Goal: Task Accomplishment & Management: Complete application form

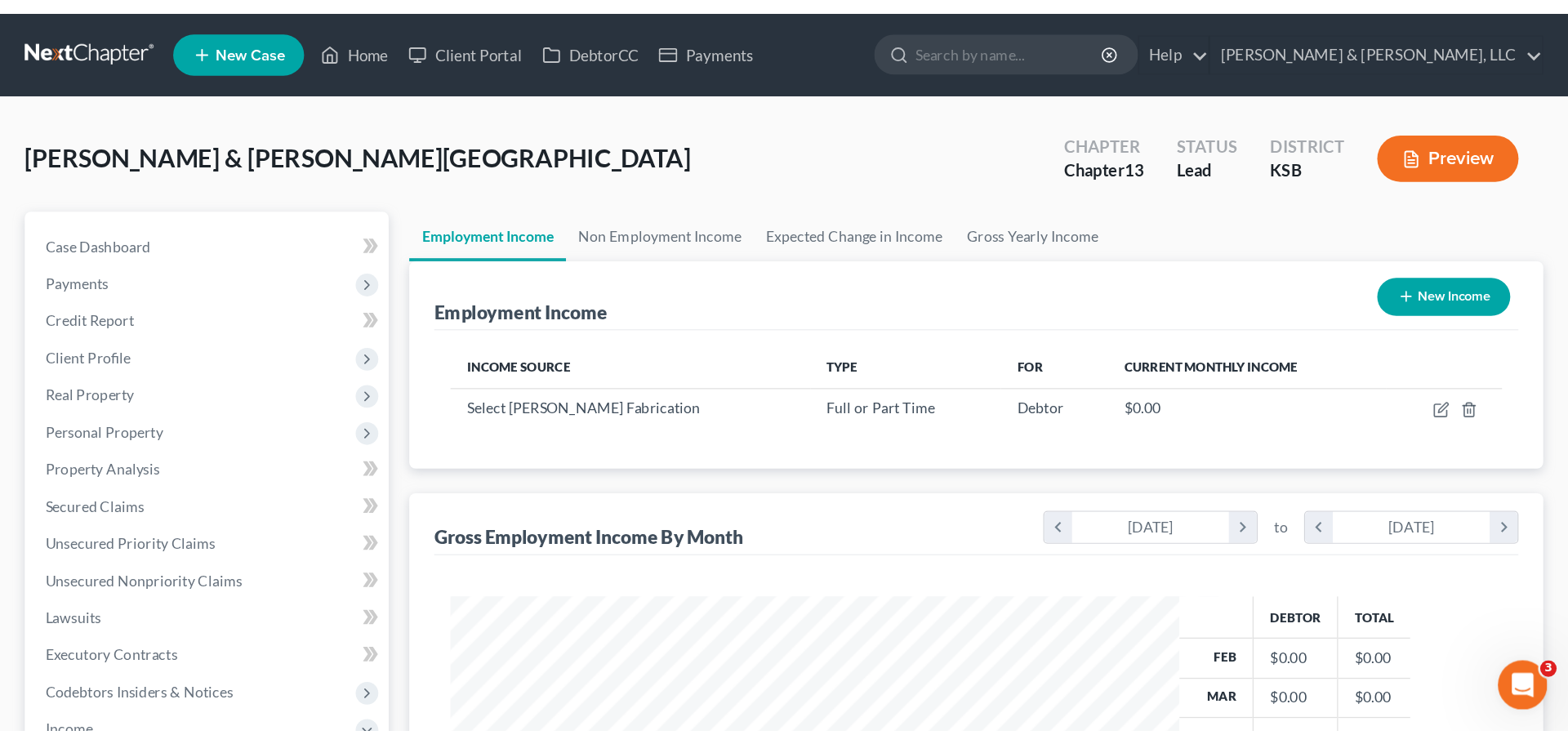
scroll to position [305, 642]
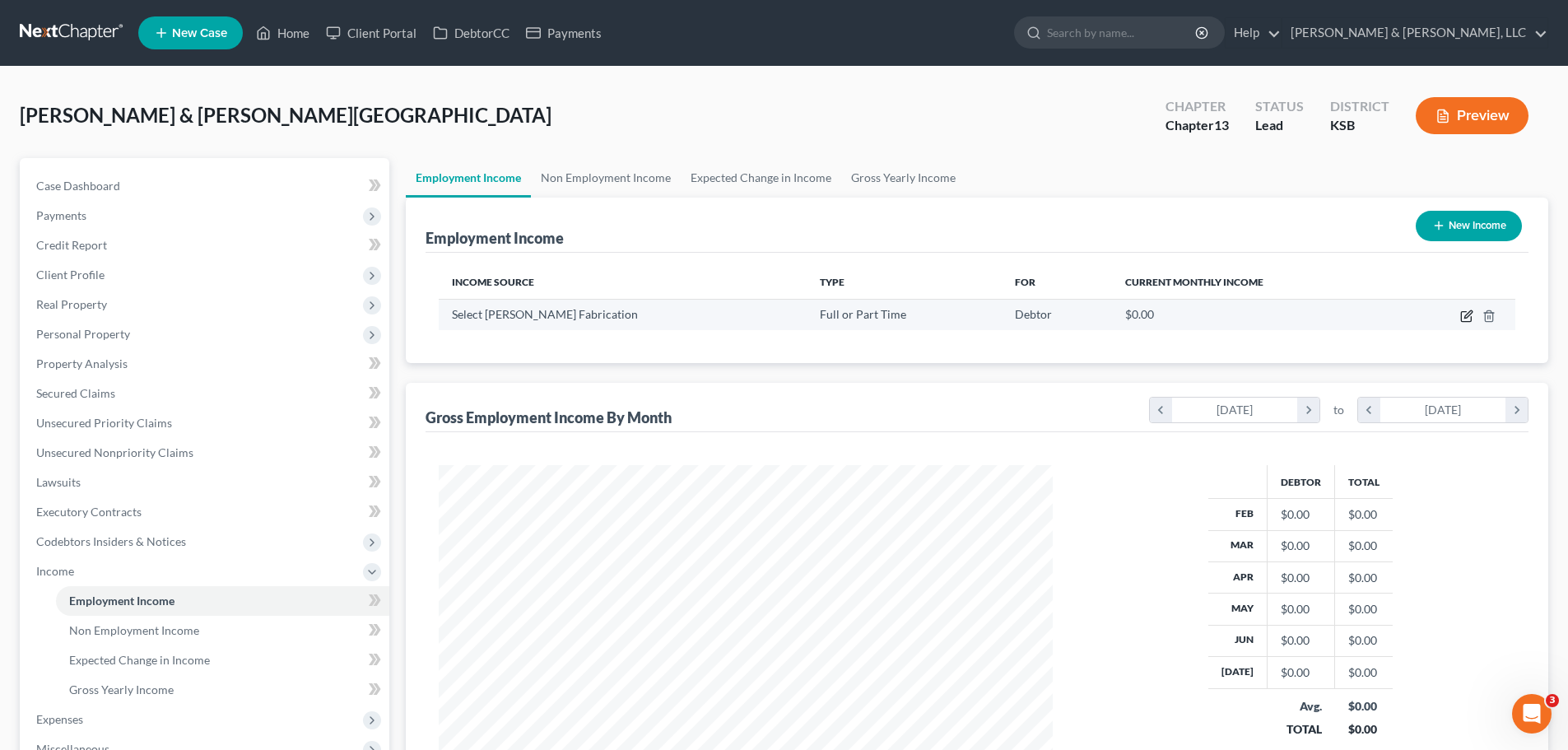
click at [1470, 311] on icon "button" at bounding box center [1466, 316] width 13 height 13
select select "0"
select select "1"
select select "2"
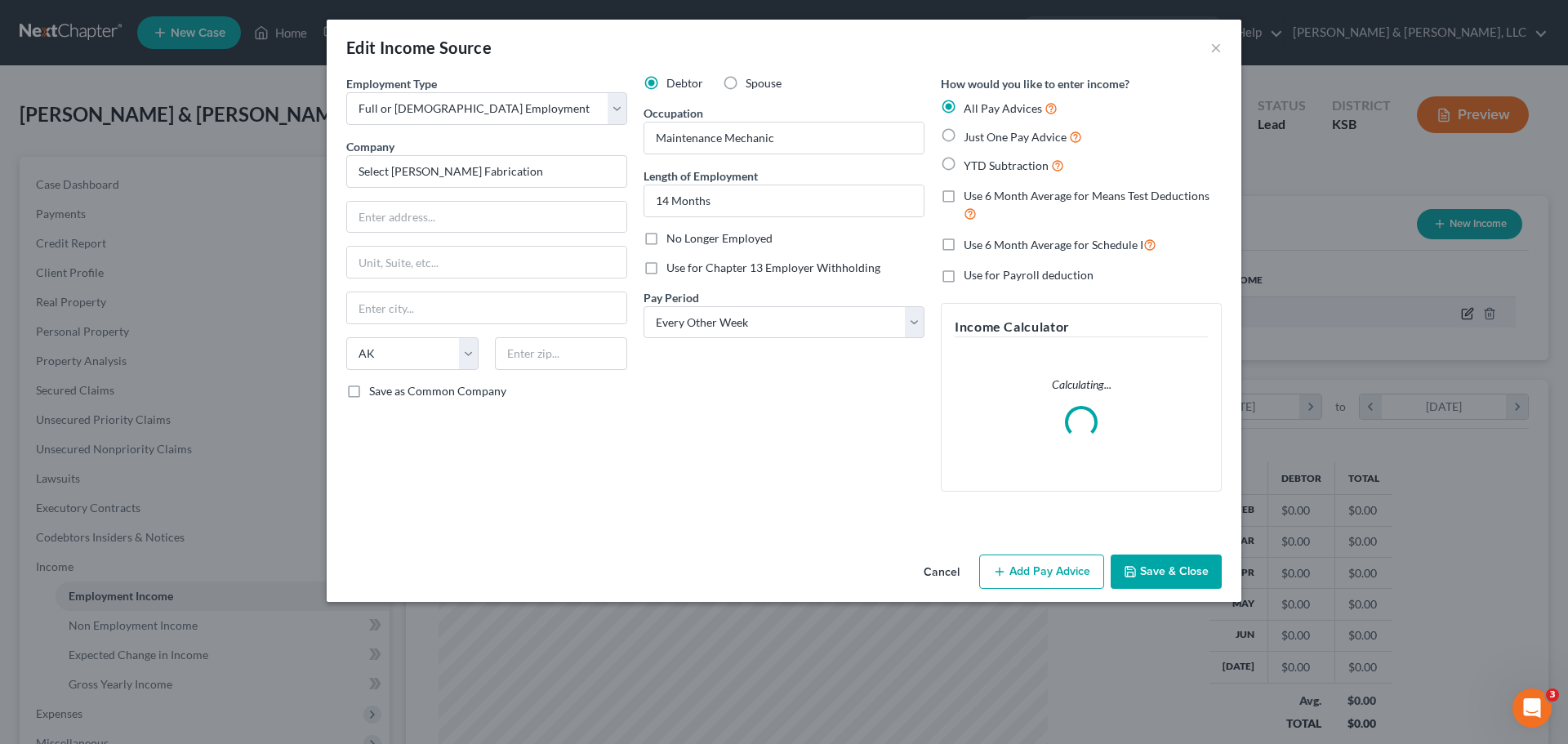
scroll to position [307, 648]
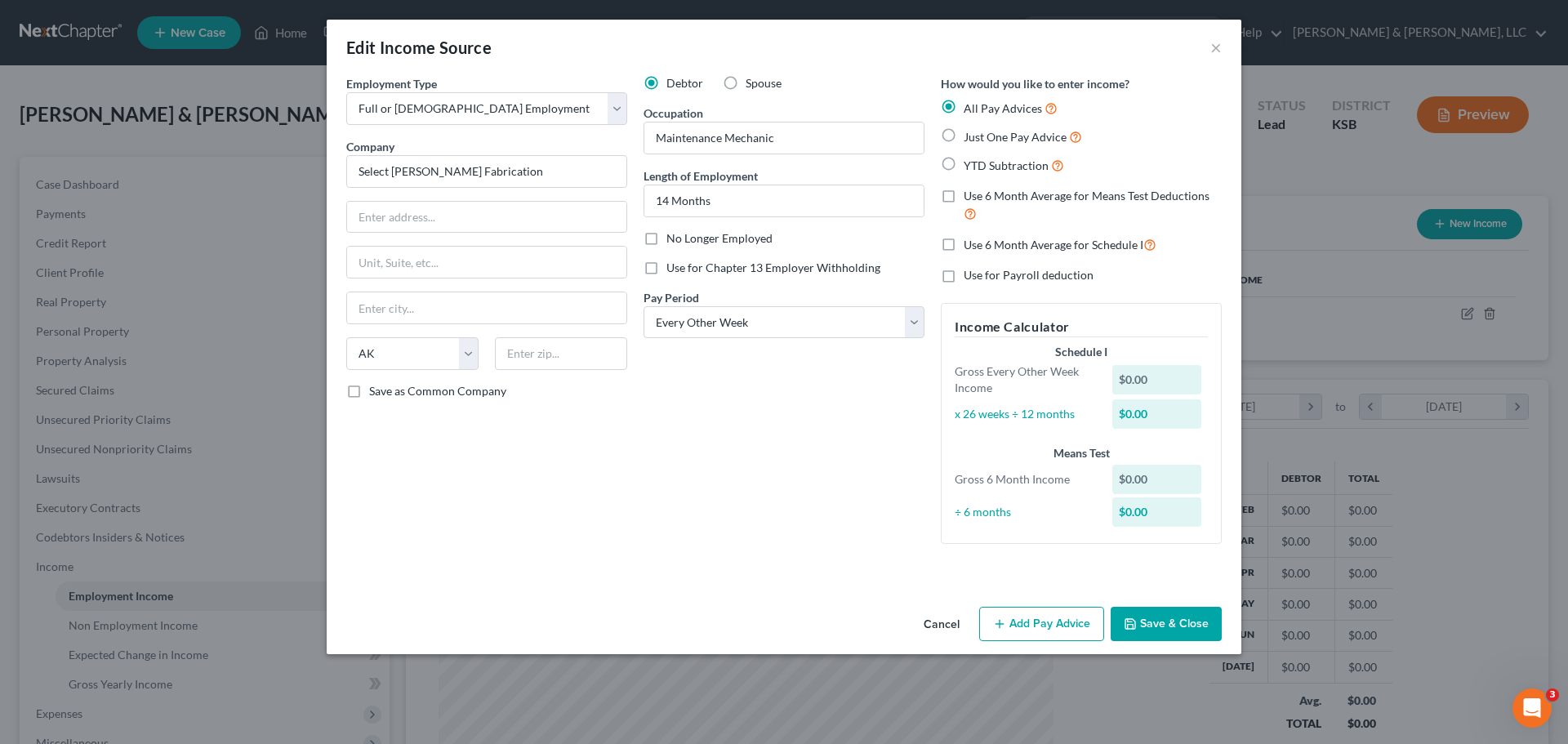
drag, startPoint x: 979, startPoint y: 163, endPoint x: 980, endPoint y: 182, distance: 19.0
click at [979, 163] on span "YTD Subtraction" at bounding box center [1006, 165] width 85 height 14
click at [979, 163] on input "YTD Subtraction" at bounding box center [975, 161] width 10 height 10
radio input "true"
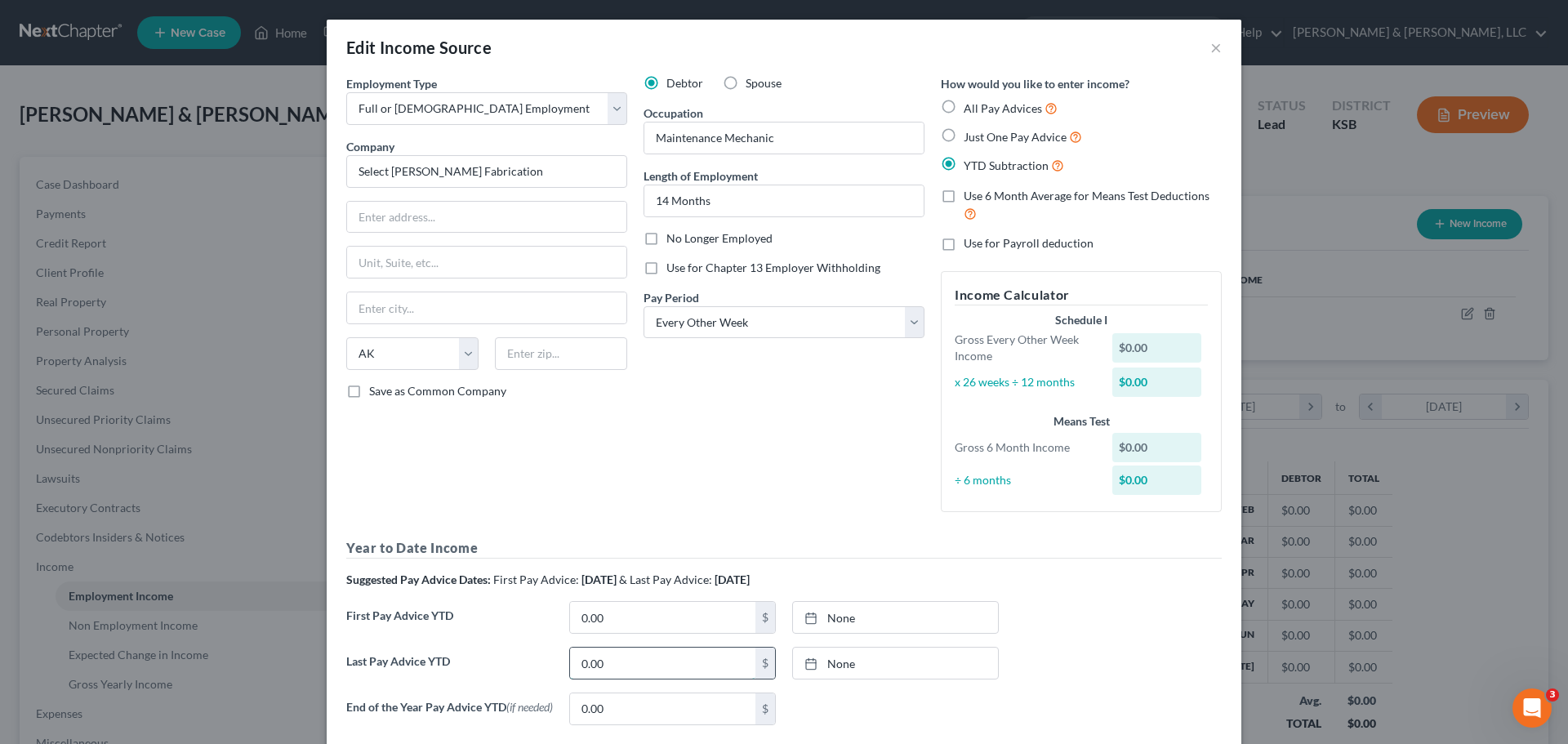
click at [632, 659] on input "0.00" at bounding box center [663, 663] width 186 height 31
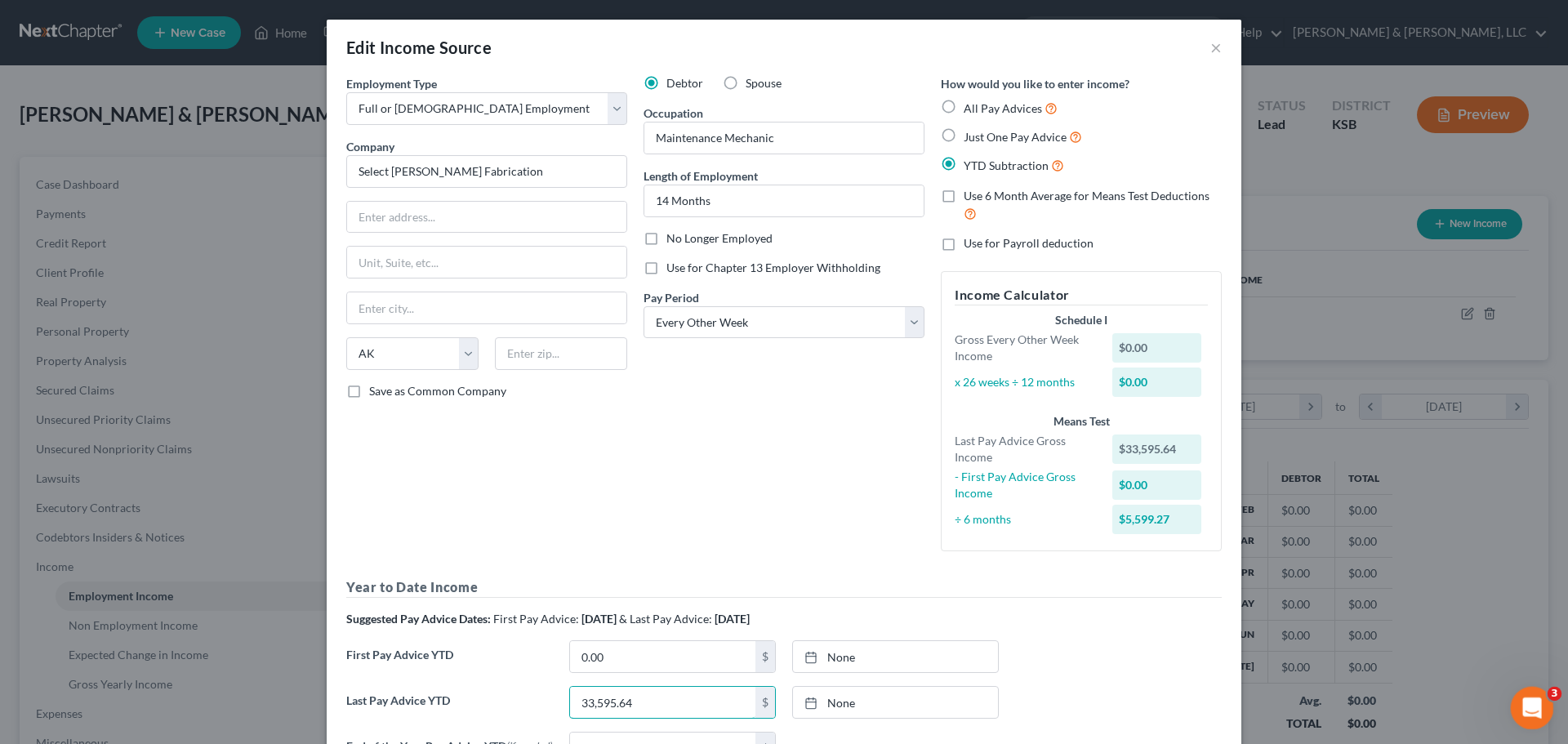
type input "33,595.64"
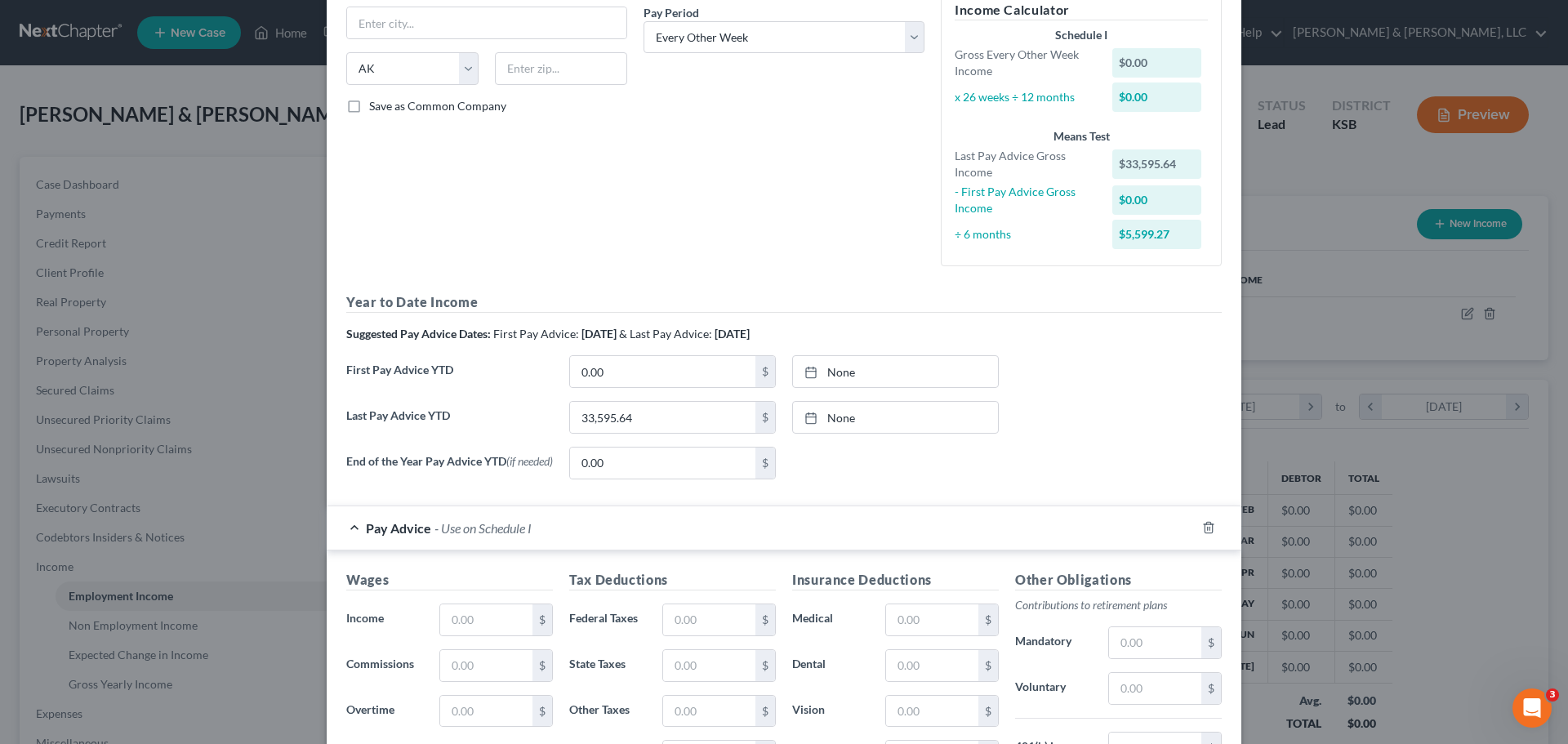
scroll to position [326, 0]
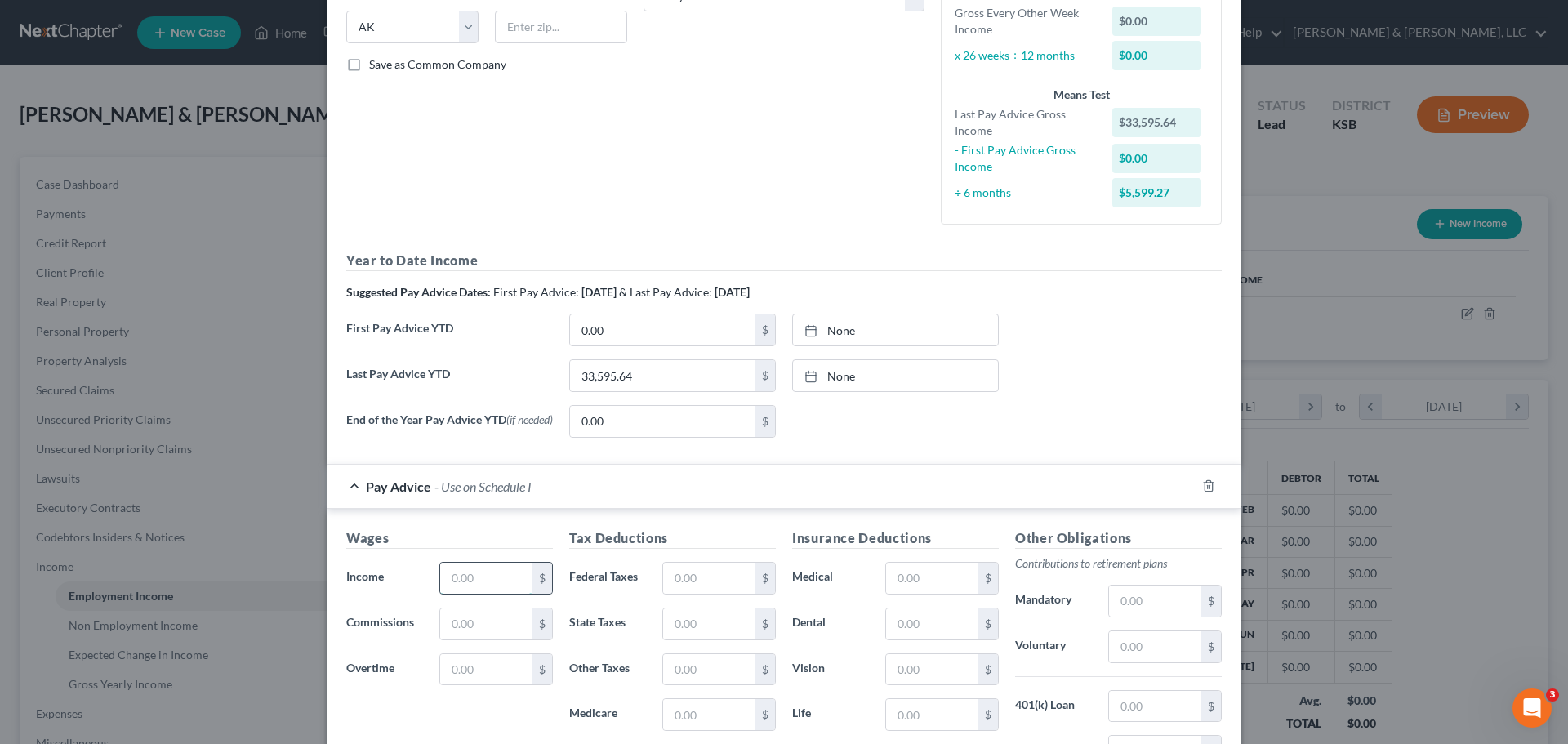
click at [511, 582] on input "text" at bounding box center [486, 578] width 92 height 31
type input "2,624"
click at [702, 585] on input "text" at bounding box center [709, 578] width 92 height 31
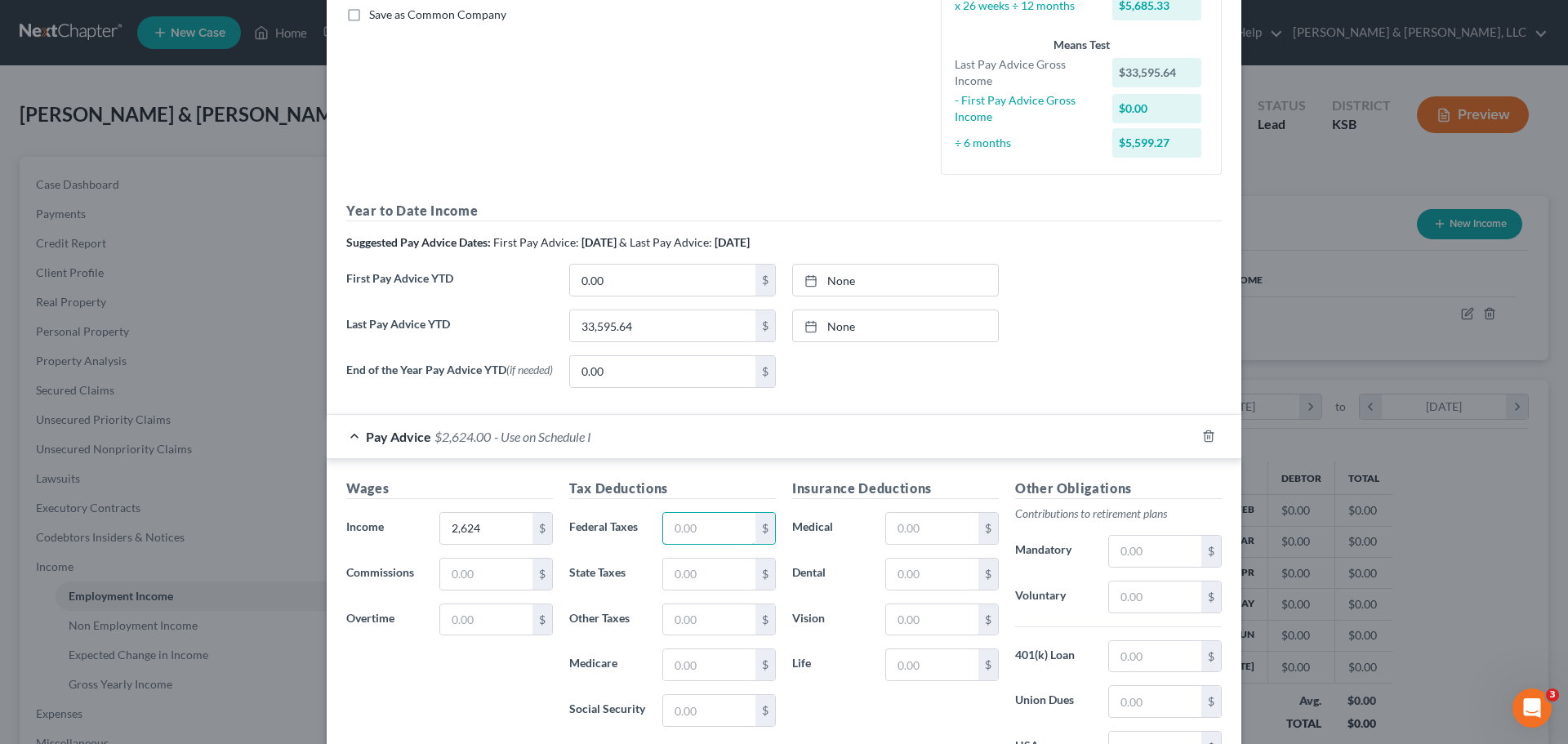
scroll to position [490, 0]
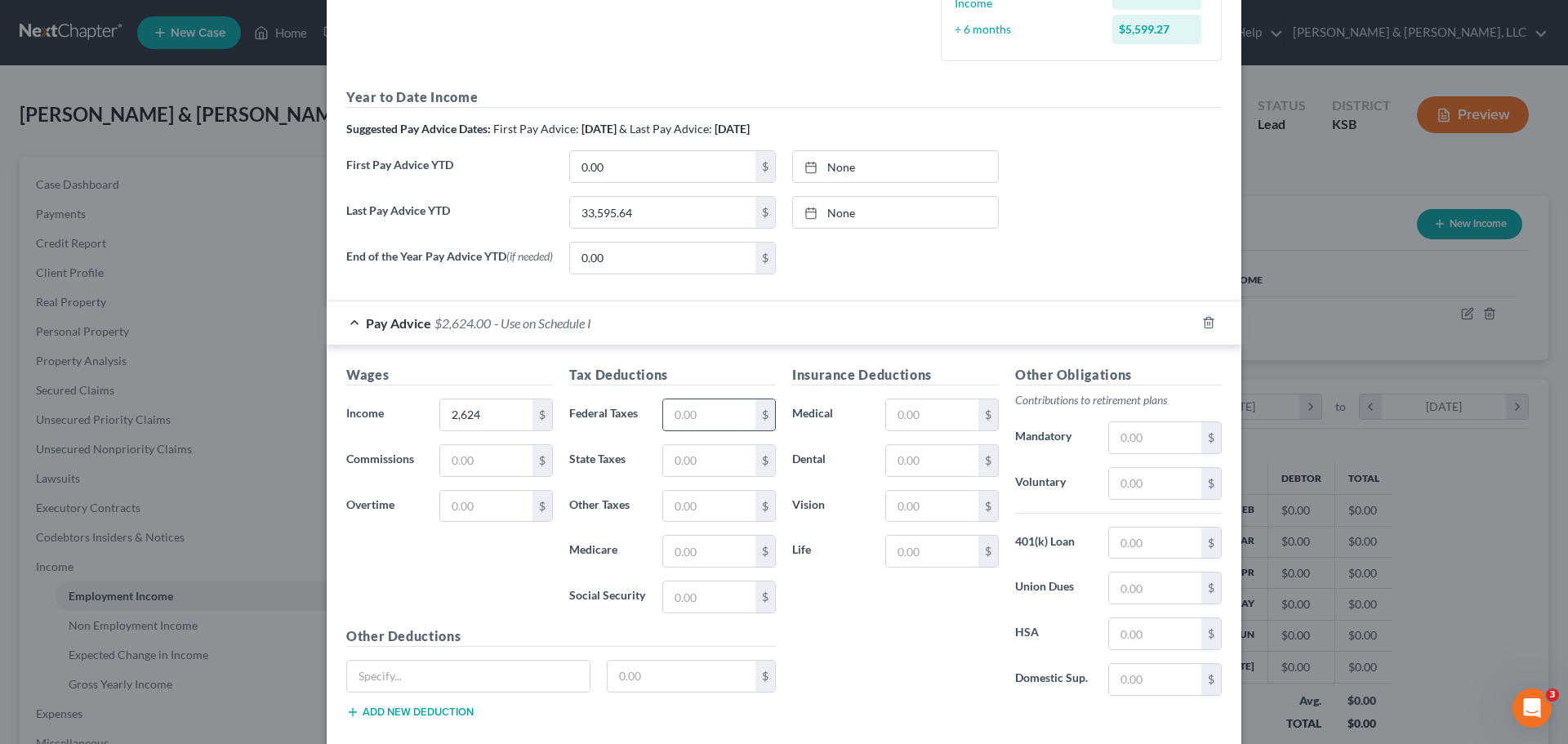
click at [671, 416] on input "text" at bounding box center [709, 415] width 92 height 31
type input "62"
type input "66"
type input "36.80"
type input "4"
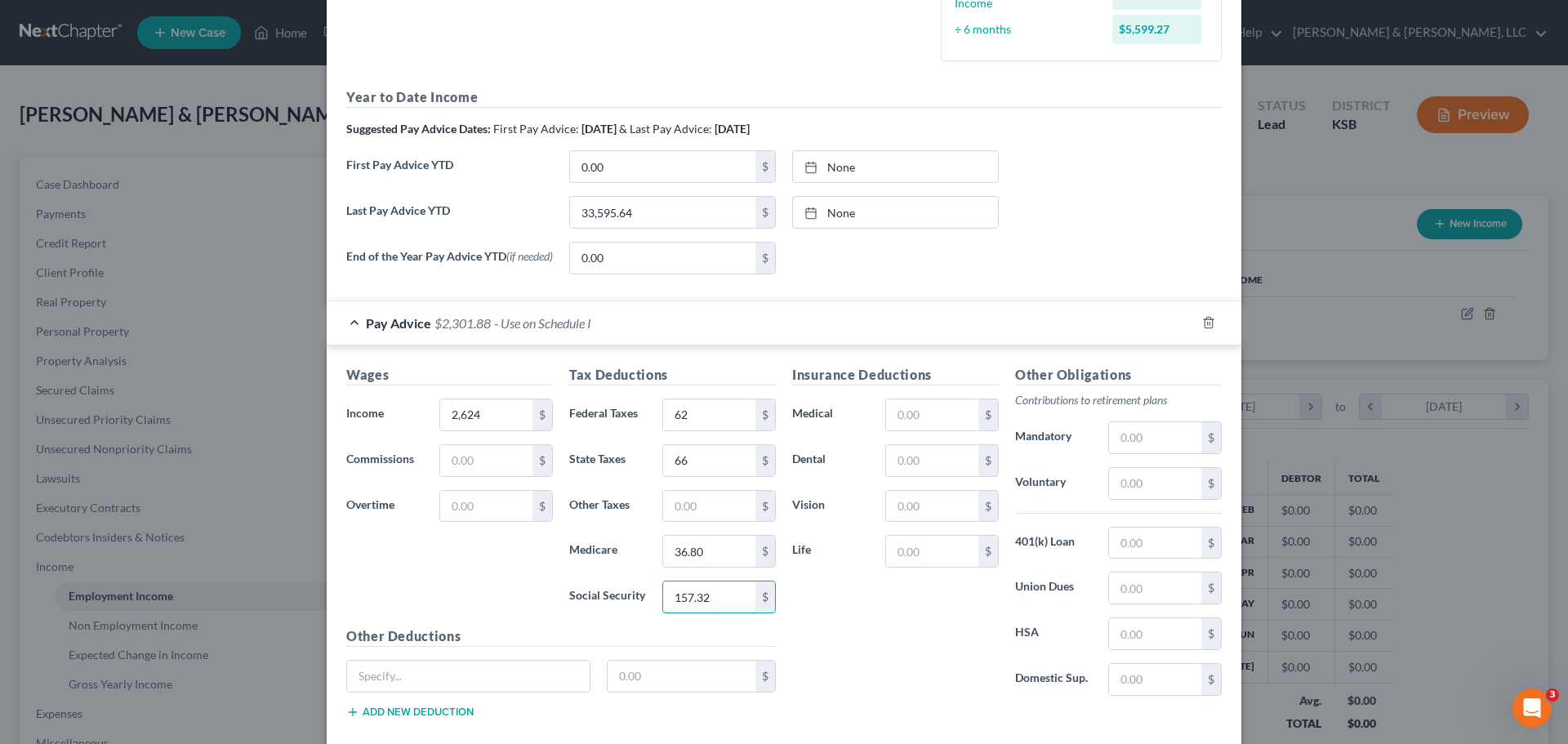
type input "157.32"
type input "9.54"
type input "0.65"
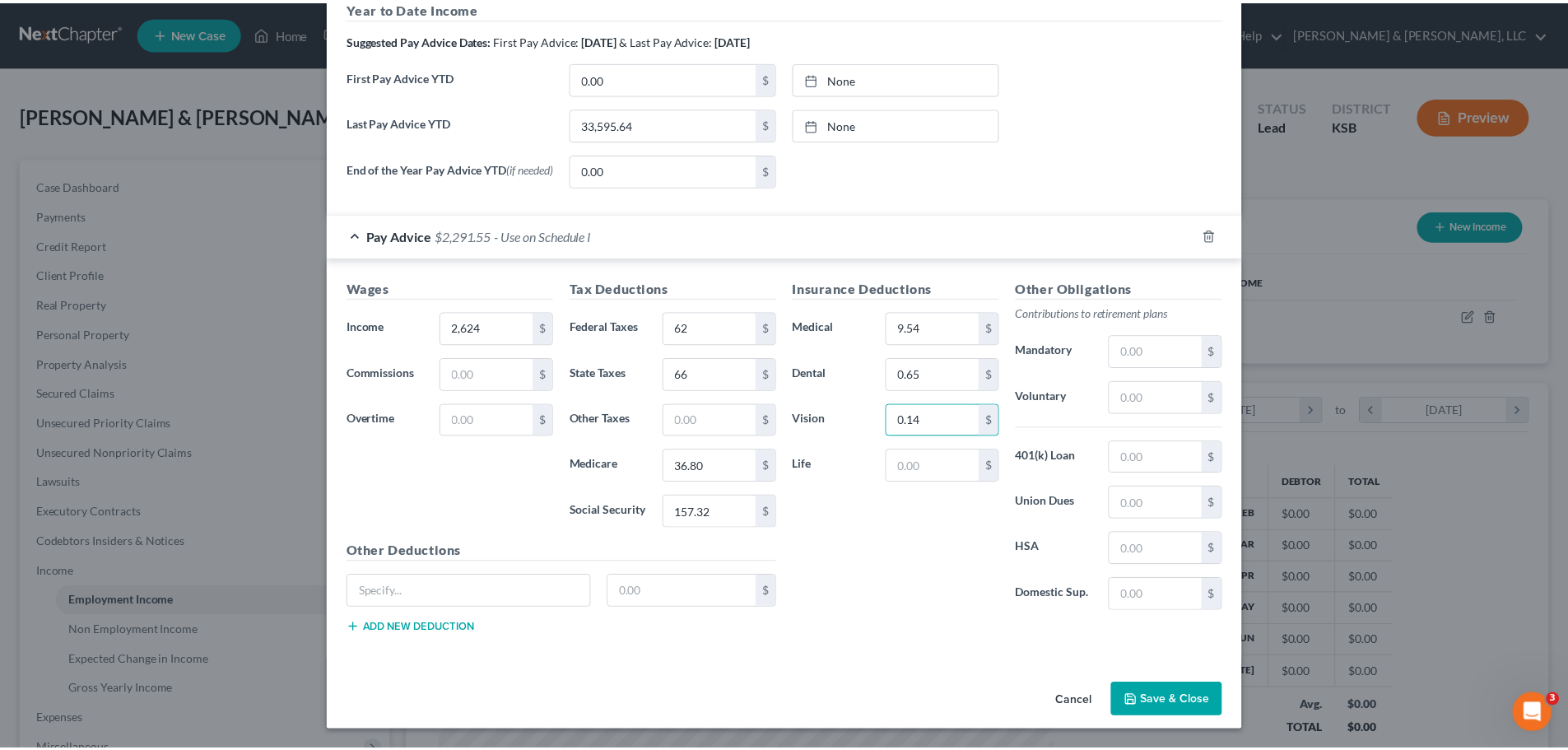
scroll to position [589, 0]
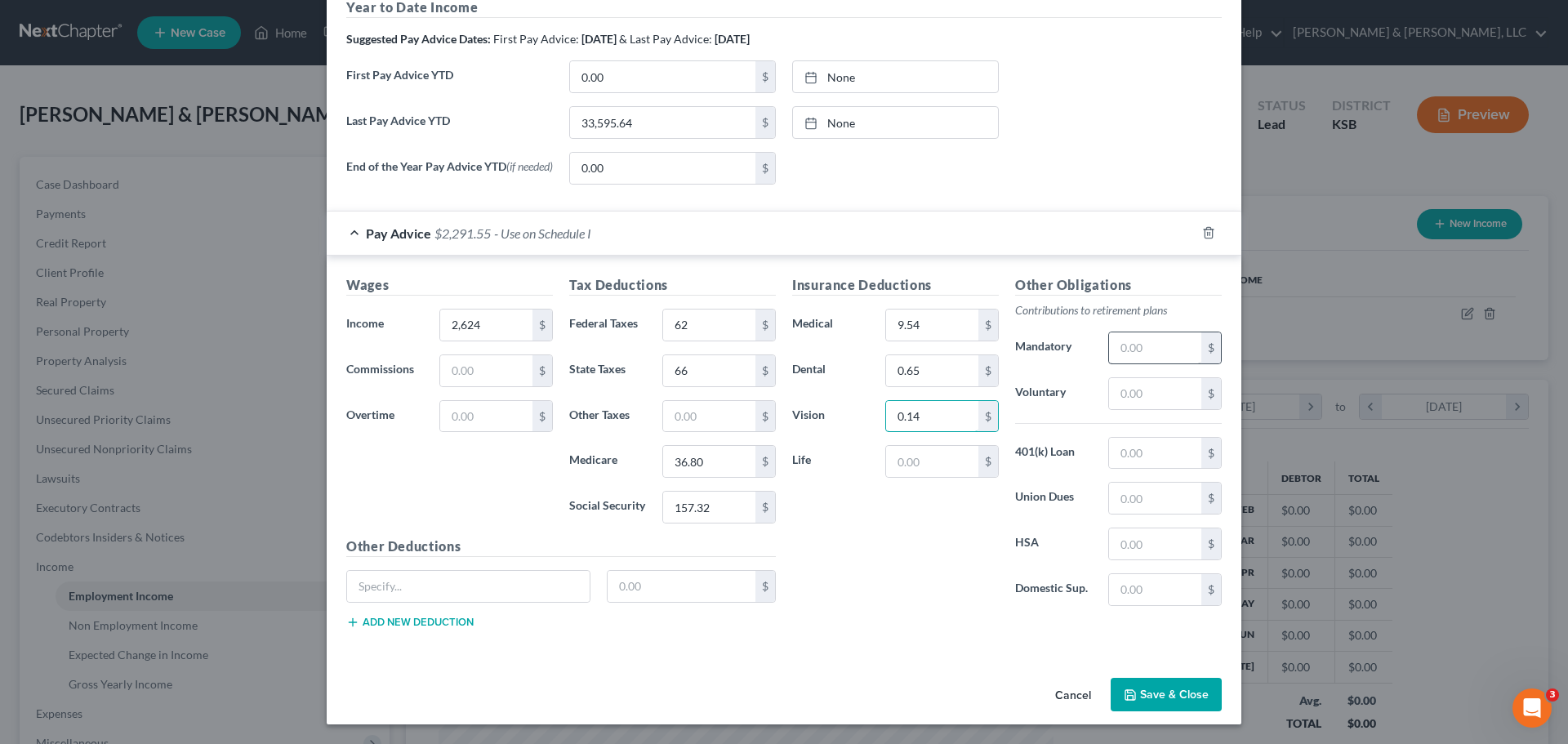
type input "0.14"
click at [1144, 350] on input "text" at bounding box center [1155, 348] width 92 height 31
drag, startPoint x: 1144, startPoint y: 350, endPoint x: 1051, endPoint y: 350, distance: 93.0
click at [1051, 350] on div "Mandatory 7,613 $" at bounding box center [1118, 348] width 223 height 33
type input "76.13"
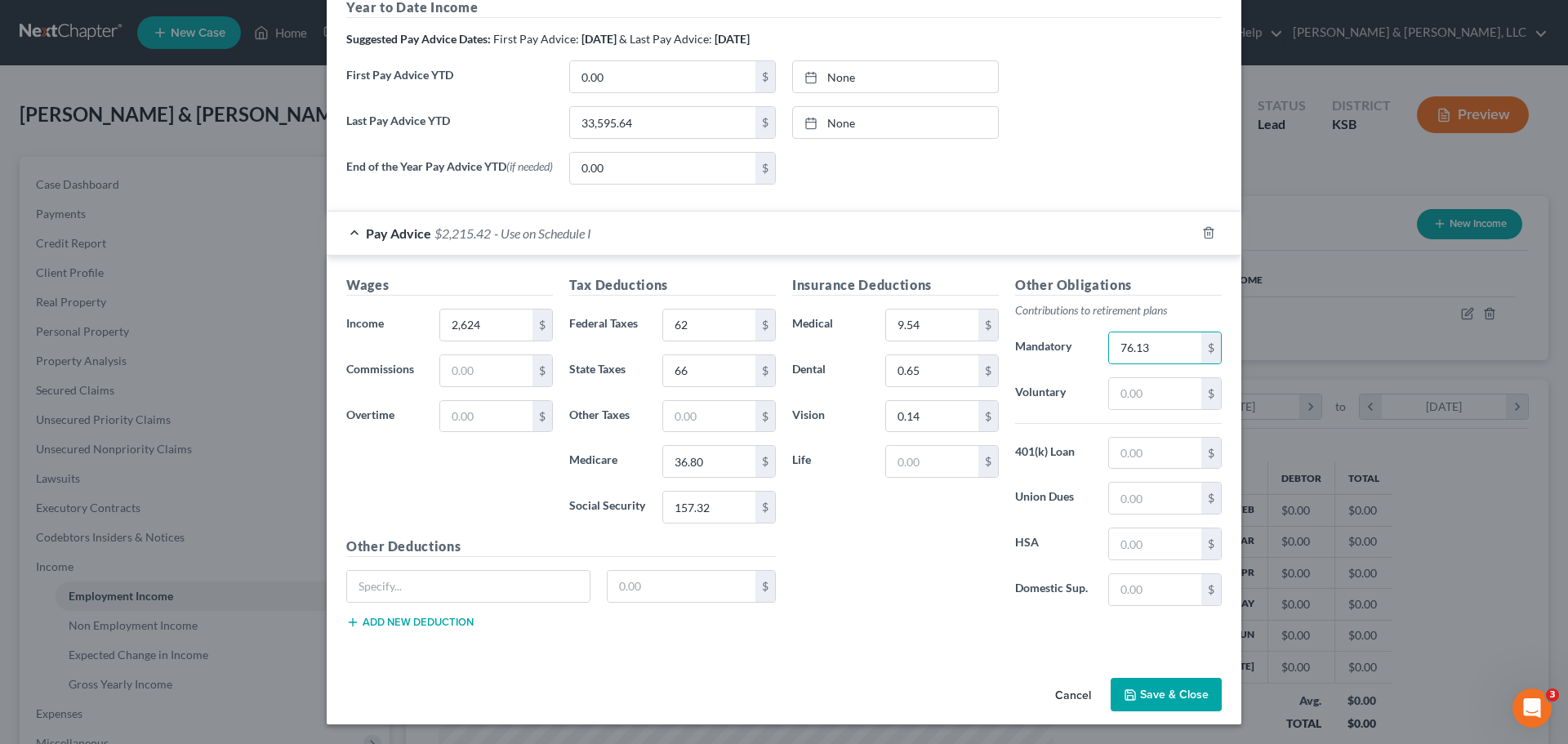
click at [1178, 689] on button "Save & Close" at bounding box center [1166, 695] width 111 height 35
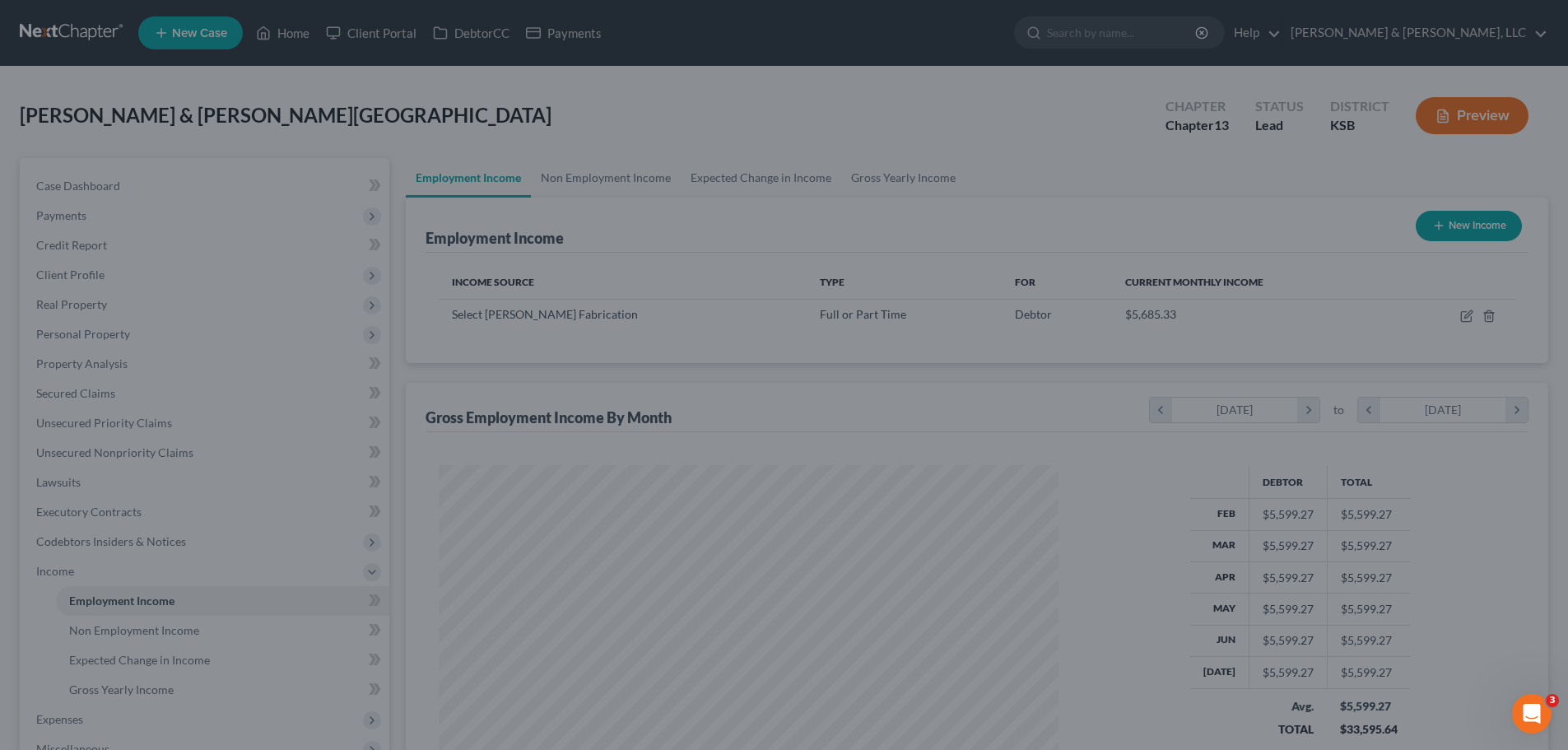
scroll to position [822880, 822403]
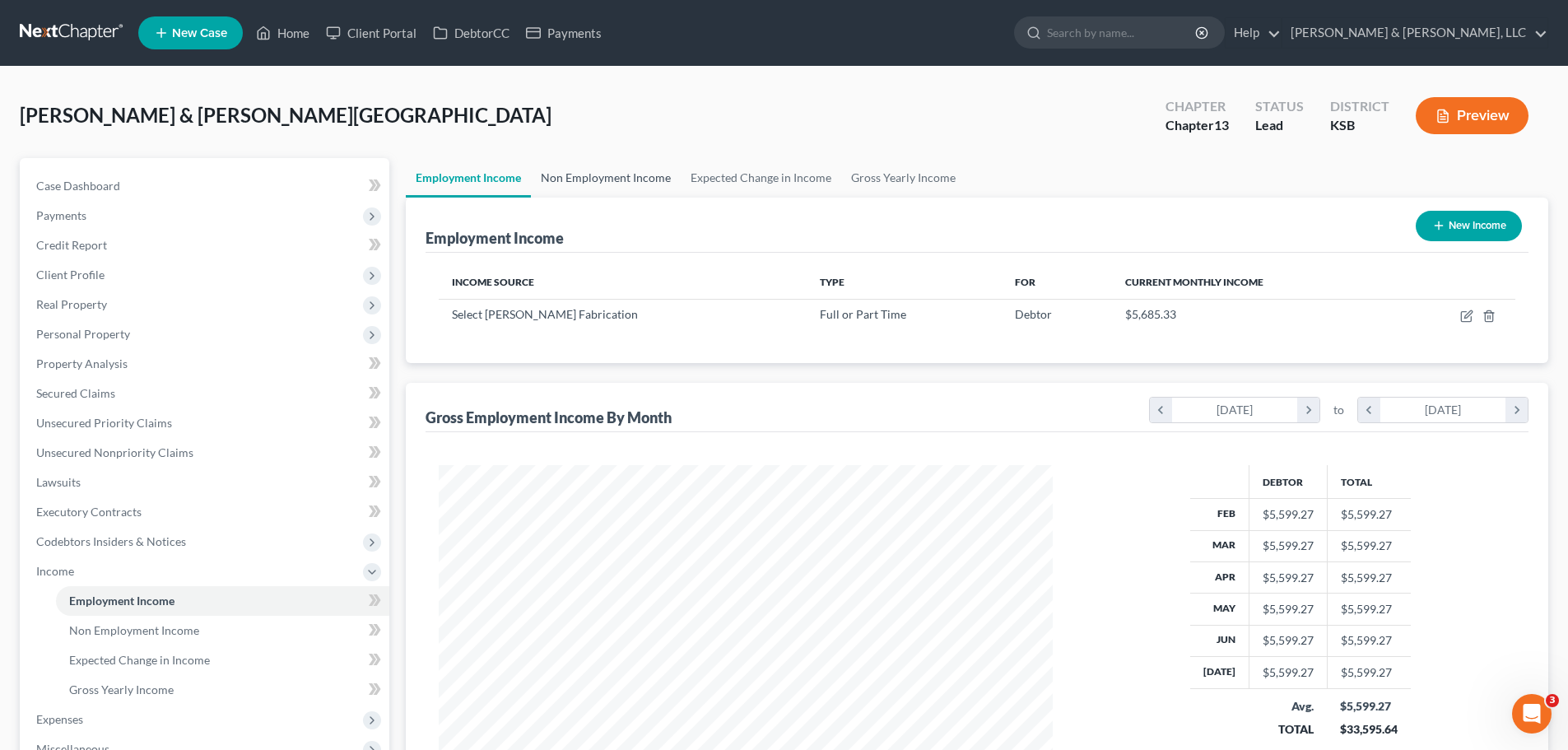
click at [575, 179] on link "Non Employment Income" at bounding box center [606, 178] width 150 height 39
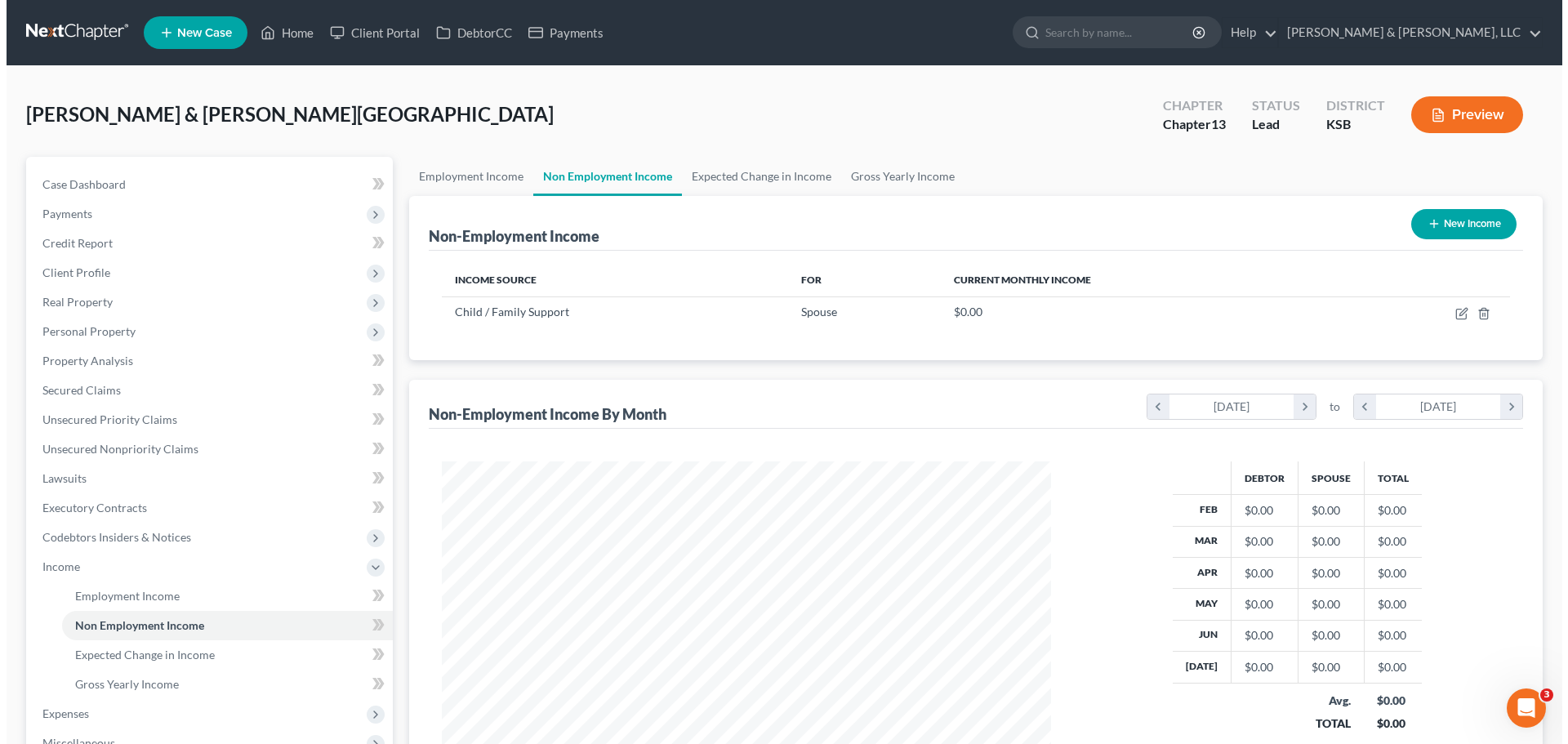
scroll to position [305, 642]
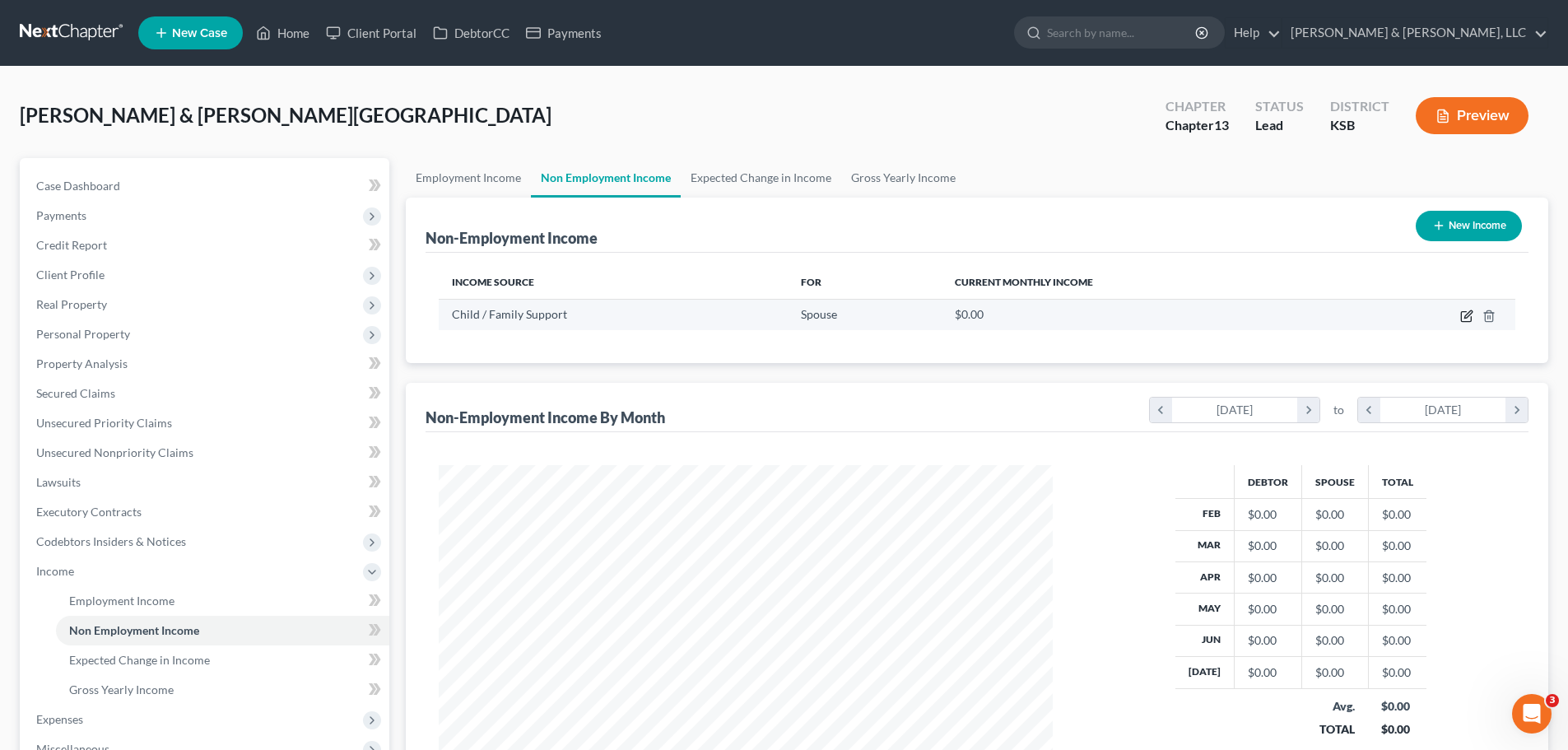
click at [1467, 316] on icon "button" at bounding box center [1466, 316] width 13 height 13
select select "7"
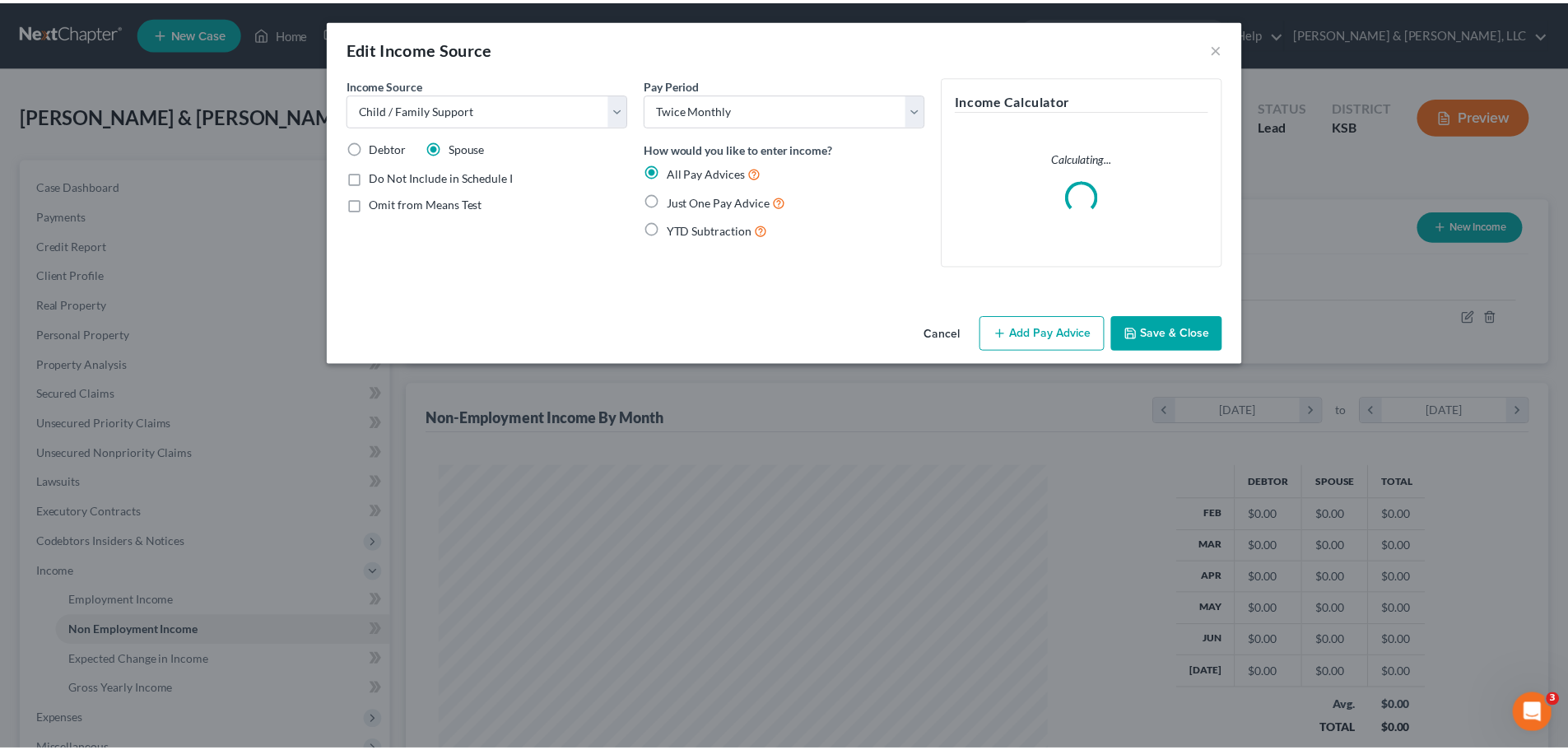
scroll to position [310, 653]
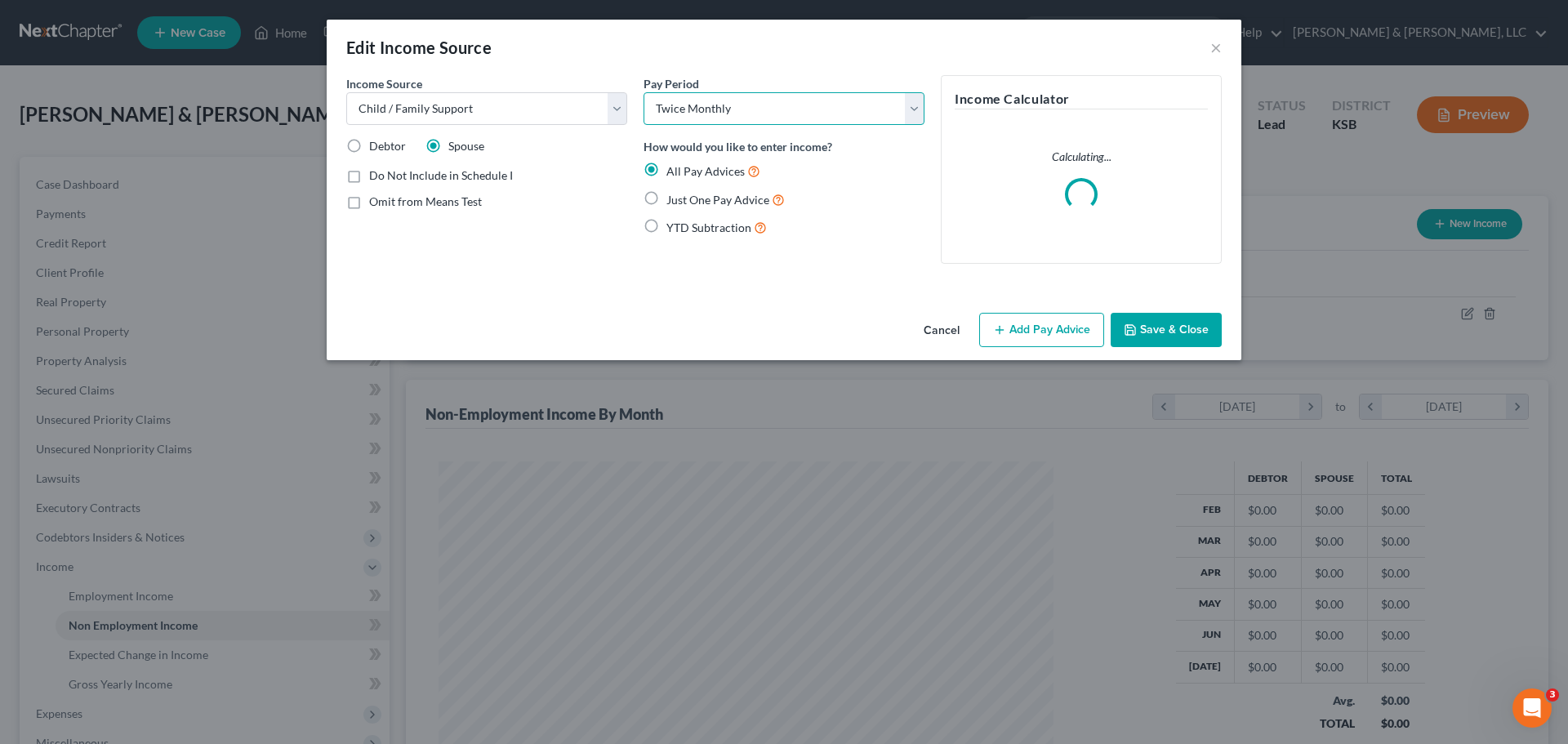
click at [690, 117] on select "Select Monthly Twice Monthly Every Other Week Weekly" at bounding box center [784, 109] width 281 height 33
select select "0"
click at [643, 92] on select "Select Monthly Twice Monthly Every Other Week Weekly" at bounding box center [784, 109] width 281 height 33
click at [695, 200] on span "Just One Pay Advice" at bounding box center [718, 200] width 103 height 14
click at [683, 200] on input "Just One Pay Advice" at bounding box center [678, 195] width 10 height 10
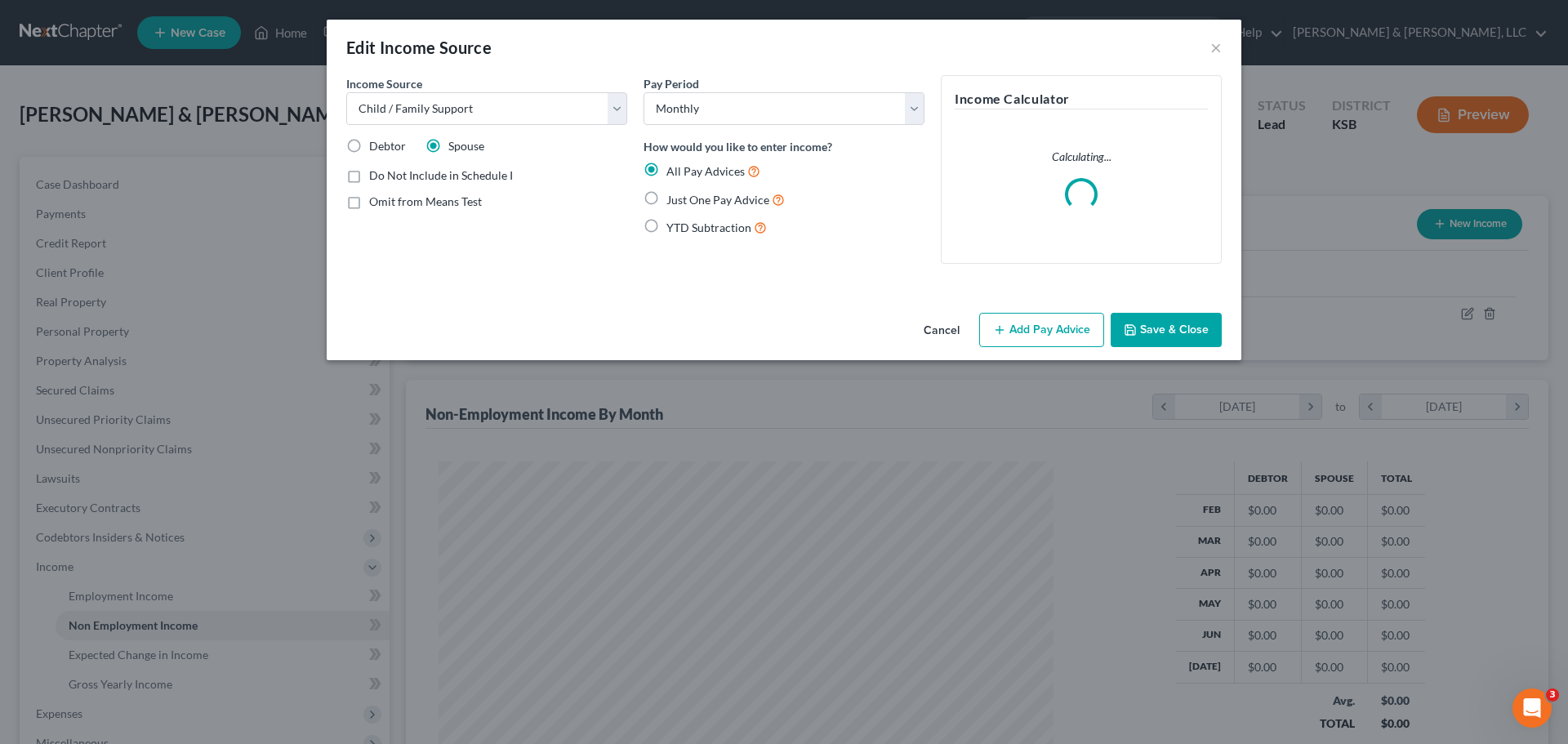
radio input "true"
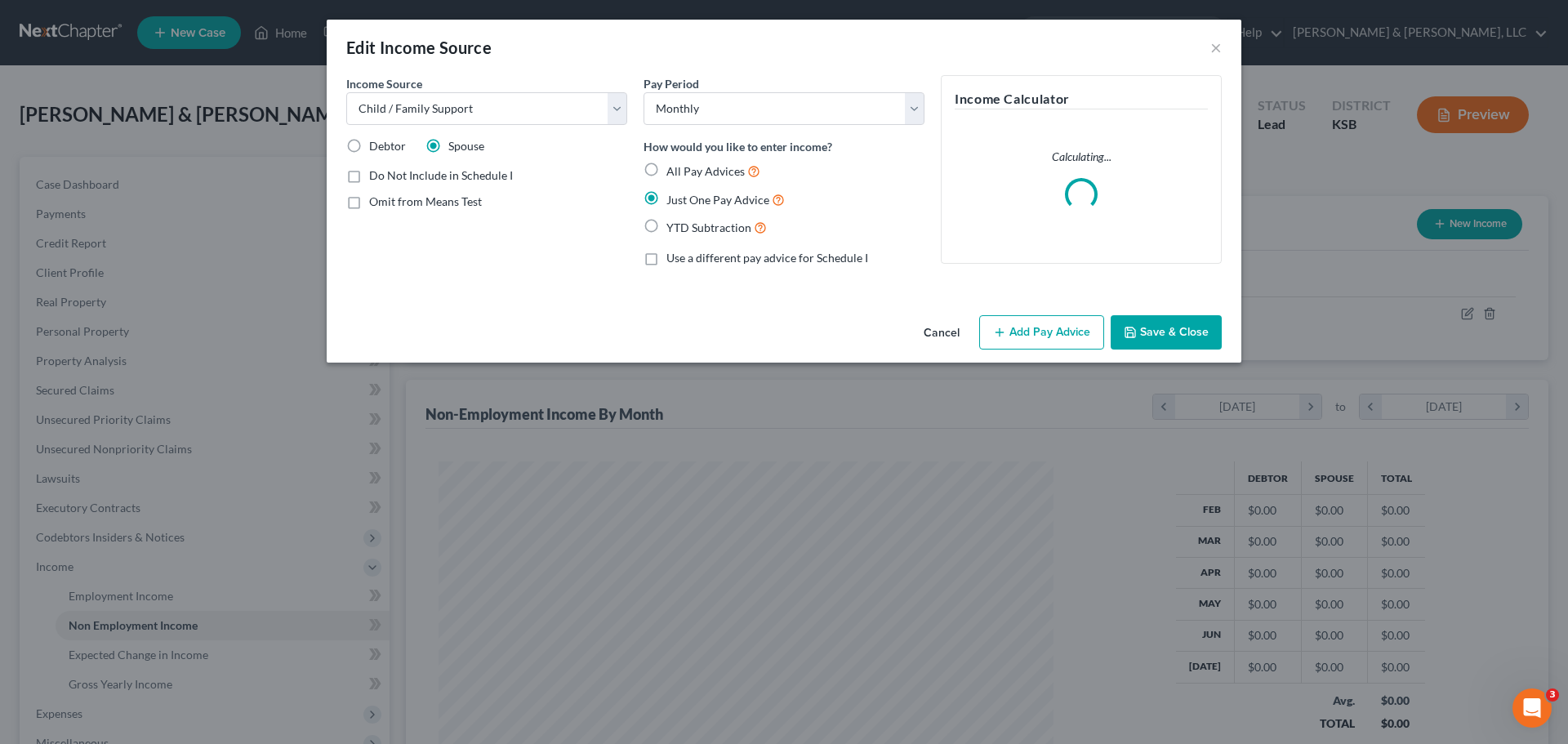
click at [1011, 332] on button "Add Pay Advice" at bounding box center [1042, 332] width 125 height 35
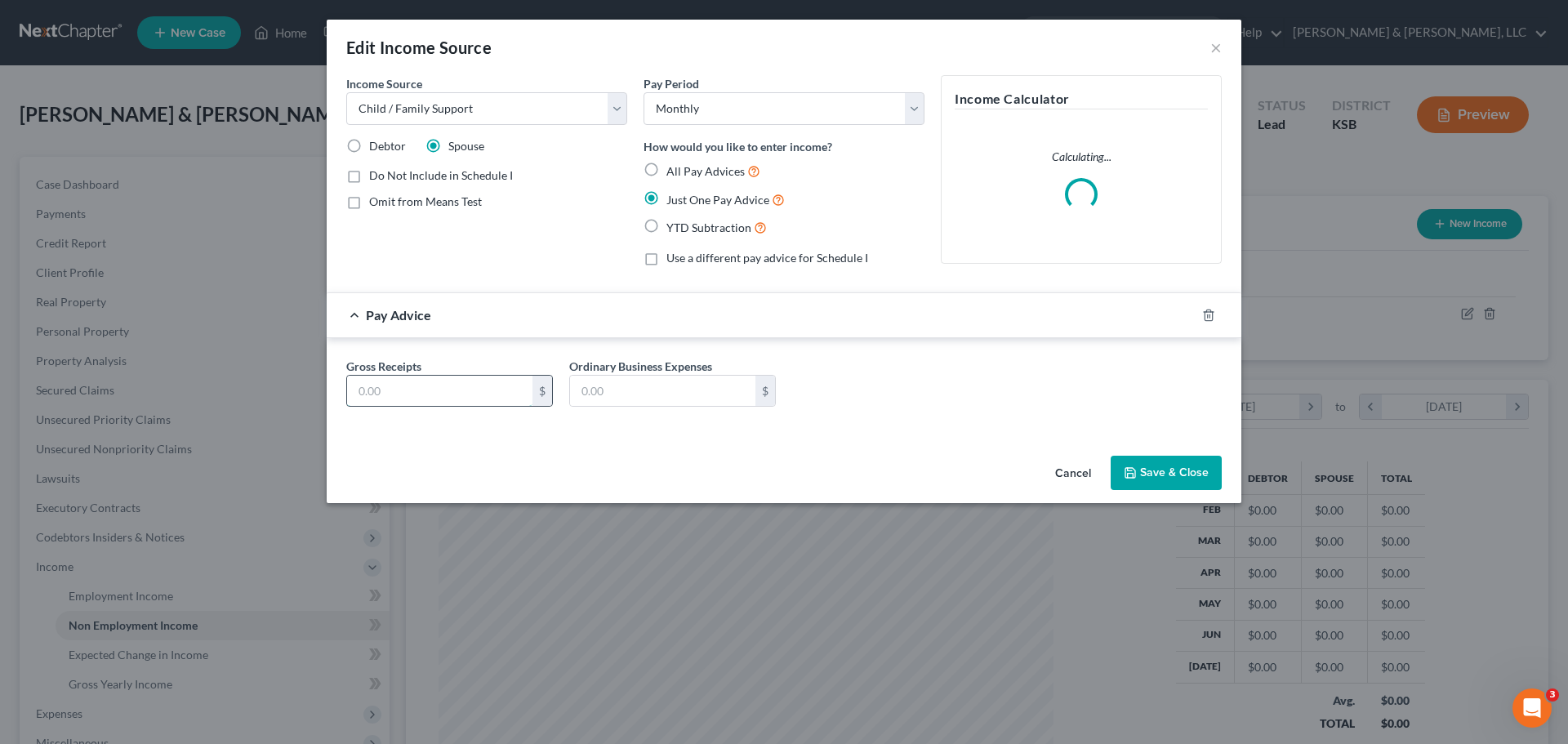
click at [498, 403] on input "text" at bounding box center [440, 392] width 186 height 31
type input "1,644"
click at [1190, 477] on button "Save & Close" at bounding box center [1166, 473] width 111 height 35
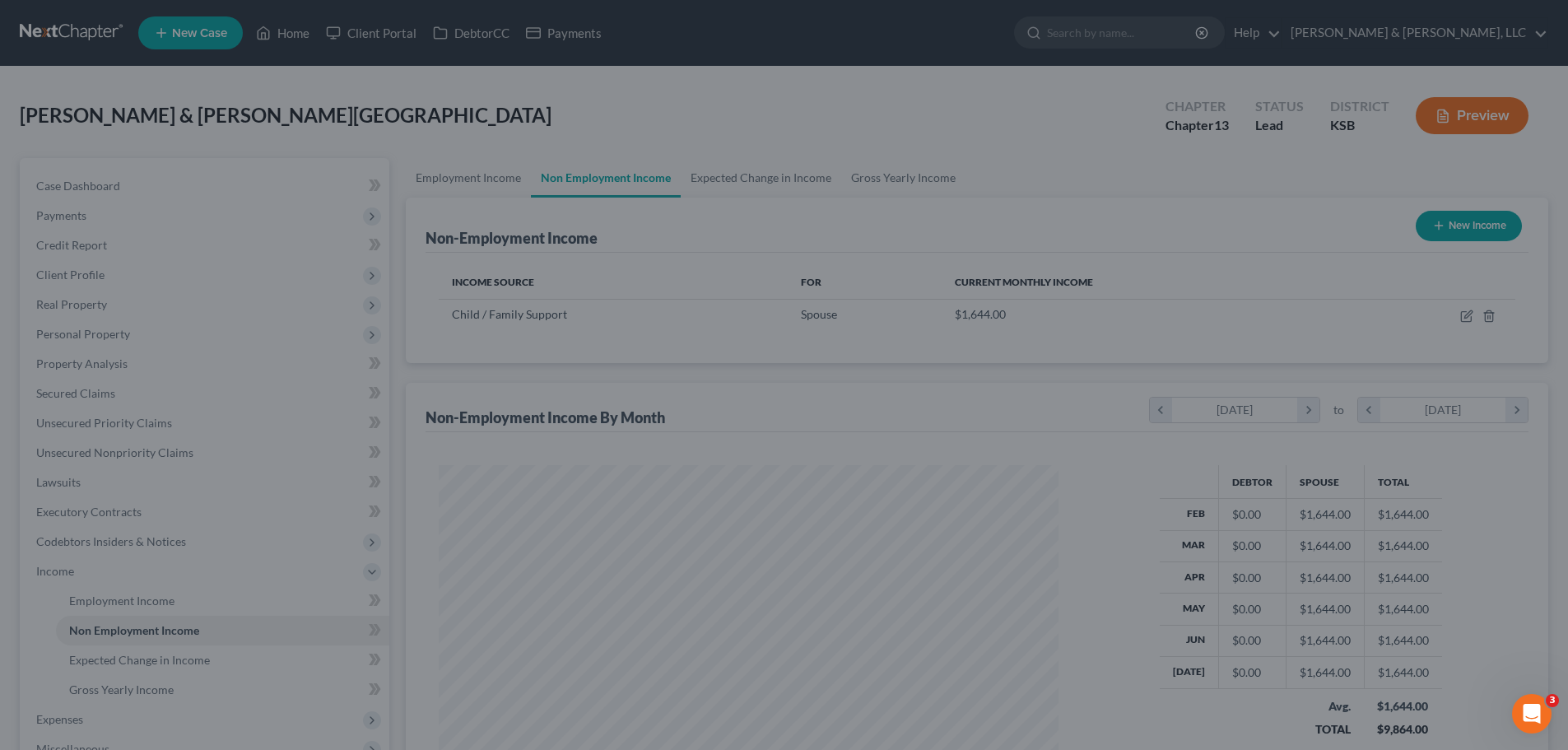
scroll to position [822880, 822403]
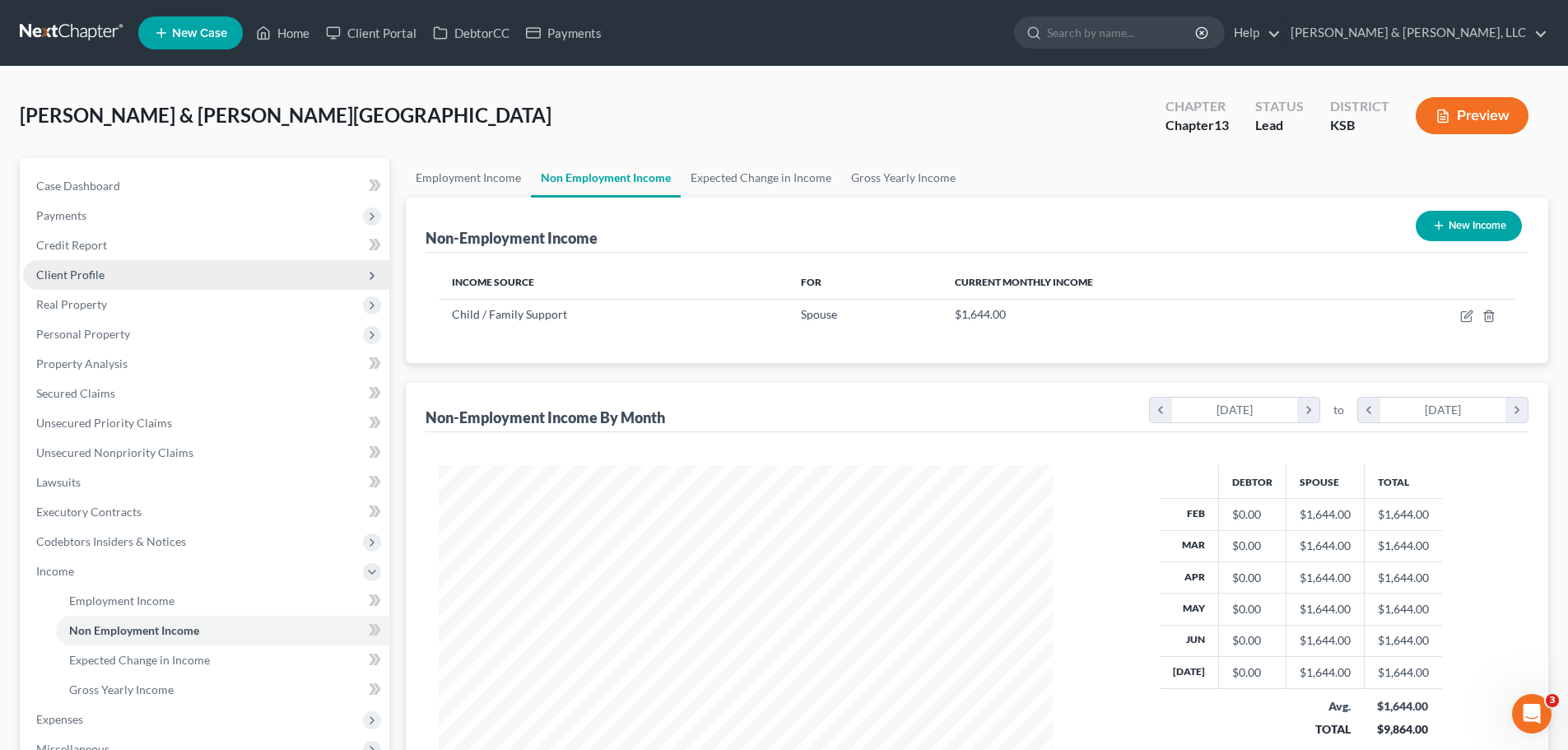
click at [94, 278] on span "Client Profile" at bounding box center [70, 275] width 68 height 14
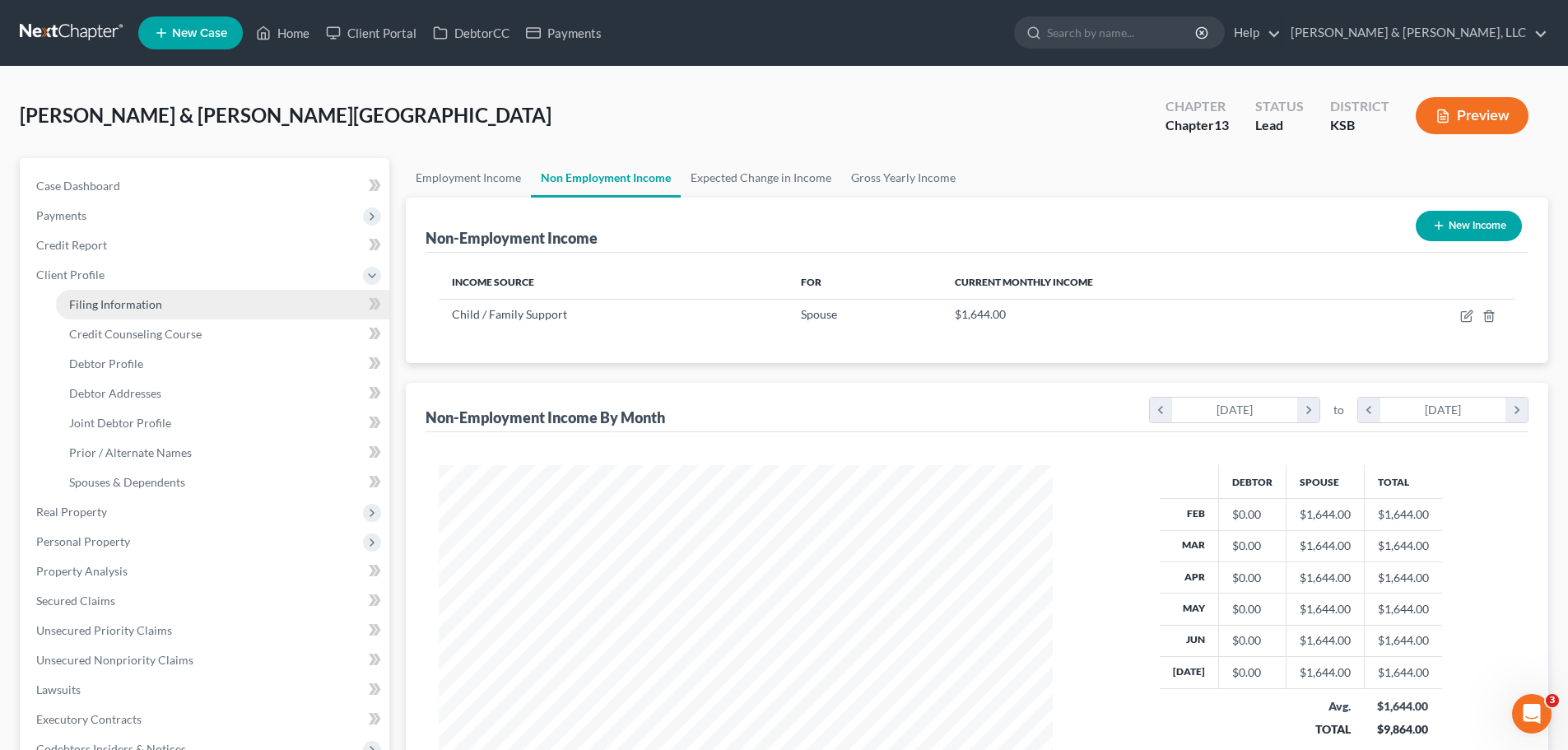
click at [107, 296] on link "Filing Information" at bounding box center [222, 305] width 333 height 30
select select "1"
select select "3"
select select "31"
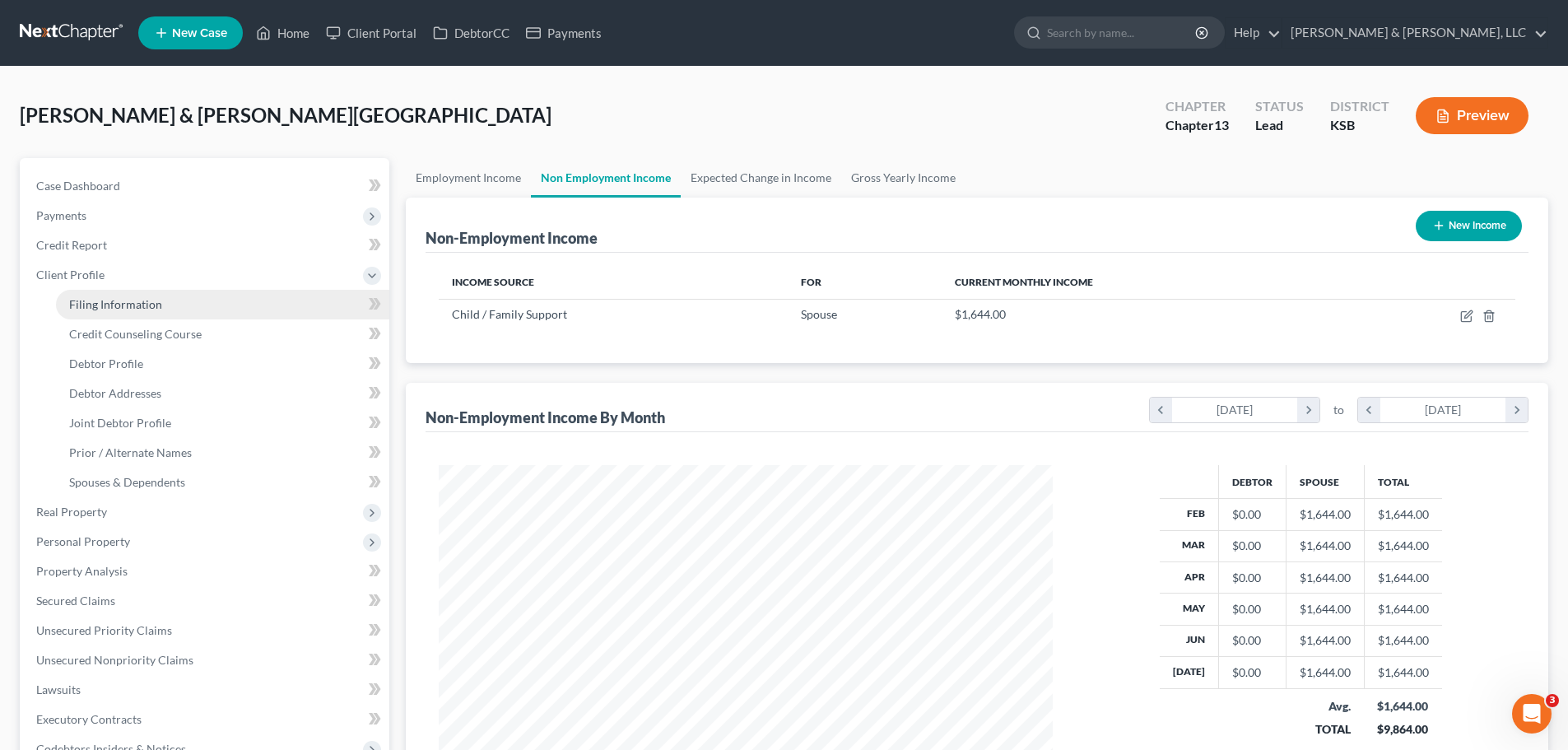
select select "0"
select select "17"
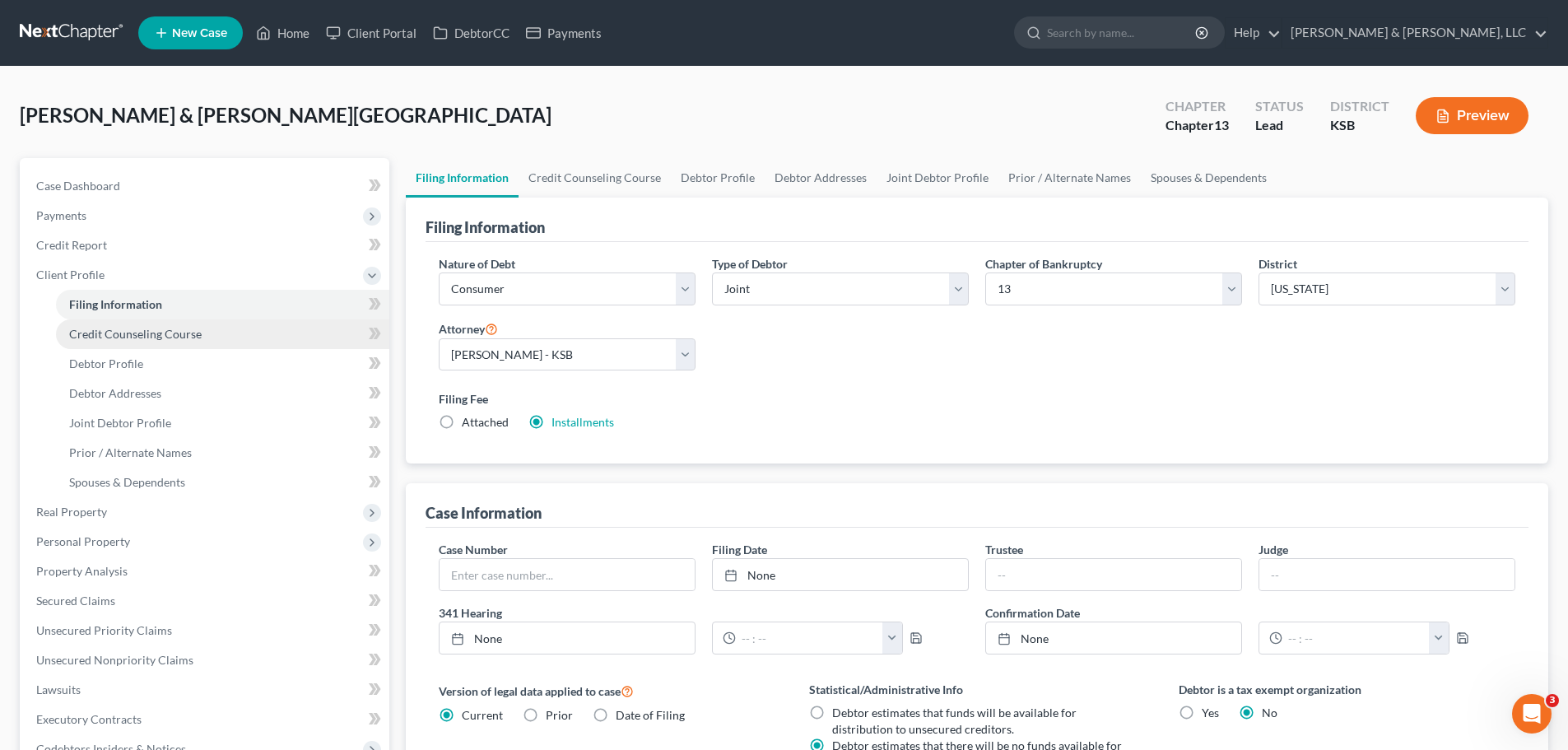
click at [183, 333] on span "Credit Counseling Course" at bounding box center [135, 333] width 132 height 14
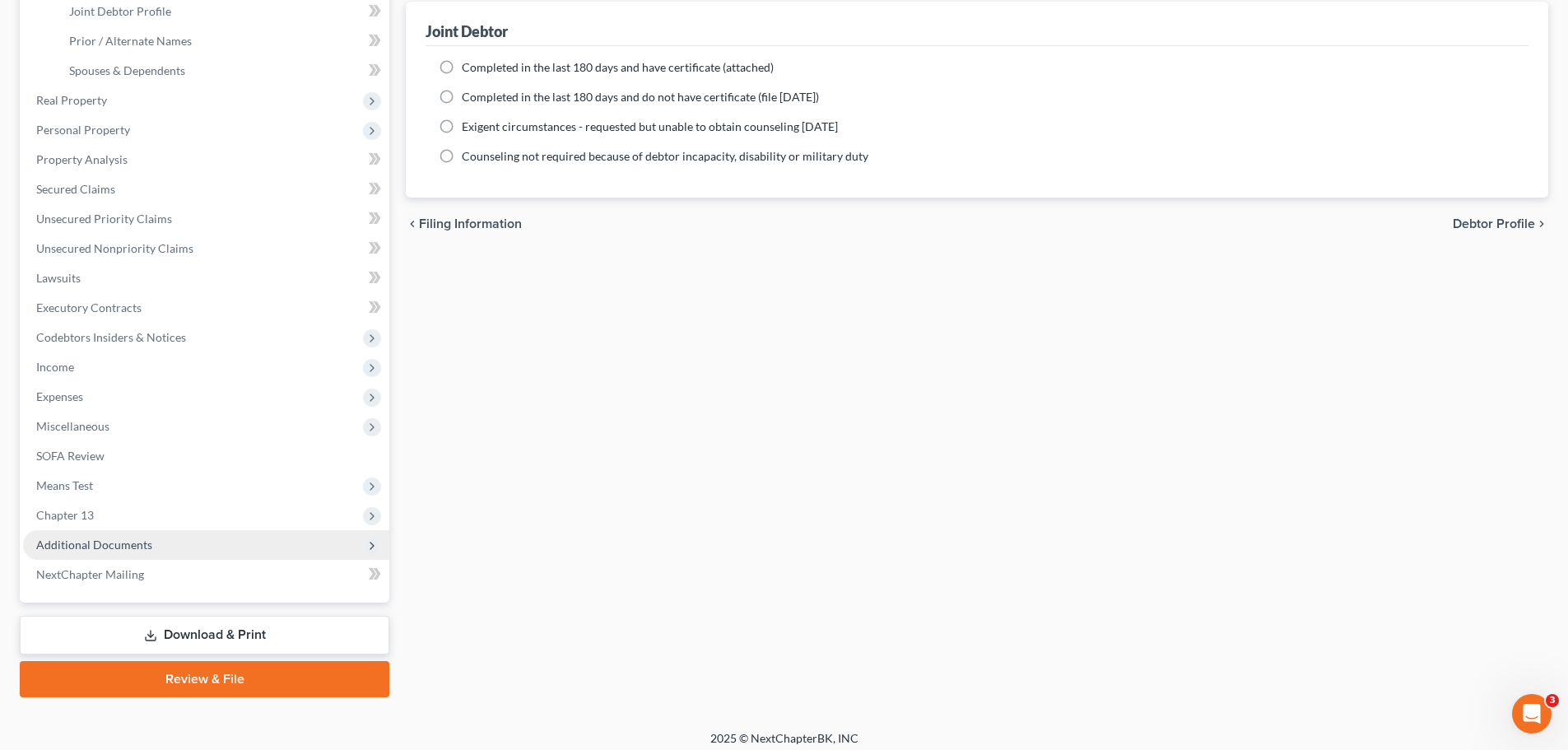
click at [173, 549] on span "Additional Documents" at bounding box center [206, 545] width 367 height 30
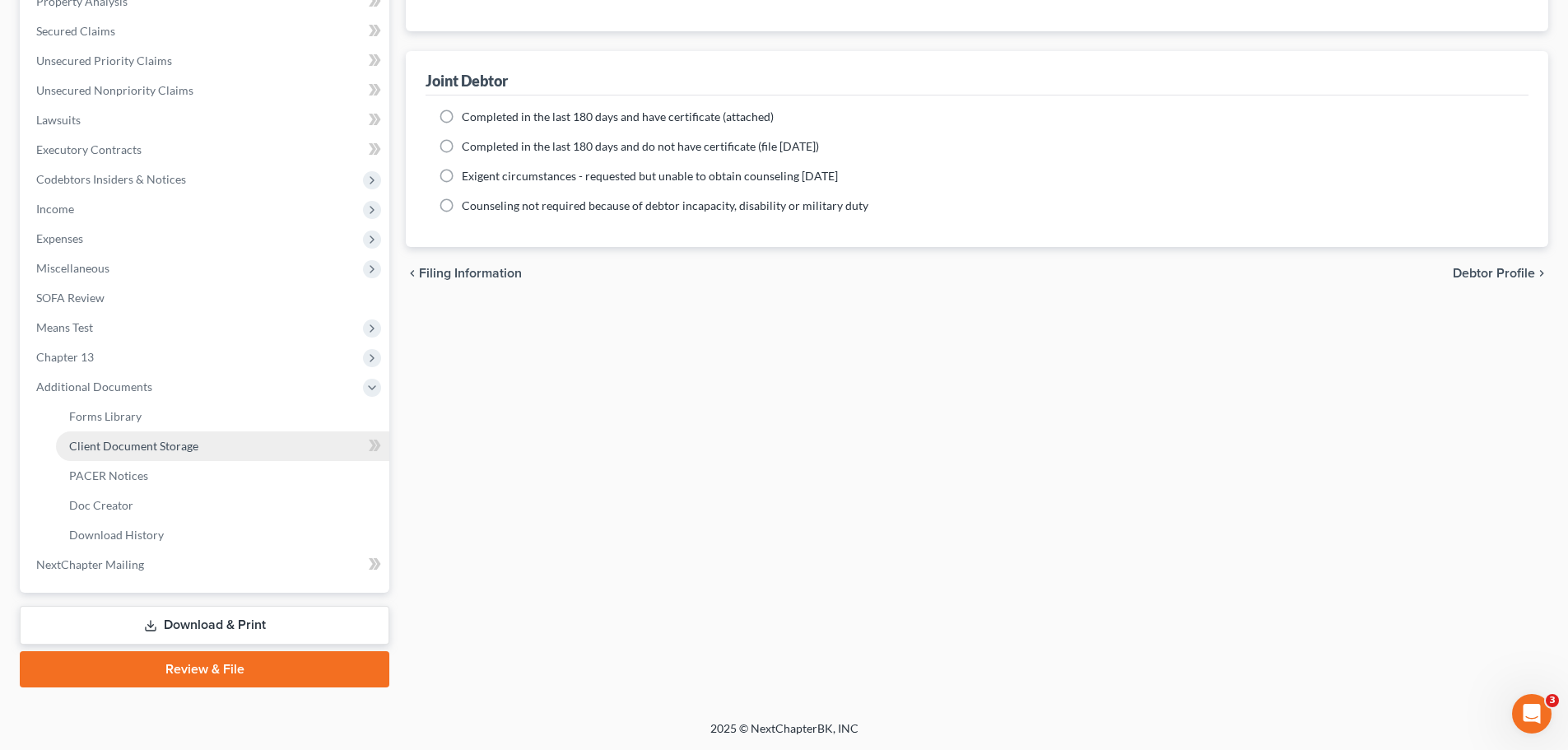
click at [169, 438] on span "Client Document Storage" at bounding box center [134, 445] width 130 height 14
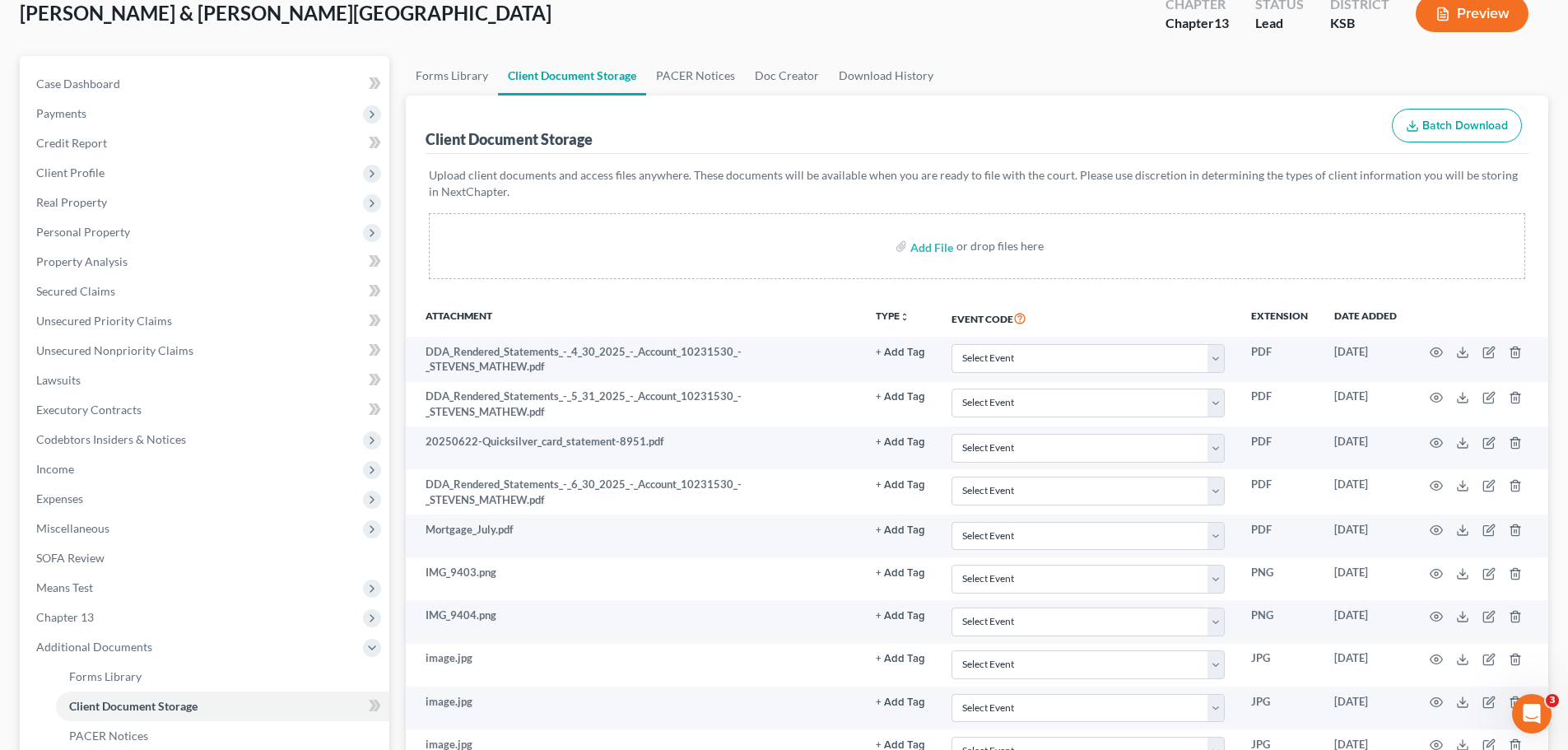
scroll to position [7, 0]
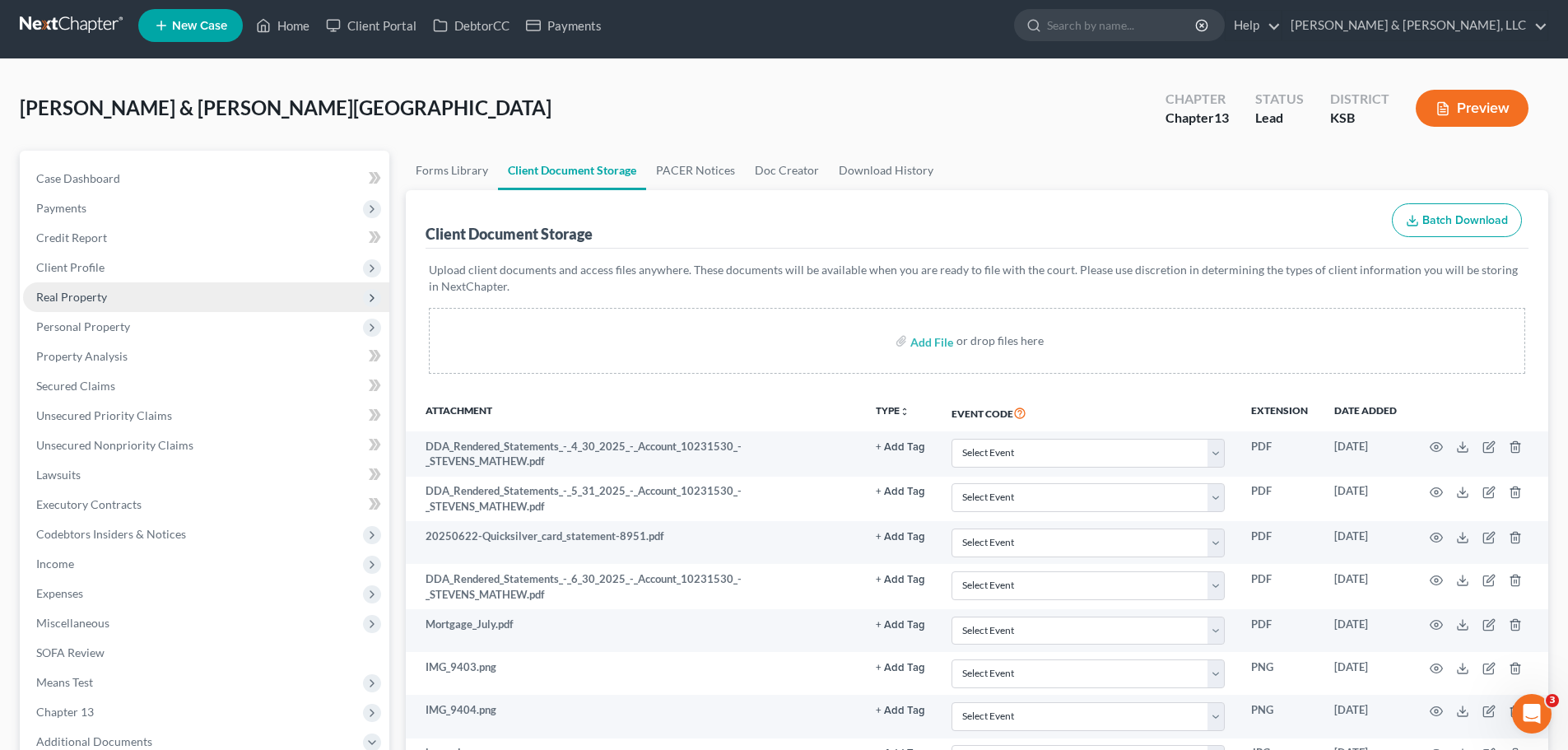
click at [132, 303] on span "Real Property" at bounding box center [206, 298] width 367 height 30
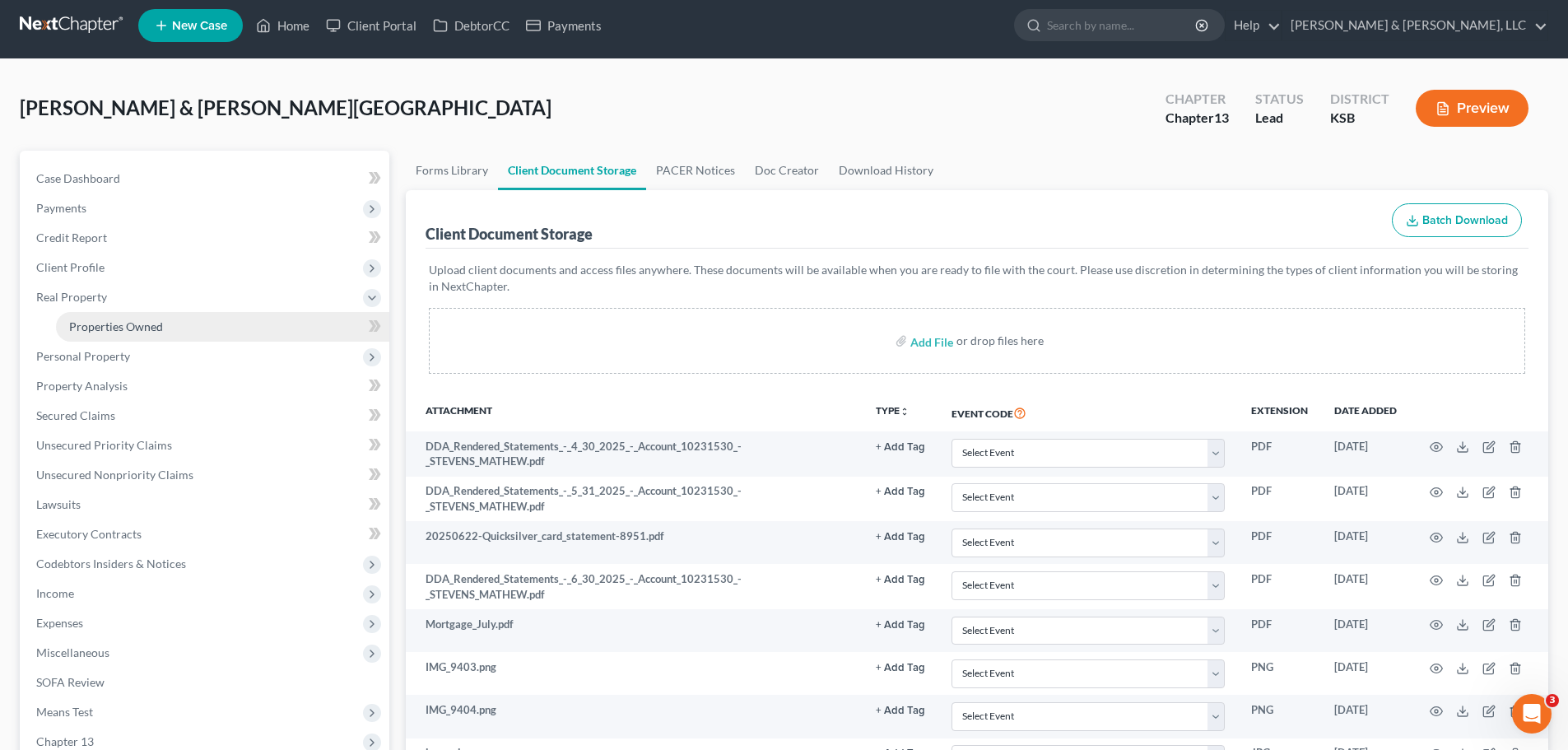
click at [136, 319] on span "Properties Owned" at bounding box center [116, 326] width 94 height 14
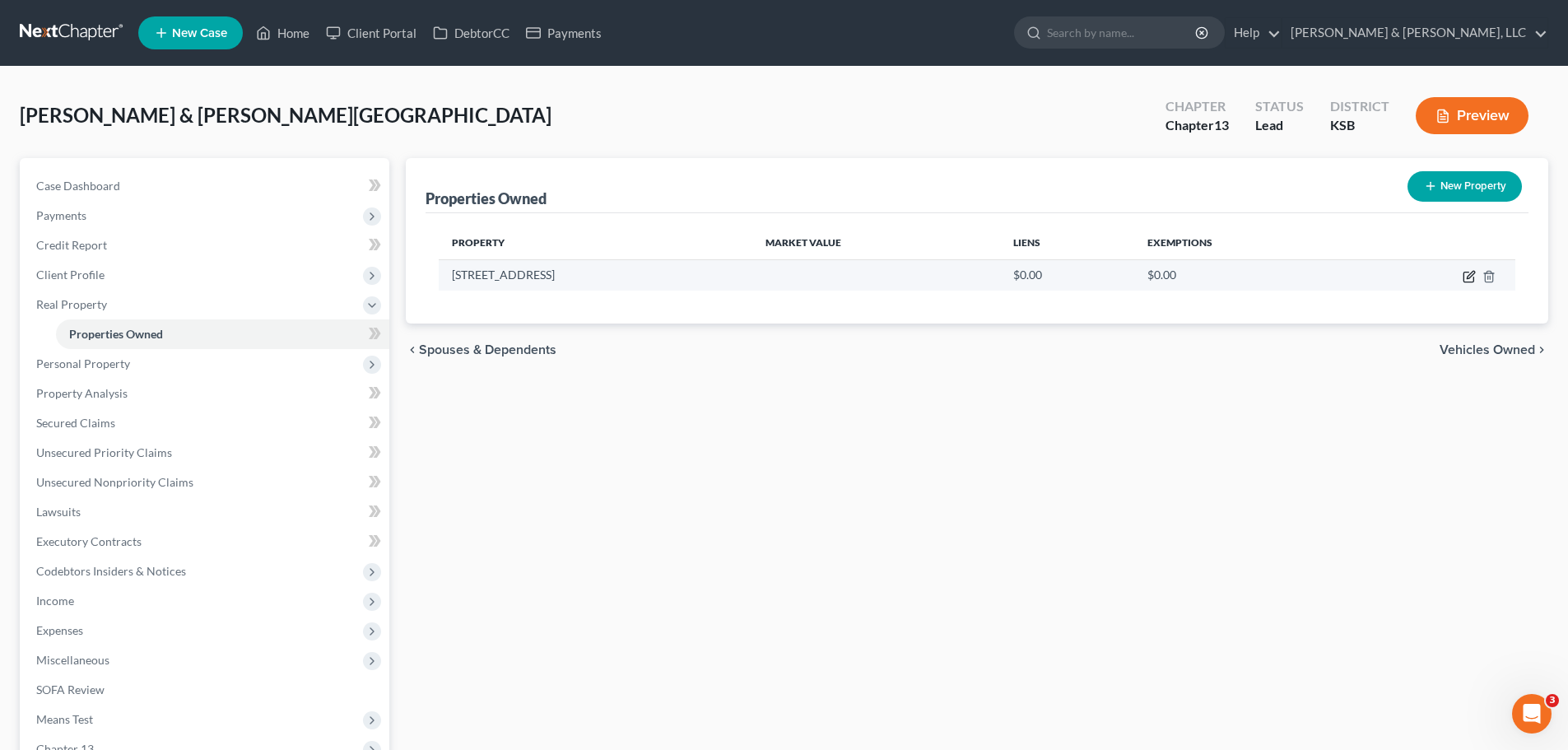
click at [1473, 278] on icon "button" at bounding box center [1468, 277] width 13 height 13
select select "17"
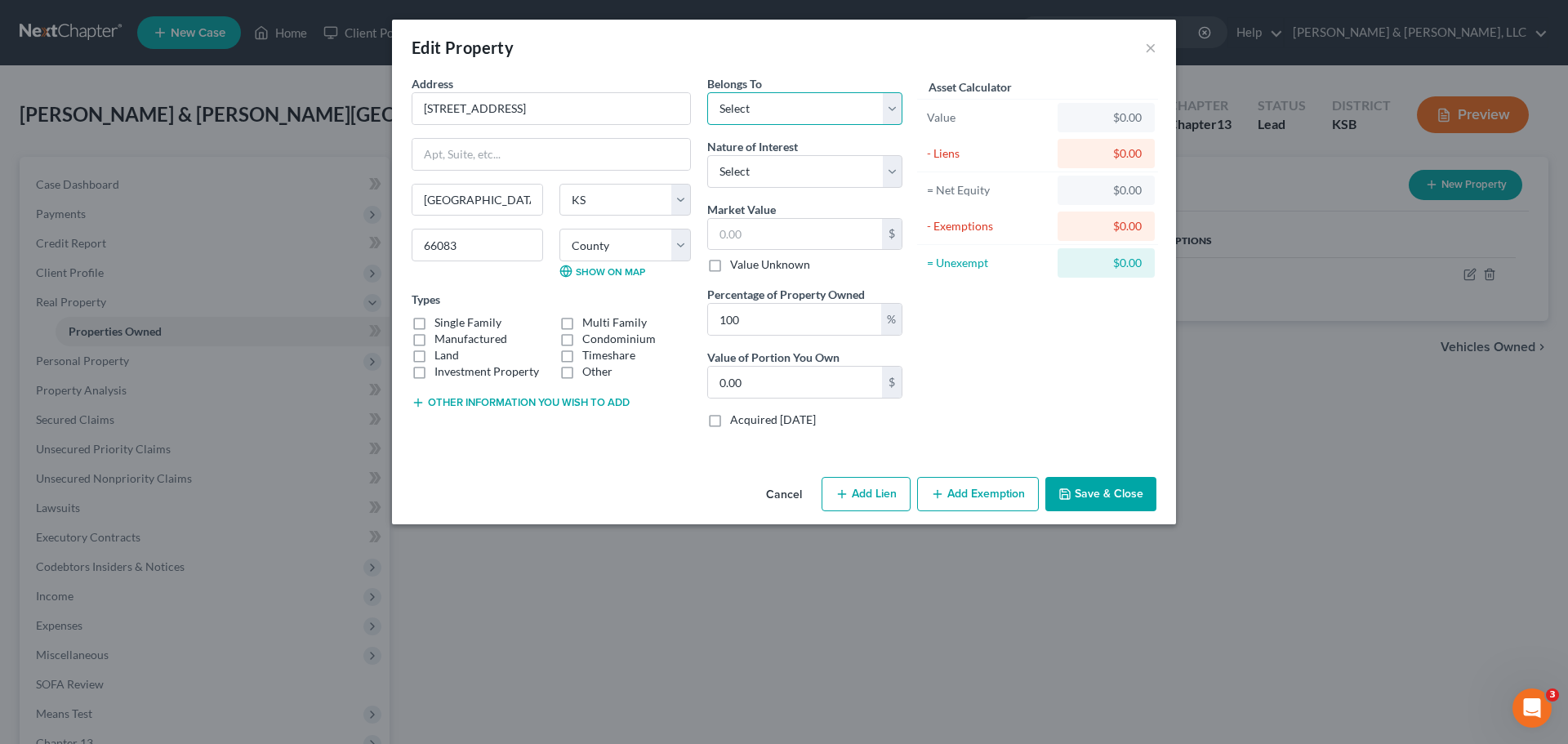
click at [752, 115] on select "Select Debtor 1 Only Debtor 2 Only Debtor 1 And Debtor 2 Only At Least One Of T…" at bounding box center [805, 109] width 195 height 33
select select "2"
click at [708, 92] on select "Select Debtor 1 Only Debtor 2 Only Debtor 1 And Debtor 2 Only At Least One Of T…" at bounding box center [805, 109] width 195 height 33
click at [755, 168] on select "Select Fee Simple Joint Tenant Life Estate Equitable Interest Future Interest T…" at bounding box center [805, 172] width 195 height 33
select select "0"
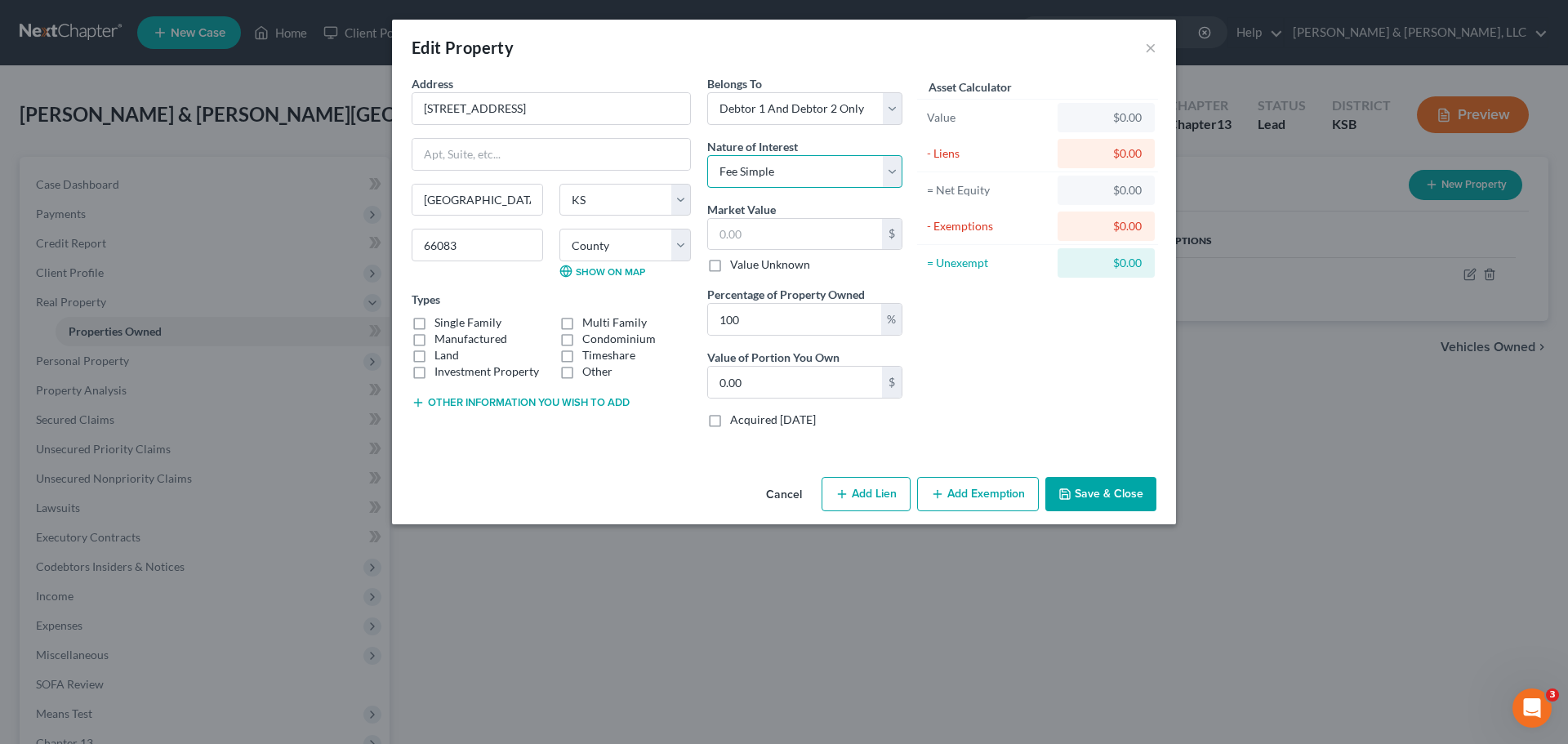
click at [708, 155] on select "Select Fee Simple Joint Tenant Life Estate Equitable Interest Future Interest T…" at bounding box center [805, 172] width 195 height 33
click at [772, 234] on input "text" at bounding box center [795, 234] width 174 height 31
type input "2"
type input "2.00"
type input "28"
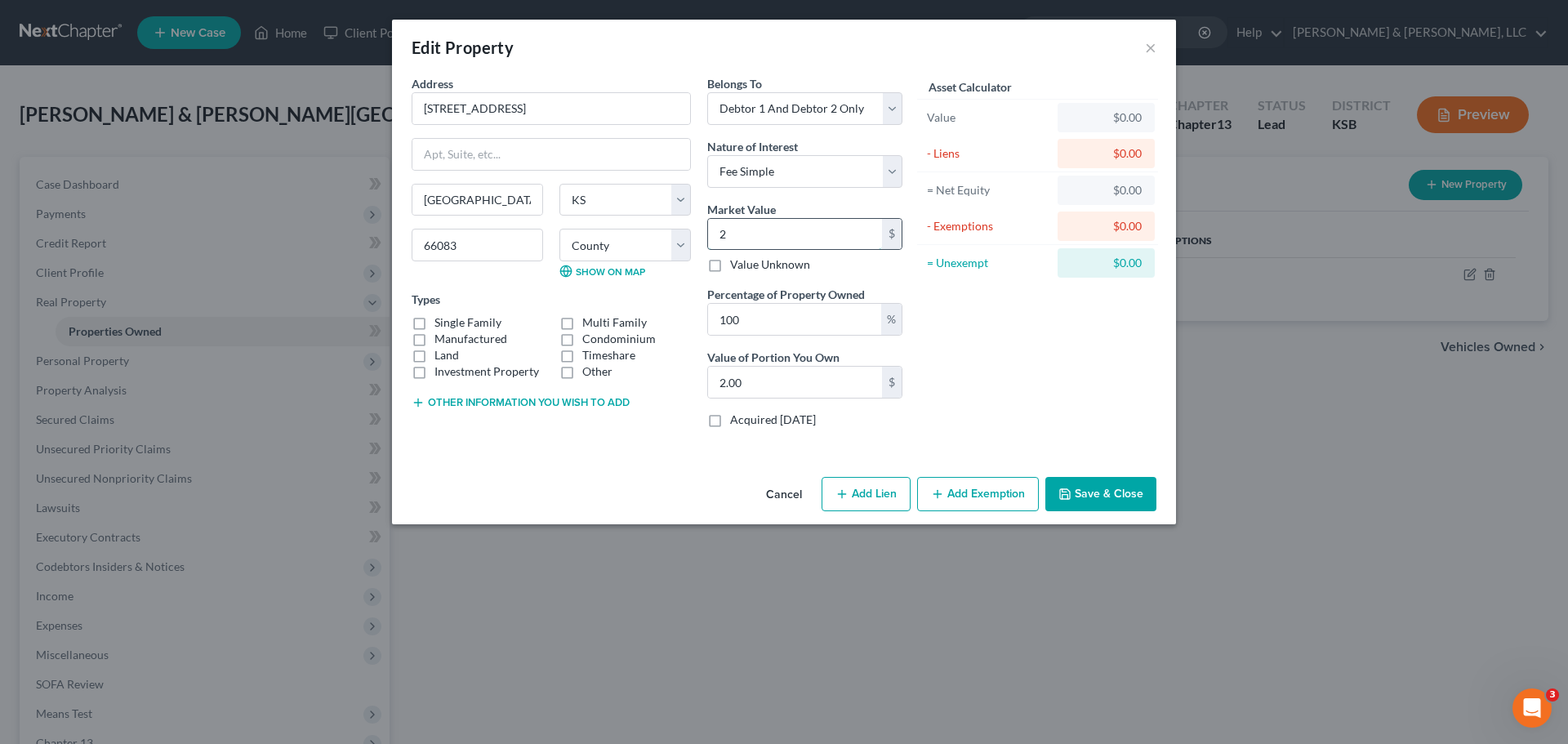
type input "28.00"
type input "285"
type input "285.00"
type input "2850"
type input "2,850.00"
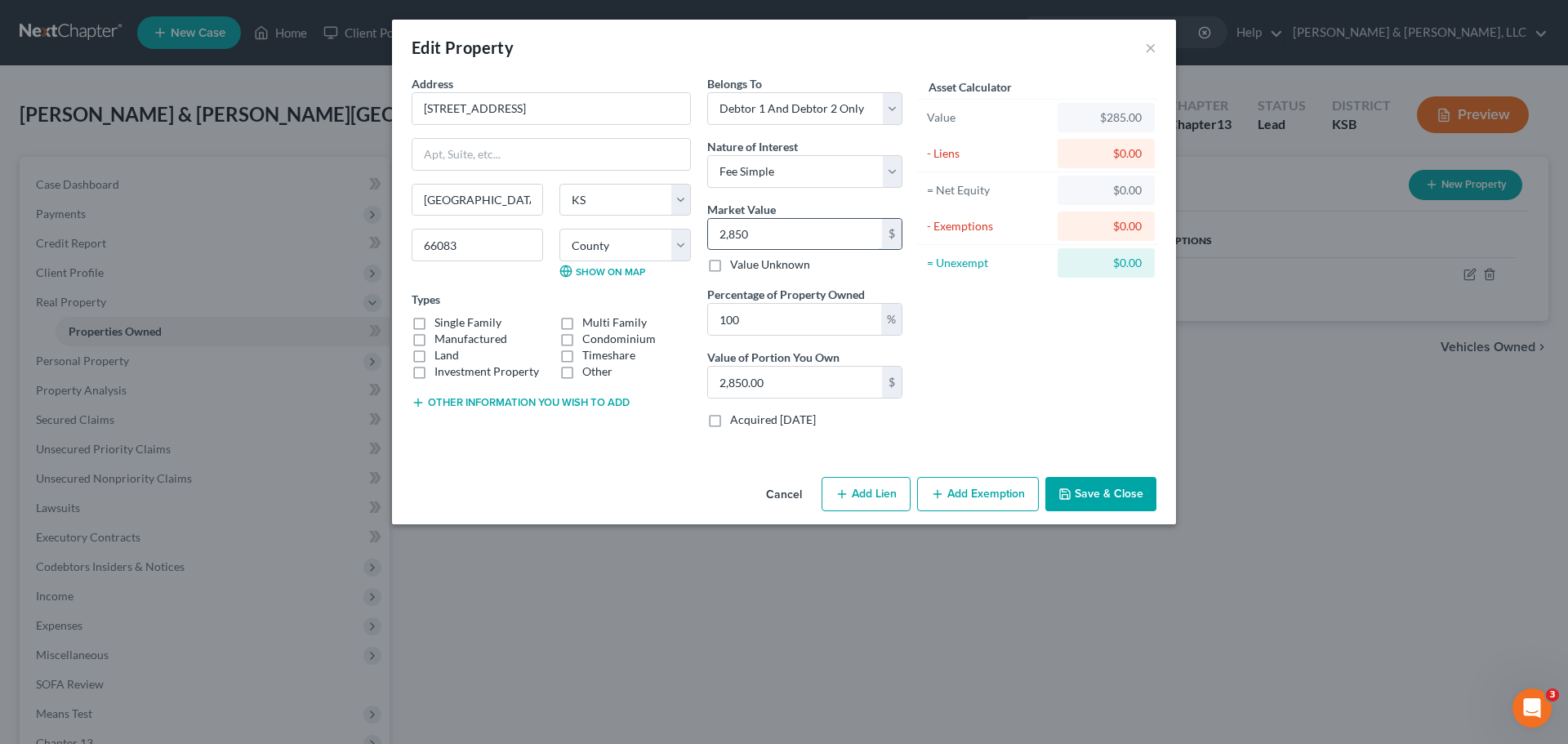
type input "2,8500"
type input "28,500.00"
type input "28,5000"
type input "285,000.00"
click at [729, 234] on input "285,000" at bounding box center [795, 234] width 174 height 31
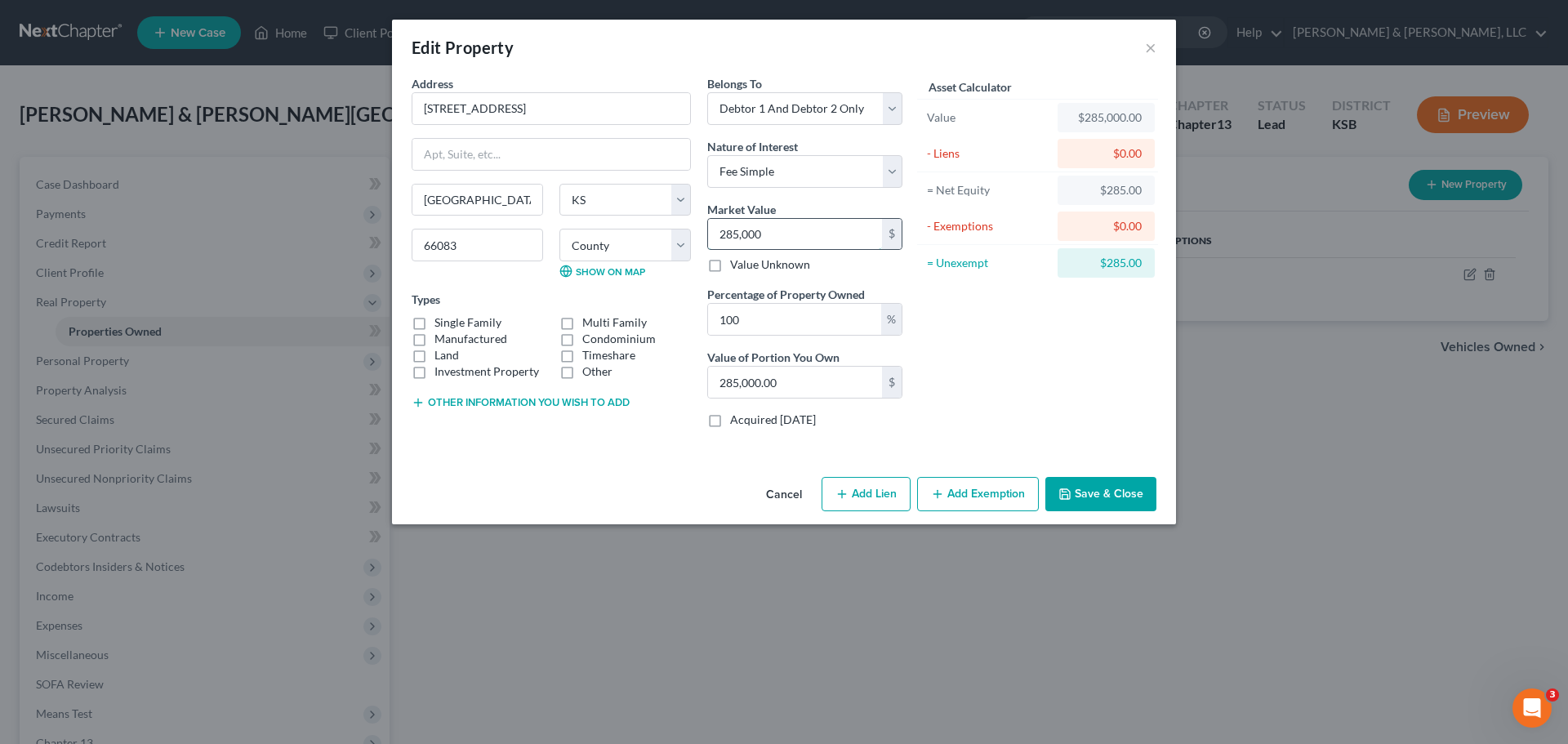
type input "265,000"
type input "265,000.00"
type input "265,000"
click at [463, 324] on label "Single Family" at bounding box center [467, 322] width 67 height 16
click at [451, 324] on input "Single Family" at bounding box center [446, 319] width 10 height 10
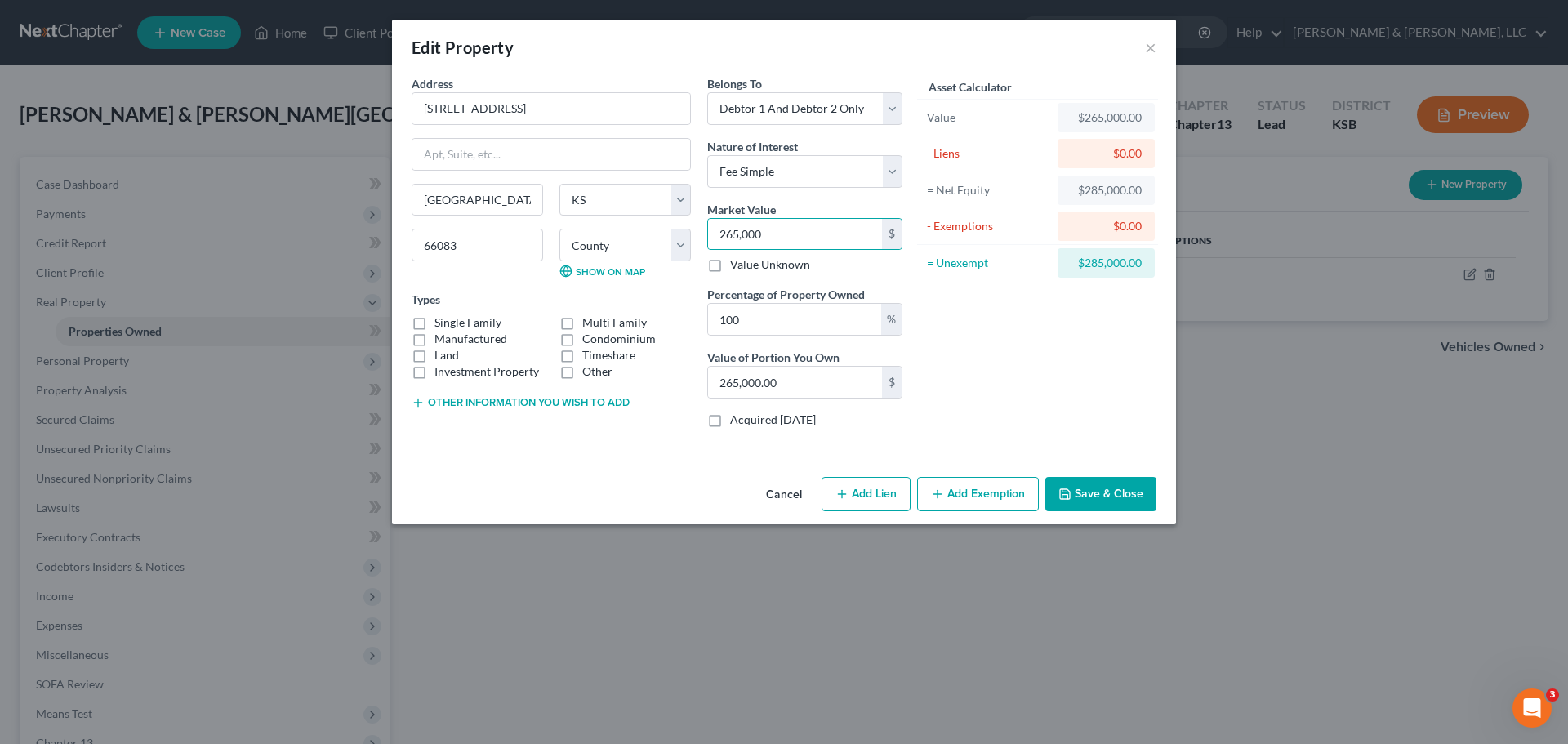
checkbox input "true"
click at [871, 491] on button "Add Lien" at bounding box center [866, 494] width 89 height 35
select select "2"
select select "0"
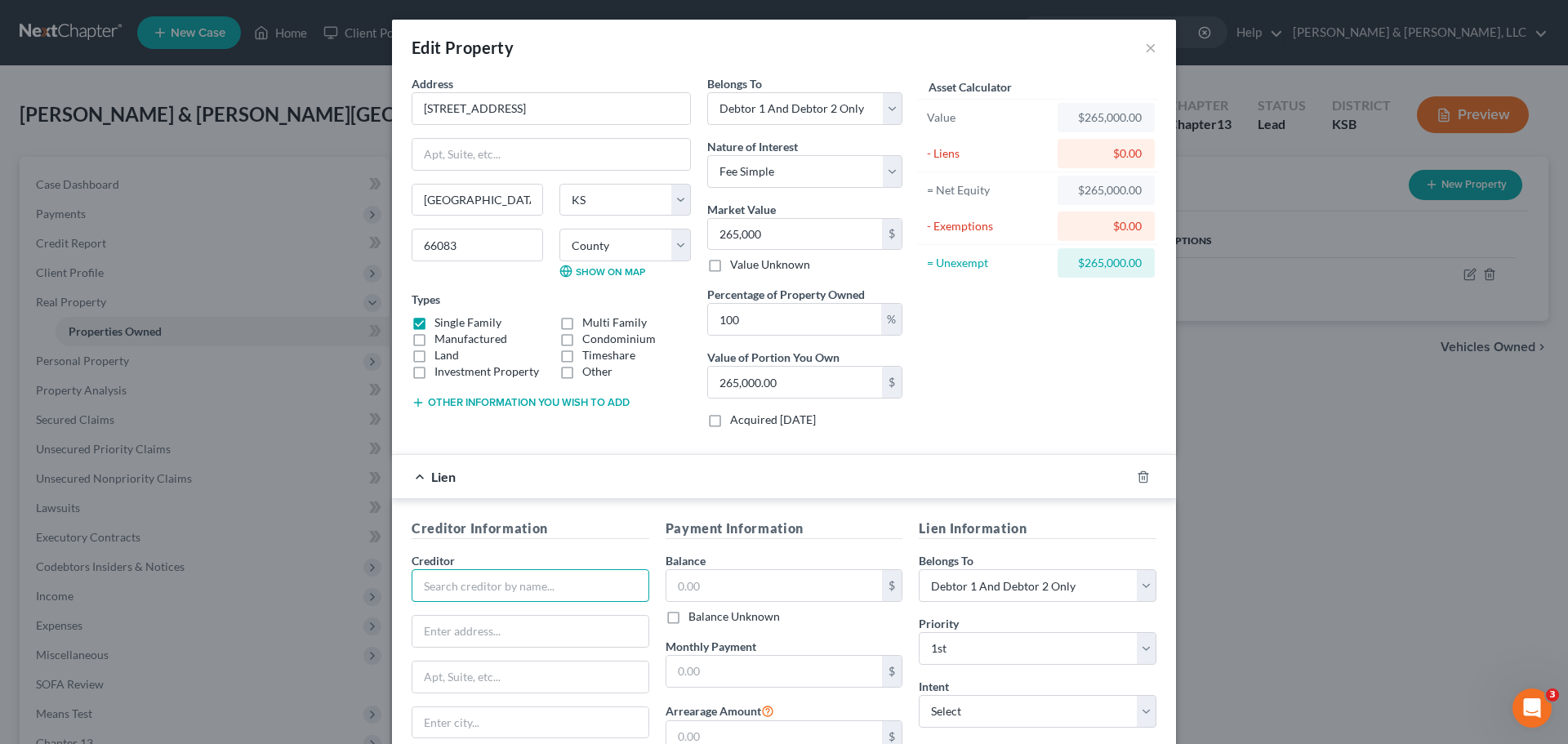
click at [584, 581] on input "text" at bounding box center [530, 586] width 238 height 33
type input "???"
click at [769, 592] on input "text" at bounding box center [774, 586] width 216 height 31
type input "198,000"
click at [501, 593] on input "???" at bounding box center [530, 586] width 238 height 33
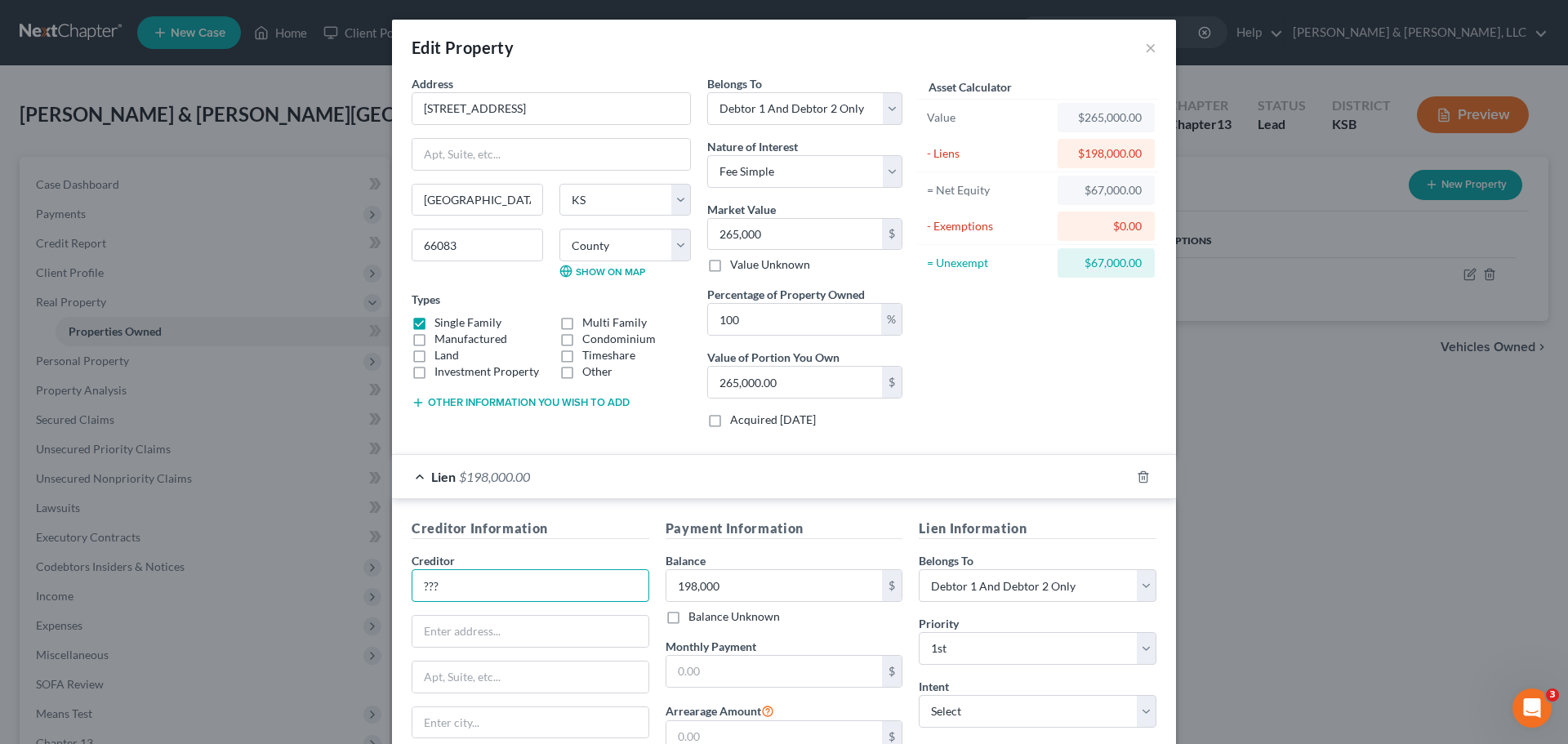
drag, startPoint x: 502, startPoint y: 590, endPoint x: 360, endPoint y: 588, distance: 142.0
click at [360, 588] on div "Edit Property × Address * 701 W Spring St Spring Hill State AL AK AR AZ CA CO C…" at bounding box center [784, 372] width 1568 height 744
type input "P"
type input "Roundpoint"
type input "PO Box 985"
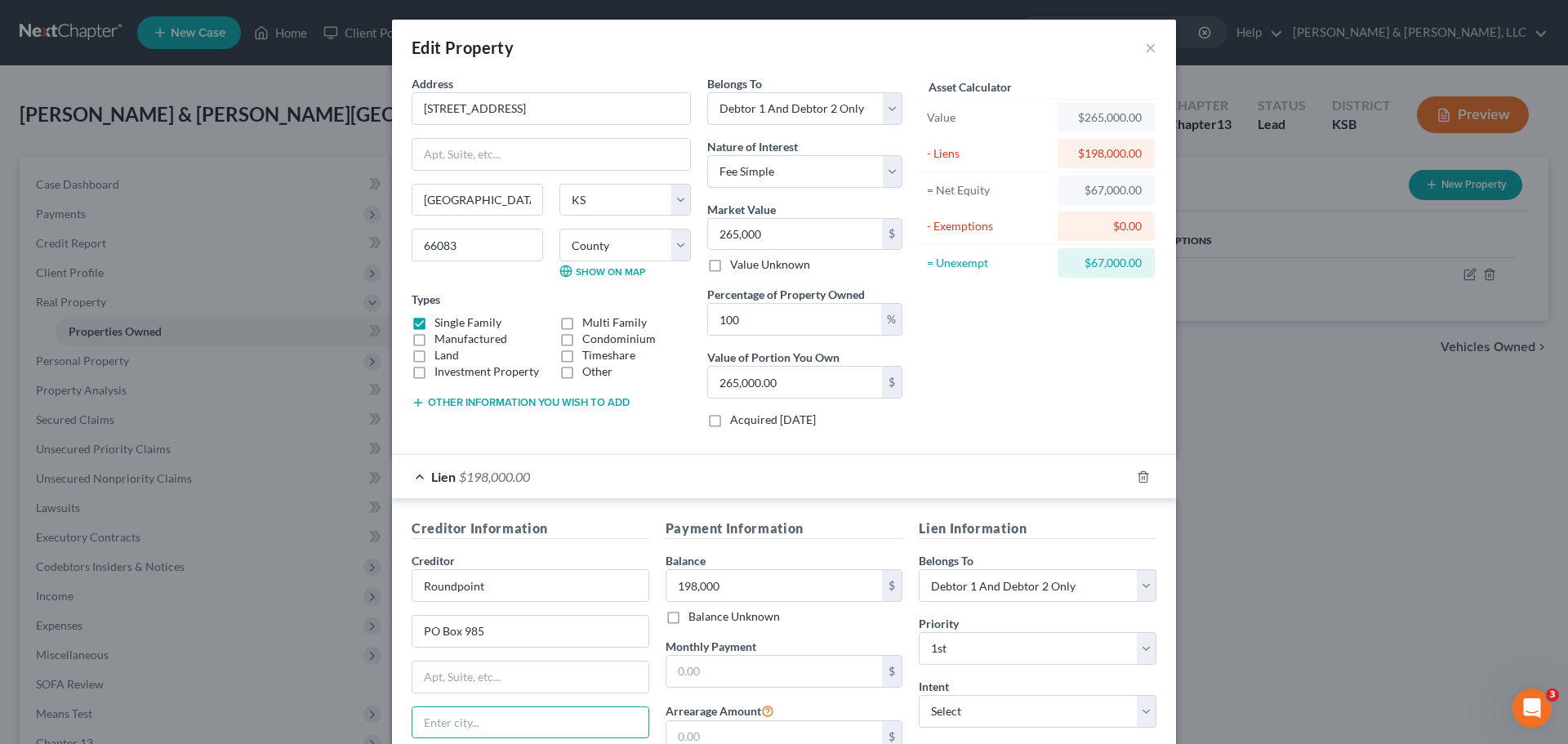
scroll to position [205, 0]
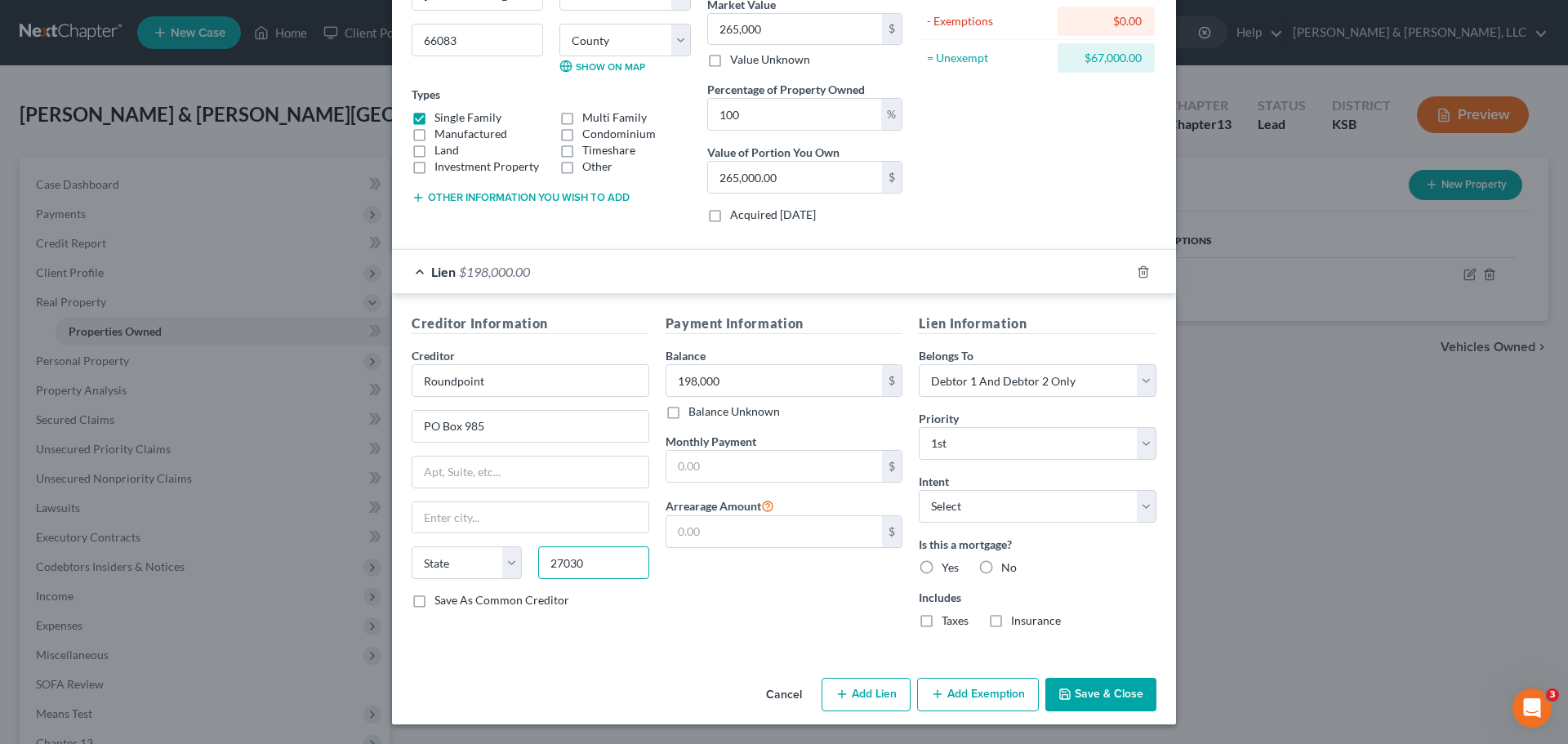
type input "27030"
type input "Mount Airy"
select select "28"
click at [784, 367] on input "198,000" at bounding box center [774, 380] width 216 height 31
type input "198,491.67"
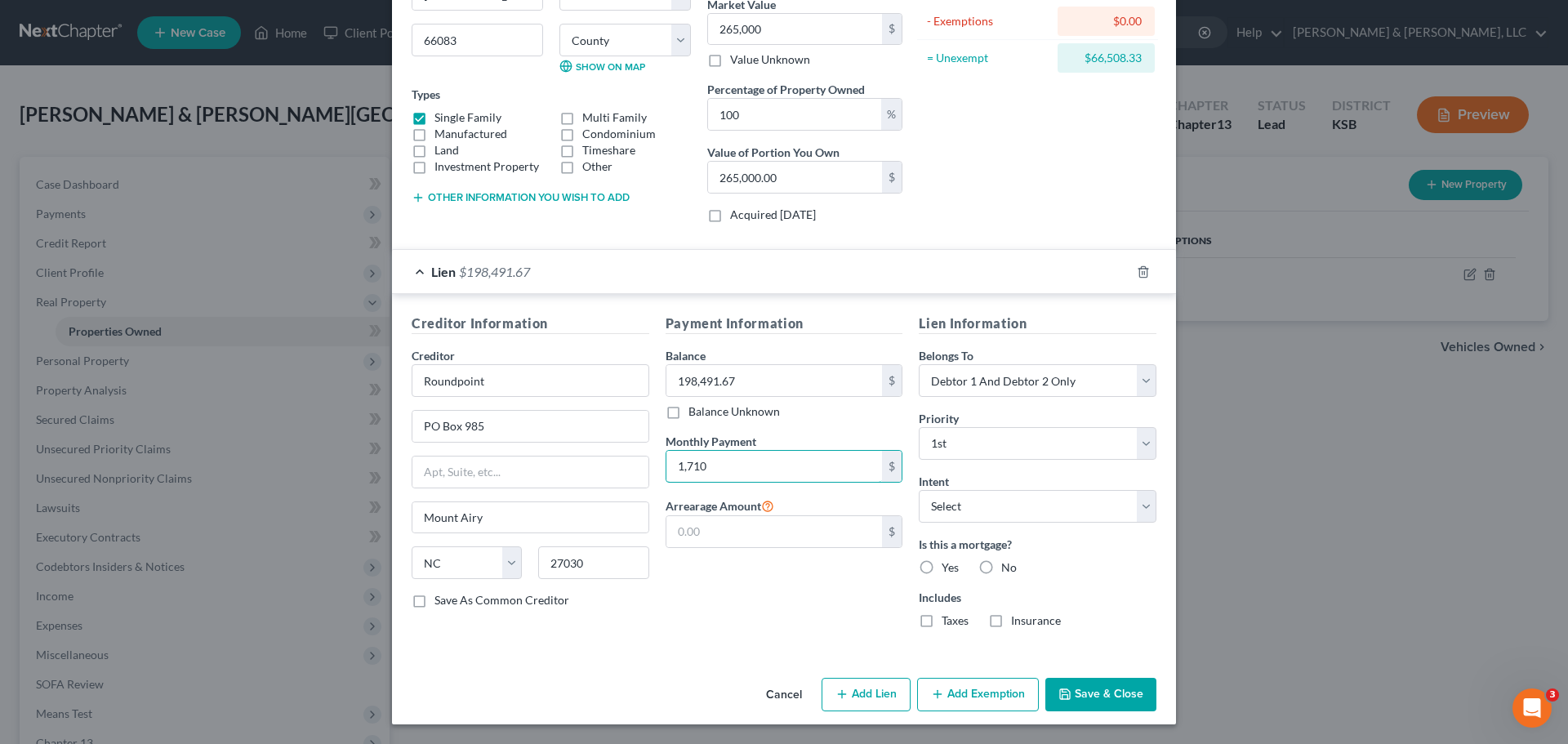
type input "1,710"
click at [945, 523] on div "Lien Information Belongs To * Select Debtor 1 Only Debtor 2 Only Debtor 1 And D…" at bounding box center [1038, 477] width 254 height 327
click at [947, 516] on select "Select Surrender Redeem Reaffirm Avoid Other" at bounding box center [1038, 506] width 238 height 33
select select "2"
click at [919, 490] on select "Select Surrender Redeem Reaffirm Avoid Other" at bounding box center [1038, 506] width 238 height 33
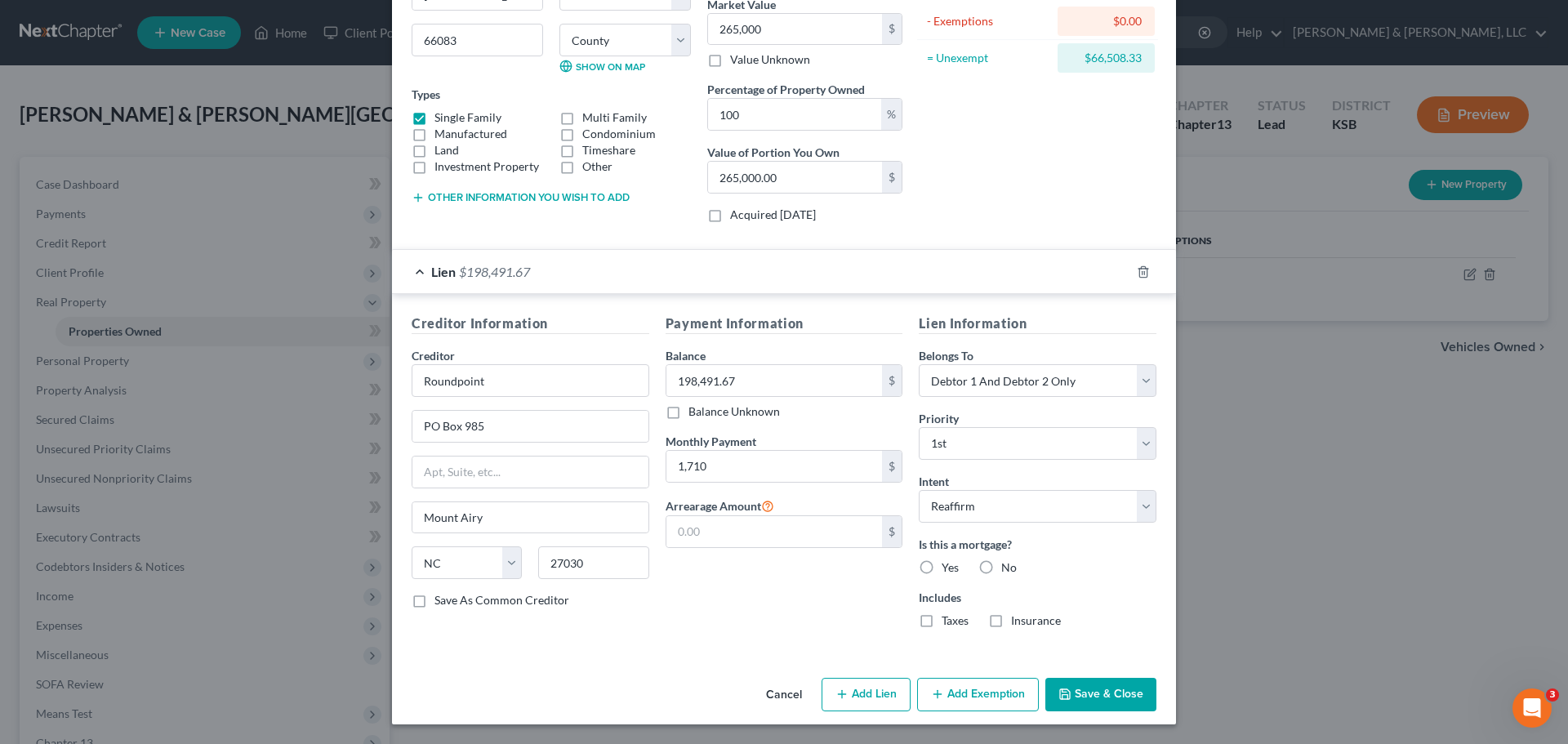
click at [942, 570] on label "Yes" at bounding box center [951, 567] width 17 height 16
click at [948, 570] on input "Yes" at bounding box center [953, 564] width 10 height 10
radio input "true"
click at [942, 618] on label "Taxes" at bounding box center [955, 620] width 27 height 16
click at [948, 618] on input "Taxes" at bounding box center [953, 617] width 10 height 10
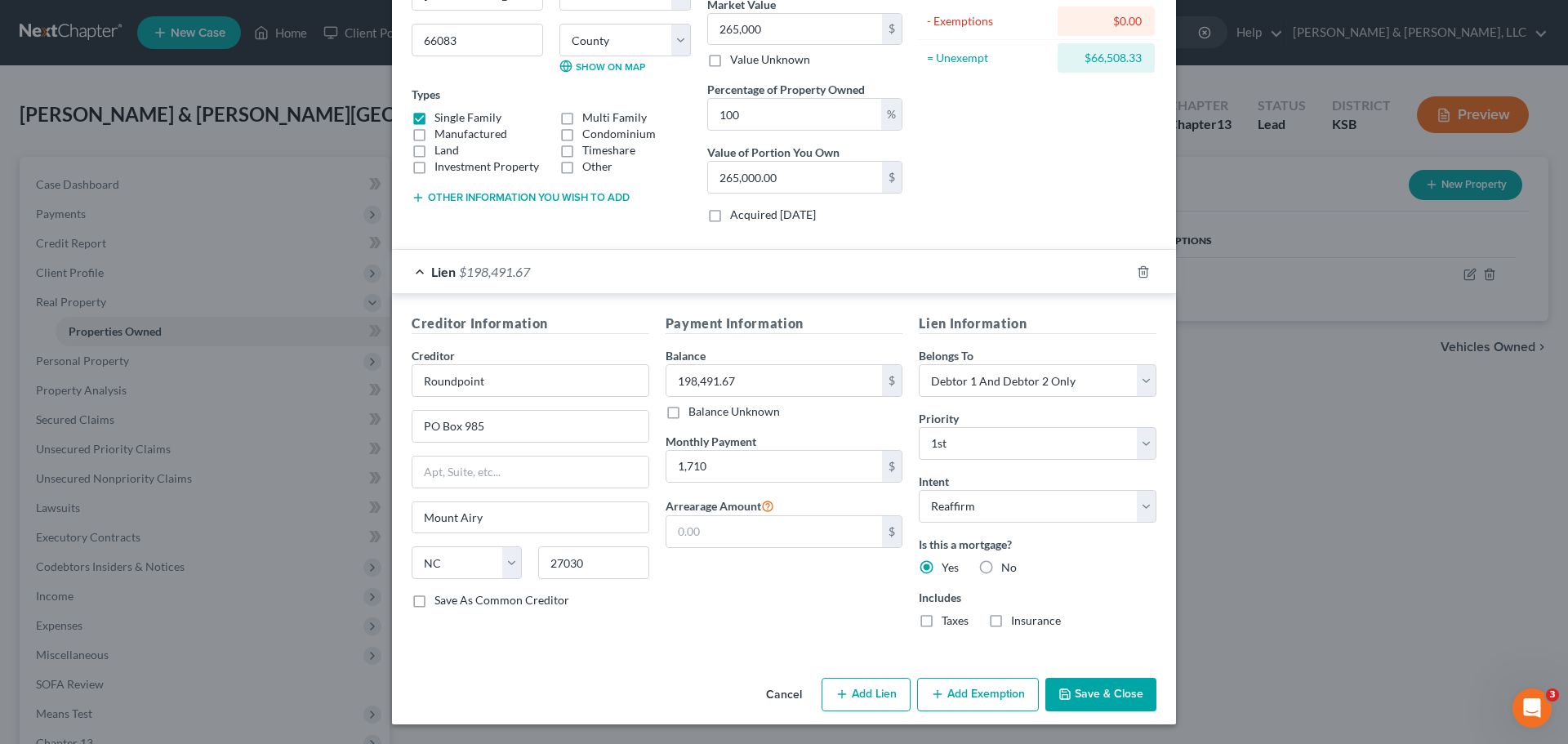
checkbox input "true"
click at [1011, 624] on label "Insurance" at bounding box center [1035, 620] width 49 height 16
click at [1018, 623] on input "Insurance" at bounding box center [1023, 617] width 10 height 10
checkbox input "true"
click at [987, 688] on button "Add Exemption" at bounding box center [978, 695] width 122 height 35
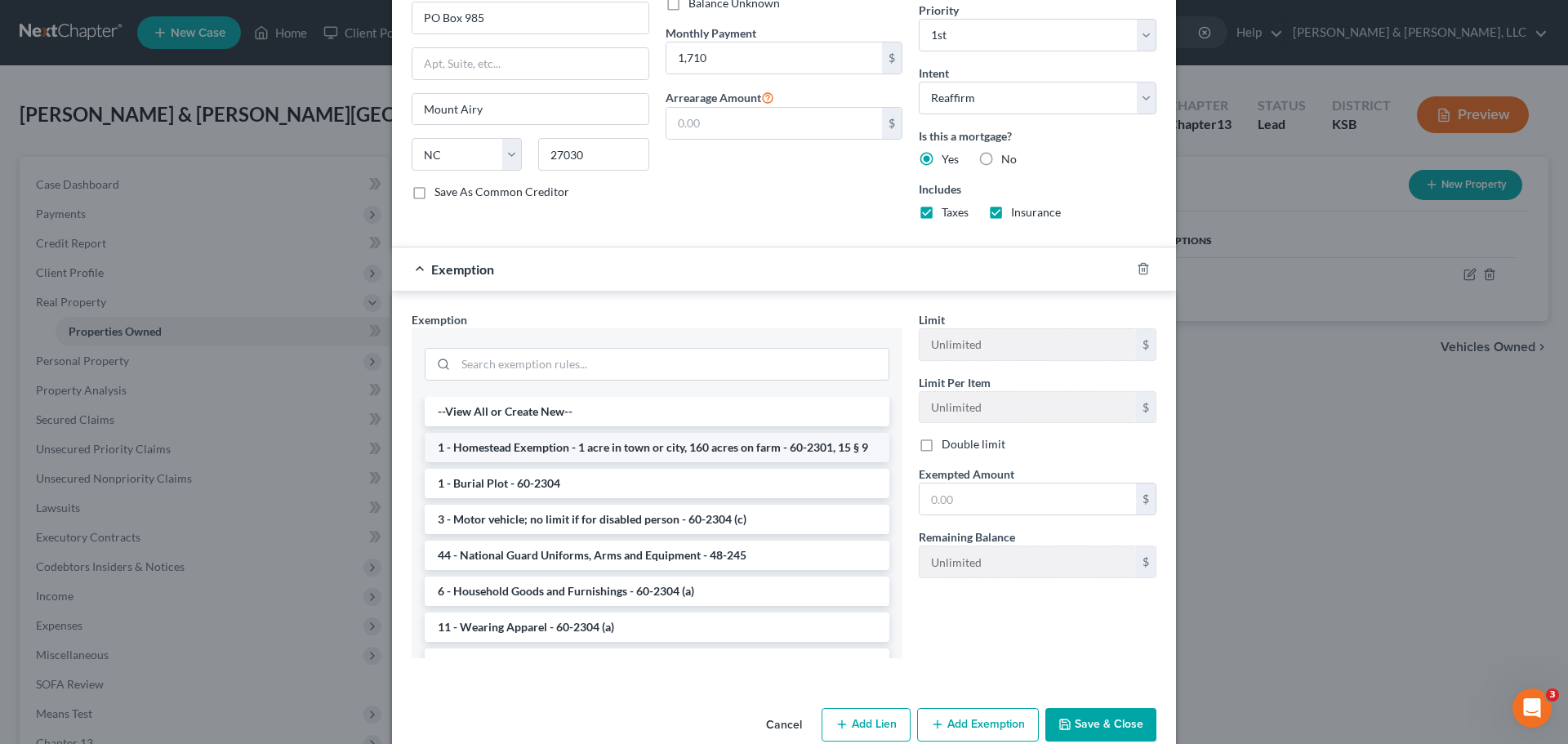
click at [547, 462] on li "1 - Homestead Exemption - 1 acre in town or city, 160 acres on farm - 60-2301, …" at bounding box center [656, 448] width 464 height 30
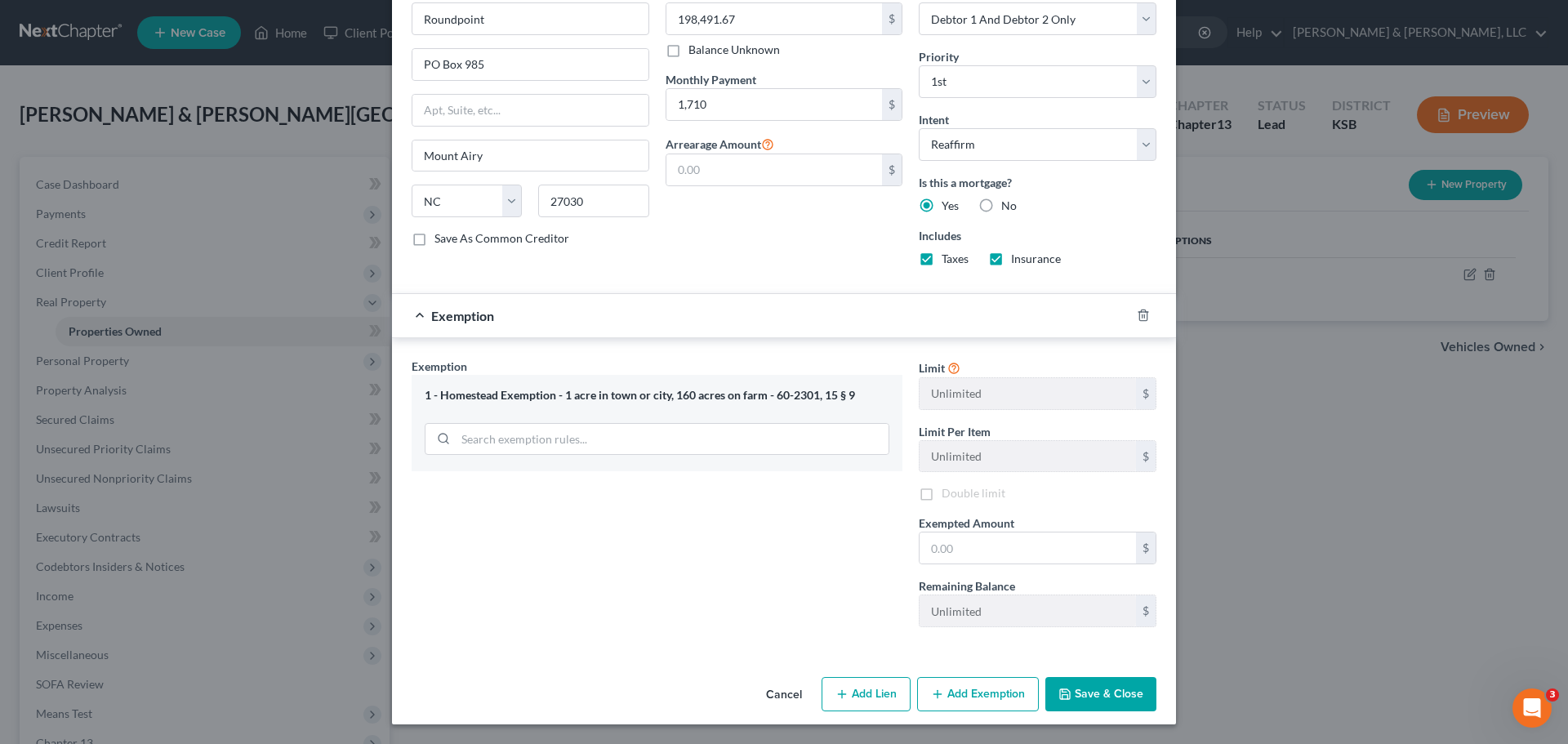
scroll to position [567, 0]
click at [998, 540] on input "text" at bounding box center [1027, 548] width 216 height 31
type input "265,000"
click at [1104, 686] on button "Save & Close" at bounding box center [1101, 695] width 111 height 35
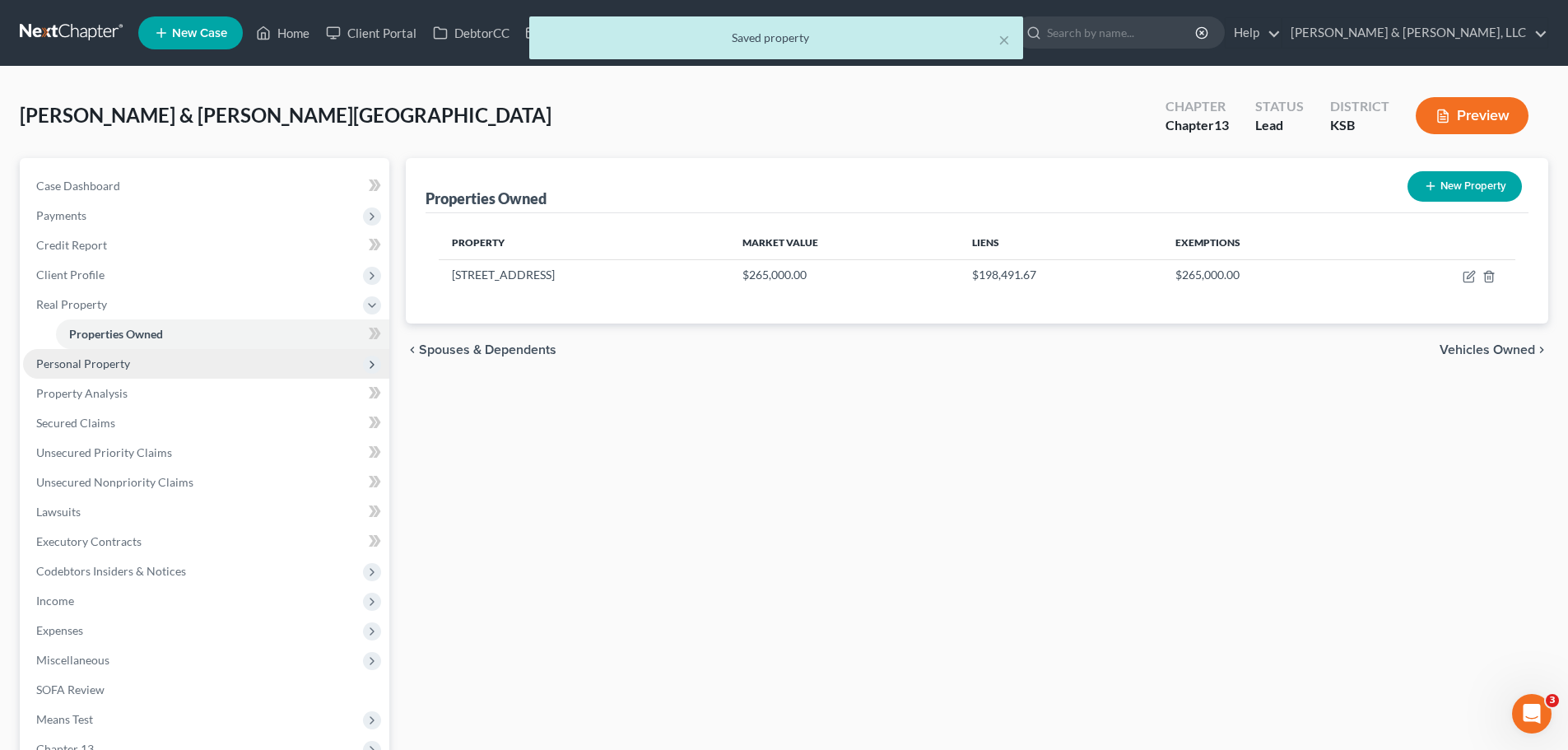
click at [116, 359] on span "Personal Property" at bounding box center [82, 363] width 94 height 14
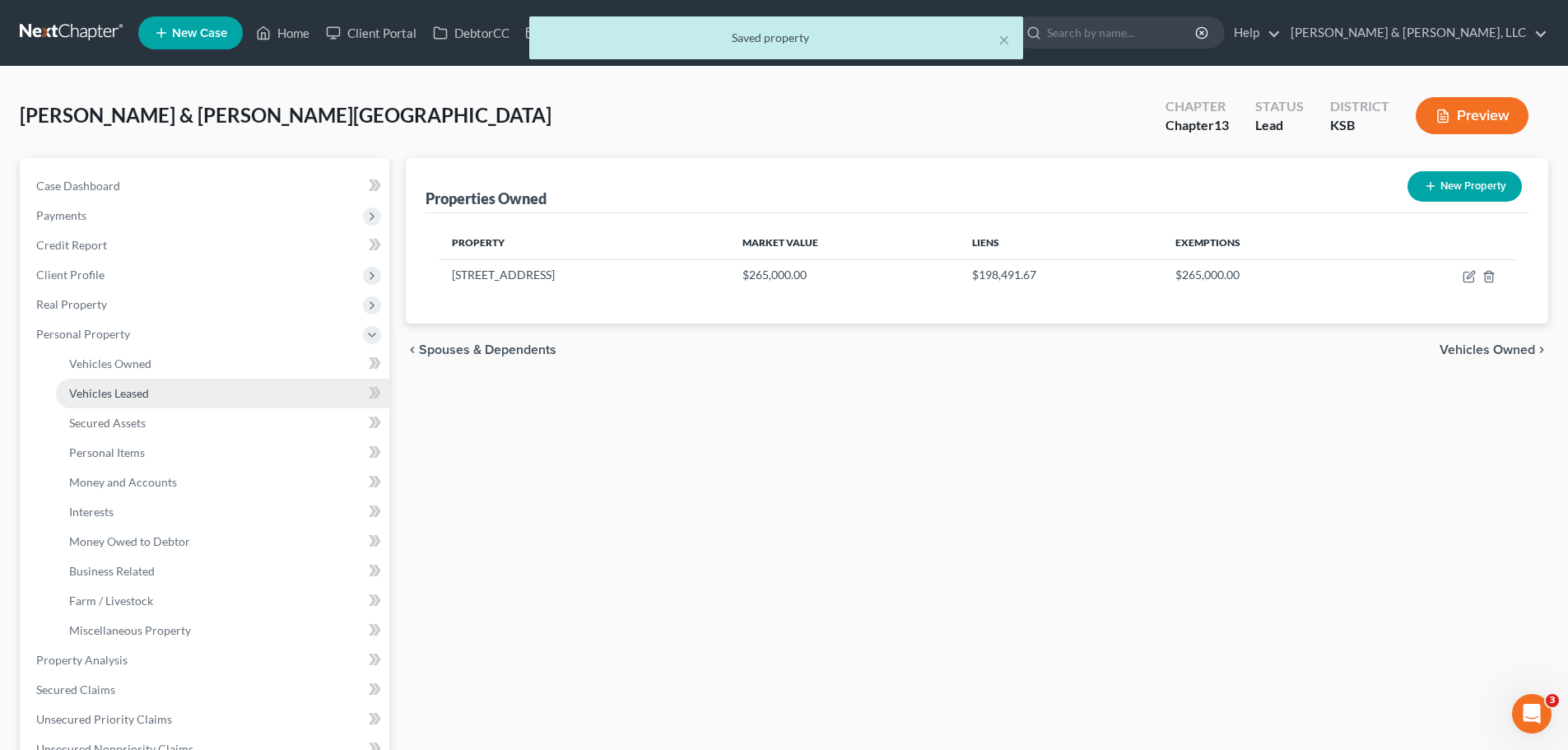
click at [122, 379] on link "Vehicles Leased" at bounding box center [222, 394] width 333 height 30
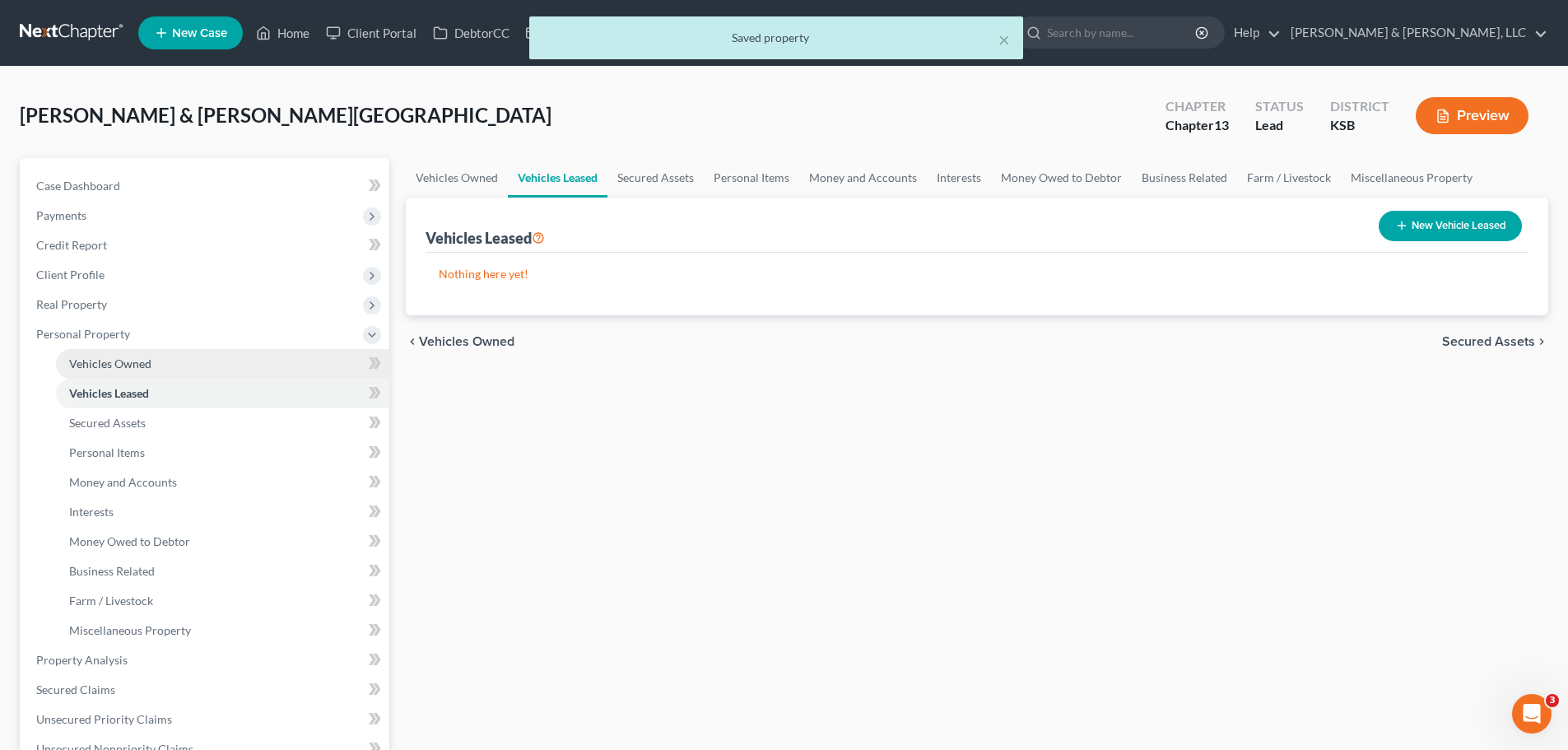
click at [126, 370] on link "Vehicles Owned" at bounding box center [222, 364] width 333 height 30
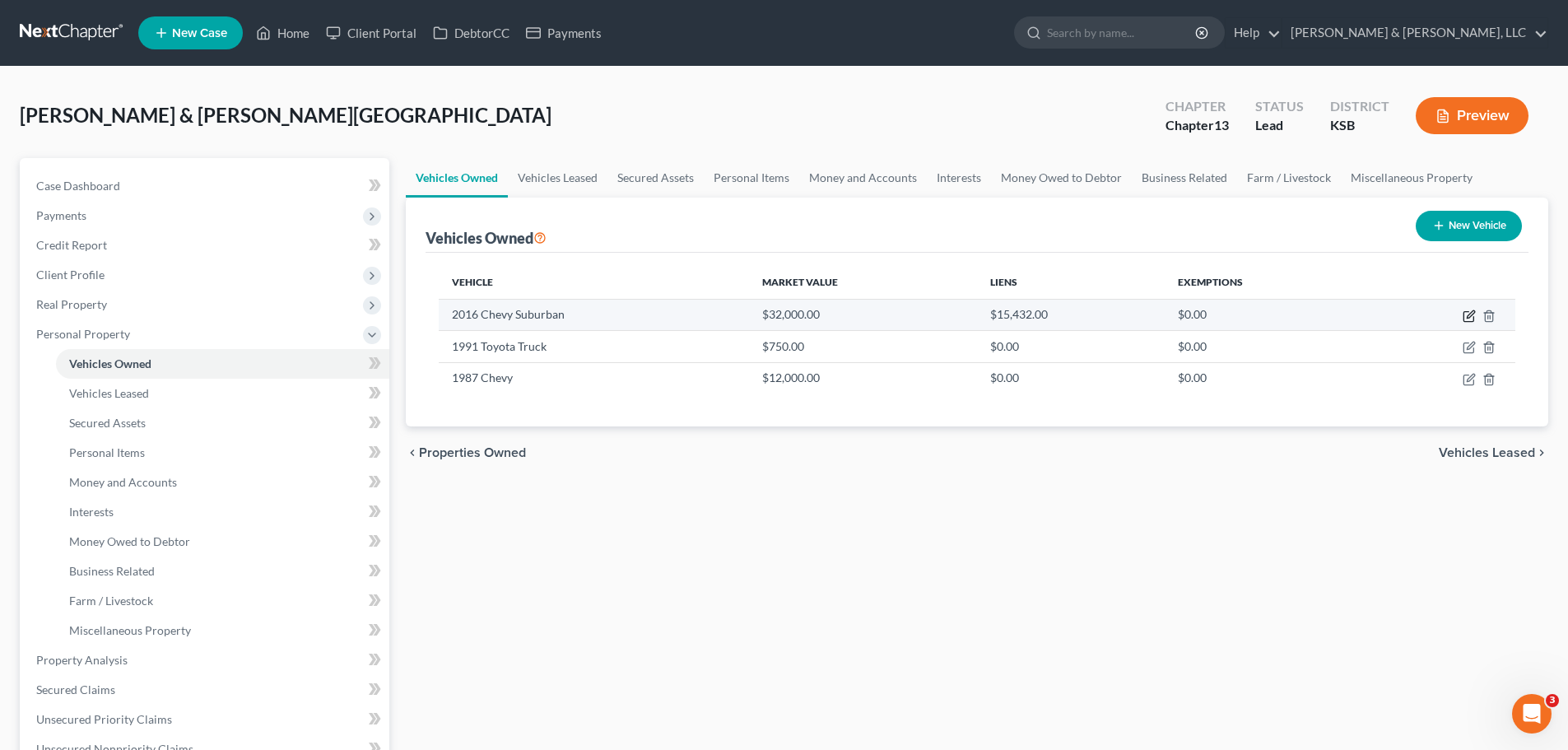
click at [1468, 312] on icon "button" at bounding box center [1468, 316] width 13 height 13
select select "0"
select select "10"
select select "3"
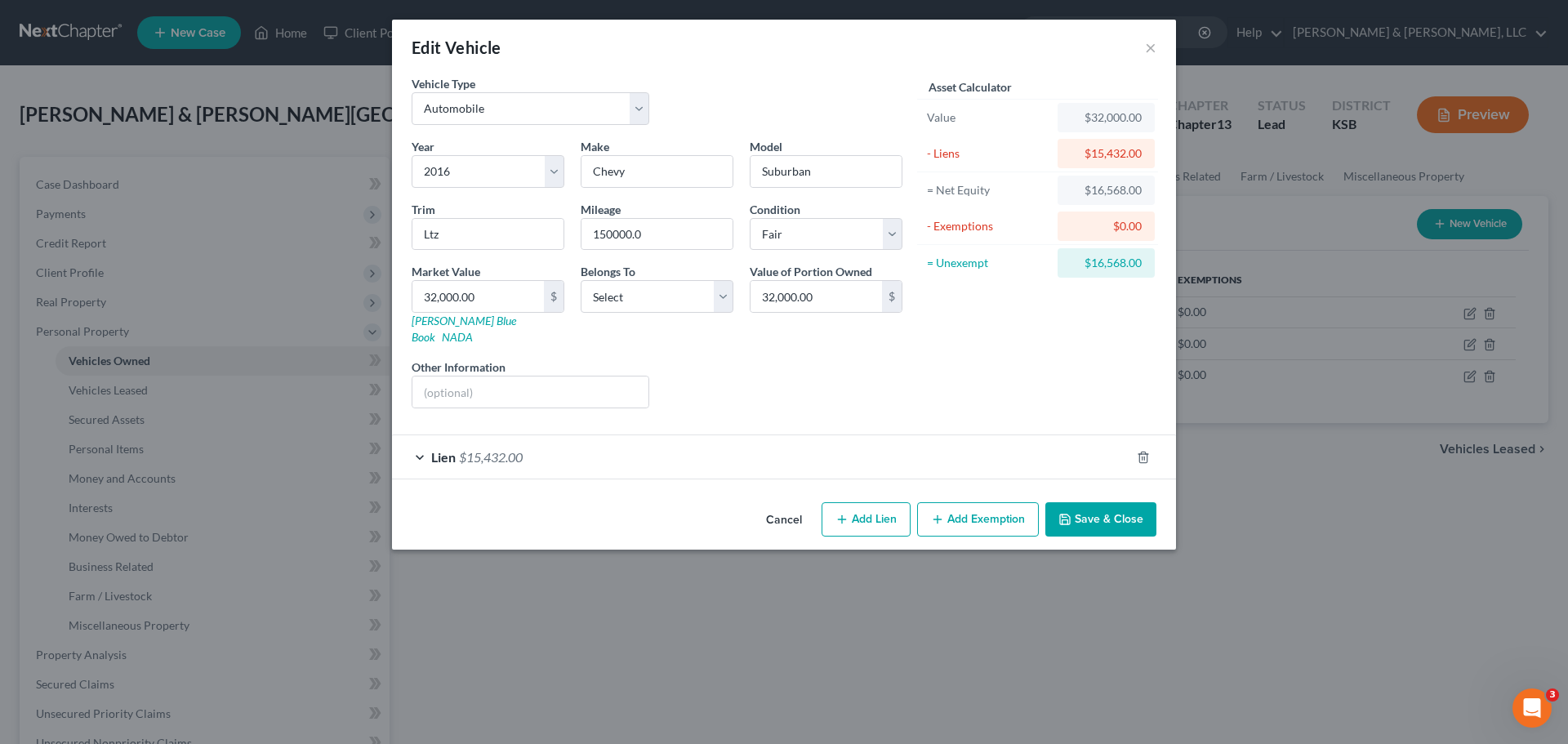
click at [961, 510] on button "Add Exemption" at bounding box center [978, 519] width 122 height 35
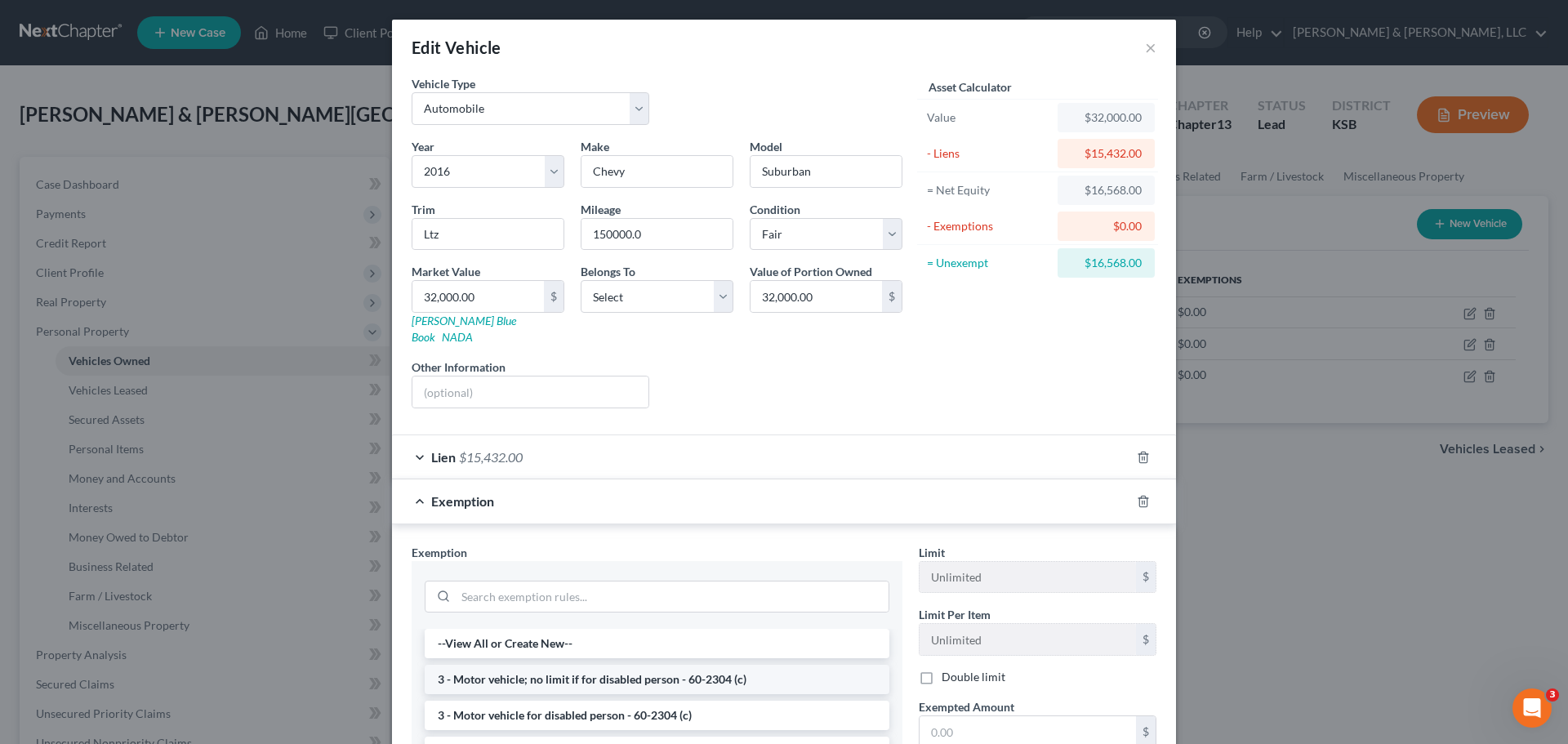
click at [621, 665] on li "3 - Motor vehicle; no limit if for disabled person - 60-2304 (c)" at bounding box center [656, 680] width 464 height 30
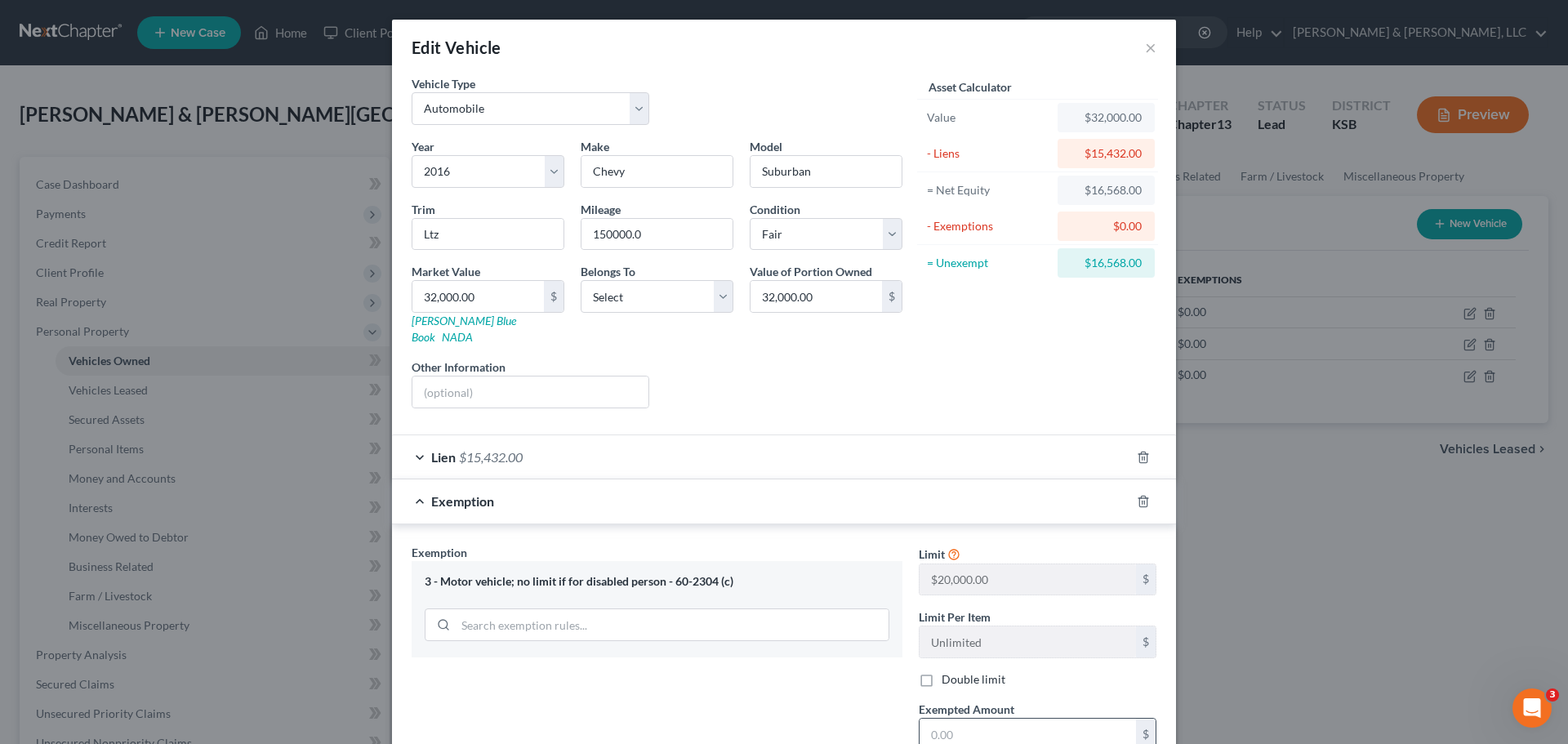
click at [978, 719] on input "text" at bounding box center [1027, 734] width 216 height 31
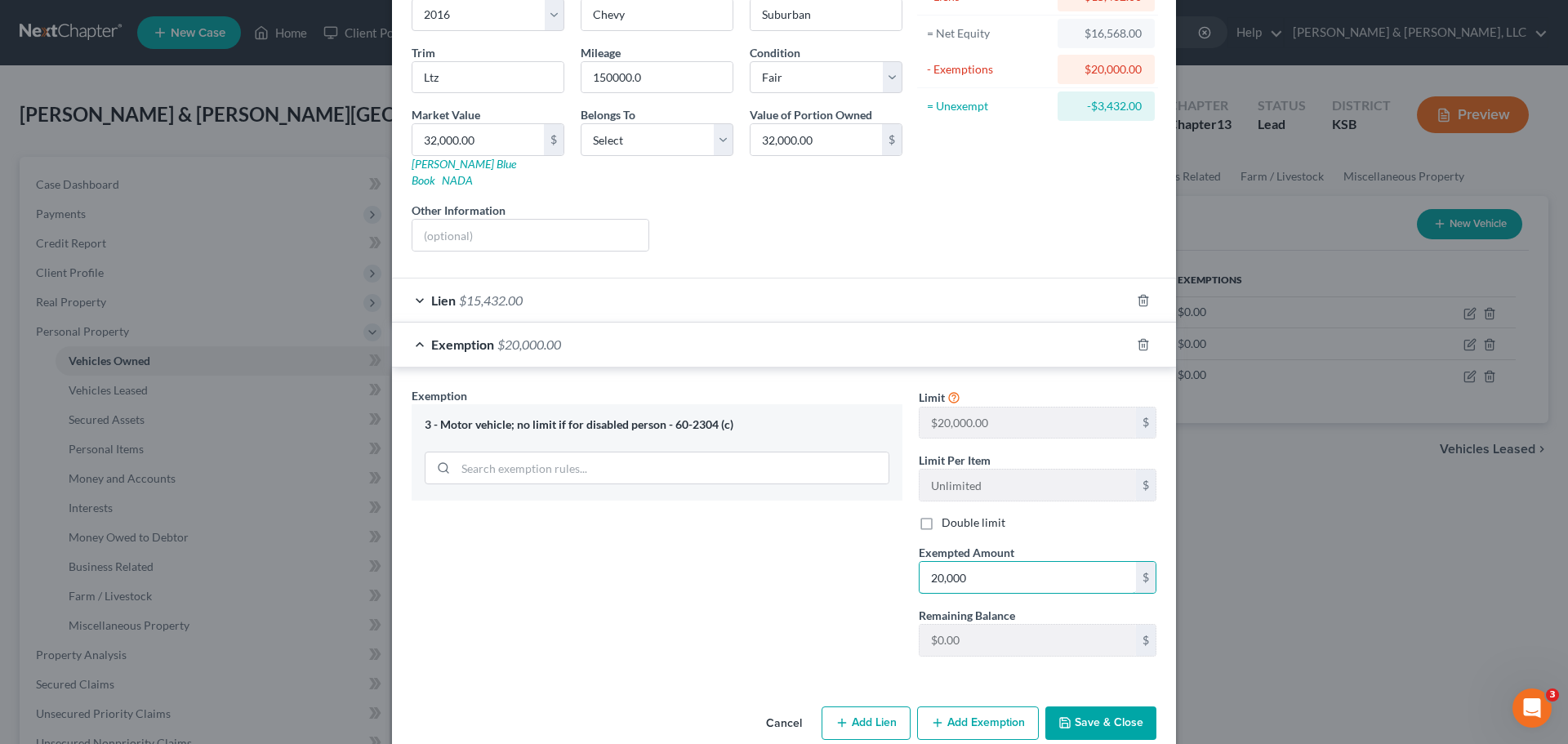
scroll to position [169, 0]
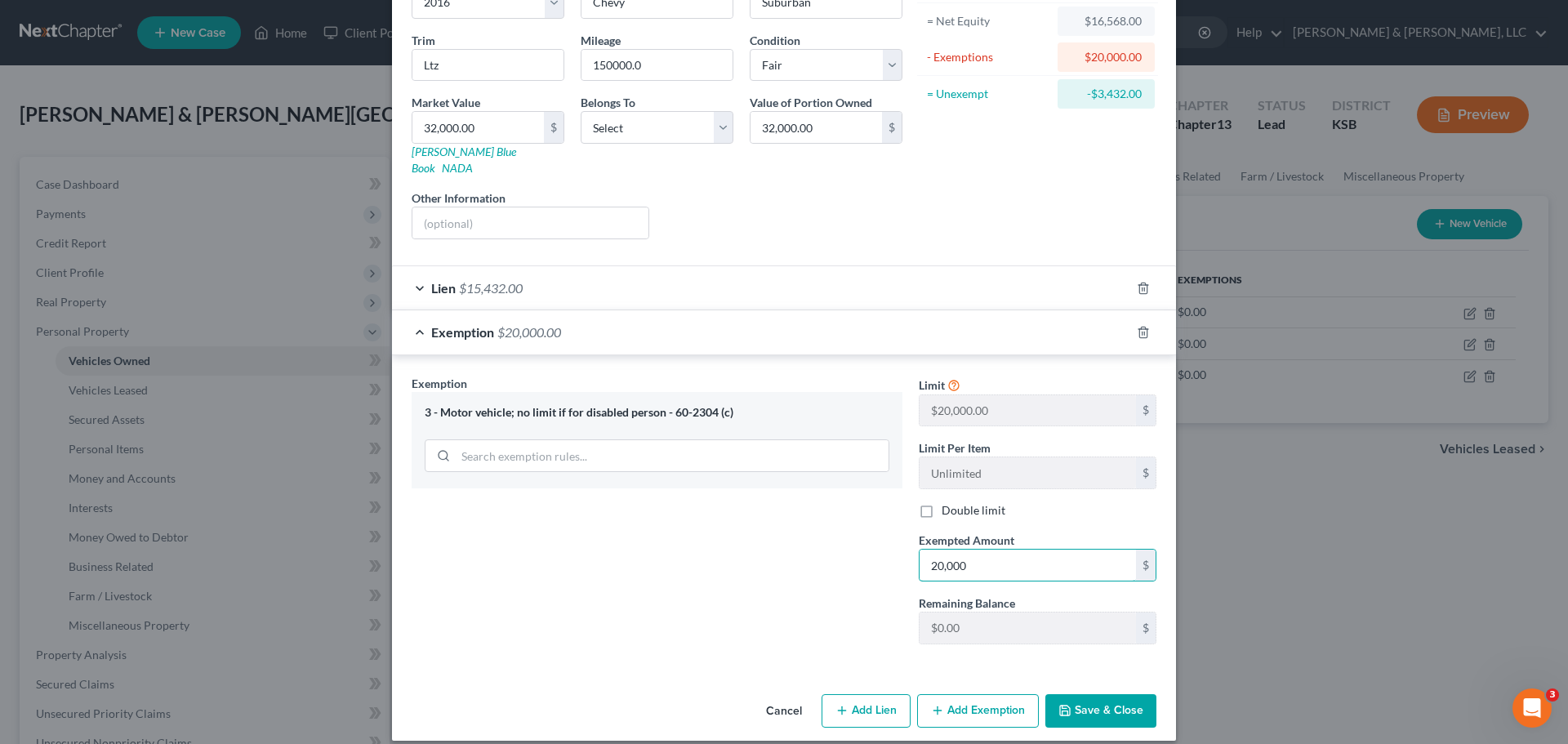
type input "20,000"
click at [1096, 695] on button "Save & Close" at bounding box center [1101, 712] width 111 height 35
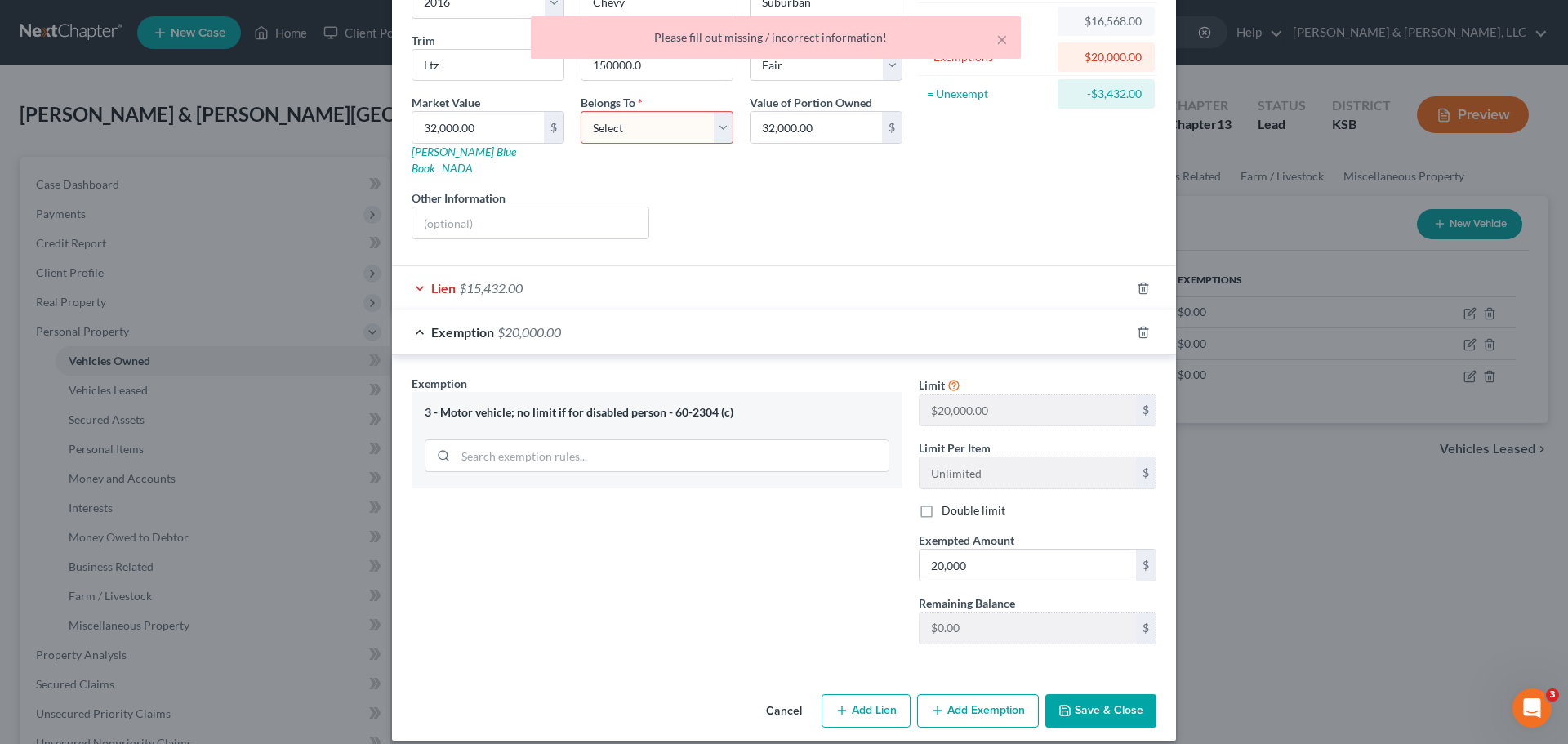
click at [697, 124] on select "Select Debtor 1 Only Debtor 2 Only Debtor 1 And Debtor 2 Only At Least One Of T…" at bounding box center [657, 128] width 153 height 33
select select "2"
click at [581, 111] on select "Select Debtor 1 Only Debtor 2 Only Debtor 1 And Debtor 2 Only At Least One Of T…" at bounding box center [657, 128] width 153 height 33
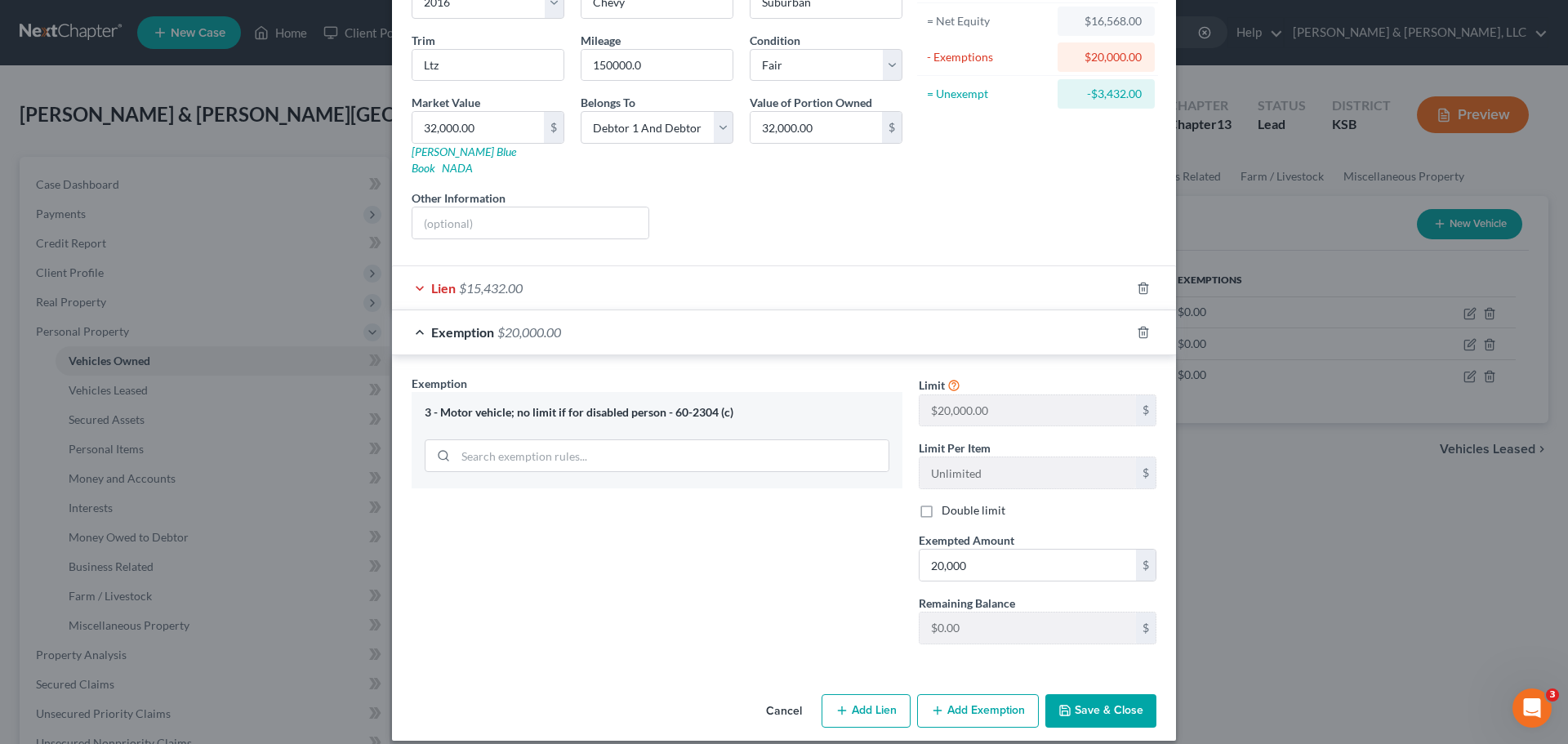
click at [459, 280] on span "$15,432.00" at bounding box center [491, 288] width 63 height 16
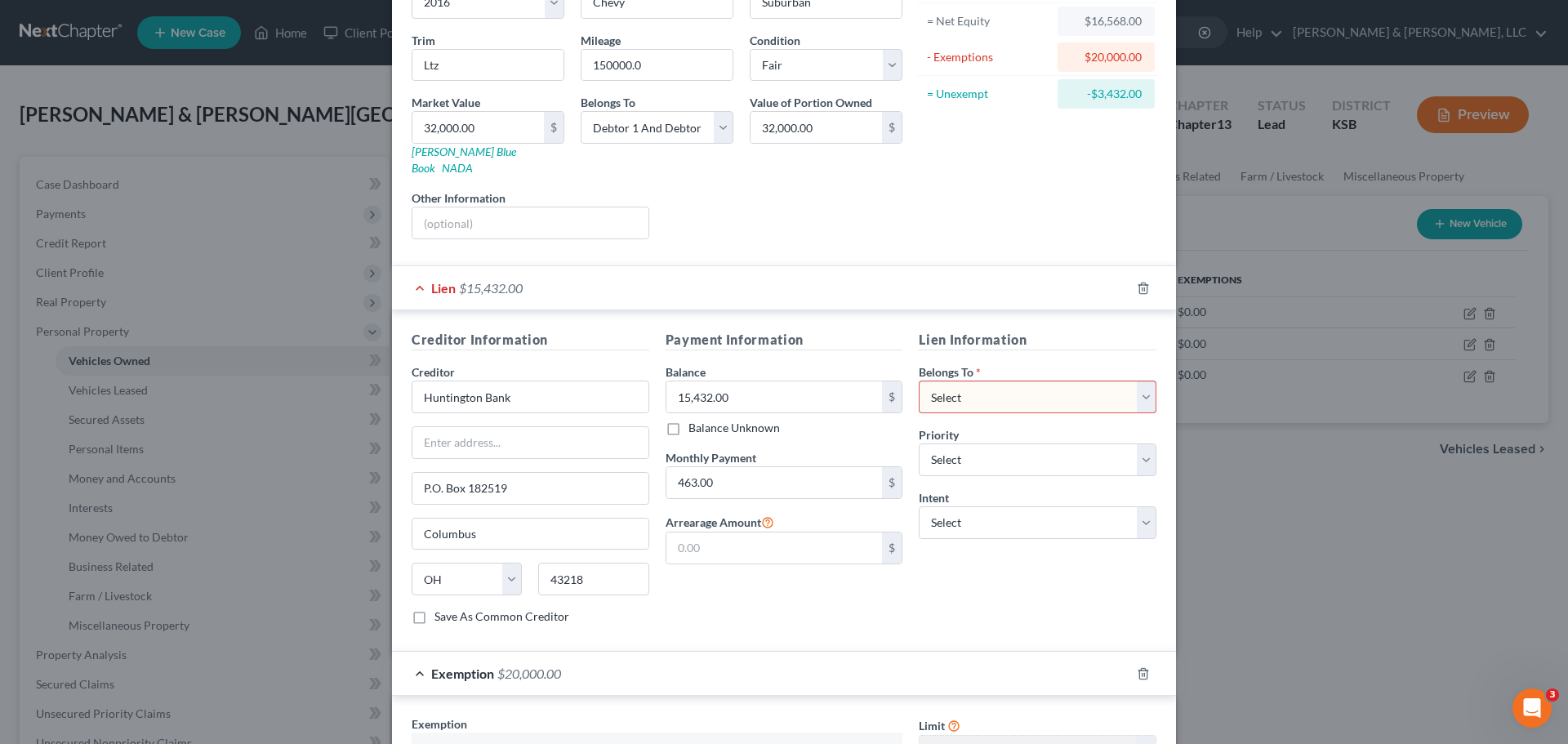
click at [984, 385] on select "Select Debtor 1 Only Debtor 2 Only Debtor 1 And Debtor 2 Only At Least One Of T…" at bounding box center [1038, 397] width 238 height 33
select select "2"
click at [919, 380] on select "Select Debtor 1 Only Debtor 2 Only Debtor 1 And Debtor 2 Only At Least One Of T…" at bounding box center [1038, 397] width 238 height 33
click at [949, 444] on select "Select 1st 2nd 3rd 4th 5th 6th 7th 8th 9th 10th 11th 12th 13th 14th 15th 16th 1…" at bounding box center [1038, 460] width 238 height 33
select select "0"
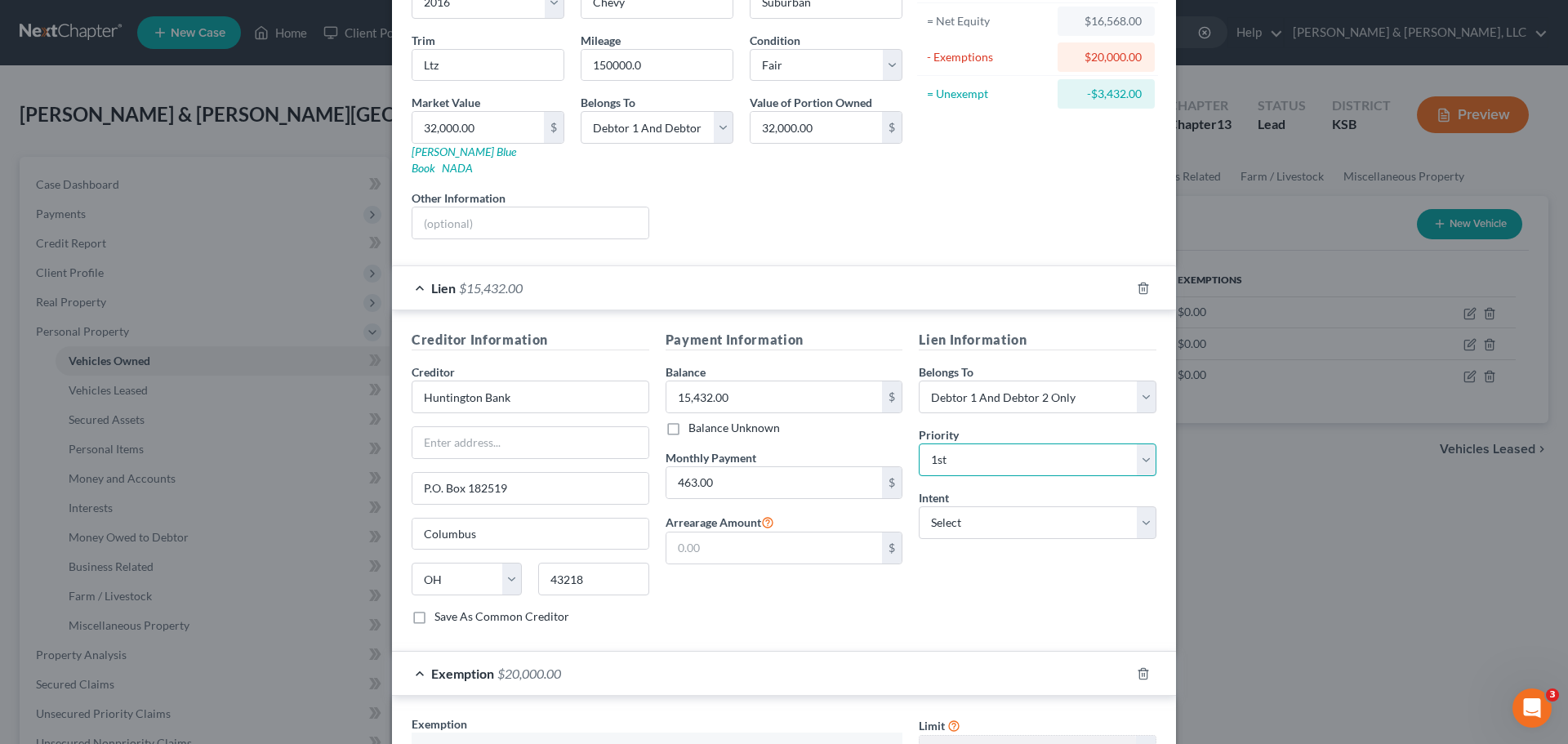
click at [919, 444] on select "Select 1st 2nd 3rd 4th 5th 6th 7th 8th 9th 10th 11th 12th 13th 14th 15th 16th 1…" at bounding box center [1038, 460] width 238 height 33
click at [978, 506] on select "Select Surrender Redeem Reaffirm Avoid Other" at bounding box center [1038, 523] width 238 height 33
select select "2"
click at [919, 506] on select "Select Surrender Redeem Reaffirm Avoid Other" at bounding box center [1038, 523] width 238 height 33
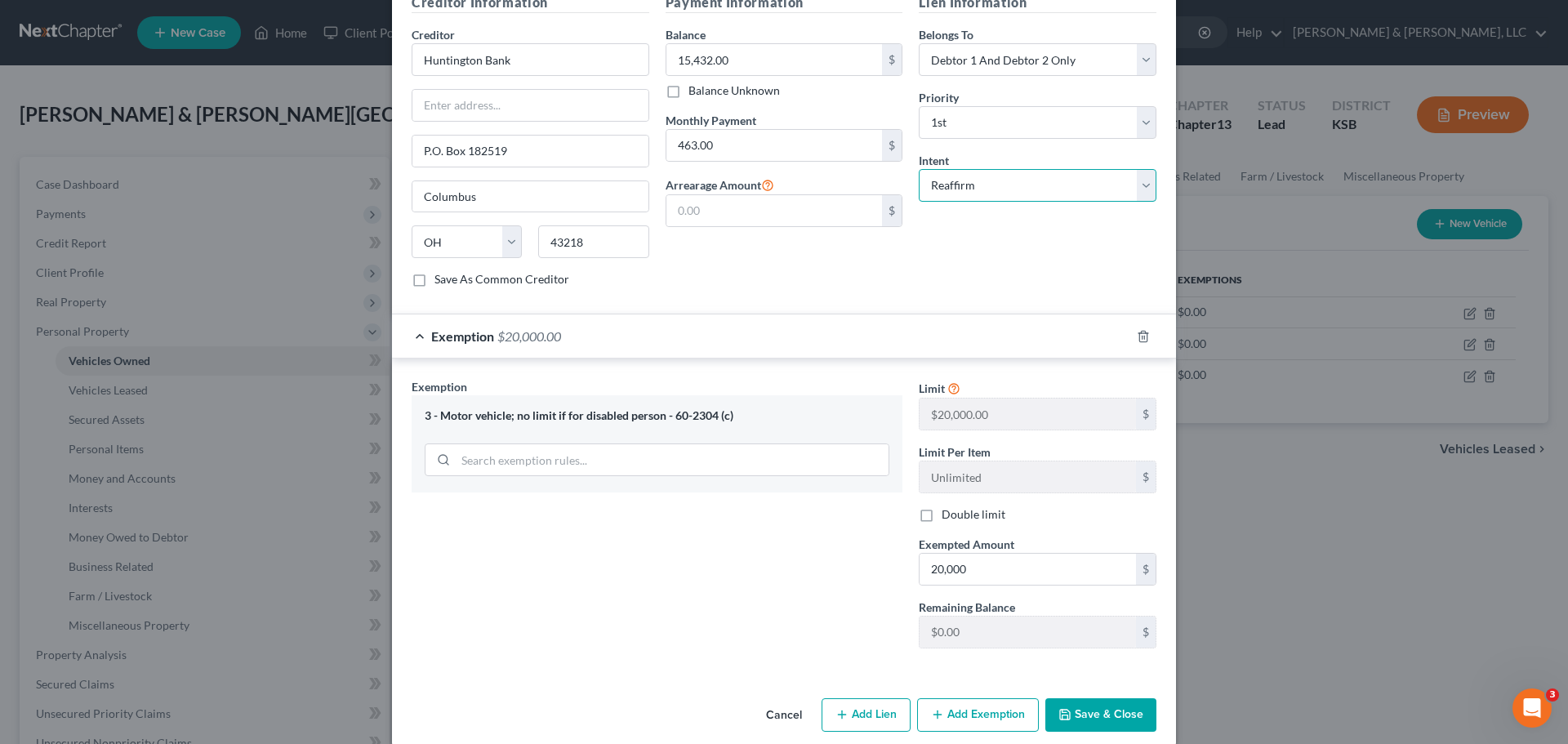
scroll to position [510, 0]
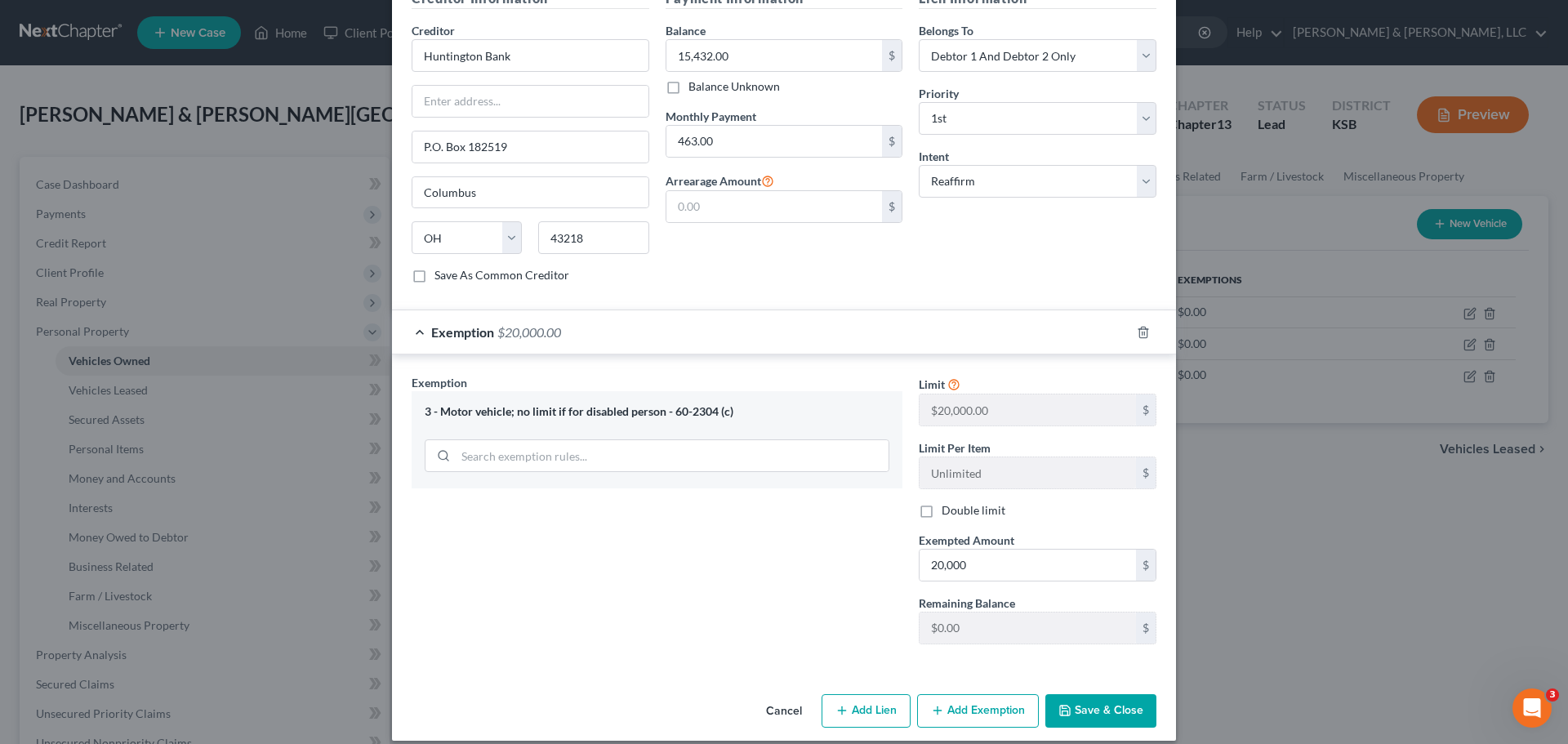
click at [1080, 695] on button "Save & Close" at bounding box center [1101, 712] width 111 height 35
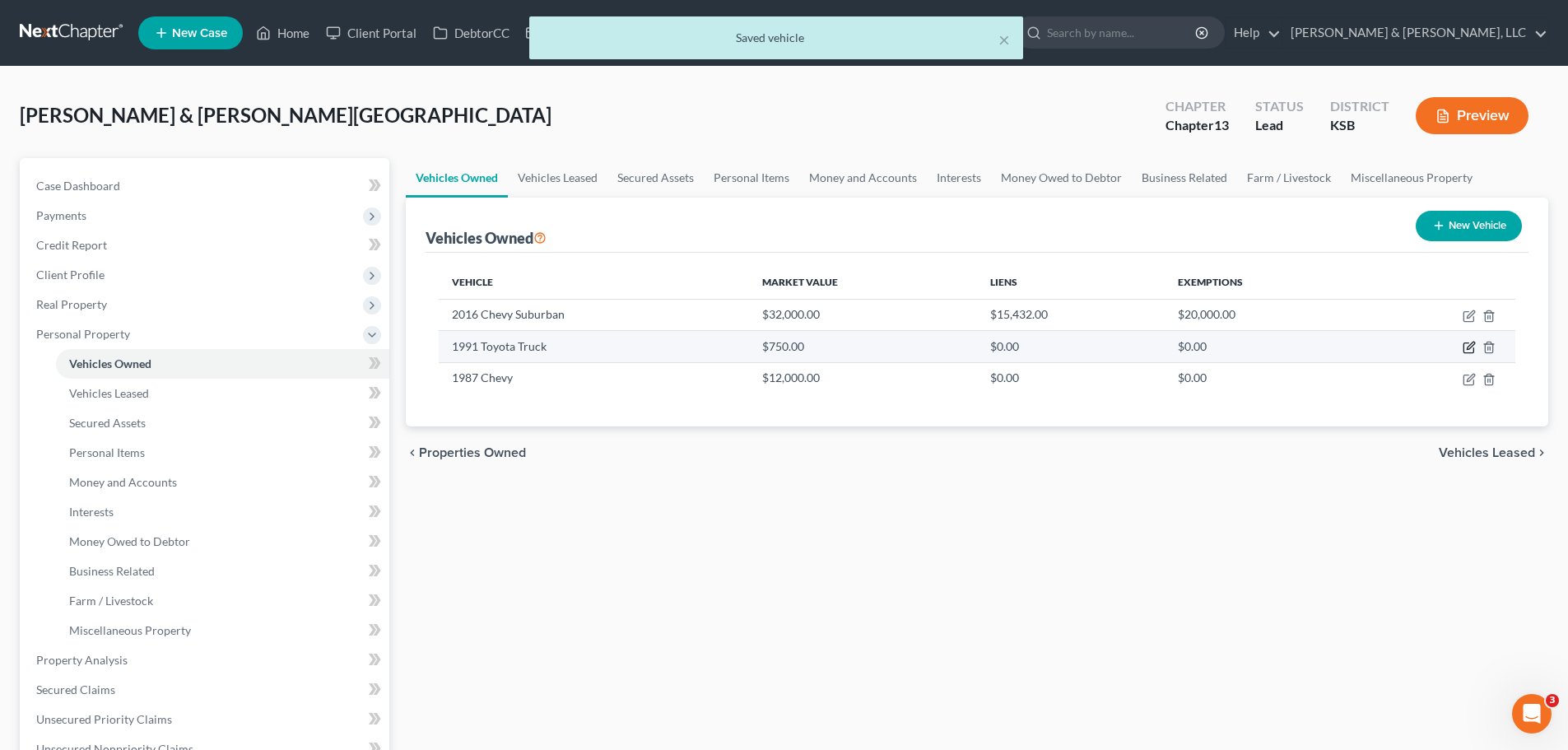
click at [1467, 346] on icon "button" at bounding box center [1468, 347] width 13 height 13
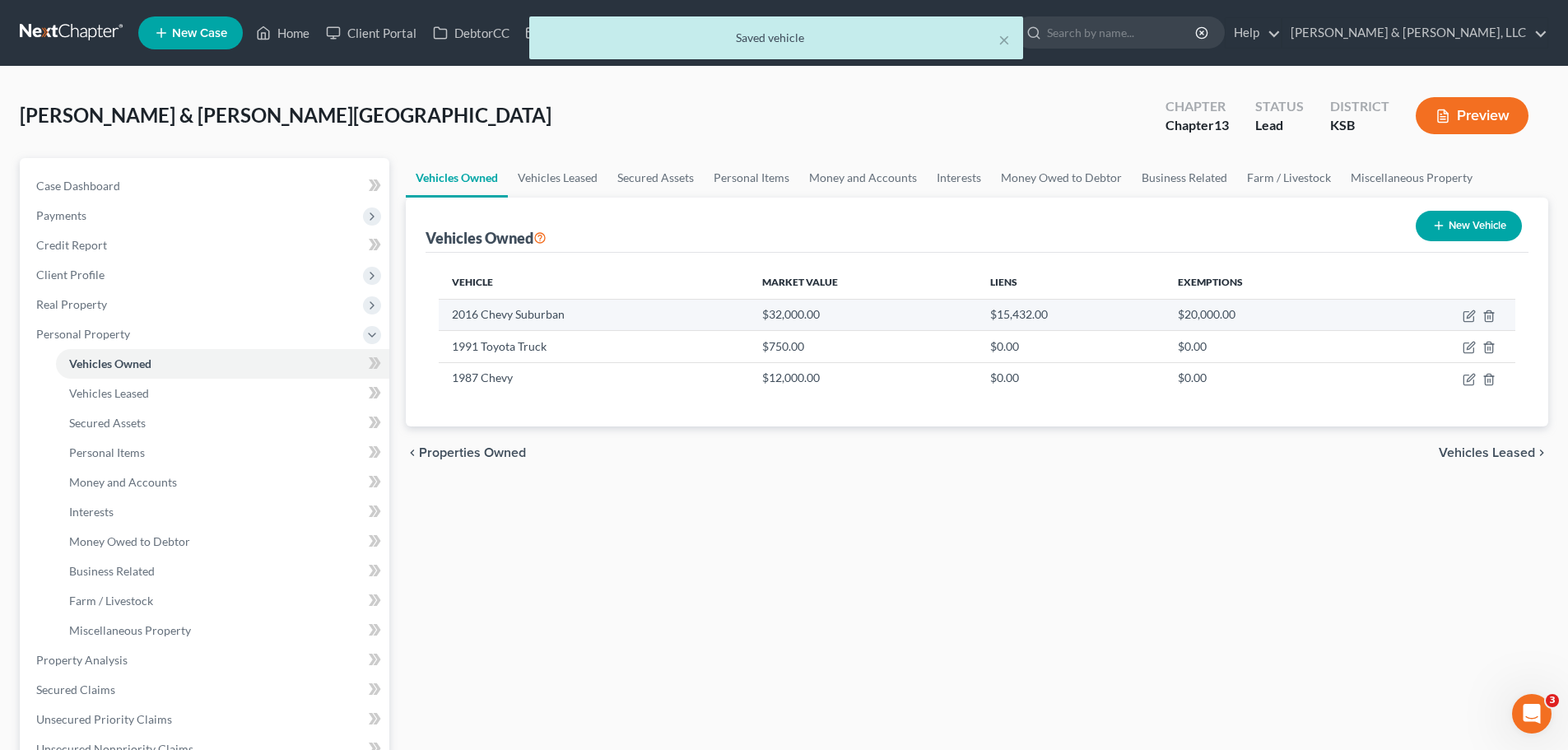
select select "0"
select select "35"
select select "4"
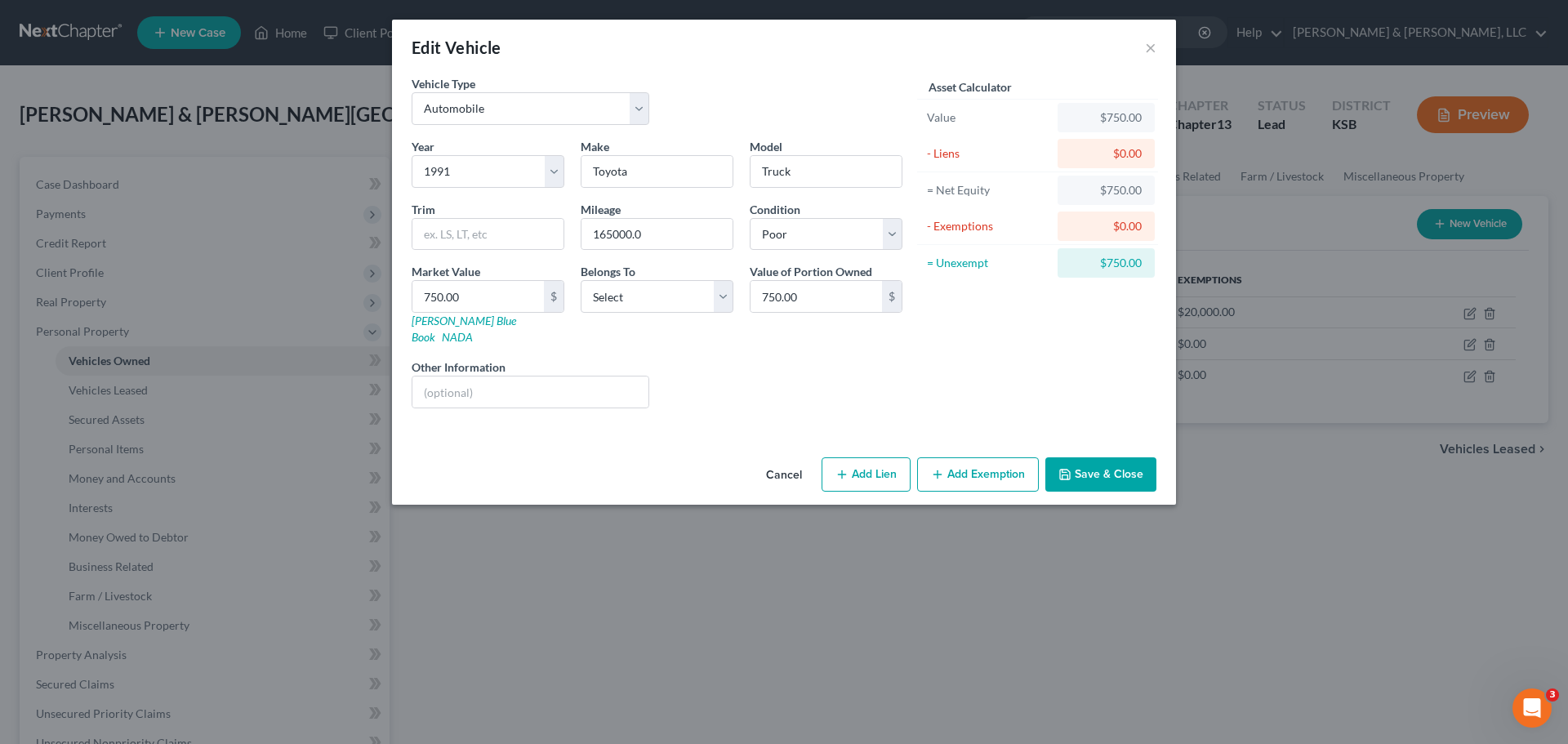
click at [962, 458] on button "Add Exemption" at bounding box center [978, 475] width 122 height 35
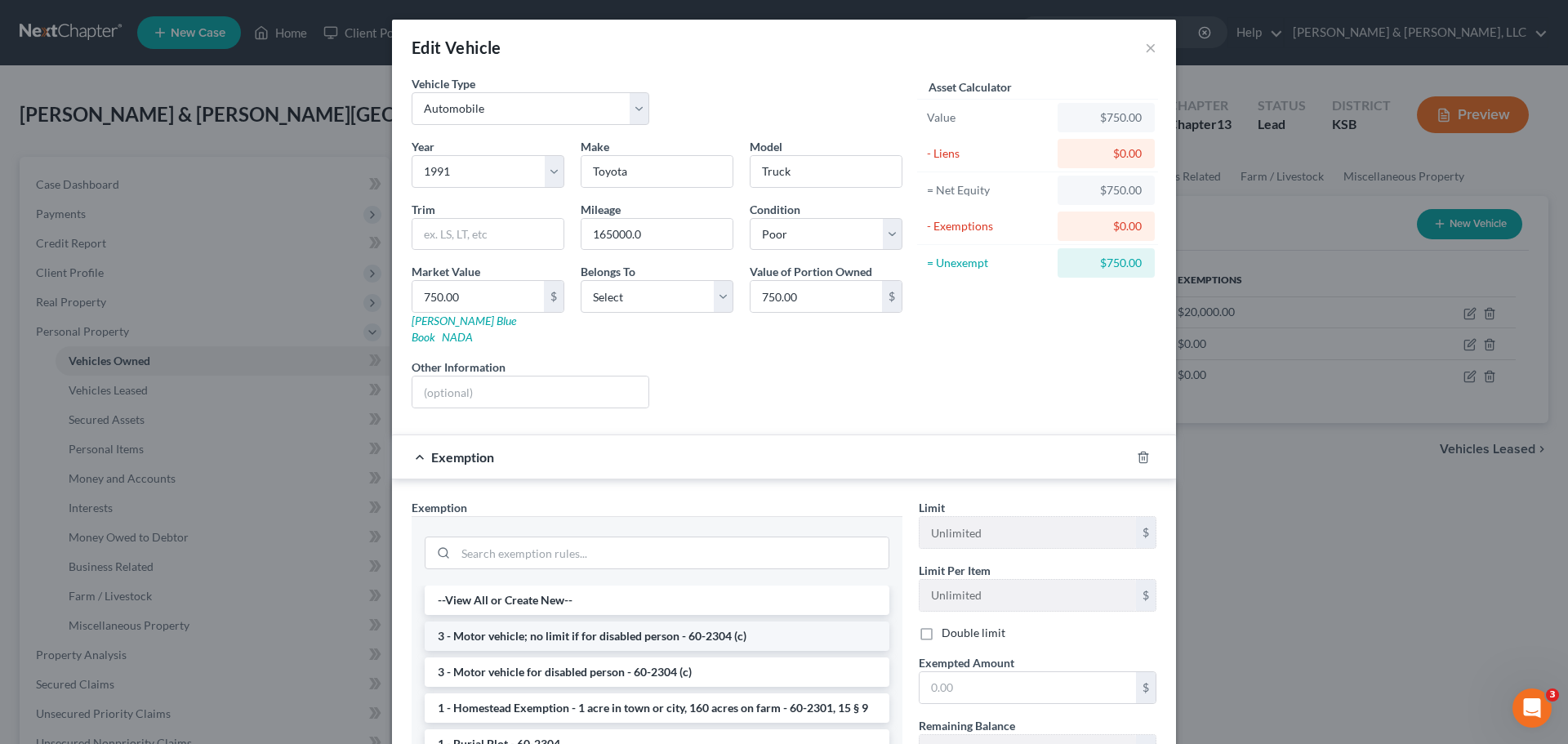
click at [595, 622] on li "3 - Motor vehicle; no limit if for disabled person - 60-2304 (c)" at bounding box center [656, 636] width 464 height 30
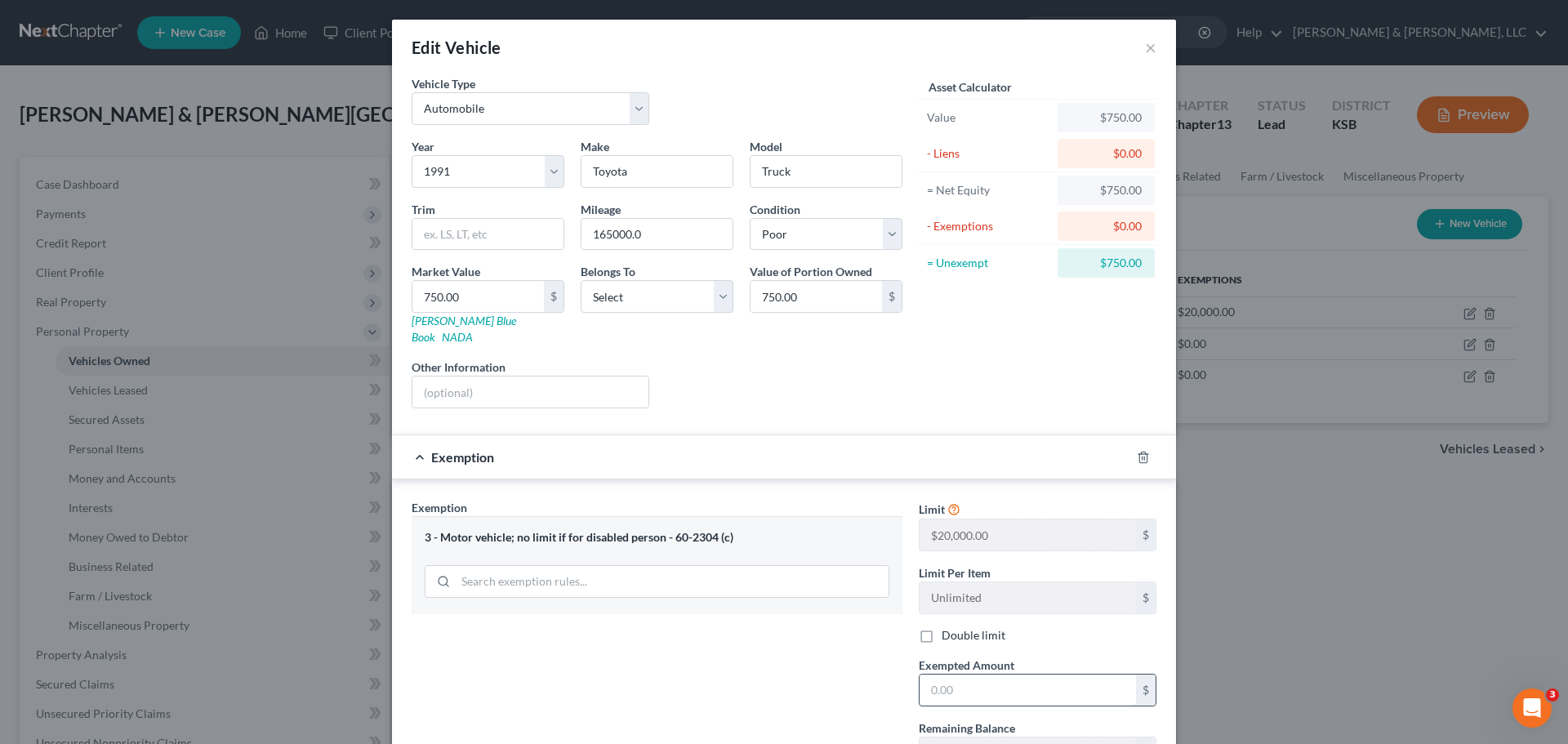
click at [965, 675] on input "text" at bounding box center [1027, 690] width 216 height 31
type input "20,000"
click at [646, 303] on select "Select Debtor 1 Only Debtor 2 Only Debtor 1 And Debtor 2 Only At Least One Of T…" at bounding box center [657, 297] width 153 height 33
select select "2"
click at [581, 280] on select "Select Debtor 1 Only Debtor 2 Only Debtor 1 And Debtor 2 Only At Least One Of T…" at bounding box center [657, 297] width 153 height 33
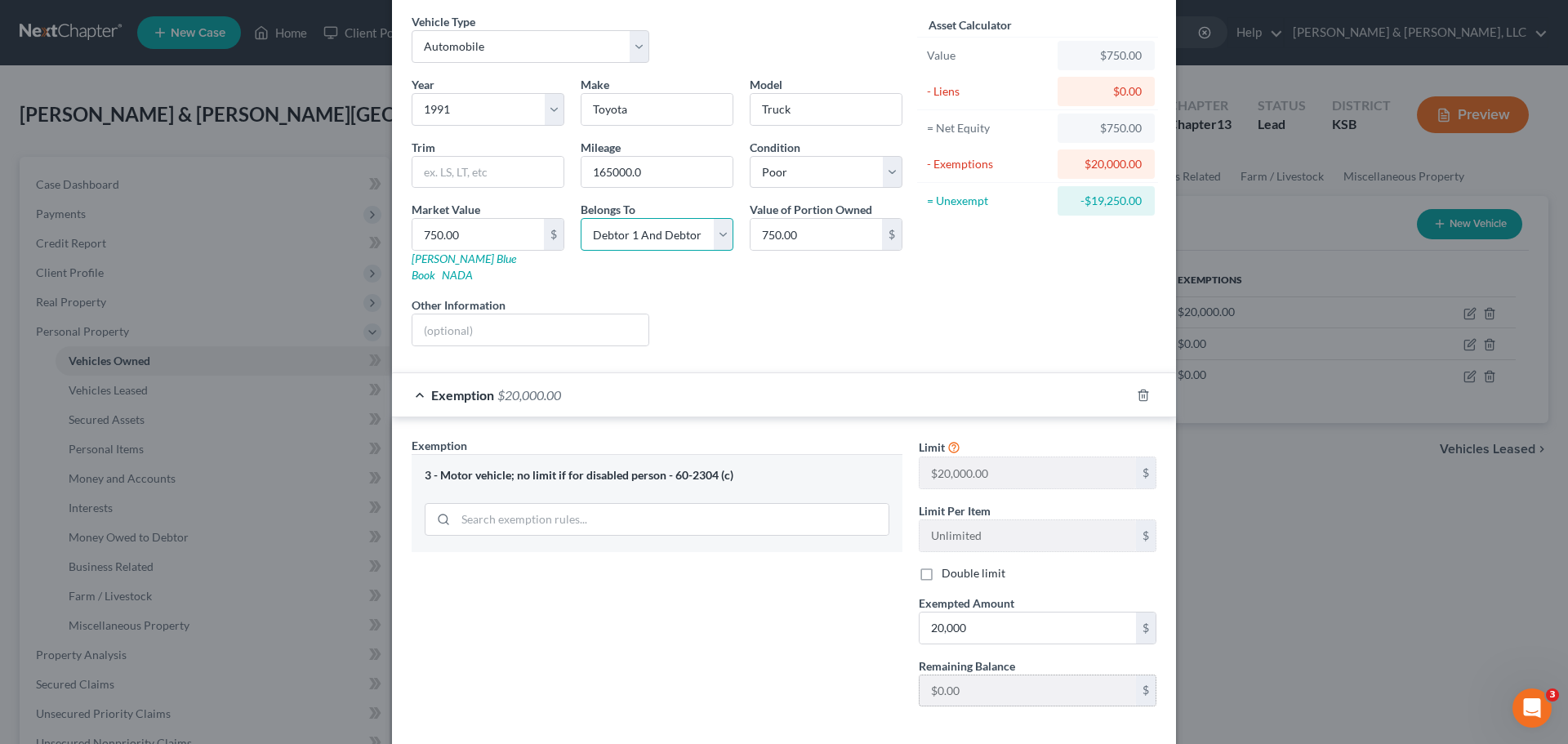
scroll to position [125, 0]
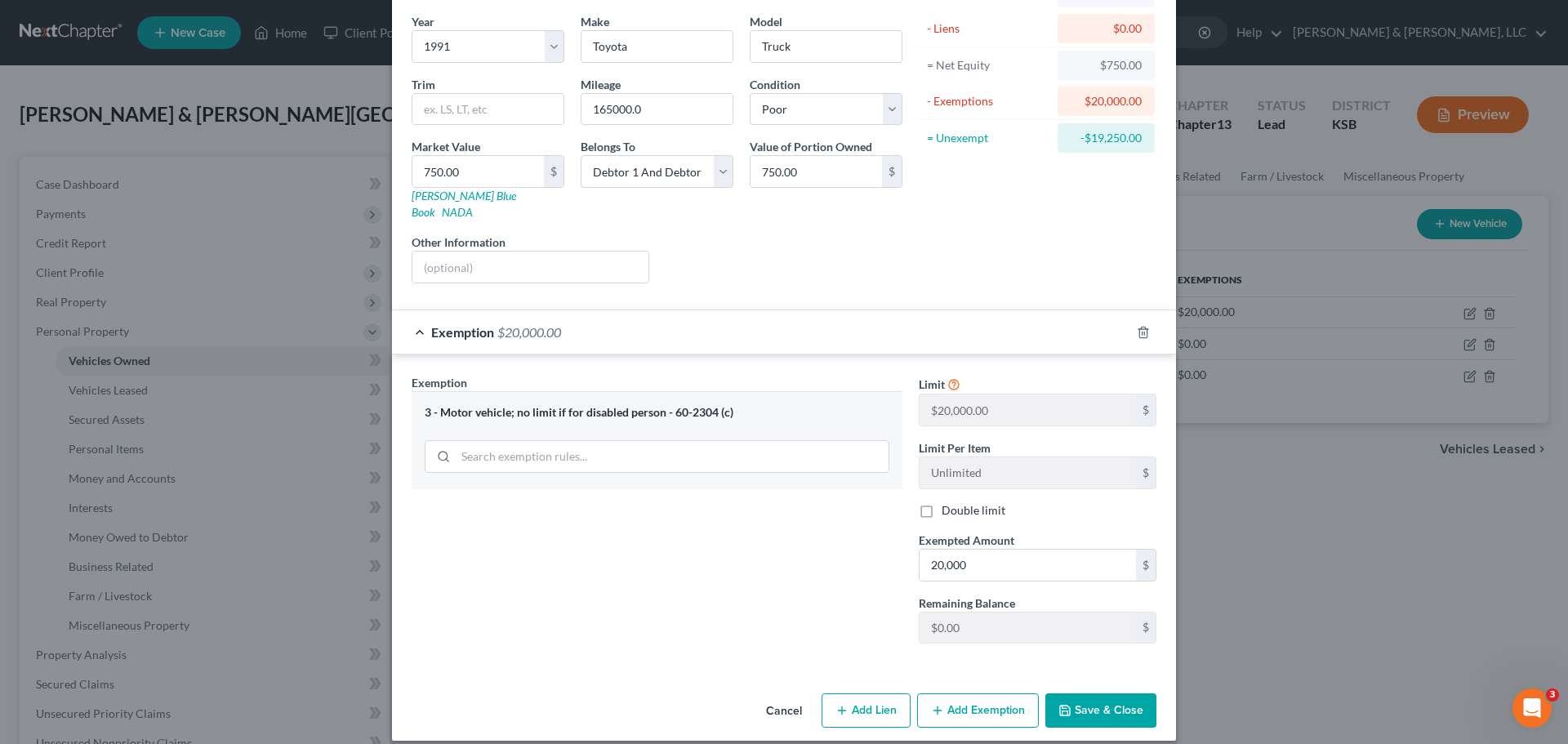
click at [1093, 694] on button "Save & Close" at bounding box center [1101, 711] width 111 height 35
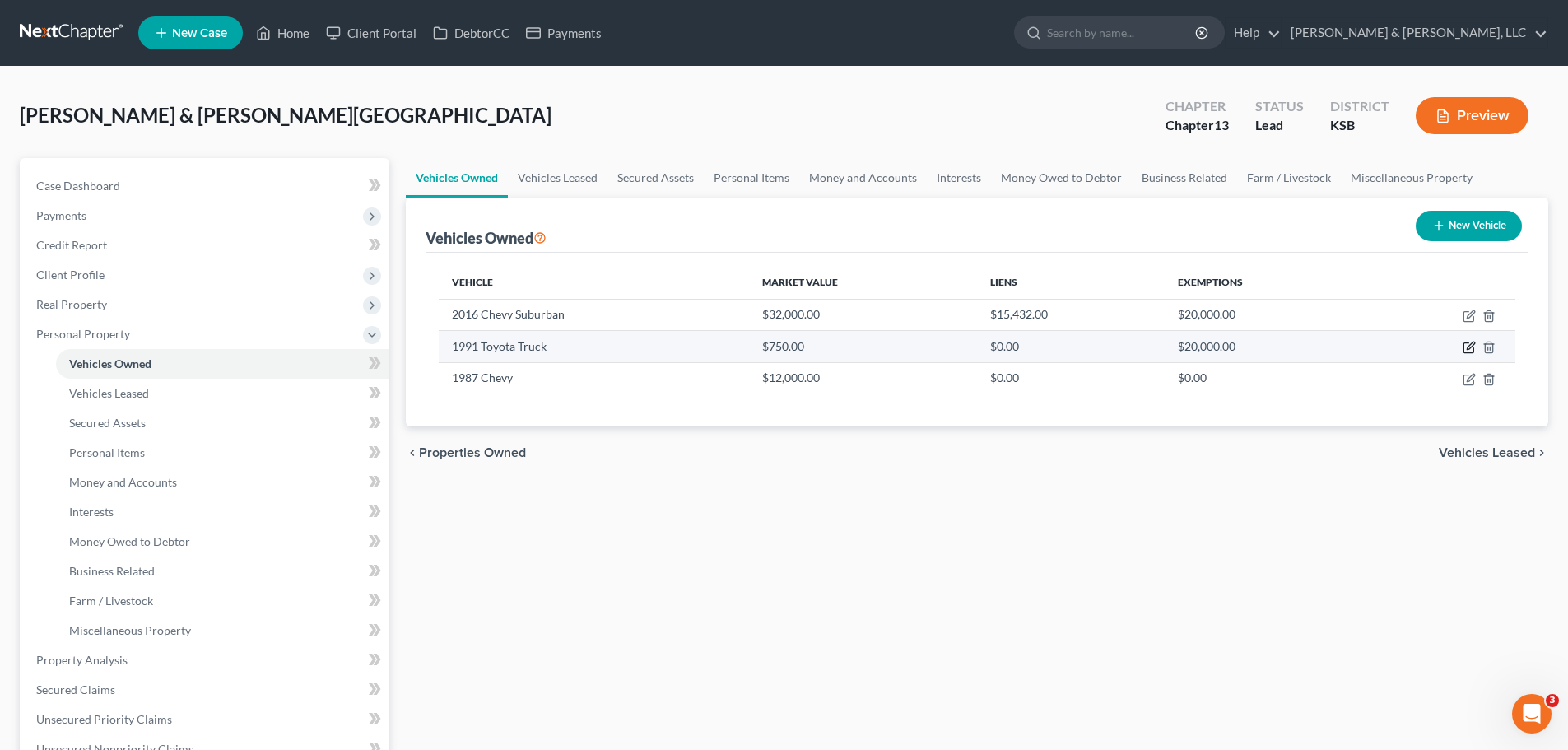
click at [1465, 346] on icon "button" at bounding box center [1468, 347] width 13 height 13
select select "0"
select select "35"
select select "4"
select select "2"
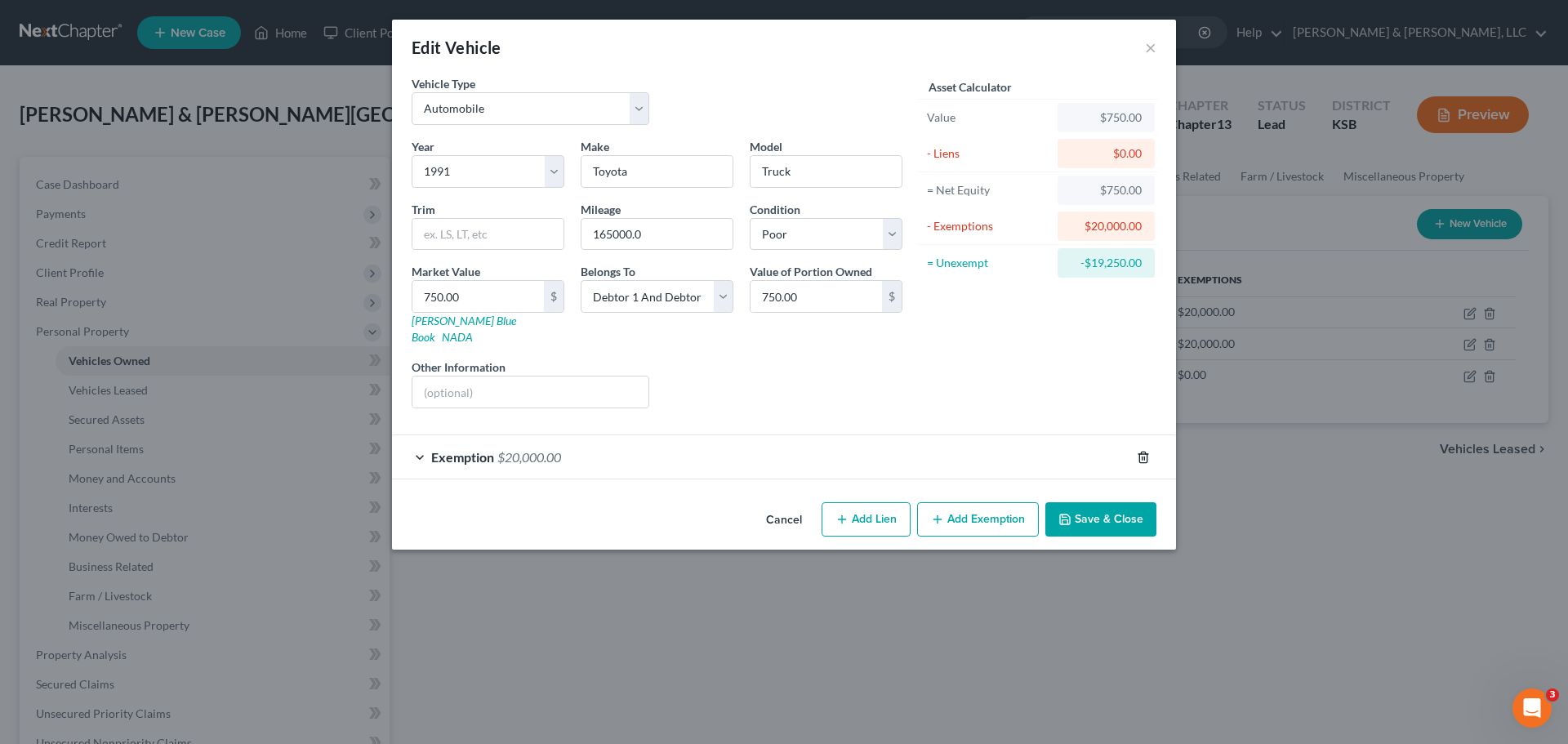
click at [1143, 454] on polyline "button" at bounding box center [1143, 454] width 10 height 0
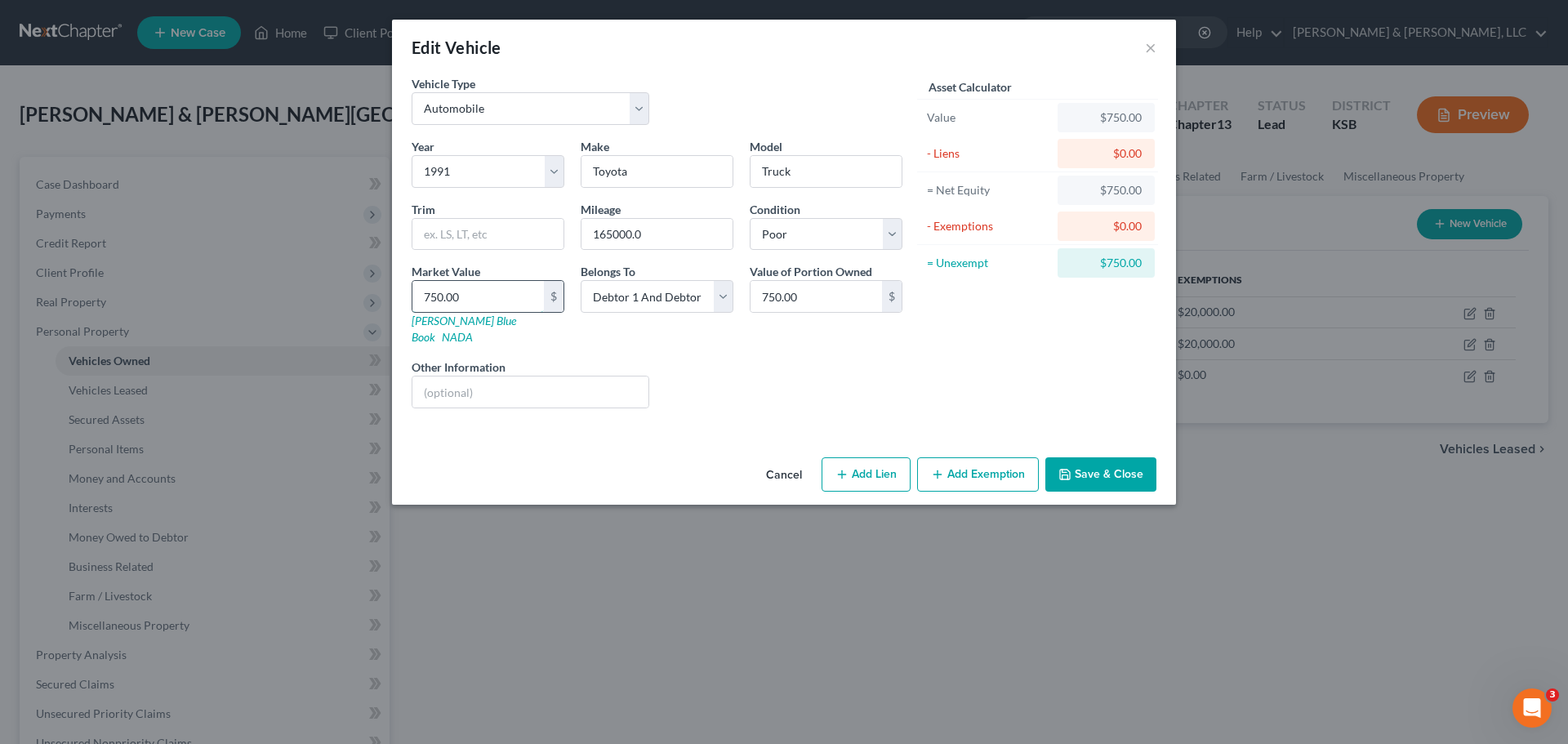
click at [502, 303] on input "750.00" at bounding box center [478, 297] width 131 height 31
click at [1079, 458] on button "Save & Close" at bounding box center [1101, 475] width 111 height 35
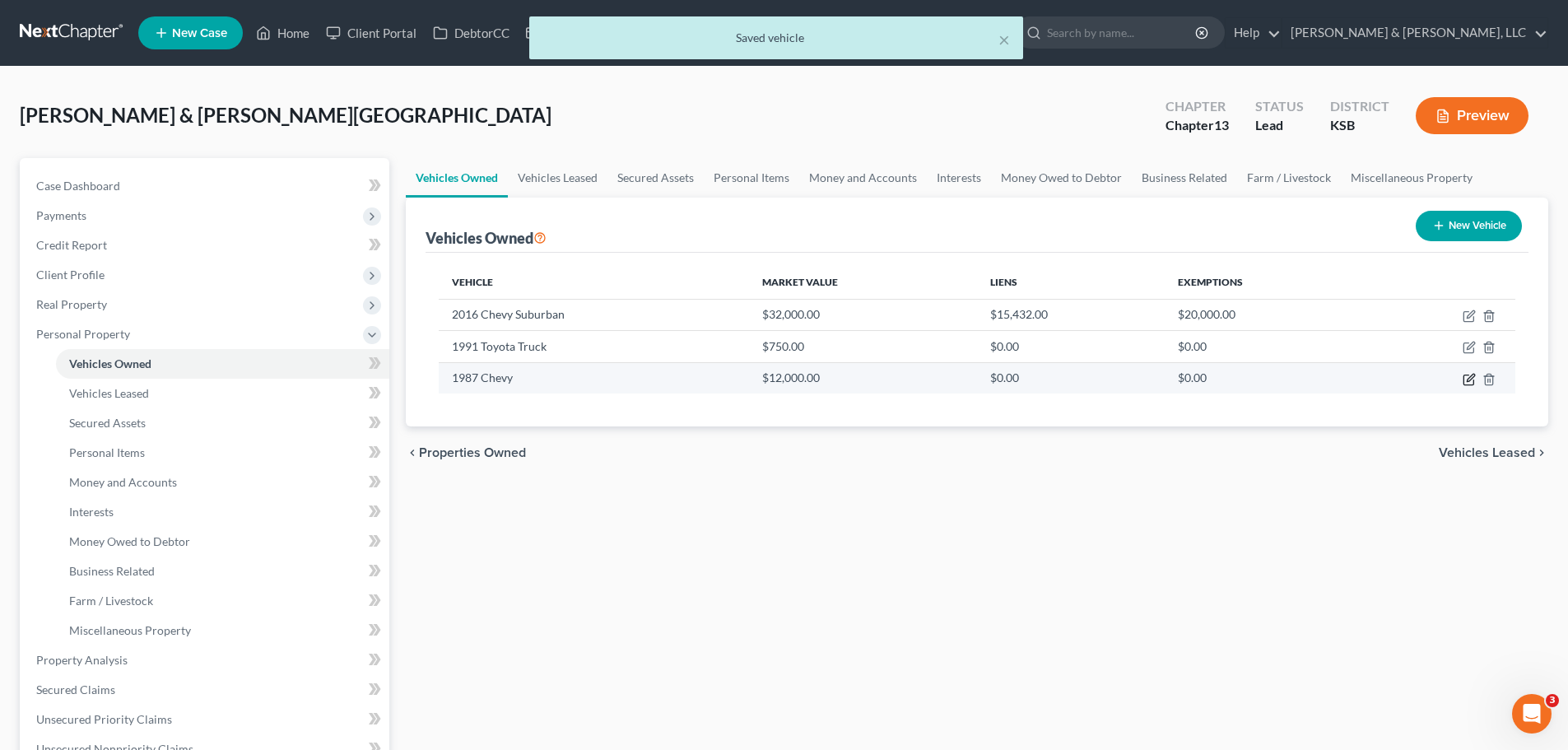
click at [1469, 378] on icon "button" at bounding box center [1468, 379] width 13 height 13
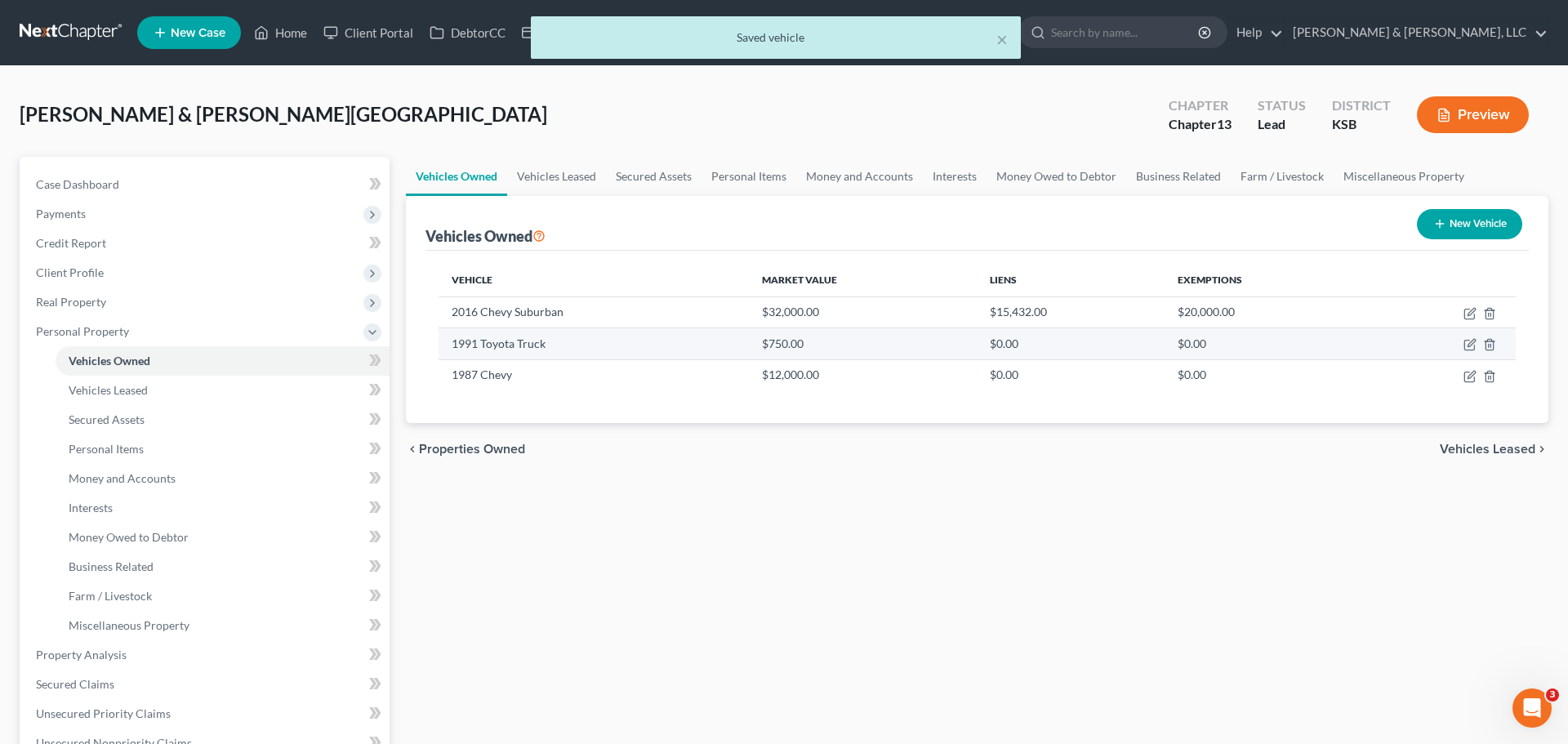
select select "0"
select select "39"
select select "3"
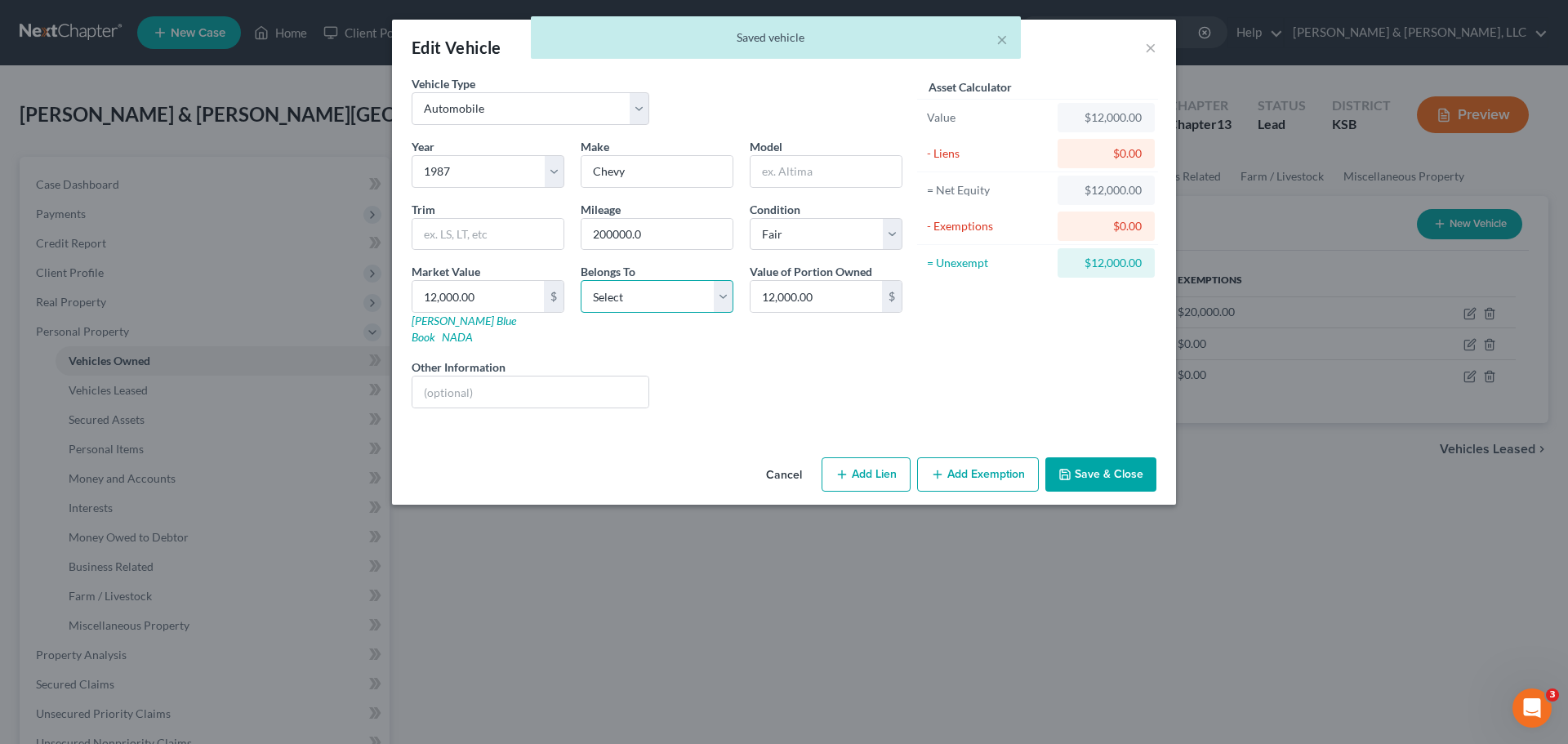
click at [665, 307] on select "Select Debtor 1 Only Debtor 2 Only Debtor 1 And Debtor 2 Only At Least One Of T…" at bounding box center [657, 297] width 153 height 33
select select "2"
click at [581, 280] on select "Select Debtor 1 Only Debtor 2 Only Debtor 1 And Debtor 2 Only At Least One Of T…" at bounding box center [657, 297] width 153 height 33
click at [968, 458] on button "Add Exemption" at bounding box center [978, 475] width 122 height 35
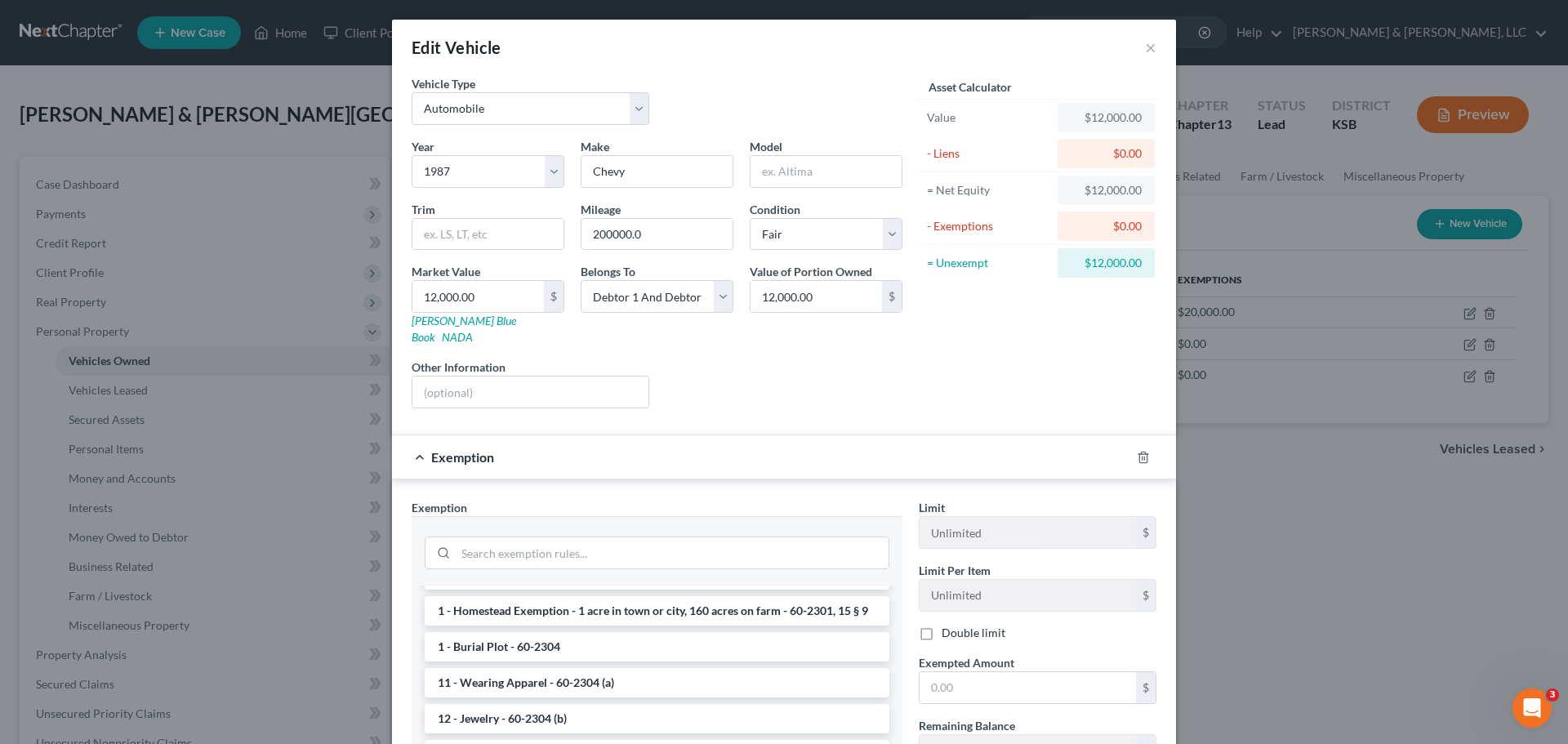
scroll to position [0, 0]
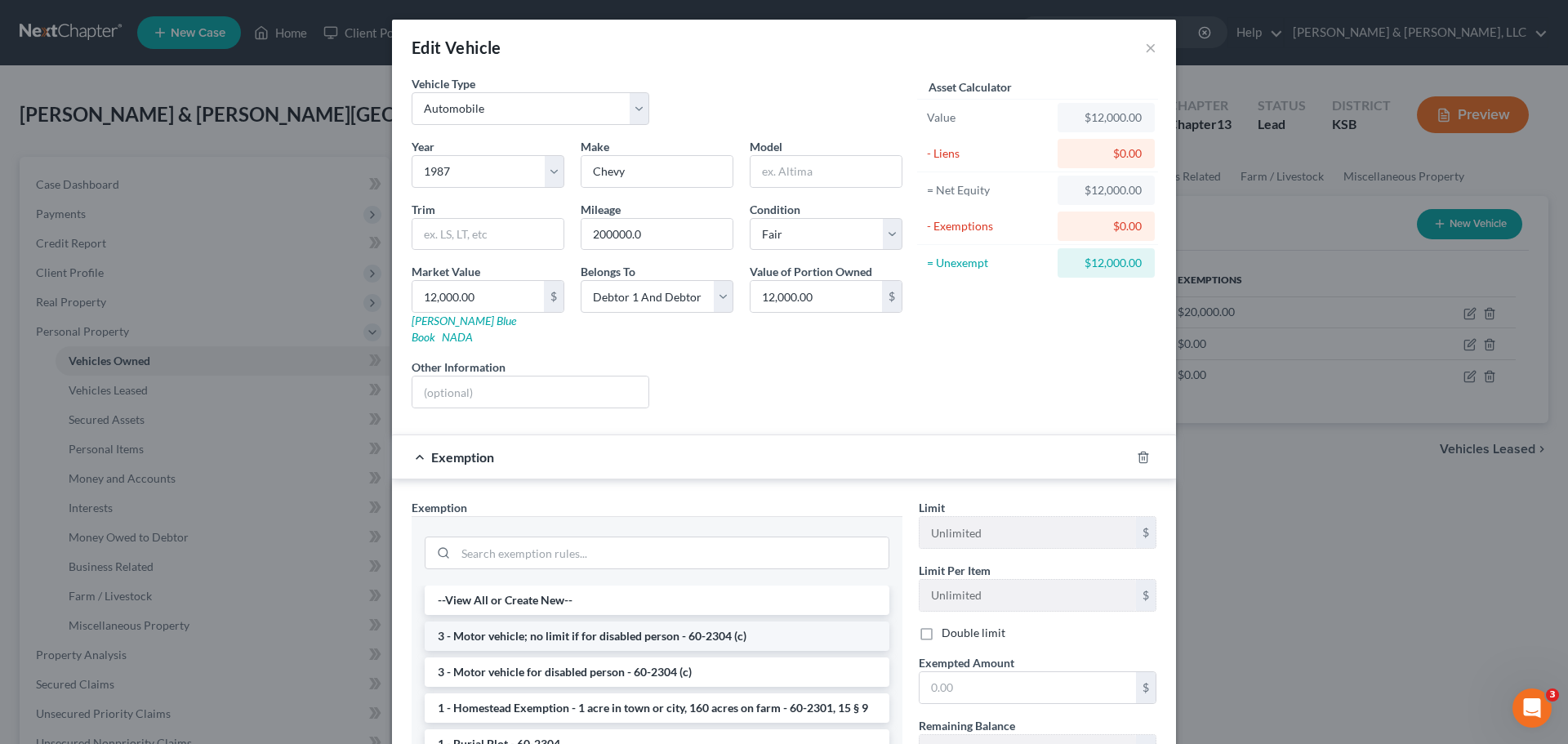
click at [658, 625] on li "3 - Motor vehicle; no limit if for disabled person - 60-2304 (c)" at bounding box center [656, 636] width 464 height 30
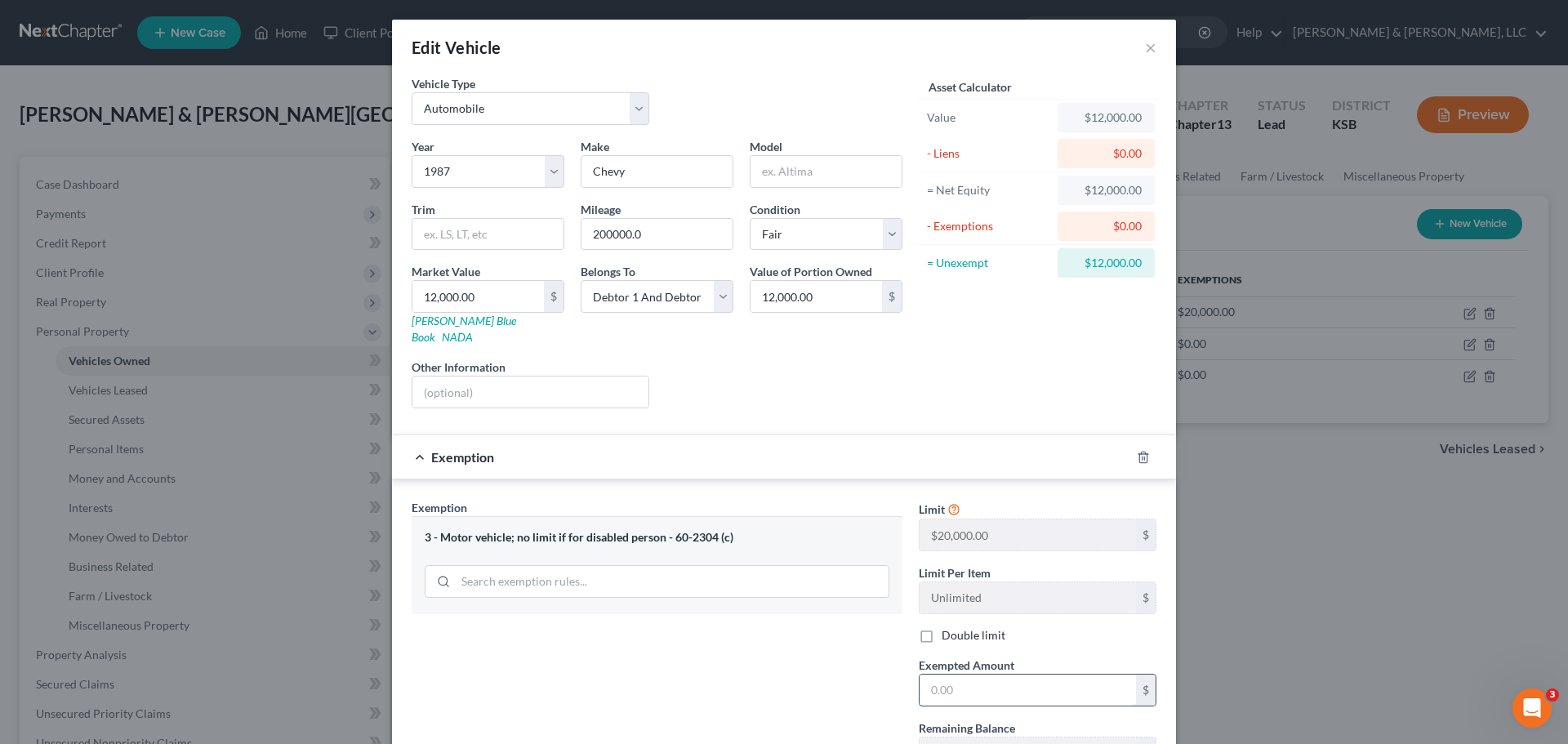
click at [1012, 675] on input "text" at bounding box center [1027, 690] width 216 height 31
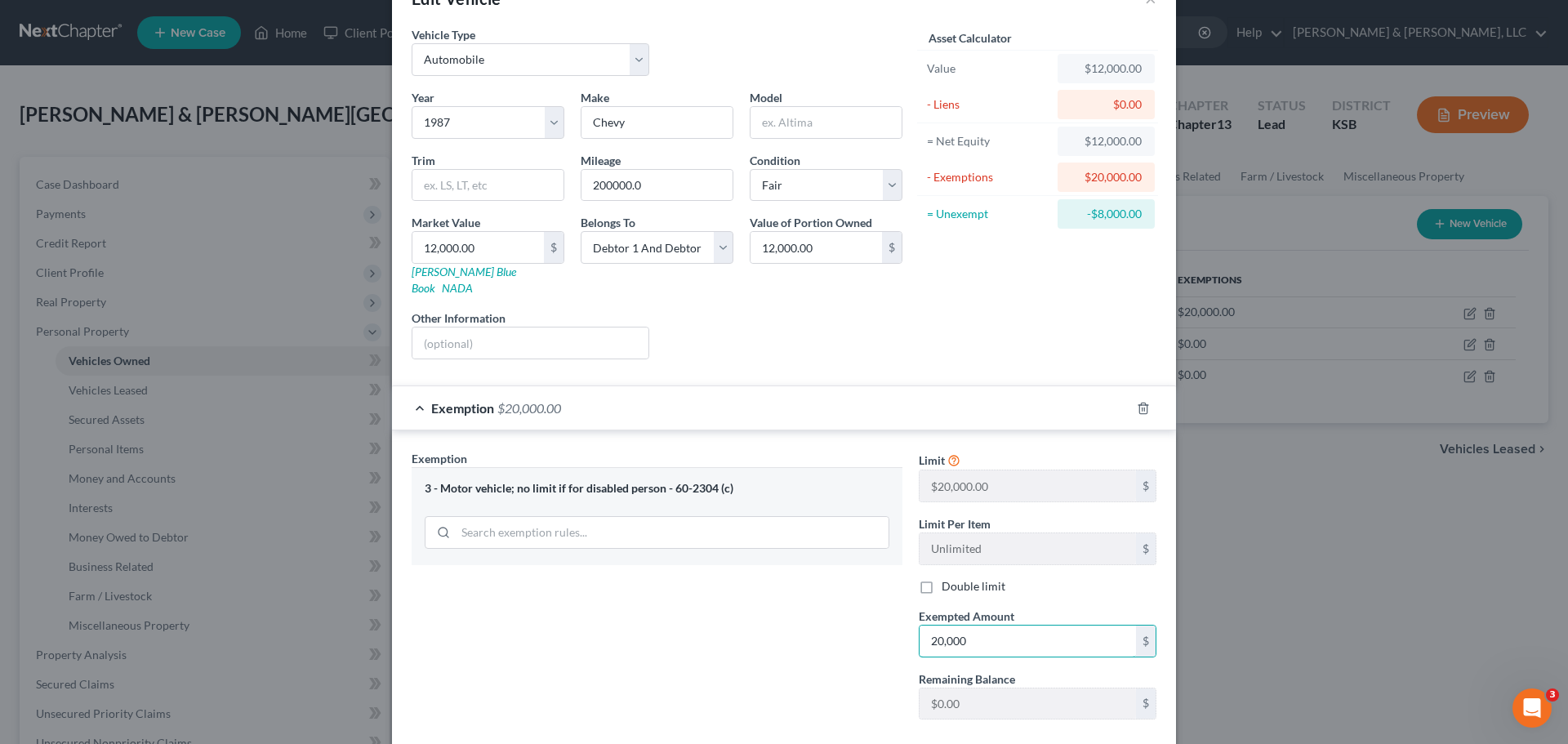
scroll to position [125, 0]
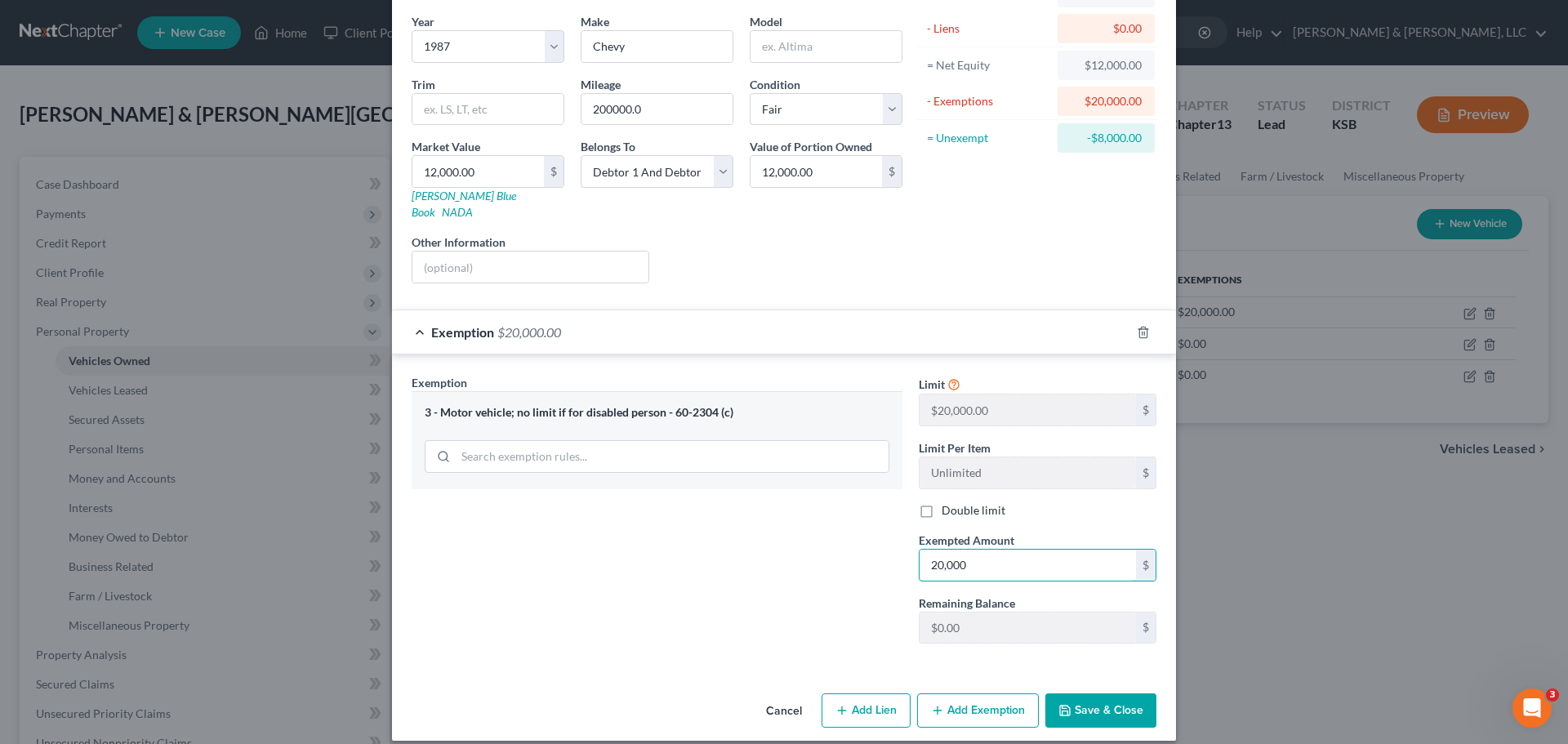
type input "20,000"
click at [1130, 699] on button "Save & Close" at bounding box center [1101, 711] width 111 height 35
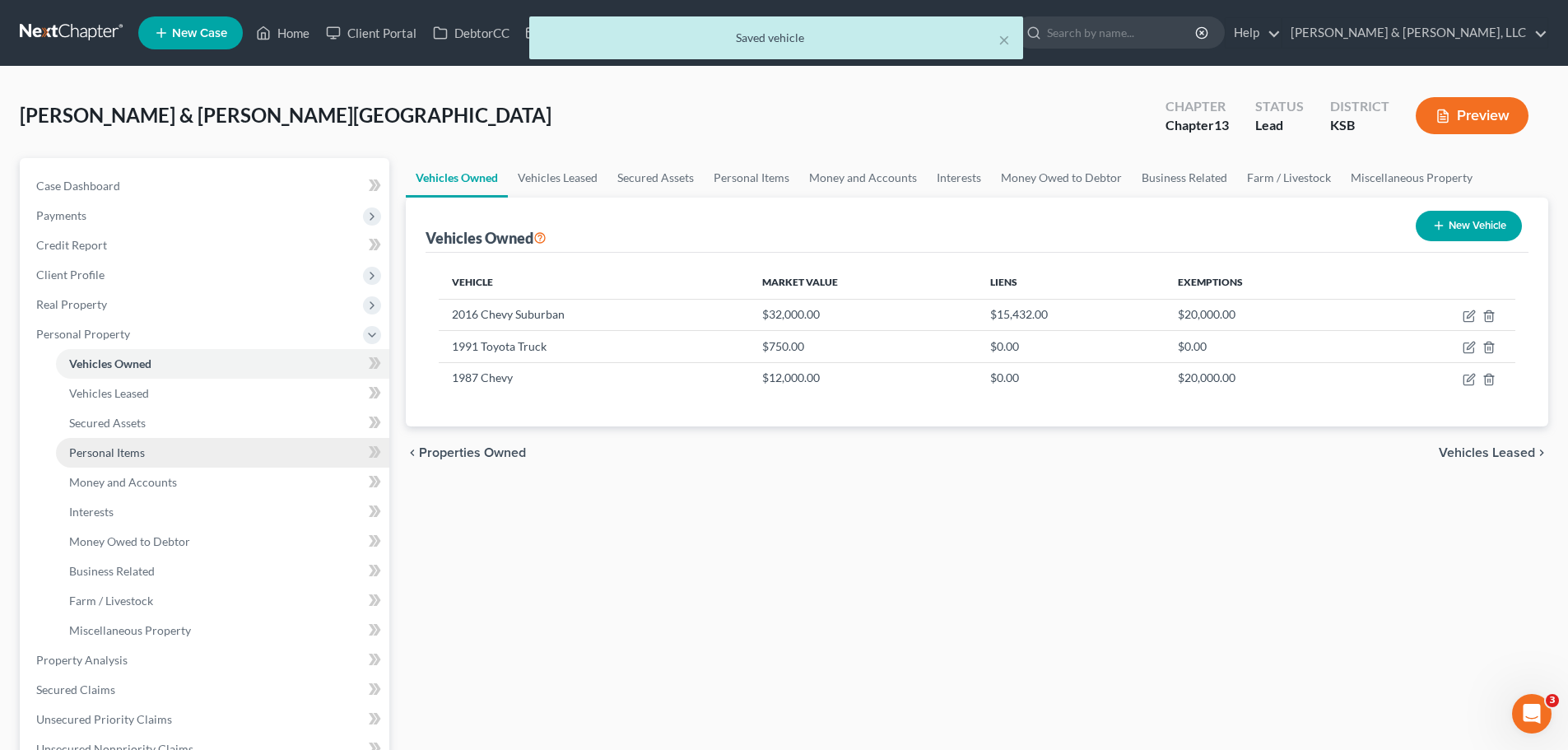
click at [113, 448] on span "Personal Items" at bounding box center [107, 452] width 76 height 14
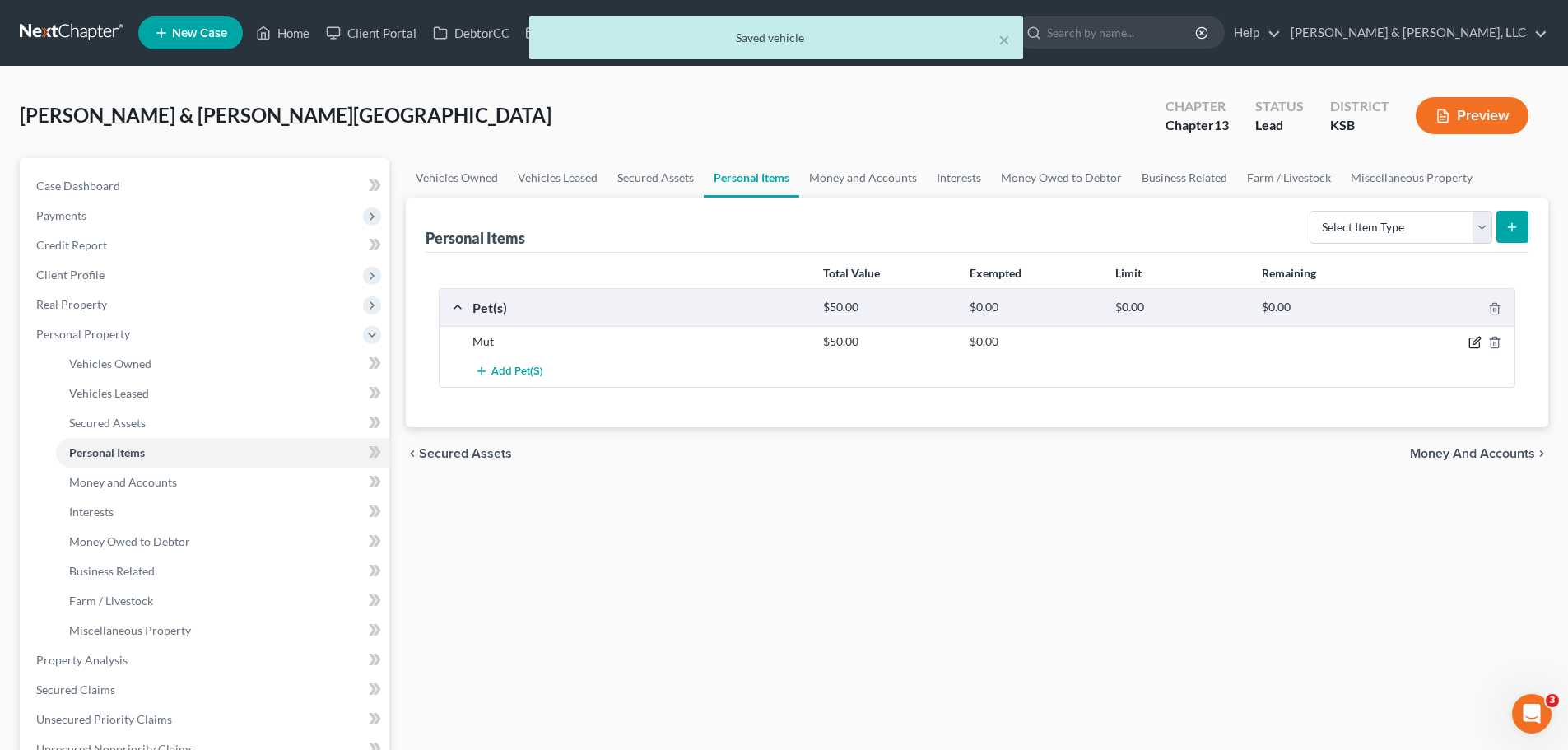
click at [1473, 347] on icon "button" at bounding box center [1474, 342] width 13 height 13
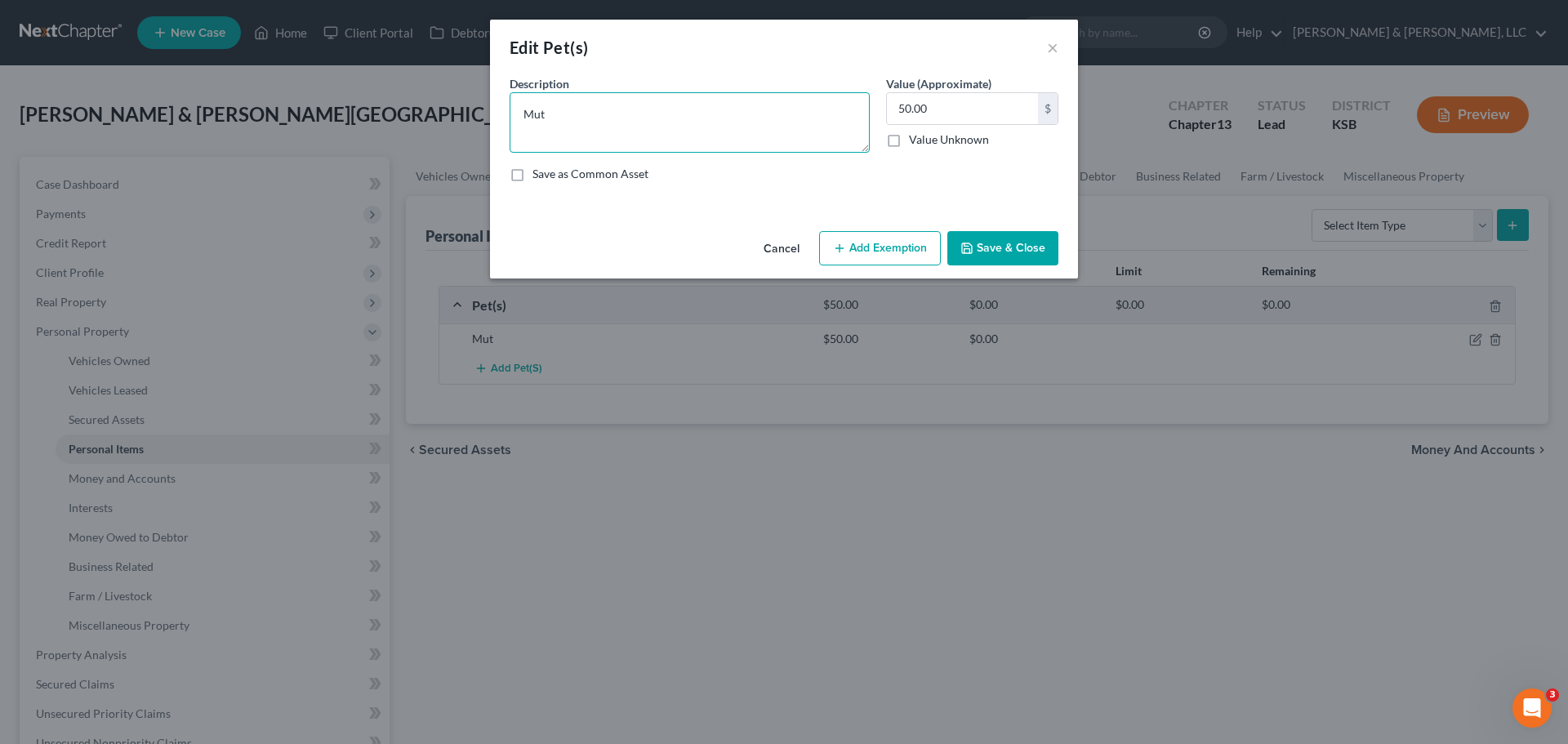
drag, startPoint x: 658, startPoint y: 130, endPoint x: 513, endPoint y: 119, distance: 145.4
click at [513, 119] on textarea "Mut" at bounding box center [689, 122] width 360 height 61
type textarea "d"
type textarea "Dog"
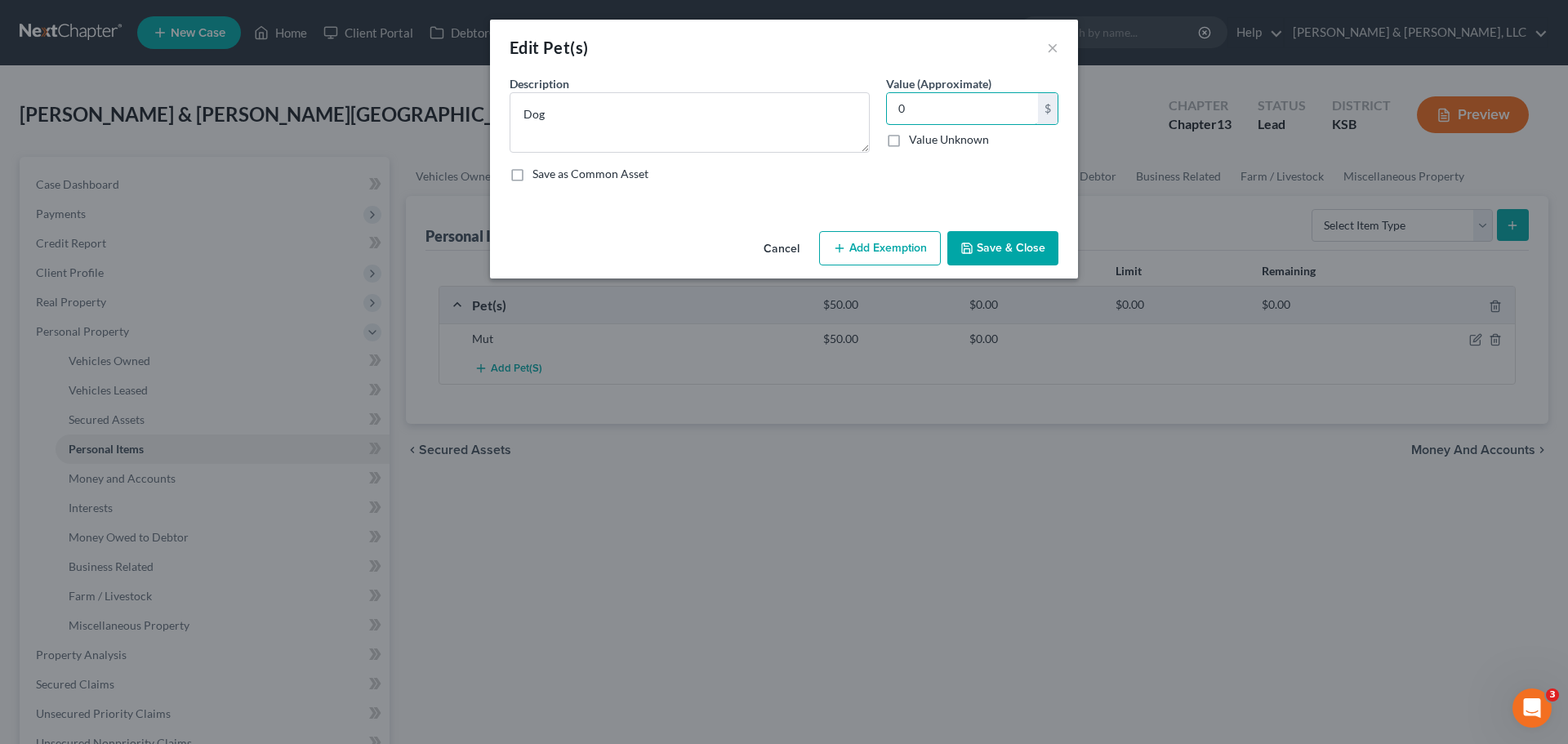
type input "0"
click at [1044, 252] on button "Save & Close" at bounding box center [1003, 248] width 111 height 35
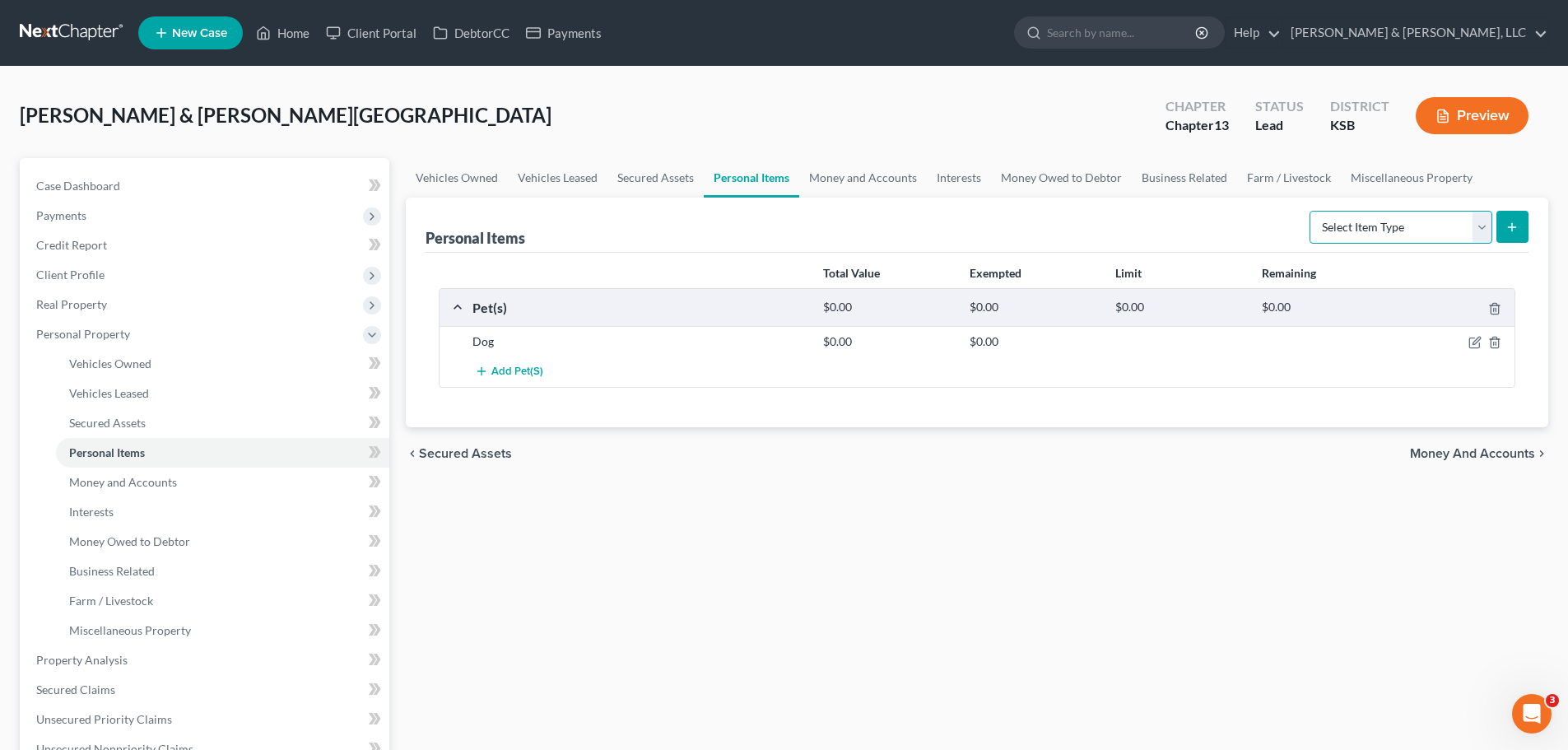
click at [1357, 235] on select "Select Item Type Clothing Collectibles Of Value Electronics Firearms Household …" at bounding box center [1401, 228] width 183 height 33
select select "household_goods"
click at [1311, 211] on select "Select Item Type Clothing Collectibles Of Value Electronics Firearms Household …" at bounding box center [1401, 228] width 183 height 33
click at [1516, 231] on icon "submit" at bounding box center [1511, 227] width 13 height 13
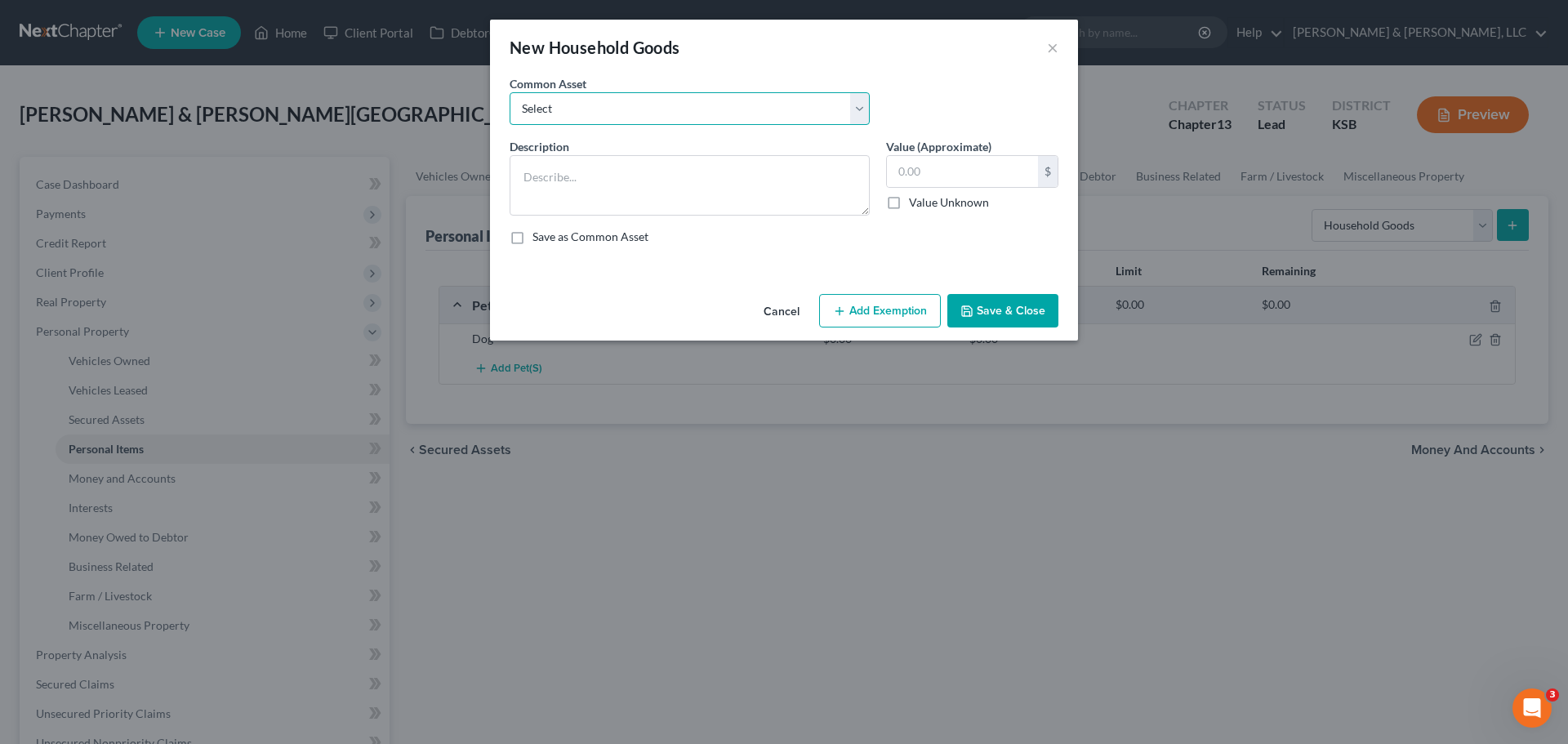
click at [714, 122] on select "Select Furniture, small appliances, basic tools, bedding, towels, knick knacks,…" at bounding box center [689, 109] width 360 height 33
select select "0"
click at [510, 92] on select "Select Furniture, small appliances, basic tools, bedding, towels, knick knacks,…" at bounding box center [689, 109] width 360 height 33
type textarea "Furniture, small appliances, basic tools, bedding, towels, knick knacks, & asso…"
type input "500.00"
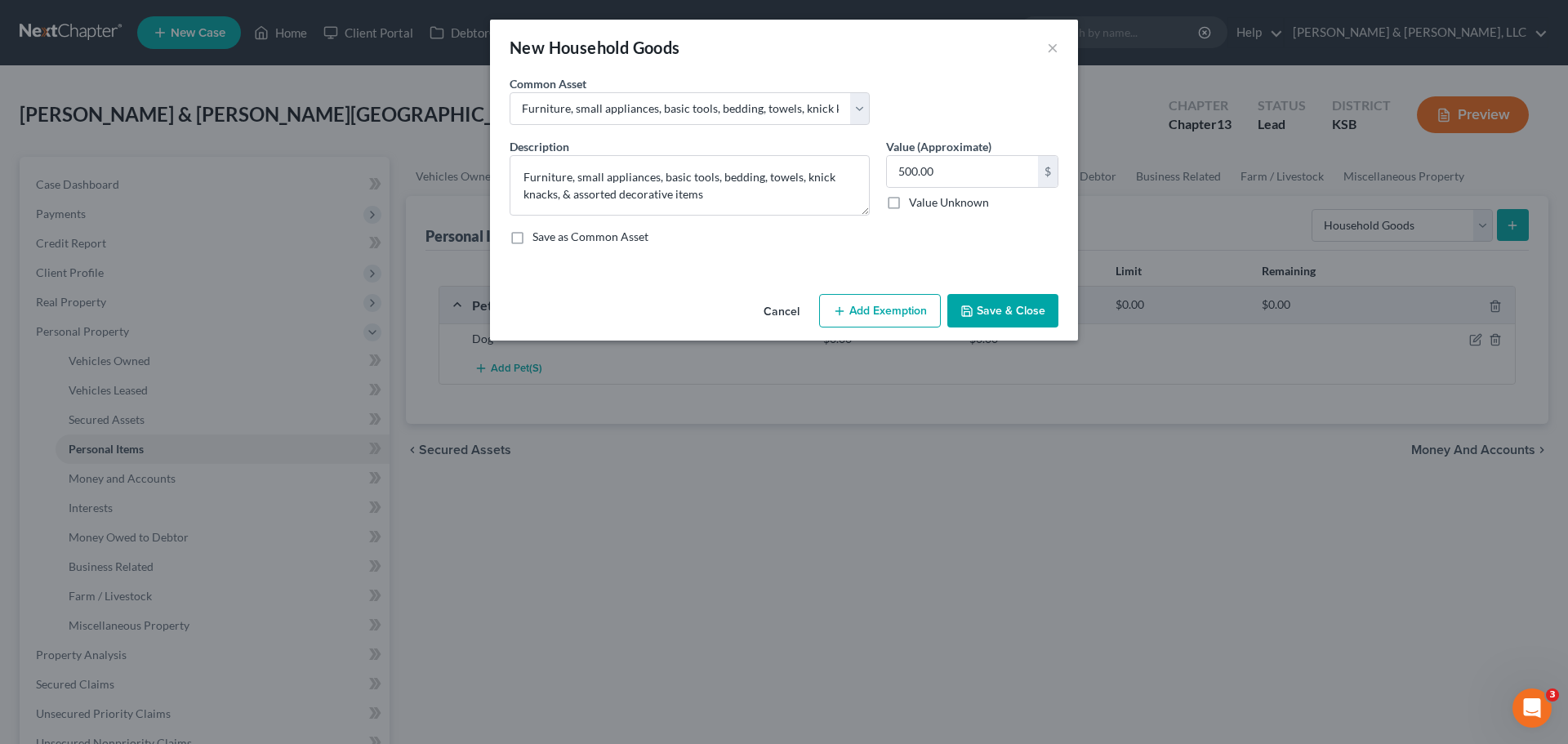
click at [899, 319] on button "Add Exemption" at bounding box center [880, 312] width 122 height 35
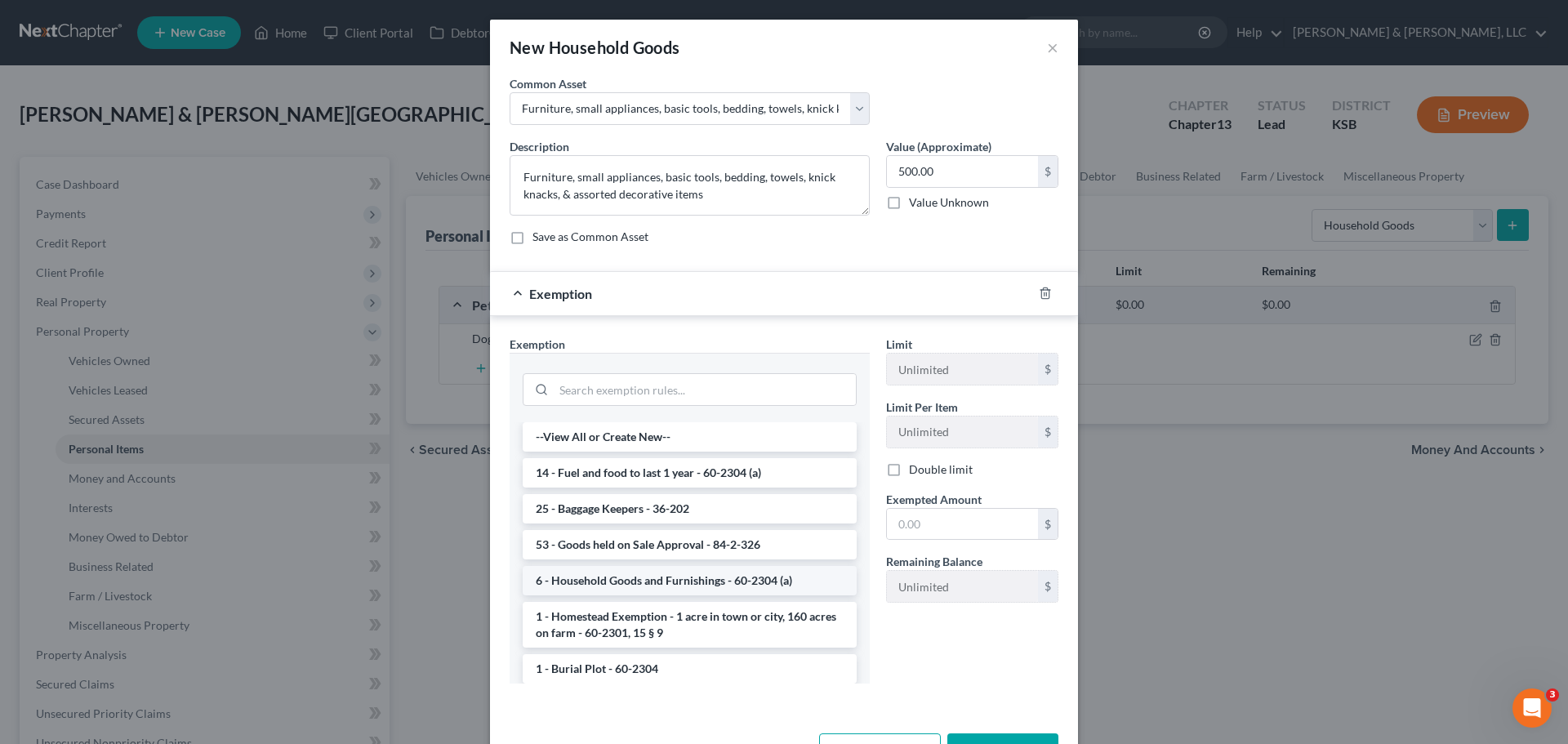
click at [652, 580] on li "6 - Household Goods and Furnishings - 60-2304 (a)" at bounding box center [689, 581] width 334 height 30
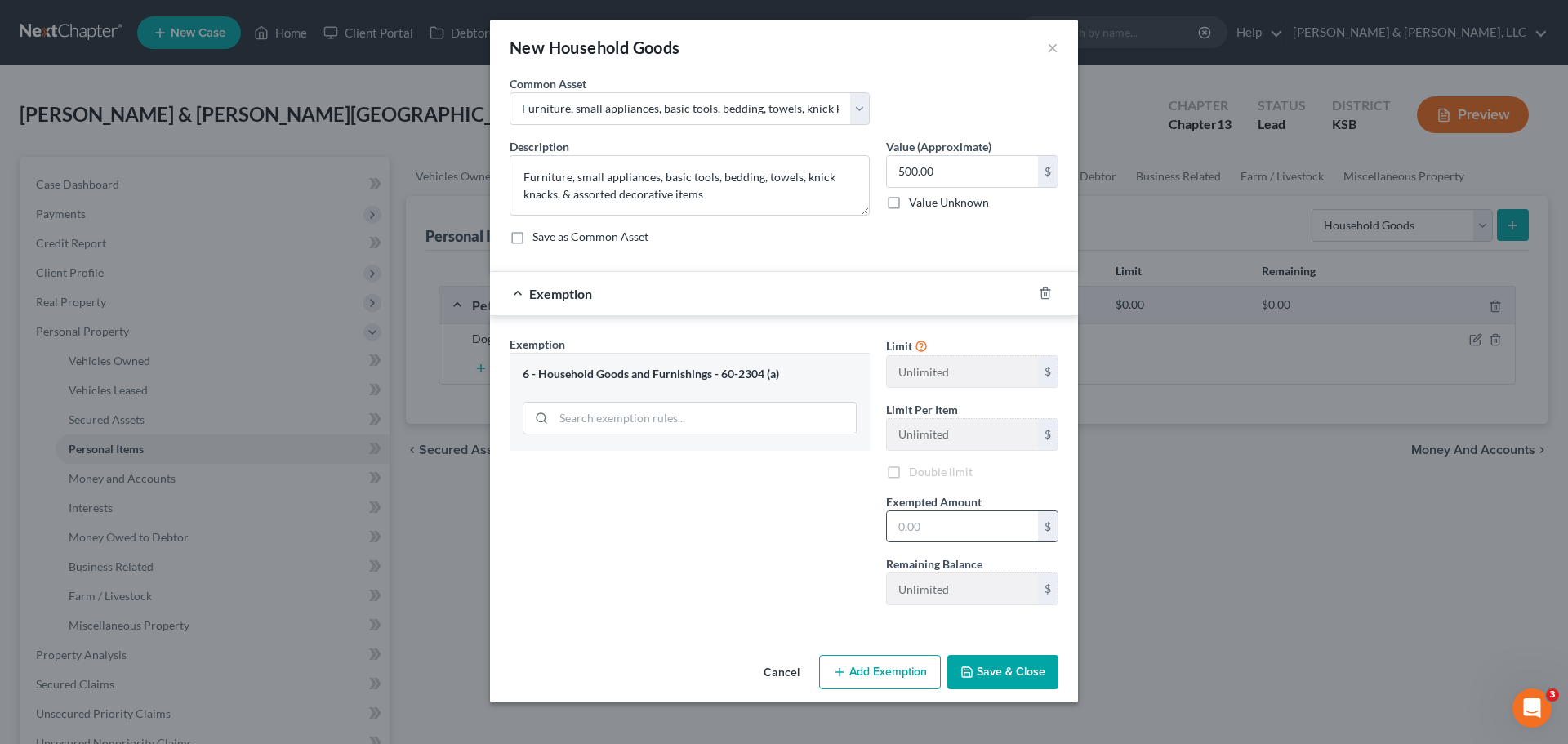
click at [936, 520] on input "text" at bounding box center [963, 527] width 151 height 31
type input "6"
type input "900"
click at [952, 173] on input "500.00" at bounding box center [963, 172] width 151 height 31
type input "900"
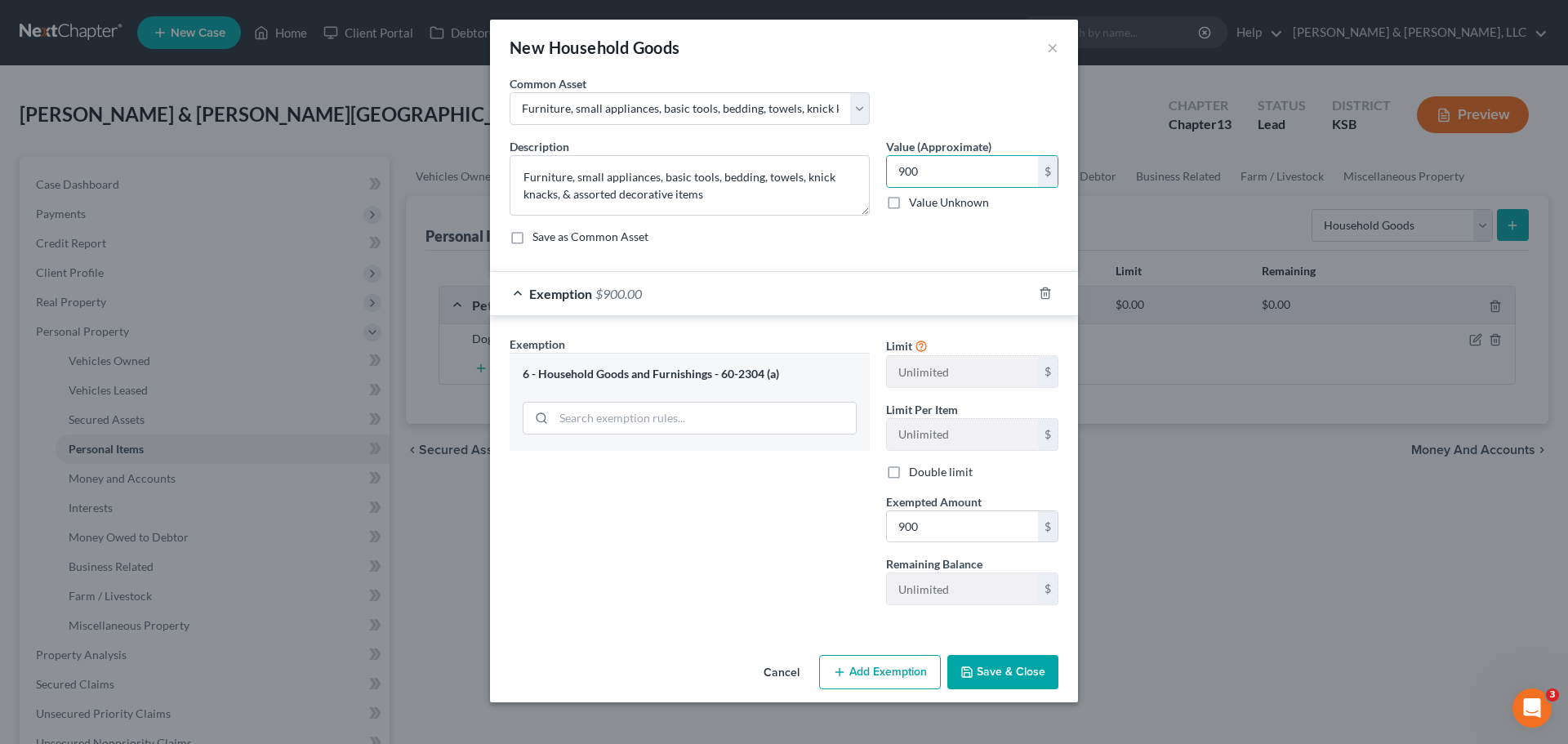
click at [1020, 660] on button "Save & Close" at bounding box center [1003, 672] width 111 height 35
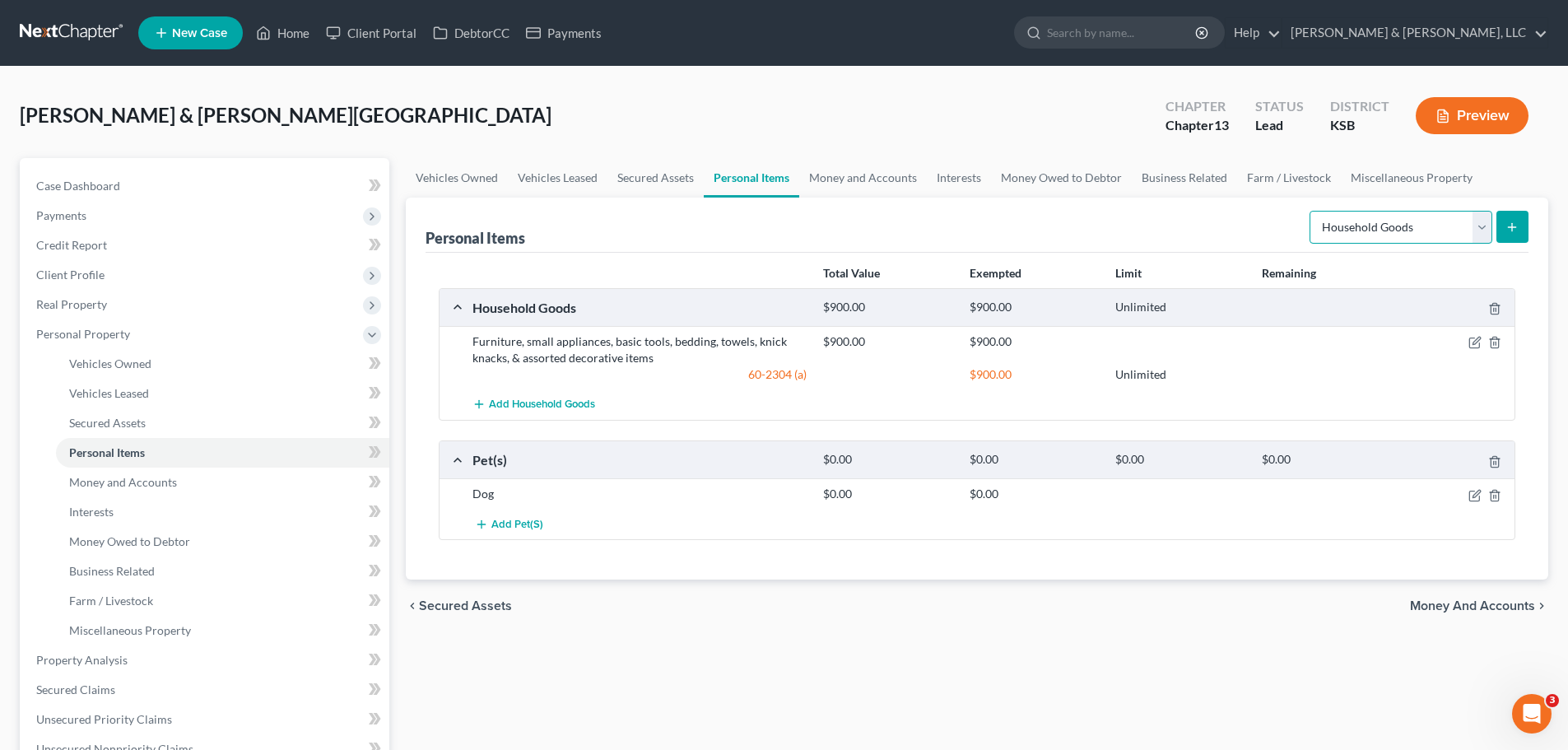
click at [1358, 221] on select "Select Item Type Clothing Collectibles Of Value Electronics Firearms Household …" at bounding box center [1401, 228] width 183 height 33
select select "clothing"
click at [1311, 211] on select "Select Item Type Clothing Collectibles Of Value Electronics Firearms Household …" at bounding box center [1401, 228] width 183 height 33
click at [1502, 227] on button "submit" at bounding box center [1512, 227] width 32 height 32
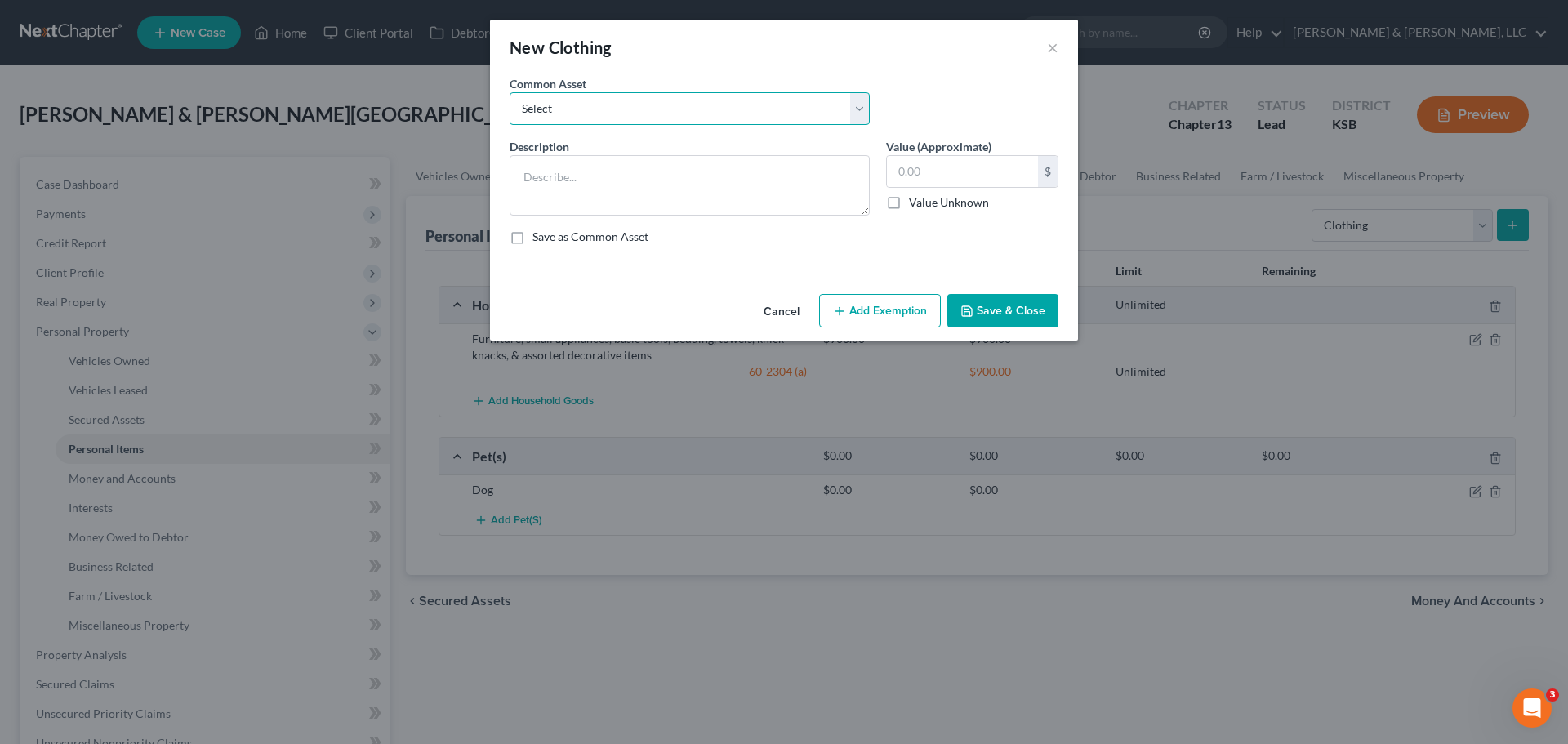
drag, startPoint x: 616, startPoint y: 105, endPoint x: 614, endPoint y: 124, distance: 19.1
click at [616, 105] on select "Select Clothing & shoes Clothing & shoes" at bounding box center [689, 109] width 360 height 33
select select "0"
click at [510, 92] on select "Select Clothing & shoes Clothing & shoes" at bounding box center [689, 109] width 360 height 33
type textarea "Clothing & shoes"
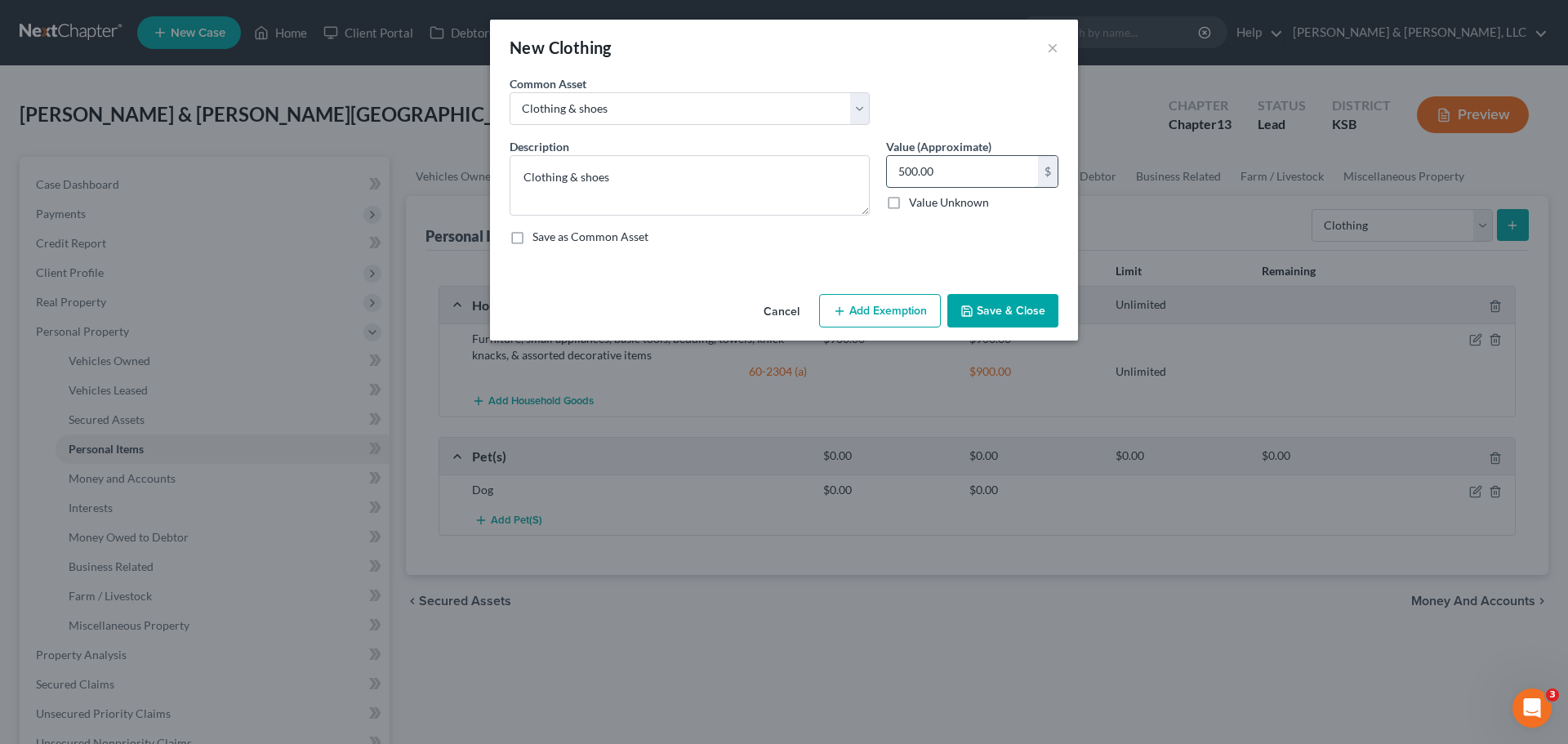
click at [946, 170] on input "500.00" at bounding box center [963, 172] width 151 height 31
type input "650"
click at [904, 319] on button "Add Exemption" at bounding box center [880, 312] width 122 height 35
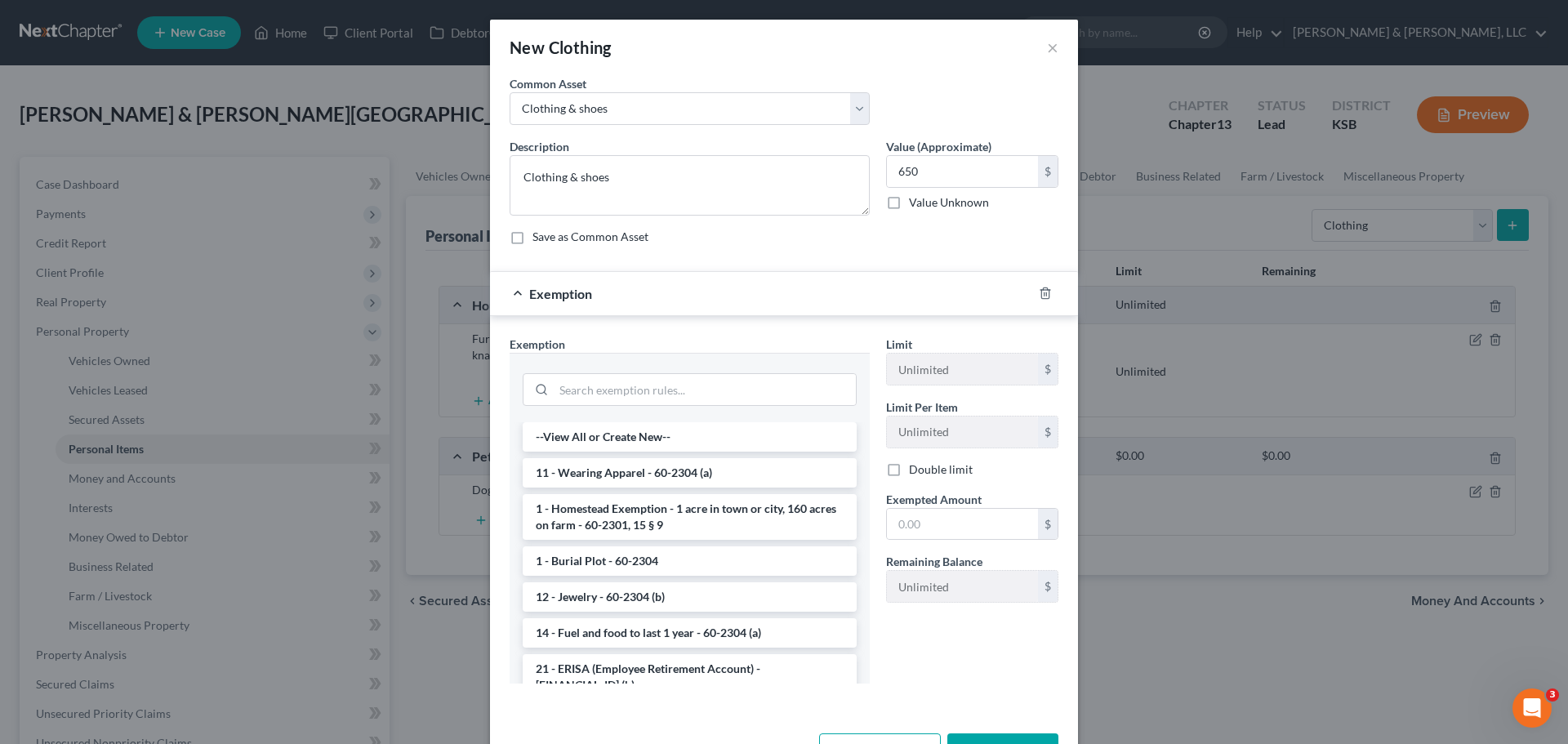
click at [649, 473] on li "11 - Wearing Apparel - 60-2304 (a)" at bounding box center [689, 473] width 334 height 30
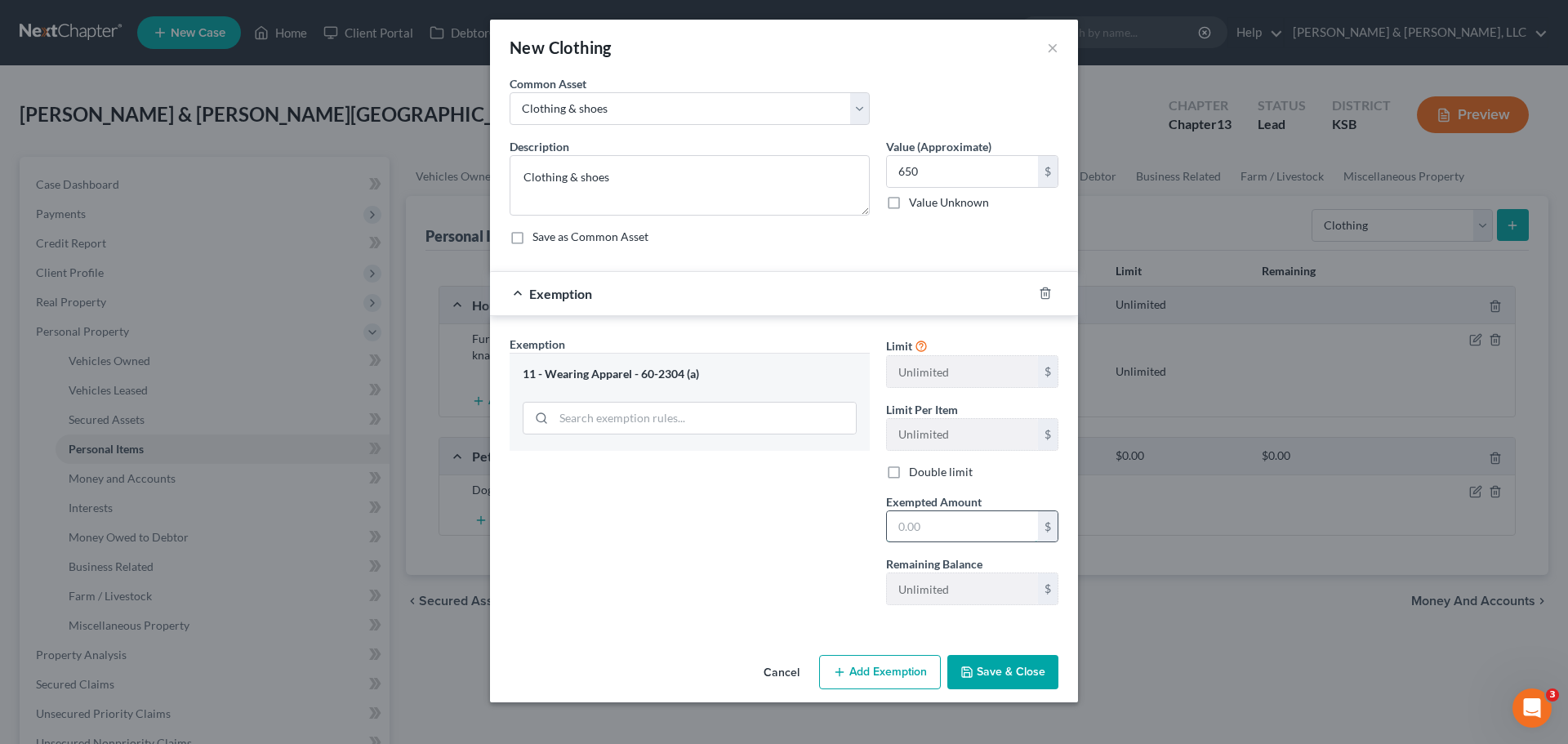
click at [993, 519] on input "text" at bounding box center [963, 527] width 151 height 31
type input "650"
click at [1028, 660] on button "Save & Close" at bounding box center [1003, 672] width 111 height 35
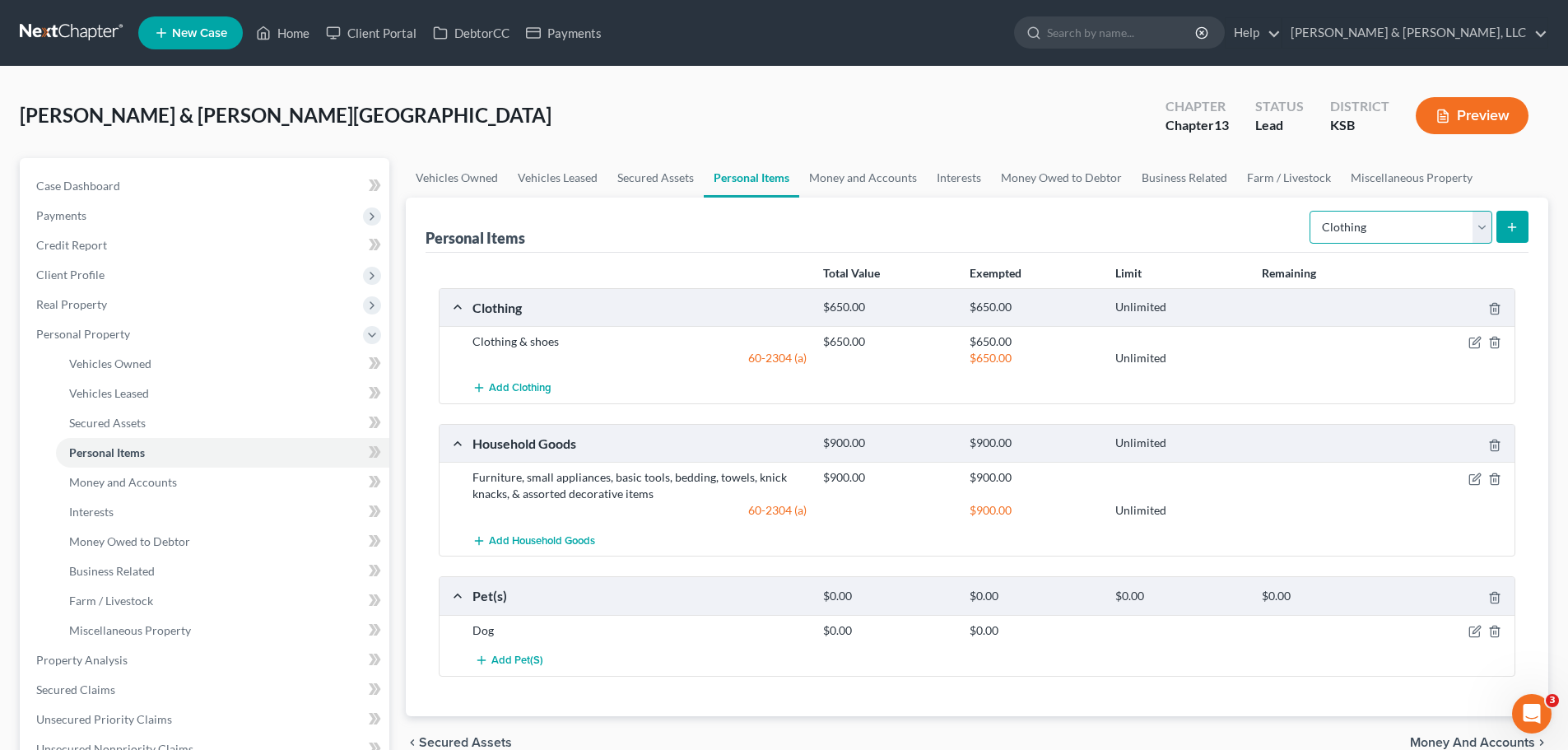
click at [1368, 223] on select "Select Item Type Clothing Collectibles Of Value Electronics Firearms Household …" at bounding box center [1401, 228] width 183 height 33
select select "electronics"
click at [1311, 211] on select "Select Item Type Clothing Collectibles Of Value Electronics Firearms Household …" at bounding box center [1401, 228] width 183 height 33
click at [1514, 232] on icon "submit" at bounding box center [1511, 227] width 13 height 13
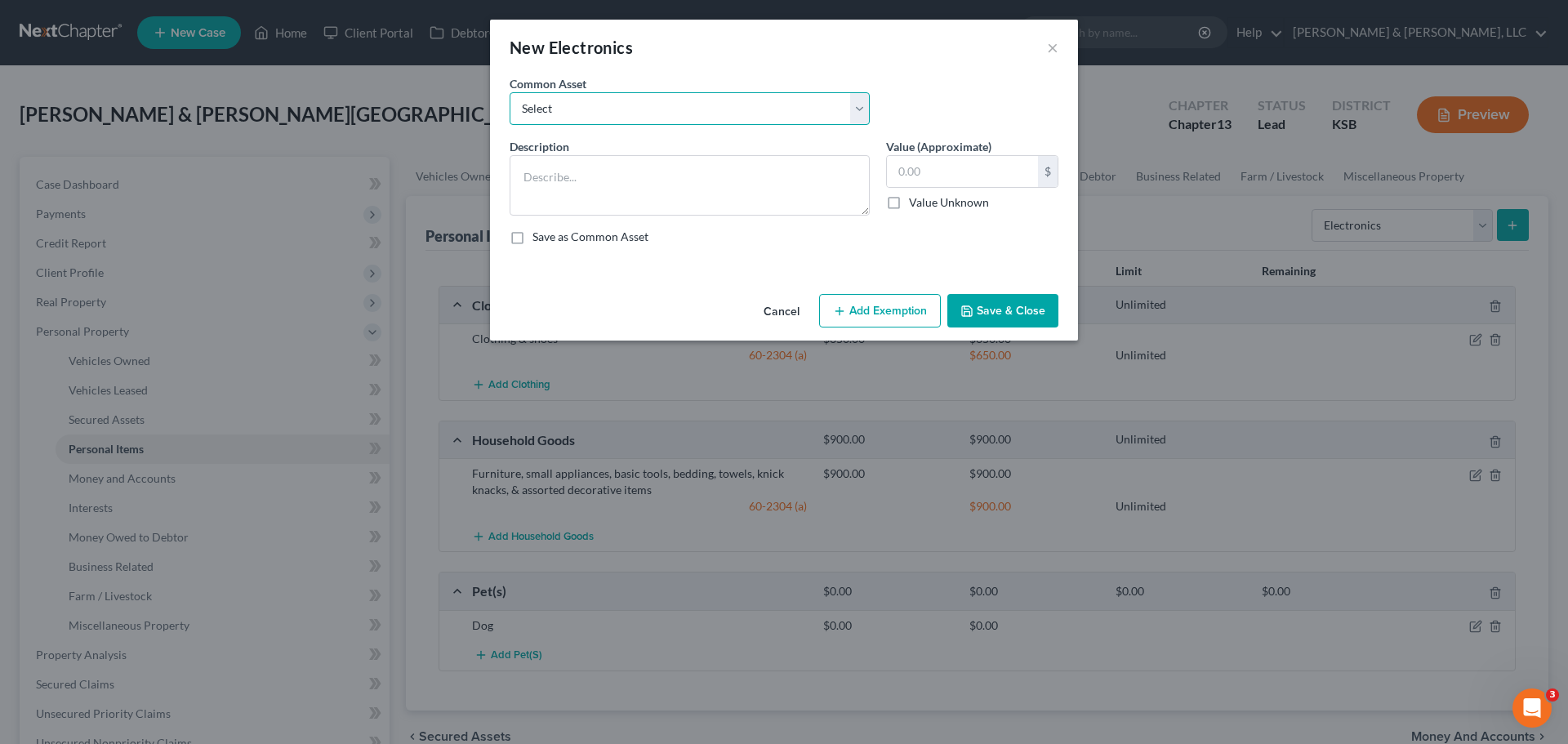
drag, startPoint x: 692, startPoint y: 113, endPoint x: 687, endPoint y: 123, distance: 11.2
click at [692, 113] on select "Select TVs, Videos, Computer, Tablet" at bounding box center [689, 109] width 360 height 33
select select "0"
click at [510, 92] on select "Select TVs, Videos, Computer, Tablet" at bounding box center [689, 109] width 360 height 33
type textarea "TVs, Videos, Computer, Tablet"
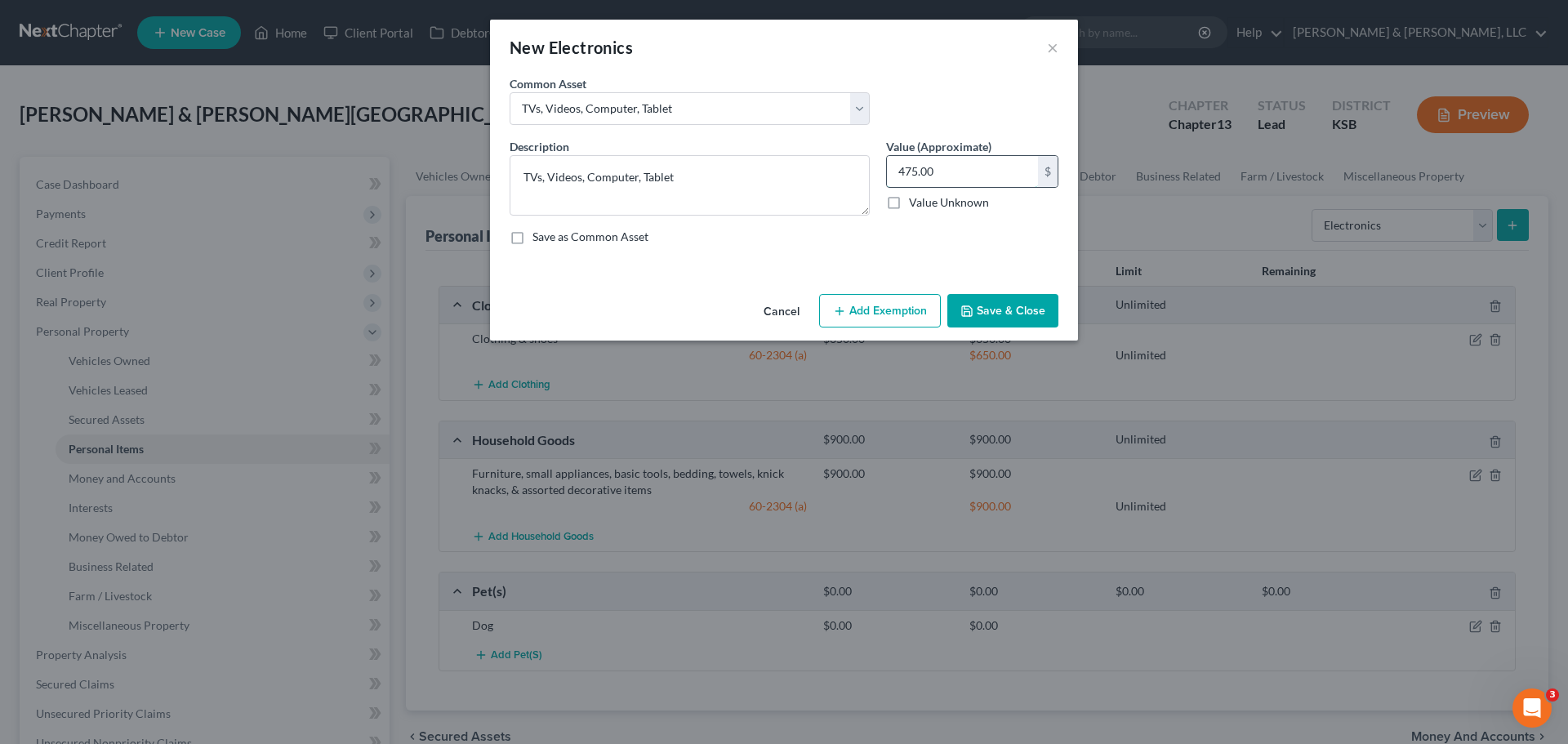
click at [1005, 167] on input "475.00" at bounding box center [963, 172] width 151 height 31
type input "850"
click at [919, 307] on button "Add Exemption" at bounding box center [880, 312] width 122 height 35
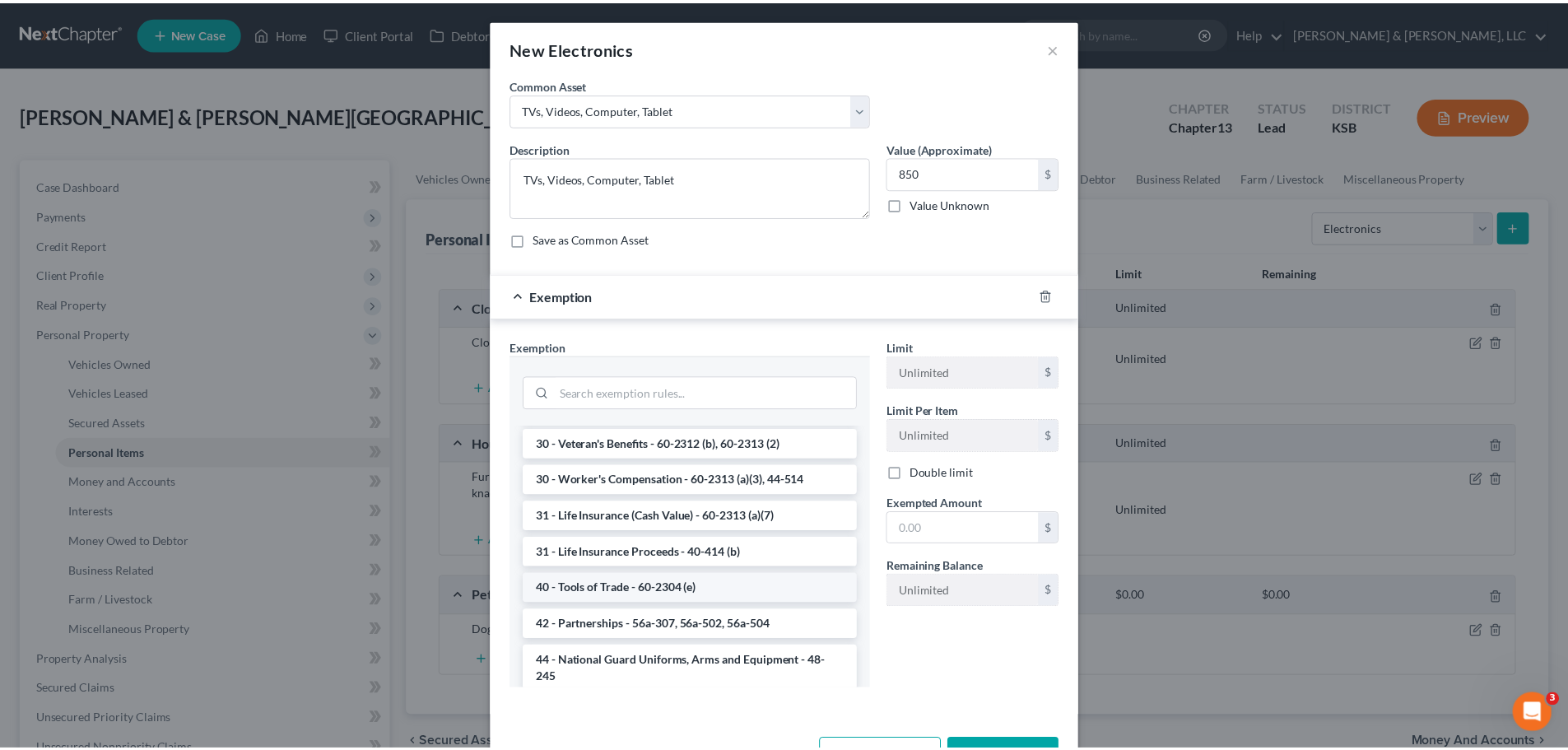
scroll to position [1235, 0]
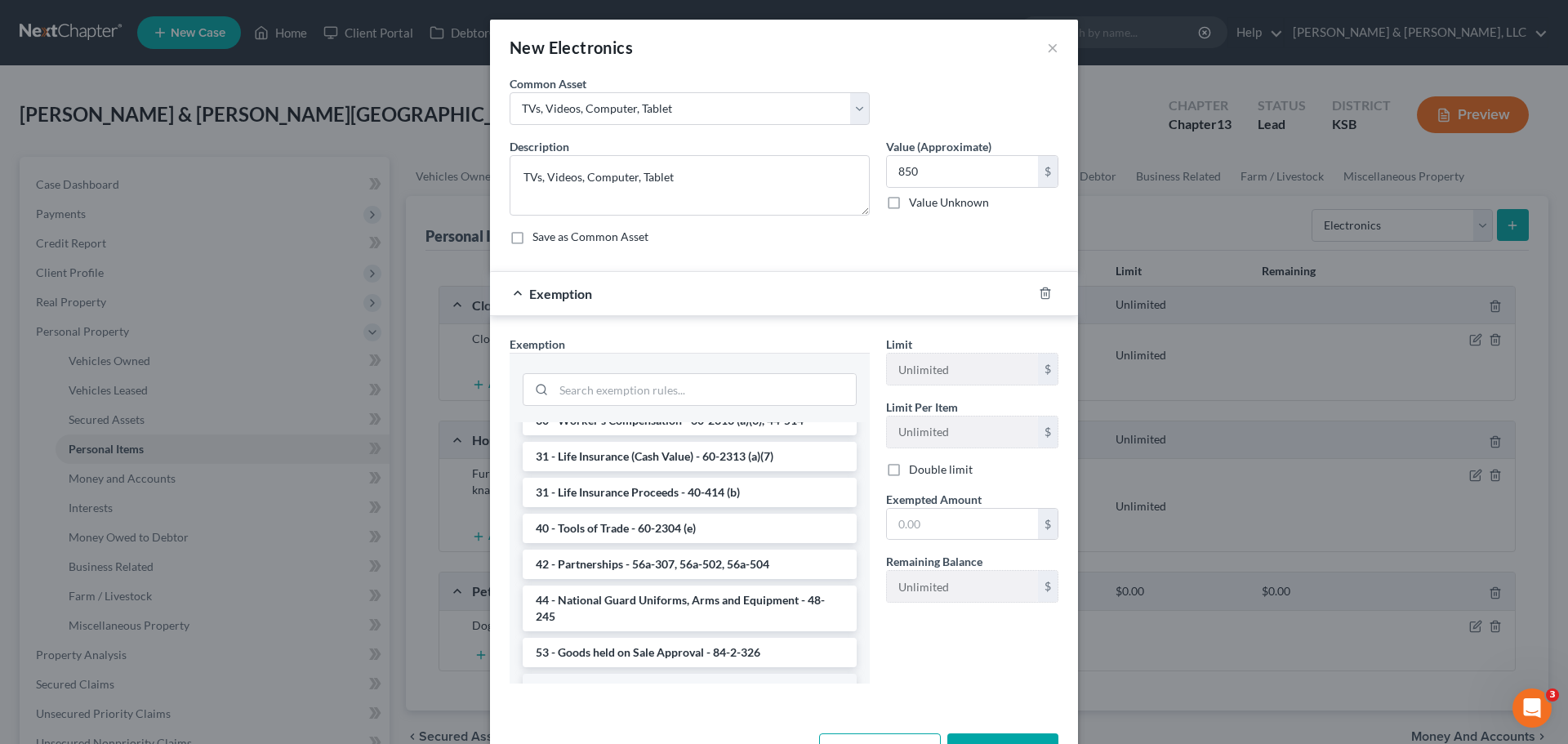
click at [682, 674] on li "6 - Household Goods and Furnishings - 60-2304 (a)" at bounding box center [689, 688] width 334 height 30
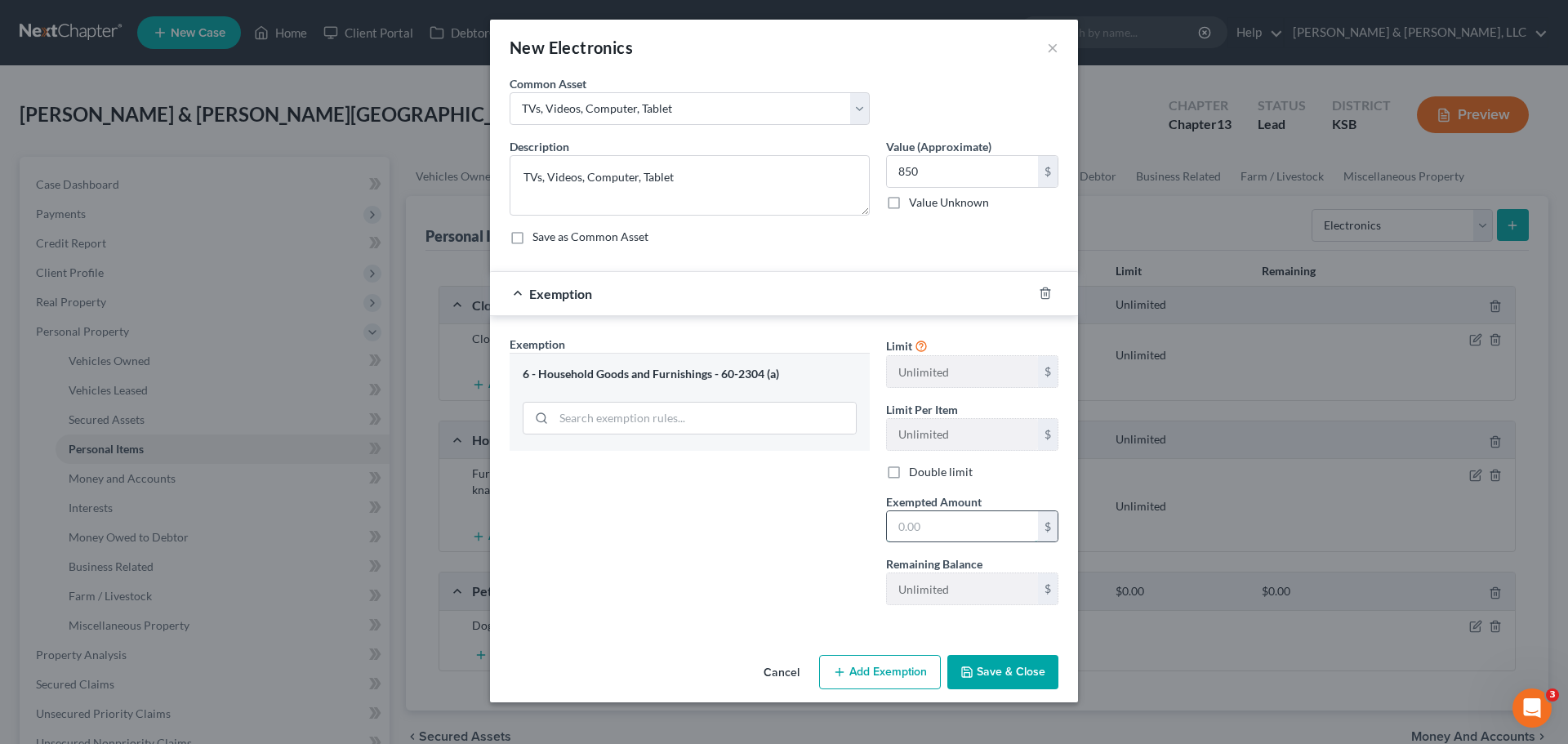
click at [972, 523] on input "text" at bounding box center [963, 527] width 151 height 31
type input "850"
click at [1019, 681] on button "Save & Close" at bounding box center [1003, 672] width 111 height 35
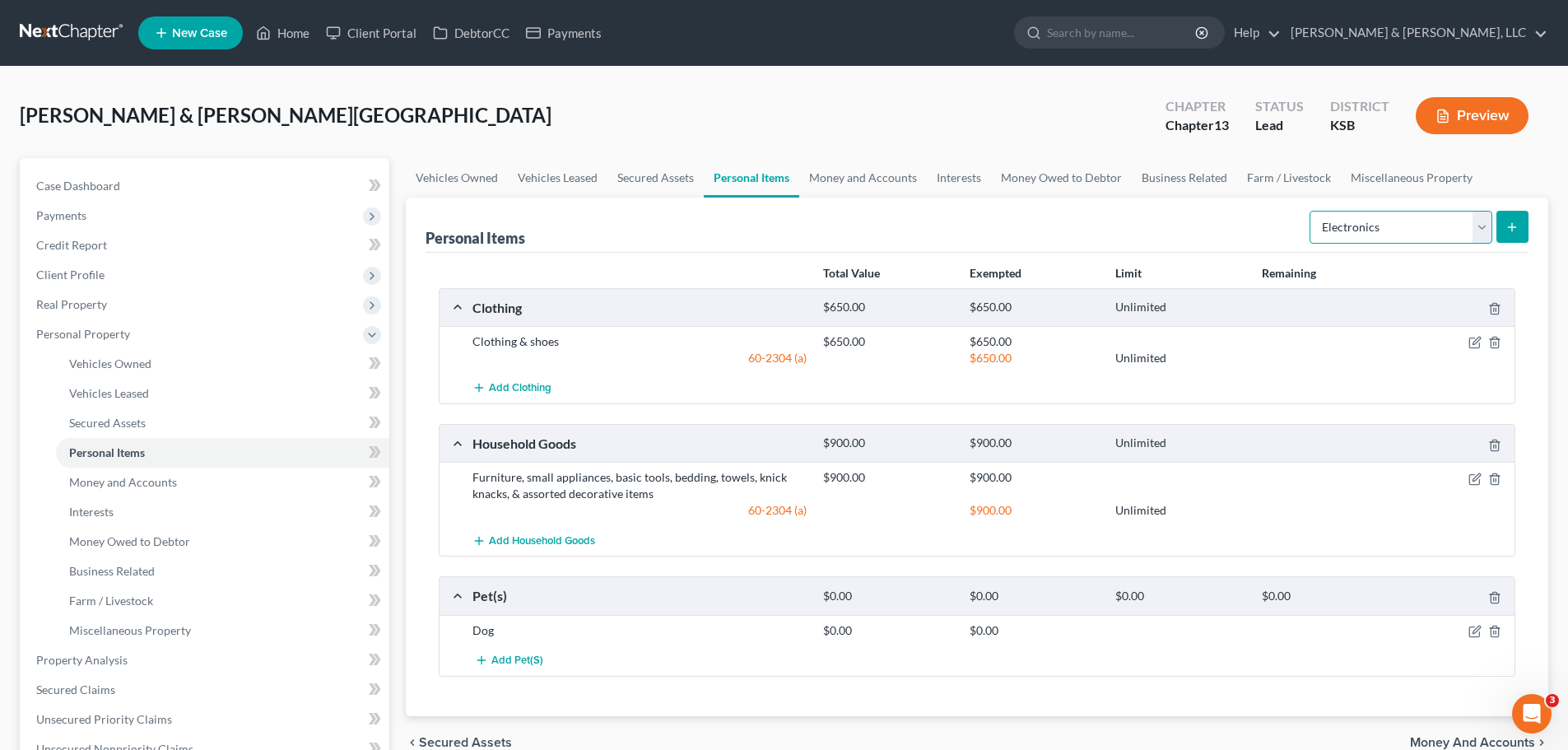
click at [1404, 232] on select "Select Item Type Clothing Collectibles Of Value Electronics Firearms Household …" at bounding box center [1401, 228] width 183 height 33
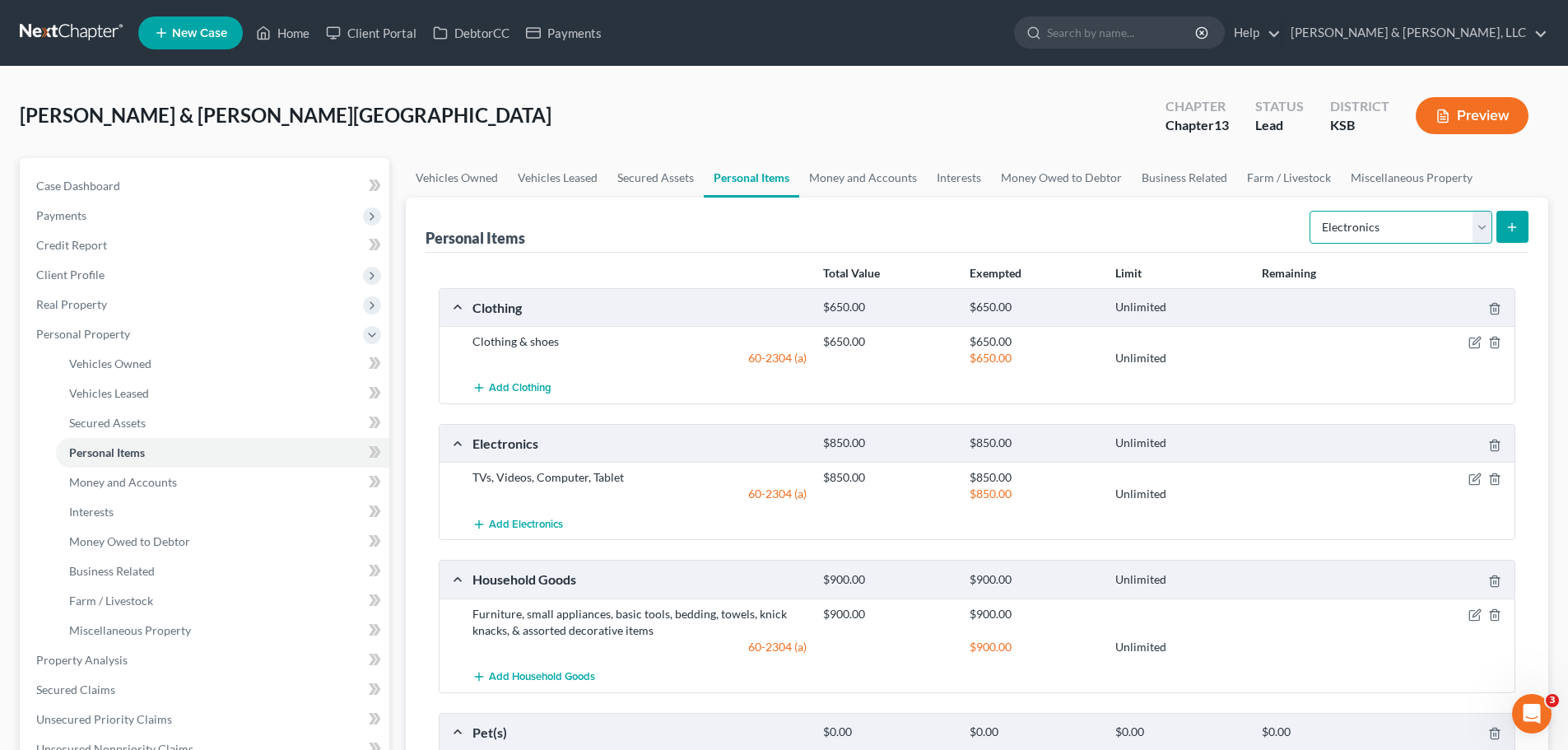
select select "jewelry"
click at [1311, 211] on select "Select Item Type Clothing Collectibles Of Value Electronics Firearms Household …" at bounding box center [1401, 228] width 183 height 33
click at [1527, 215] on button "submit" at bounding box center [1512, 227] width 32 height 32
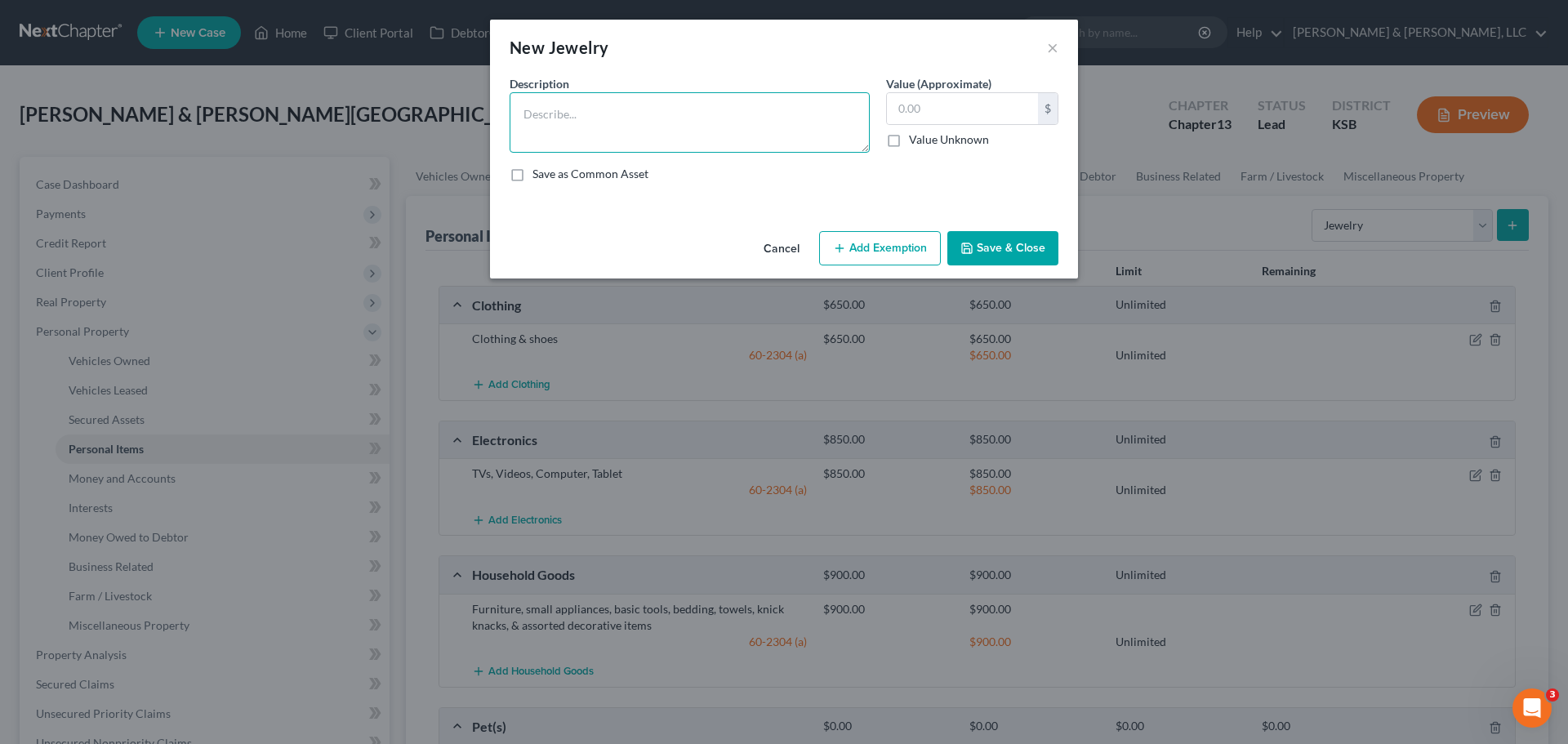
click at [681, 109] on textarea at bounding box center [689, 122] width 360 height 61
type textarea "Jewelry"
type input "400"
click at [886, 231] on button "Add Exemption" at bounding box center [880, 248] width 122 height 35
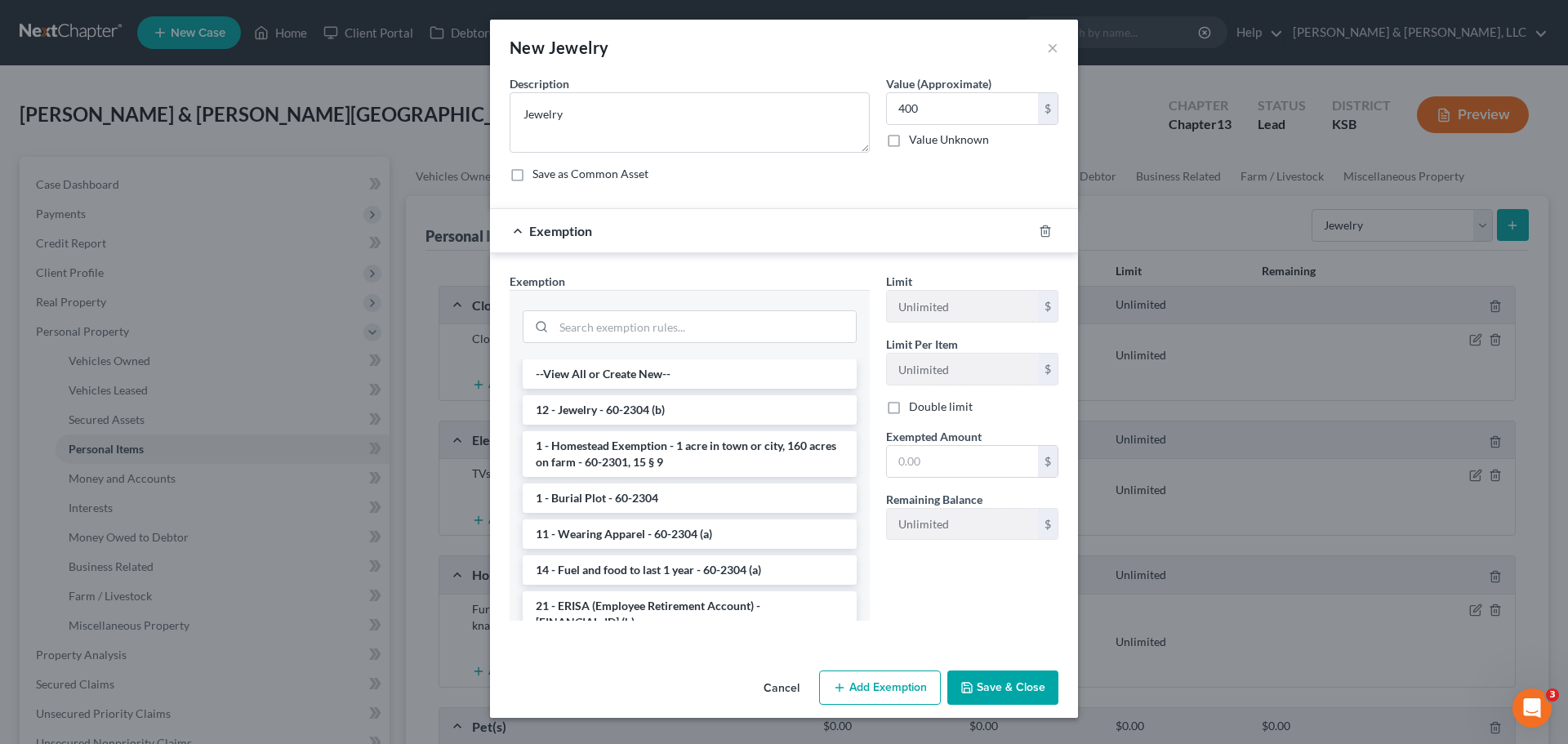
click at [667, 419] on li "12 - Jewelry - 60-2304 (b)" at bounding box center [689, 410] width 334 height 30
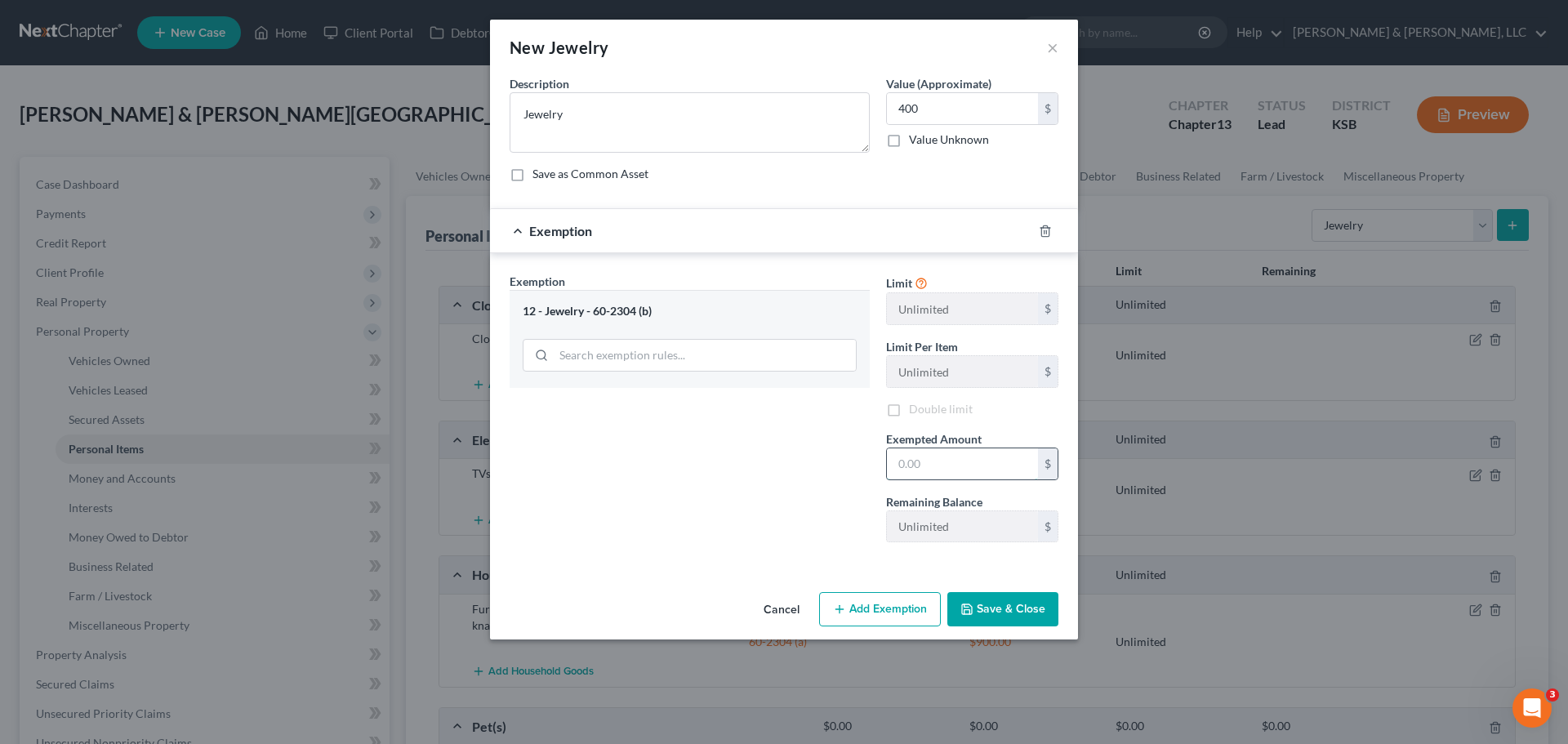
click at [939, 474] on input "text" at bounding box center [963, 464] width 151 height 31
type input "400"
click at [973, 604] on icon "button" at bounding box center [966, 609] width 13 height 13
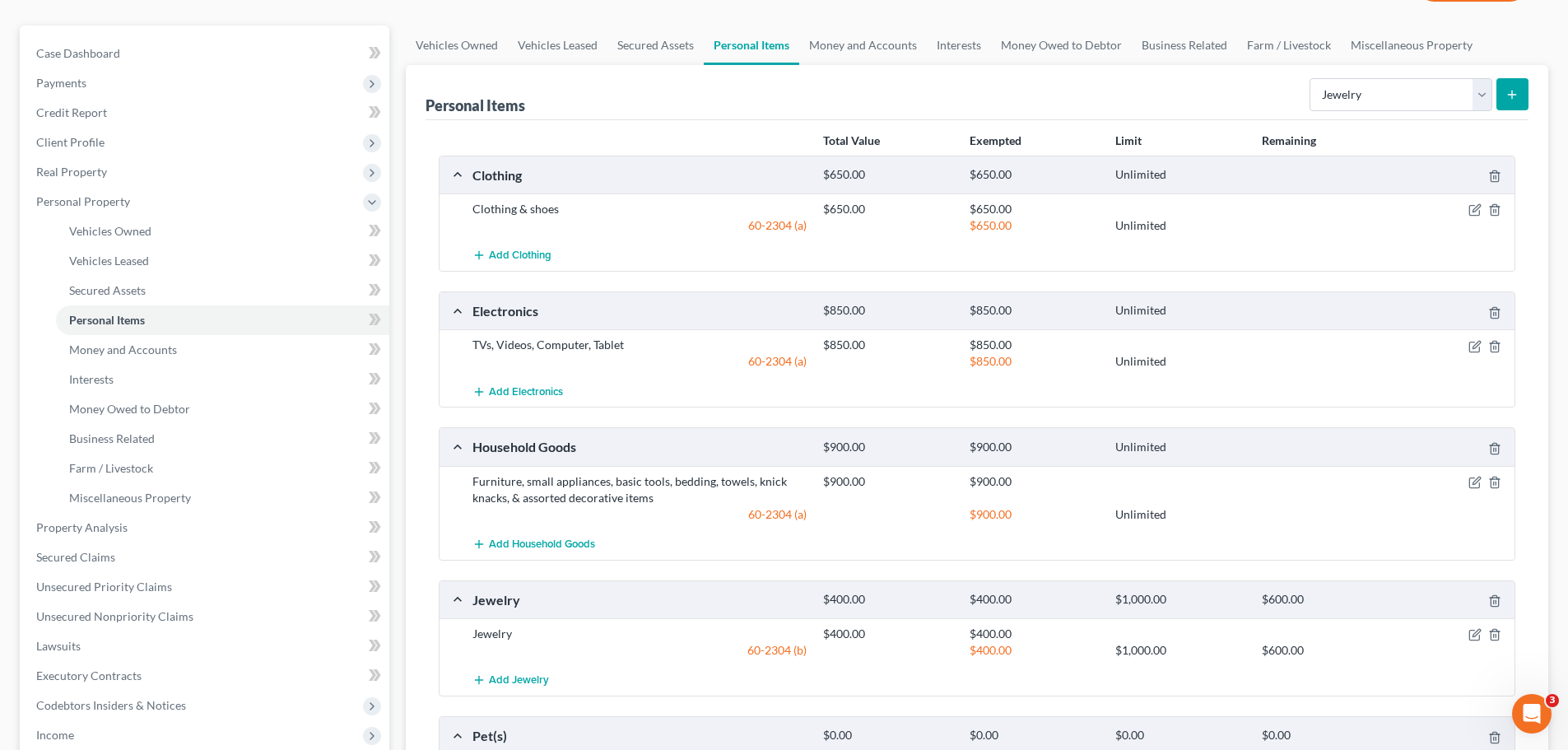
scroll to position [329, 0]
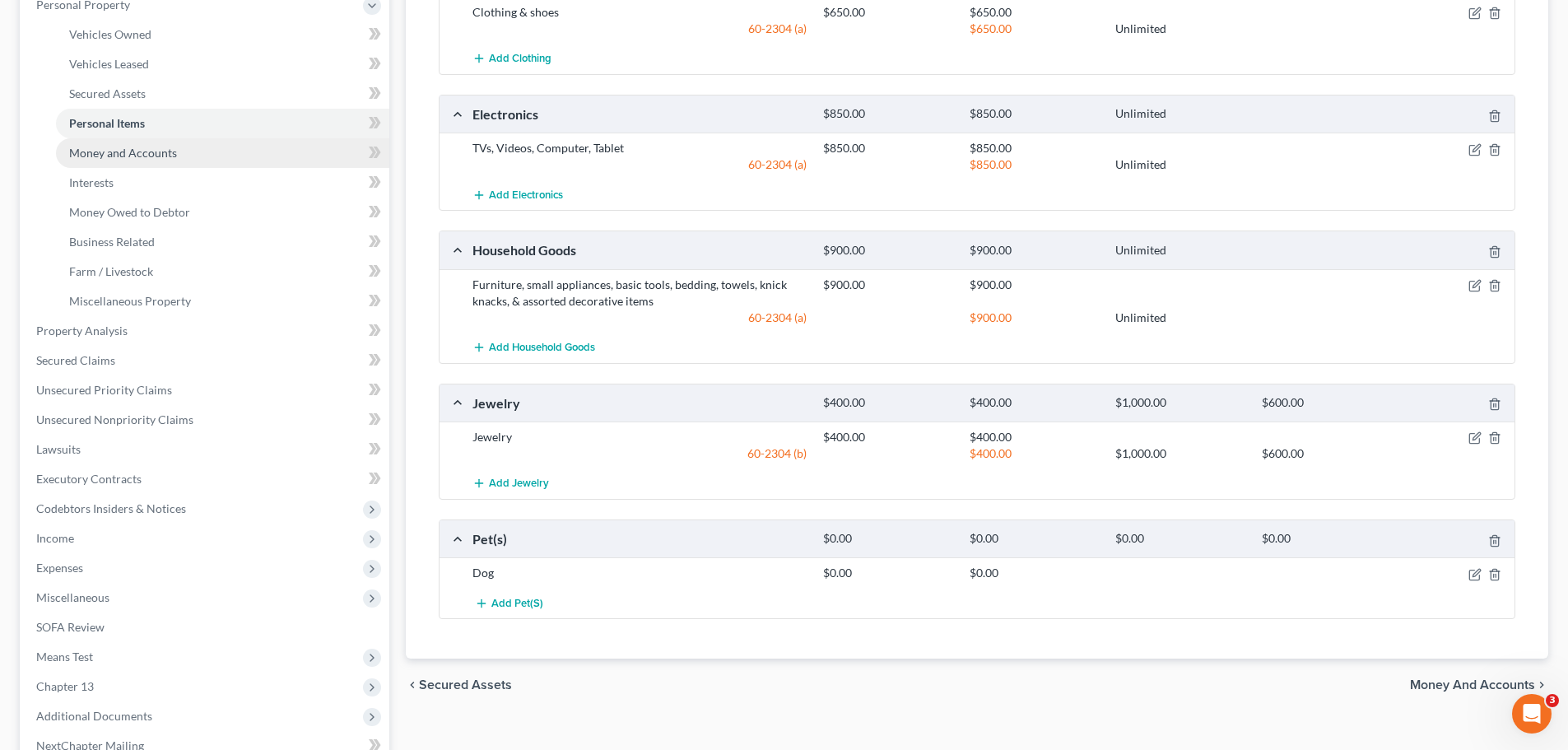
click at [163, 143] on link "Money and Accounts" at bounding box center [222, 153] width 333 height 30
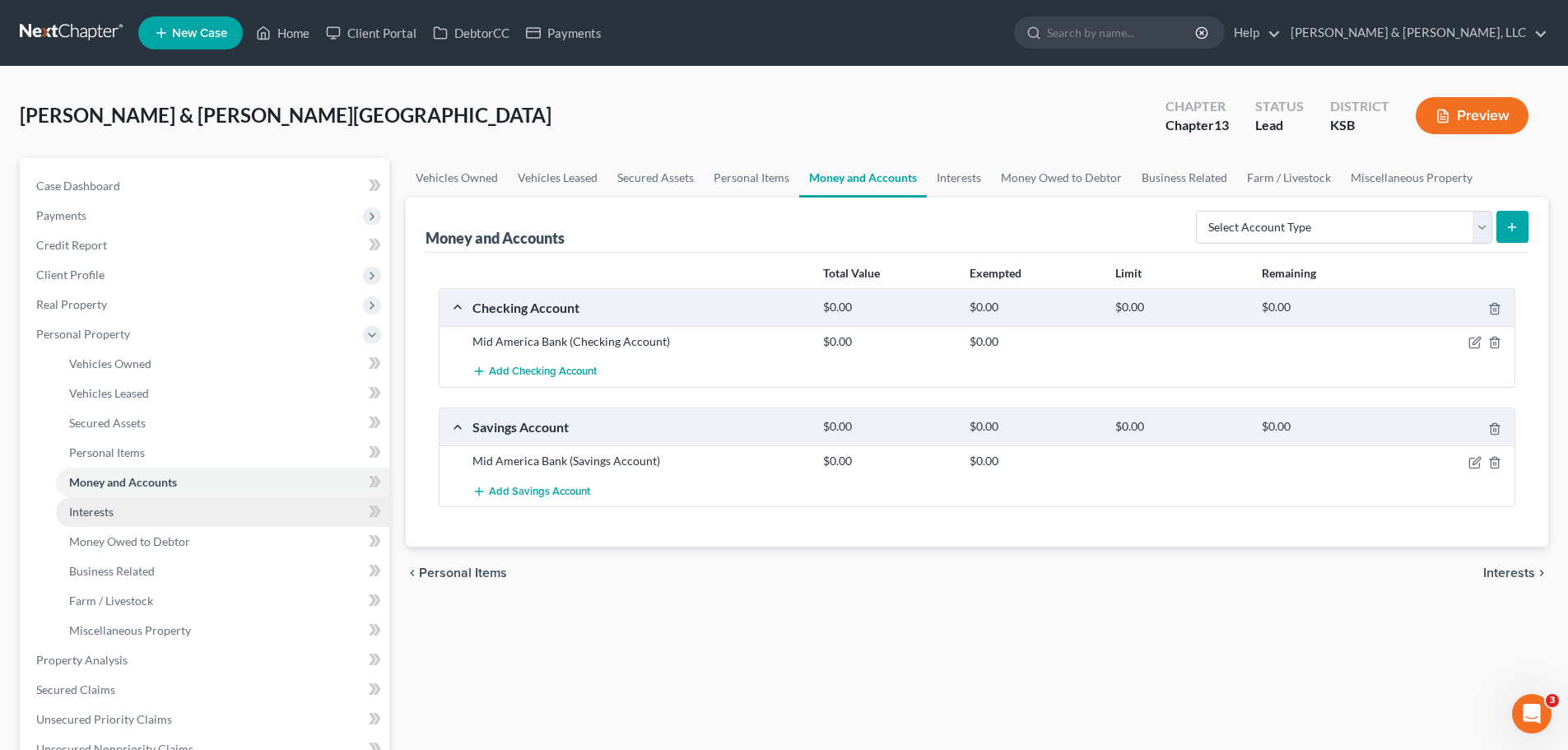
click at [149, 503] on link "Interests" at bounding box center [222, 512] width 333 height 30
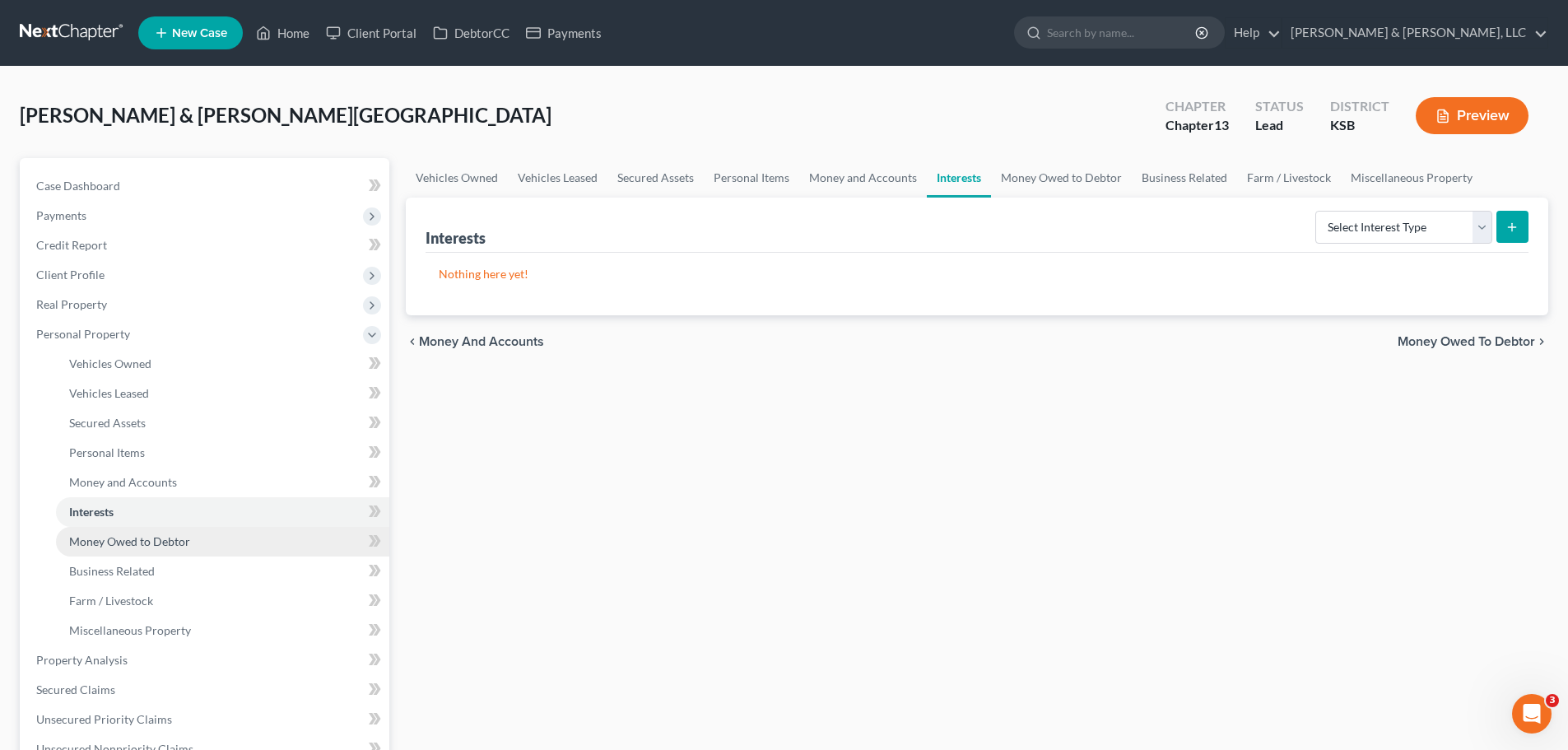
click at [148, 543] on span "Money Owed to Debtor" at bounding box center [130, 541] width 121 height 14
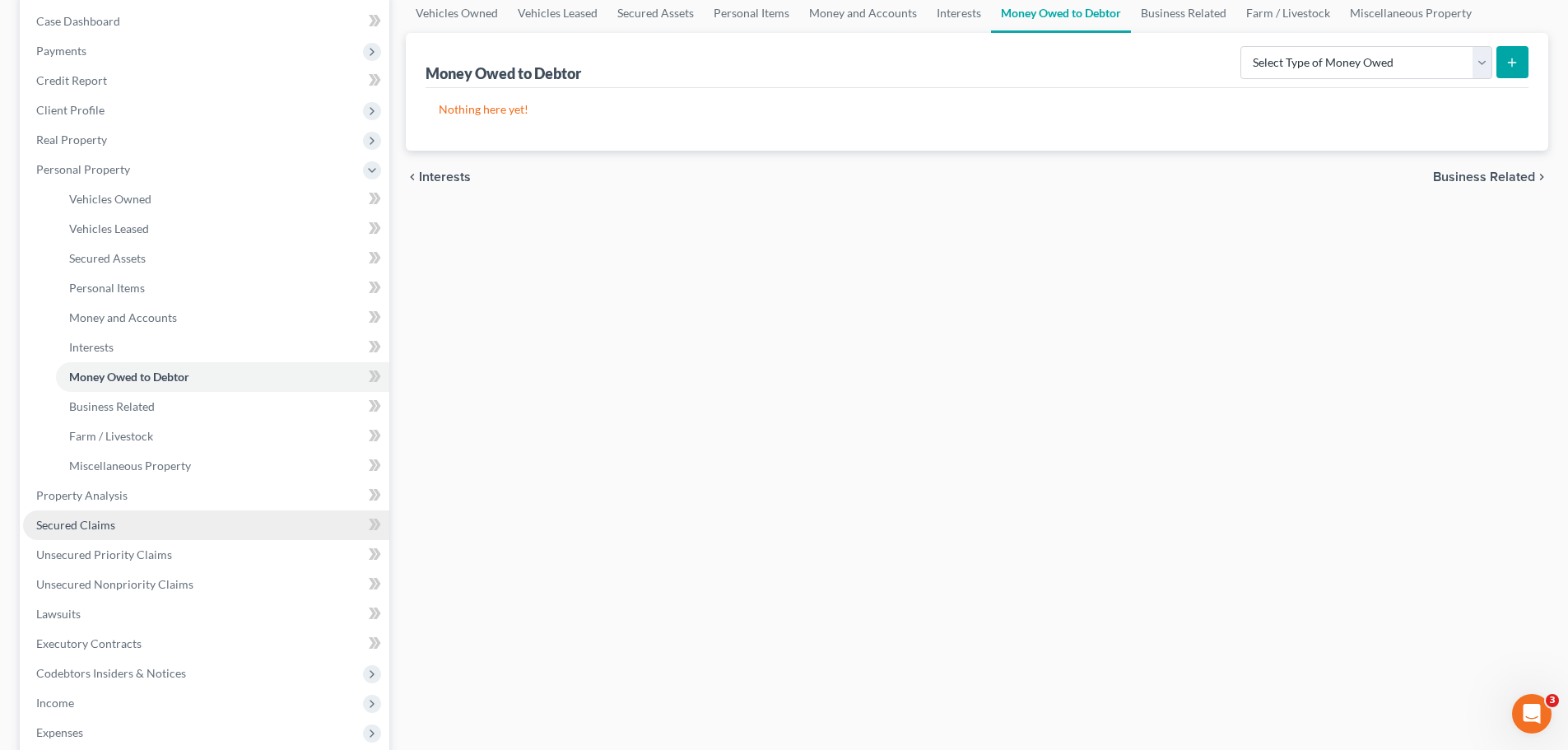
click at [128, 520] on link "Secured Claims" at bounding box center [206, 525] width 367 height 30
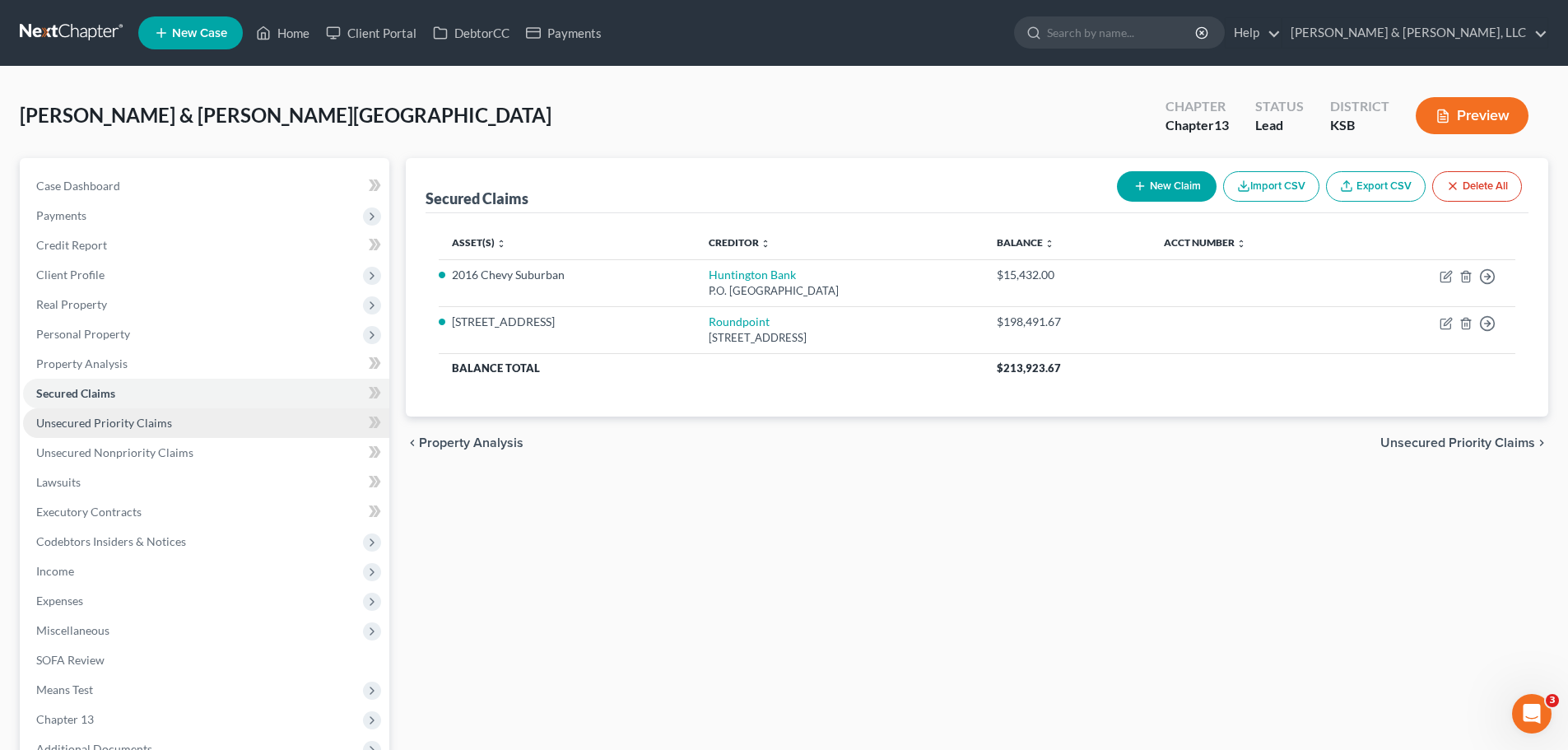
click at [123, 425] on span "Unsecured Priority Claims" at bounding box center [103, 423] width 136 height 14
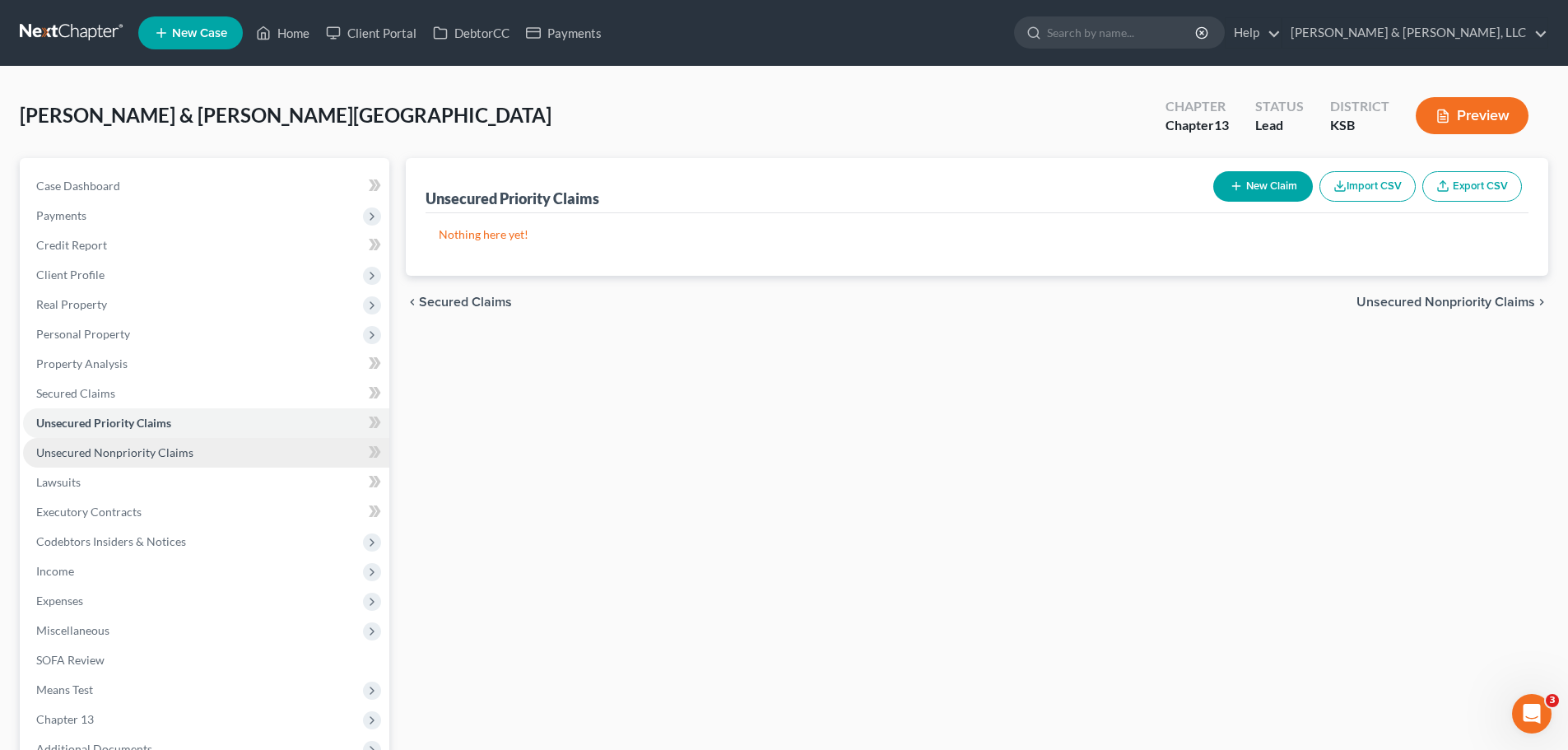
click at [143, 446] on span "Unsecured Nonpriority Claims" at bounding box center [115, 452] width 158 height 14
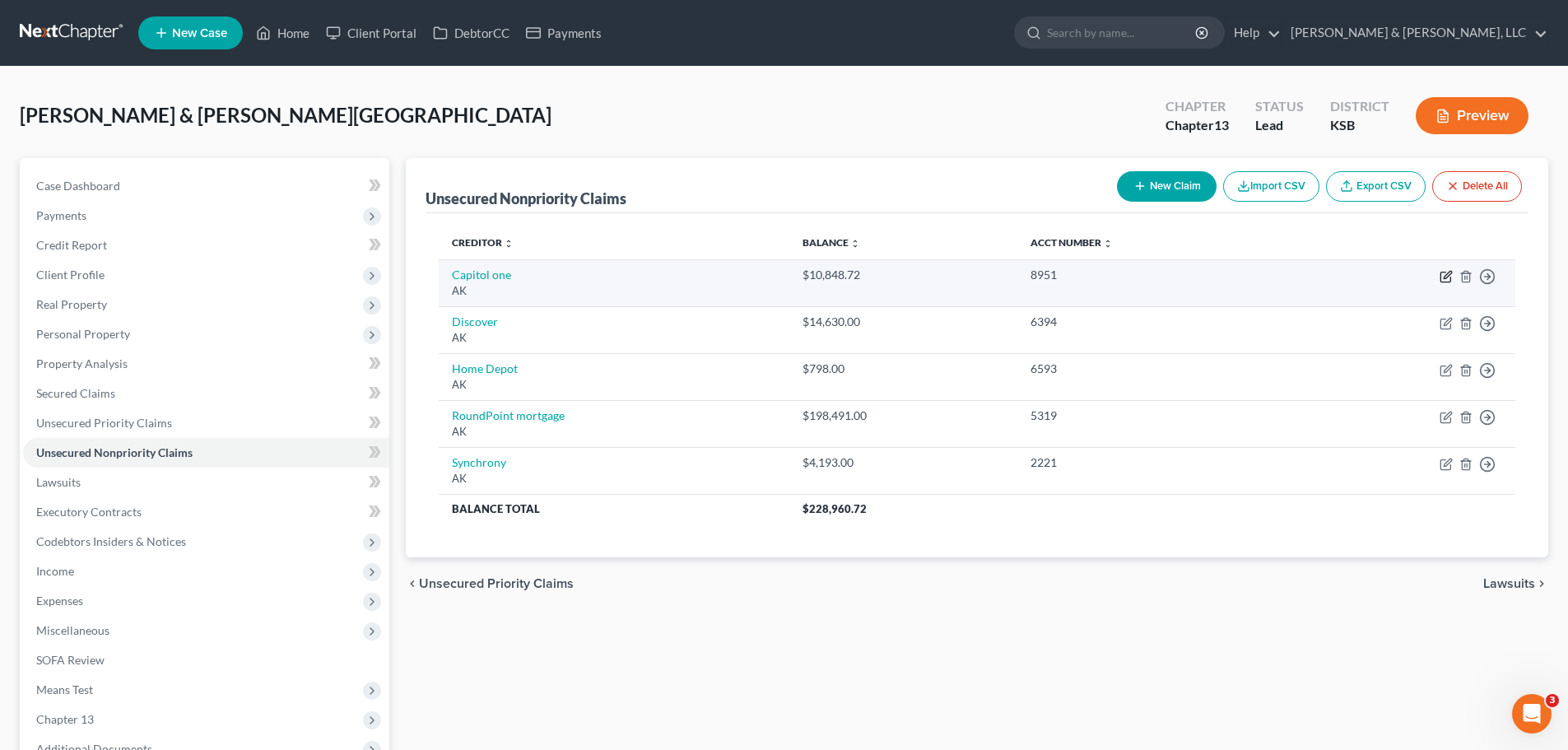
click at [1445, 276] on icon "button" at bounding box center [1447, 274] width 7 height 7
select select "1"
select select "2"
select select "1"
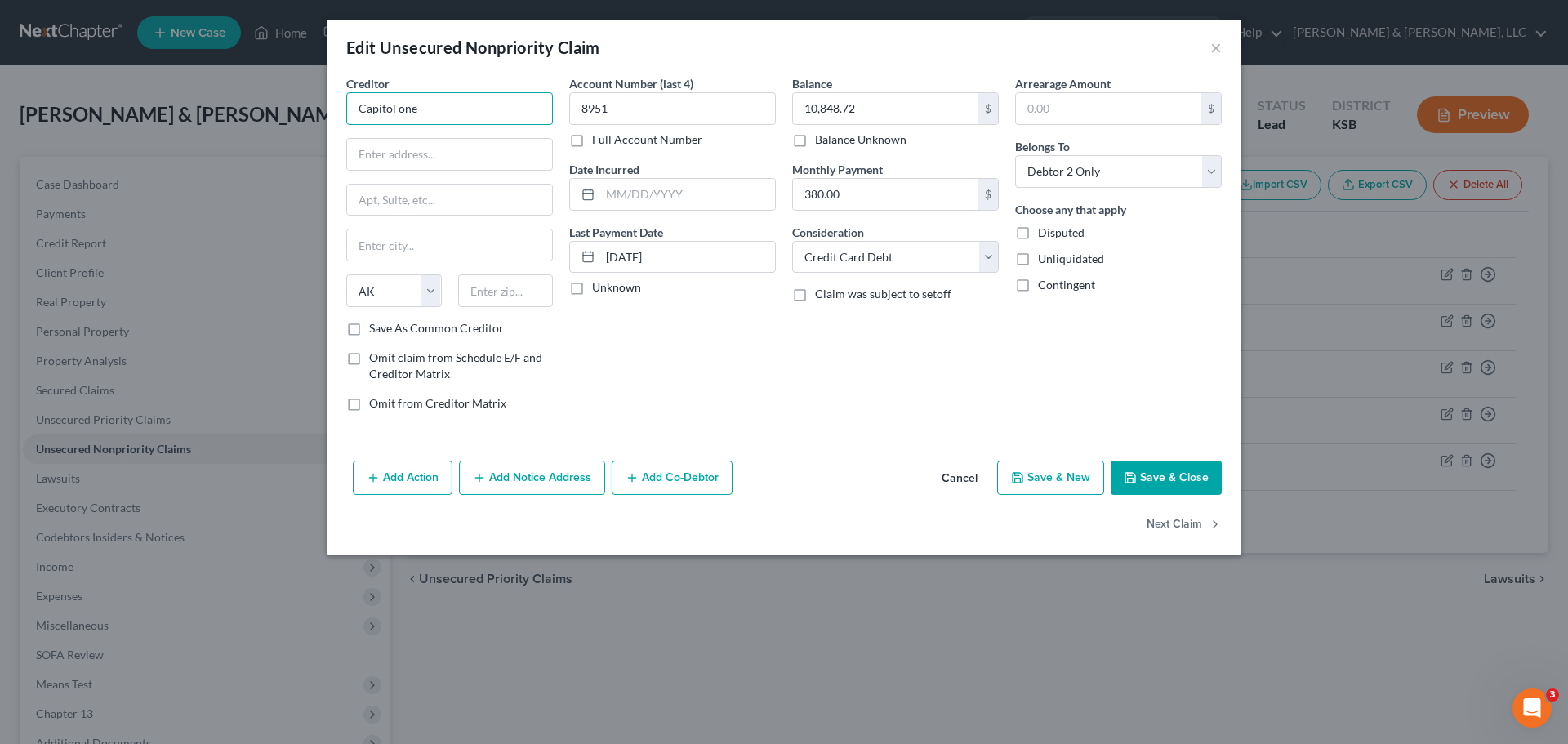
click at [457, 115] on input "Capitol one" at bounding box center [450, 109] width 207 height 33
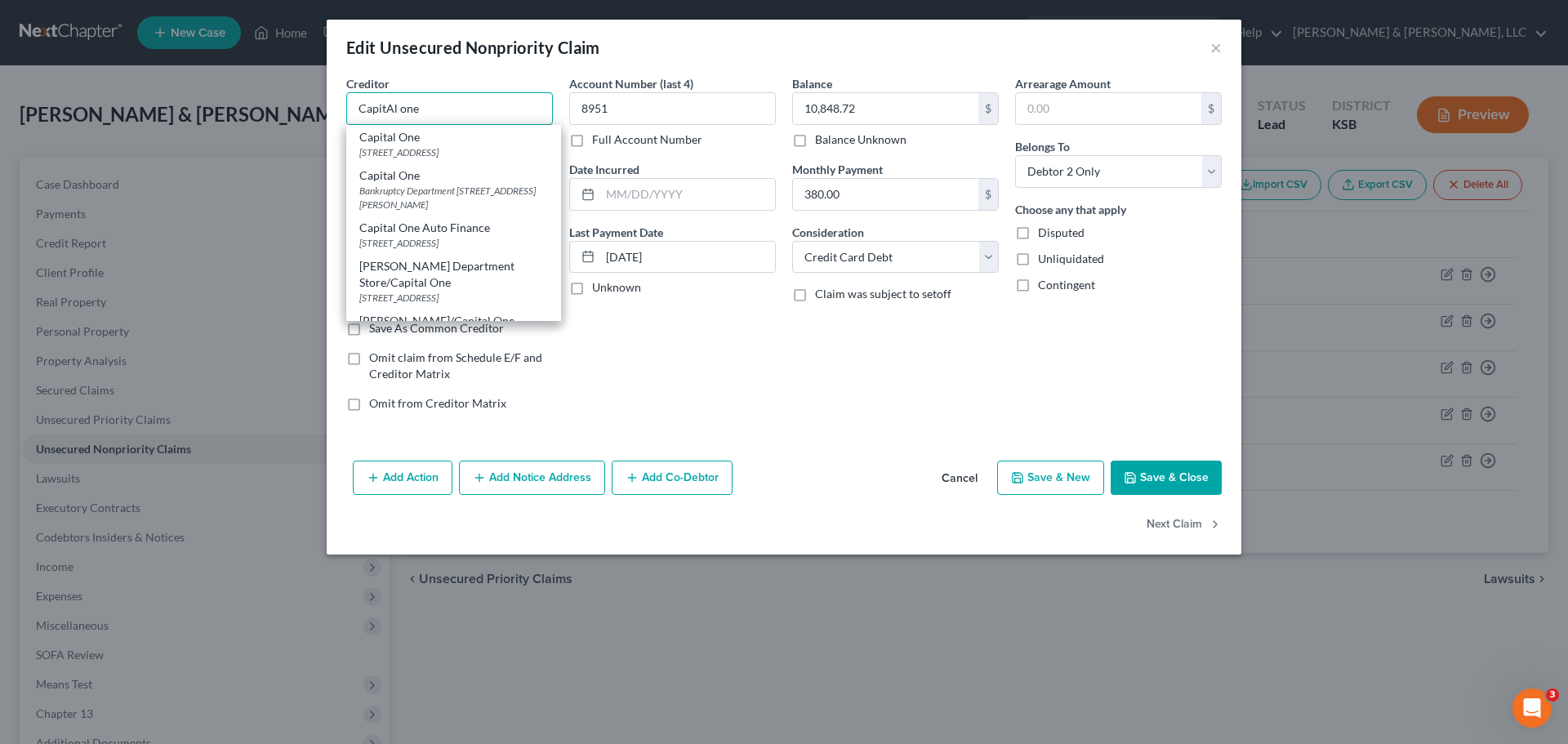
type input "Capital One"
type input "PO Box 30285"
type input "Salt Lake City"
select select "46"
type input "84130"
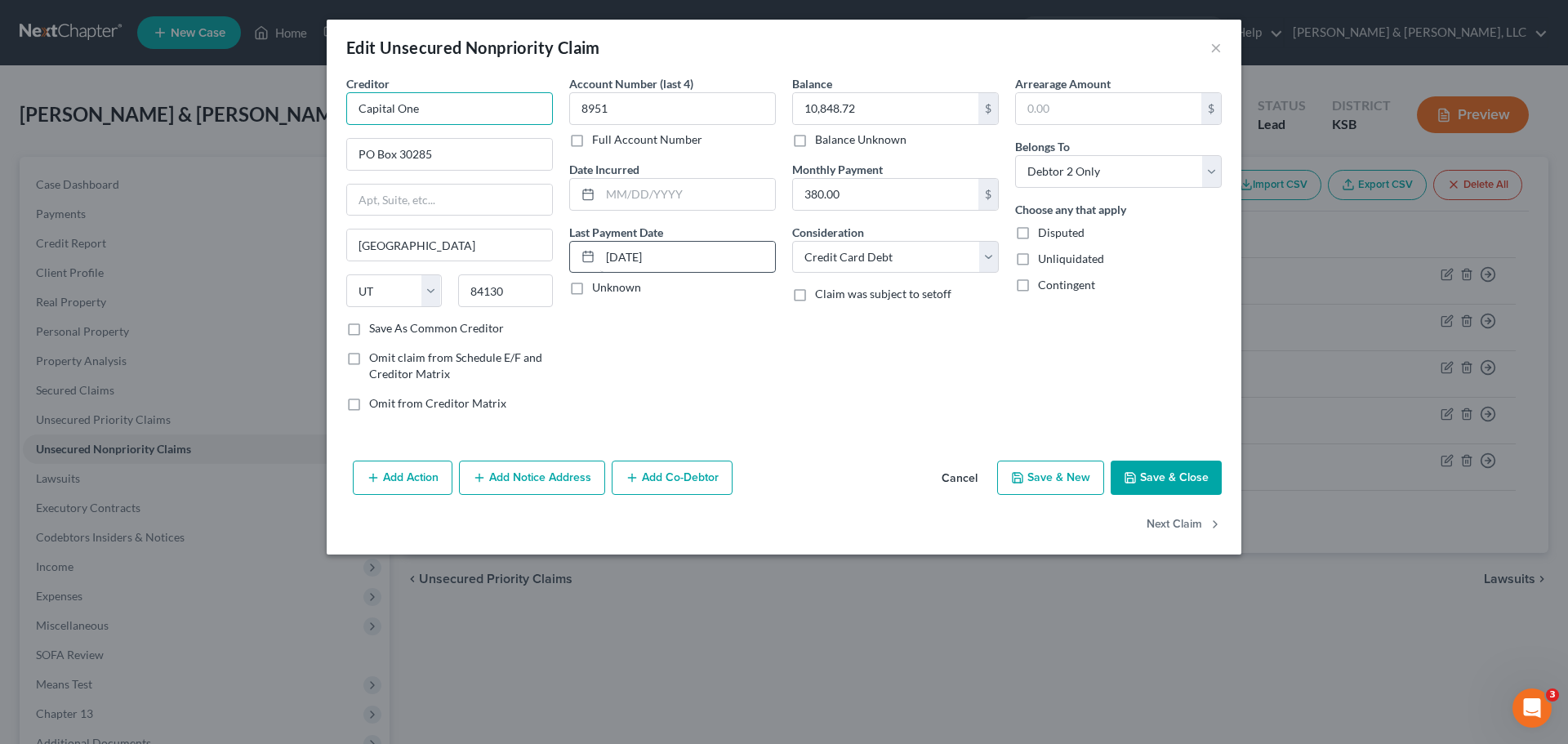
type input "Capital One"
drag, startPoint x: 719, startPoint y: 252, endPoint x: 599, endPoint y: 261, distance: 120.3
click at [599, 261] on div "04/11/2025" at bounding box center [673, 257] width 207 height 33
click at [1211, 481] on button "Save & Close" at bounding box center [1166, 478] width 111 height 35
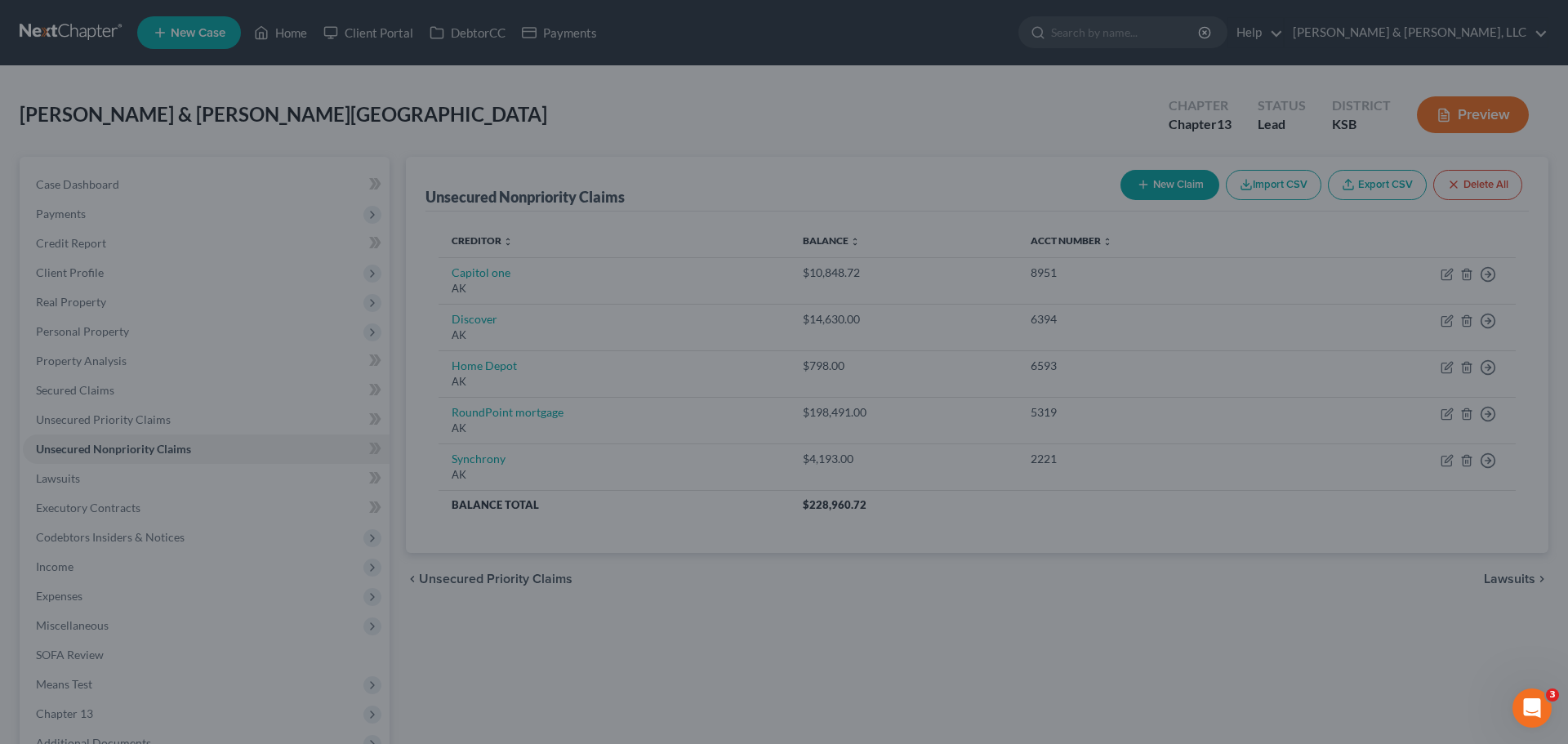
type input "0"
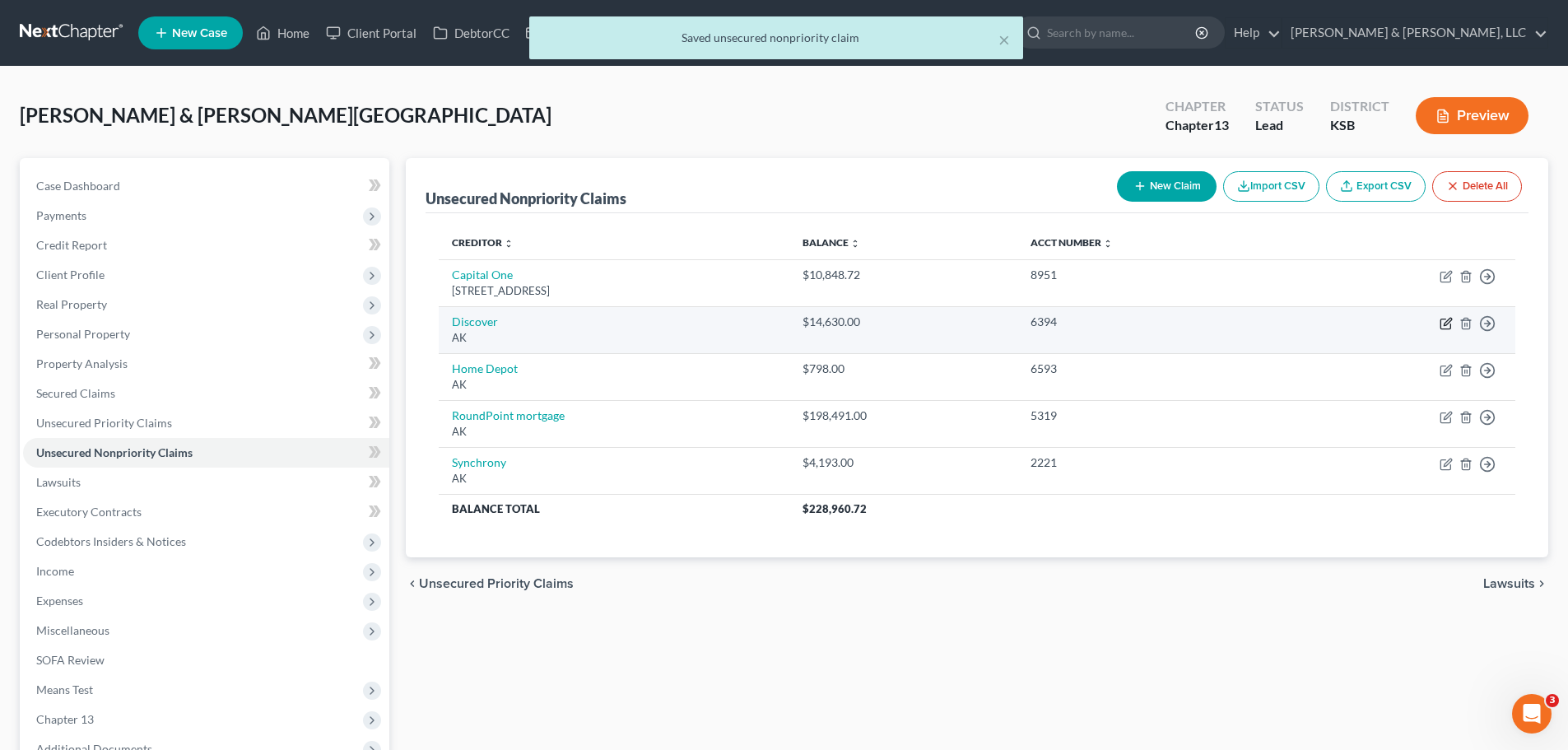
click at [1448, 321] on icon "button" at bounding box center [1446, 323] width 13 height 13
select select "1"
select select "2"
select select "1"
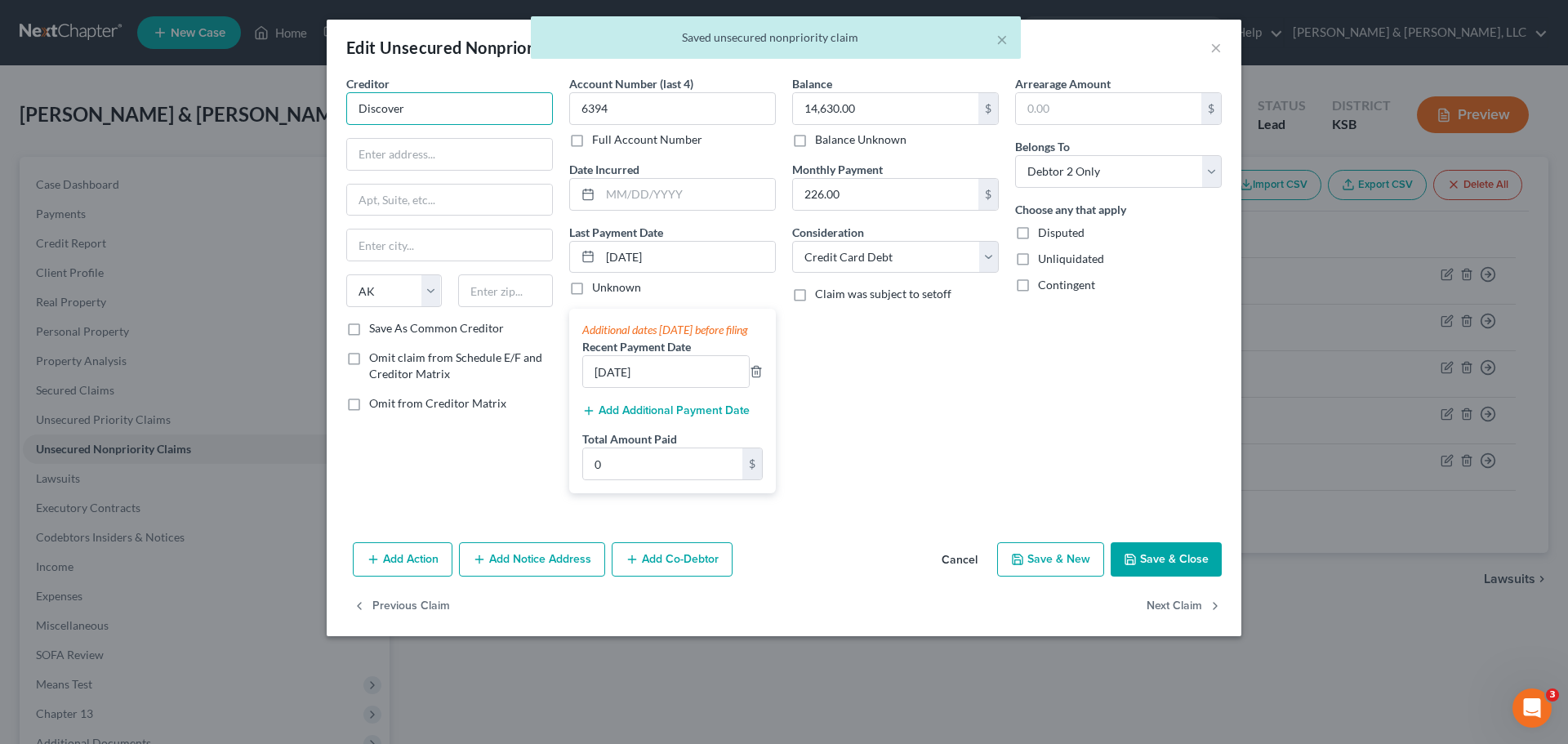
click at [405, 100] on input "Discover" at bounding box center [450, 109] width 207 height 33
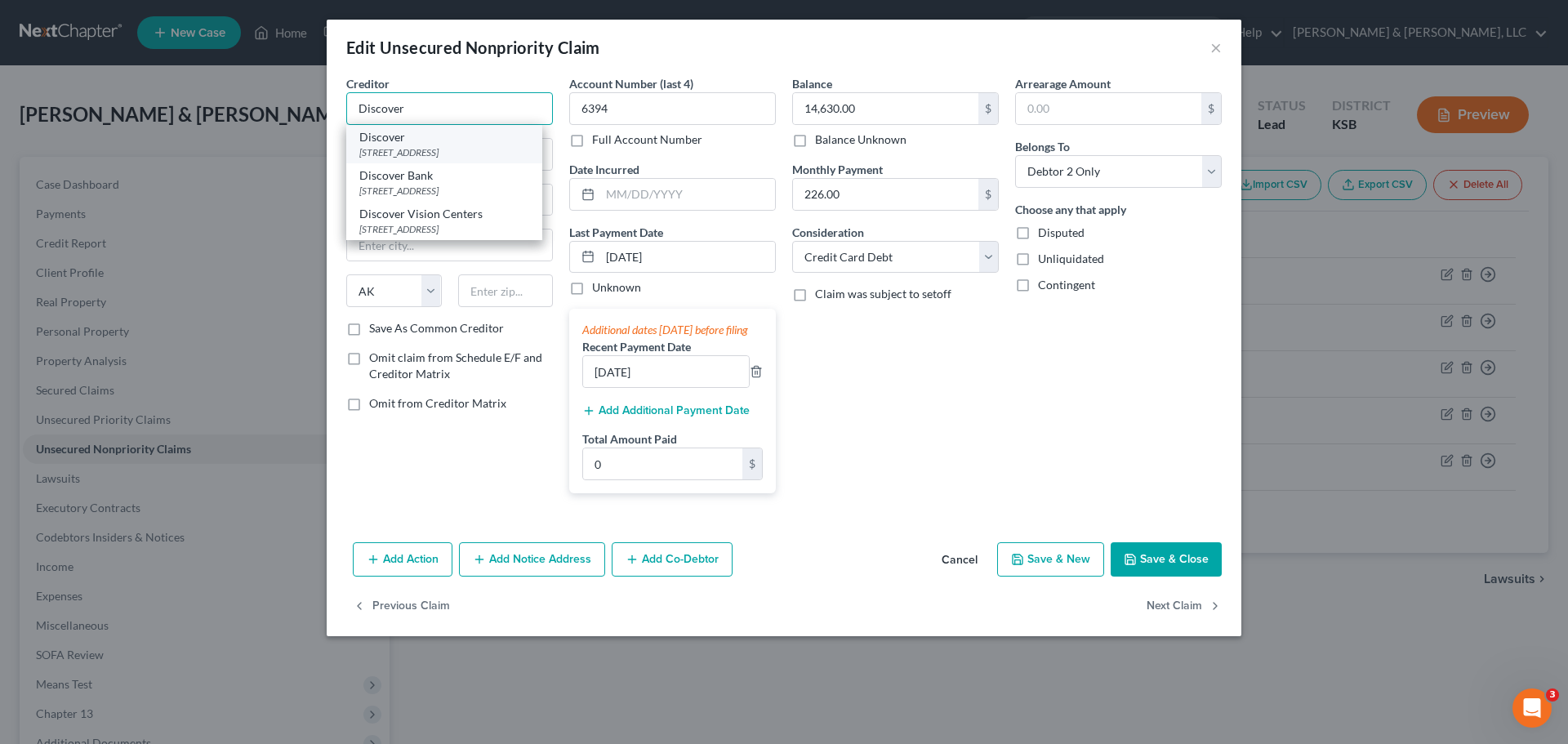
type input "Discover"
click at [480, 143] on div "Discover" at bounding box center [445, 137] width 170 height 16
type input "PO Box 6103"
type input "Carol Stream"
select select "14"
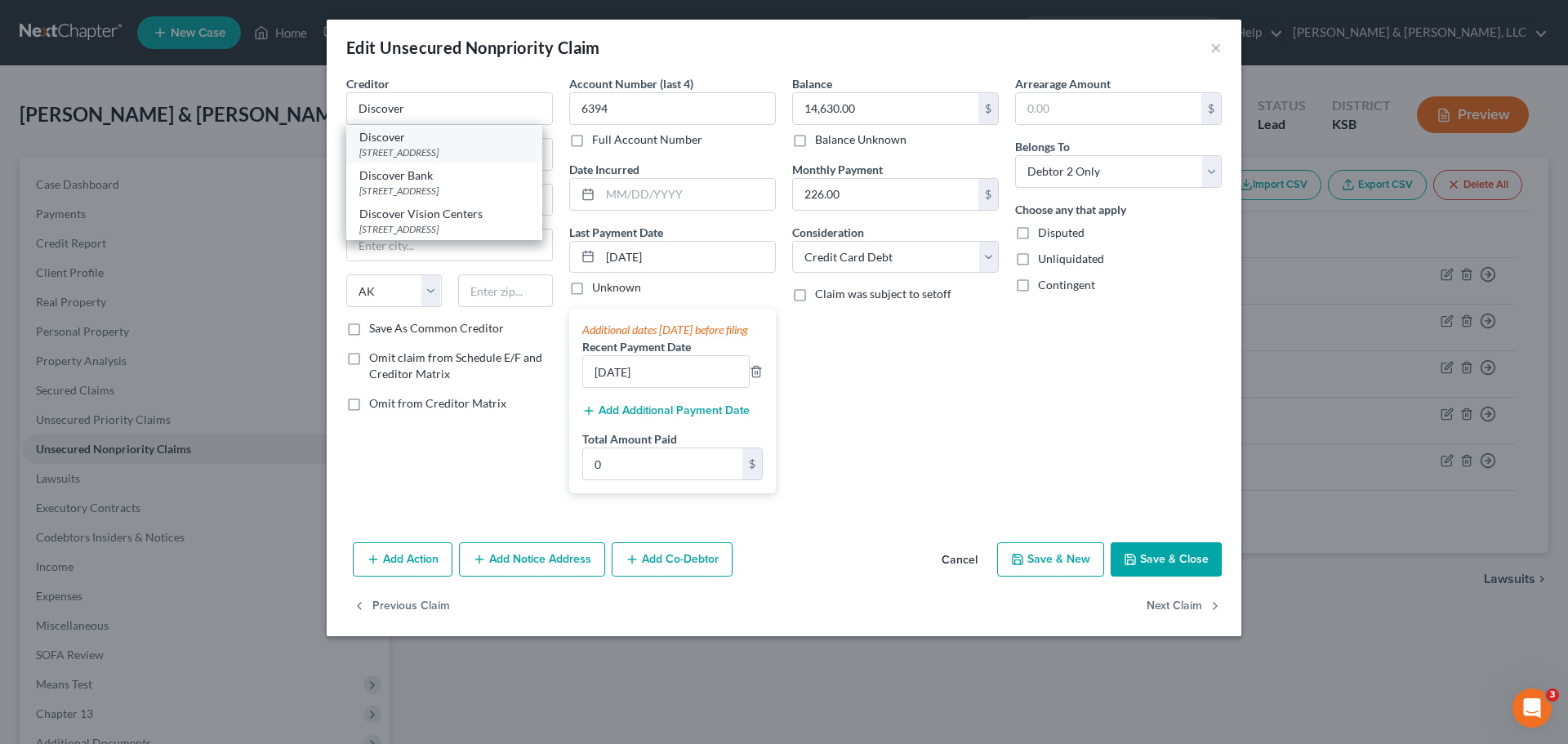
type input "60197"
drag, startPoint x: 711, startPoint y: 255, endPoint x: 537, endPoint y: 260, distance: 174.1
click at [537, 260] on div "Creditor * Discover PO Box 6103 Carol Stream State AL AK AR AZ CA CO CT DE DC F…" at bounding box center [783, 291] width 892 height 431
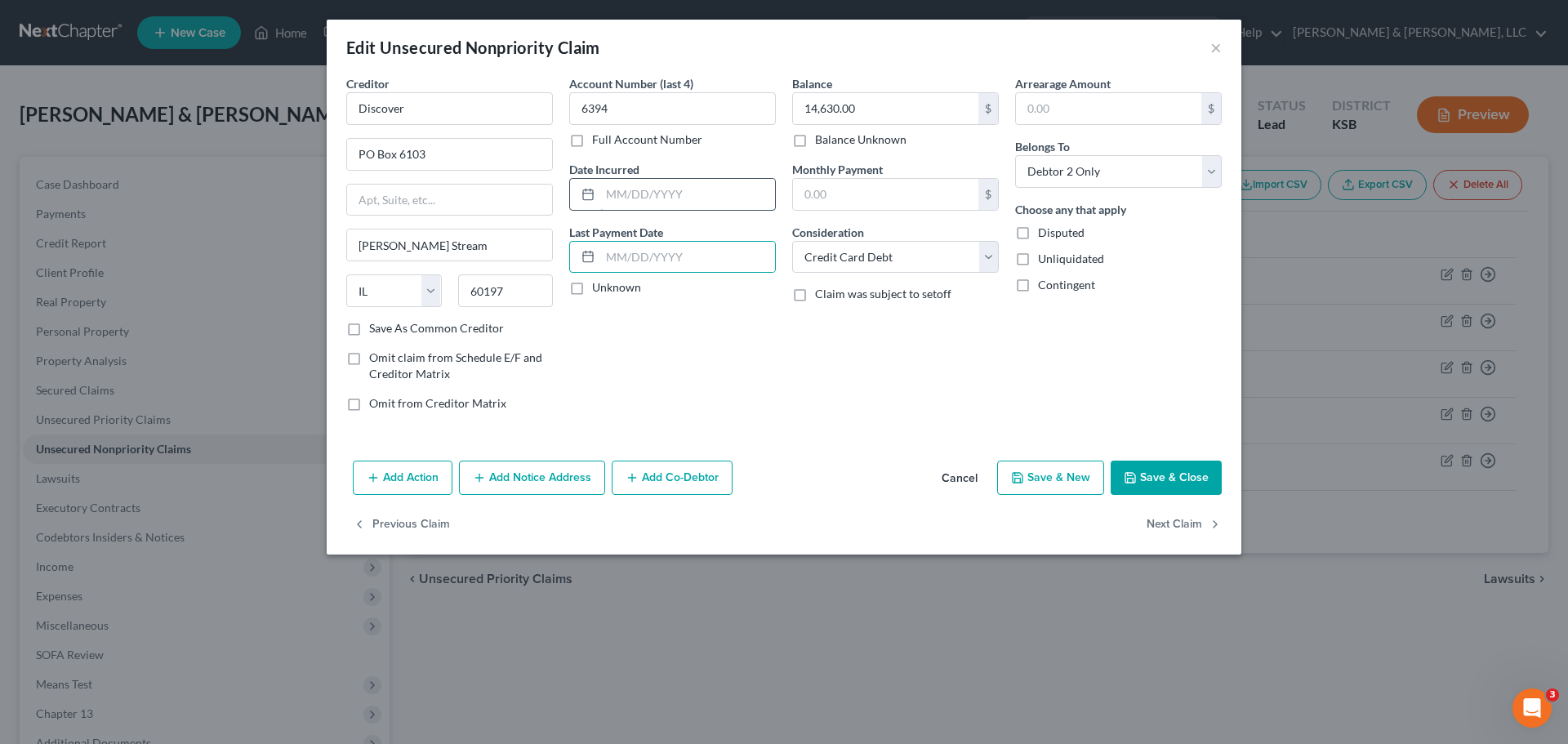
type input "226.00"
click at [1185, 480] on button "Save & Close" at bounding box center [1166, 478] width 111 height 35
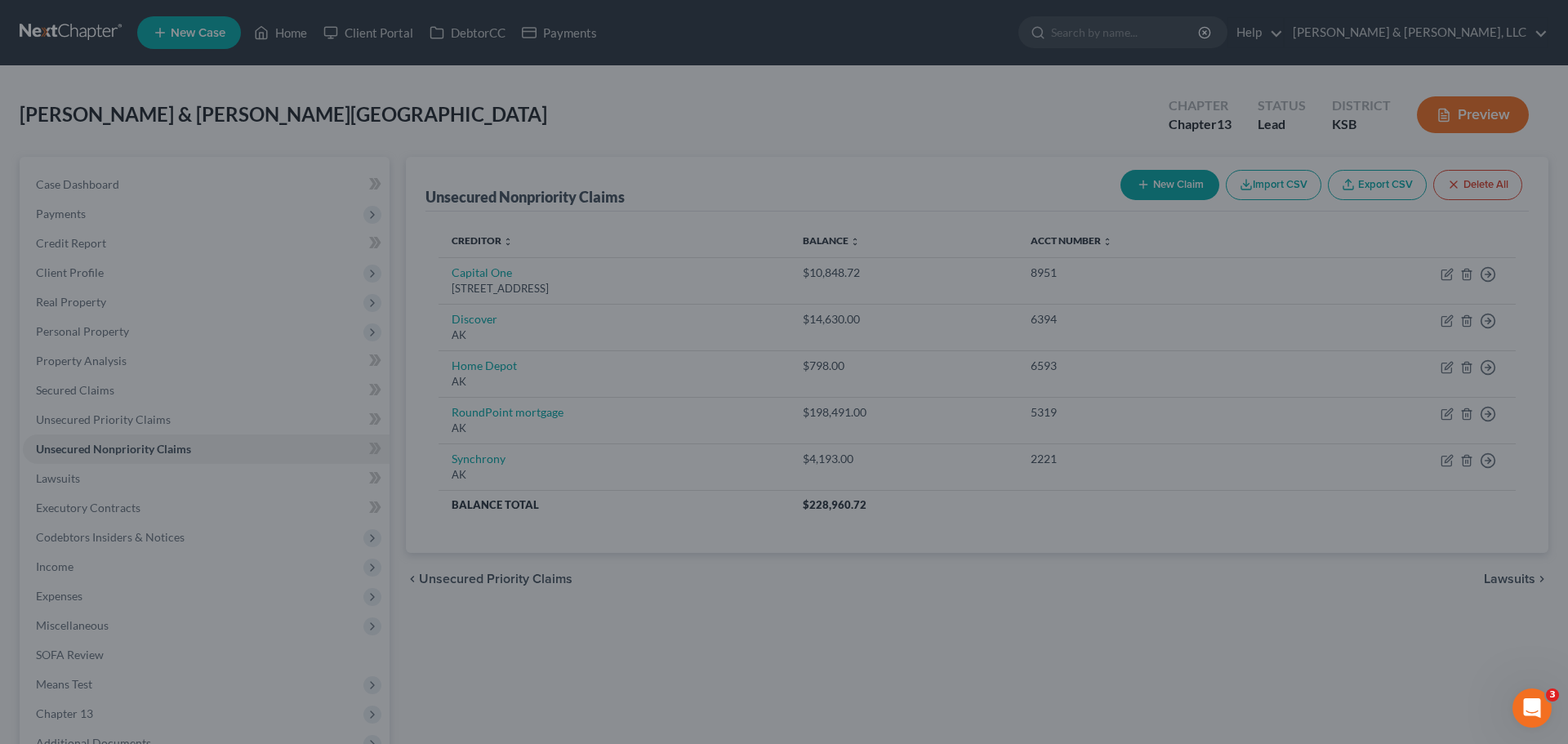
type input "0"
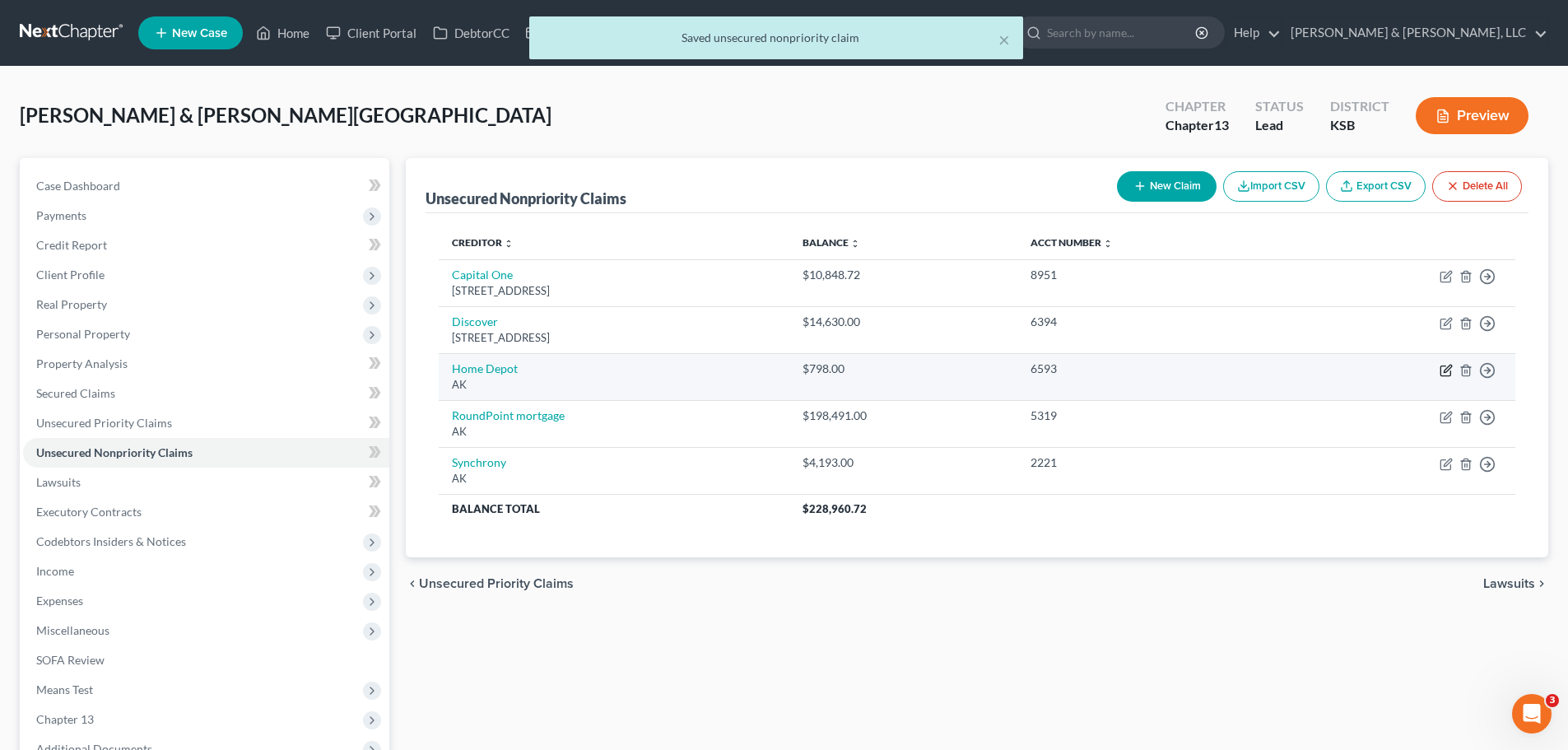
click at [1451, 367] on icon "button" at bounding box center [1447, 368] width 7 height 7
select select "1"
select select "2"
select select "1"
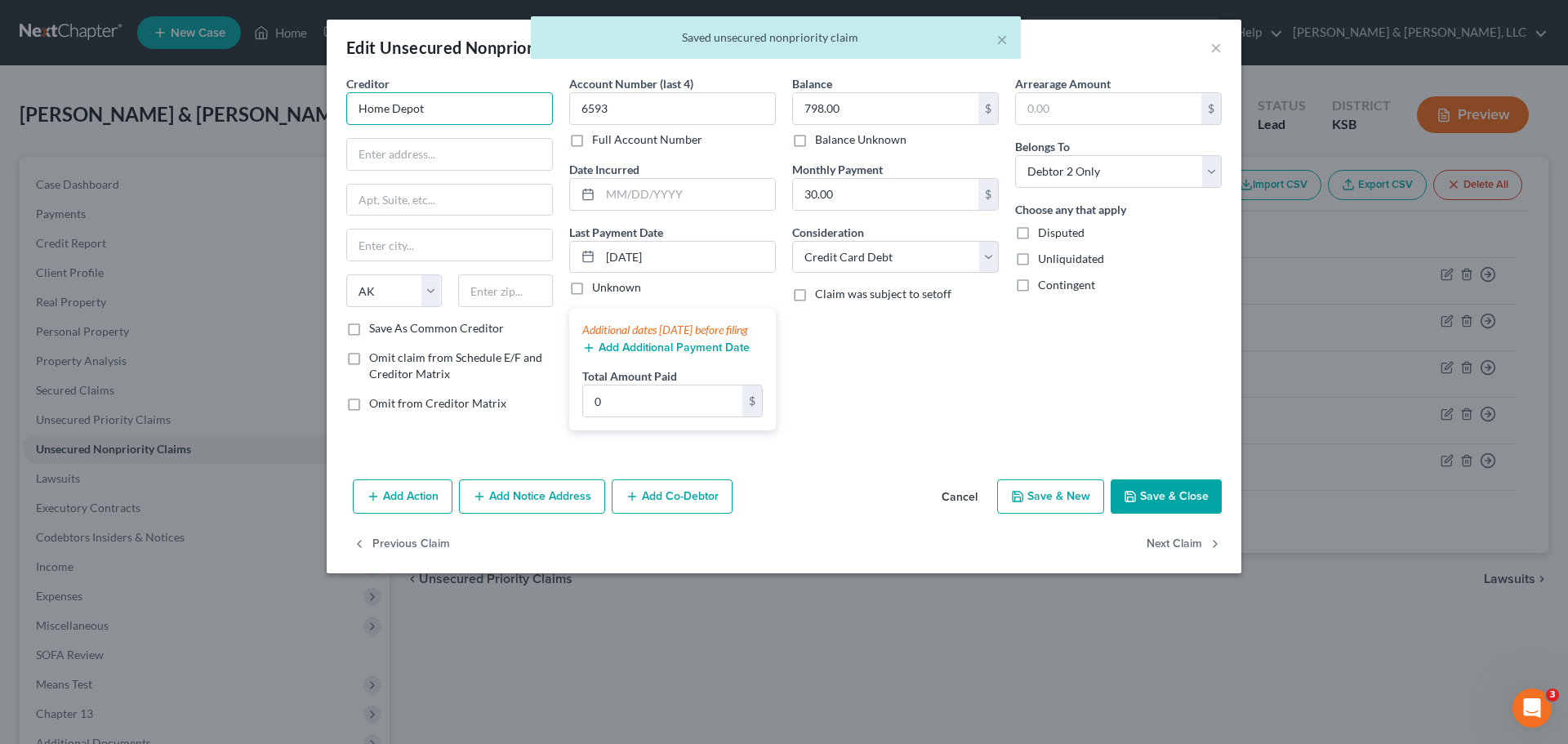
click at [447, 113] on input "Home Depot" at bounding box center [450, 109] width 207 height 33
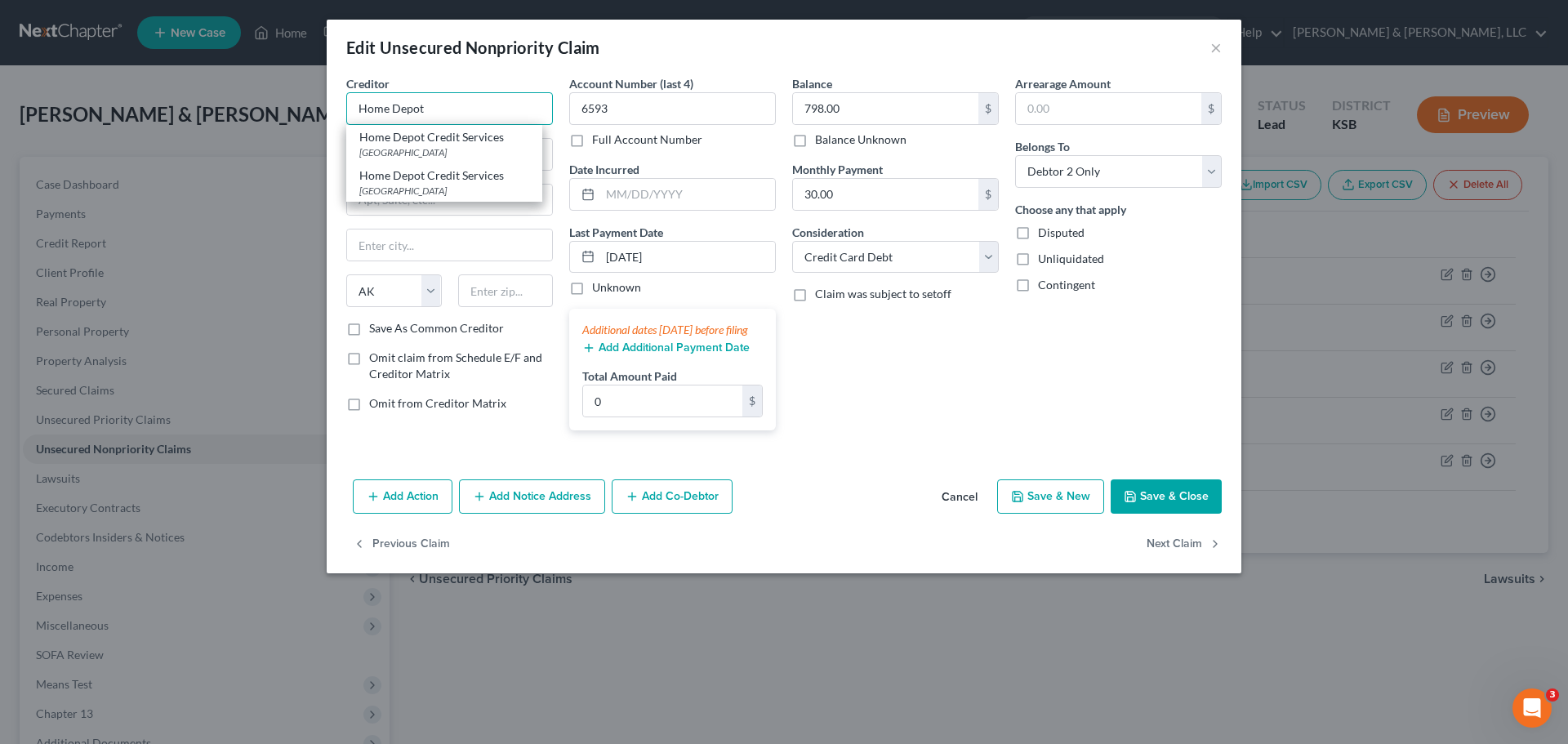
type input "Home Depot Credit Services"
type input "PO Box 790328"
type input "Saint Louis"
select select "26"
type input "63179"
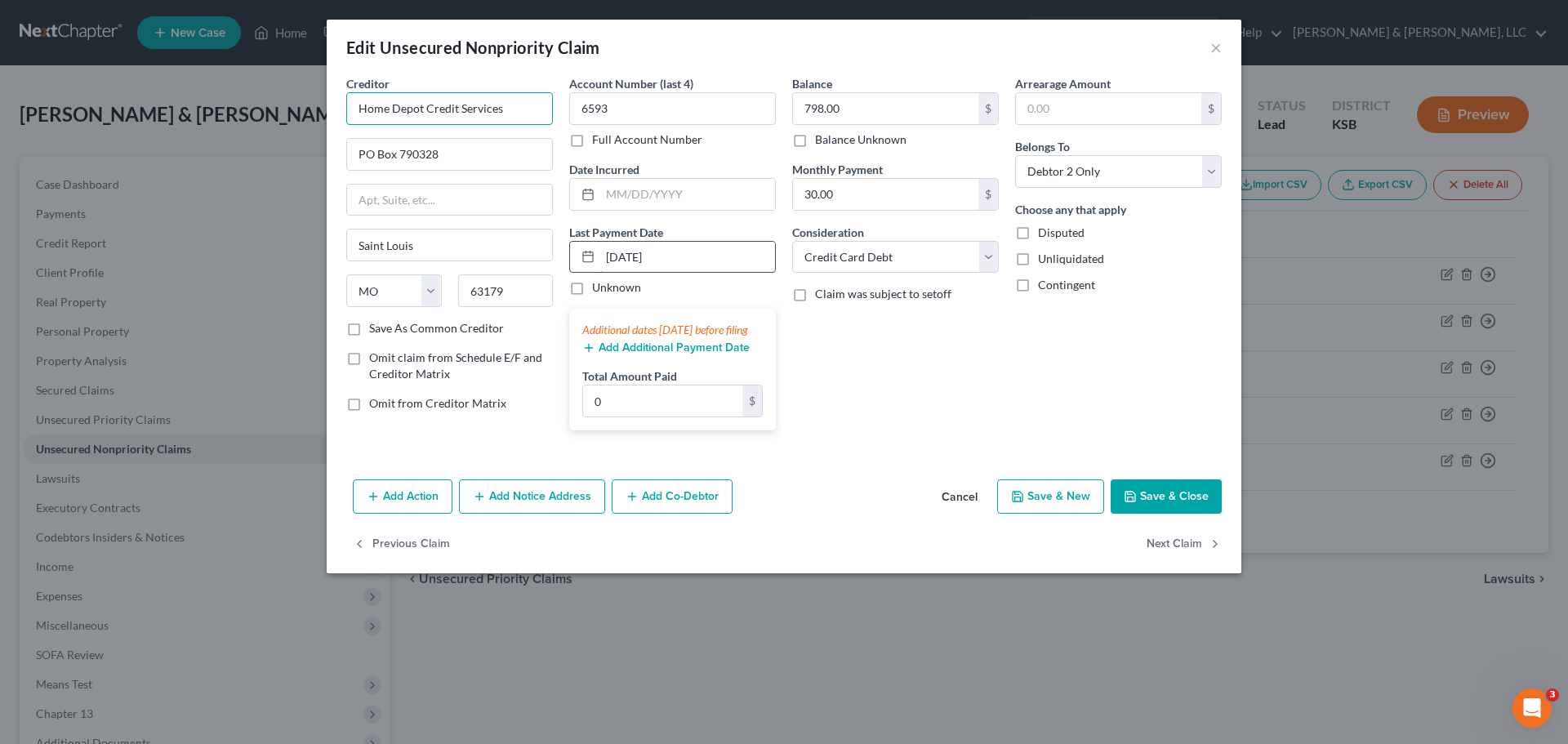
type input "Home Depot Credit Services"
drag, startPoint x: 662, startPoint y: 258, endPoint x: 596, endPoint y: 257, distance: 66.0
click at [596, 257] on div "07/19/2025" at bounding box center [673, 257] width 207 height 33
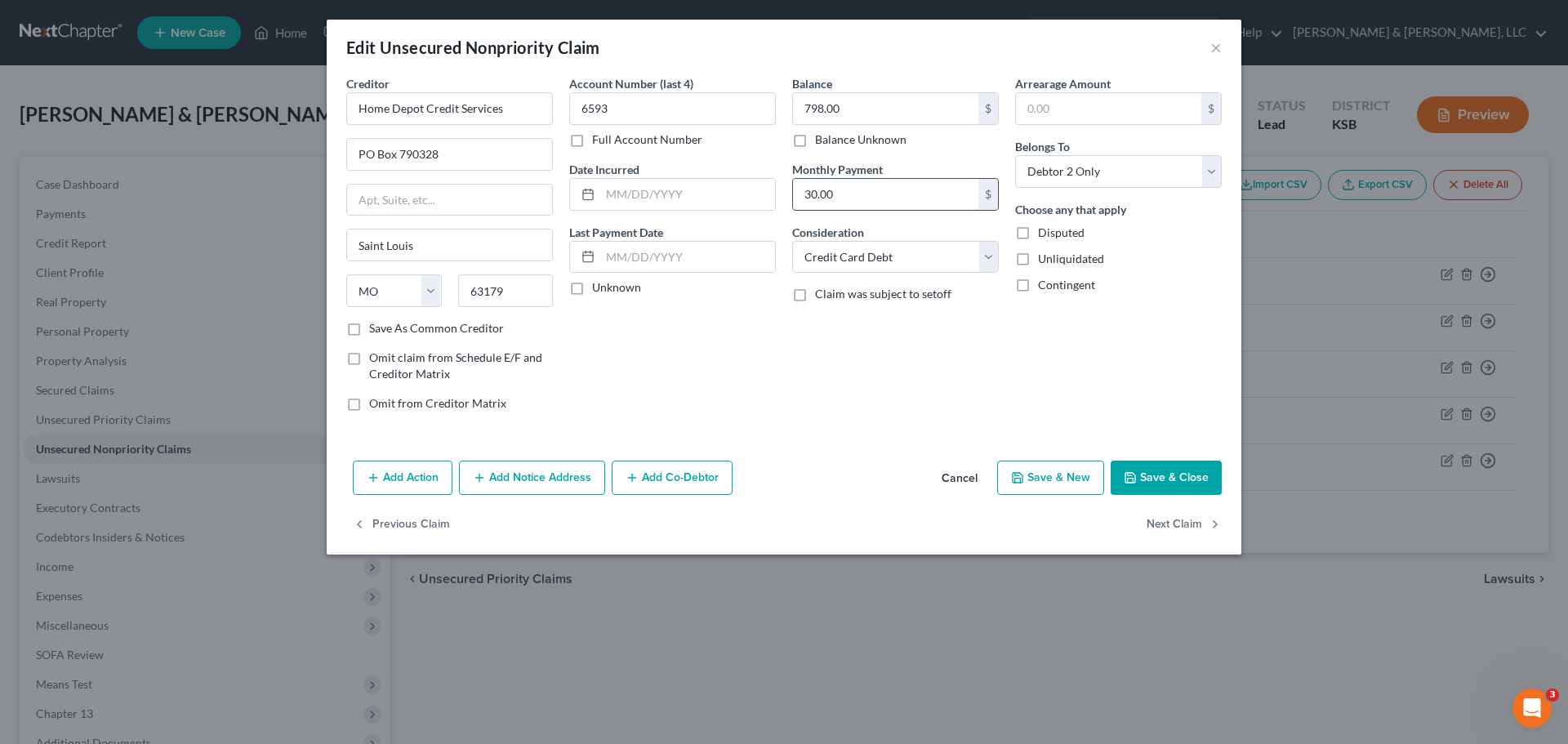
click at [907, 202] on input "30.00" at bounding box center [886, 194] width 186 height 31
click at [1165, 475] on button "Save & Close" at bounding box center [1166, 478] width 111 height 35
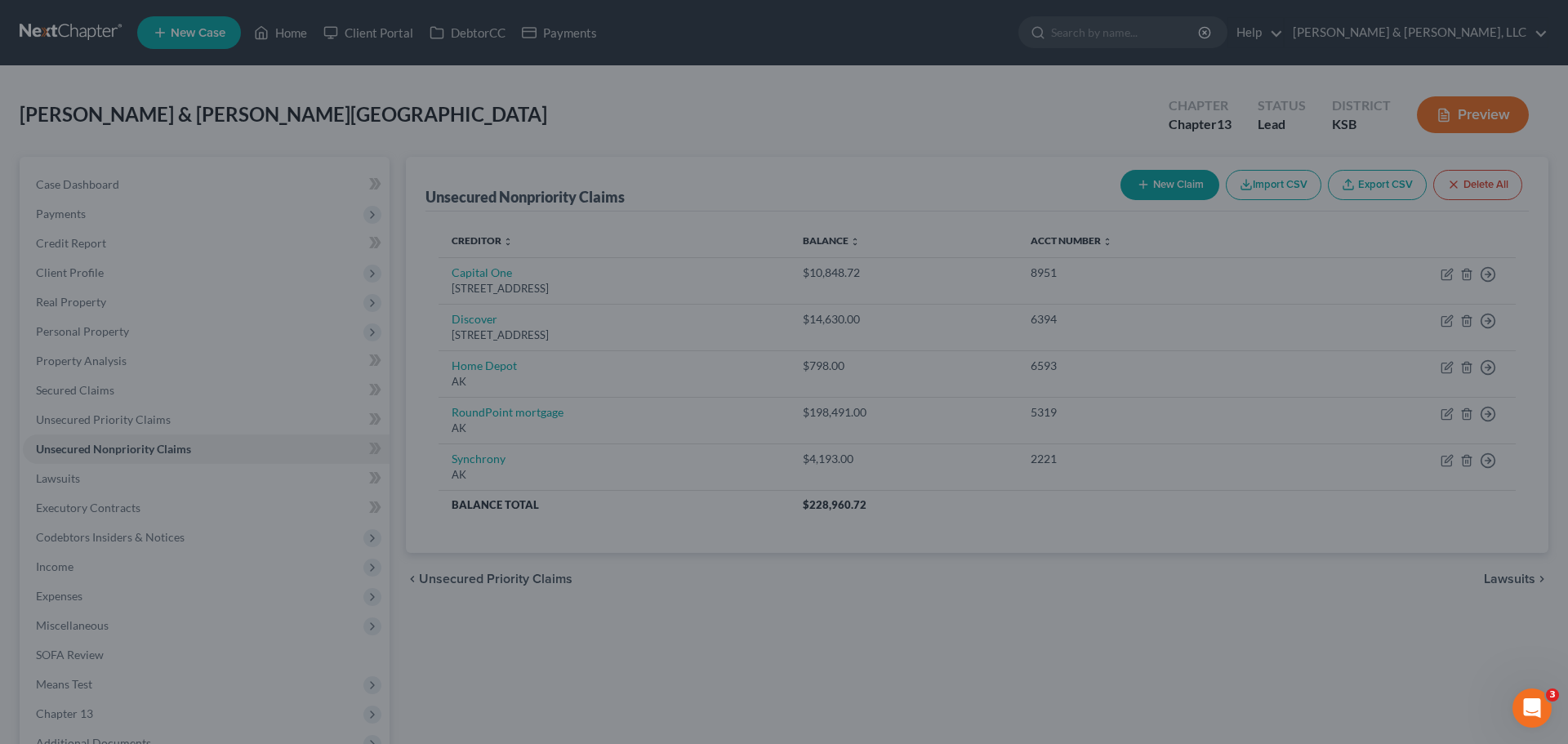
type input "0"
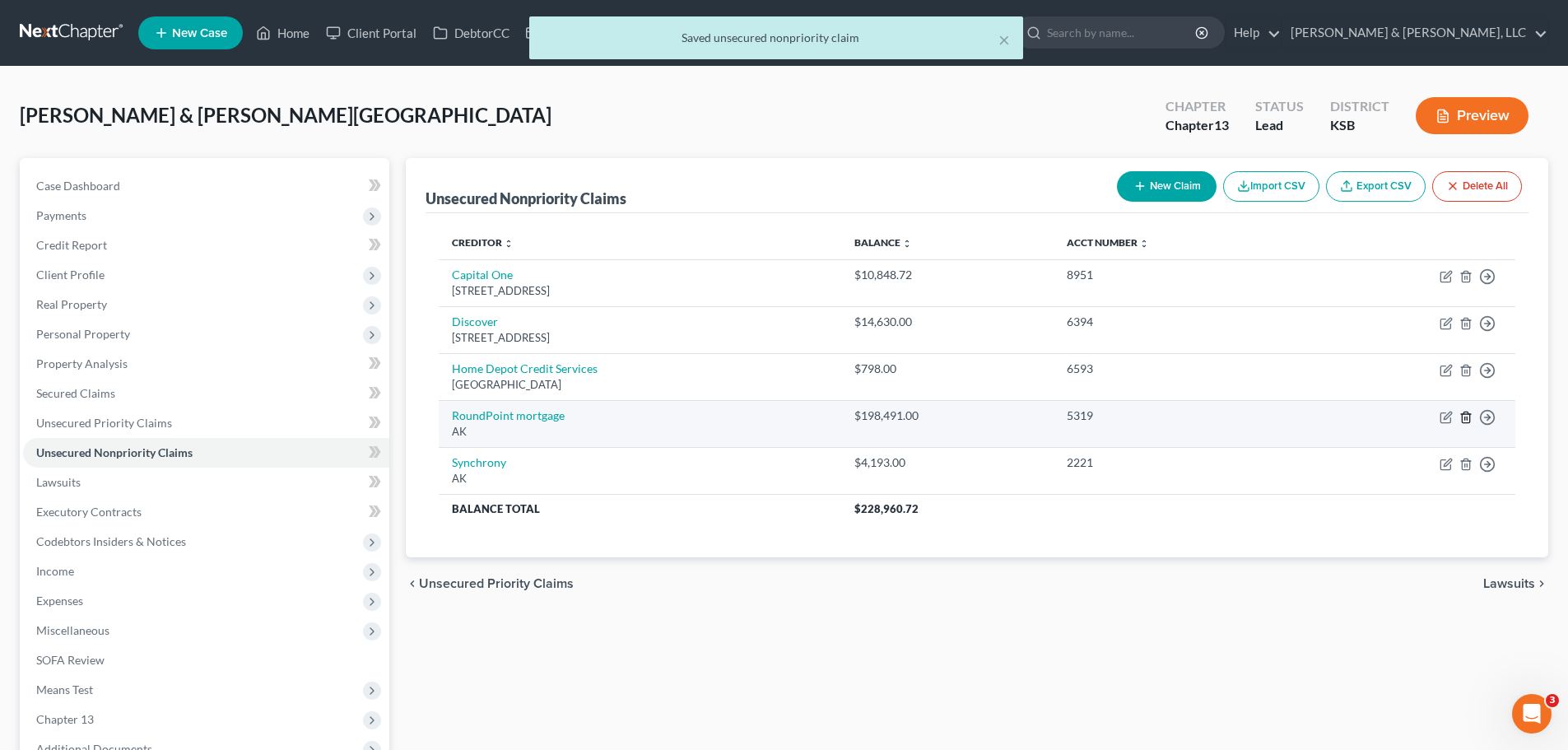
click at [1465, 416] on icon "button" at bounding box center [1466, 417] width 13 height 13
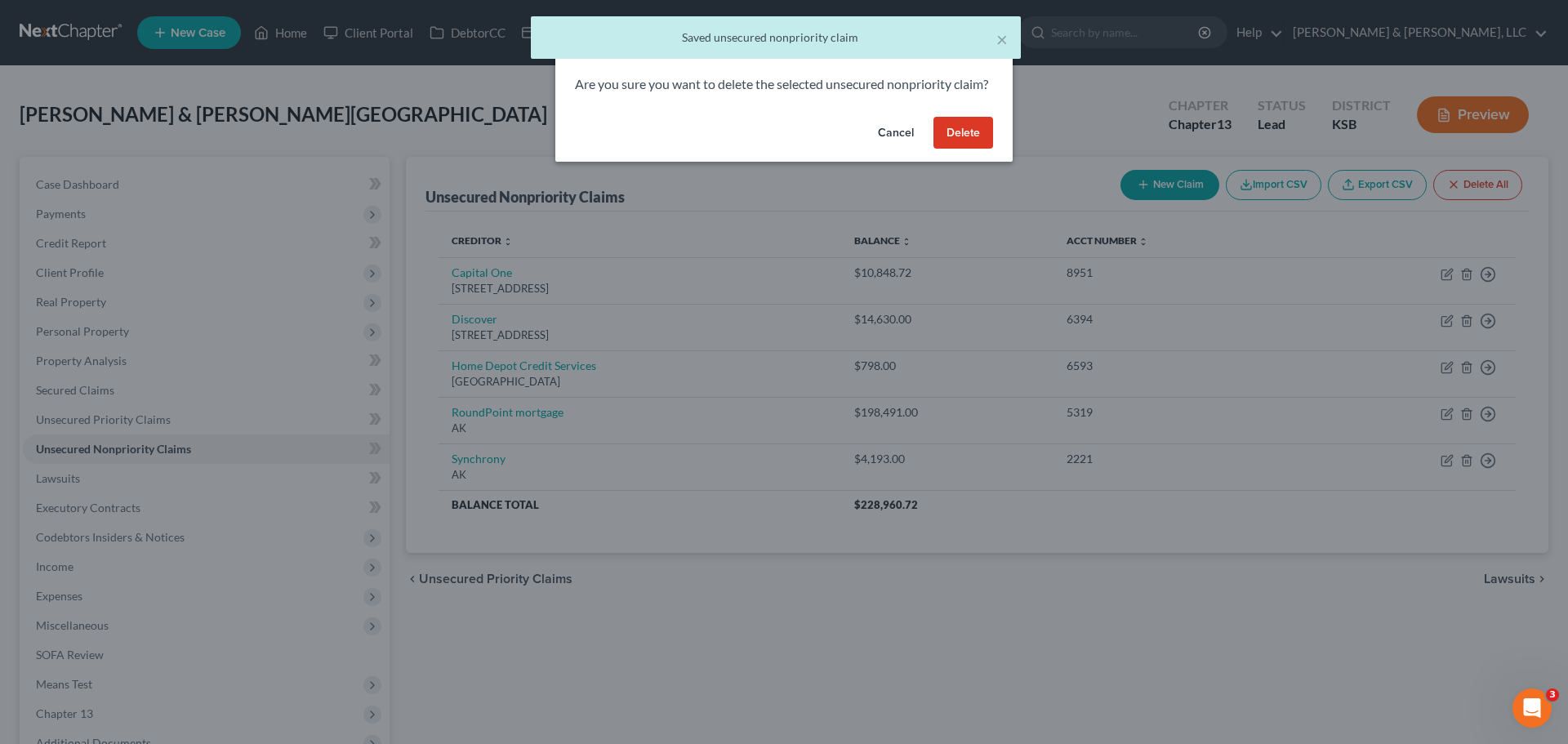
click at [970, 148] on button "Delete" at bounding box center [963, 134] width 60 height 33
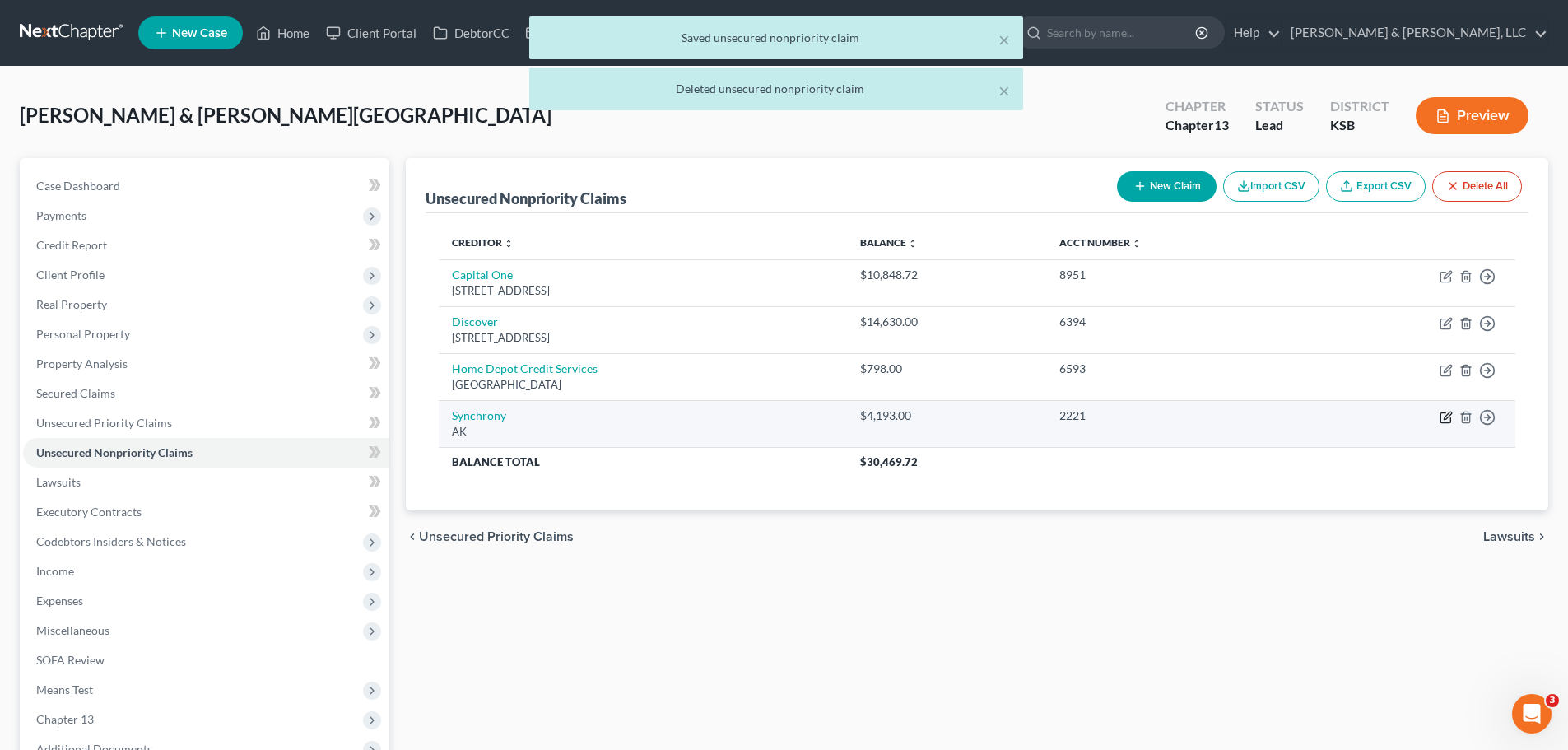
click at [1441, 417] on icon "button" at bounding box center [1445, 417] width 10 height 10
select select "1"
select select "2"
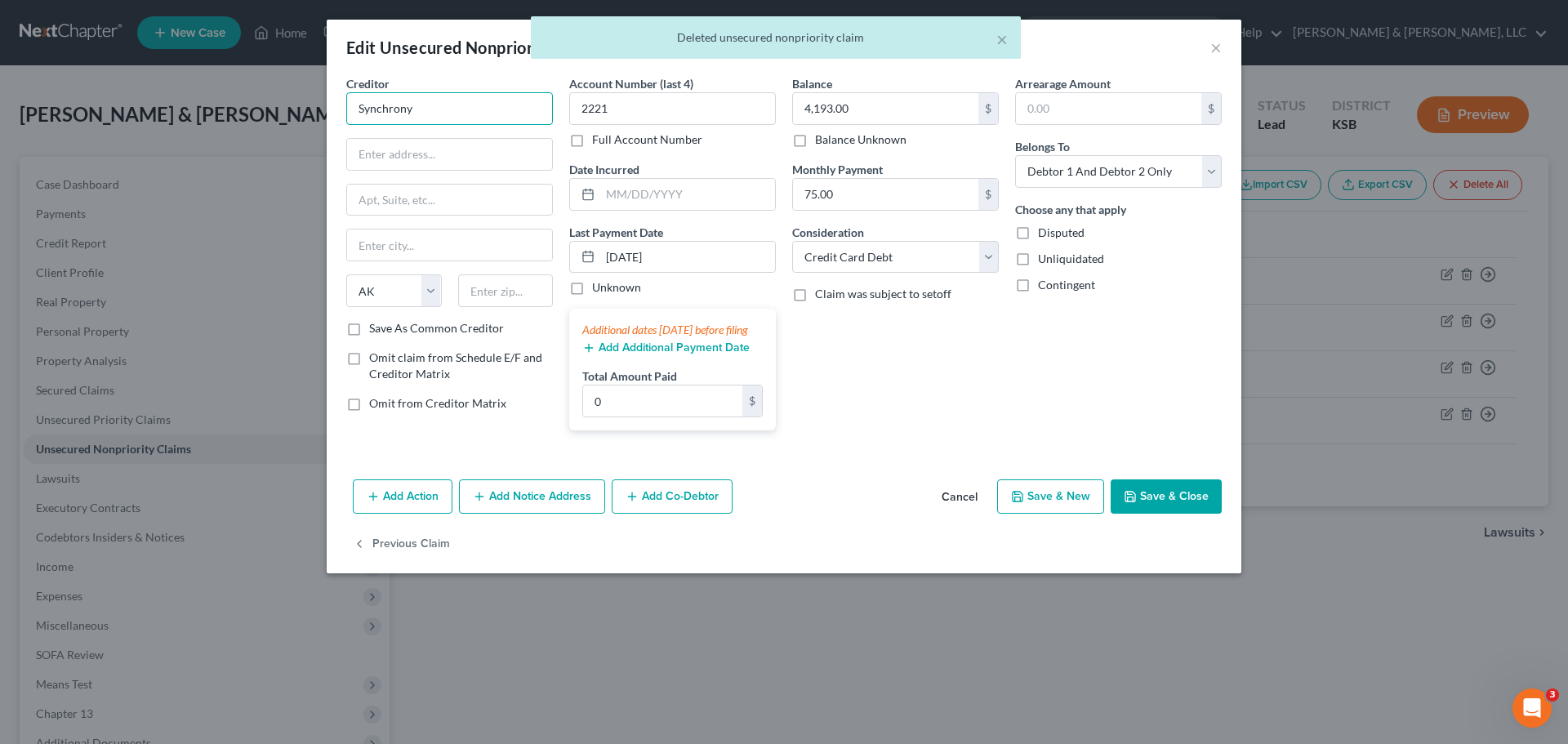
click at [472, 111] on input "Synchrony" at bounding box center [450, 109] width 207 height 33
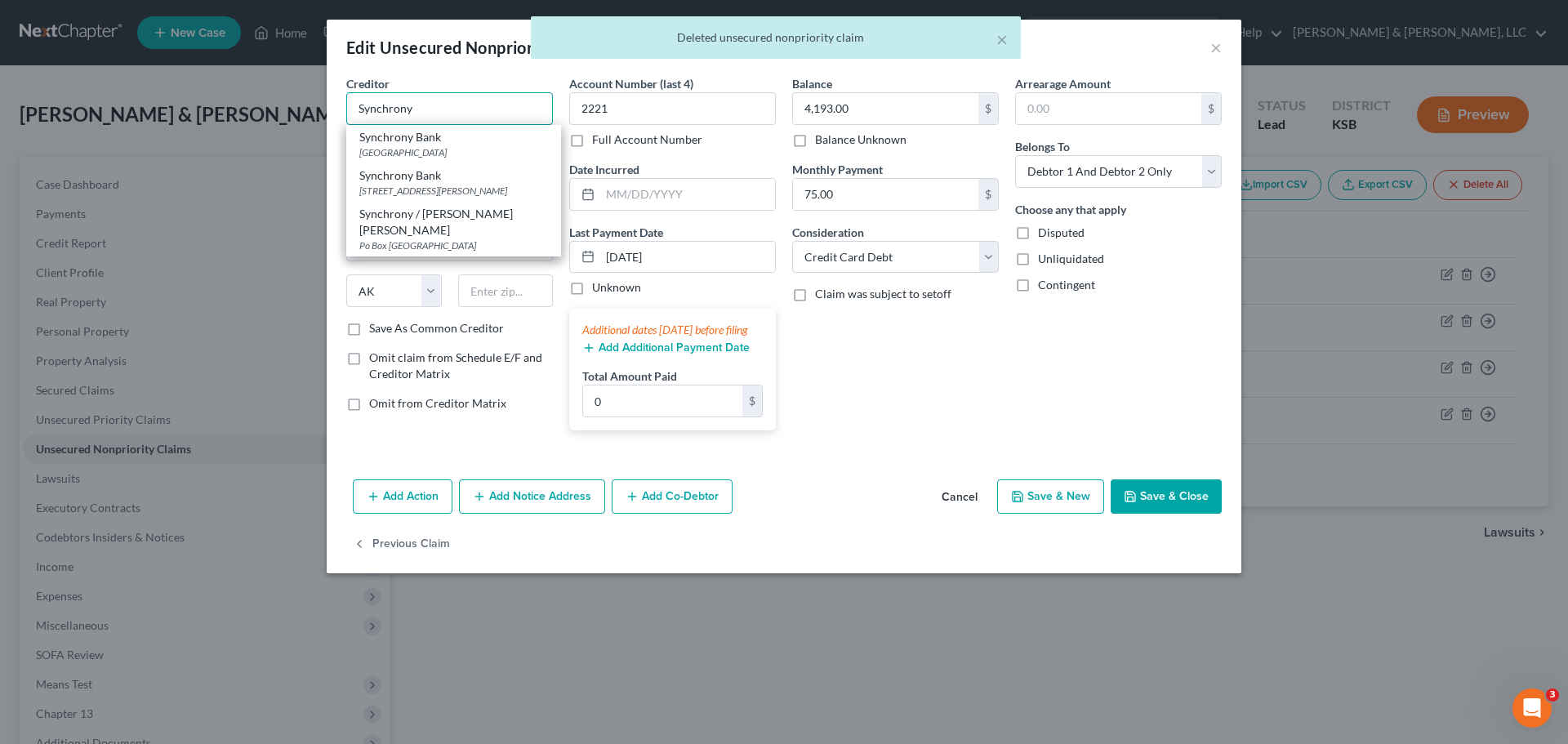
type input "Synchrony Bank"
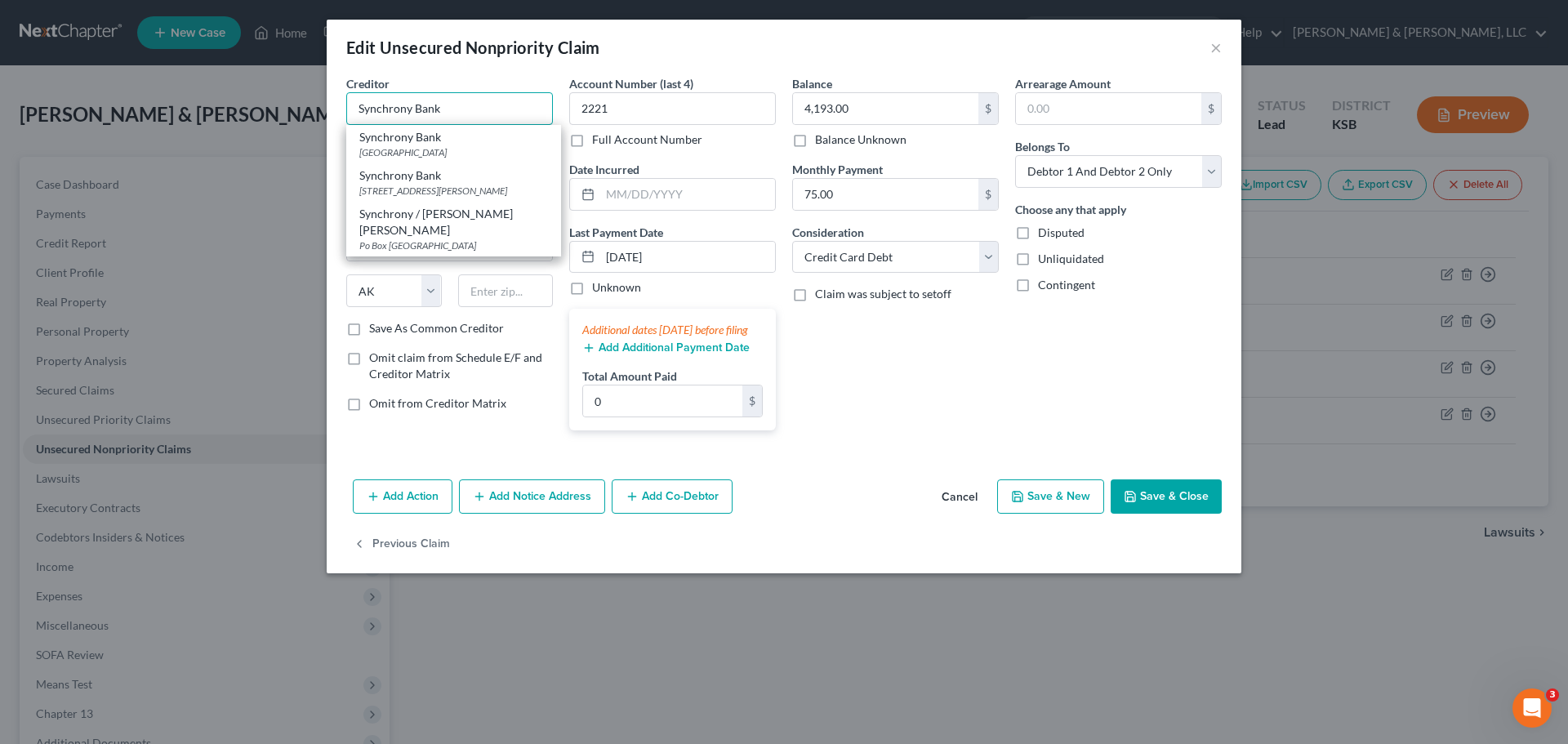
type input "PO Box 965030"
type input "Orlando"
select select "9"
type input "32896"
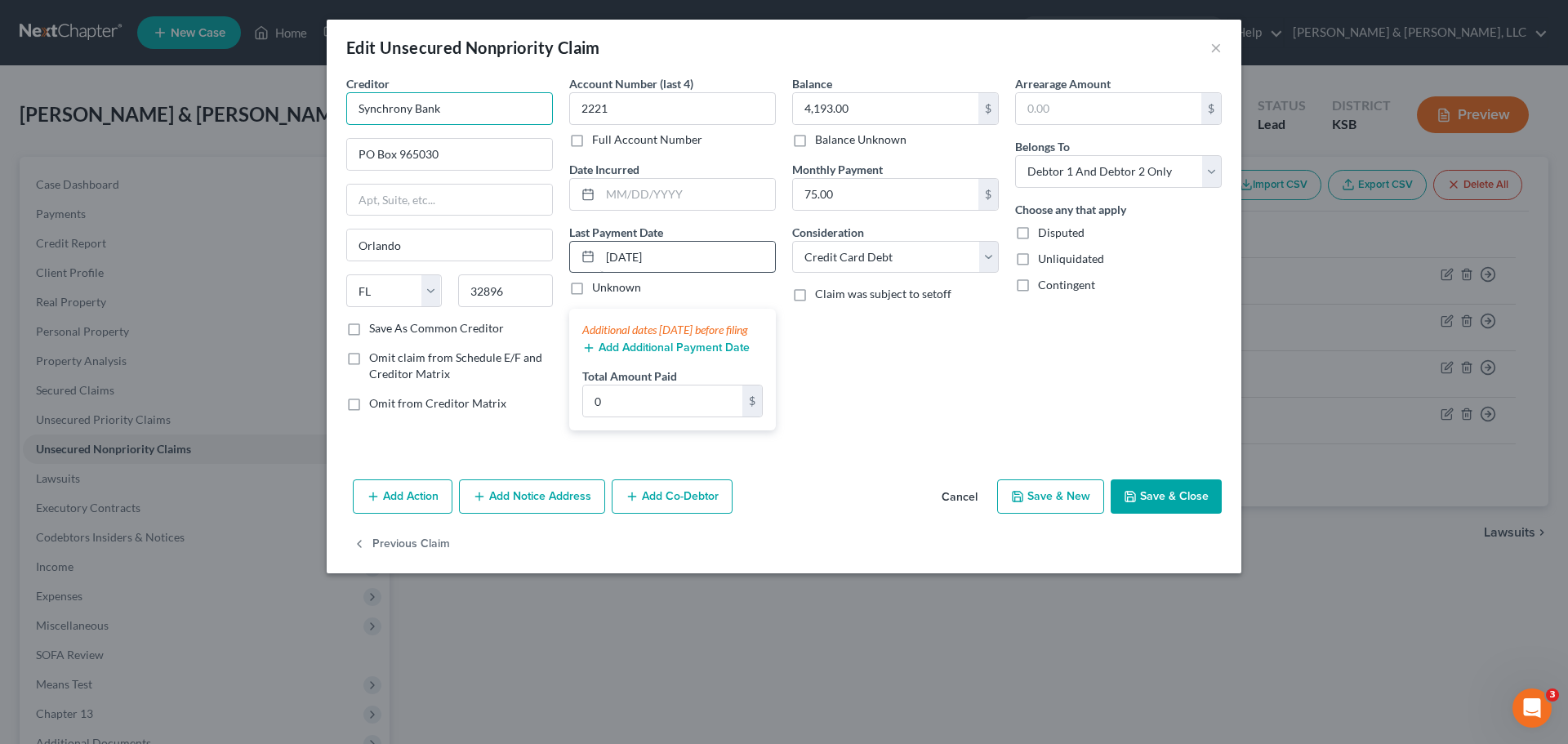
type input "Synchrony Bank"
drag, startPoint x: 698, startPoint y: 267, endPoint x: 531, endPoint y: 261, distance: 167.1
click at [536, 263] on div "Creditor * Synchrony Bank PO Box 965030 Orlando State AL AK AR AZ CA CO CT DE D…" at bounding box center [783, 260] width 892 height 368
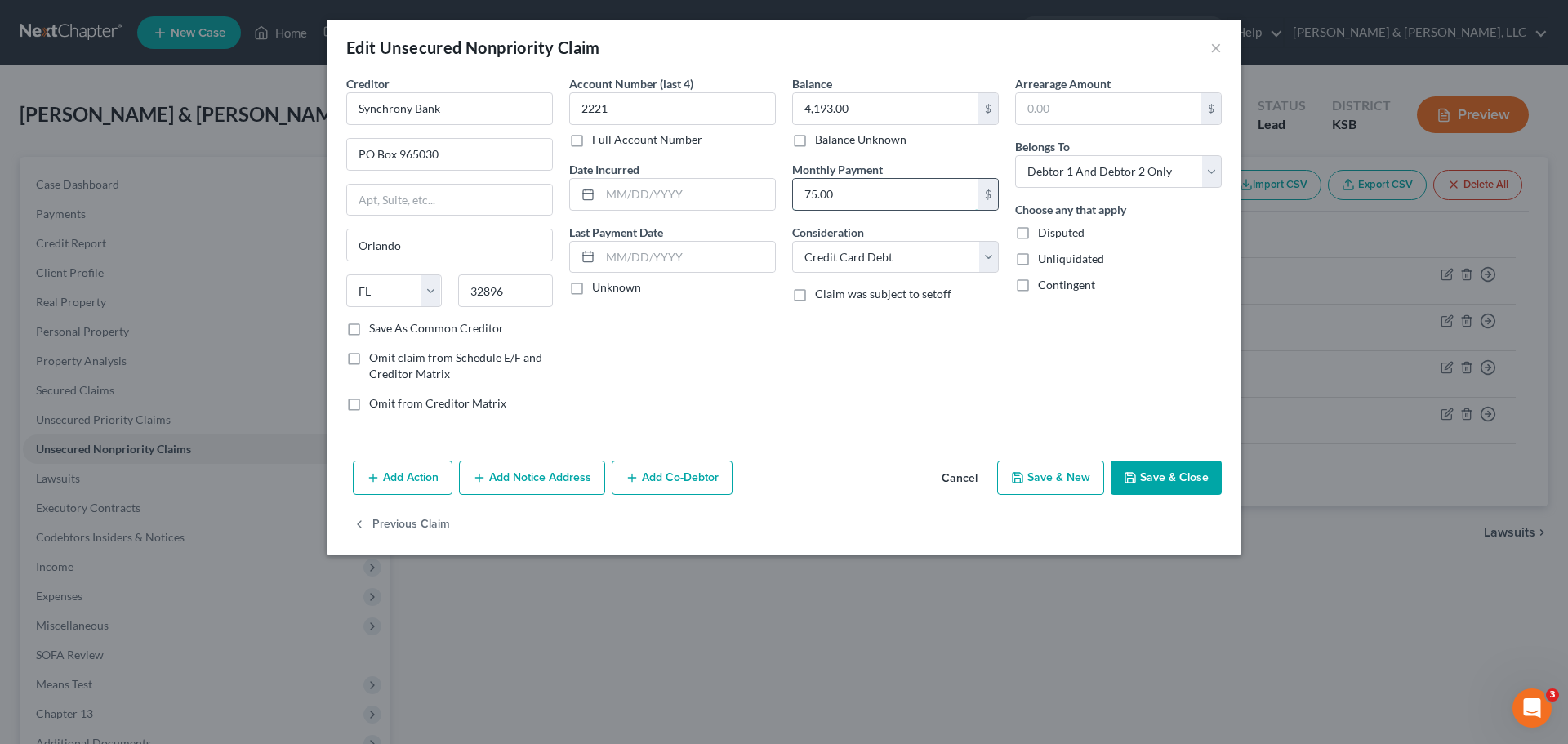
click at [876, 190] on input "75.00" at bounding box center [886, 194] width 186 height 31
click at [1166, 483] on button "Save & Close" at bounding box center [1166, 478] width 111 height 35
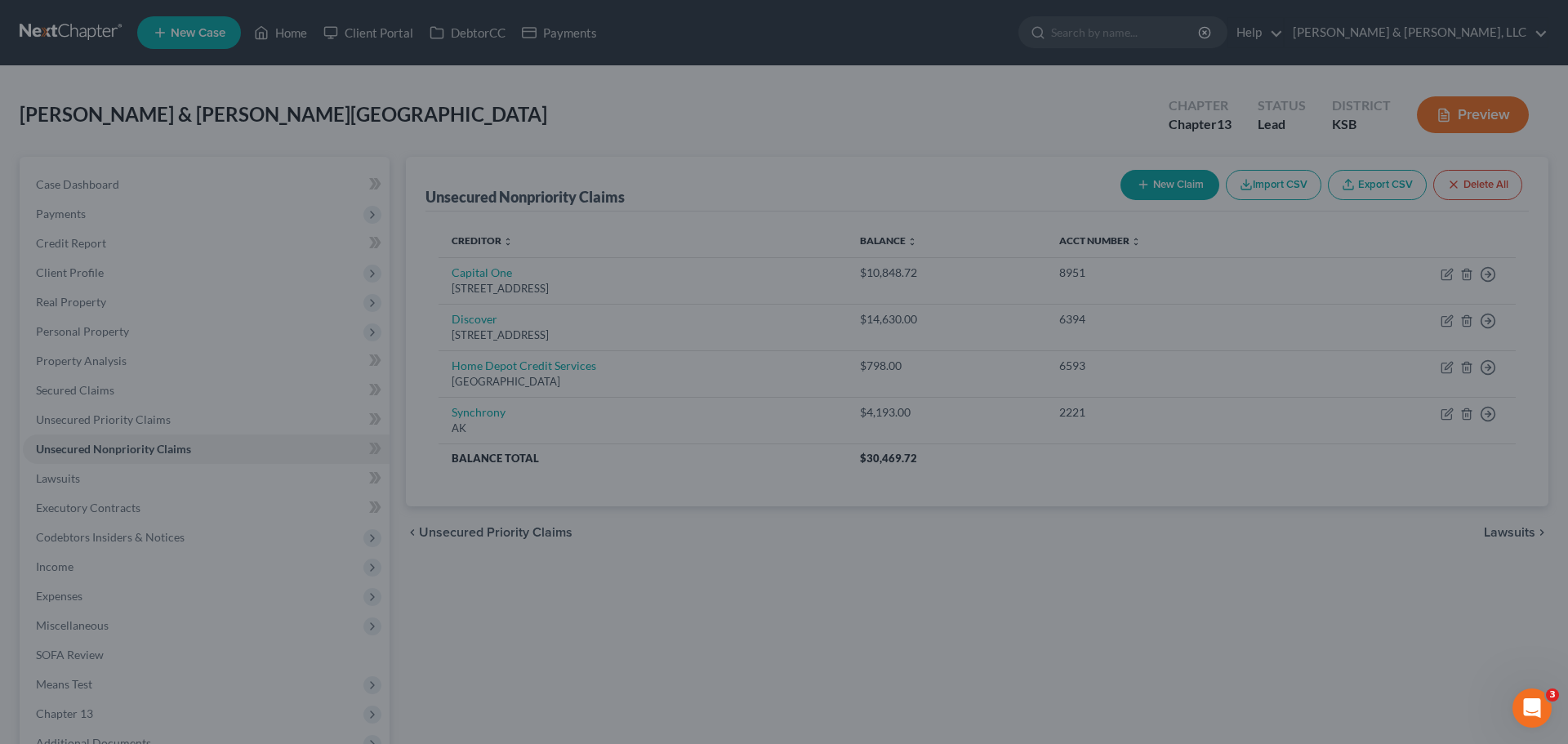
type input "0"
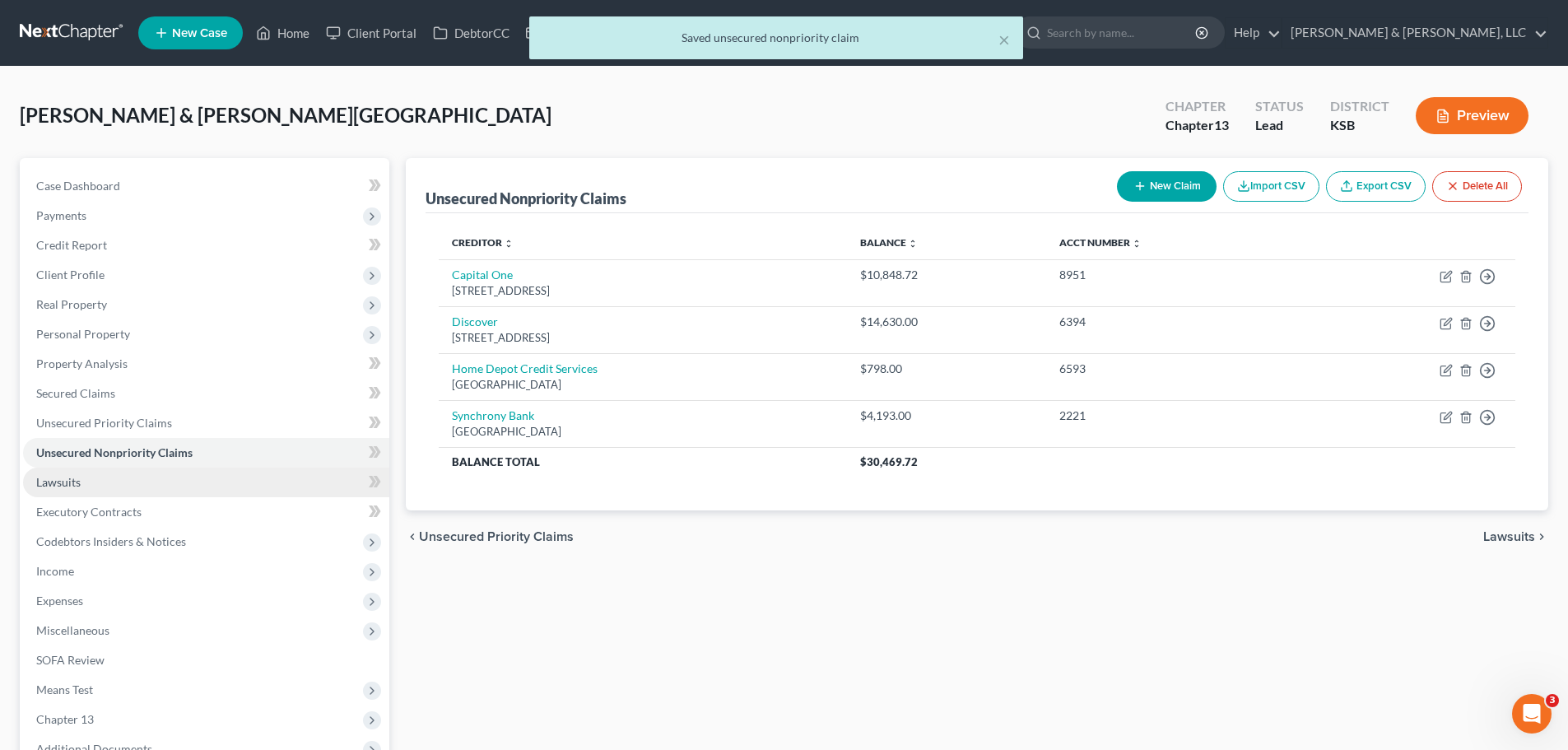
click at [108, 488] on link "Lawsuits" at bounding box center [206, 482] width 367 height 30
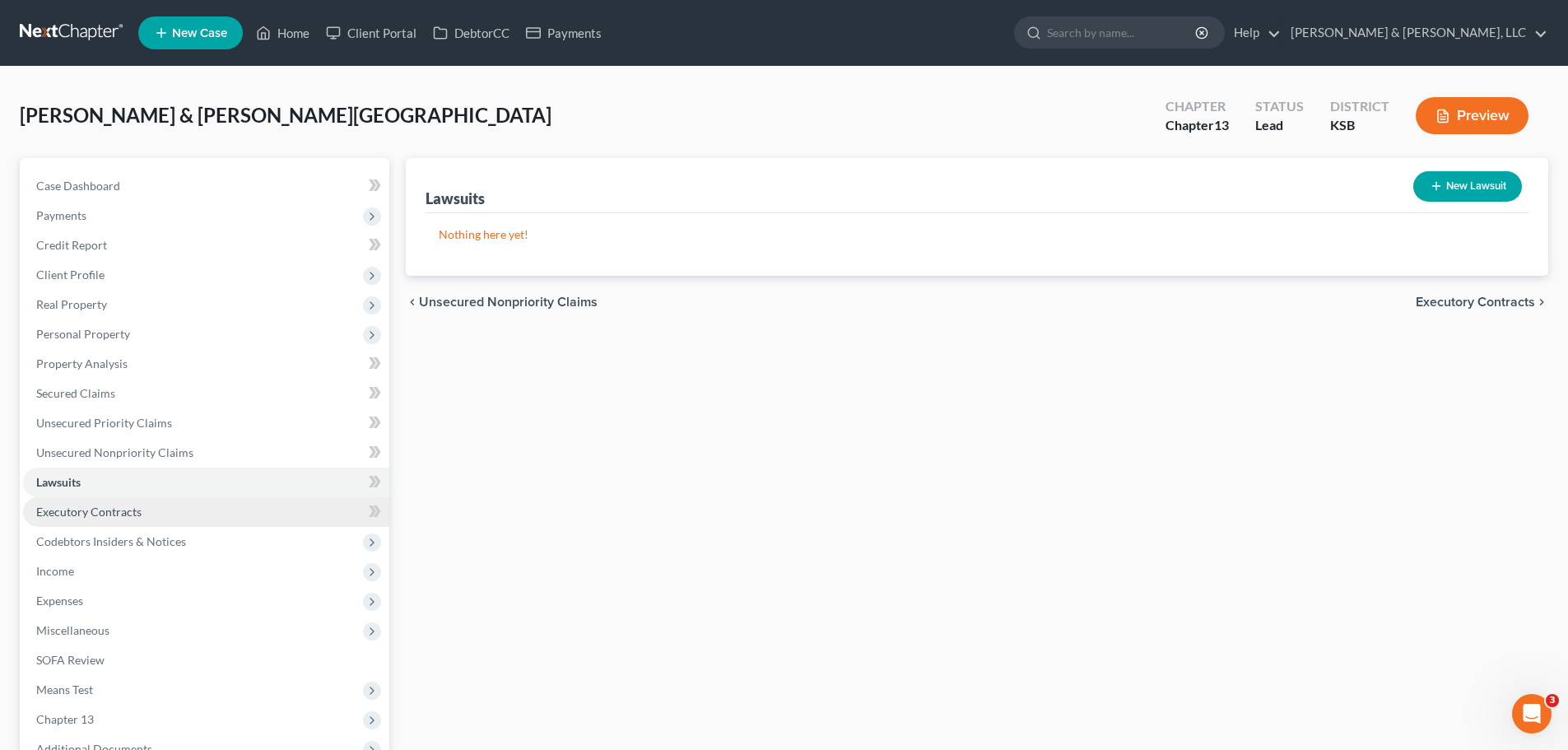
click at [134, 506] on span "Executory Contracts" at bounding box center [88, 512] width 105 height 14
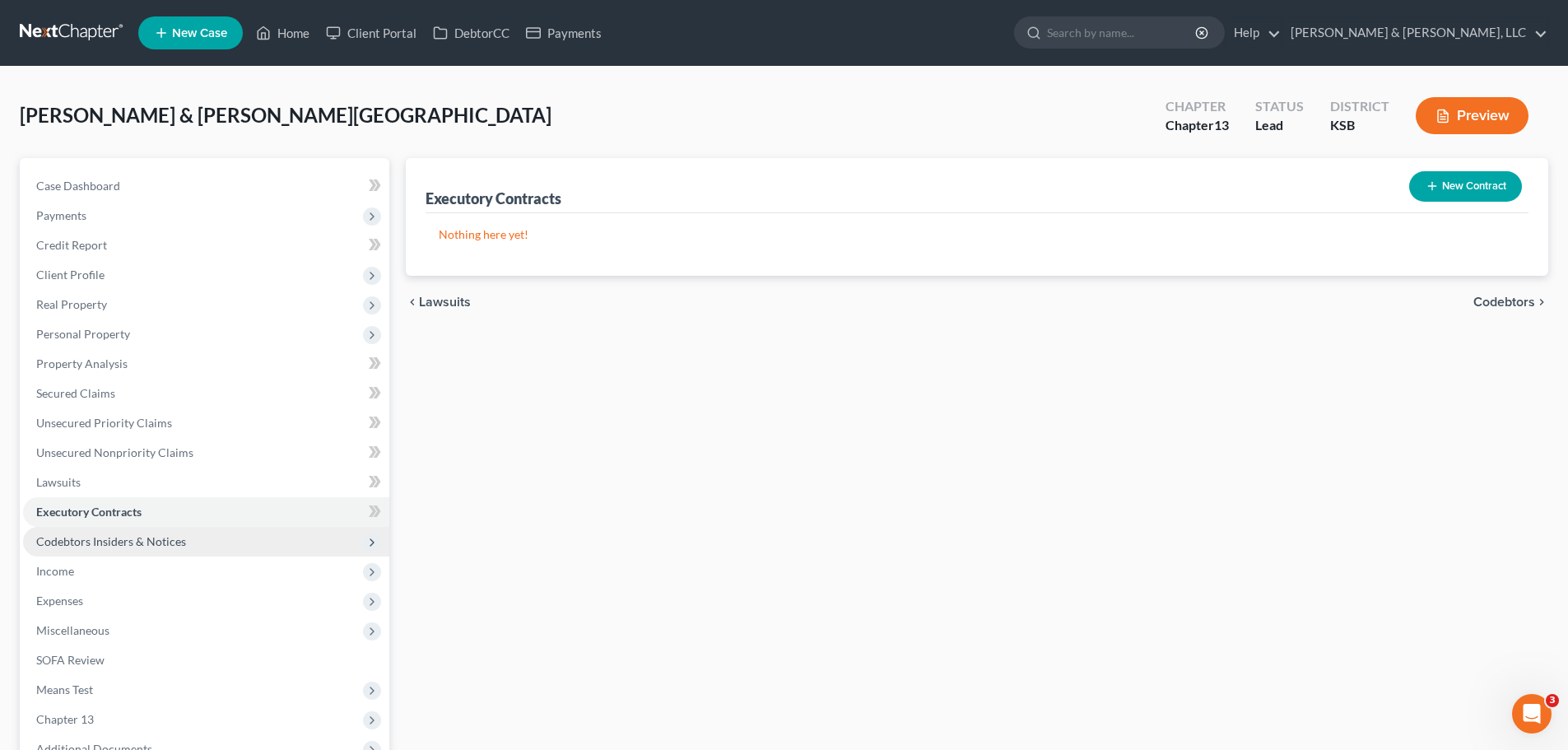
click at [86, 546] on span "Codebtors Insiders & Notices" at bounding box center [110, 541] width 150 height 14
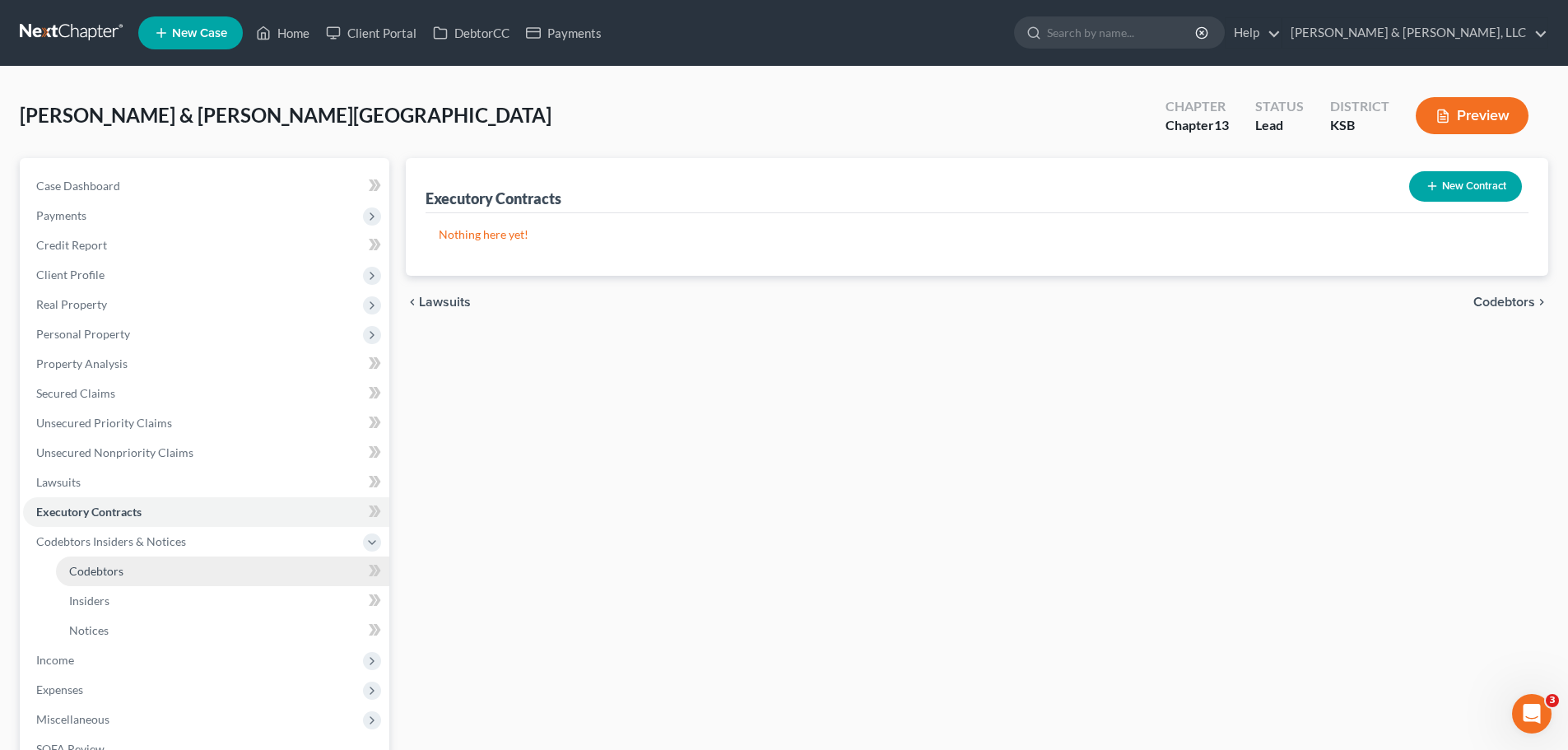
click at [109, 559] on link "Codebtors" at bounding box center [222, 571] width 333 height 30
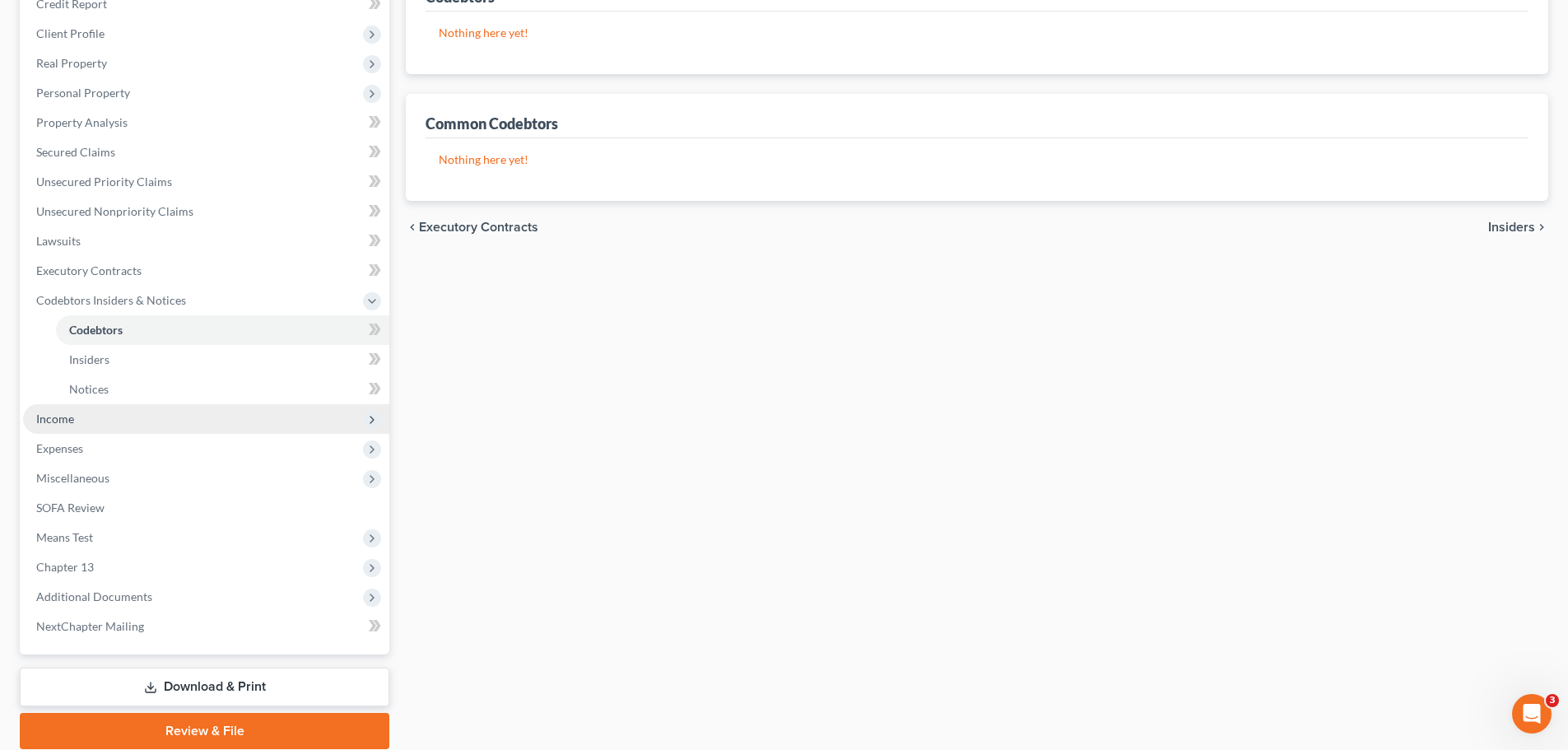
scroll to position [247, 0]
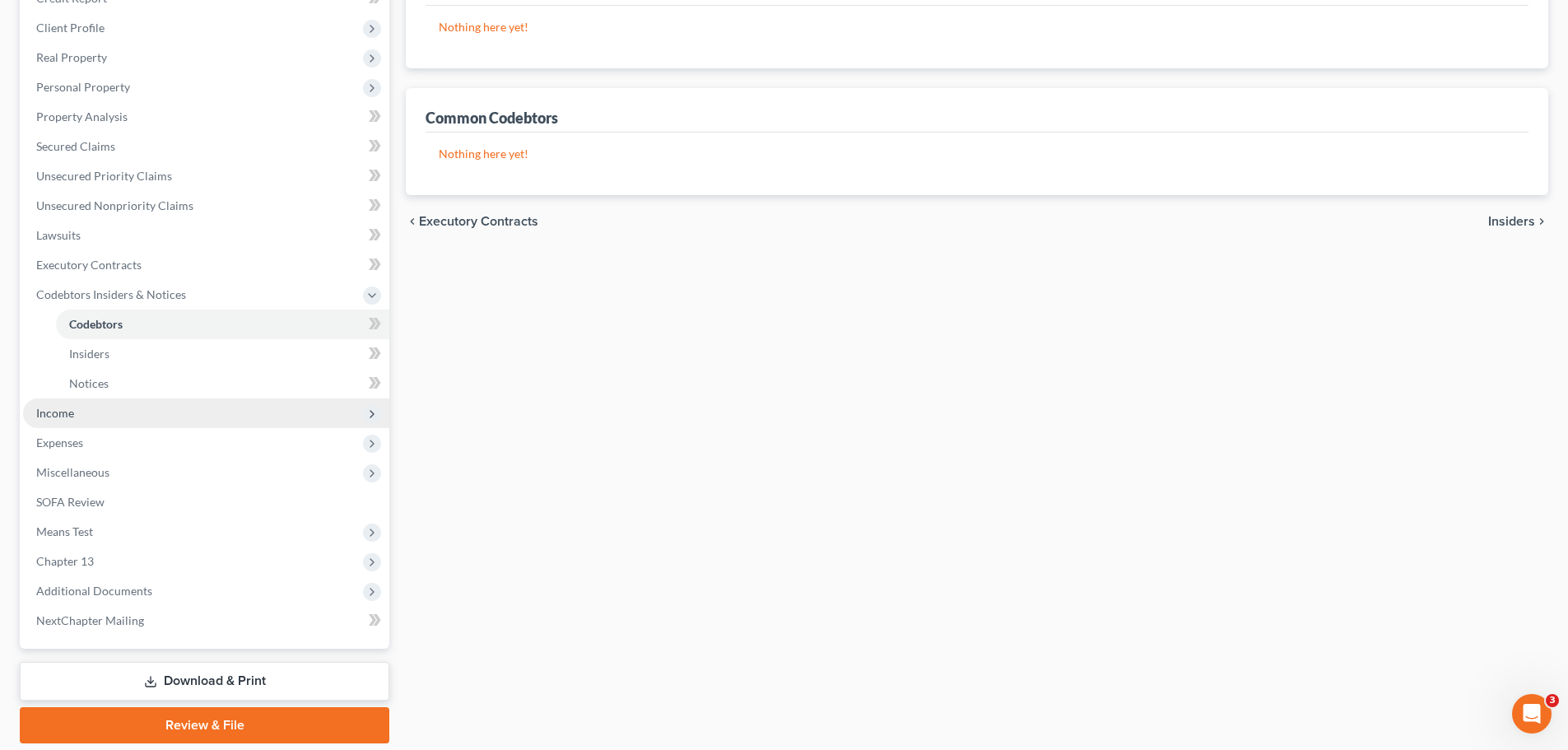
click at [136, 411] on span "Income" at bounding box center [206, 413] width 367 height 30
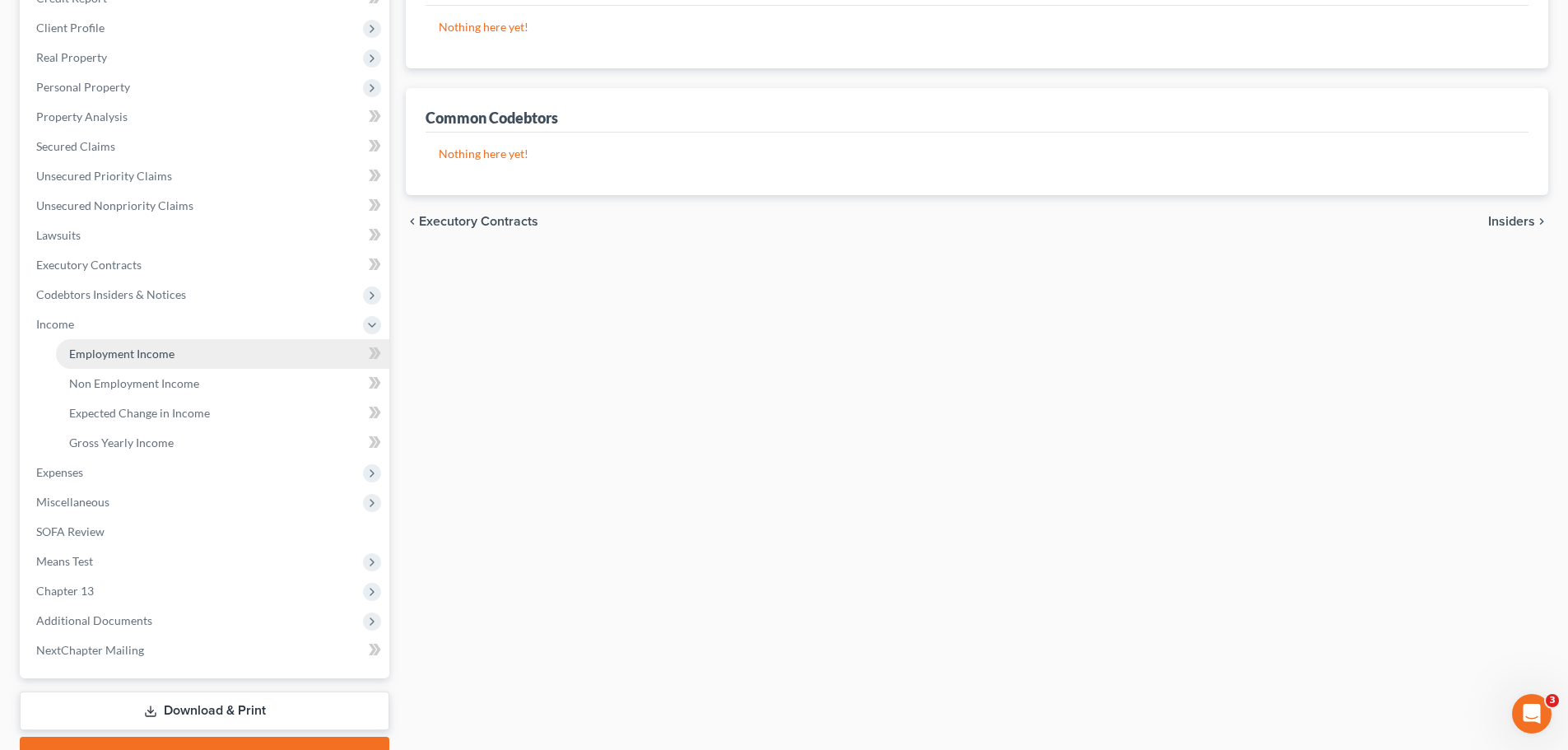
click at [141, 360] on span "Employment Income" at bounding box center [122, 354] width 105 height 14
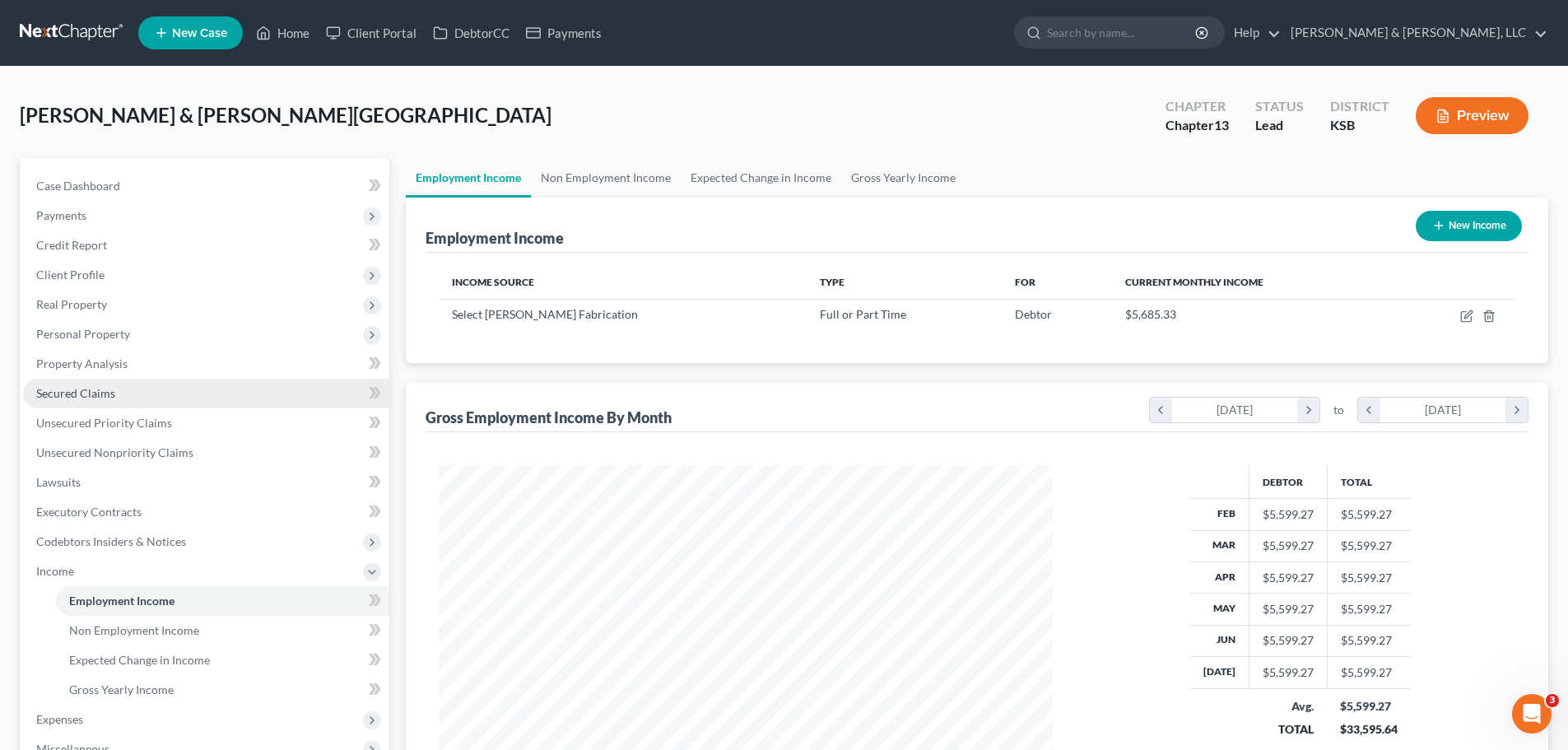
scroll to position [307, 647]
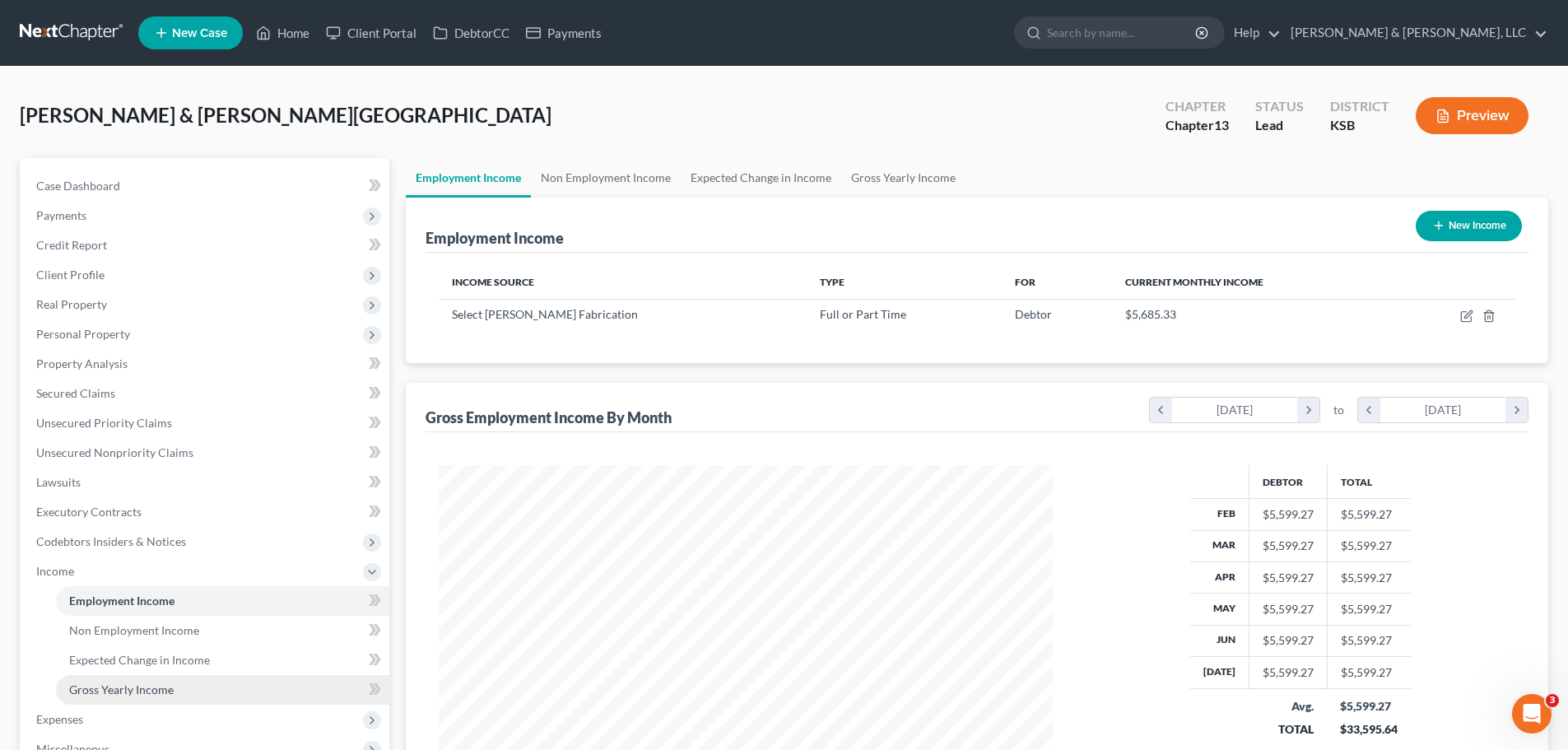
click at [163, 683] on span "Gross Yearly Income" at bounding box center [121, 690] width 104 height 14
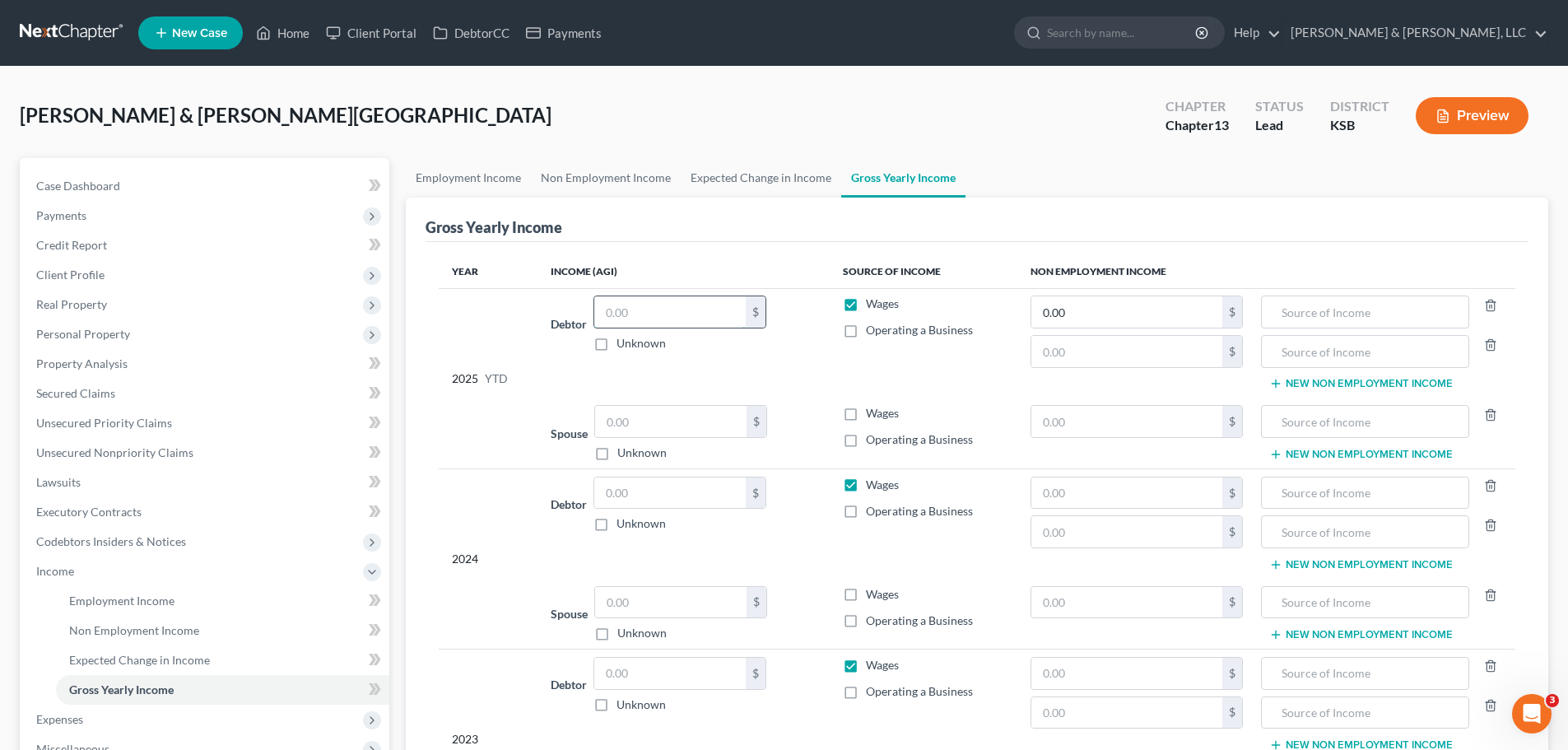
click at [672, 298] on input "text" at bounding box center [669, 312] width 151 height 32
type input "42,249.39"
click at [637, 490] on input "text" at bounding box center [669, 494] width 151 height 32
drag, startPoint x: 633, startPoint y: 494, endPoint x: 645, endPoint y: 493, distance: 12.0
click at [634, 494] on input "text" at bounding box center [669, 494] width 151 height 32
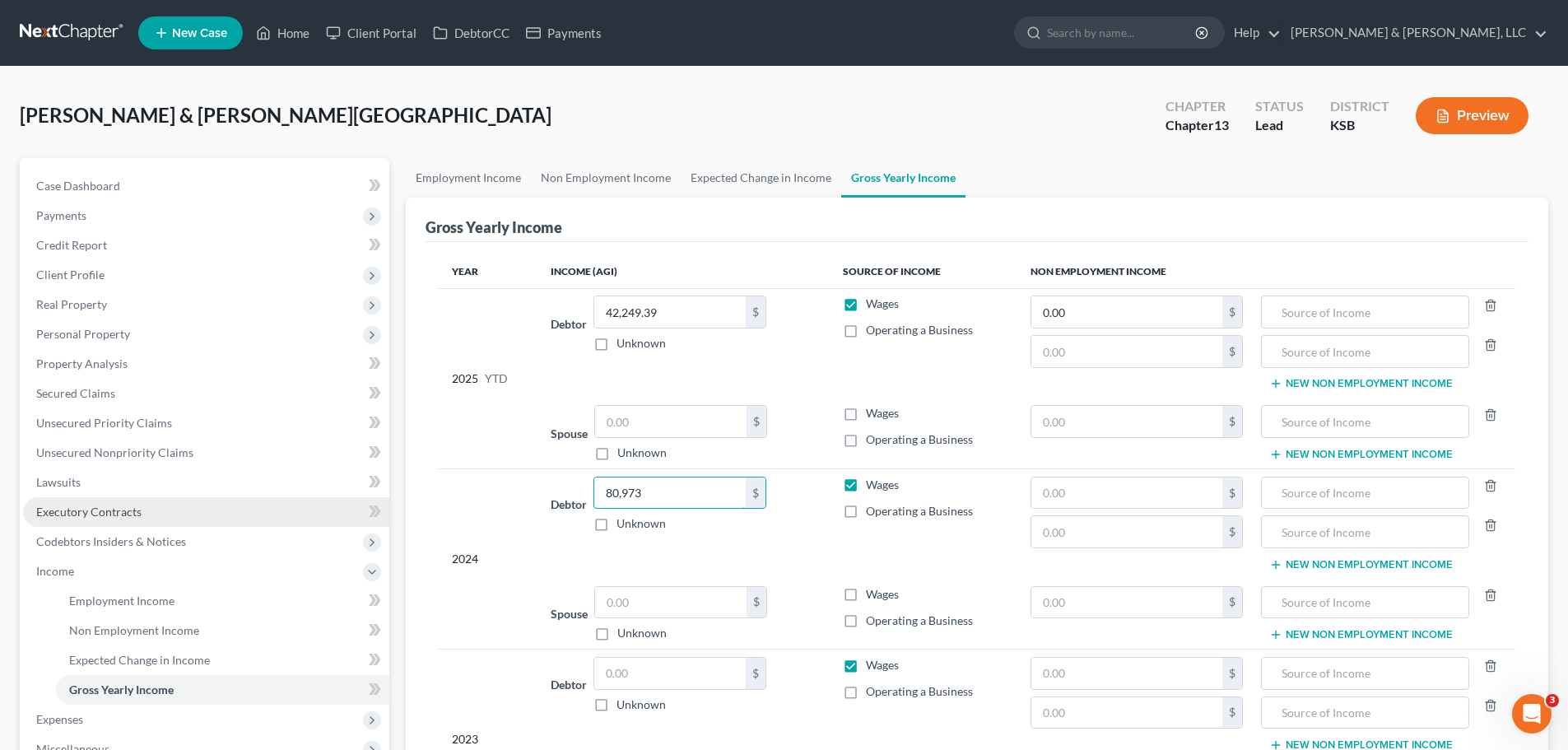
type input "80,973"
click at [683, 668] on input "text" at bounding box center [669, 674] width 151 height 32
click at [685, 667] on input "text" at bounding box center [669, 674] width 151 height 32
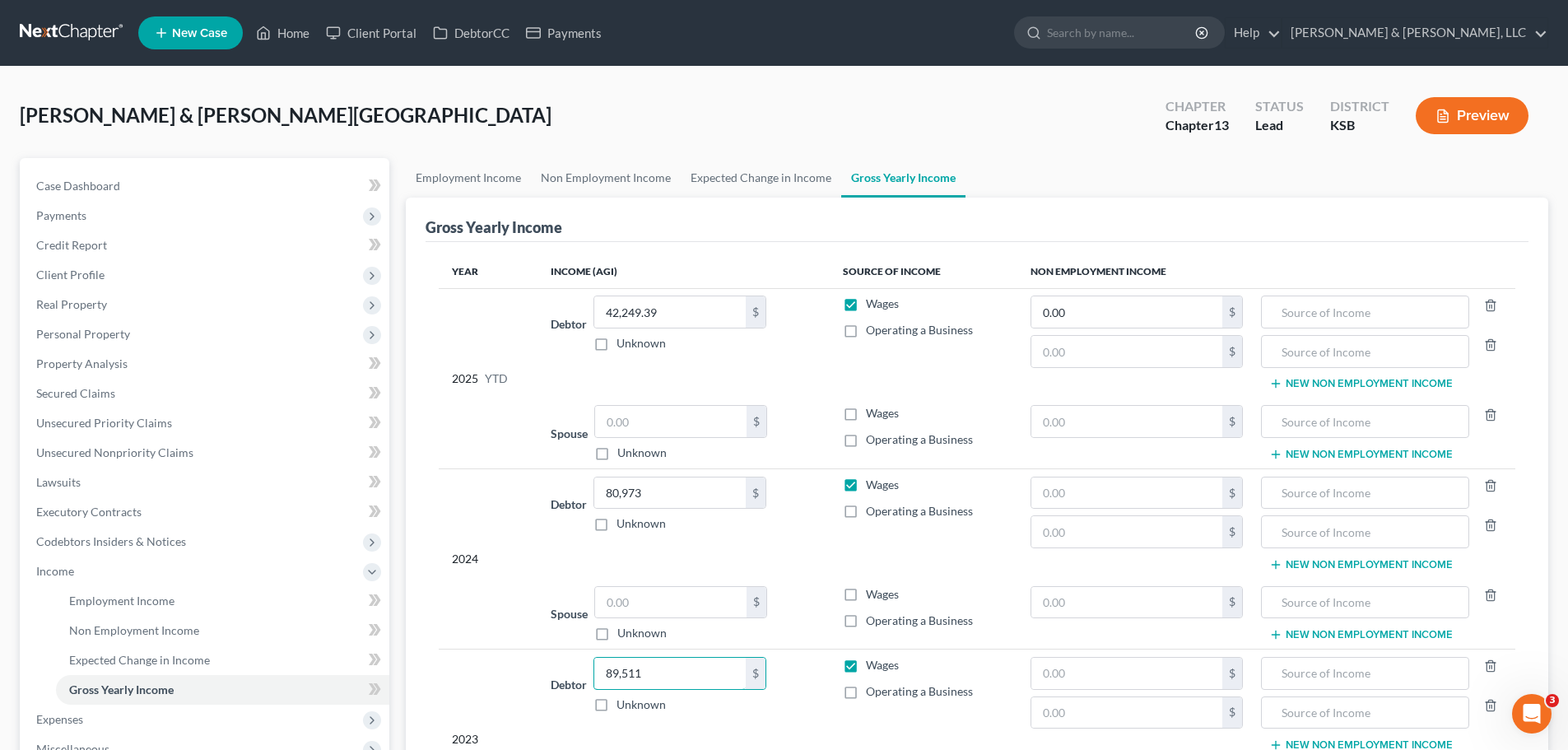
type input "89,511"
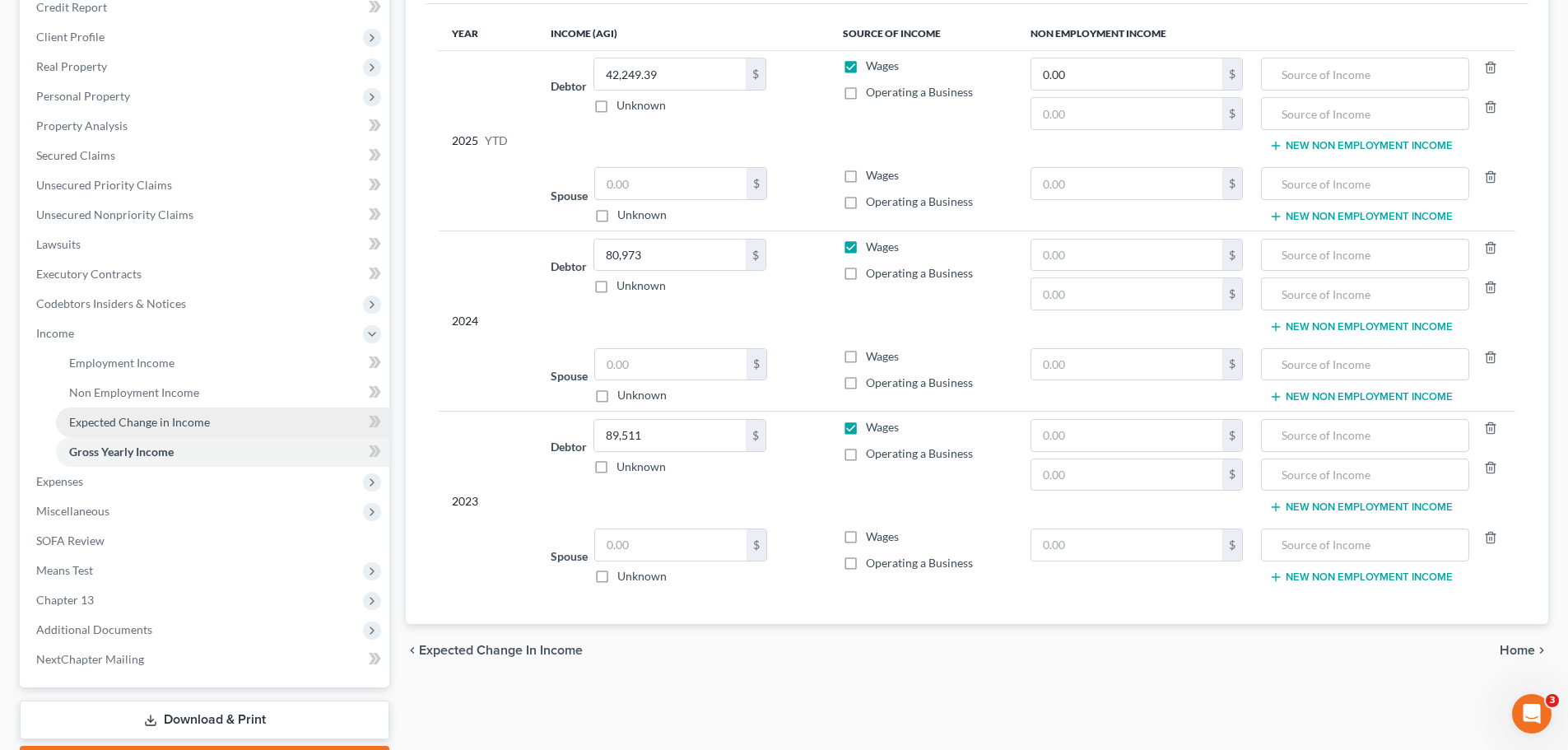
scroll to position [247, 0]
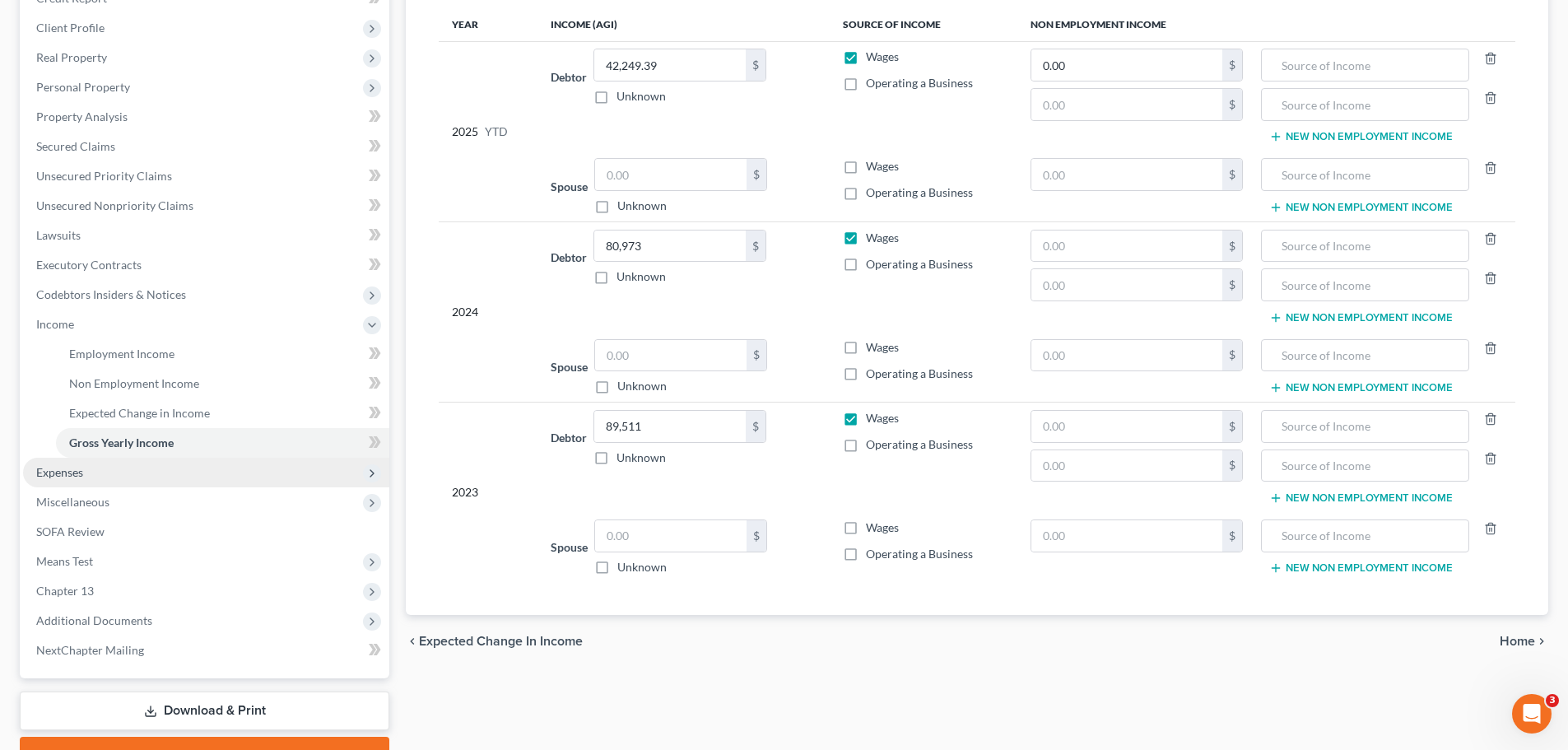
click at [73, 470] on span "Expenses" at bounding box center [60, 472] width 47 height 14
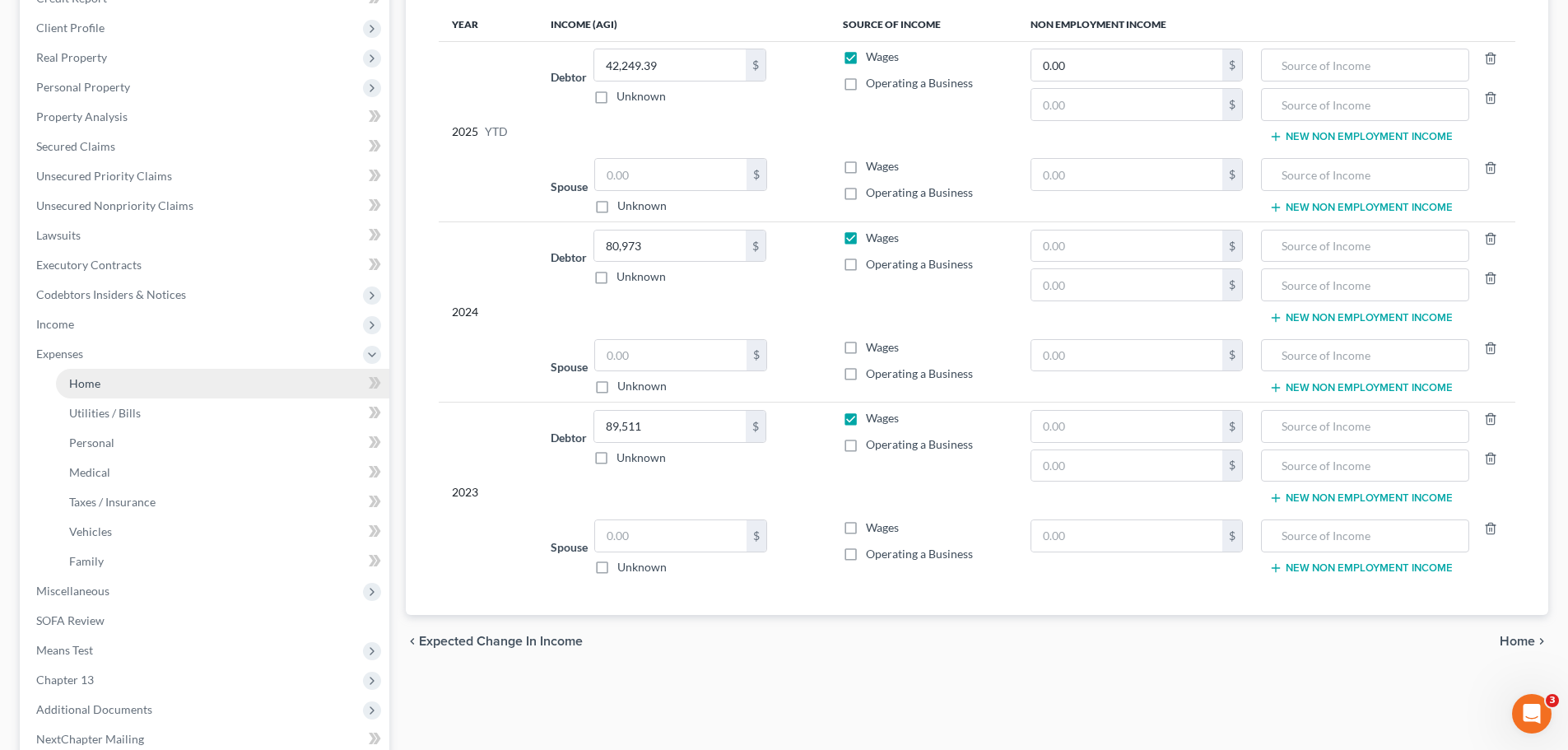
click at [93, 390] on link "Home" at bounding box center [222, 383] width 333 height 30
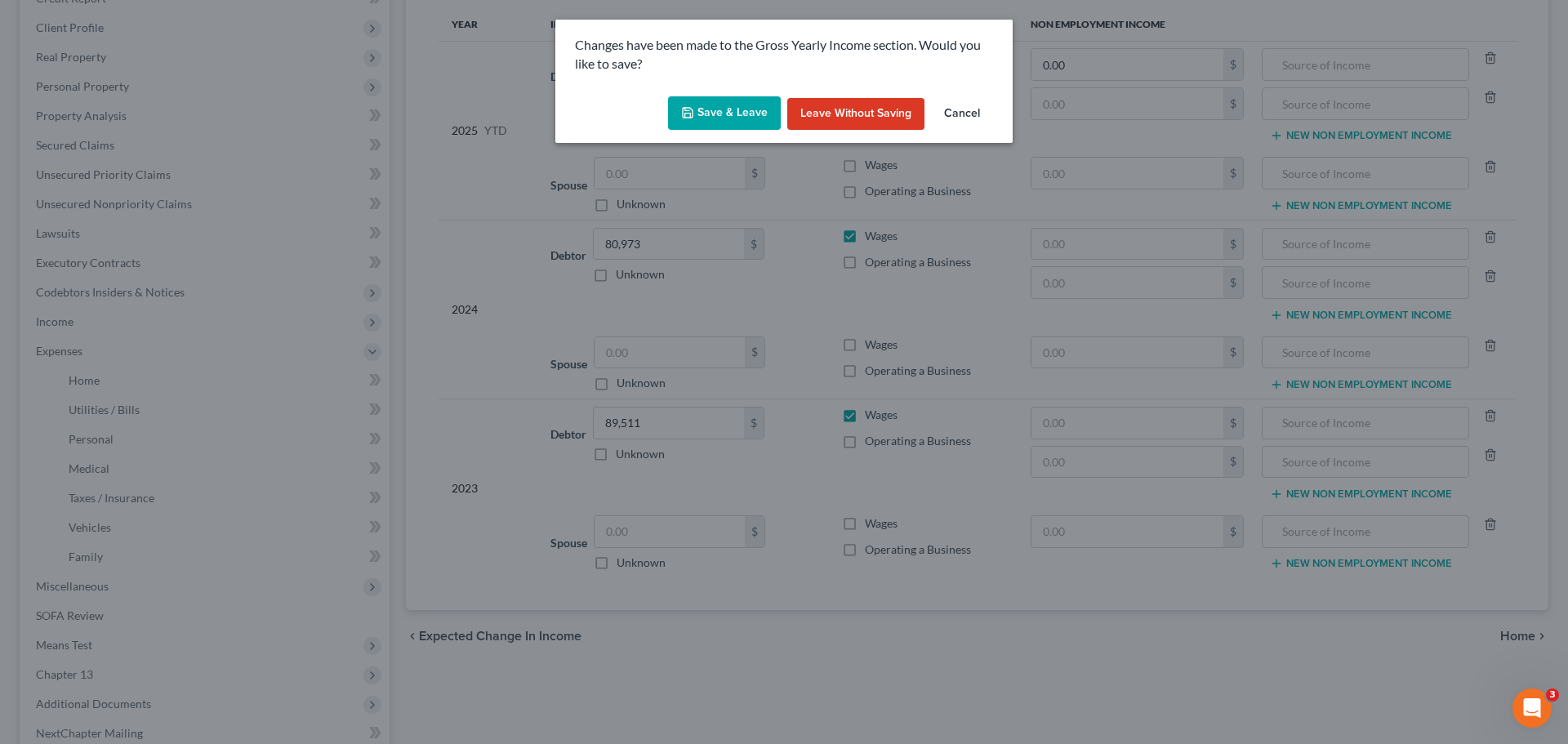
click at [725, 116] on button "Save & Leave" at bounding box center [724, 114] width 113 height 35
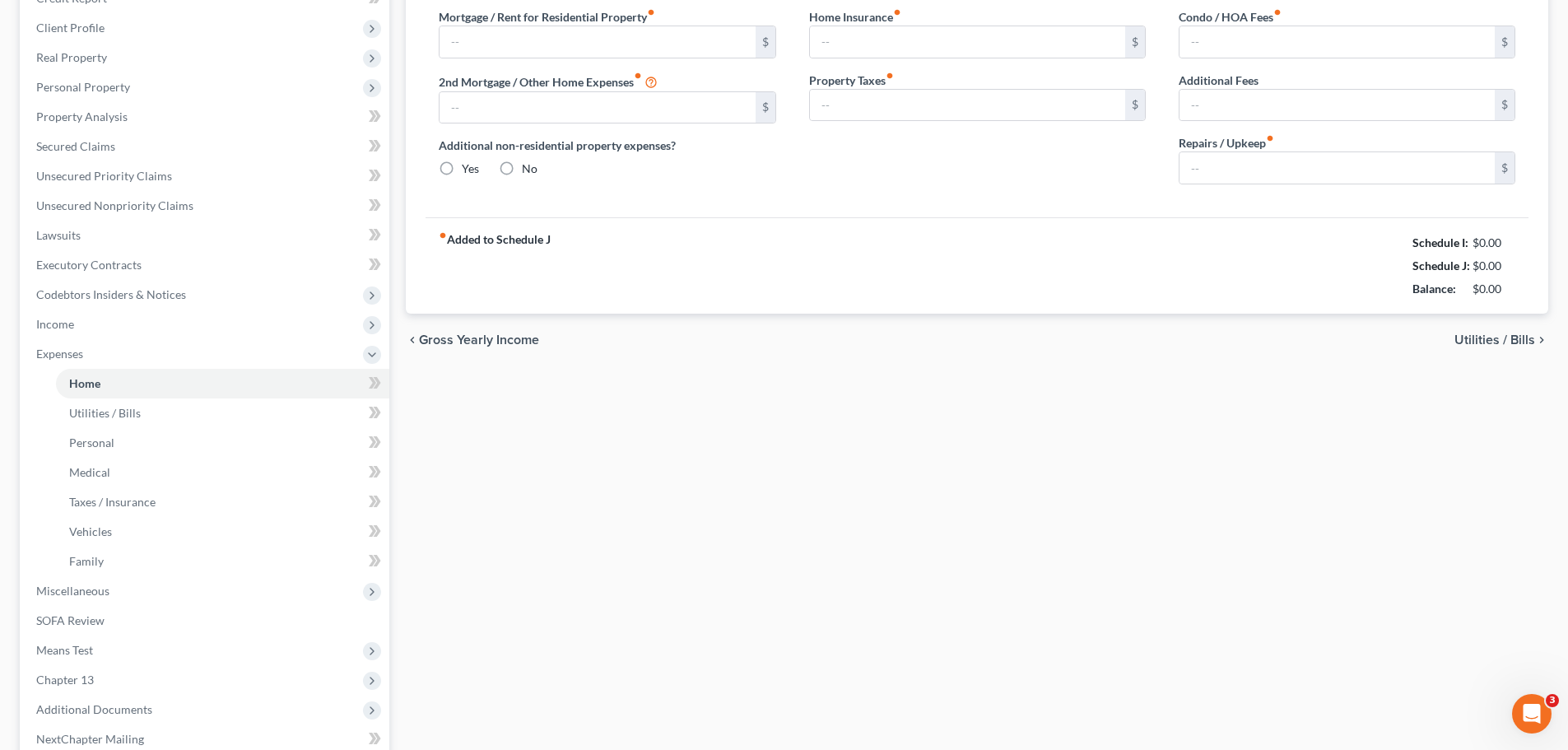
type input "1,709.00"
type input "0.00"
radio input "true"
type input "0.00"
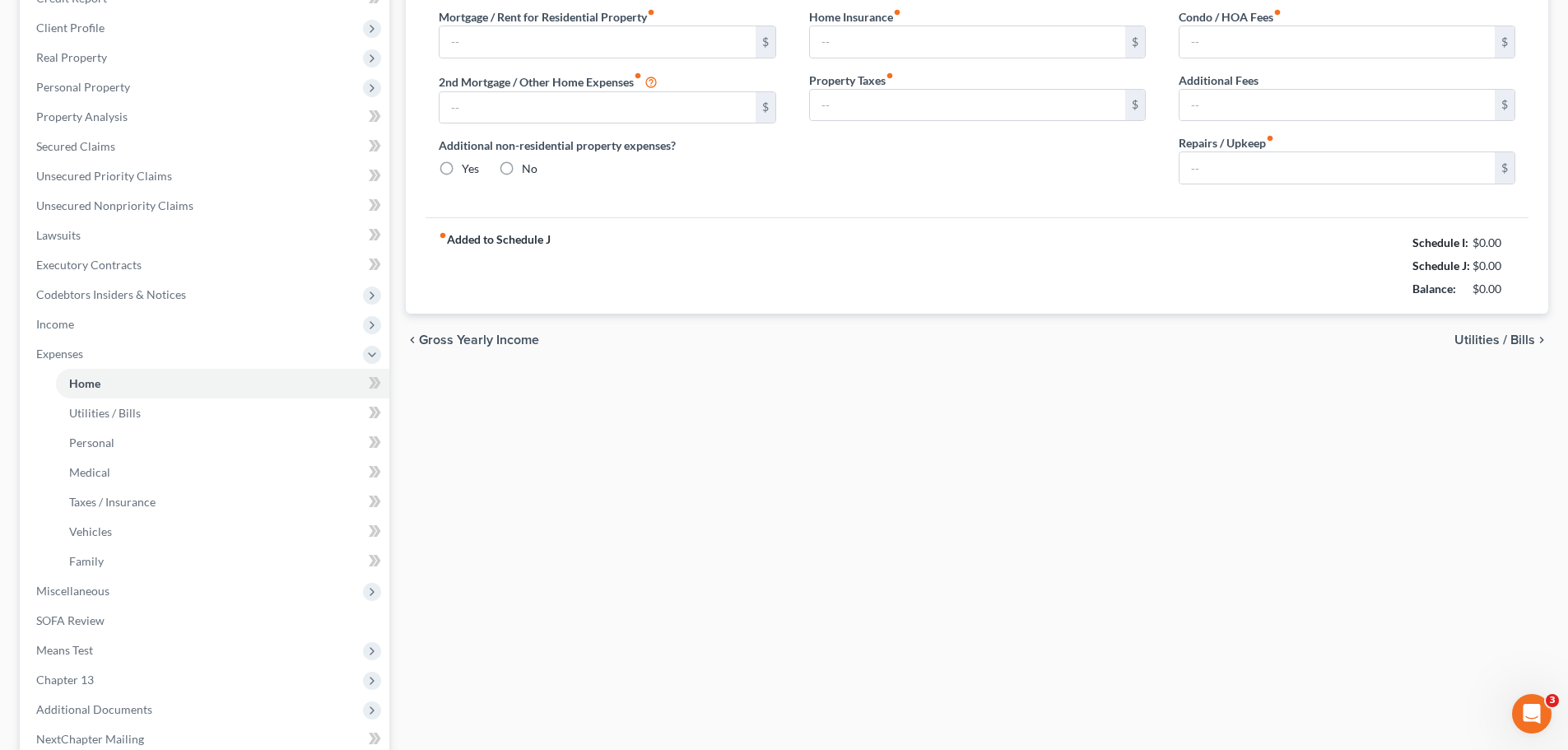
type input "0.00"
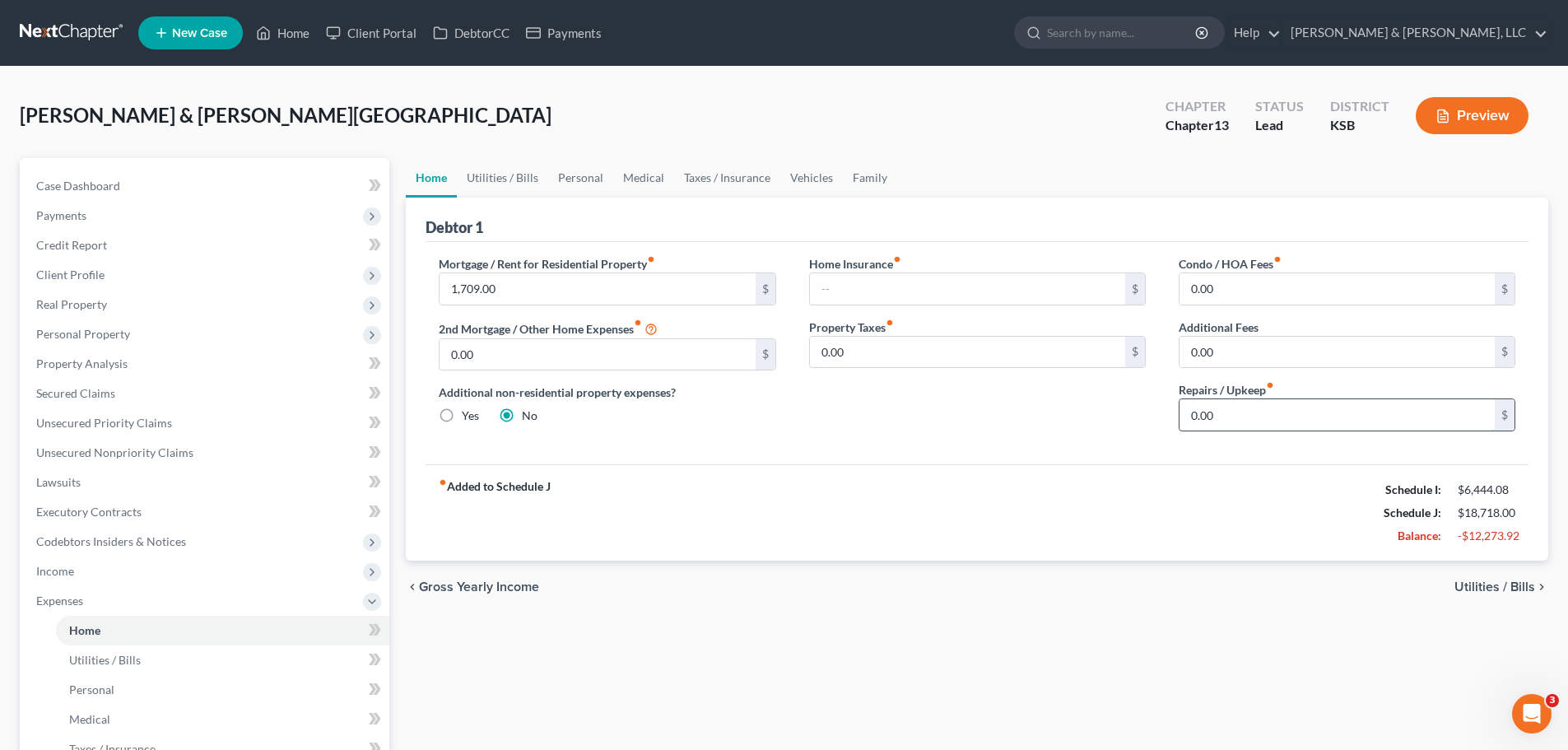
click at [1267, 421] on input "0.00" at bounding box center [1337, 415] width 315 height 32
type input "75"
click at [503, 179] on link "Utilities / Bills" at bounding box center [502, 178] width 91 height 39
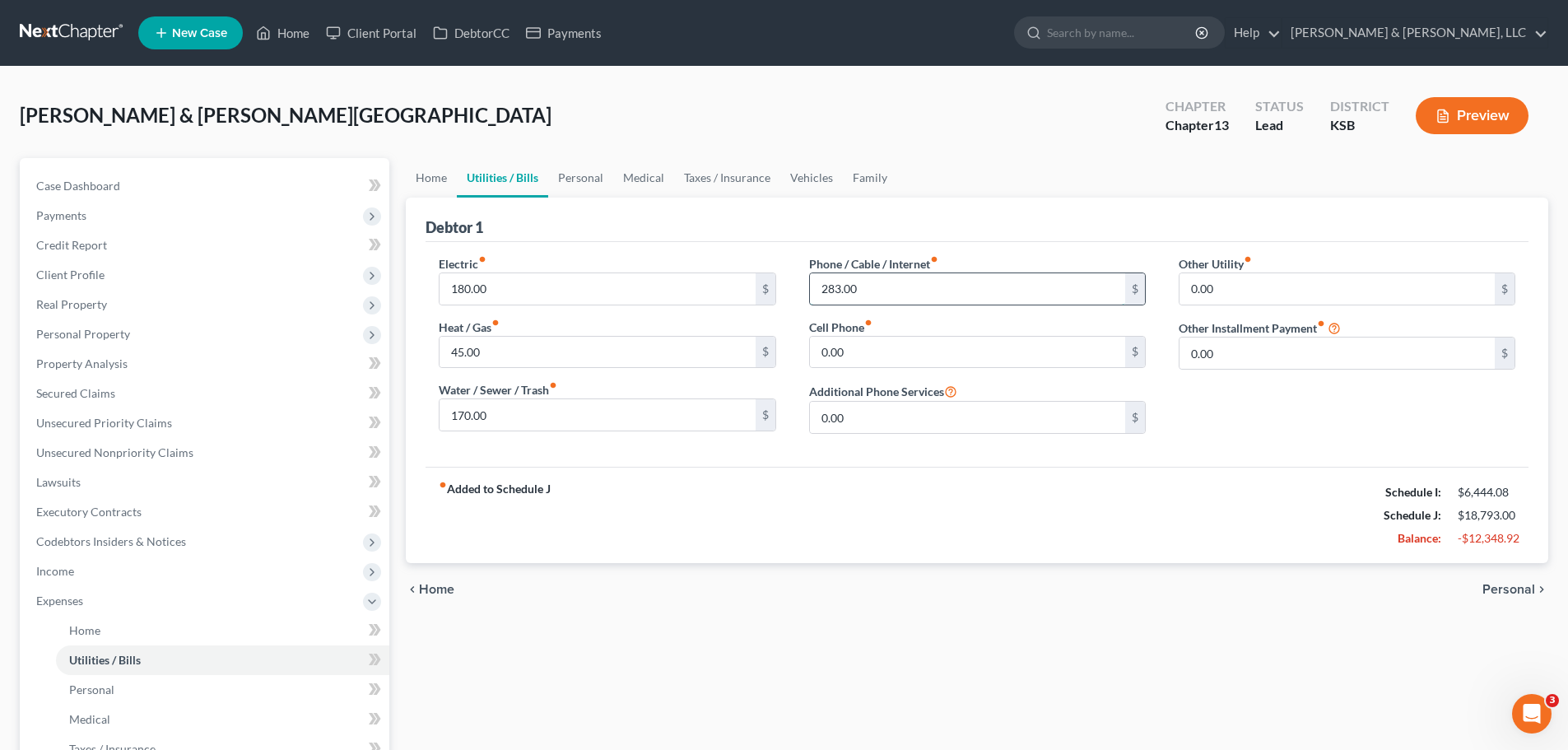
click at [872, 285] on input "283.00" at bounding box center [968, 289] width 315 height 32
type input "185"
click at [611, 415] on input "170.00" at bounding box center [597, 415] width 315 height 32
type input "85"
click at [599, 179] on link "Personal" at bounding box center [580, 178] width 65 height 39
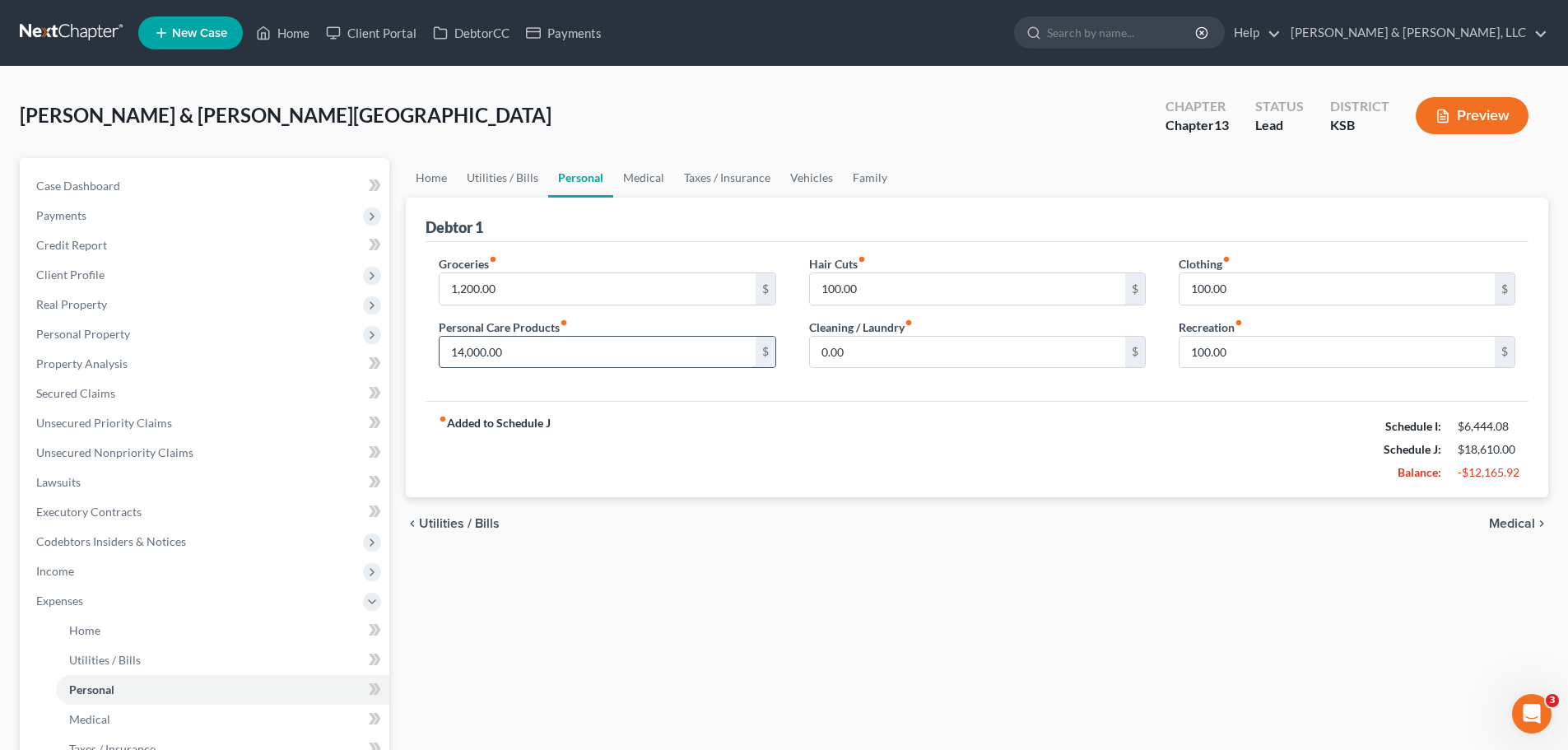
click at [573, 354] on input "14,000.00" at bounding box center [597, 353] width 315 height 32
type input "100"
click at [1188, 469] on div "fiber_manual_record Added to Schedule J Schedule I: $6,444.08 Schedule J: $4,71…" at bounding box center [976, 449] width 1102 height 96
click at [879, 358] on input "0.00" at bounding box center [968, 353] width 315 height 32
type input "75"
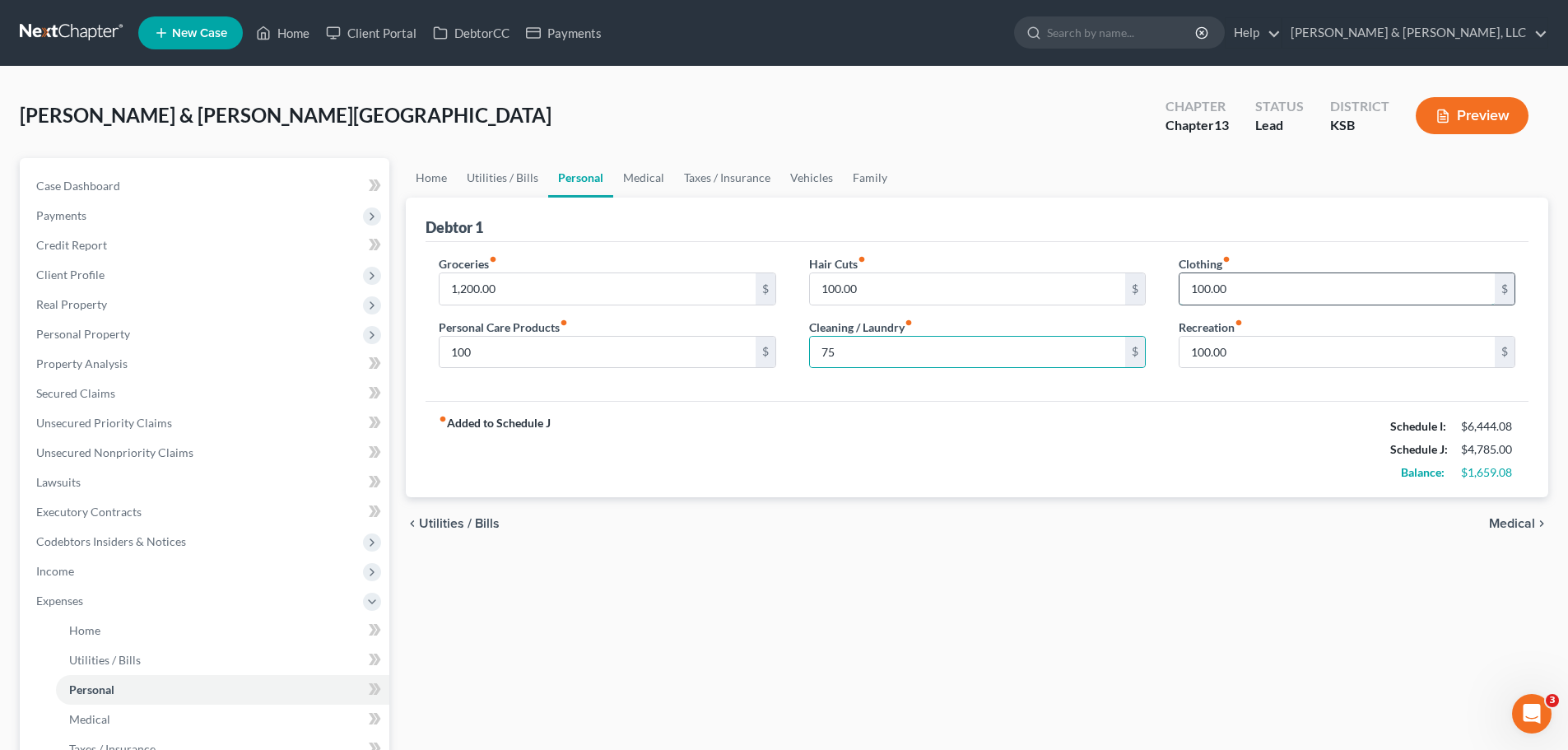
click at [1279, 294] on input "100.00" at bounding box center [1337, 289] width 315 height 32
type input "150"
click at [949, 281] on input "100.00" at bounding box center [968, 289] width 315 height 32
type input "75"
click at [634, 175] on link "Medical" at bounding box center [644, 178] width 61 height 39
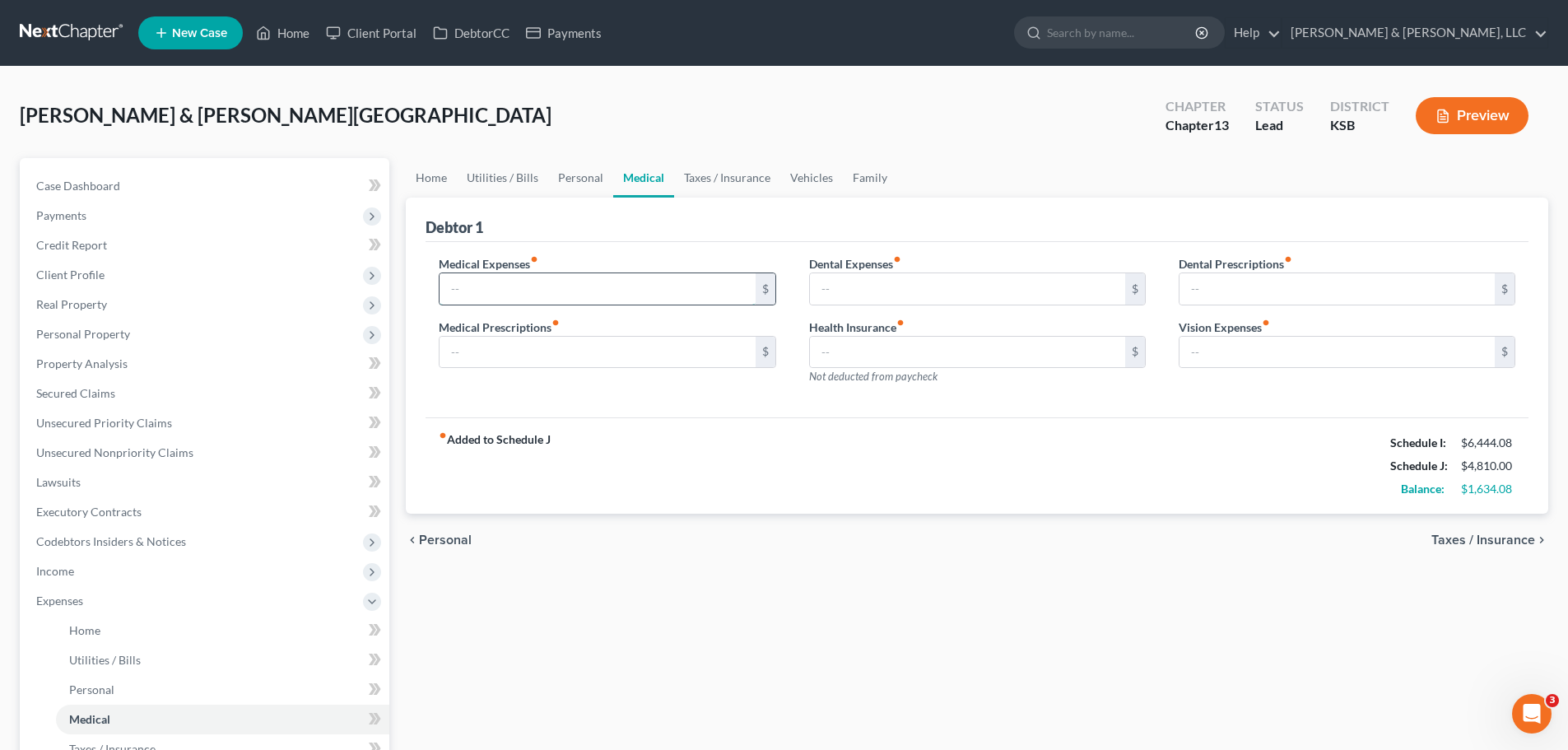
click at [570, 291] on input "text" at bounding box center [597, 289] width 315 height 32
type input "65"
click at [858, 300] on input "text" at bounding box center [968, 289] width 315 height 32
type input "30"
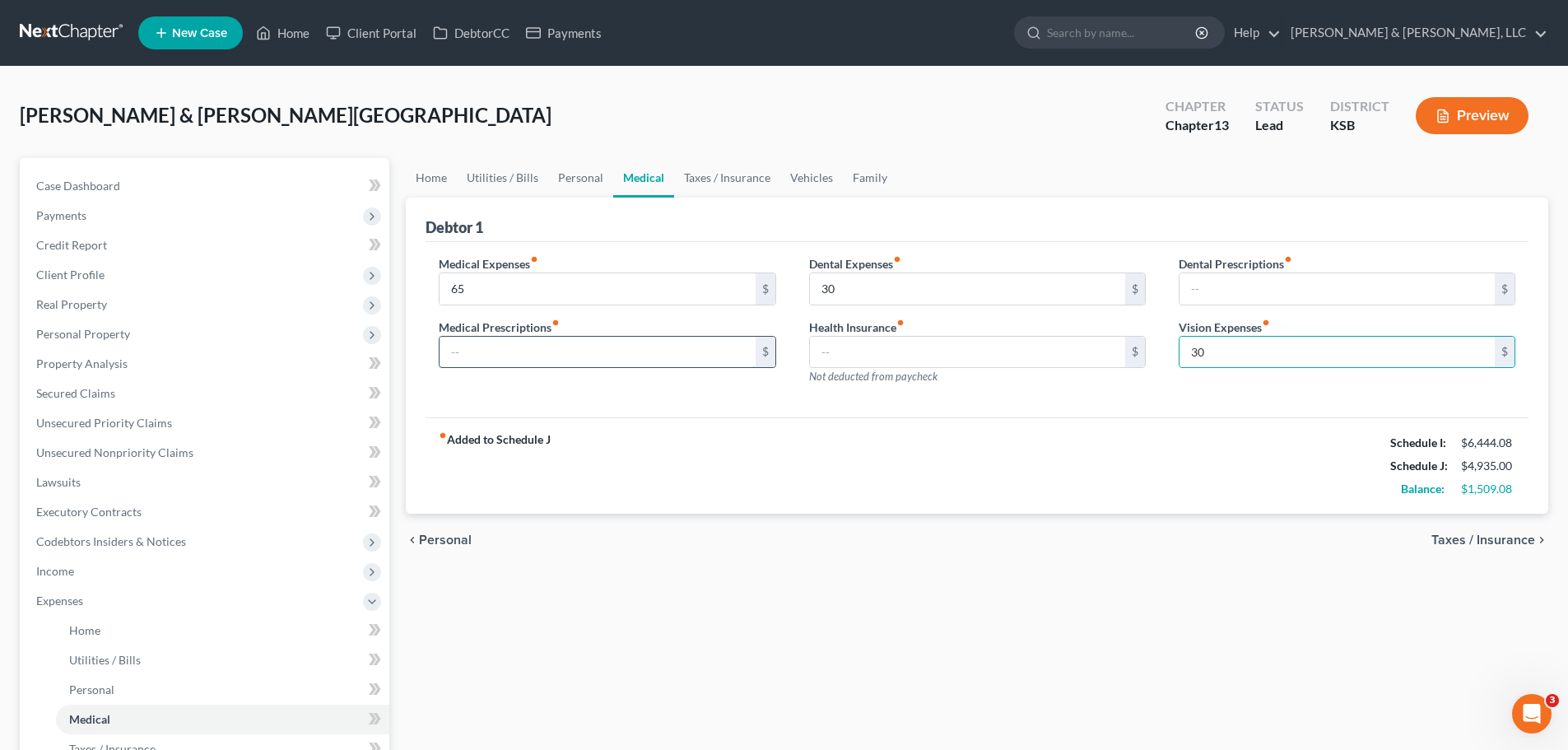
click at [620, 340] on input "text" at bounding box center [597, 353] width 315 height 32
type input "25"
click at [719, 167] on link "Taxes / Insurance" at bounding box center [726, 178] width 106 height 39
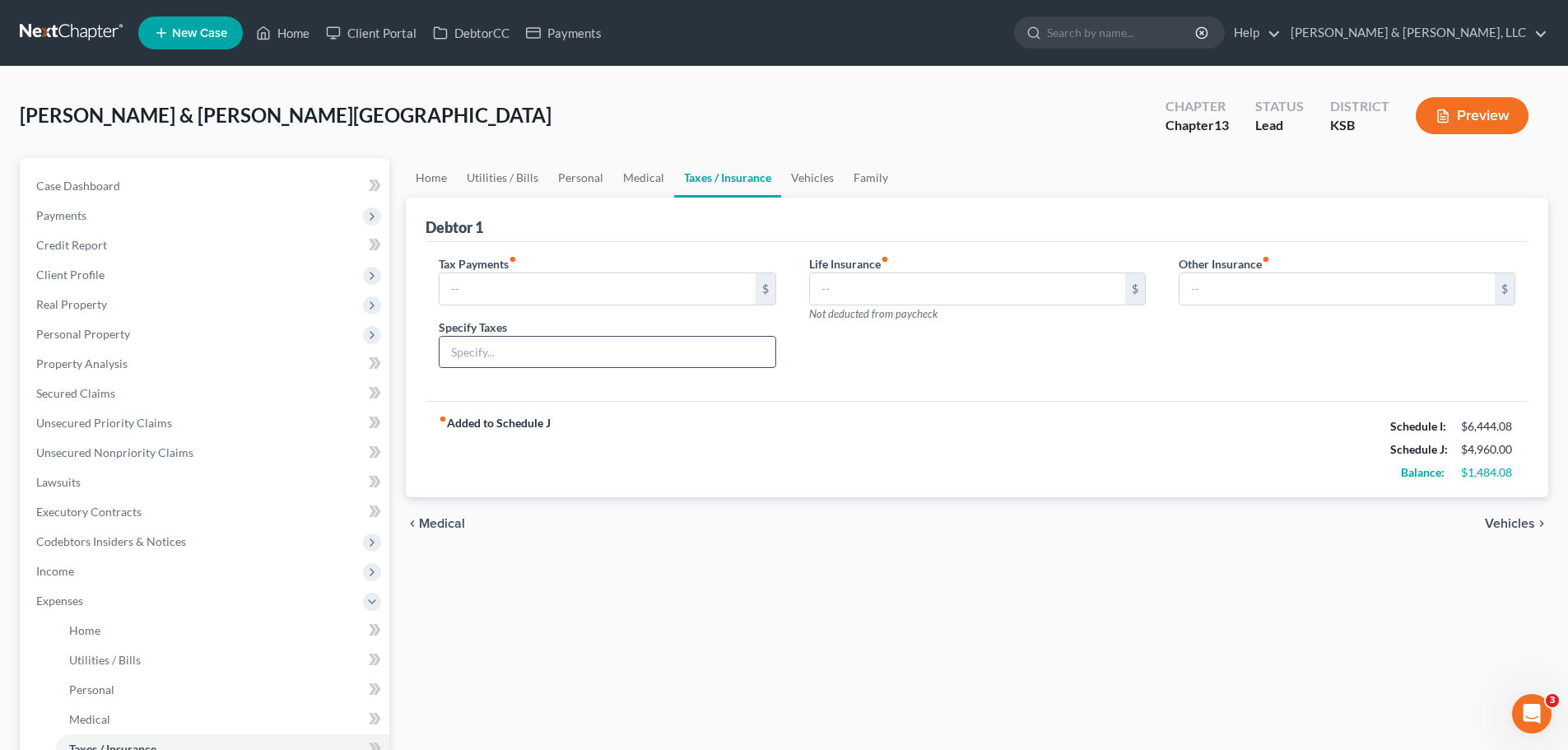
drag, startPoint x: 571, startPoint y: 347, endPoint x: 599, endPoint y: 363, distance: 32.2
click at [571, 347] on input "text" at bounding box center [606, 353] width 335 height 32
type input "Personal Property Tax"
click at [536, 303] on input "text" at bounding box center [597, 289] width 315 height 32
type input "25"
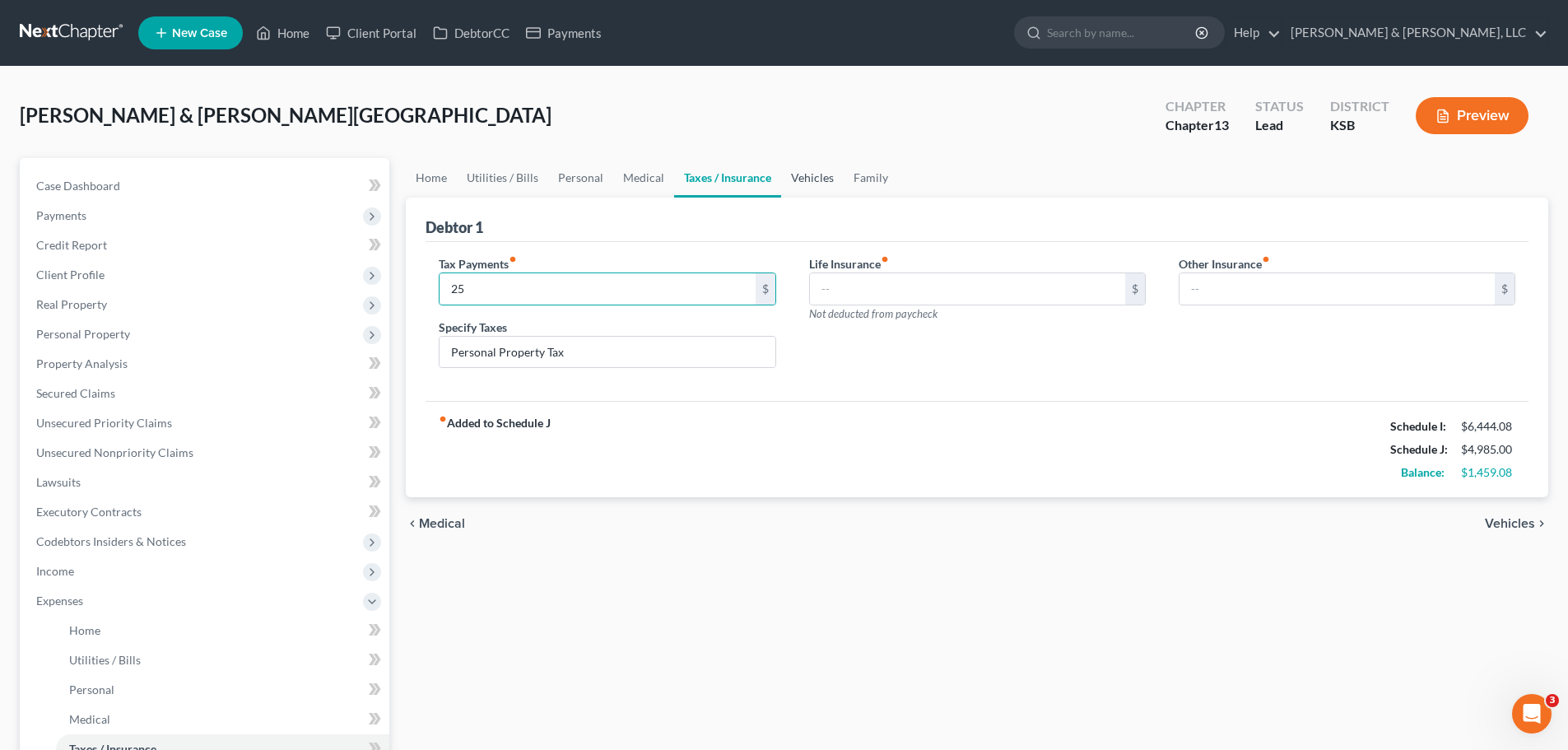
click at [807, 172] on link "Vehicles" at bounding box center [812, 178] width 62 height 39
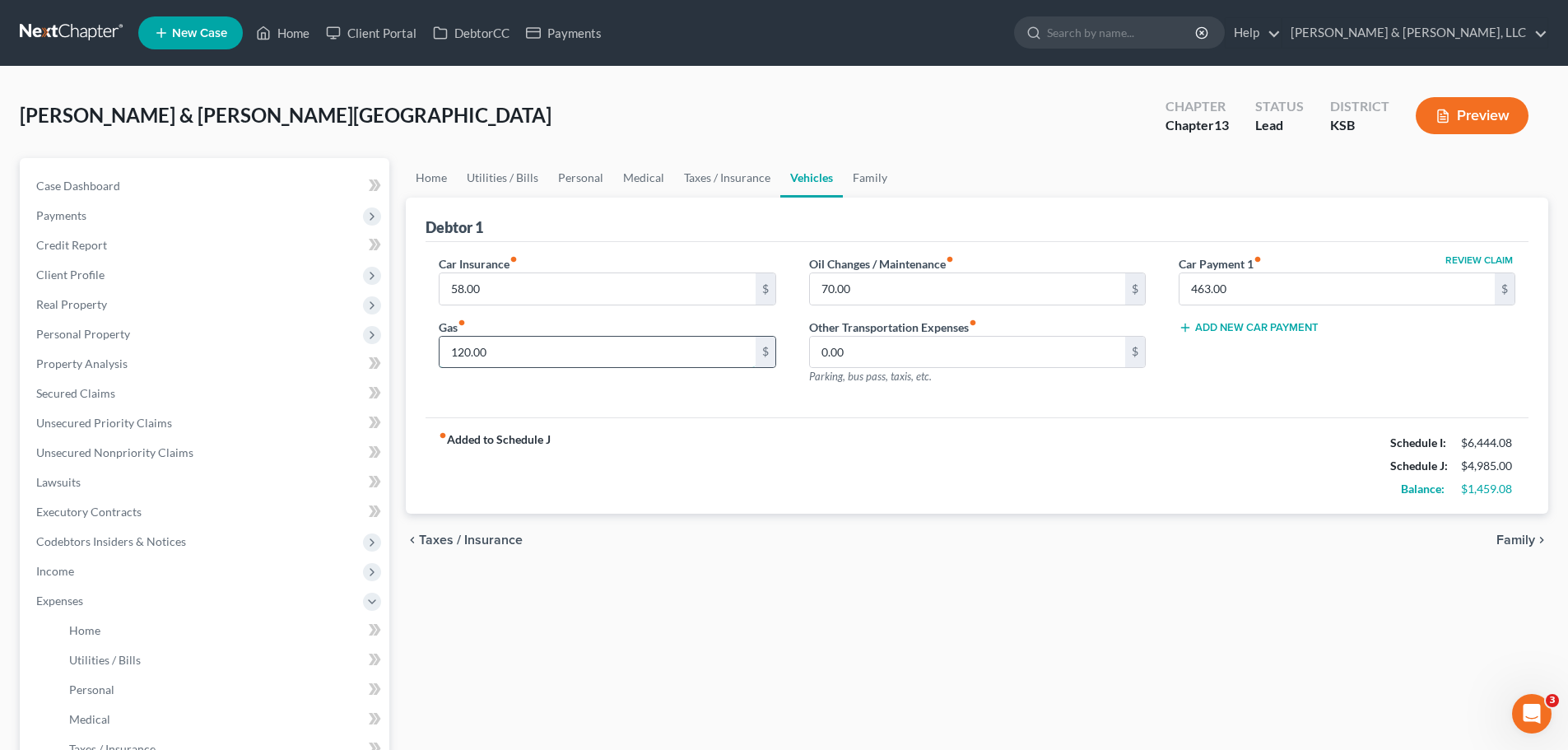
click at [555, 350] on input "120.00" at bounding box center [597, 353] width 315 height 32
type input "255"
click at [523, 298] on input "58.00" at bounding box center [597, 289] width 315 height 32
type input "75"
click at [1254, 291] on input "463.00" at bounding box center [1337, 289] width 315 height 32
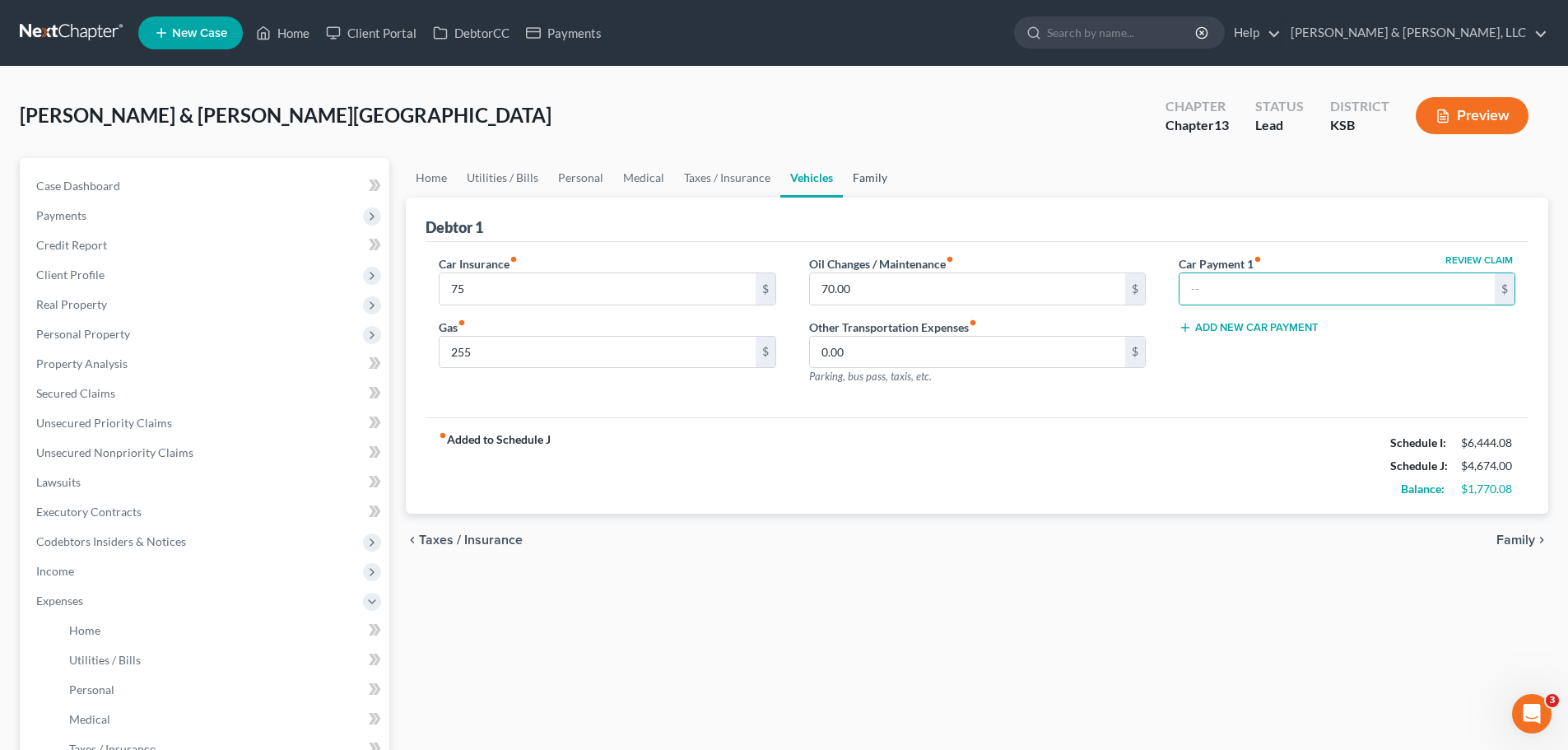
click at [852, 184] on link "Family" at bounding box center [870, 178] width 54 height 39
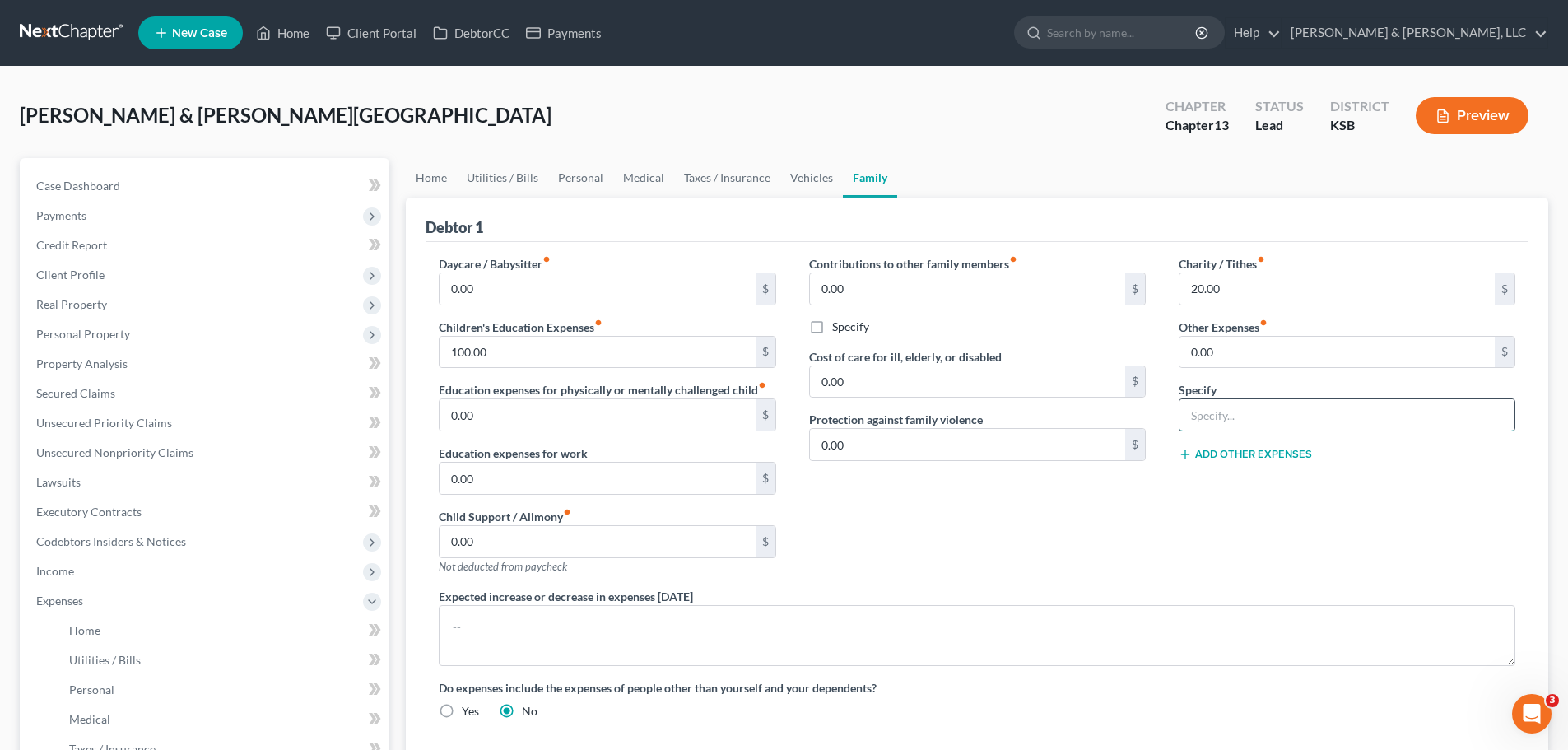
click at [1281, 410] on input "text" at bounding box center [1347, 415] width 335 height 32
type input "Miscellaneous expenses, gifts, parking, postage, etc."
click at [1269, 360] on input "0.00" at bounding box center [1337, 353] width 315 height 32
click at [920, 503] on div "Contributions to other family members fiber_manual_record 0.00 $ Specify Cost o…" at bounding box center [977, 422] width 369 height 333
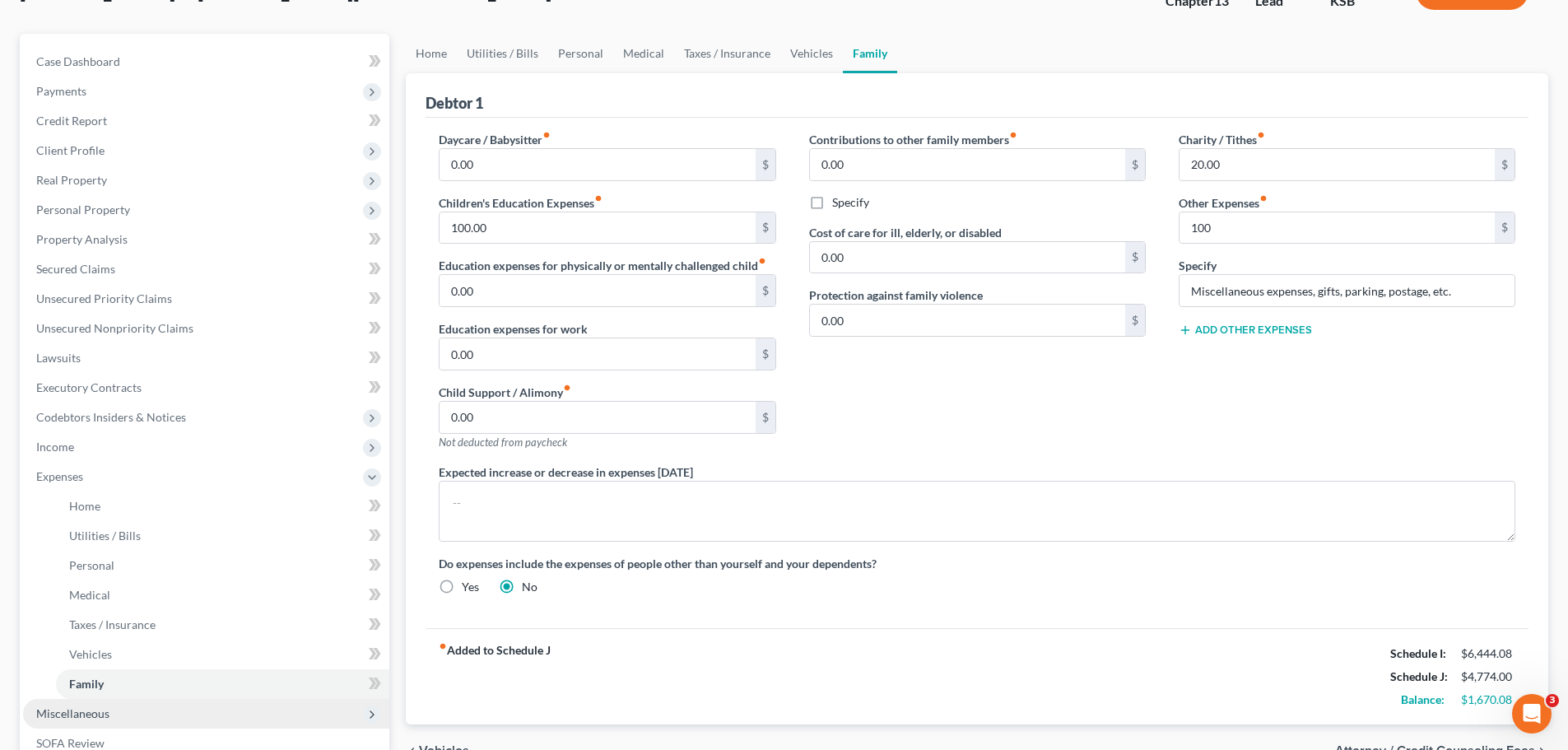
scroll to position [411, 0]
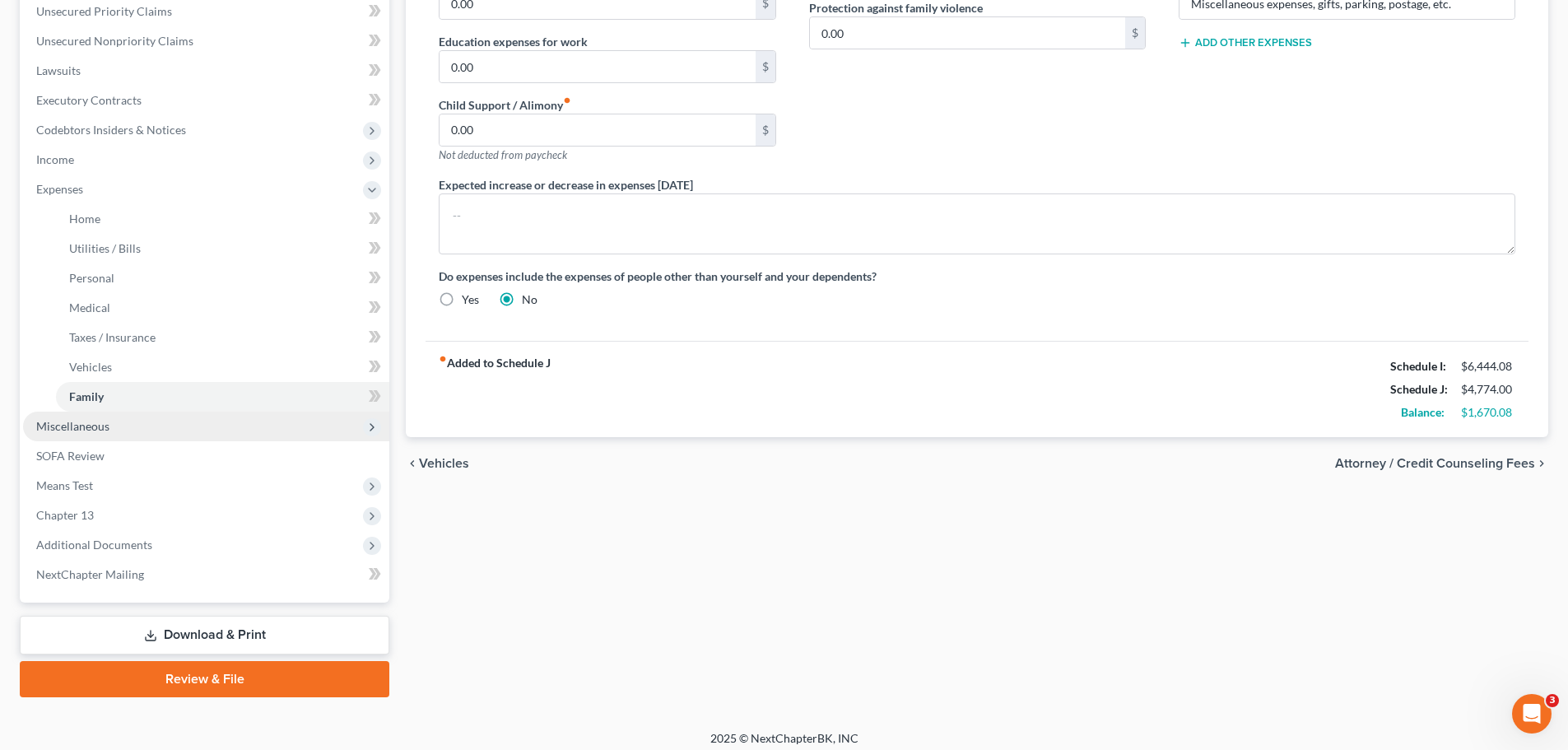
click at [112, 424] on span "Miscellaneous" at bounding box center [206, 426] width 367 height 30
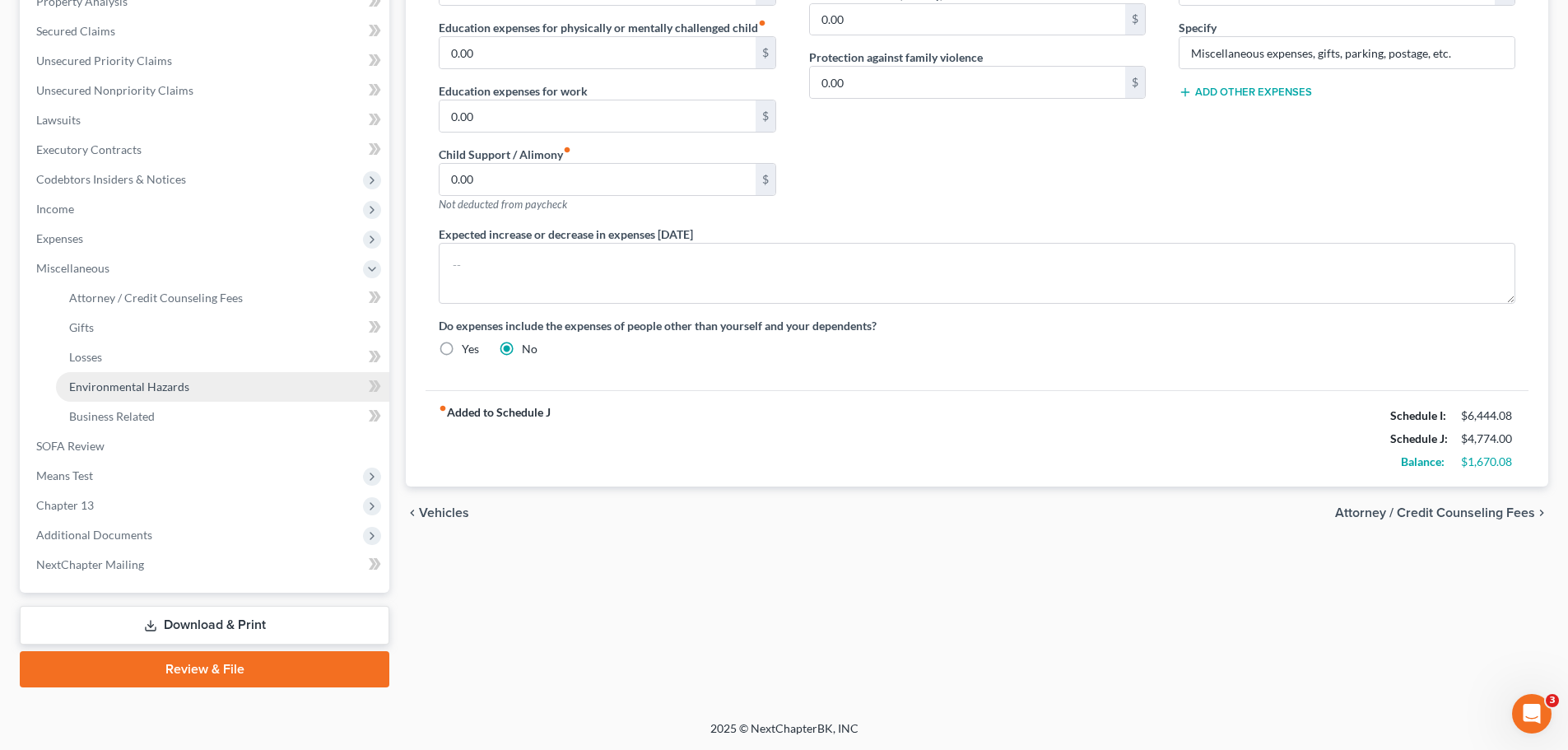
scroll to position [362, 0]
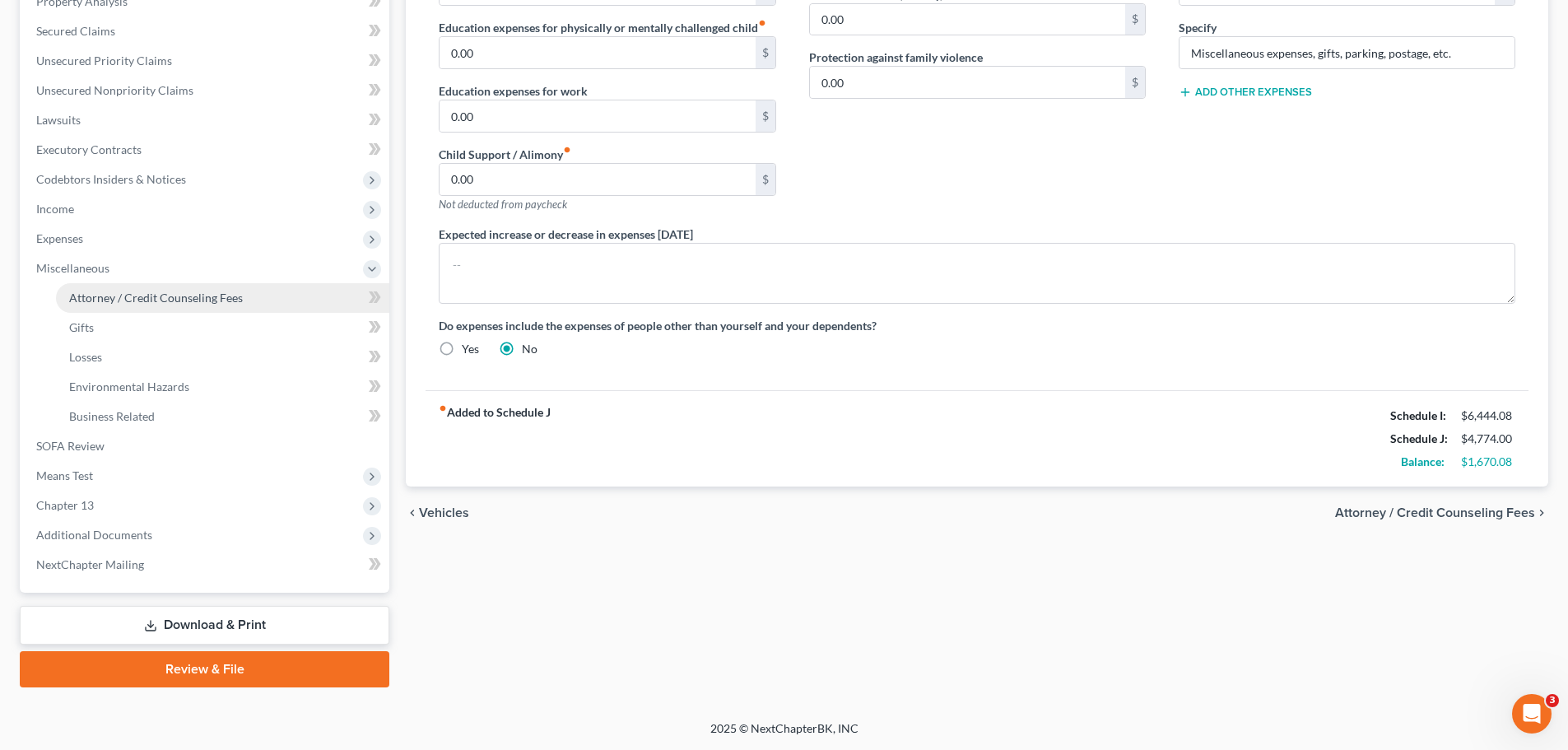
click at [174, 298] on span "Attorney / Credit Counseling Fees" at bounding box center [156, 298] width 173 height 14
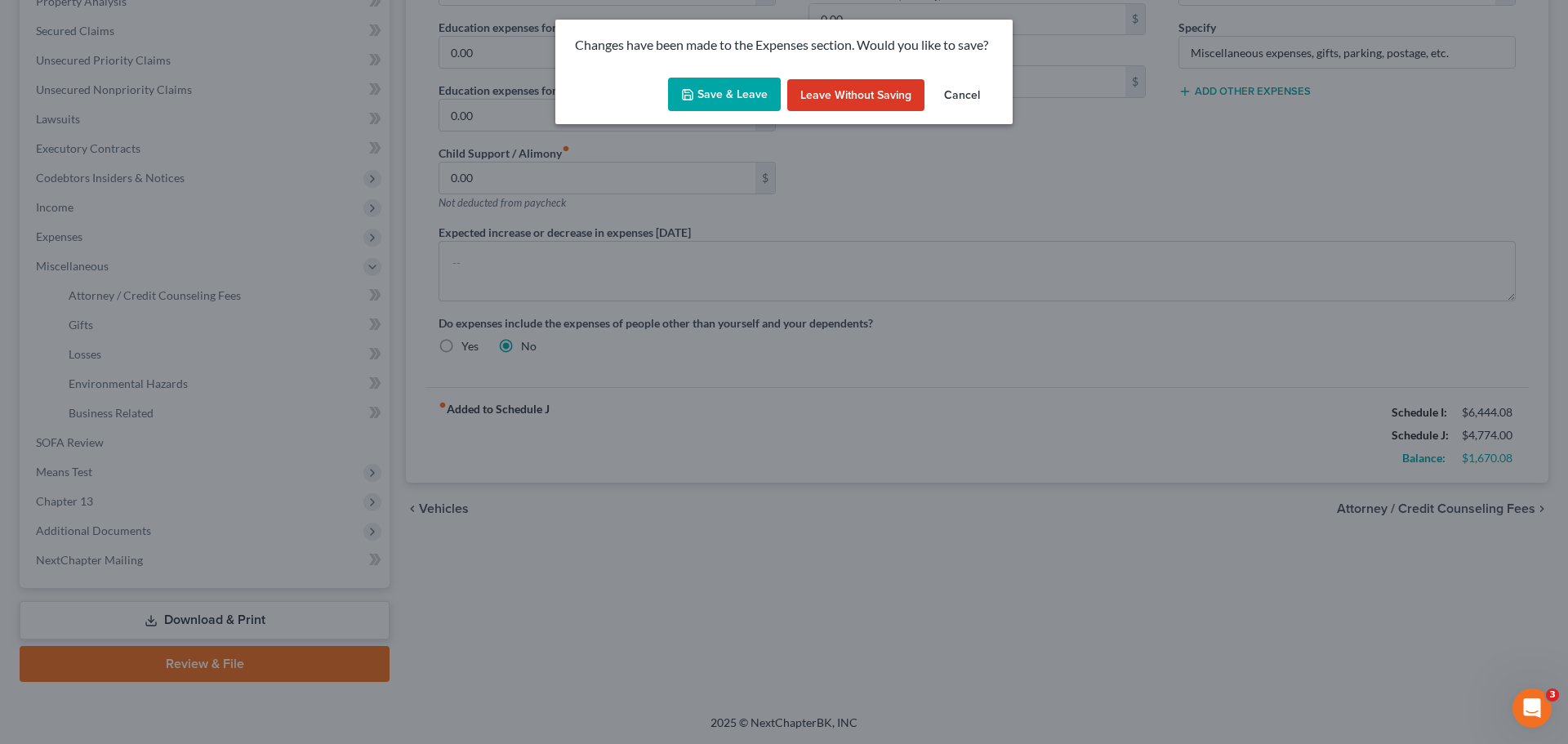
click at [739, 103] on button "Save & Leave" at bounding box center [724, 95] width 113 height 35
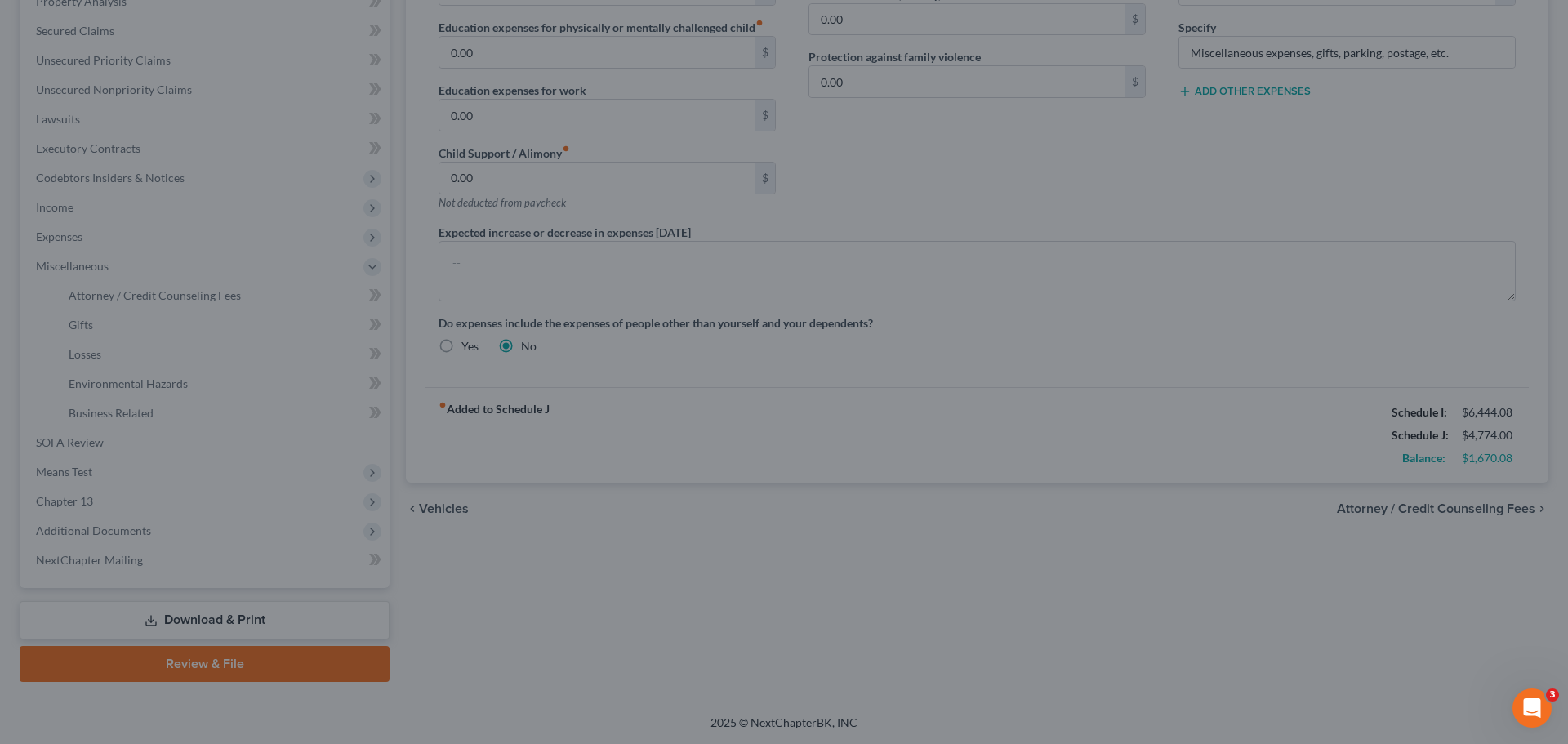
type input "100.00"
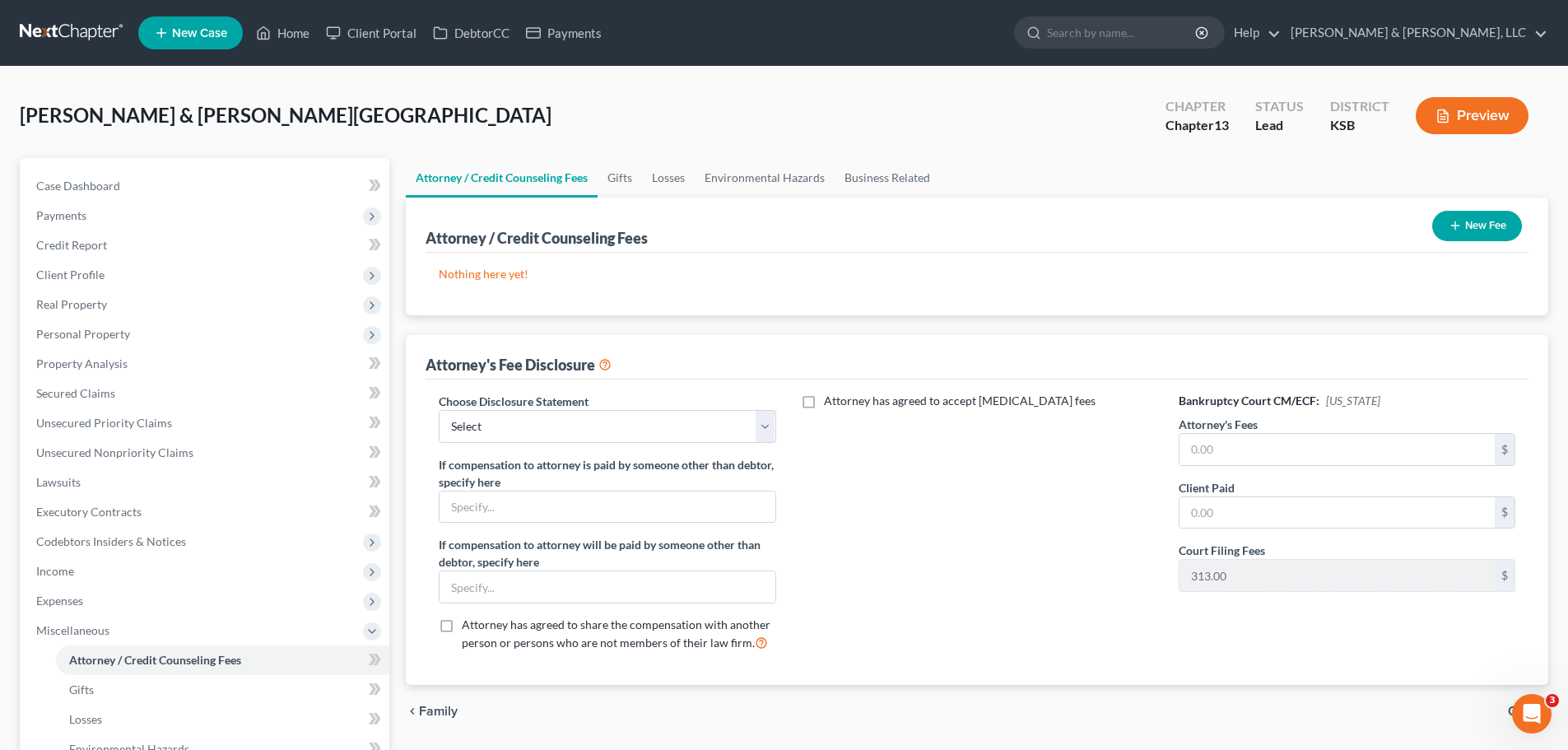
click at [1458, 223] on icon "button" at bounding box center [1455, 225] width 13 height 13
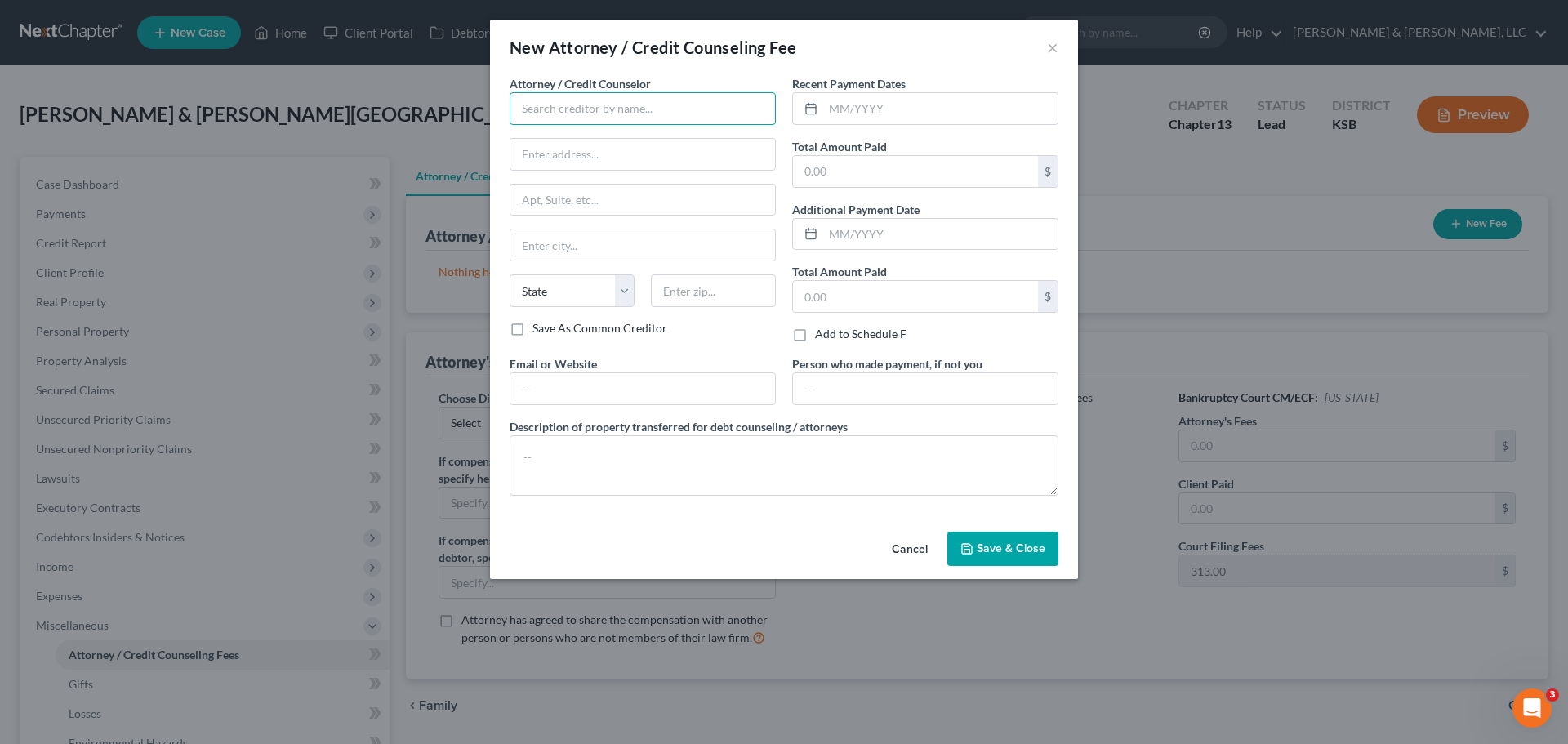
click at [613, 114] on input "text" at bounding box center [642, 109] width 267 height 33
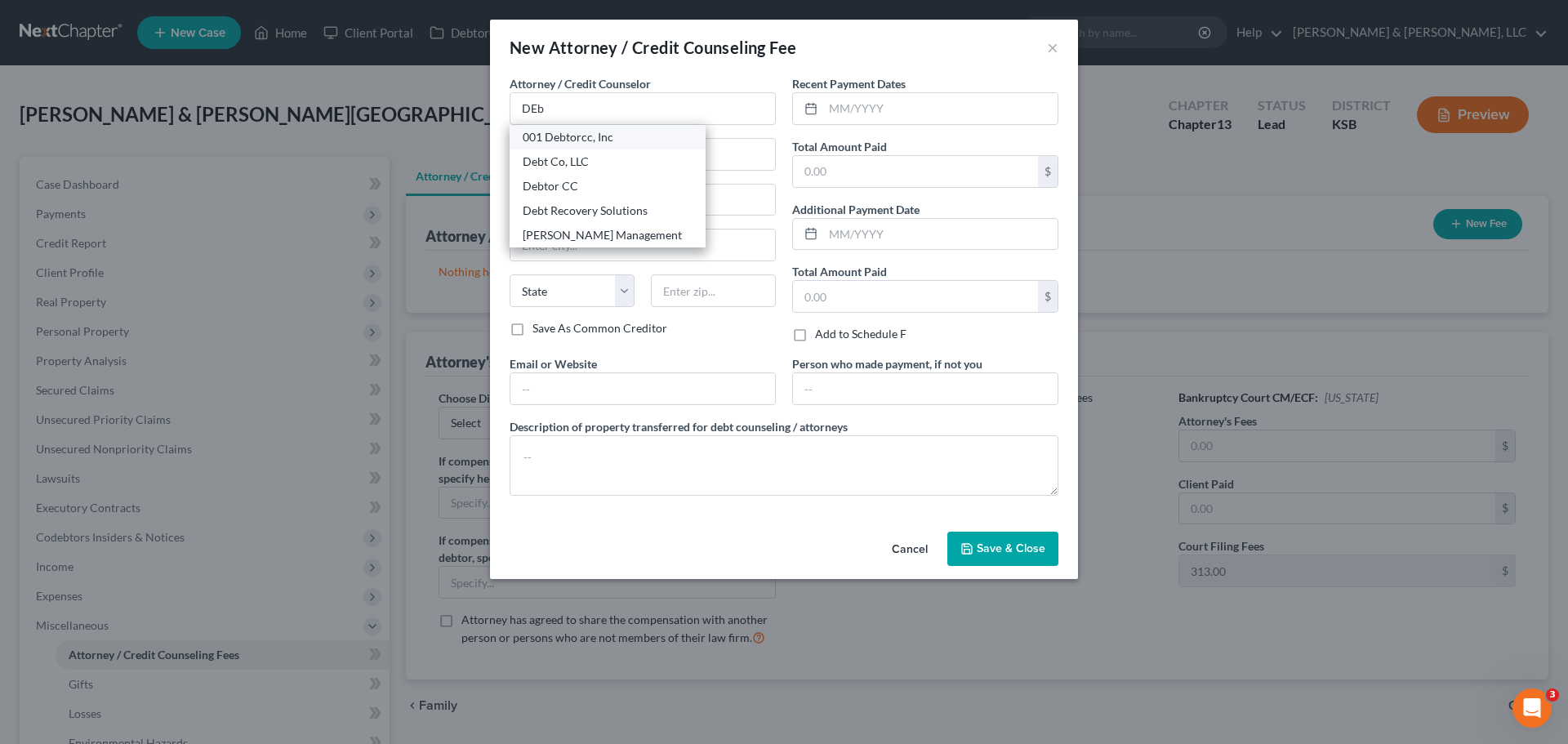
click at [573, 139] on div "001 Debtorcc, Inc" at bounding box center [608, 137] width 170 height 16
type input "001 Debtorcc, Inc"
type input "378 Summit Ave"
type input "Jersey City"
select select "33"
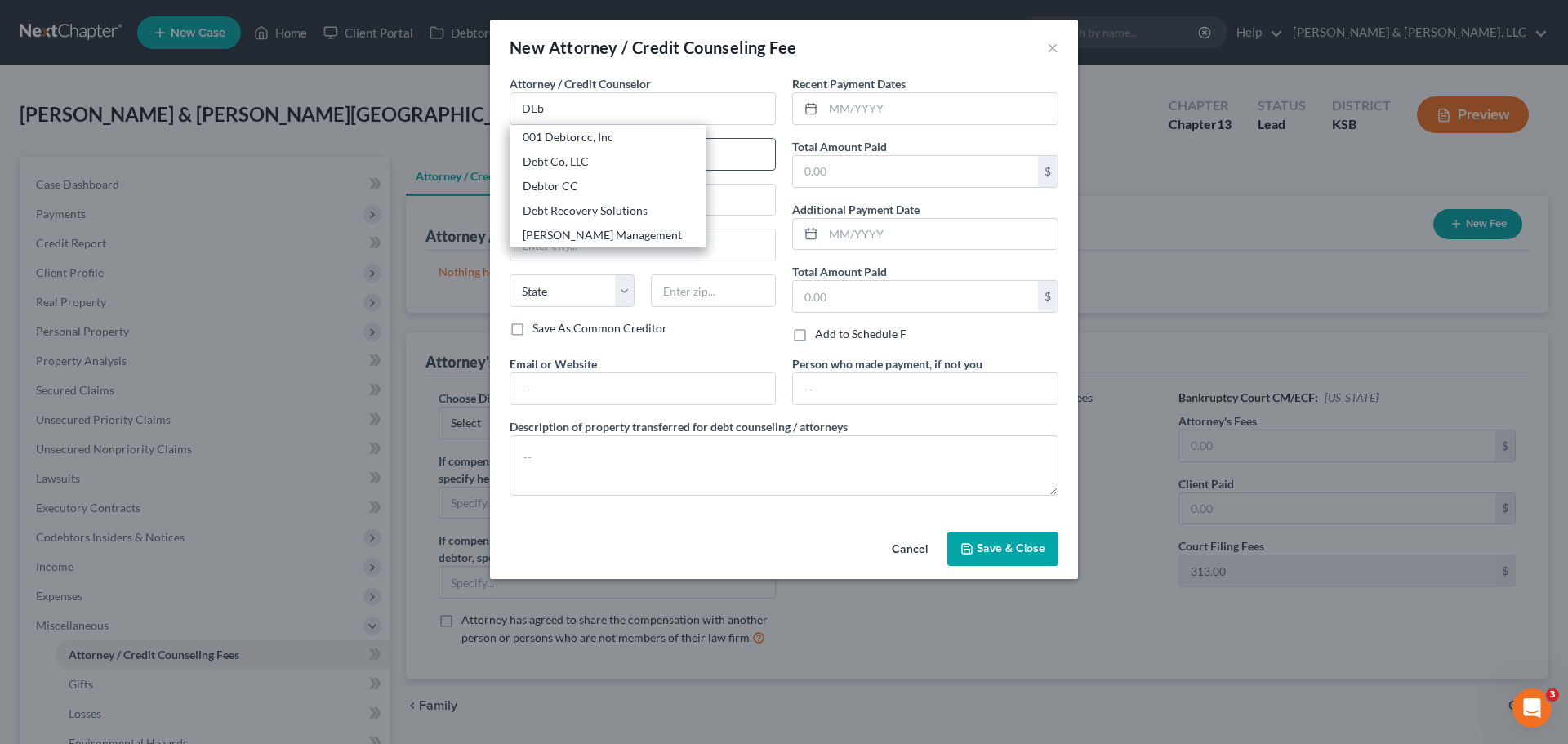
type input "07306"
click at [884, 176] on input "text" at bounding box center [915, 172] width 245 height 31
type input "19.95"
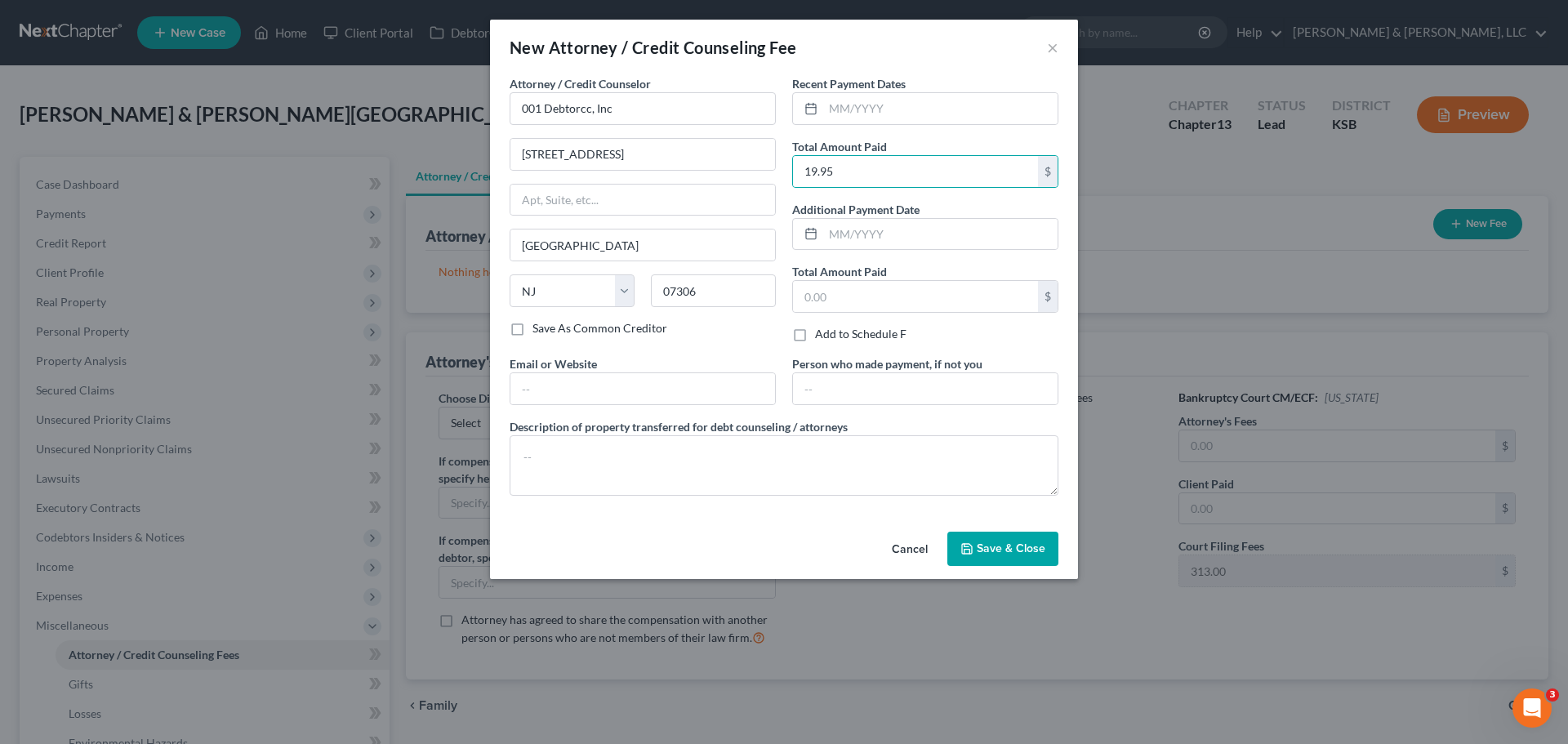
click at [1028, 550] on span "Save & Close" at bounding box center [1011, 549] width 69 height 14
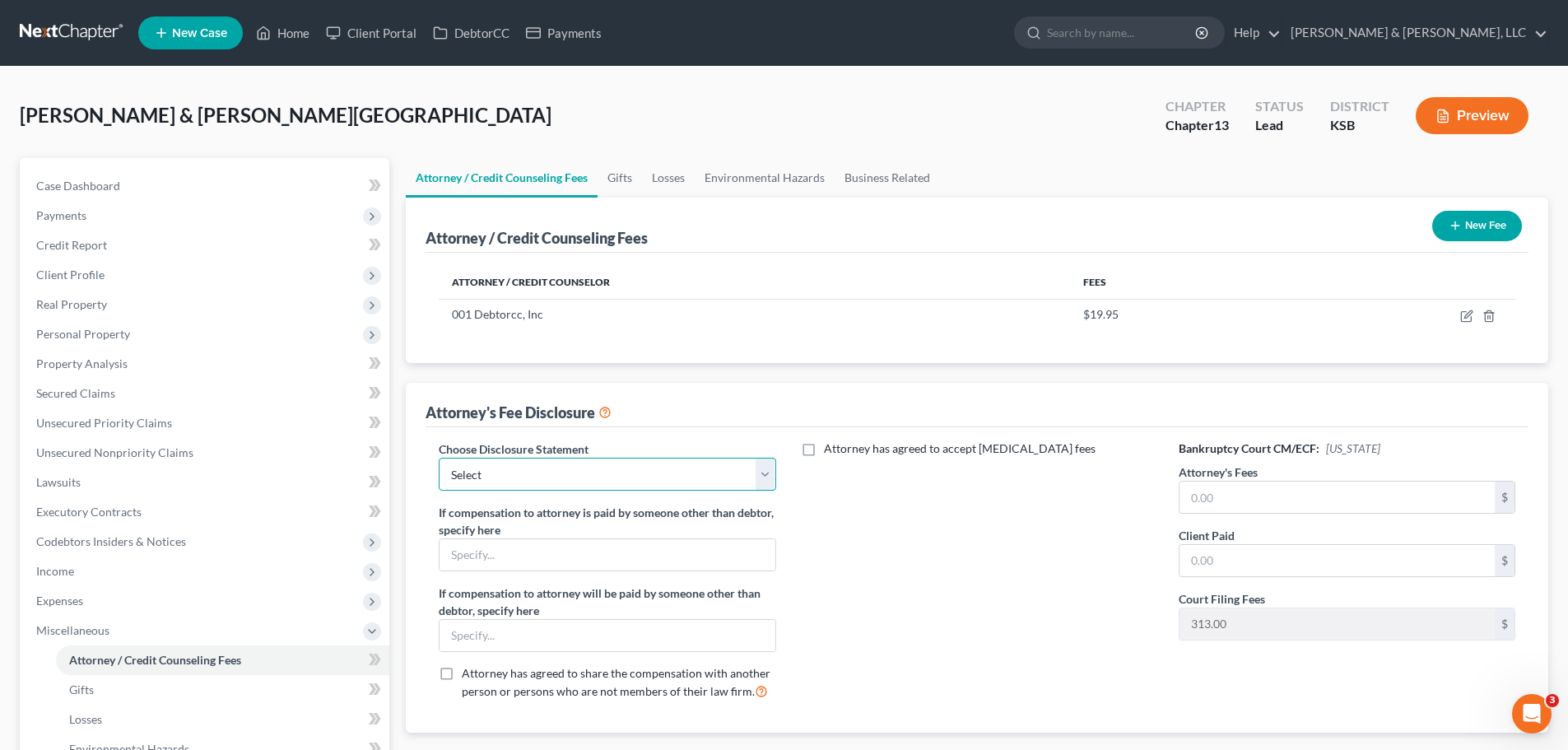
click at [670, 427] on div "Choose Disclosure Statement Select Attorney Disclosure of Compensation Statemen…" at bounding box center [976, 579] width 1102 height 305
select select "0"
click at [438, 458] on select "Select Attorney Disclosure of Compensation Statement" at bounding box center [606, 474] width 337 height 33
click at [1279, 501] on input "text" at bounding box center [1337, 497] width 315 height 32
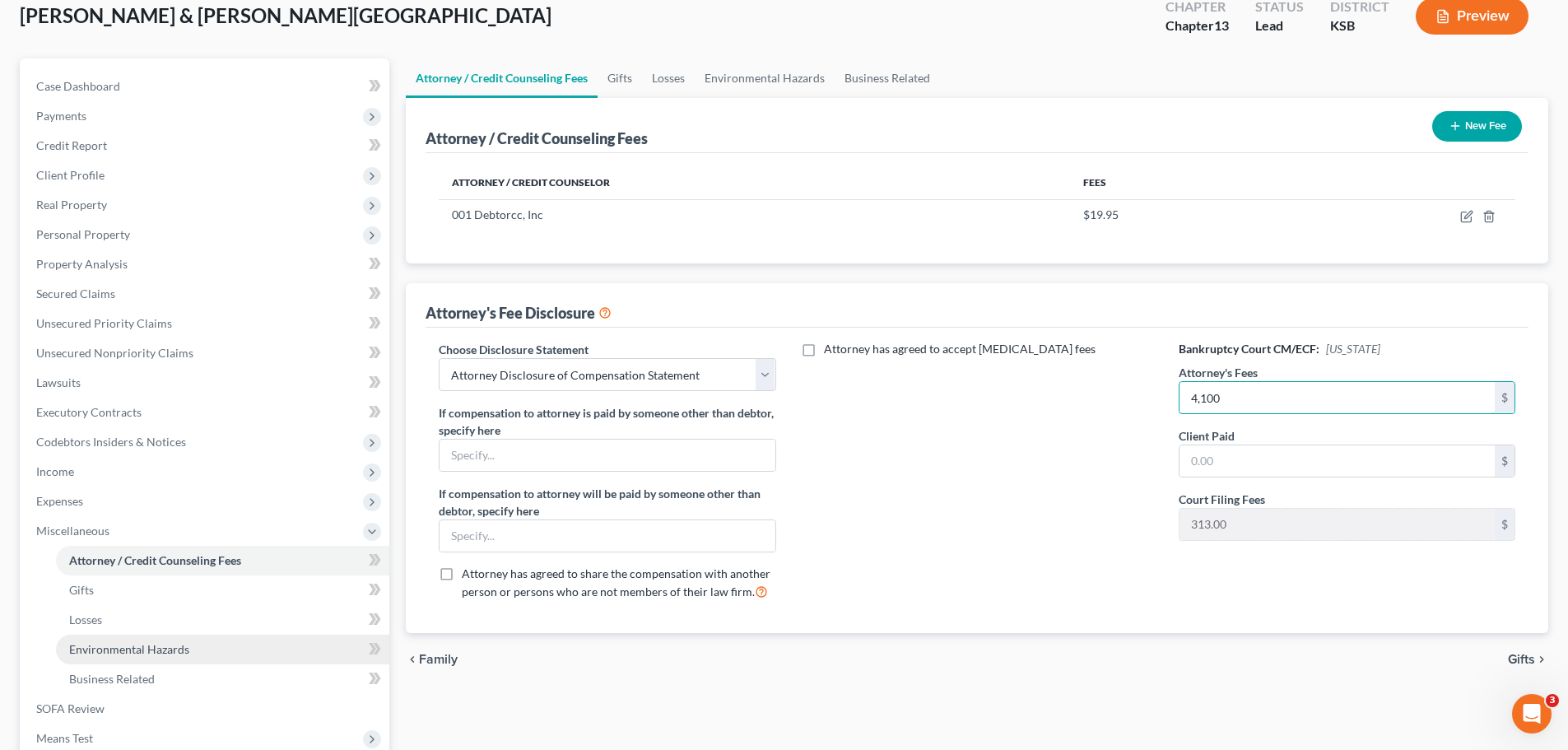
scroll to position [329, 0]
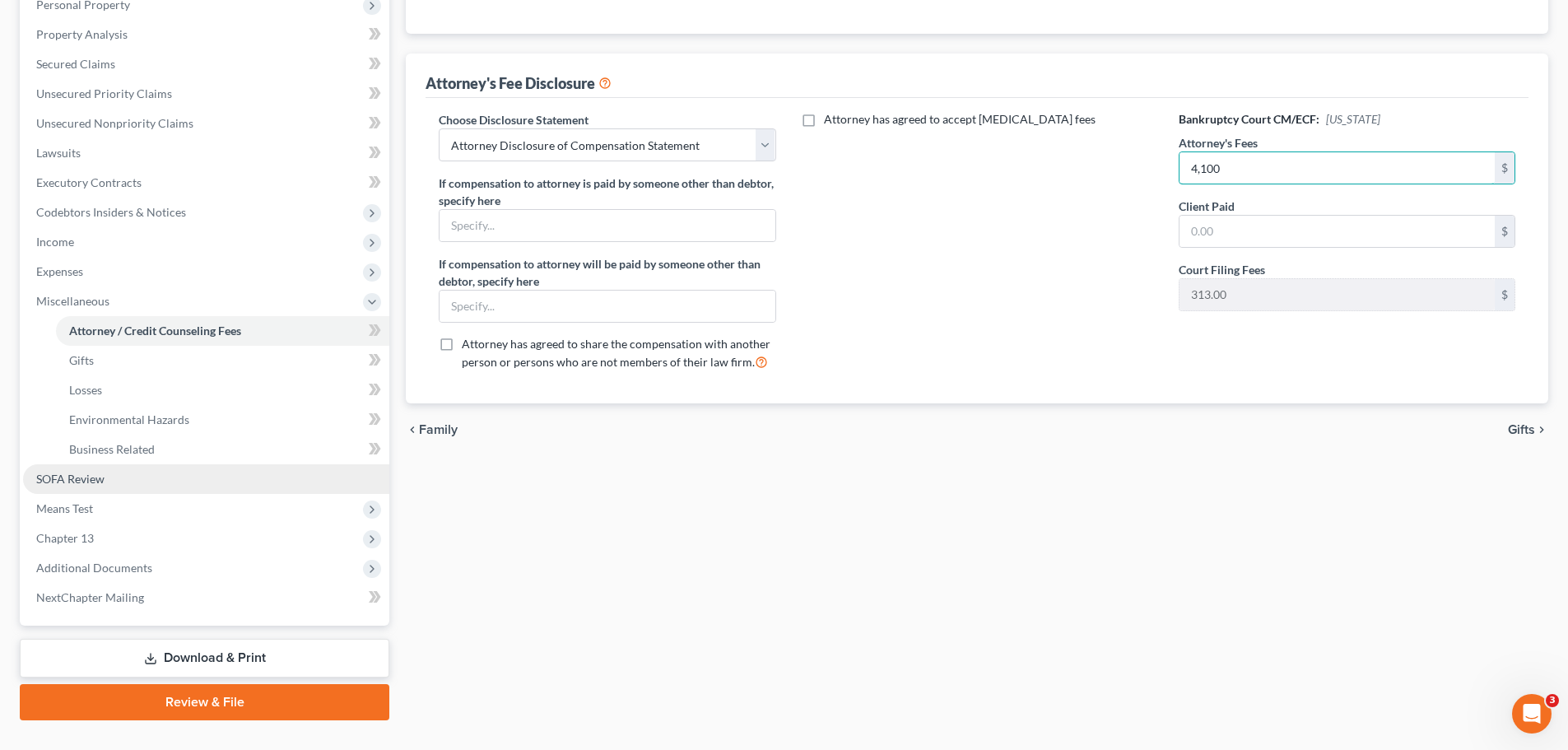
type input "4,100"
click at [99, 479] on span "SOFA Review" at bounding box center [70, 479] width 68 height 14
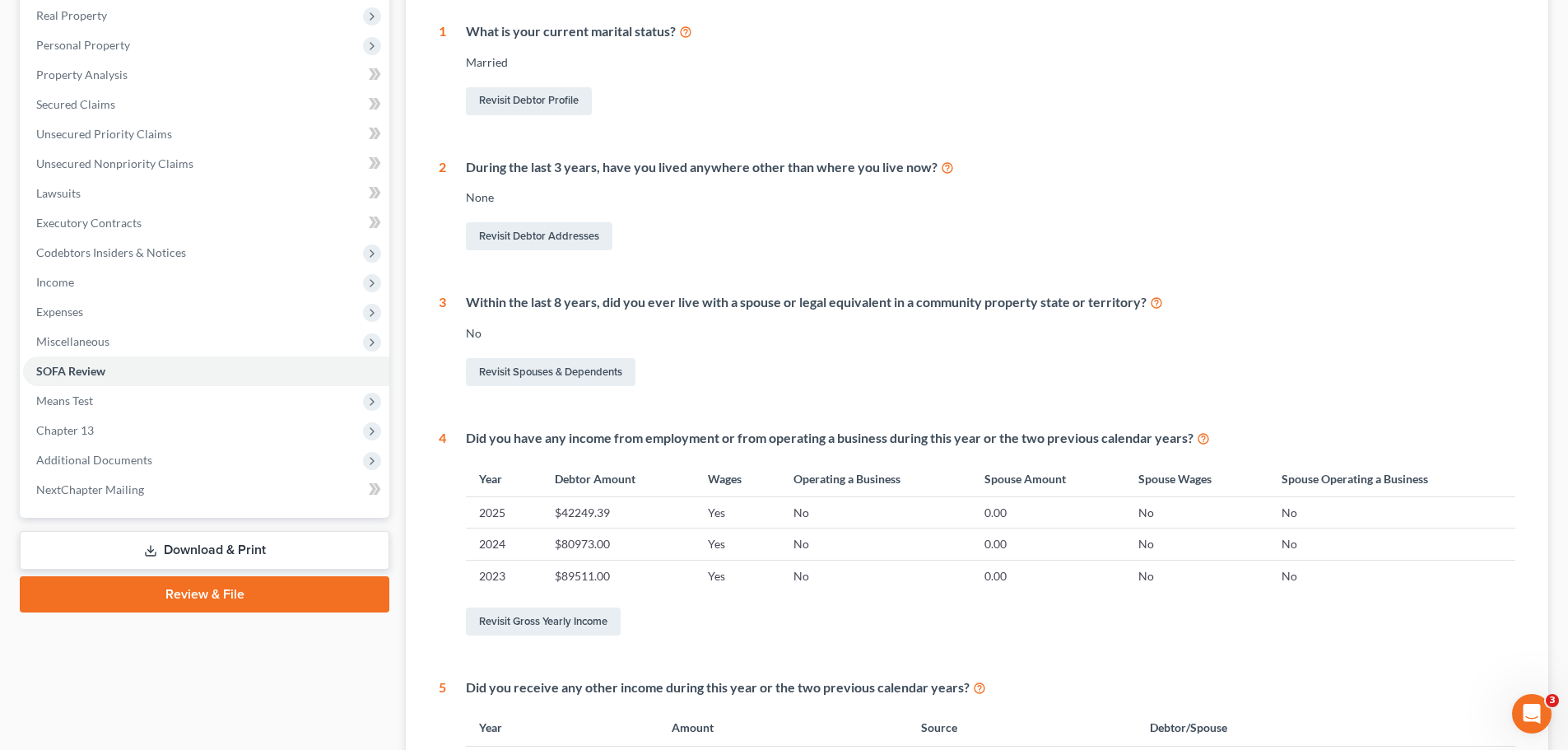
scroll to position [329, 0]
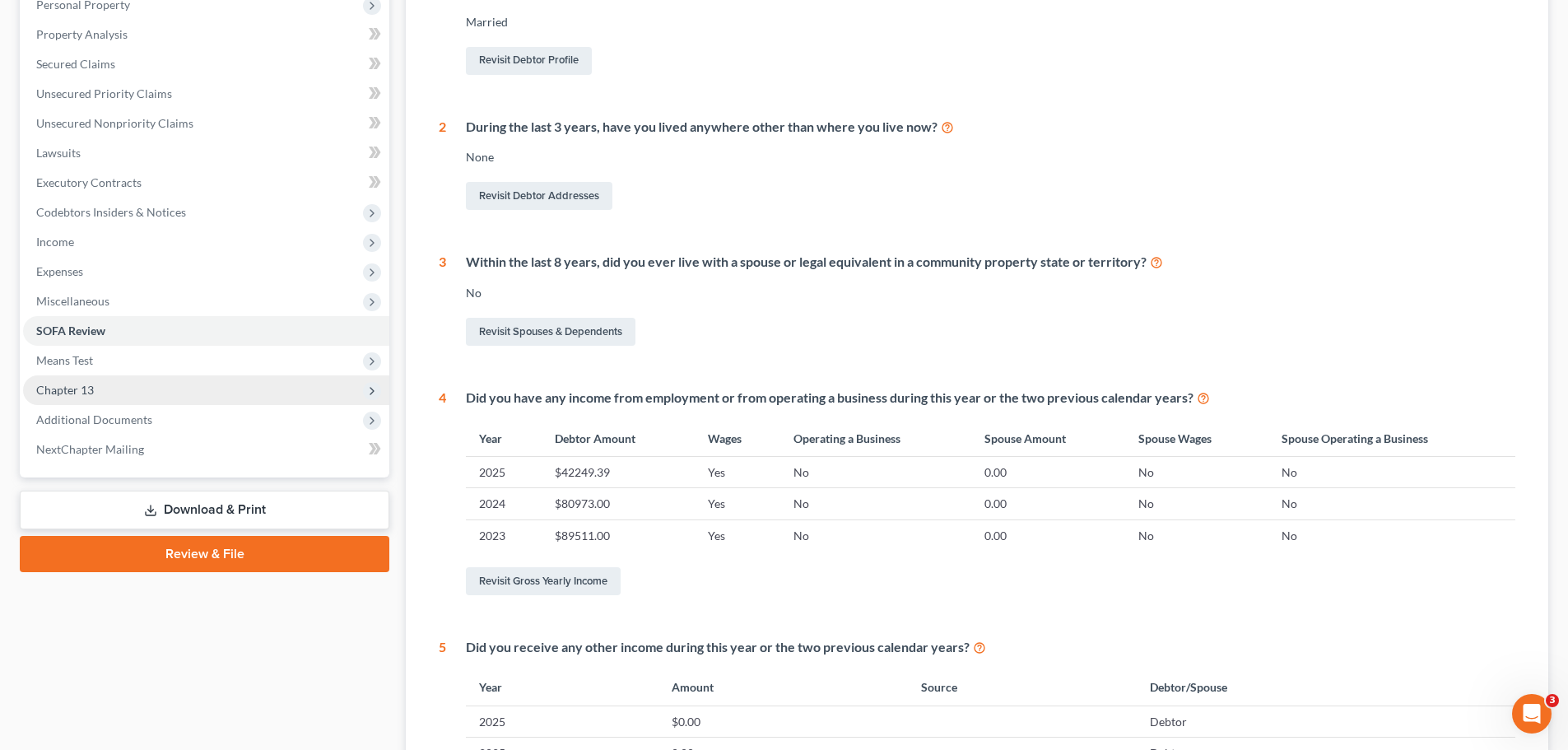
click at [90, 389] on span "Chapter 13" at bounding box center [65, 389] width 58 height 14
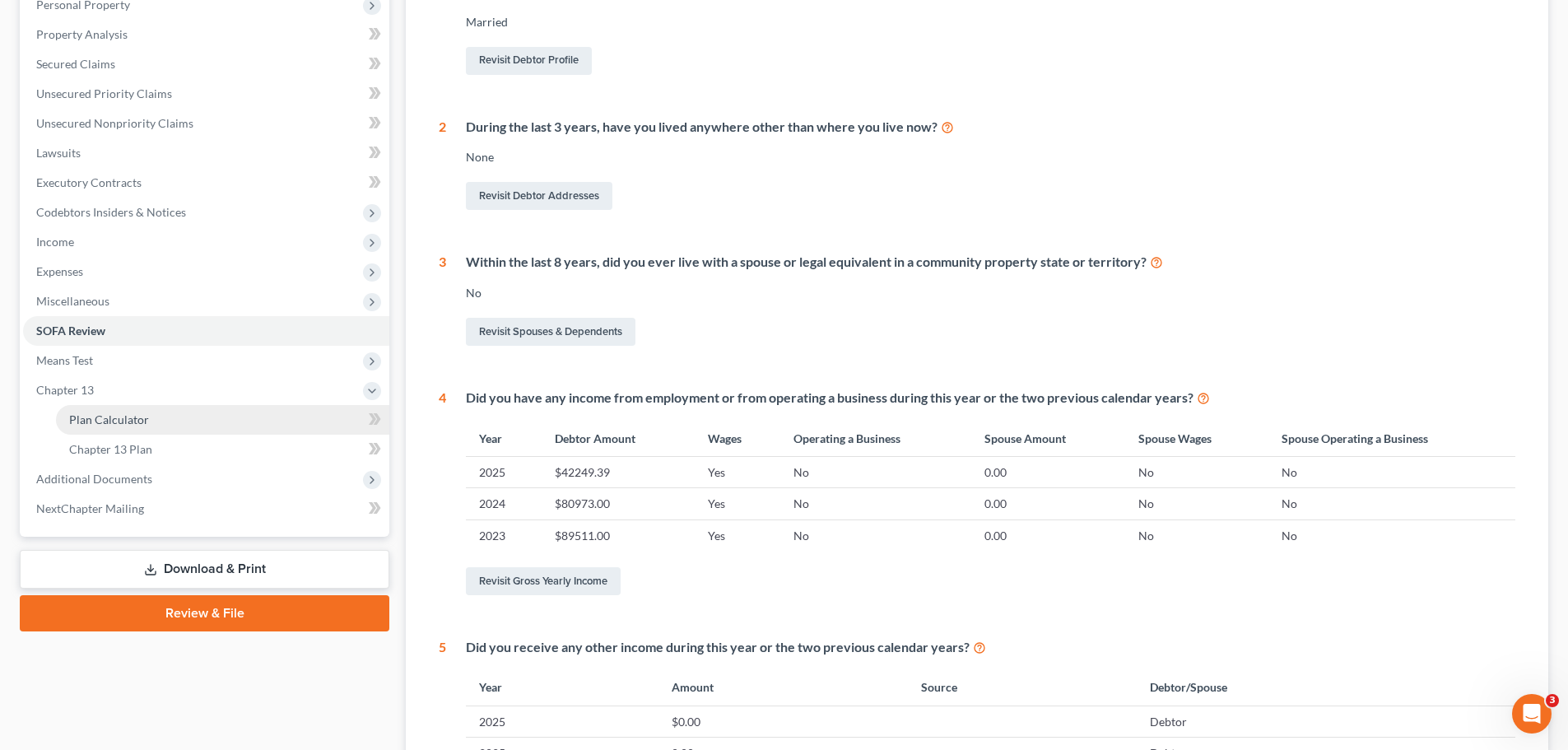
click at [105, 419] on span "Plan Calculator" at bounding box center [108, 419] width 80 height 14
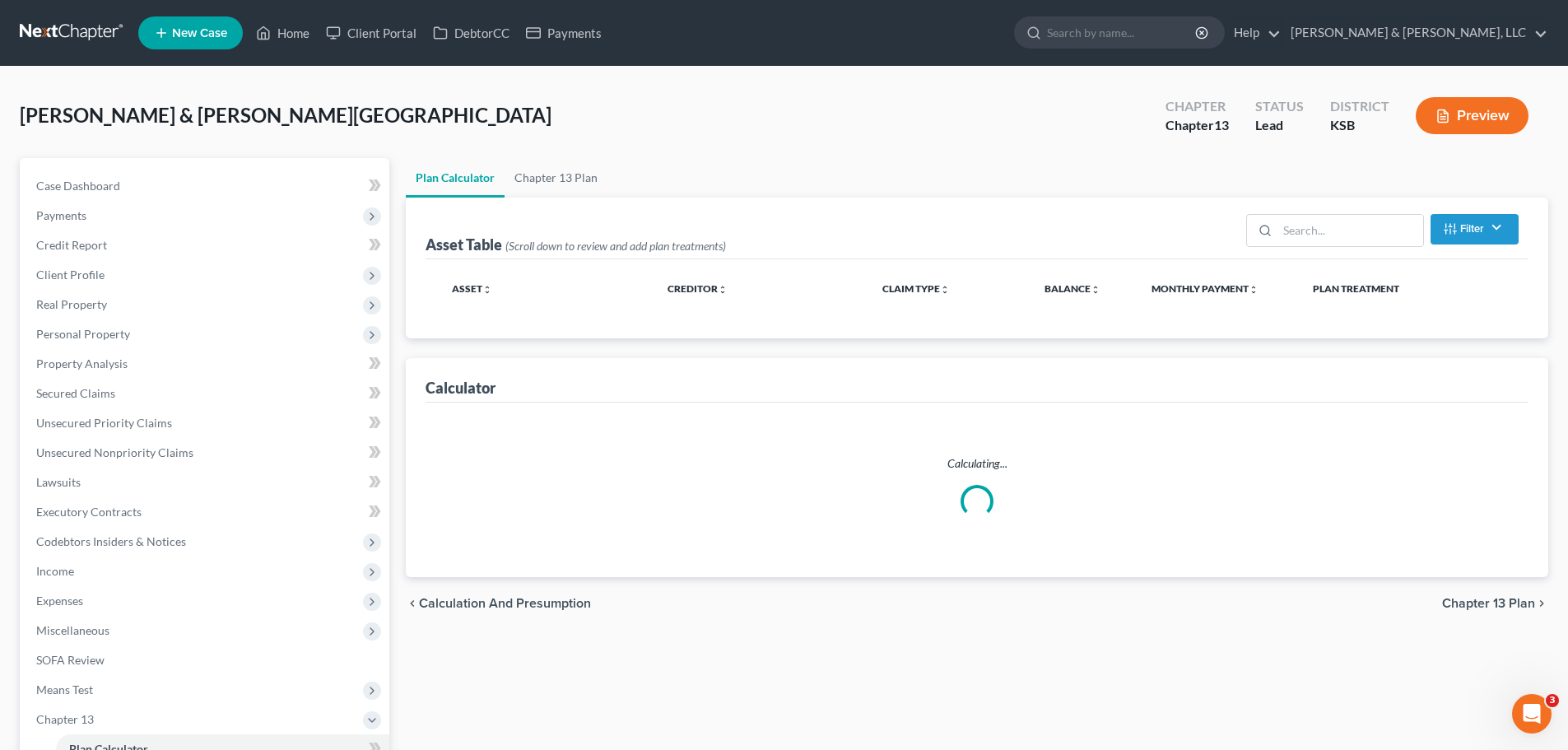
select select "59"
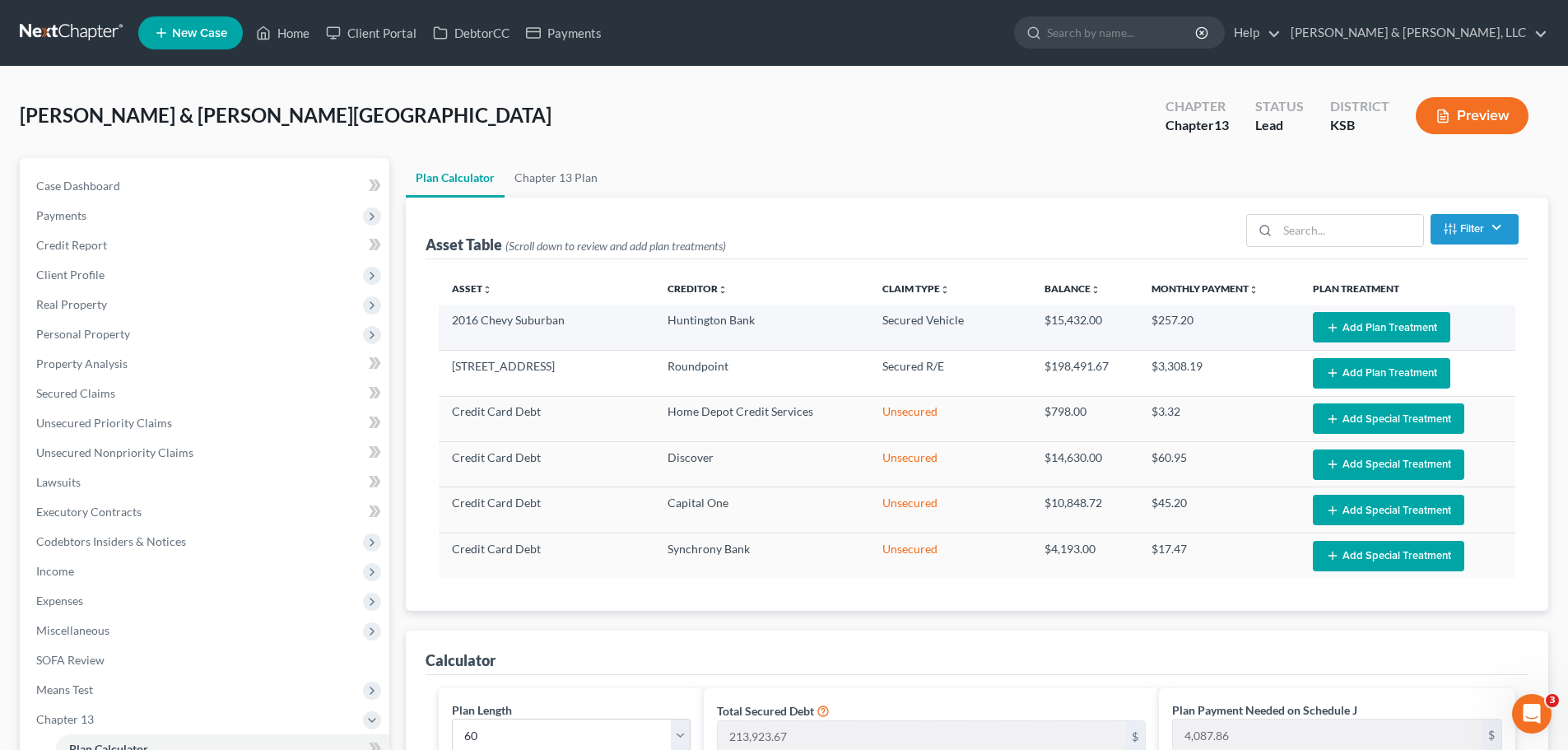
click at [1353, 328] on button "Add Plan Treatment" at bounding box center [1381, 326] width 137 height 31
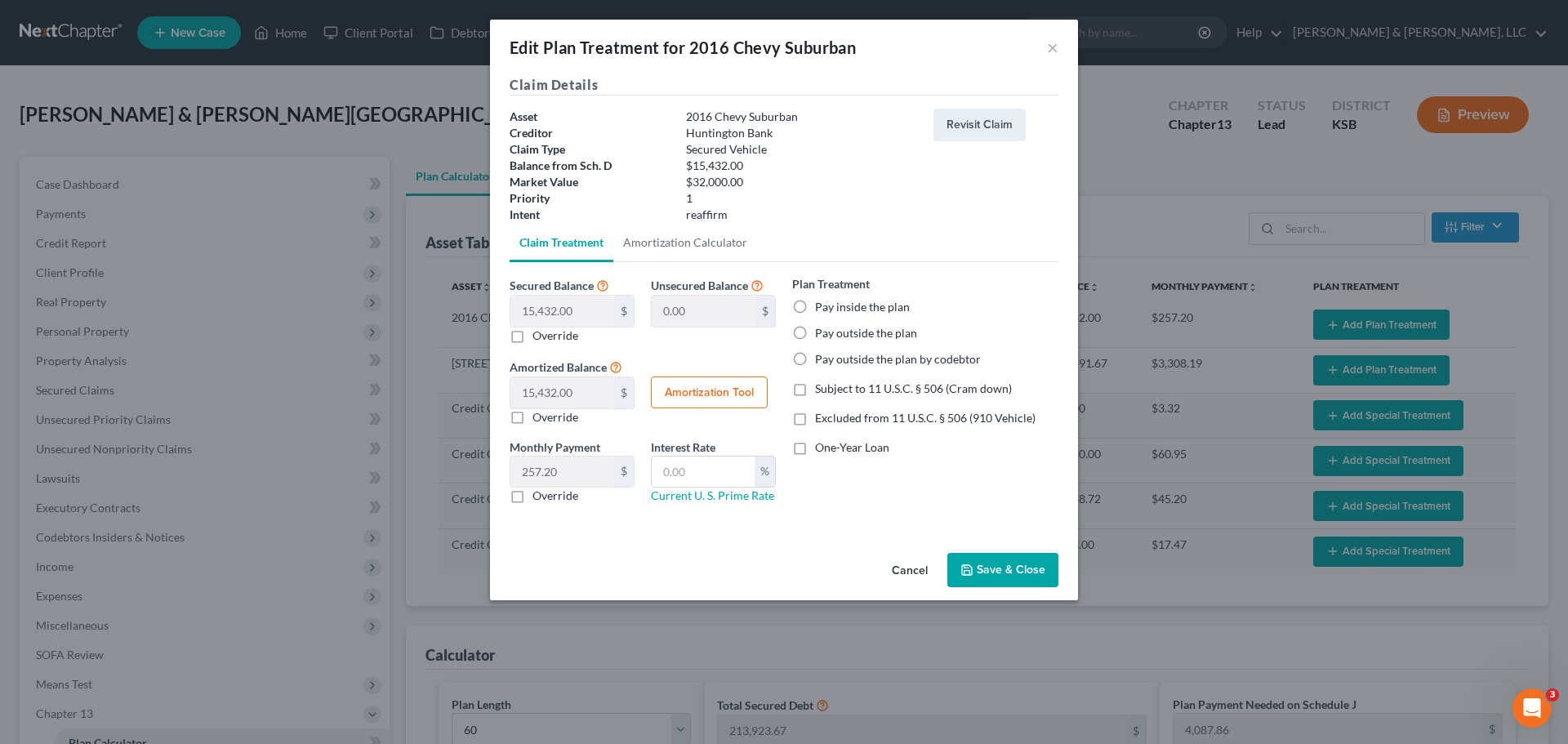
click at [831, 305] on label "Pay inside the plan" at bounding box center [862, 306] width 95 height 16
click at [831, 305] on input "Pay inside the plan" at bounding box center [827, 304] width 10 height 10
radio input "true"
click at [887, 424] on span "Excluded from 11 U.S.C. § 506 (910 Vehicle)" at bounding box center [926, 418] width 221 height 14
click at [832, 420] on input "Excluded from 11 U.S.C. § 506 (910 Vehicle)" at bounding box center [827, 415] width 10 height 10
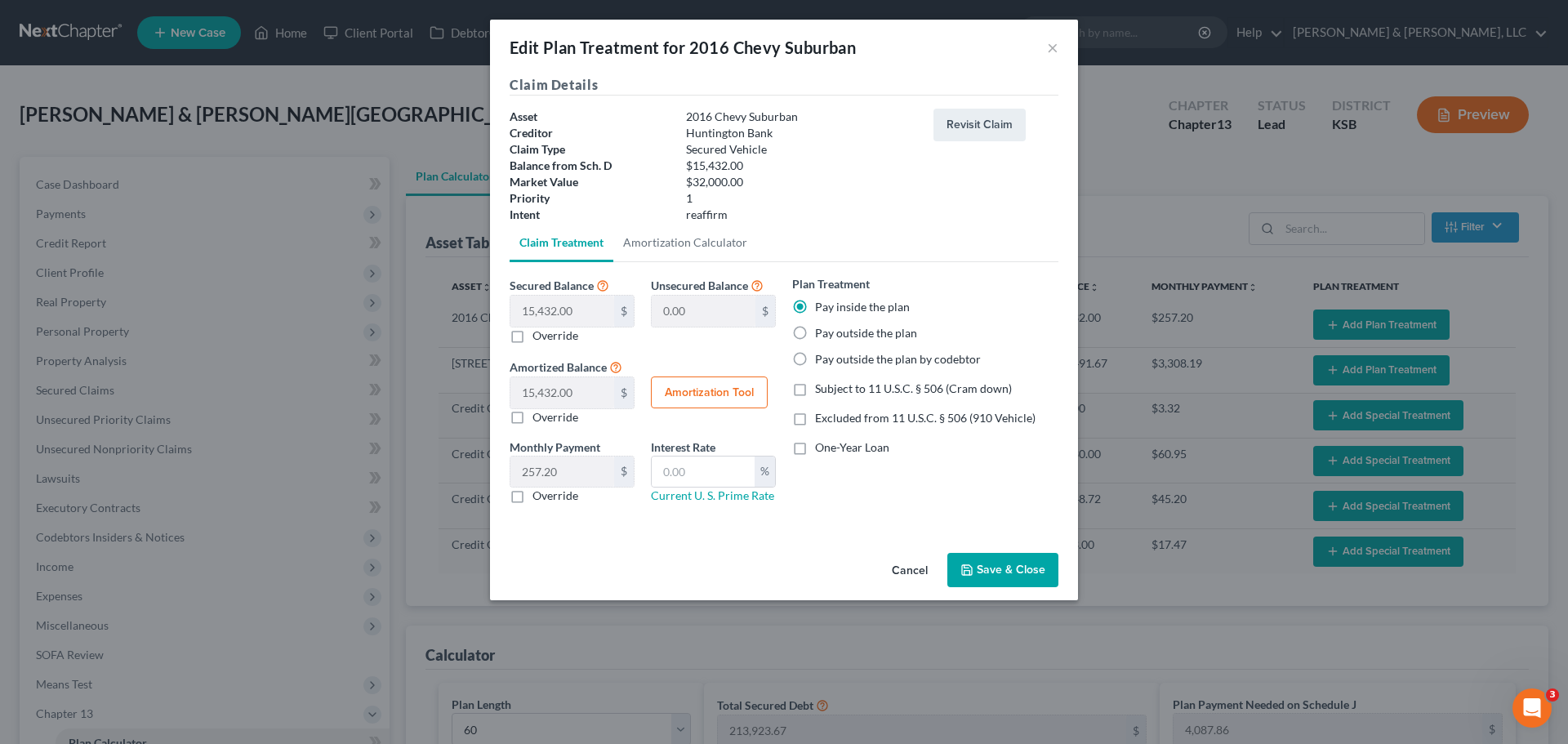
checkbox input "true"
click at [700, 240] on link "Amortization Calculator" at bounding box center [685, 242] width 144 height 39
type input "15,432.00"
type input "60"
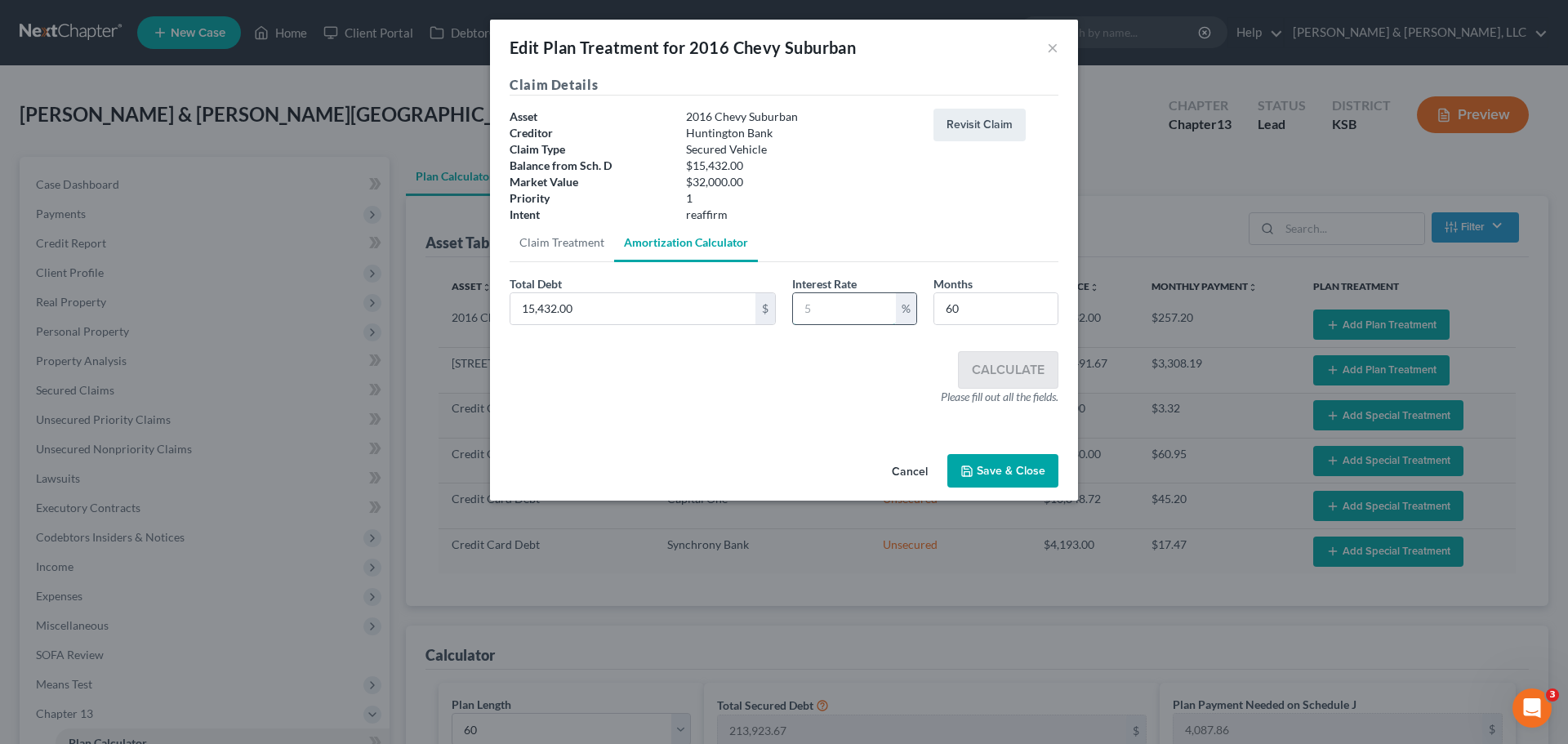
click at [865, 317] on input "text" at bounding box center [844, 309] width 103 height 31
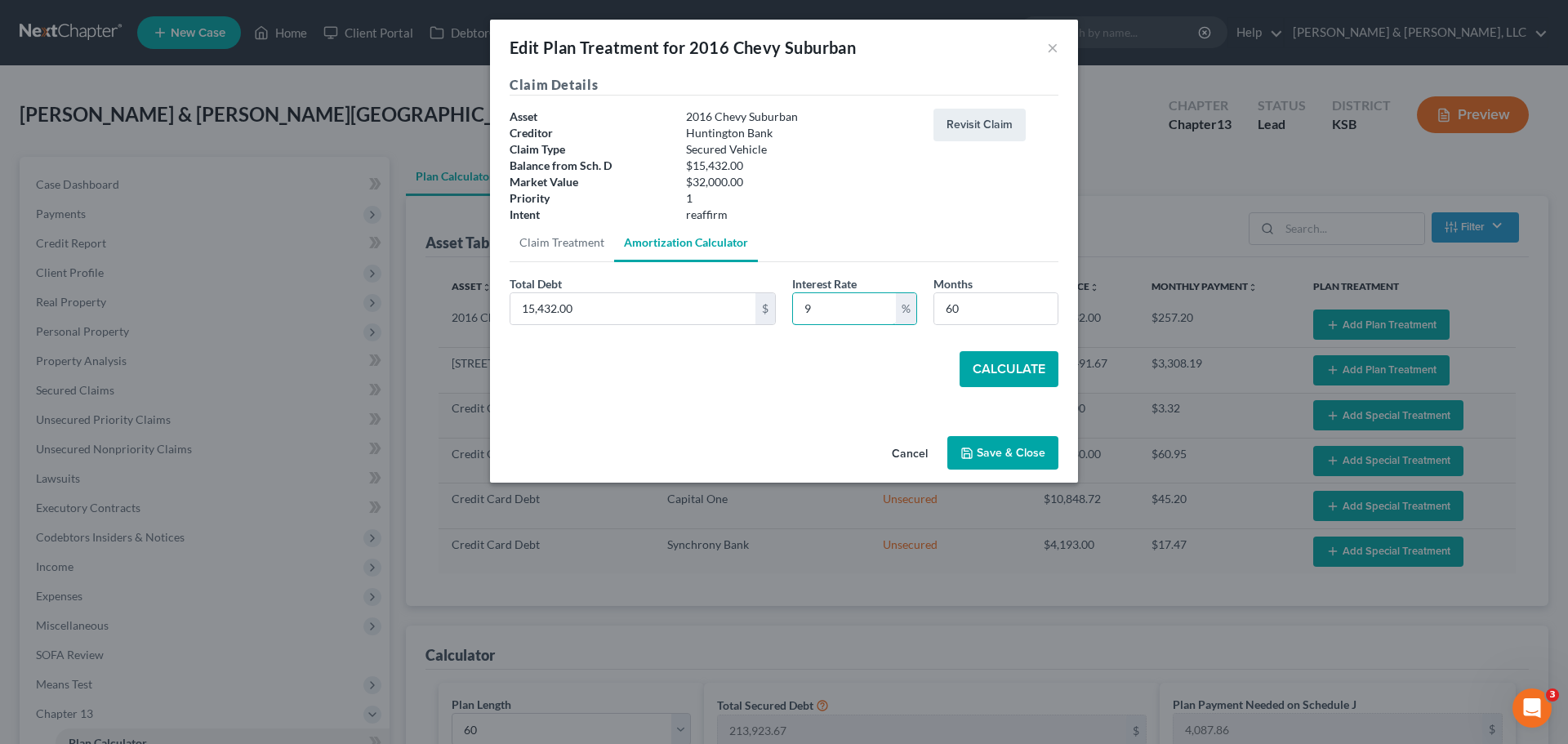
type input "9"
click at [992, 368] on button "Calculate" at bounding box center [1009, 368] width 99 height 36
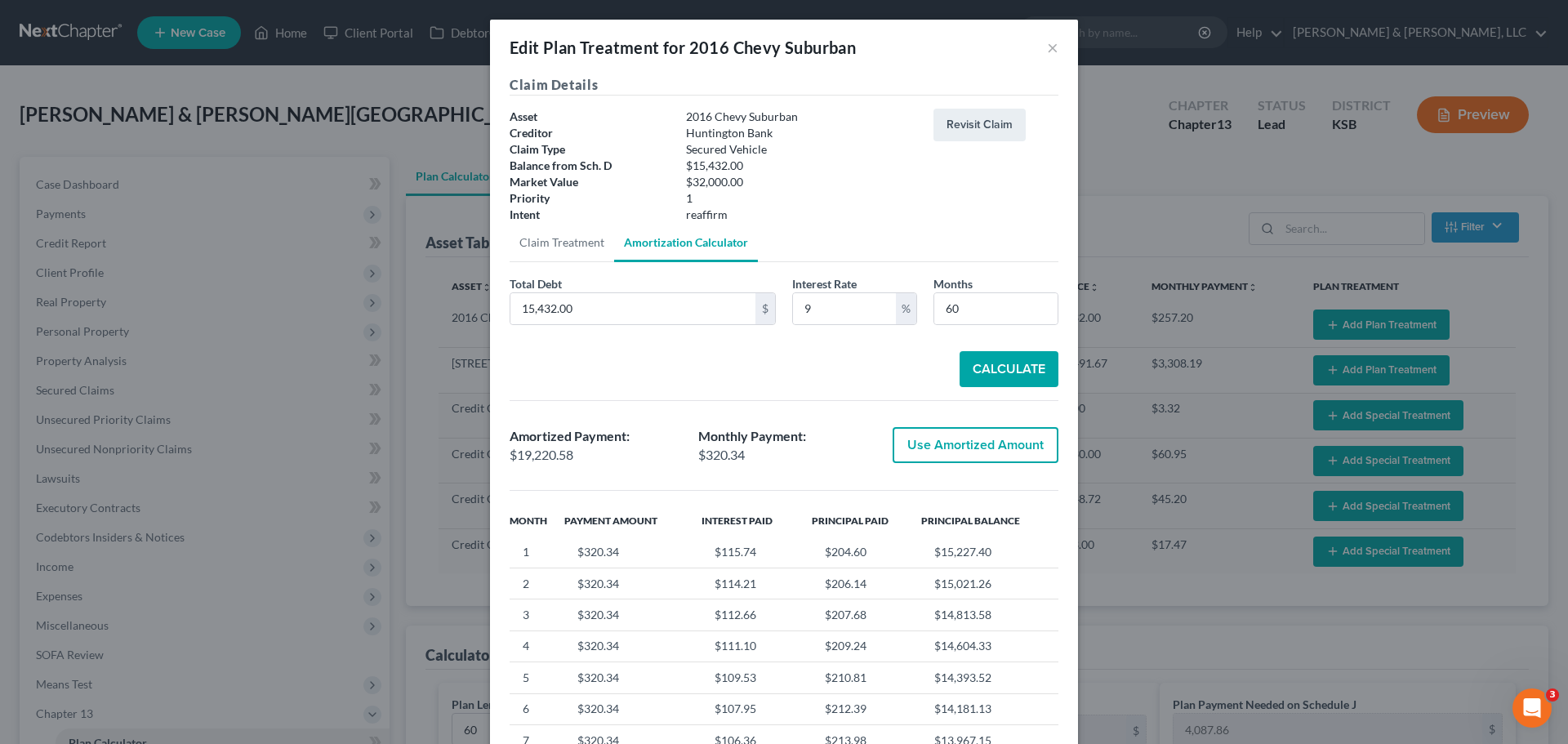
click at [1014, 449] on button "Use Amortized Amount" at bounding box center [975, 444] width 166 height 36
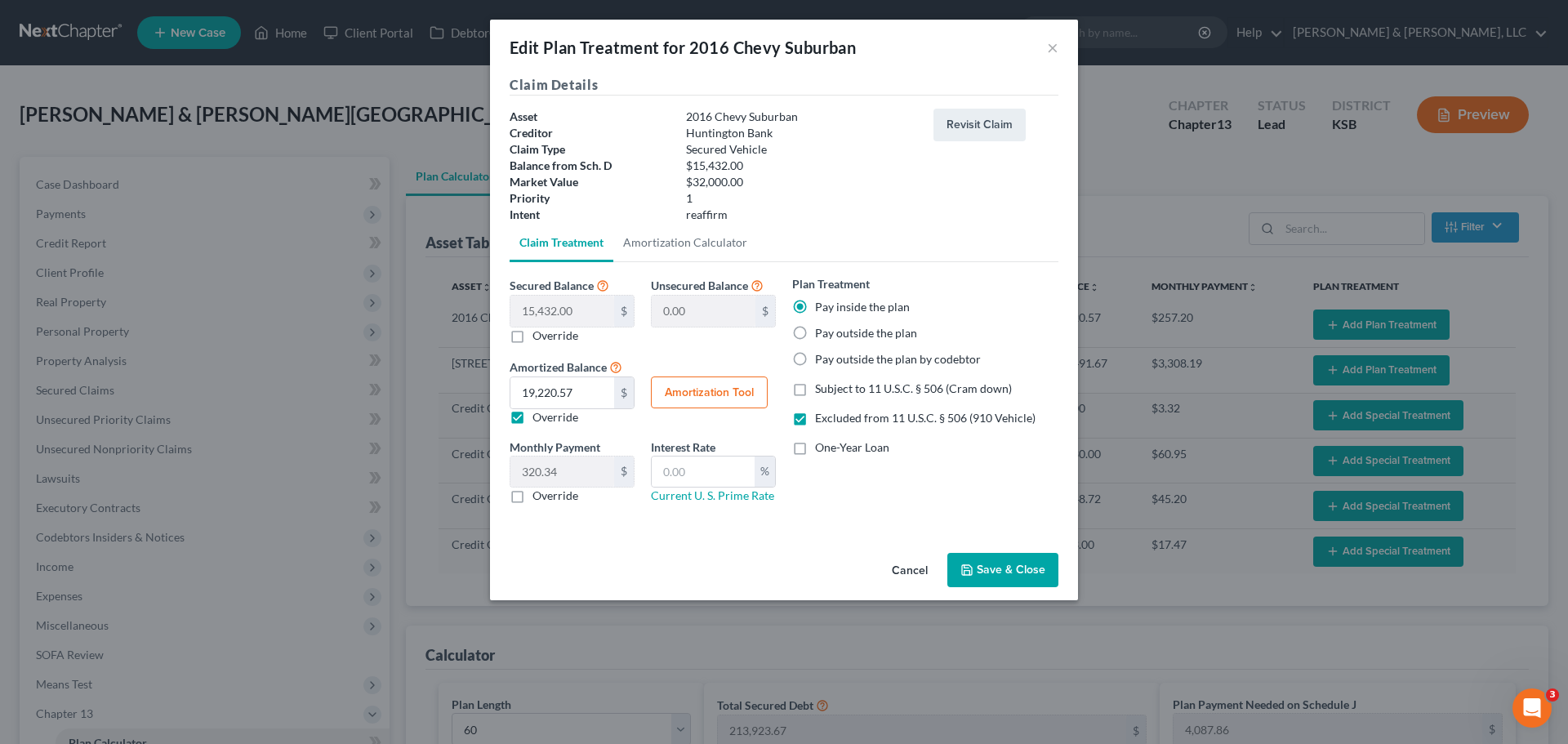
click at [1003, 587] on div "Cancel Save & Close" at bounding box center [783, 573] width 588 height 54
click at [998, 578] on button "Save & Close" at bounding box center [1003, 570] width 111 height 35
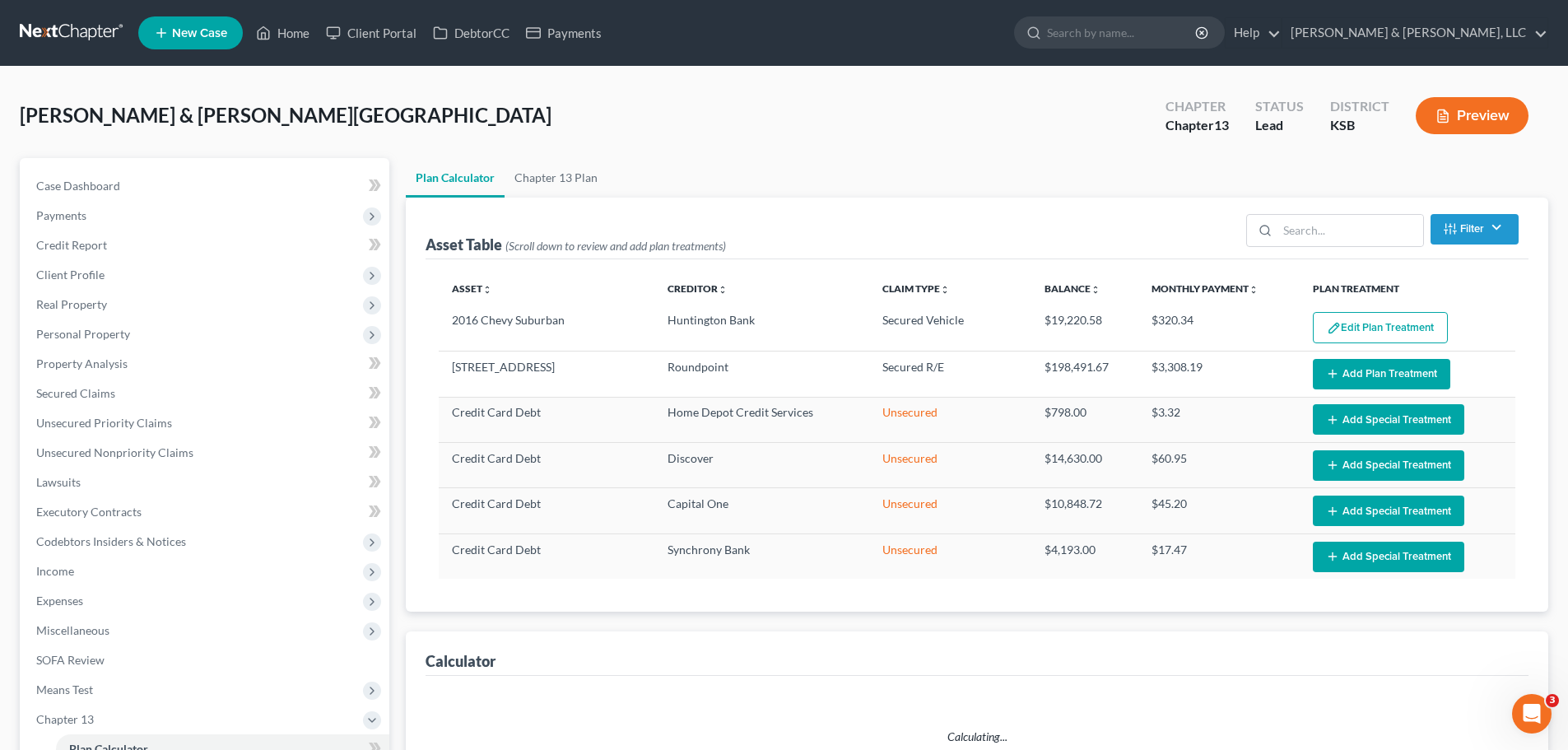
click at [1367, 378] on button "Add Plan Treatment" at bounding box center [1381, 374] width 137 height 31
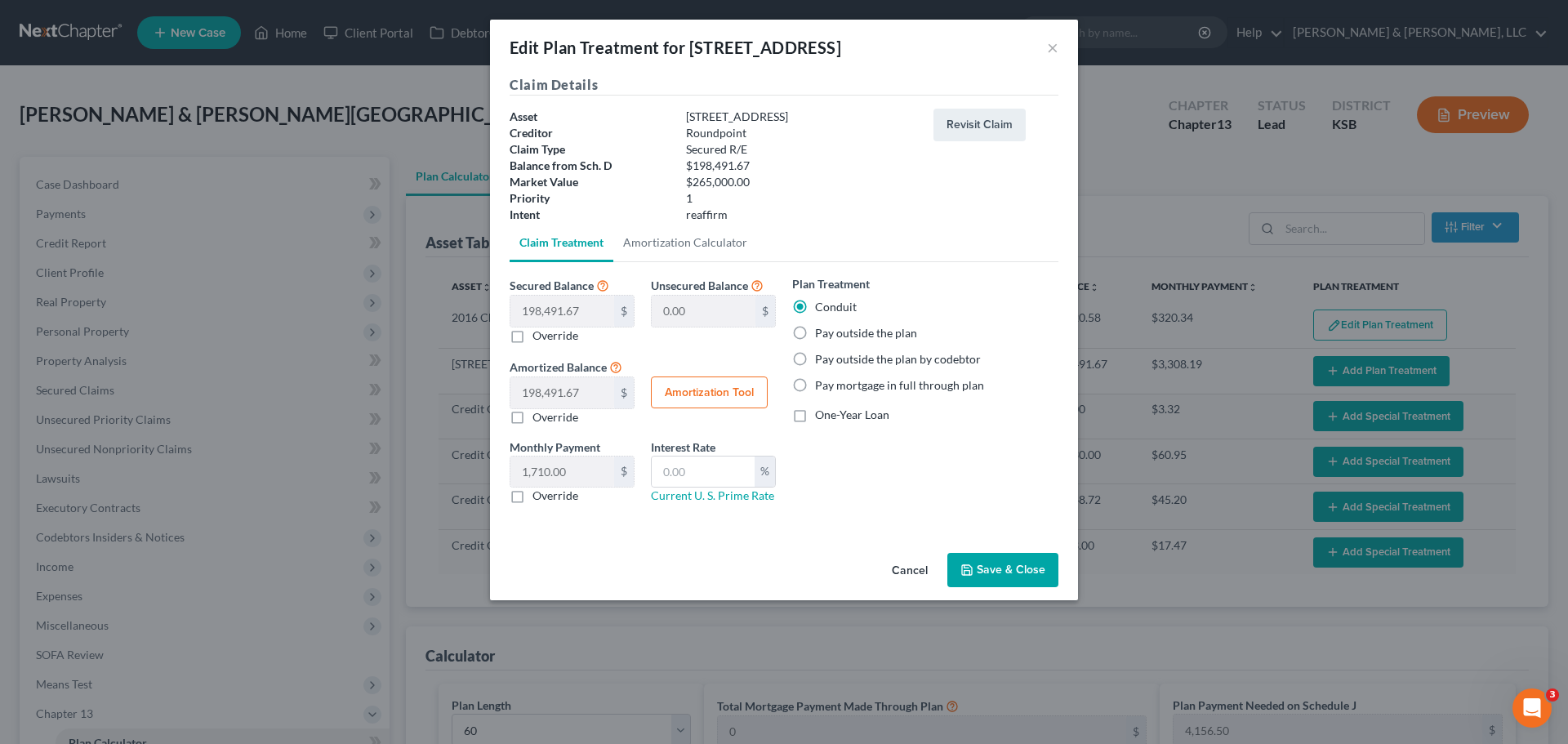
click at [856, 332] on label "Pay outside the plan" at bounding box center [866, 332] width 102 height 16
click at [832, 332] on input "Pay outside the plan" at bounding box center [827, 330] width 10 height 10
click at [991, 576] on button "Save & Close" at bounding box center [1003, 570] width 111 height 35
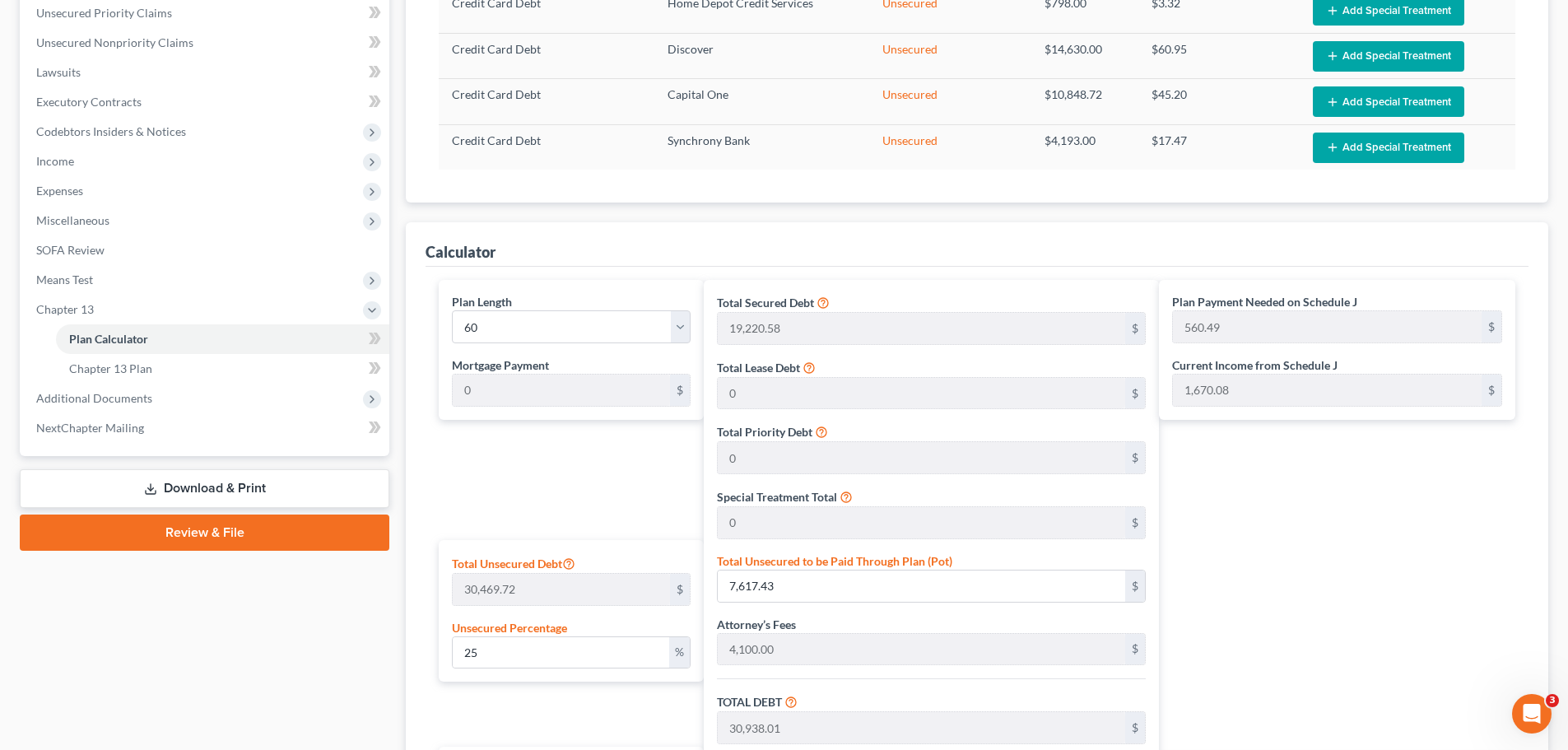
scroll to position [494, 0]
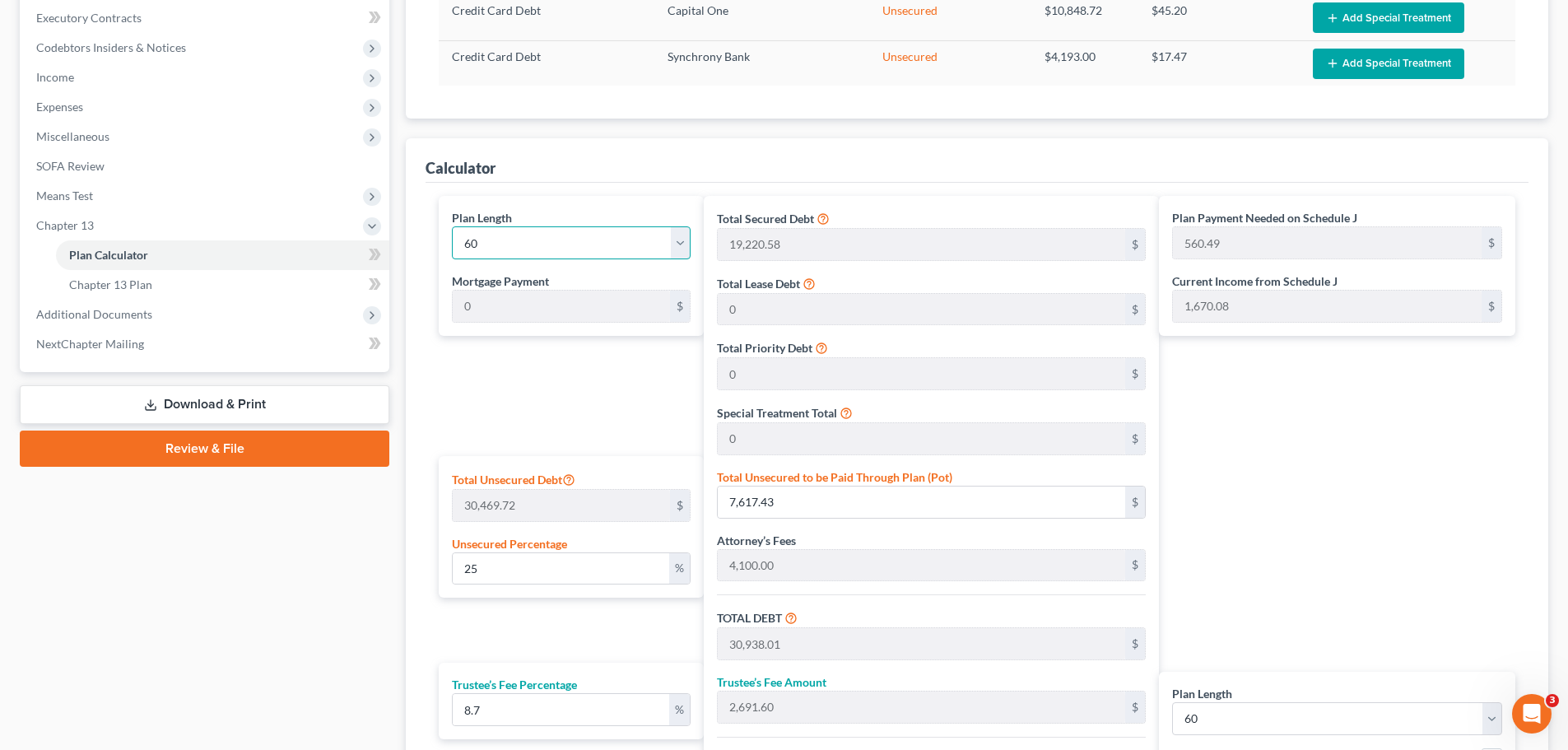
click at [577, 249] on select "1 2 3 4 5 6 7 8 9 10 11 12 13 14 15 16 17 18 19 20 21 22 23 24 25 26 27 28 29 3…" at bounding box center [570, 243] width 239 height 33
click at [452, 227] on select "1 2 3 4 5 6 7 8 9 10 11 12 13 14 15 16 17 18 19 20 21 22 23 24 25 26 27 28 29 3…" at bounding box center [570, 243] width 239 height 33
click at [559, 571] on input "25" at bounding box center [560, 569] width 216 height 32
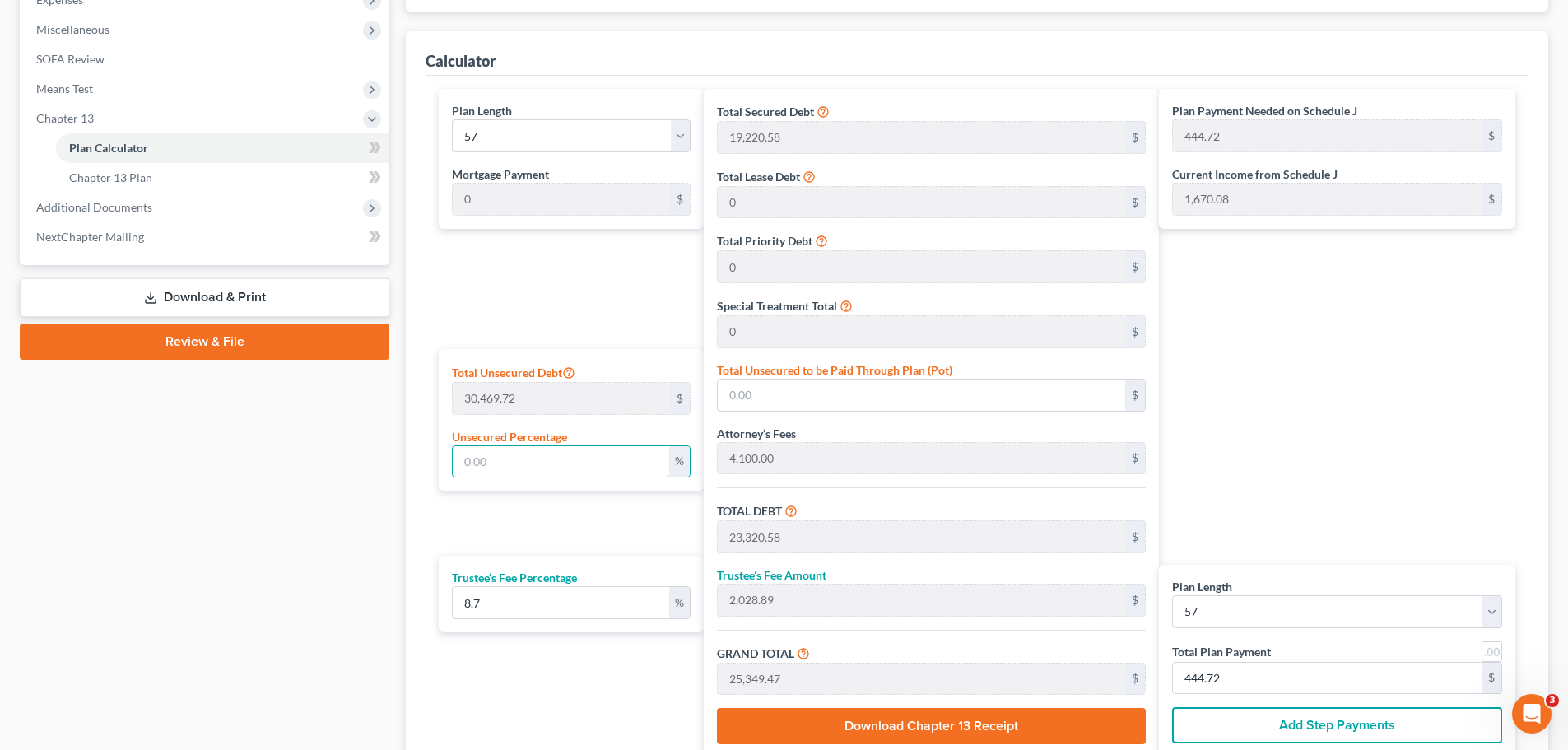
scroll to position [743, 0]
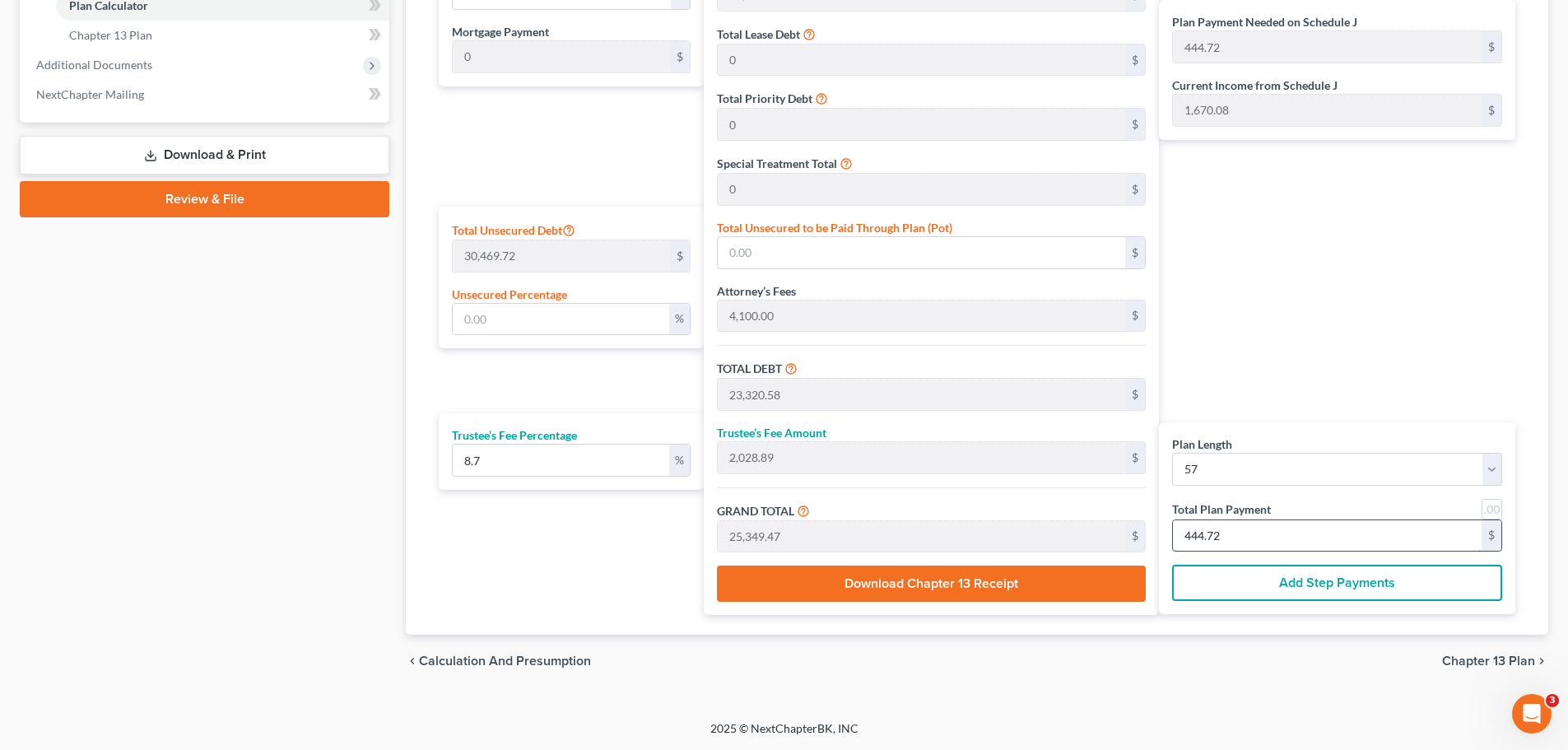
click at [1284, 529] on input "444.72" at bounding box center [1326, 536] width 309 height 32
click at [1230, 543] on input "444.72" at bounding box center [1326, 536] width 309 height 32
drag, startPoint x: 1237, startPoint y: 538, endPoint x: 1172, endPoint y: 538, distance: 65.0
click at [1171, 538] on div "Plan Length 1 2 3 4 5 6 7 8 9 10 11 12 13 14 15 16 17 18 19 20 21 22 23 24 25 2…" at bounding box center [1336, 519] width 356 height 193
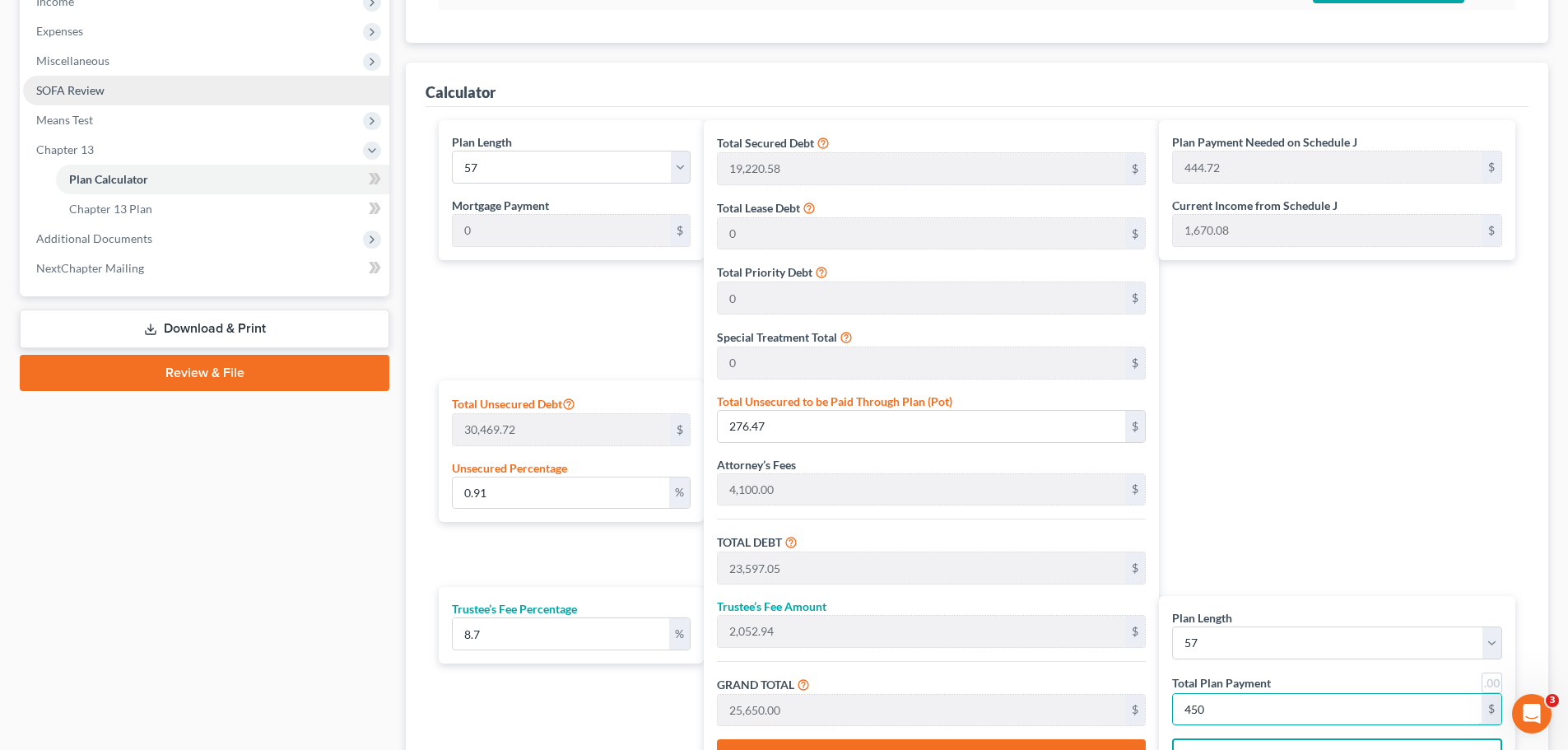
scroll to position [249, 0]
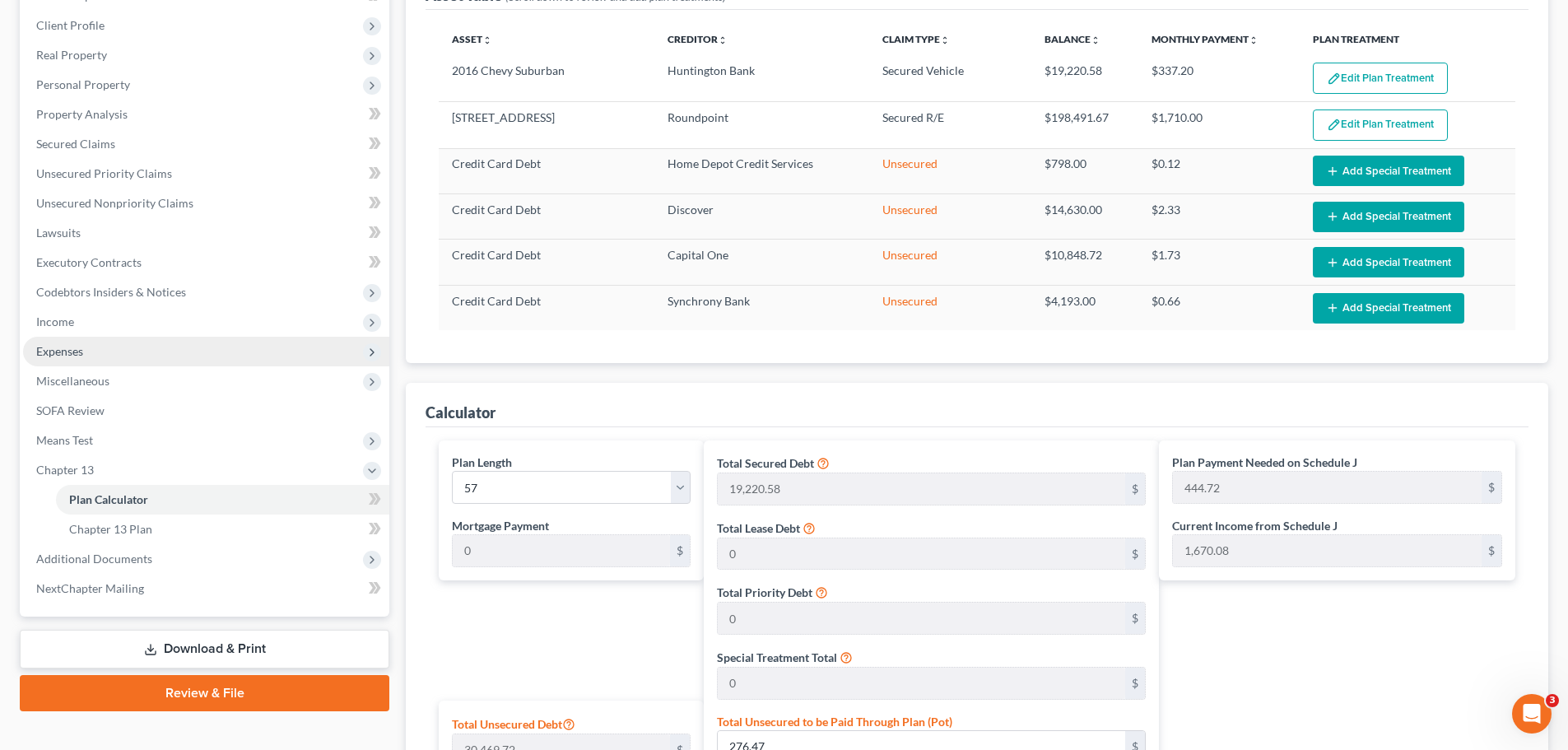
click at [97, 341] on span "Expenses" at bounding box center [206, 352] width 367 height 30
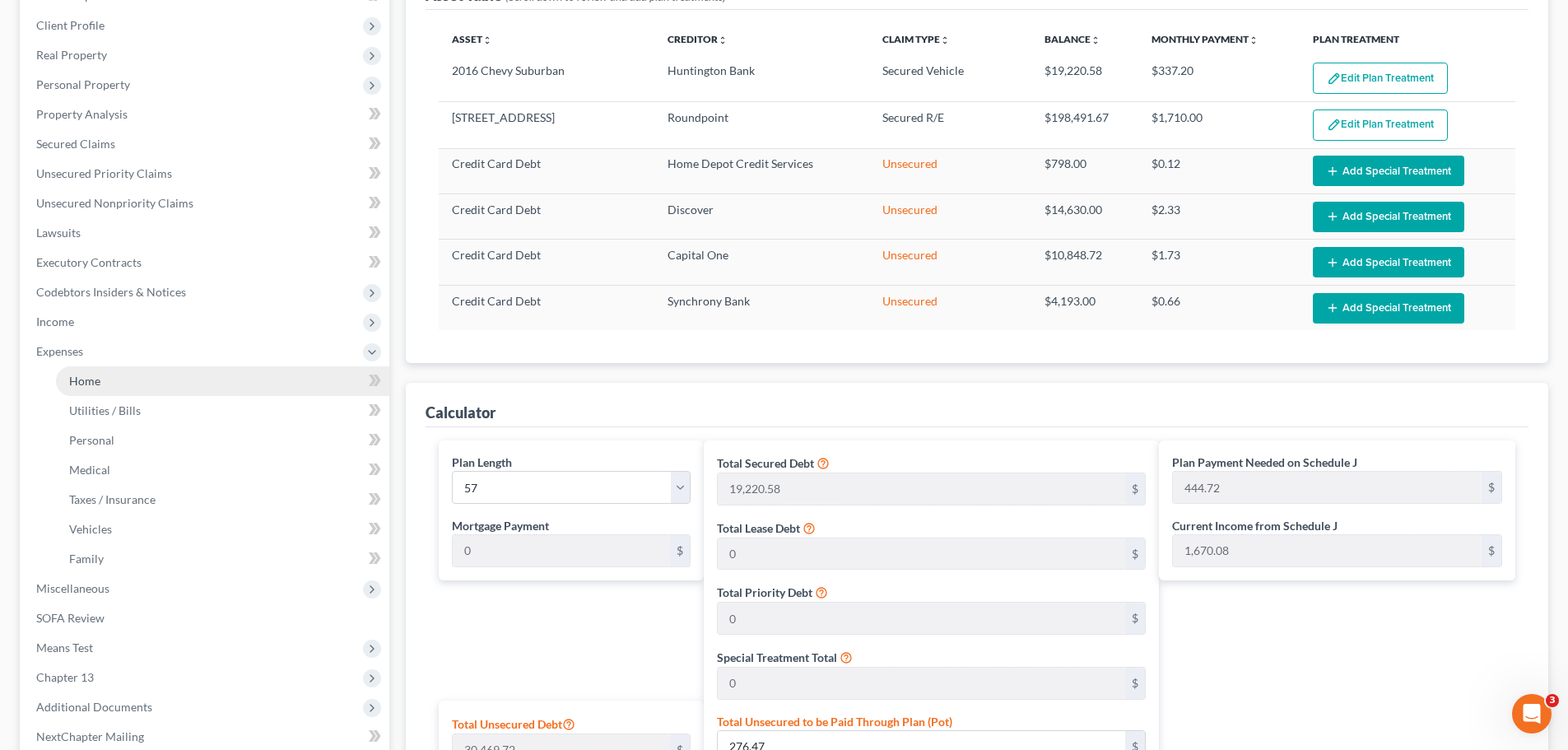
click at [102, 375] on link "Home" at bounding box center [222, 382] width 333 height 30
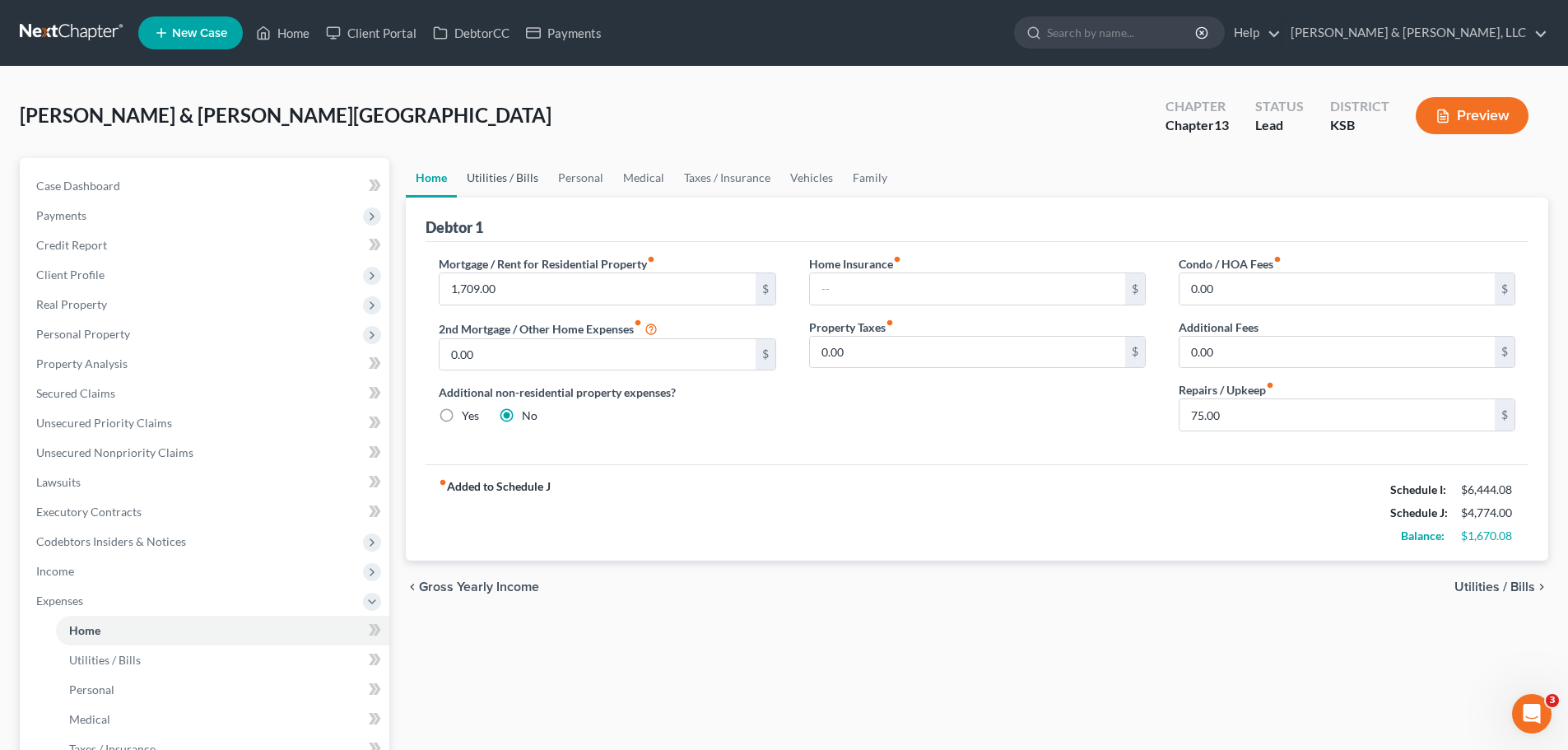
click at [529, 175] on link "Utilities / Bills" at bounding box center [502, 178] width 91 height 39
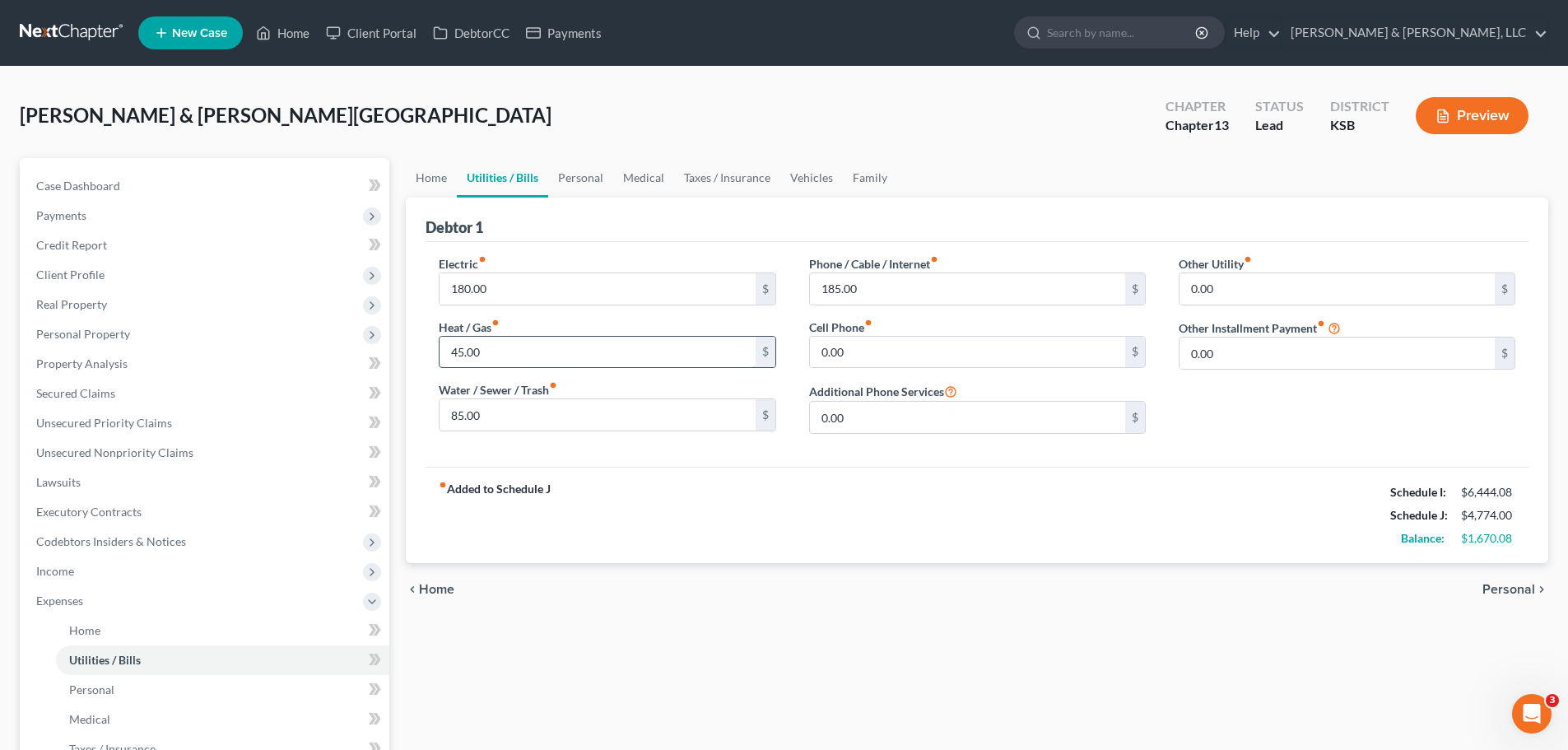
click at [533, 351] on input "45.00" at bounding box center [597, 353] width 315 height 32
click at [901, 356] on input "0.00" at bounding box center [968, 353] width 315 height 32
drag, startPoint x: 845, startPoint y: 529, endPoint x: 816, endPoint y: 475, distance: 61.3
click at [845, 529] on div "fiber_manual_record Added to Schedule J Schedule I: $6,444.08 Schedule J: $5,01…" at bounding box center [976, 515] width 1102 height 96
click at [582, 177] on link "Personal" at bounding box center [580, 178] width 65 height 39
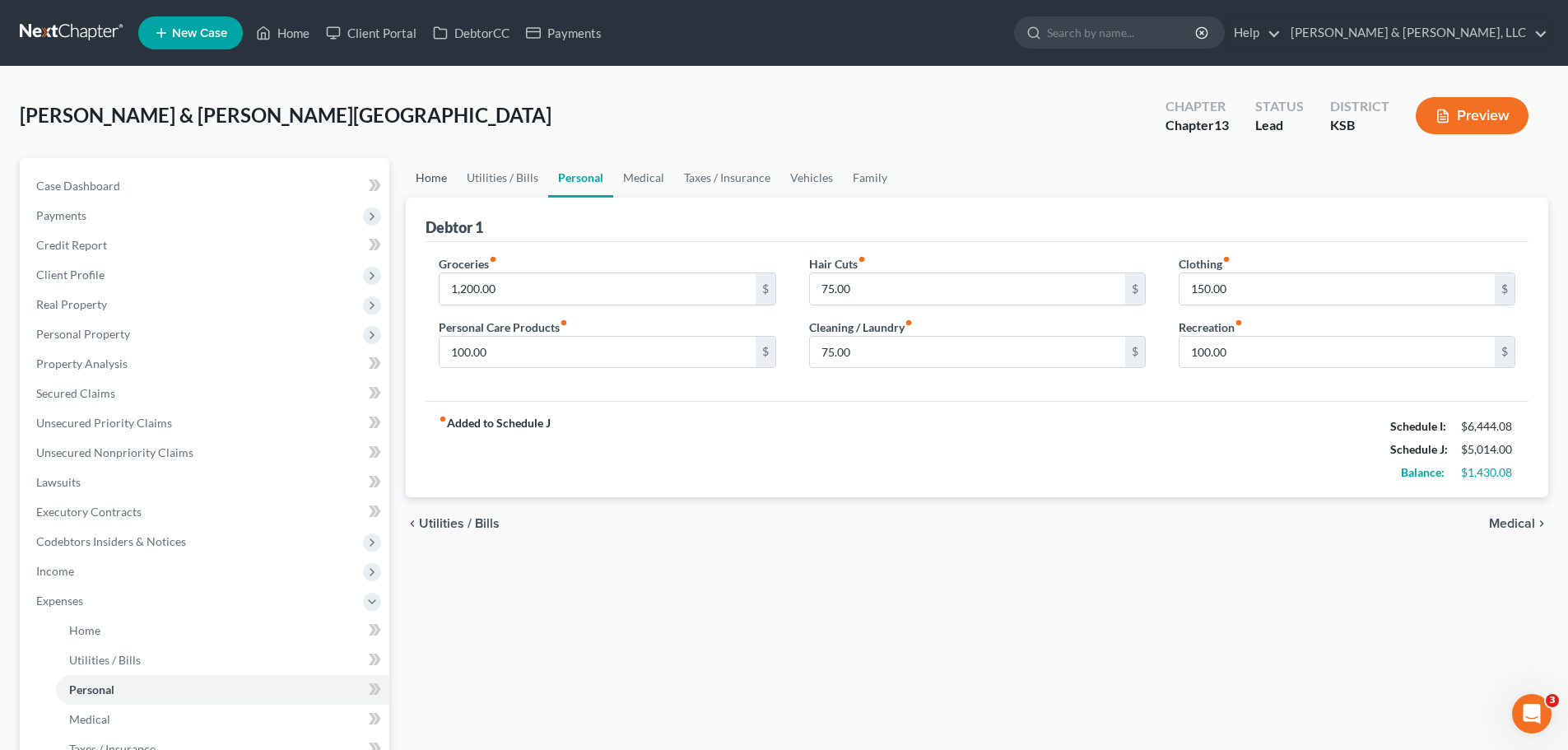
click at [437, 186] on link "Home" at bounding box center [431, 178] width 51 height 39
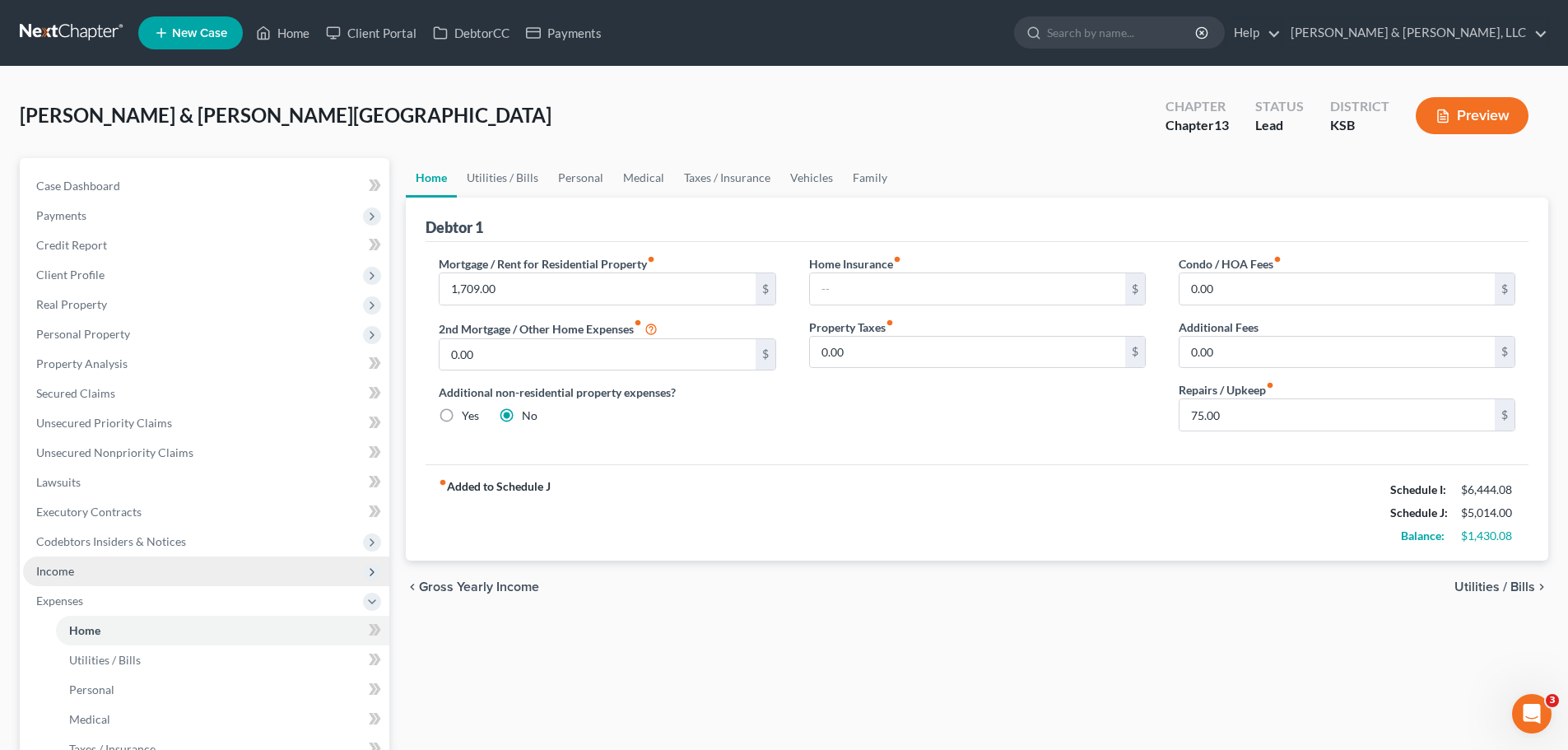
click at [118, 565] on span "Income" at bounding box center [206, 571] width 367 height 30
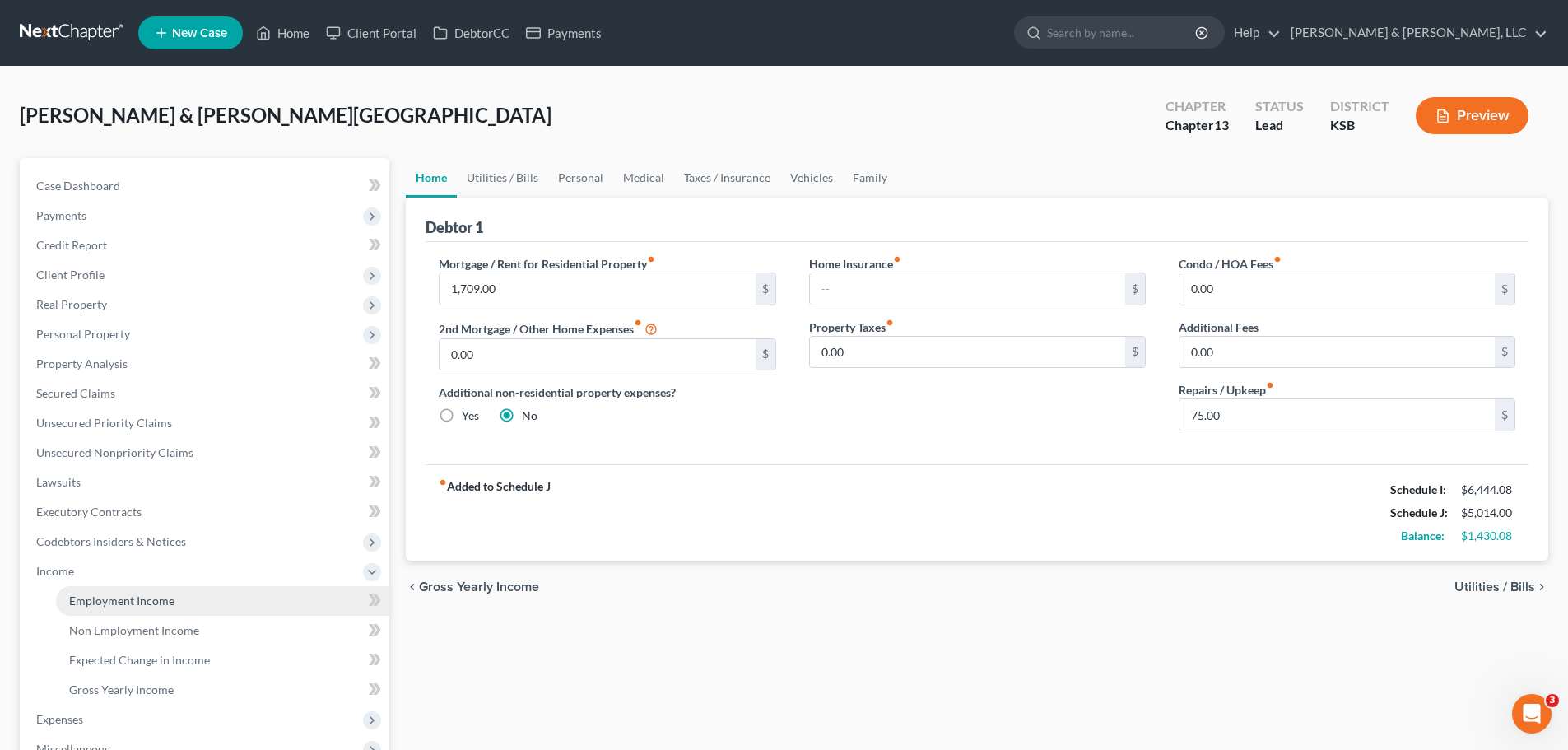
click at [135, 594] on span "Employment Income" at bounding box center [122, 600] width 105 height 14
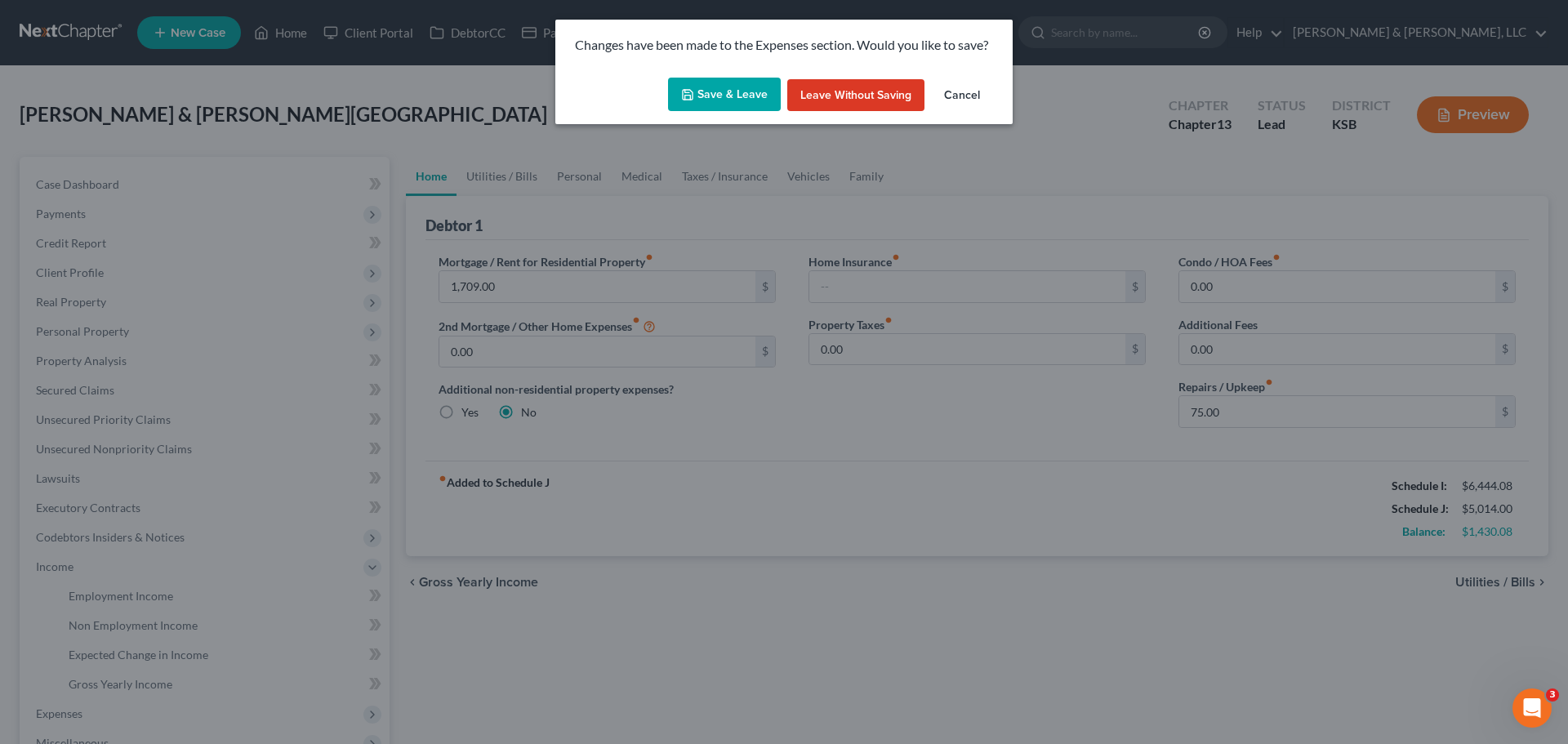
click at [756, 98] on button "Save & Leave" at bounding box center [724, 95] width 113 height 35
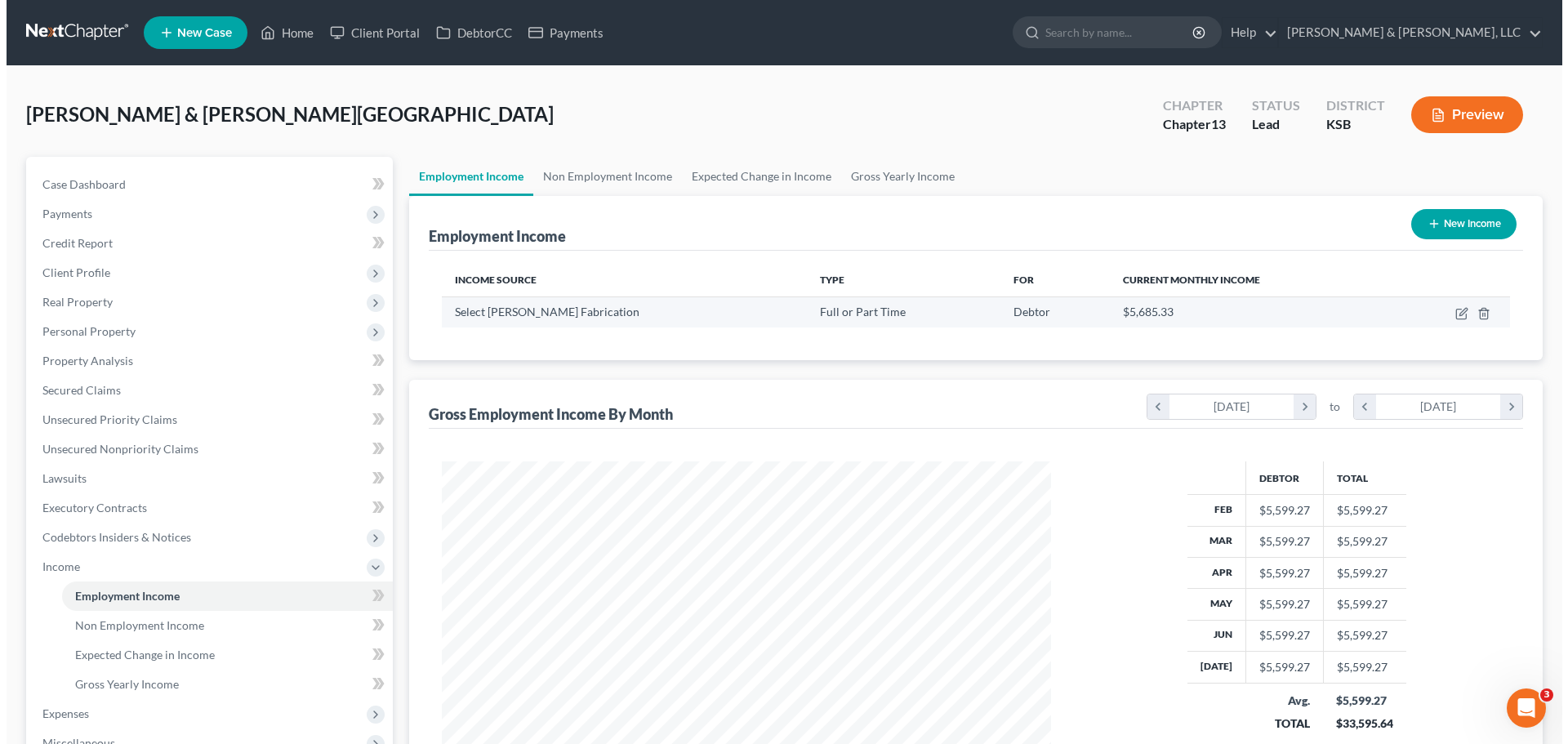
scroll to position [305, 642]
click at [1455, 315] on icon "button" at bounding box center [1456, 312] width 7 height 7
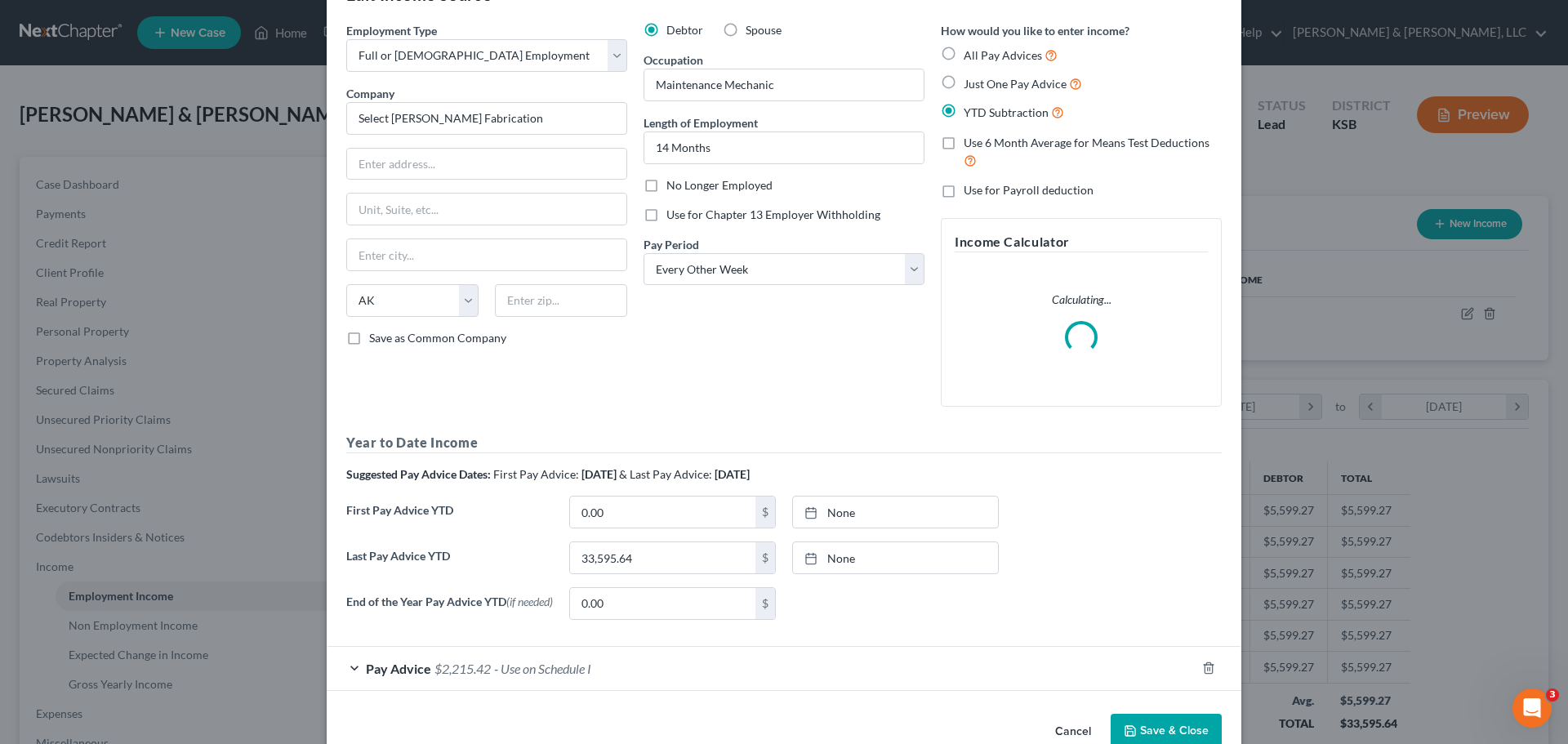
scroll to position [93, 0]
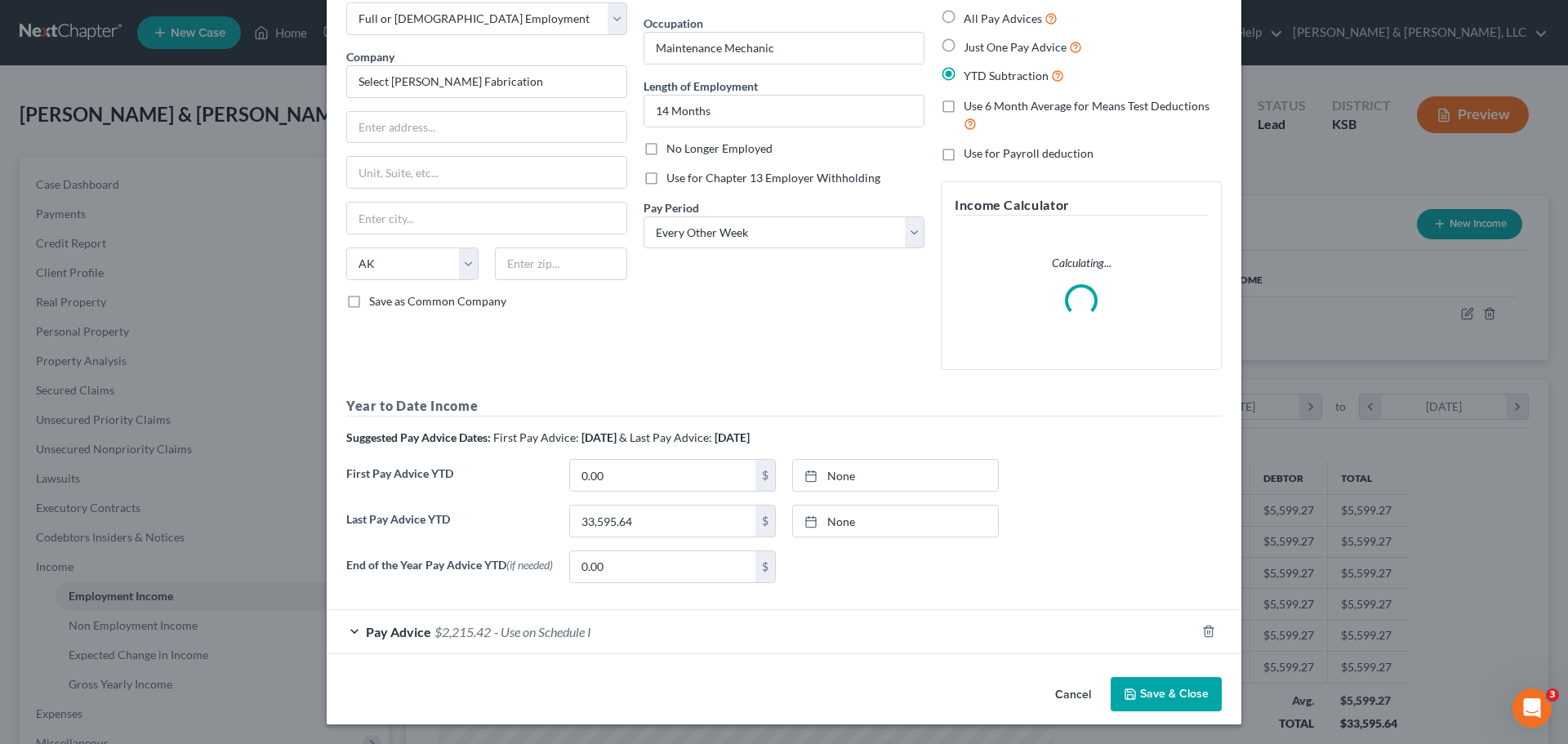
drag, startPoint x: 485, startPoint y: 636, endPoint x: 479, endPoint y: 533, distance: 103.2
click at [485, 635] on span "$2,215.42" at bounding box center [462, 632] width 56 height 16
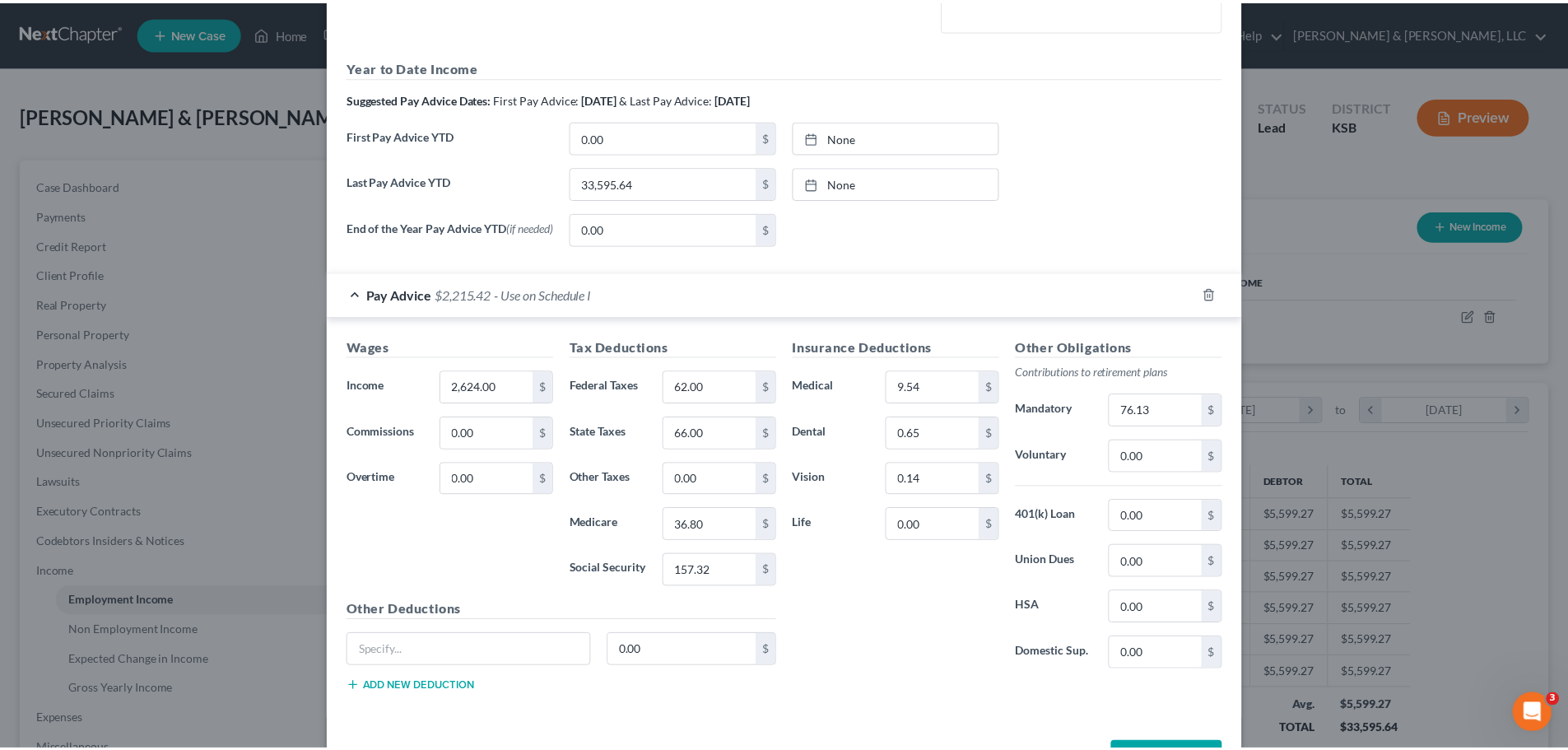
scroll to position [496, 0]
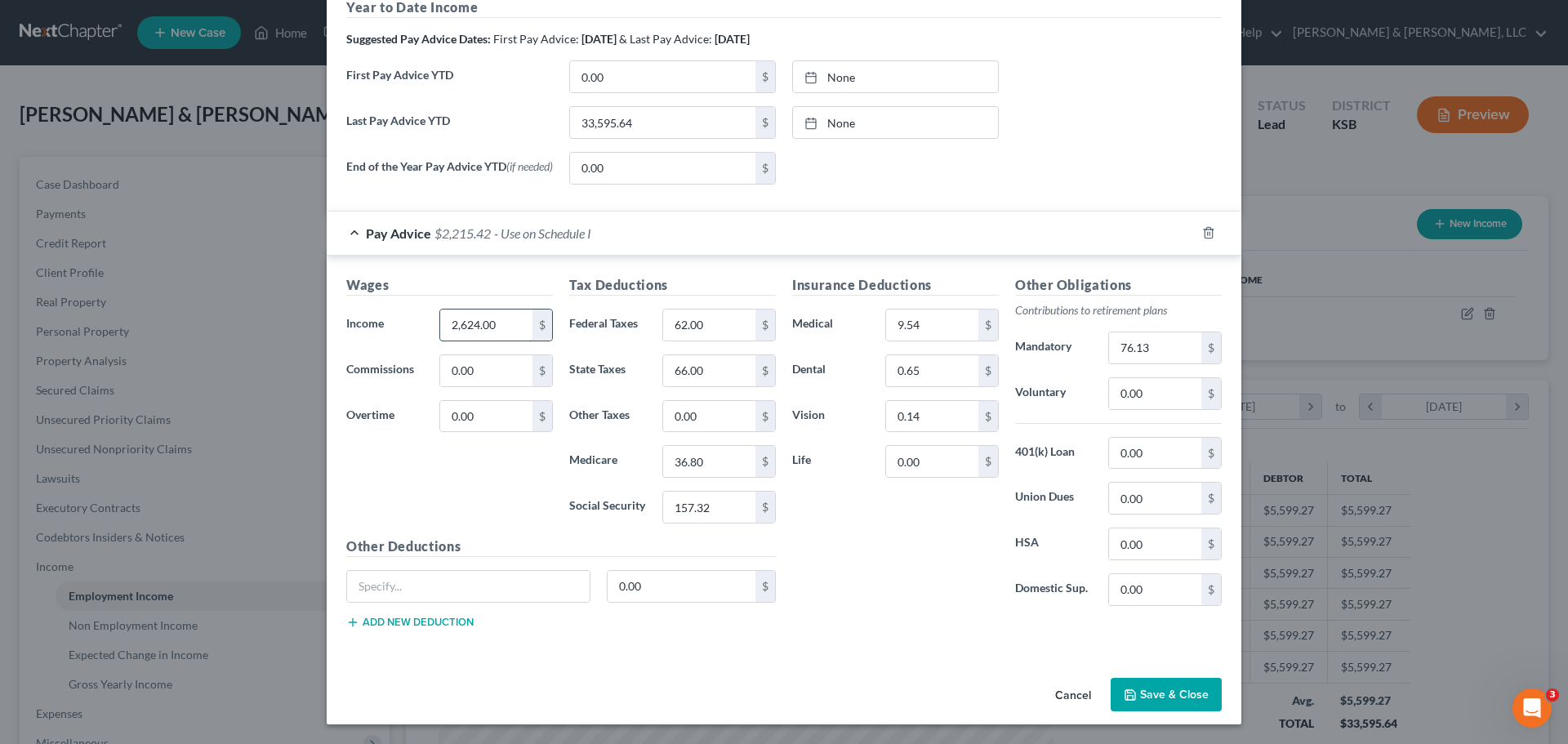
click at [498, 330] on input "2,624.00" at bounding box center [486, 325] width 92 height 31
click at [1163, 689] on button "Save & Close" at bounding box center [1166, 695] width 111 height 35
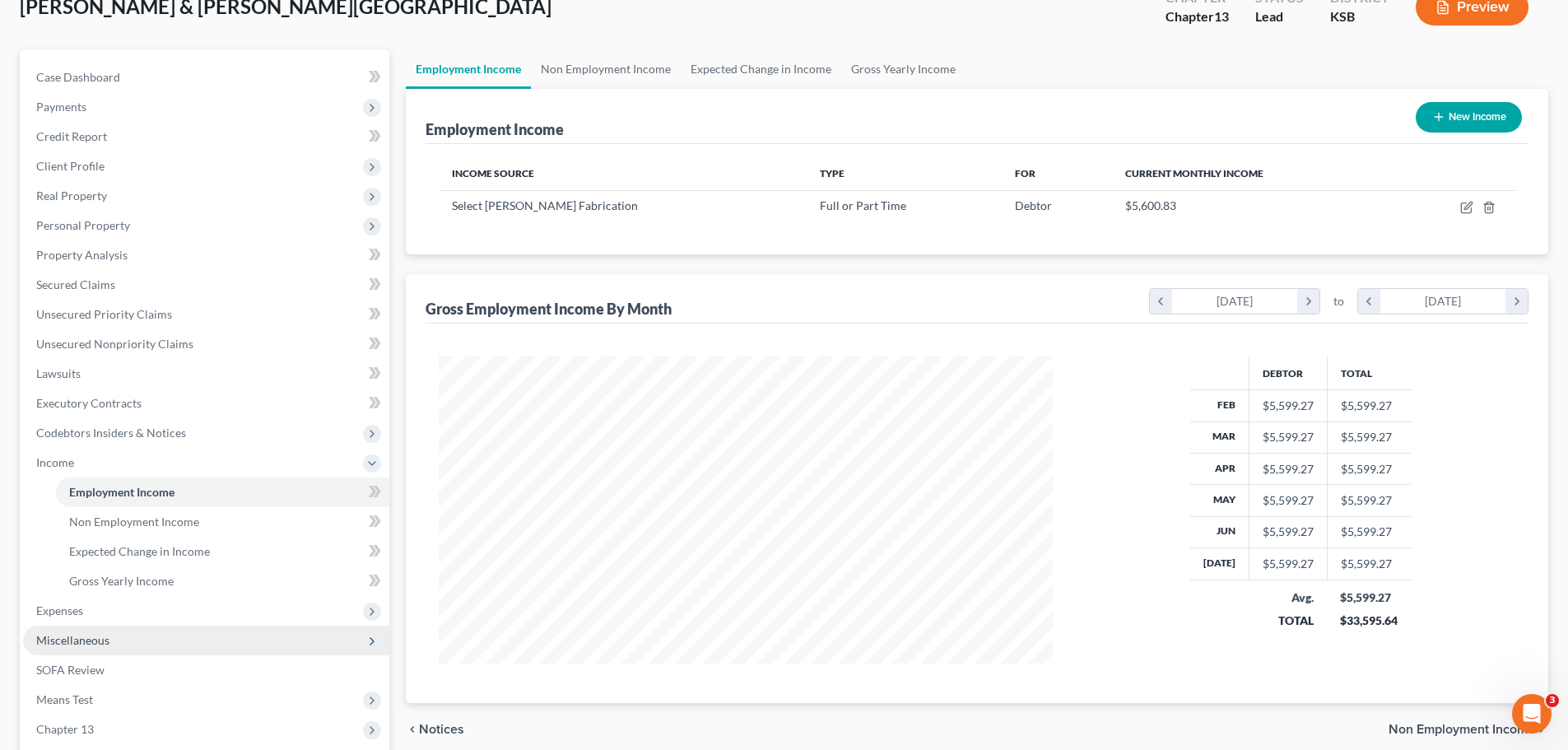
scroll to position [329, 0]
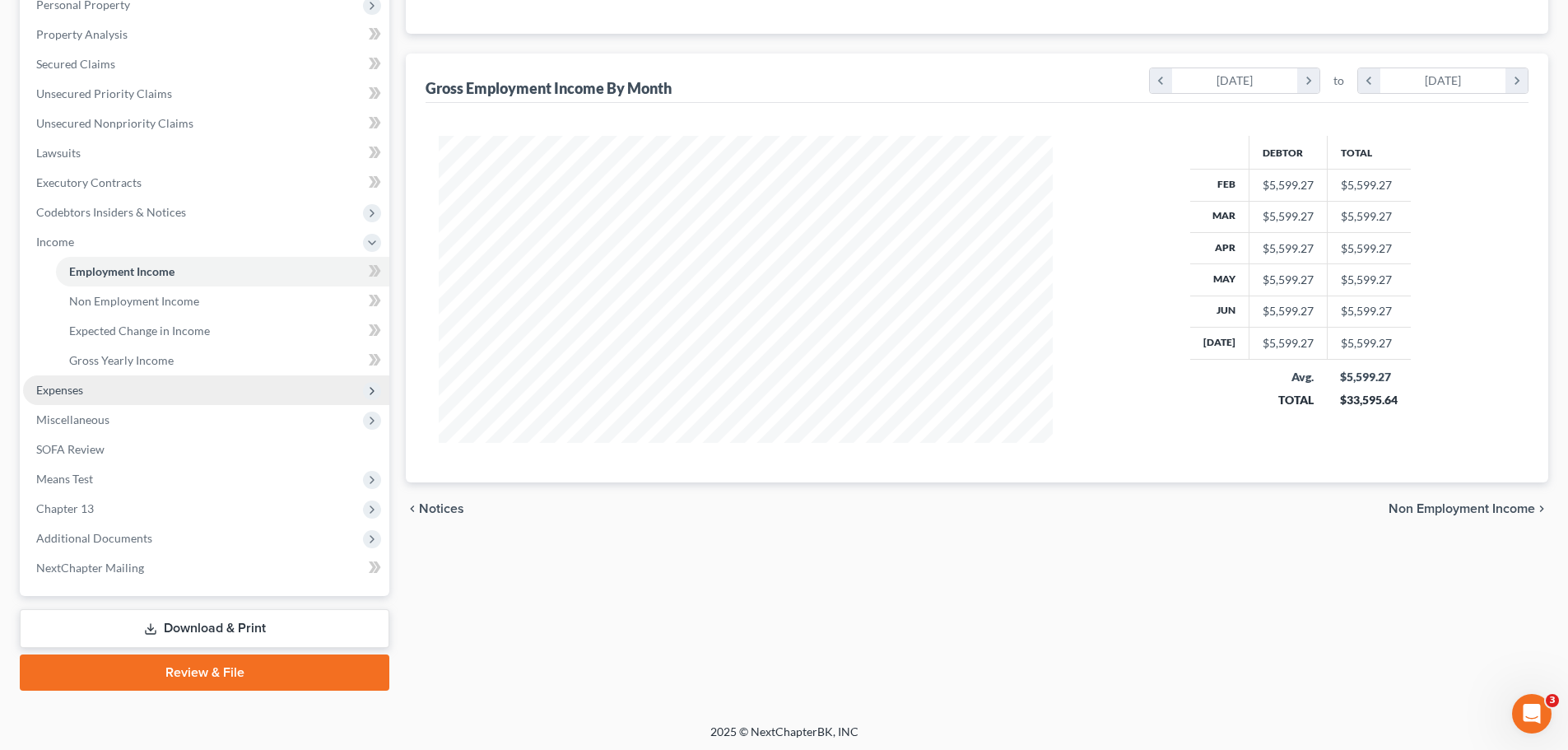
click at [89, 390] on span "Expenses" at bounding box center [206, 390] width 367 height 30
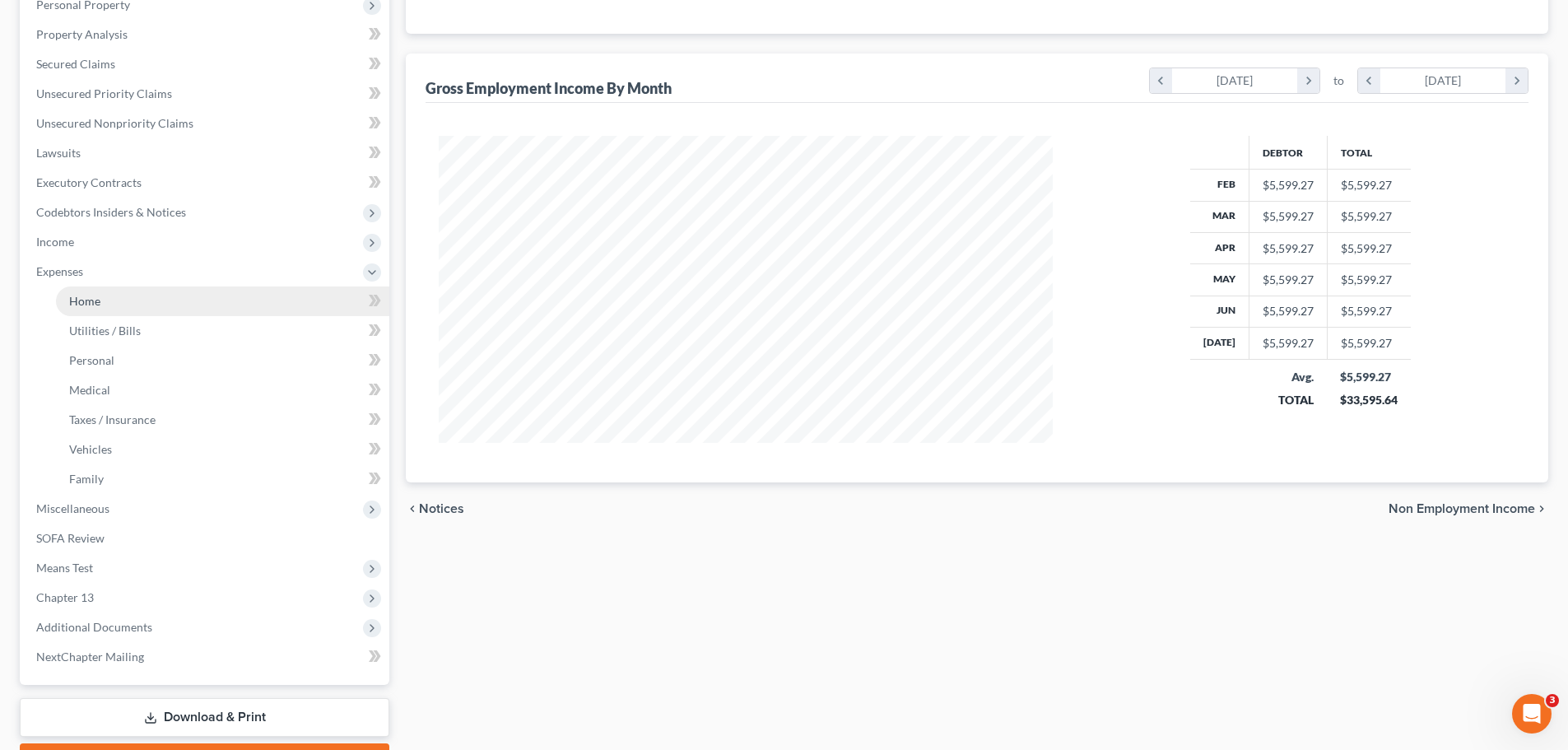
click at [94, 311] on link "Home" at bounding box center [222, 301] width 333 height 30
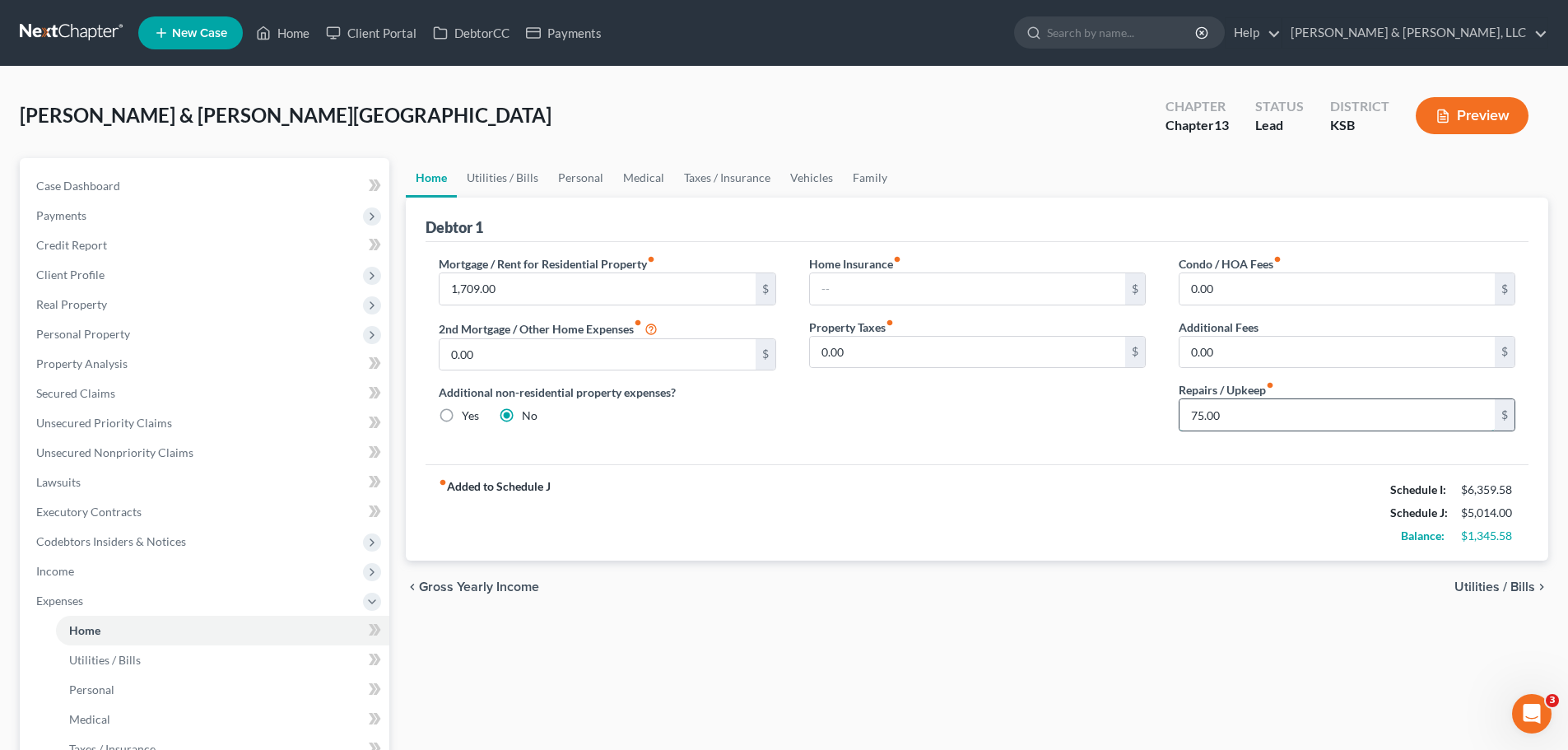
click at [1251, 418] on input "75.00" at bounding box center [1337, 415] width 315 height 32
drag, startPoint x: 515, startPoint y: 177, endPoint x: 564, endPoint y: 191, distance: 51.0
click at [515, 177] on link "Utilities / Bills" at bounding box center [502, 178] width 91 height 39
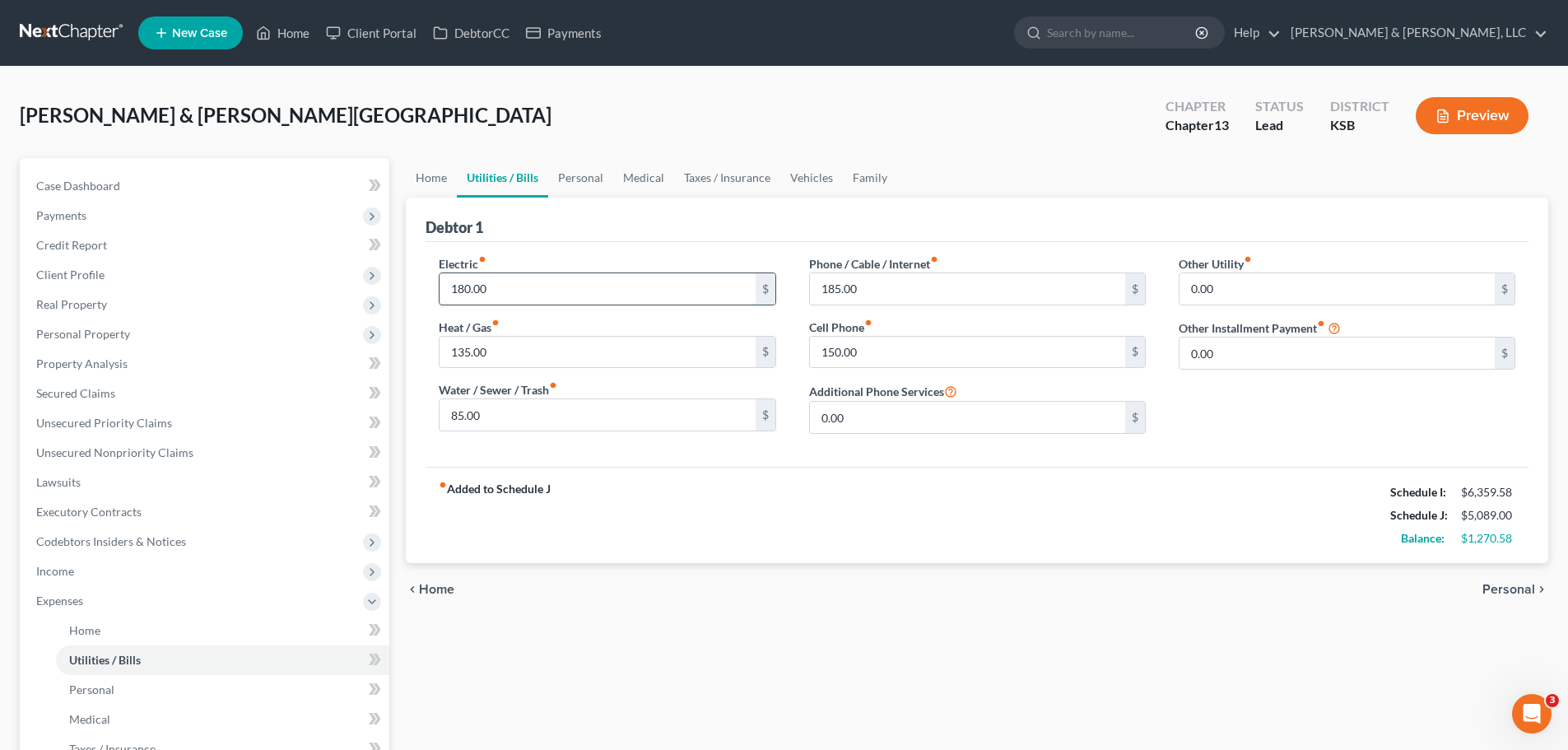
click at [524, 295] on input "180.00" at bounding box center [597, 289] width 315 height 32
click at [500, 361] on input "135.00" at bounding box center [597, 353] width 315 height 32
click at [917, 501] on div "fiber_manual_record Added to Schedule J Schedule I: $6,359.58 Schedule J: $5,12…" at bounding box center [976, 515] width 1102 height 96
click at [593, 178] on link "Personal" at bounding box center [580, 178] width 65 height 39
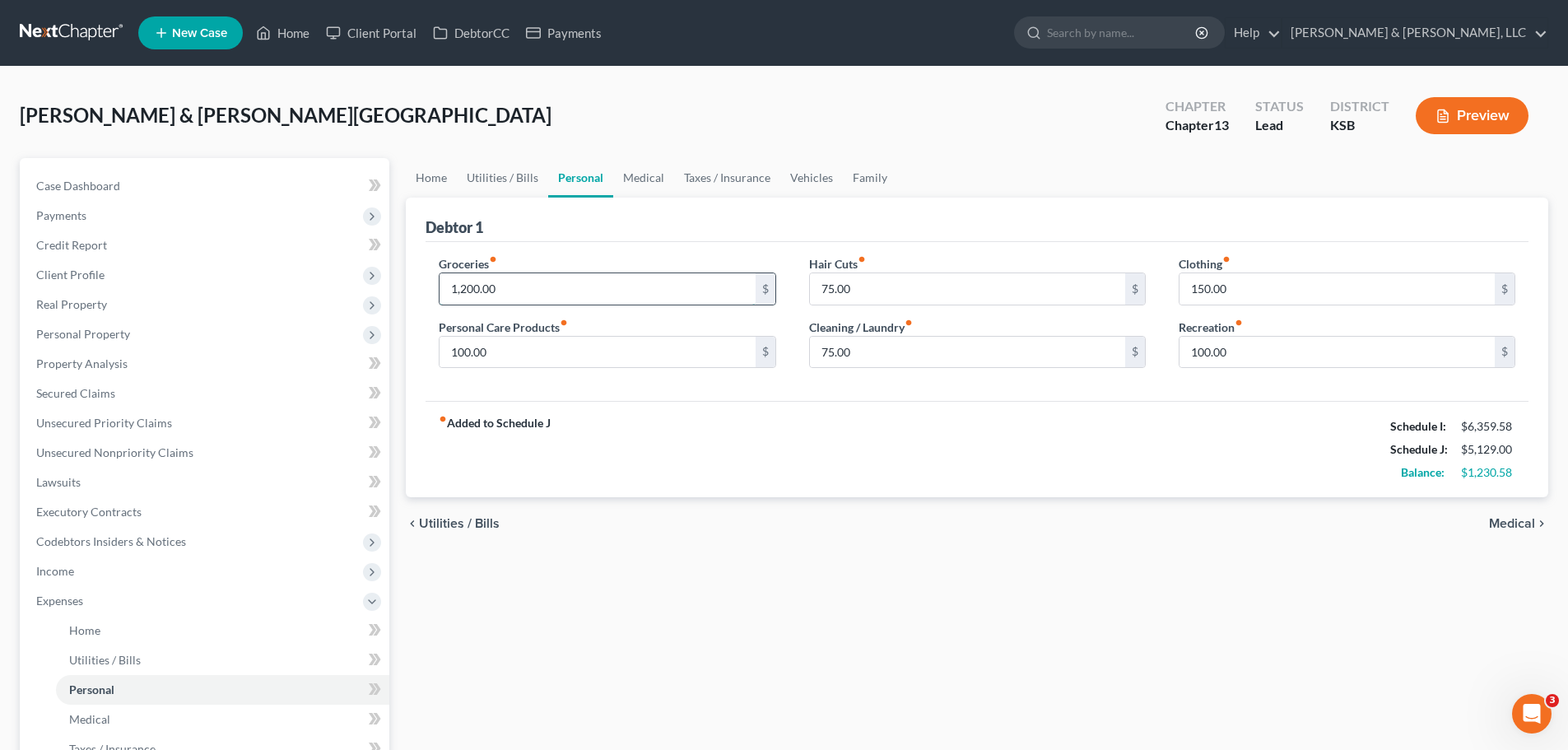
click at [585, 292] on input "1,200.00" at bounding box center [597, 289] width 315 height 32
click at [888, 354] on input "75.00" at bounding box center [968, 353] width 315 height 32
click at [1257, 356] on input "100.00" at bounding box center [1337, 353] width 315 height 32
click at [1186, 425] on div "fiber_manual_record Added to Schedule J Schedule I: $6,359.58 Schedule J: $5,14…" at bounding box center [976, 449] width 1102 height 96
drag, startPoint x: 647, startPoint y: 179, endPoint x: 639, endPoint y: 225, distance: 46.7
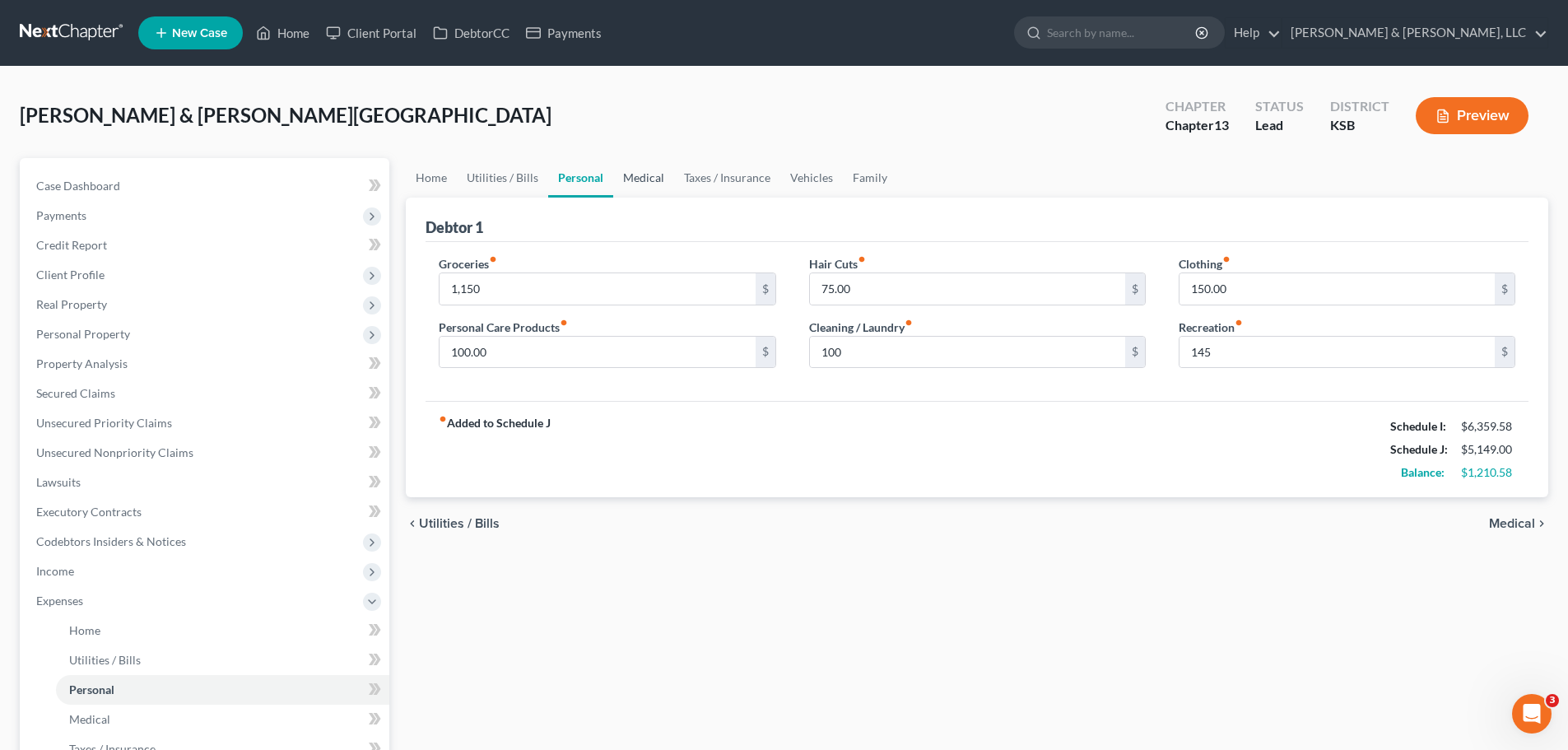
click at [647, 179] on link "Medical" at bounding box center [644, 178] width 61 height 39
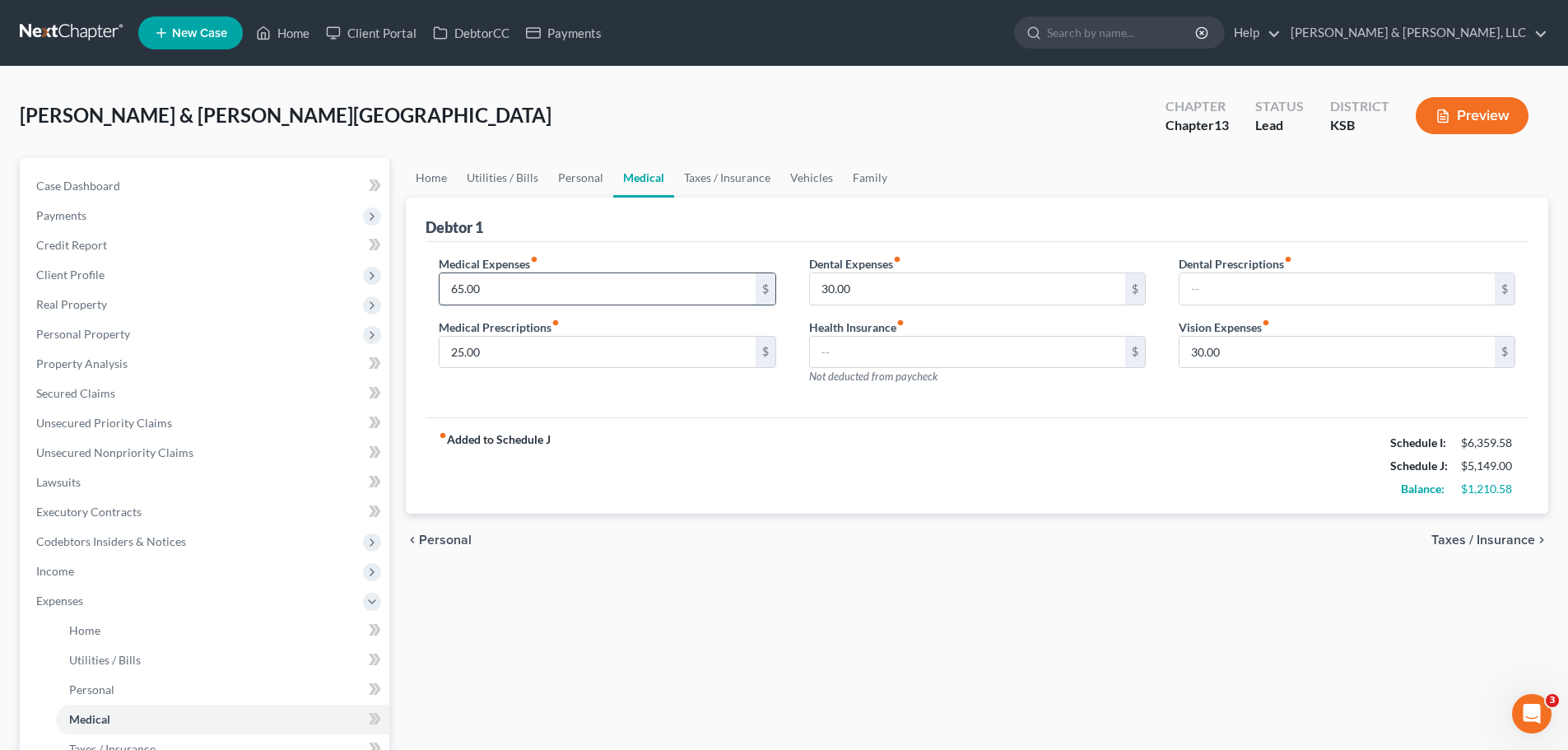
click at [522, 288] on input "65.00" at bounding box center [597, 289] width 315 height 32
click at [882, 295] on input "30.00" at bounding box center [968, 289] width 315 height 32
click at [742, 190] on link "Taxes / Insurance" at bounding box center [726, 178] width 106 height 39
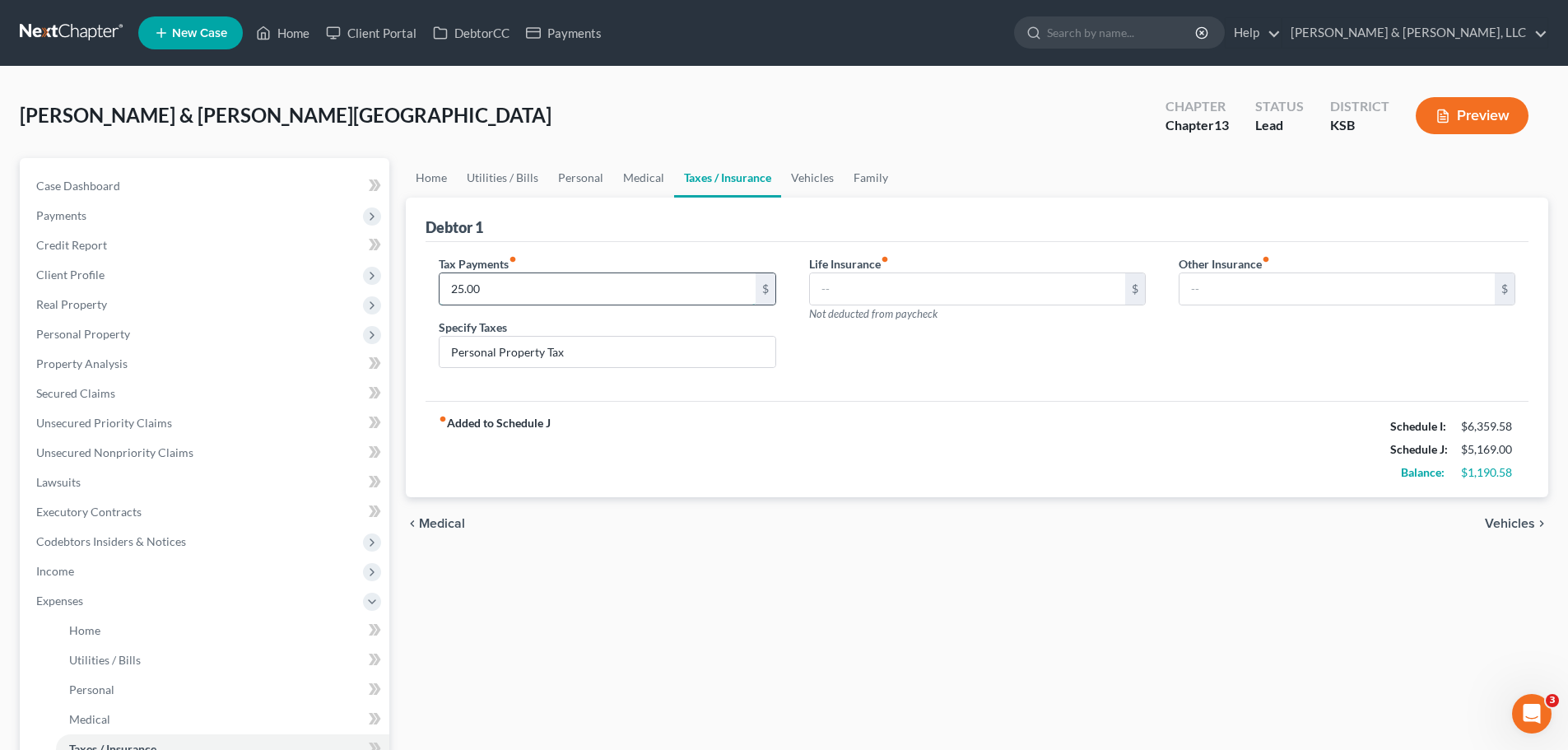
click at [578, 289] on input "25.00" at bounding box center [597, 289] width 315 height 32
click at [914, 515] on div "chevron_left Medical Vehicles chevron_right" at bounding box center [977, 523] width 1143 height 53
click at [800, 176] on link "Vehicles" at bounding box center [812, 178] width 62 height 39
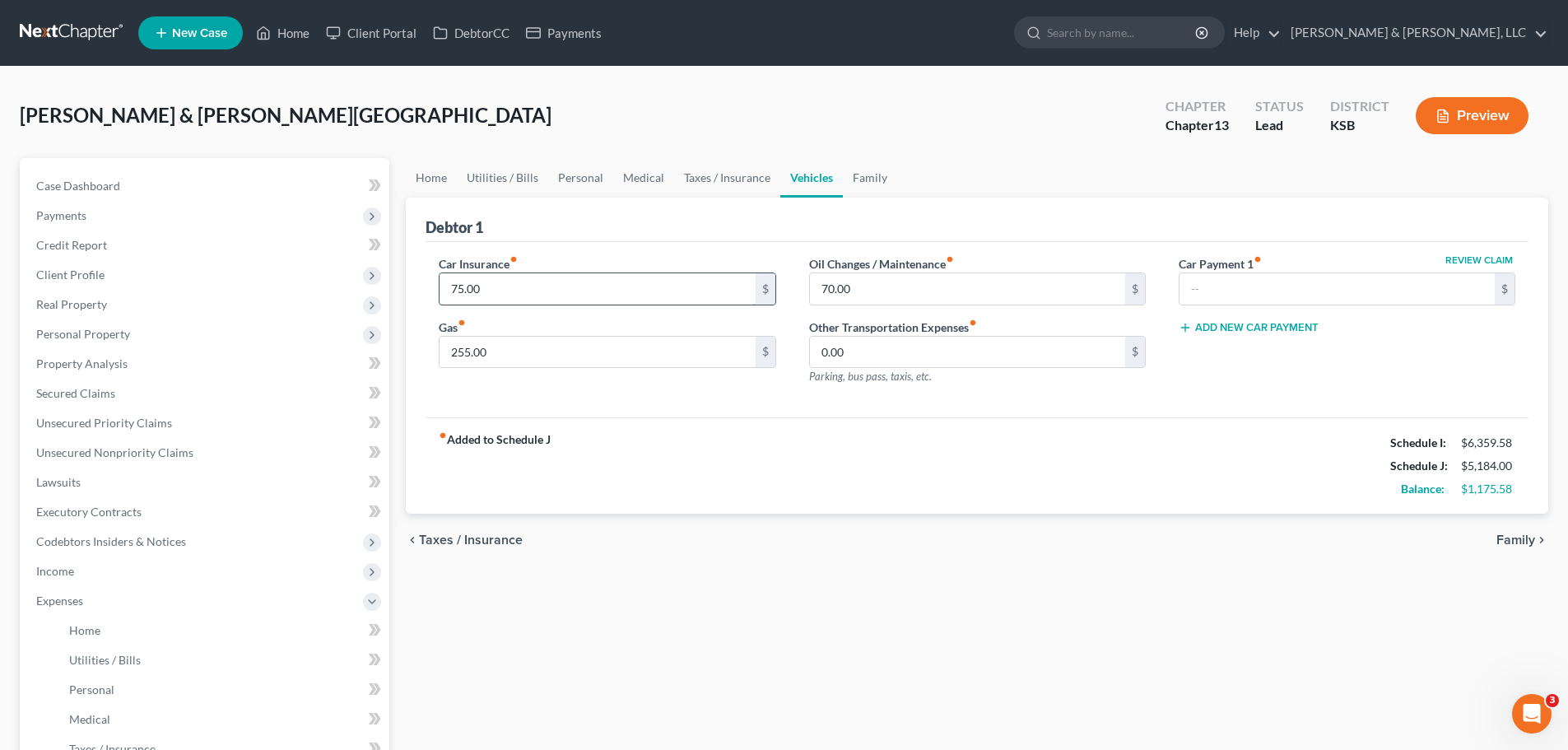
click at [600, 295] on input "75.00" at bounding box center [597, 289] width 315 height 32
click at [500, 351] on input "255.00" at bounding box center [597, 353] width 315 height 32
drag, startPoint x: 725, startPoint y: 462, endPoint x: 922, endPoint y: 306, distance: 251.3
click at [727, 463] on div "fiber_manual_record Added to Schedule J Schedule I: $6,359.58 Schedule J: $5,34…" at bounding box center [976, 466] width 1102 height 96
click at [914, 293] on input "70.00" at bounding box center [968, 289] width 315 height 32
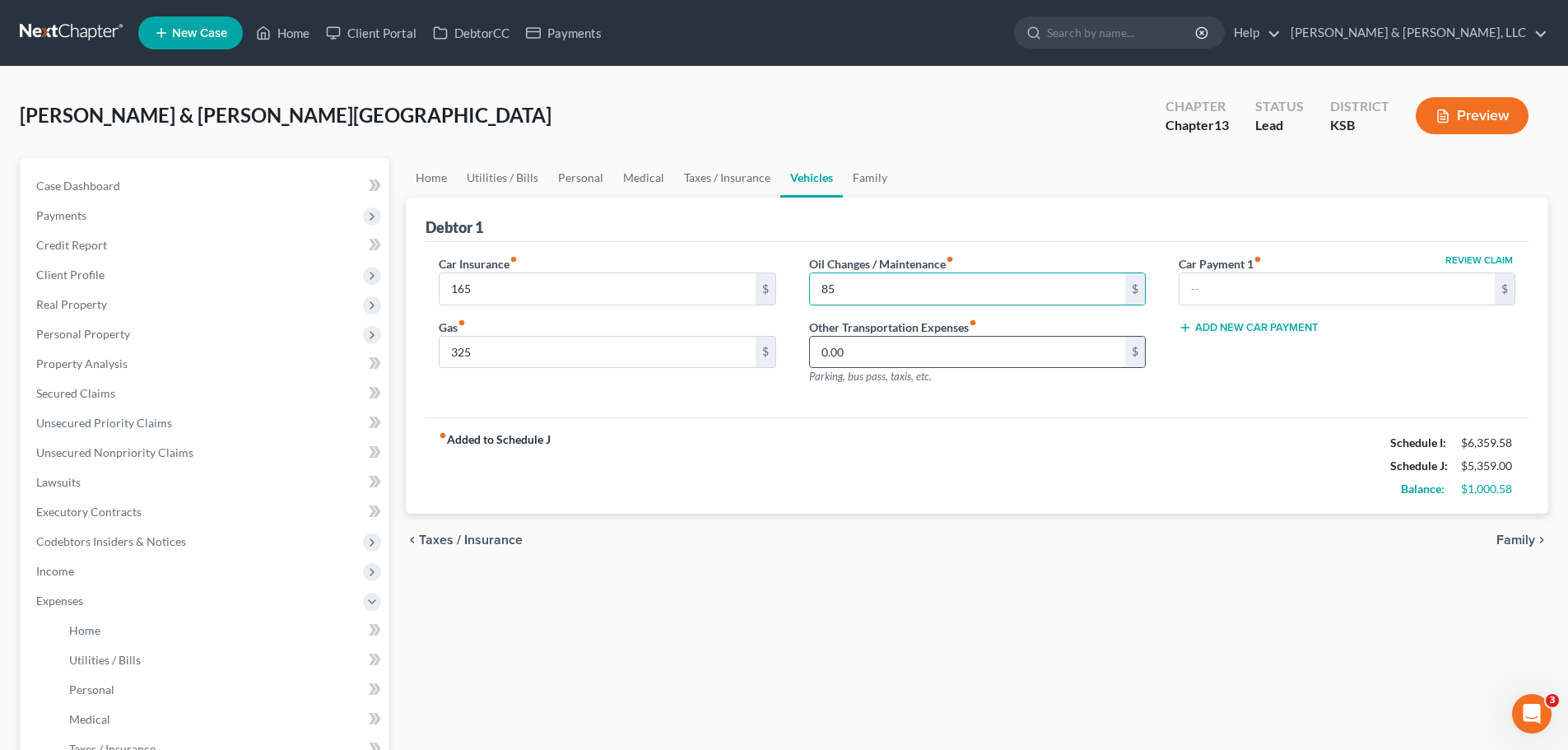
click at [848, 354] on input "0.00" at bounding box center [968, 353] width 315 height 32
click at [822, 465] on div "fiber_manual_record Added to Schedule J Schedule I: $6,359.58 Schedule J: $5,37…" at bounding box center [976, 466] width 1102 height 96
click at [873, 177] on link "Family" at bounding box center [870, 178] width 54 height 39
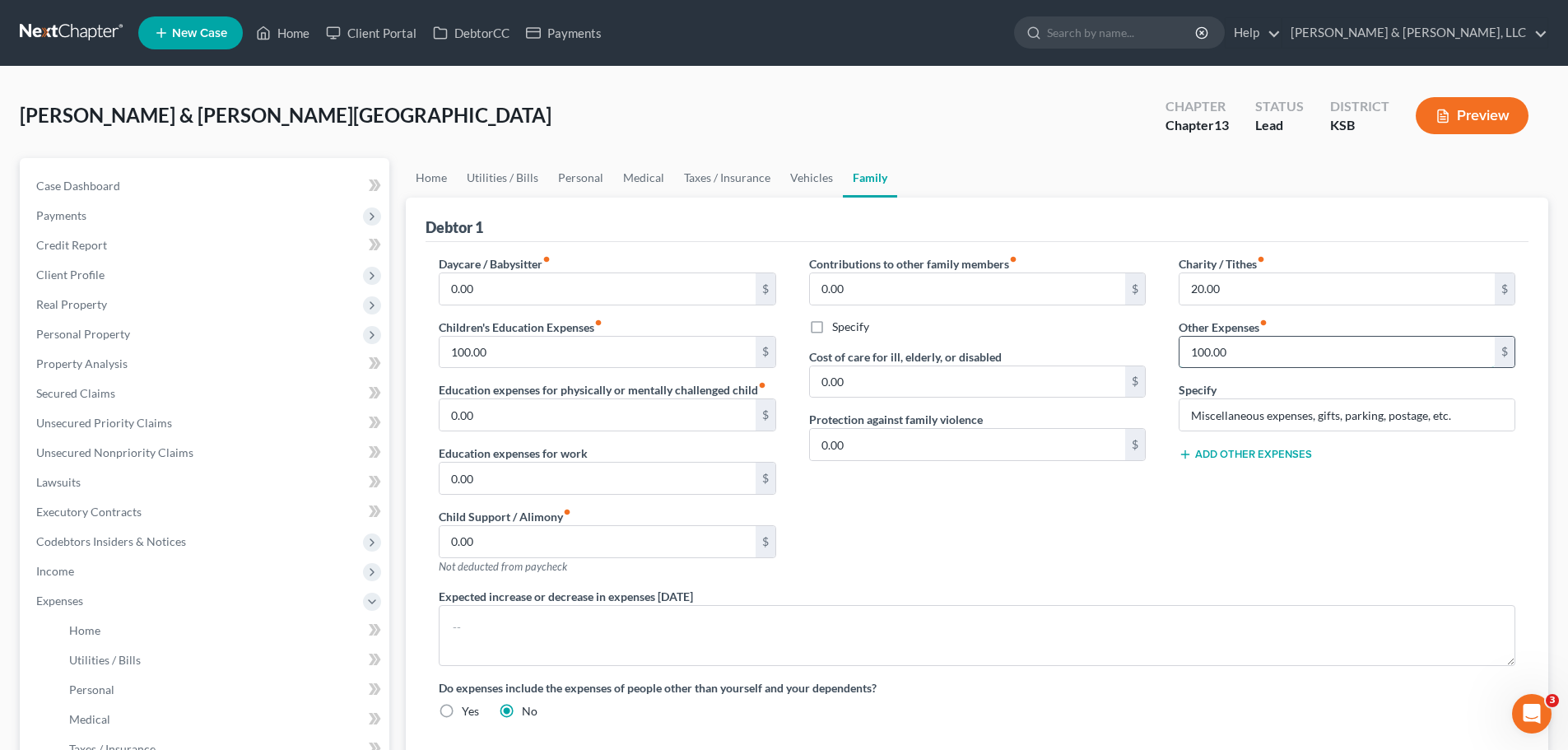
click at [1282, 354] on input "100.00" at bounding box center [1337, 353] width 315 height 32
click at [1277, 283] on input "20.00" at bounding box center [1337, 289] width 315 height 32
click at [612, 358] on input "100.00" at bounding box center [597, 353] width 315 height 32
click at [962, 564] on div "Contributions to other family members fiber_manual_record 0.00 $ Specify Cost o…" at bounding box center [977, 422] width 369 height 333
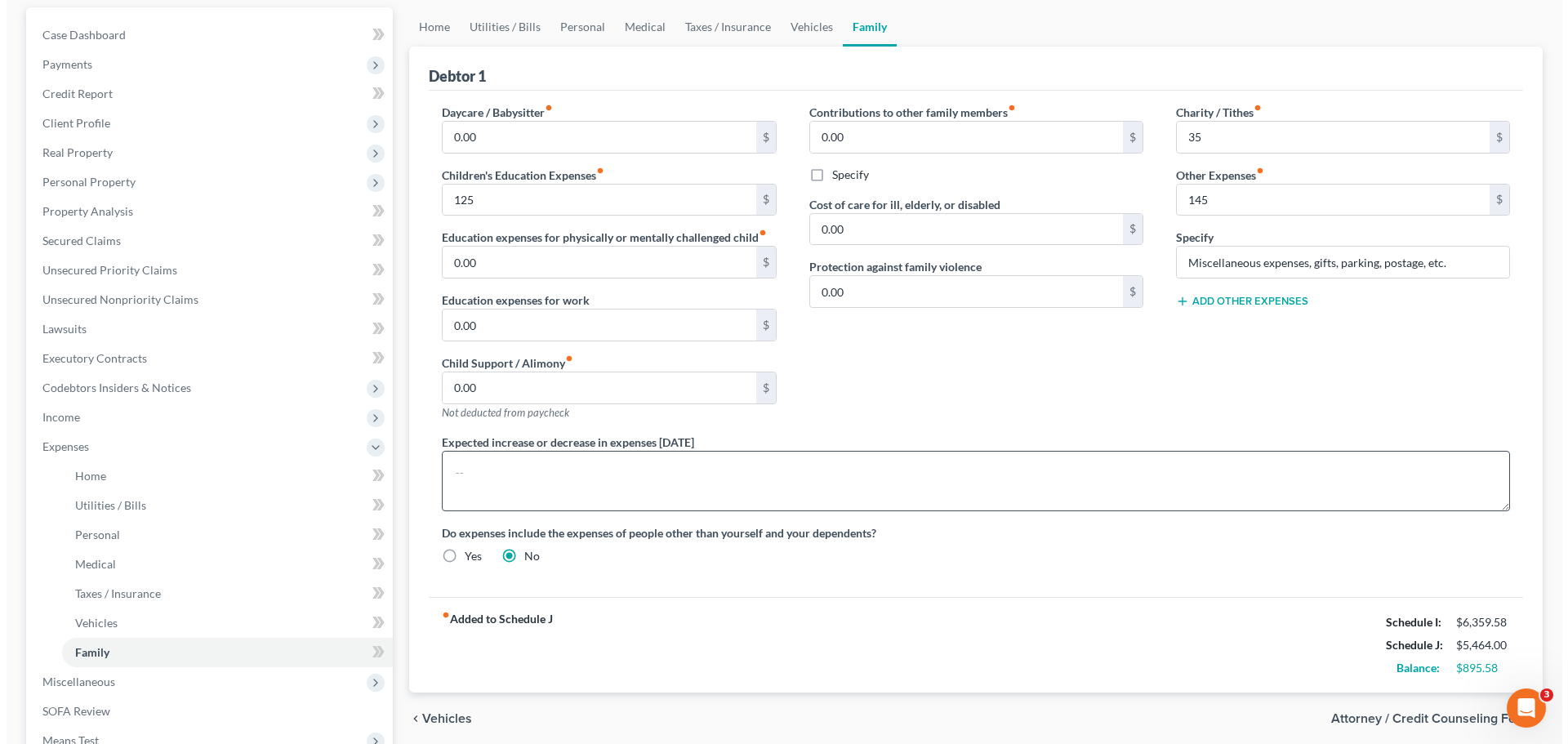
scroll to position [91, 0]
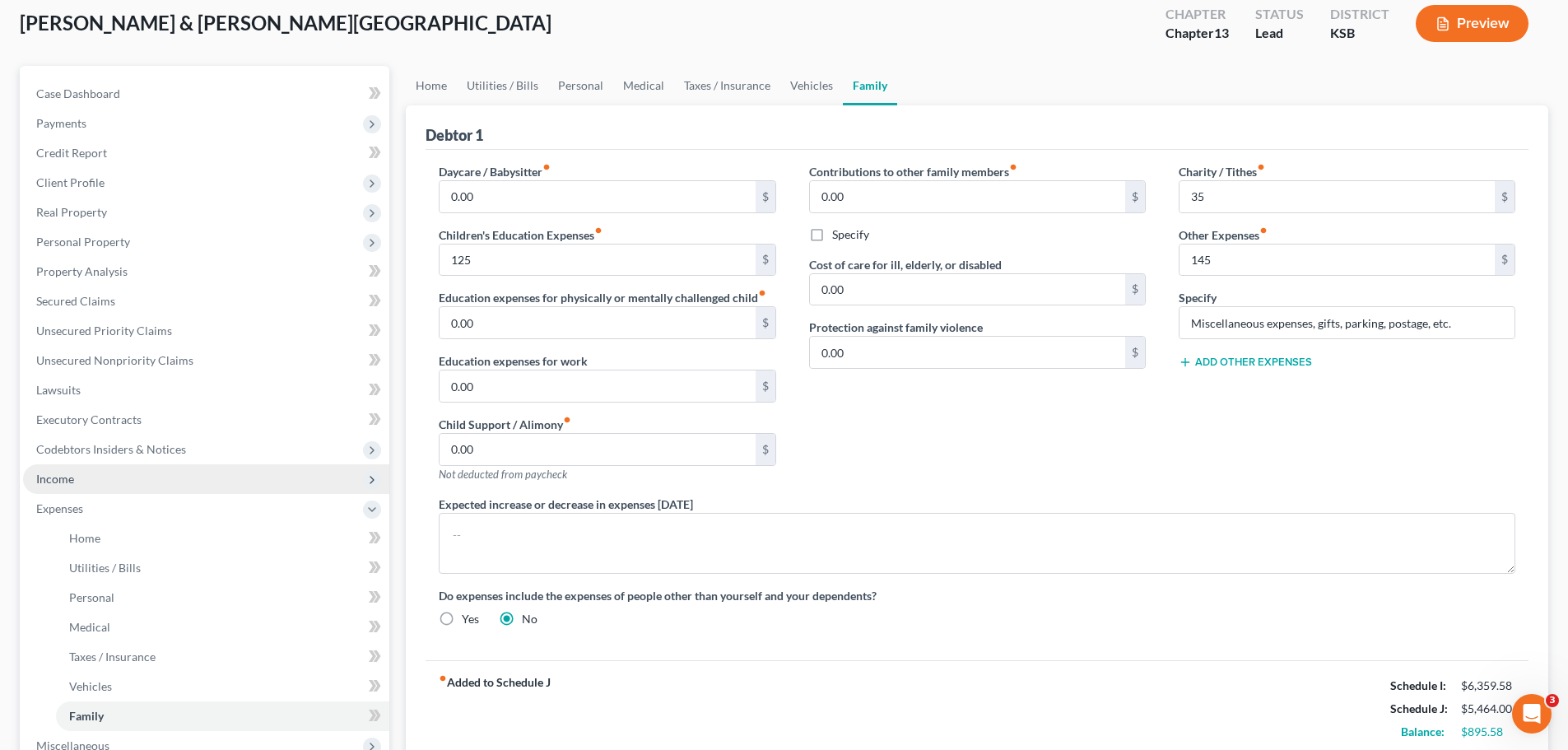
click at [78, 483] on span "Income" at bounding box center [206, 480] width 367 height 30
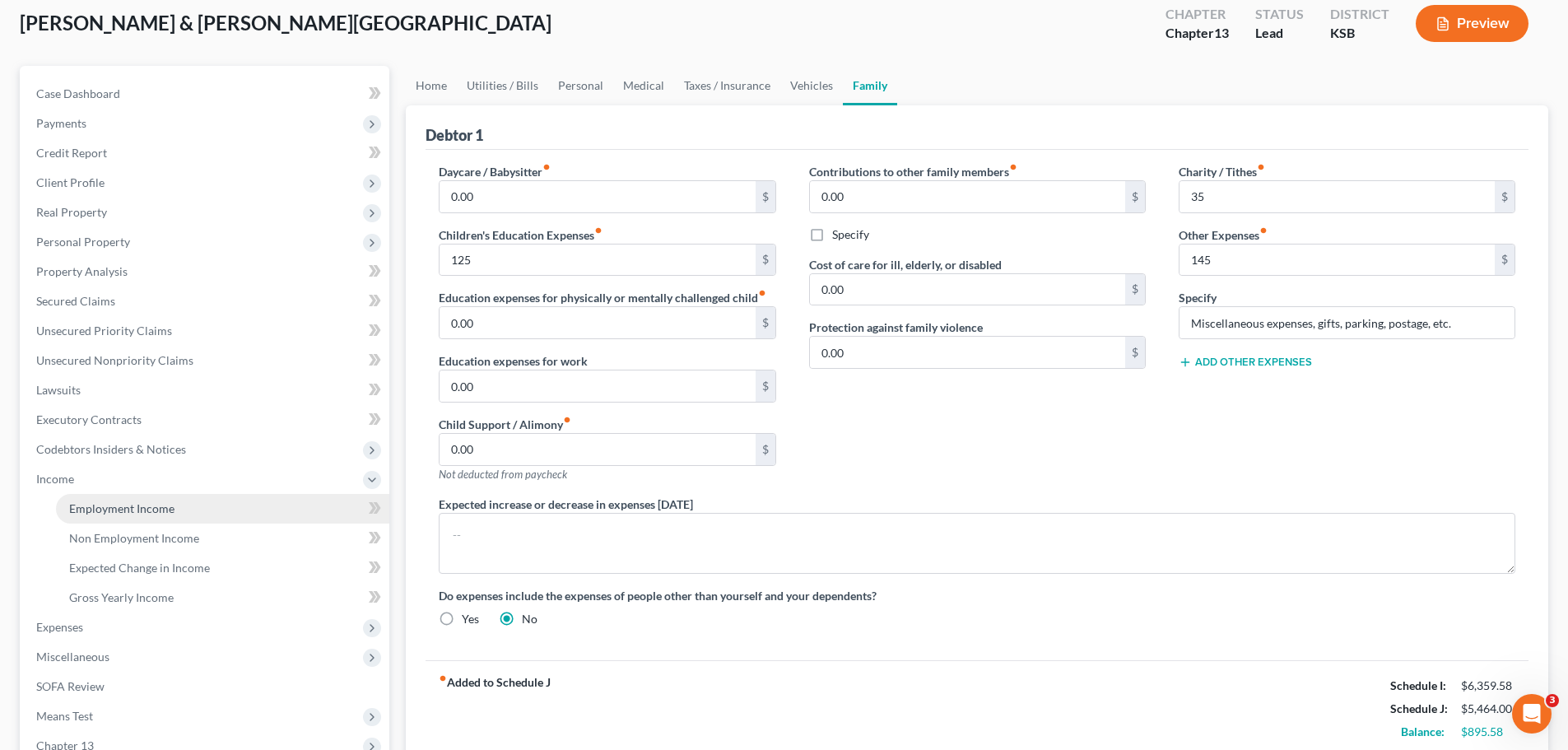
click at [107, 506] on span "Employment Income" at bounding box center [122, 508] width 105 height 14
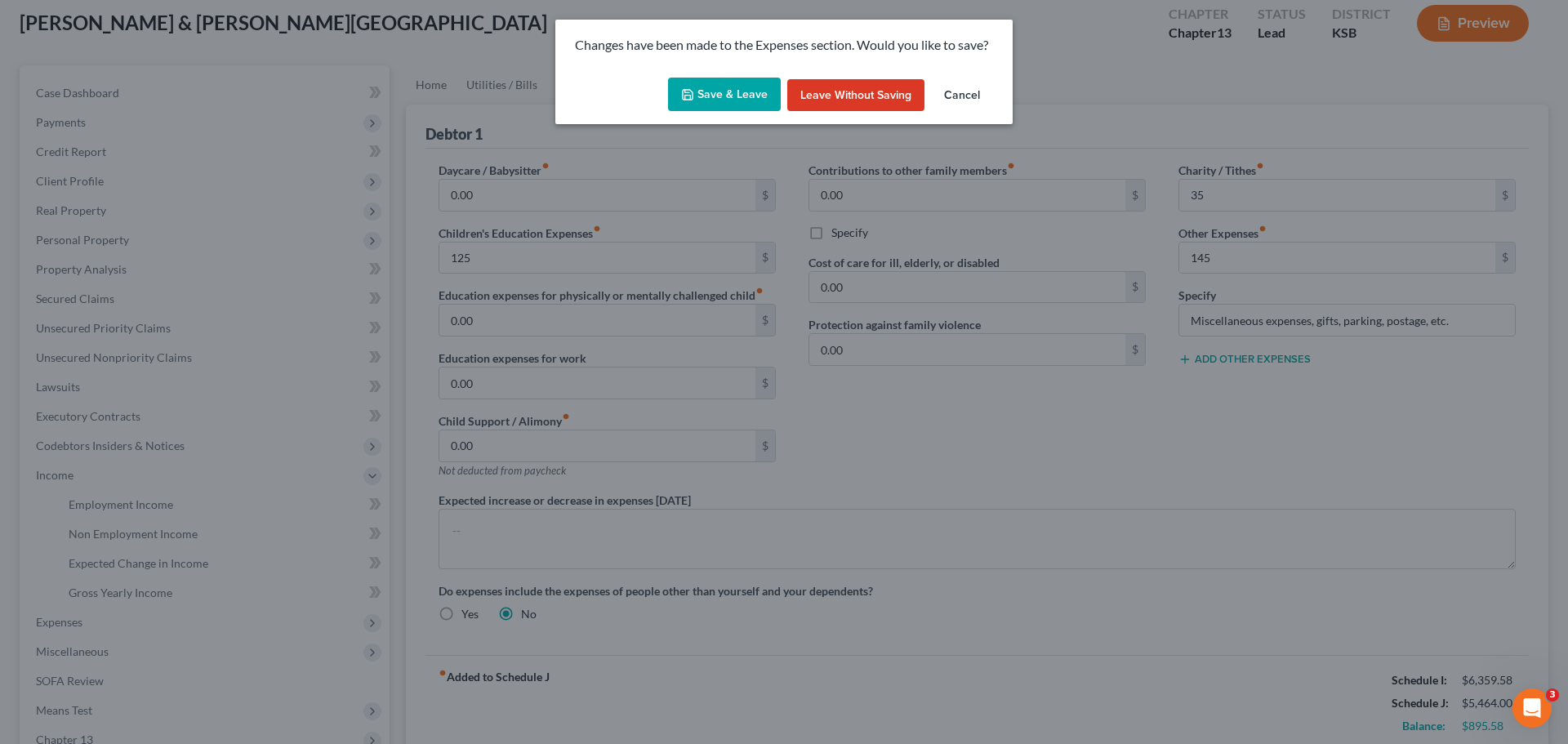
click at [728, 101] on button "Save & Leave" at bounding box center [724, 95] width 113 height 35
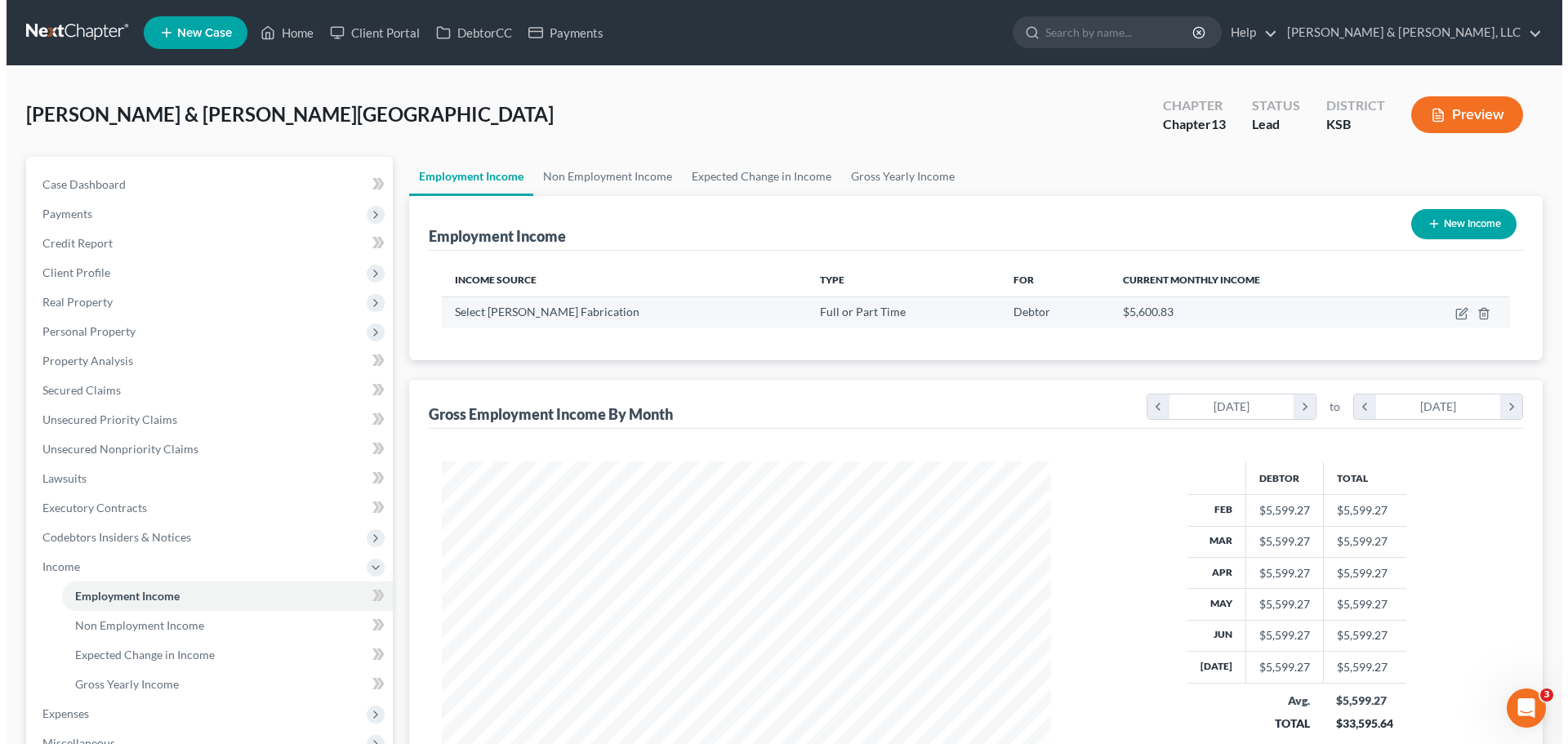
scroll to position [305, 642]
click at [1453, 313] on icon "button" at bounding box center [1456, 312] width 7 height 7
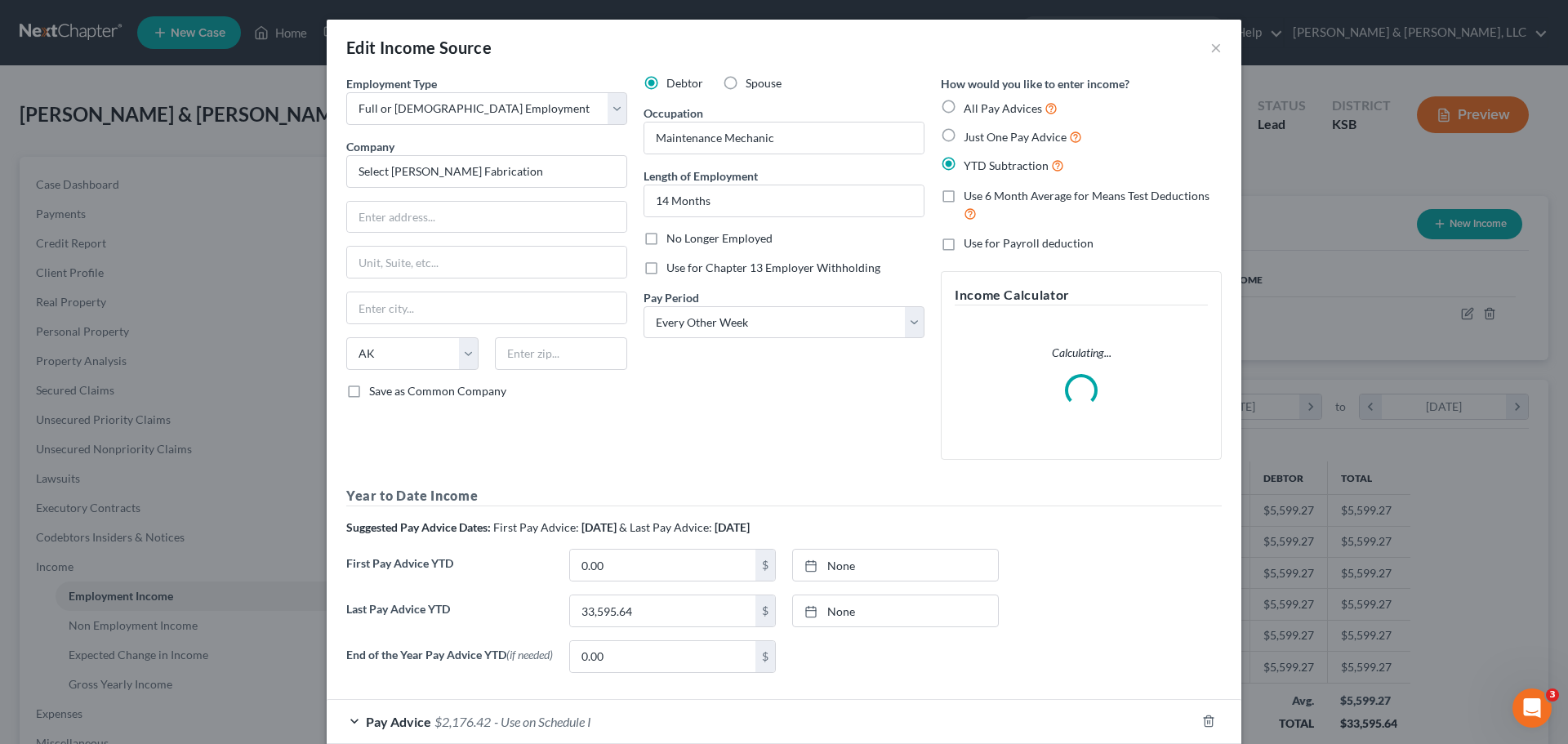
scroll to position [307, 648]
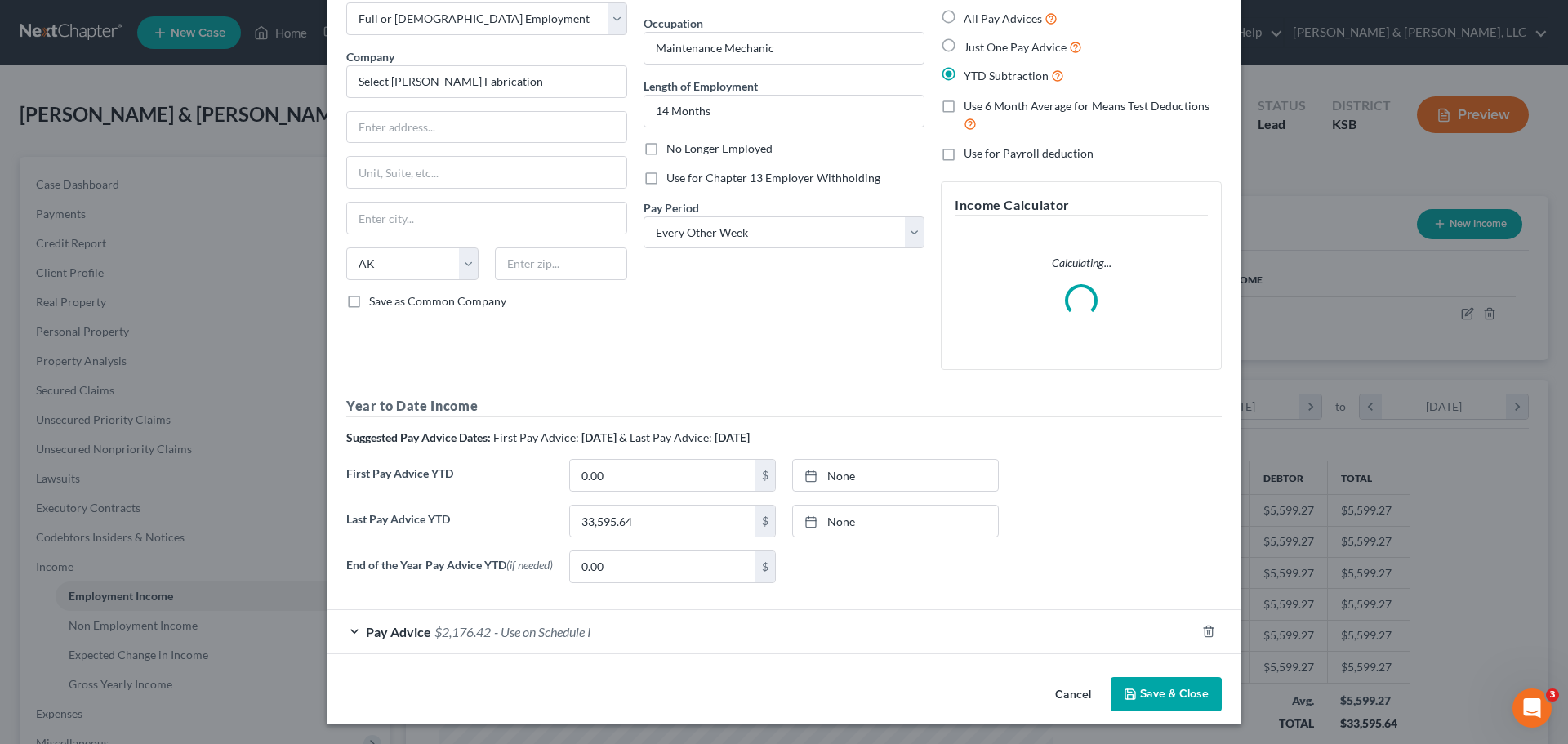
click at [513, 621] on div "Pay Advice $2,176.42 - Use on Schedule I" at bounding box center [761, 632] width 869 height 43
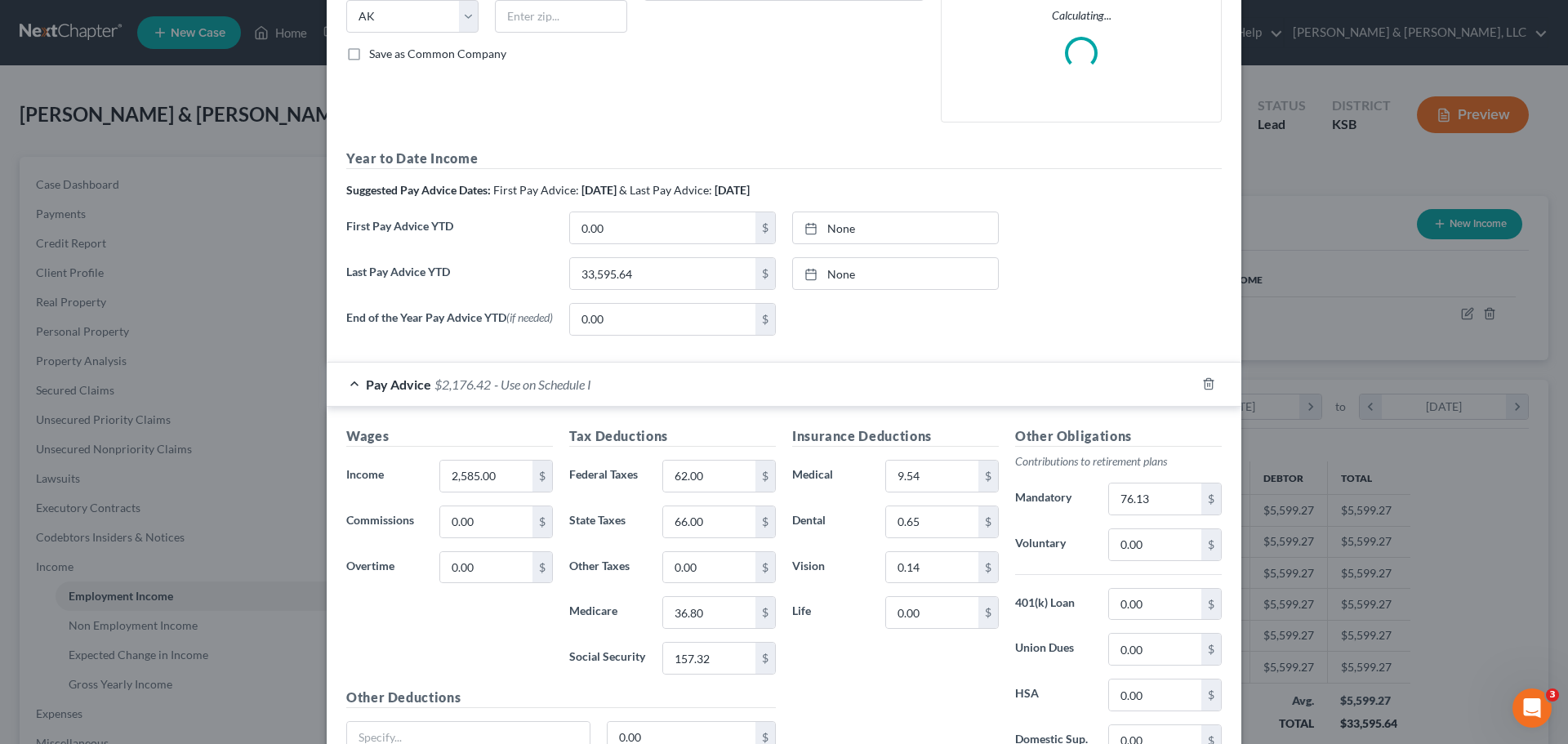
scroll to position [338, 0]
click at [469, 479] on input "2,585.00" at bounding box center [486, 476] width 92 height 31
click at [465, 479] on input "2,585.00" at bounding box center [486, 476] width 92 height 31
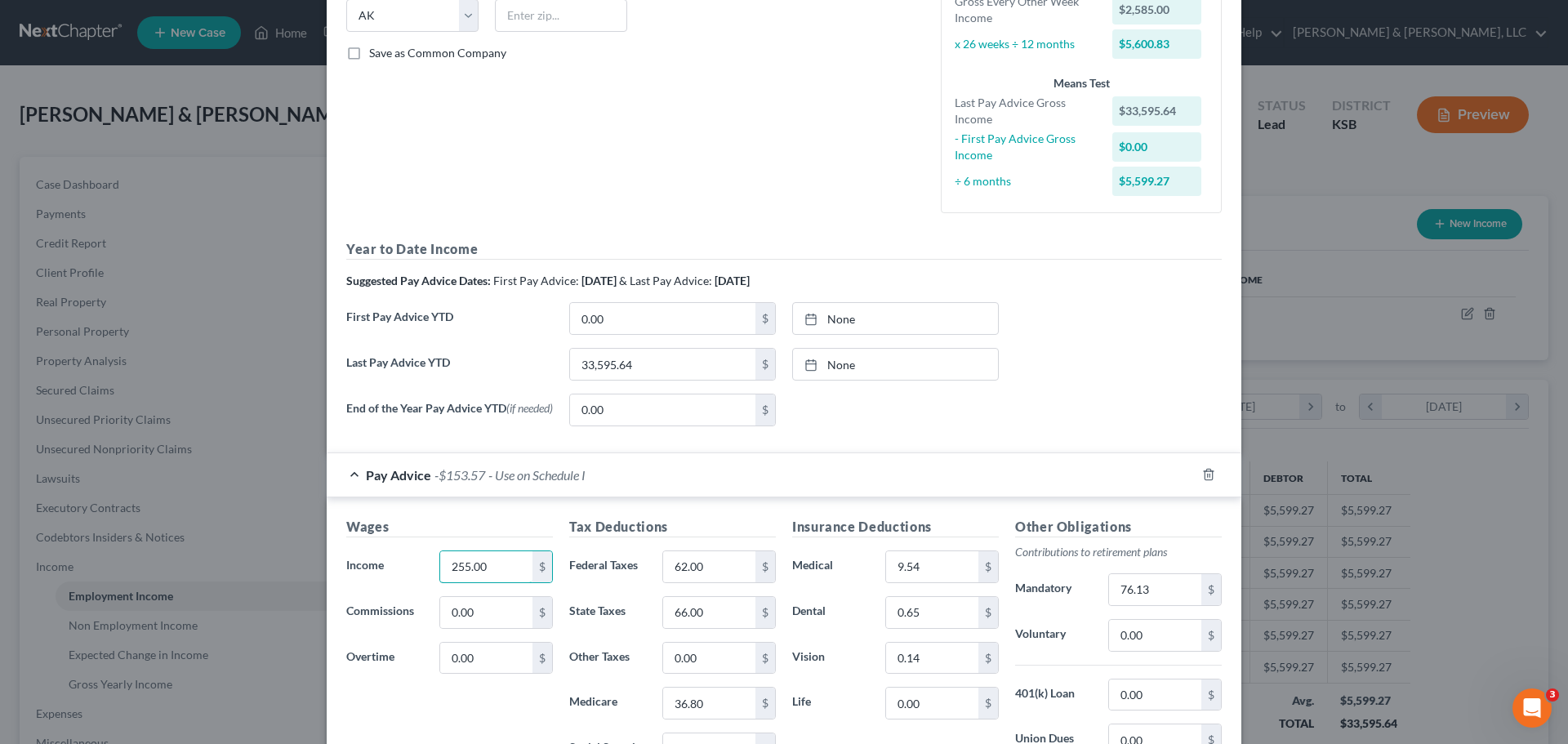
drag, startPoint x: 497, startPoint y: 569, endPoint x: 398, endPoint y: 572, distance: 99.0
click at [398, 572] on div "Income * 255.00 $" at bounding box center [449, 567] width 223 height 33
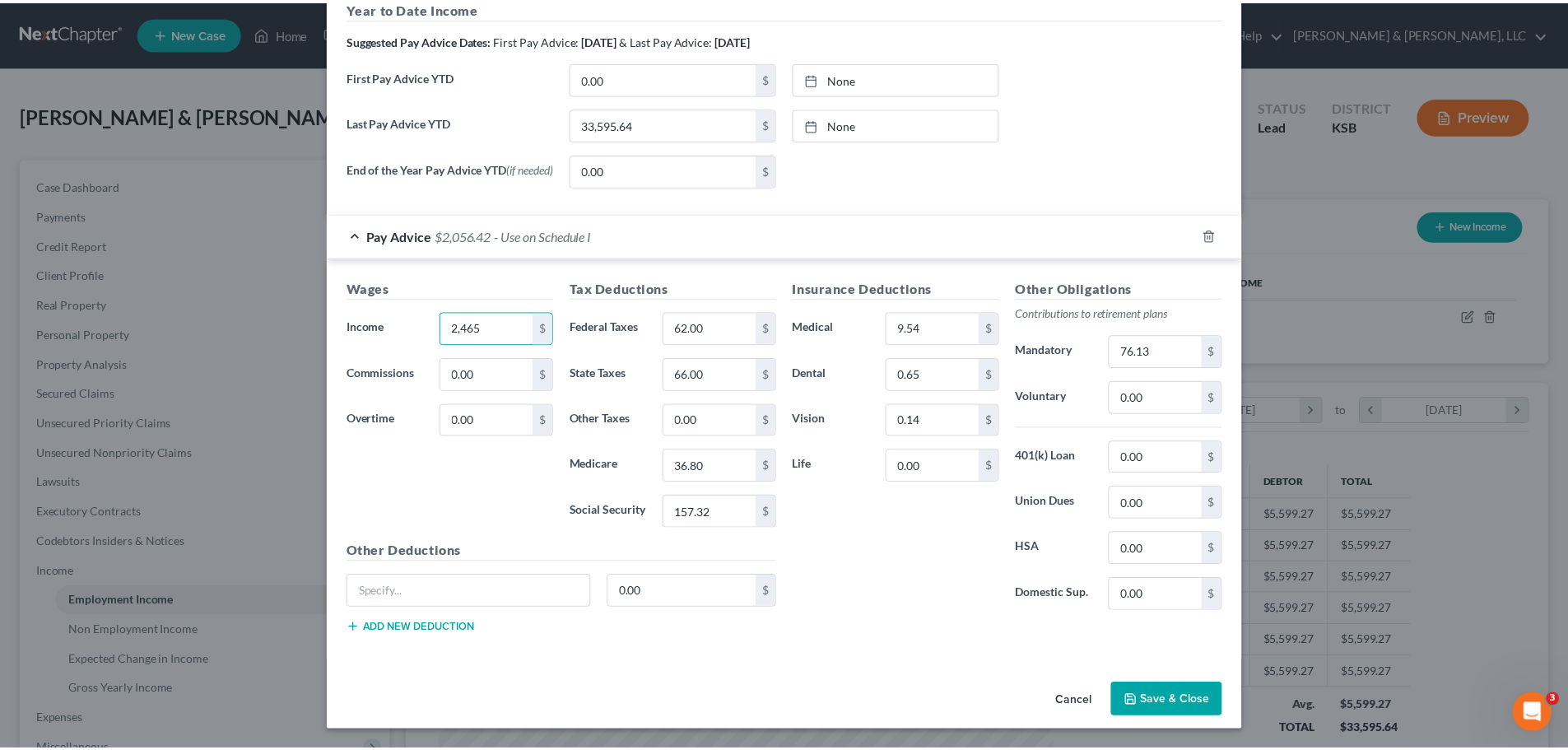
scroll to position [589, 0]
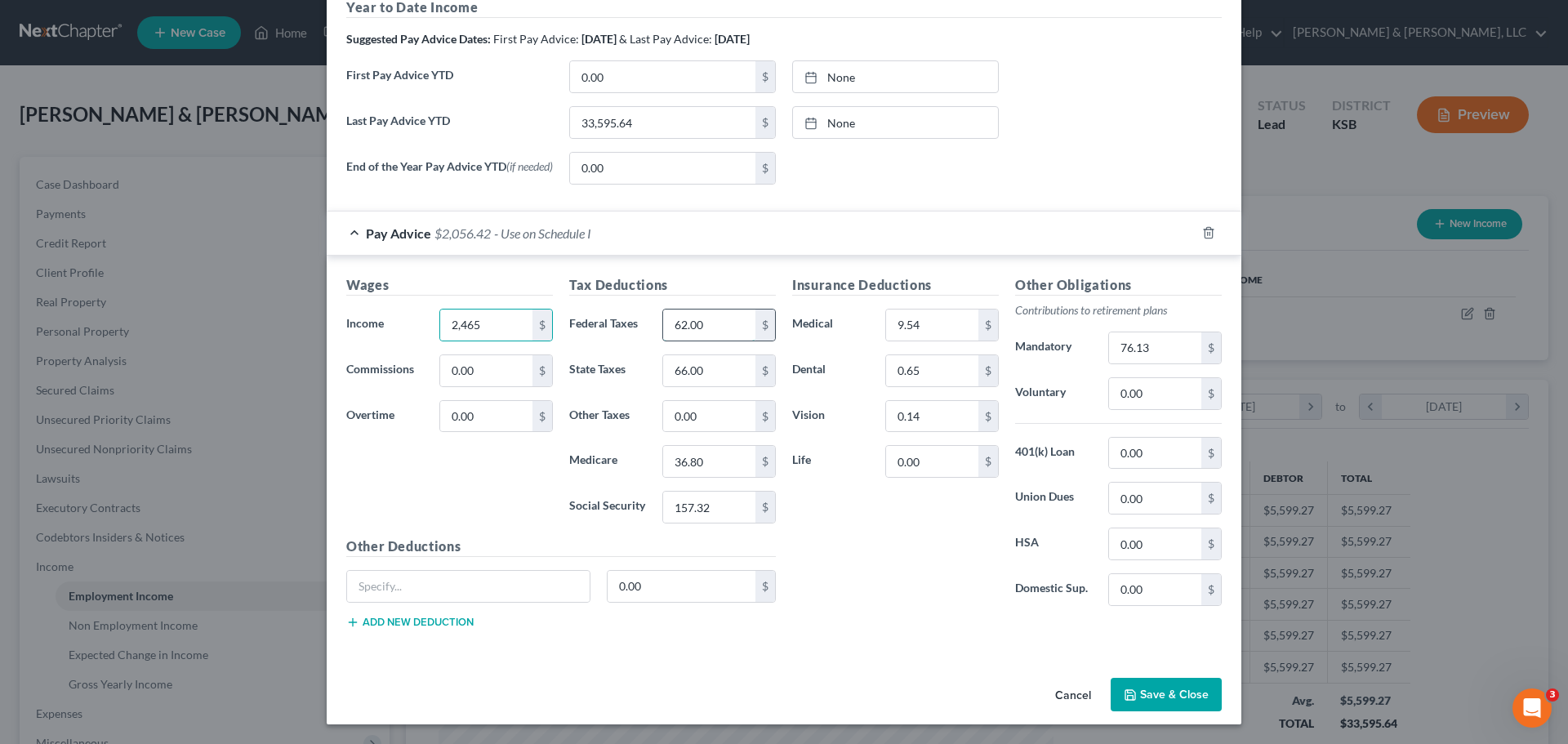
click at [705, 328] on input "62.00" at bounding box center [709, 325] width 92 height 31
drag, startPoint x: 859, startPoint y: 550, endPoint x: 845, endPoint y: 507, distance: 45.2
click at [860, 550] on div "Insurance Deductions Medical 9.54 $ Dental 0.65 $ Vision 0.14 $ Life 0.00 $" at bounding box center [895, 447] width 223 height 344
click at [729, 463] on input "36.80" at bounding box center [709, 462] width 92 height 31
click at [924, 564] on div "Insurance Deductions Medical 9.54 $ Dental 0.65 $ Vision 0.14 $ Life 0.00 $" at bounding box center [895, 447] width 223 height 344
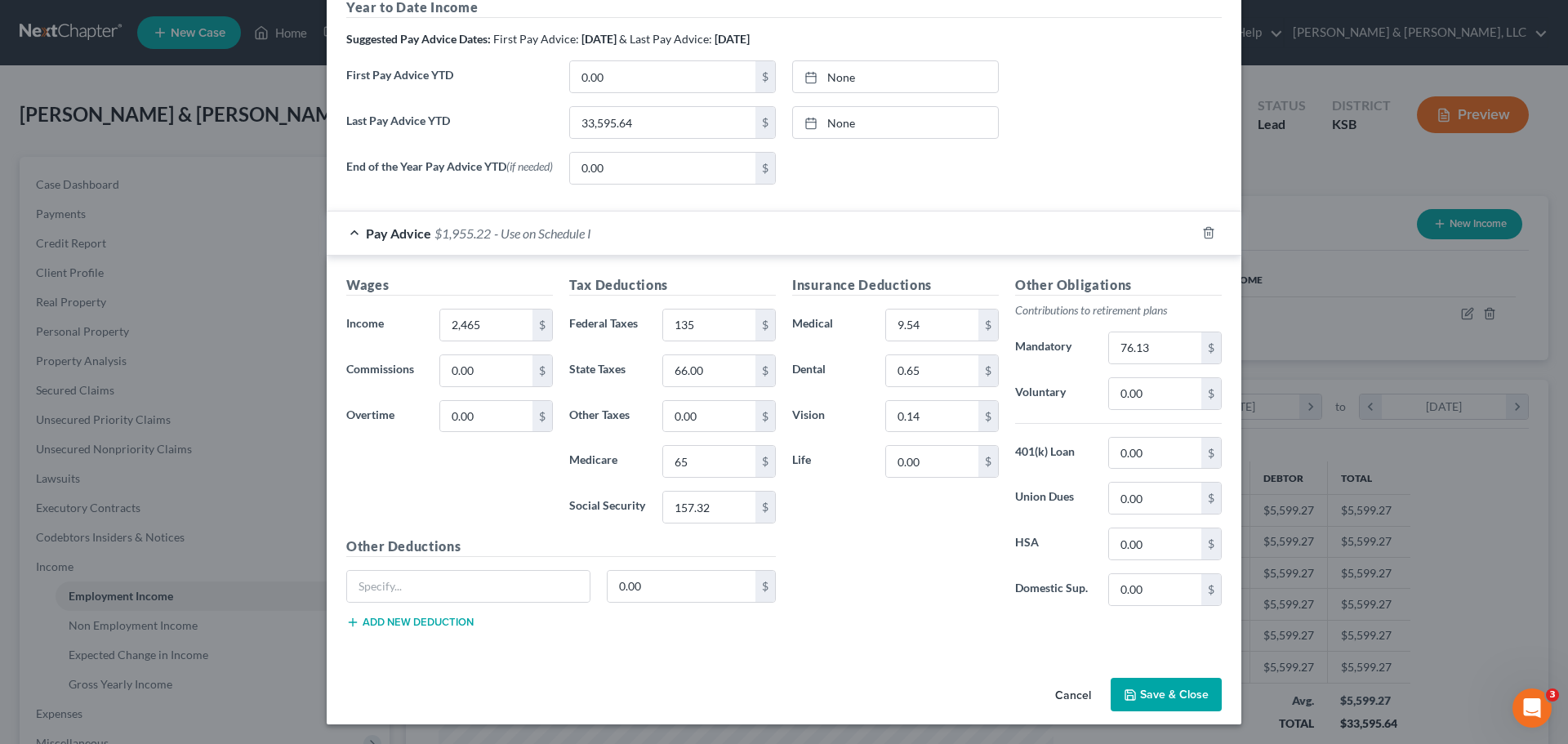
click at [1162, 695] on button "Save & Close" at bounding box center [1166, 695] width 111 height 35
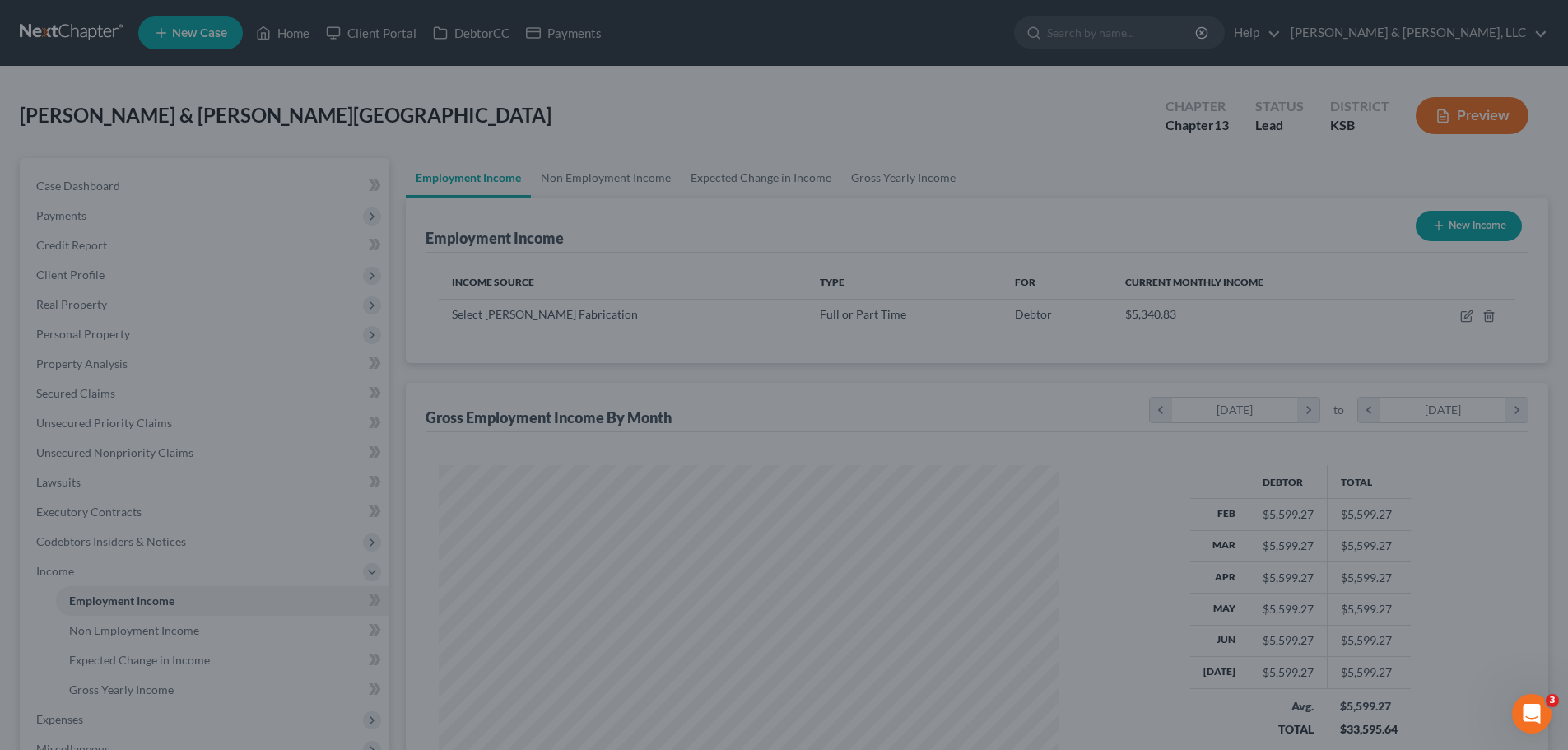
scroll to position [822880, 822403]
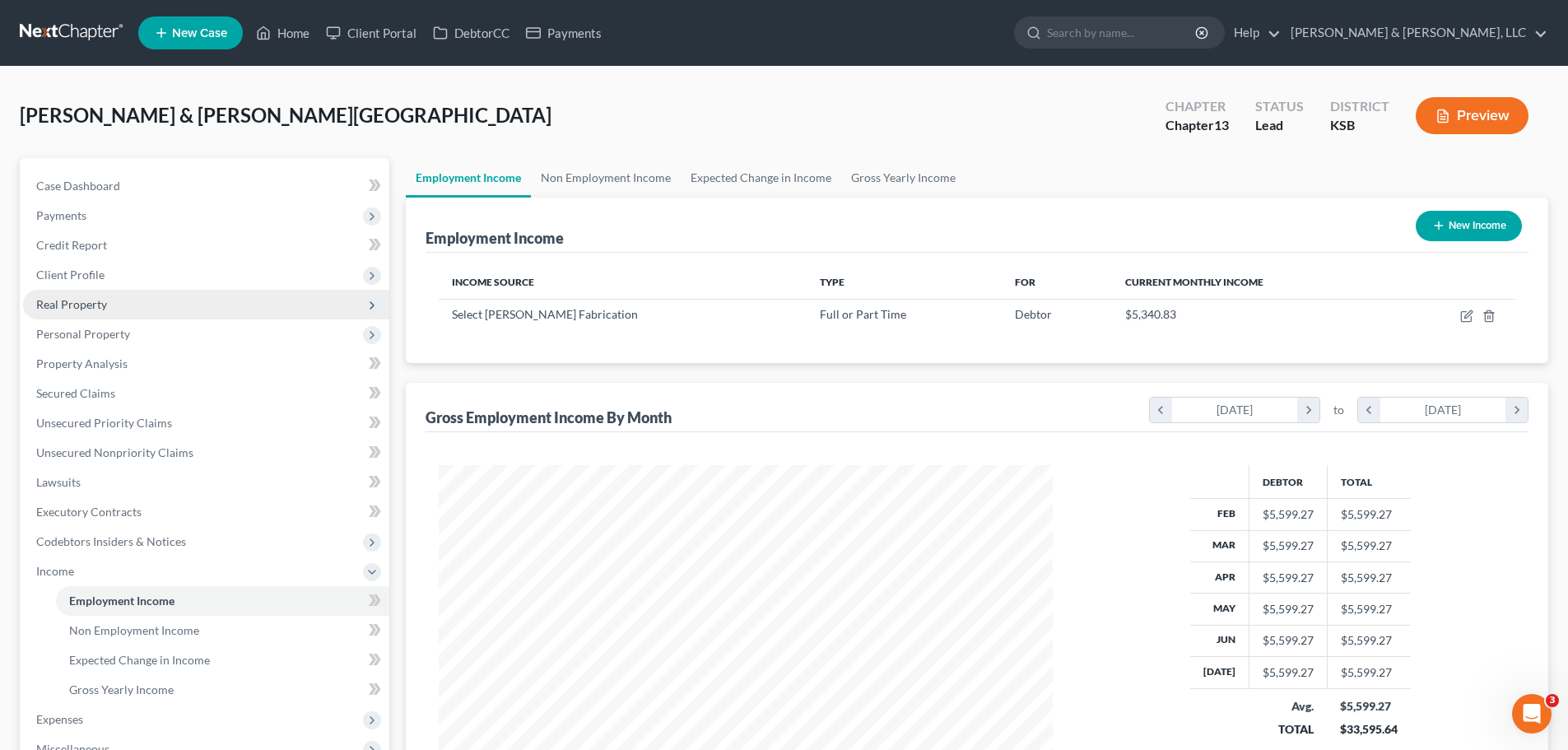
click at [96, 308] on span "Real Property" at bounding box center [71, 305] width 71 height 14
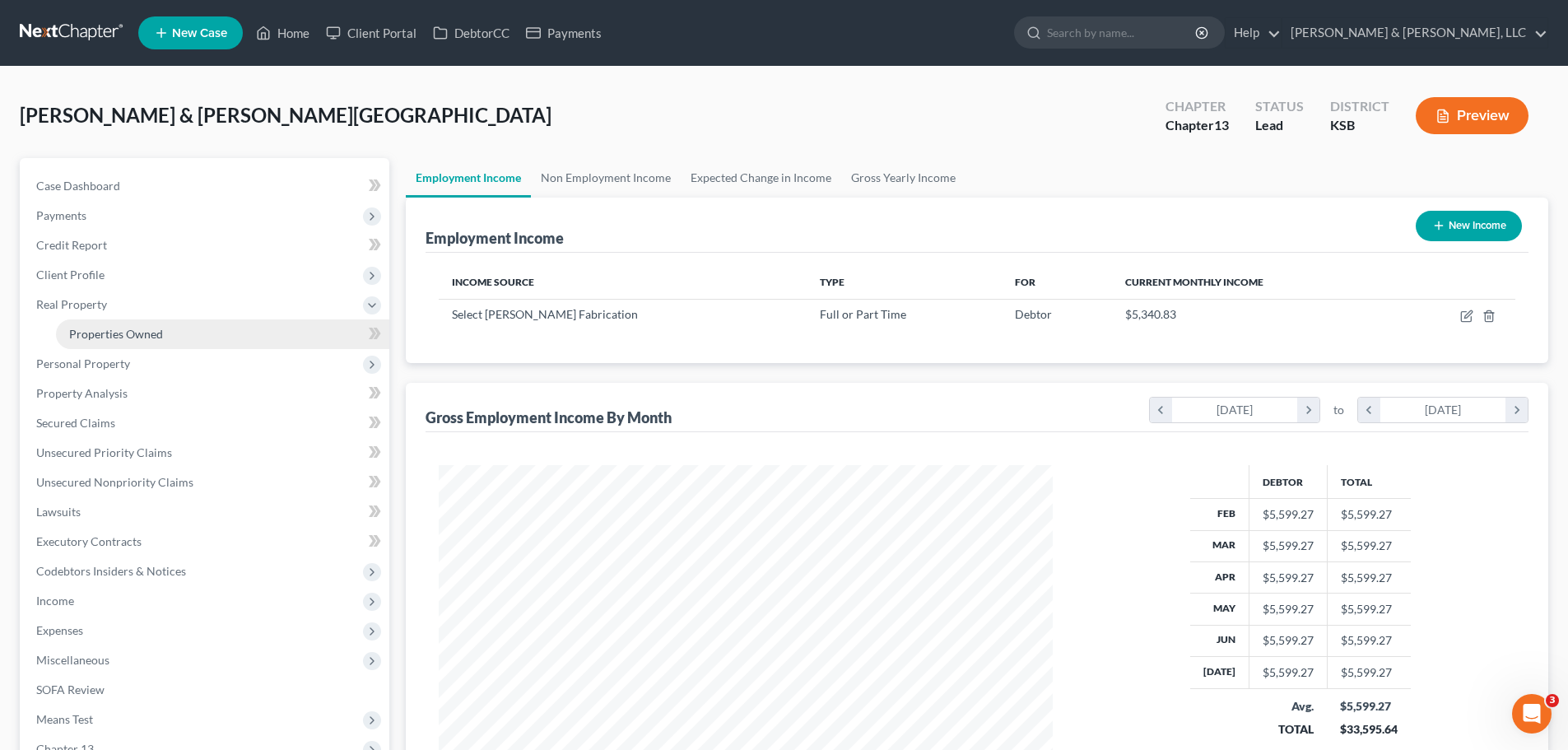
click at [114, 326] on span "Properties Owned" at bounding box center [116, 333] width 94 height 14
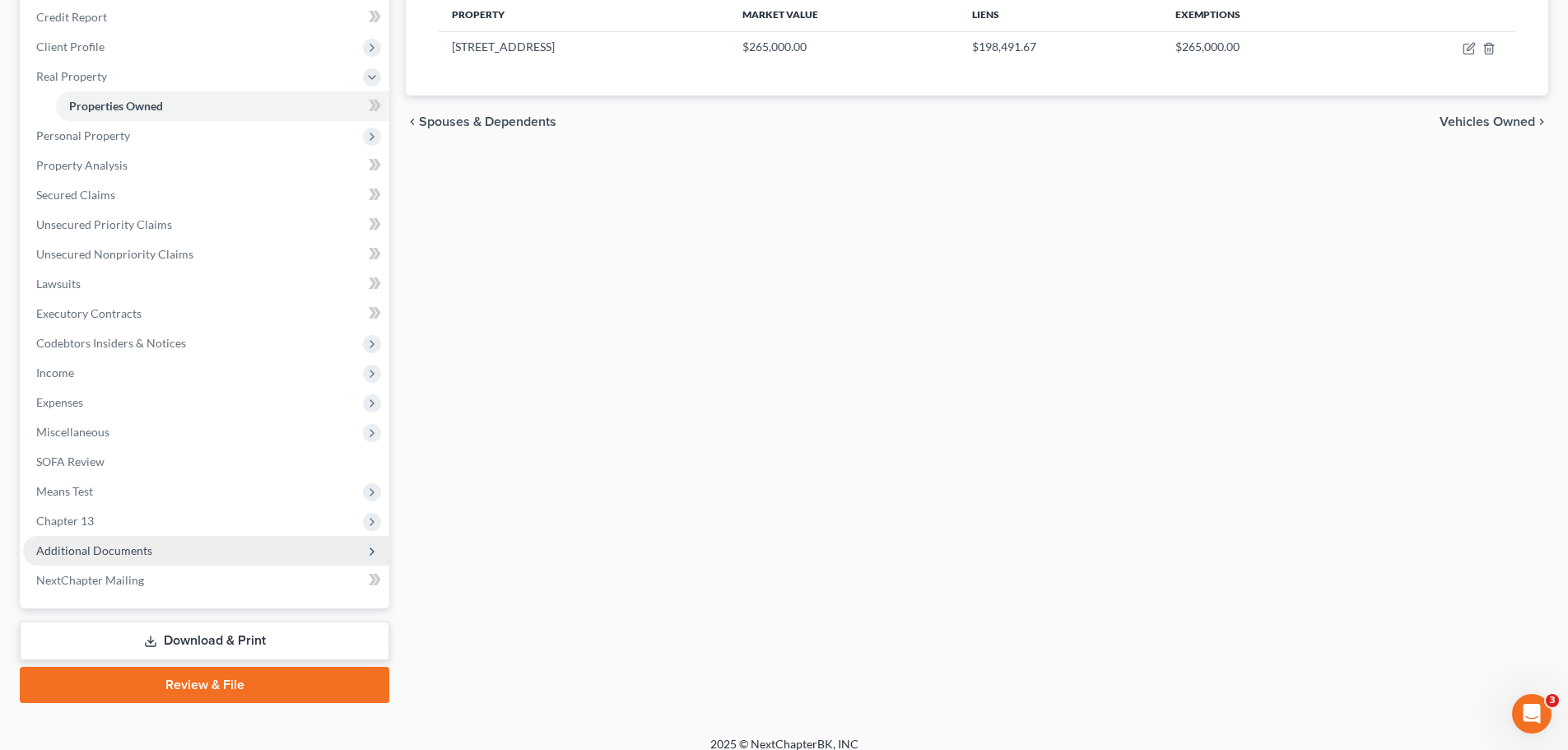
scroll to position [243, 0]
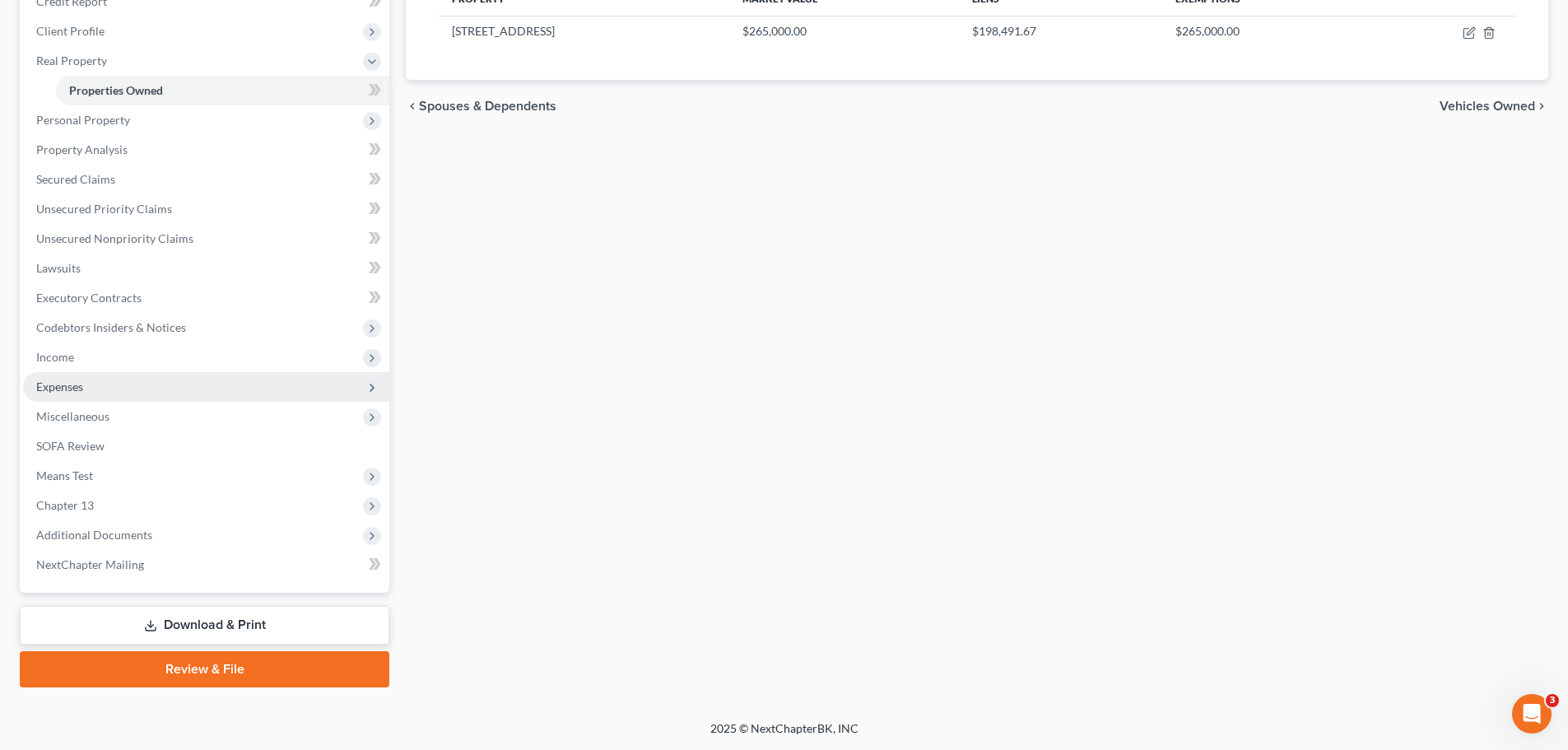
click at [79, 396] on span "Expenses" at bounding box center [206, 387] width 367 height 30
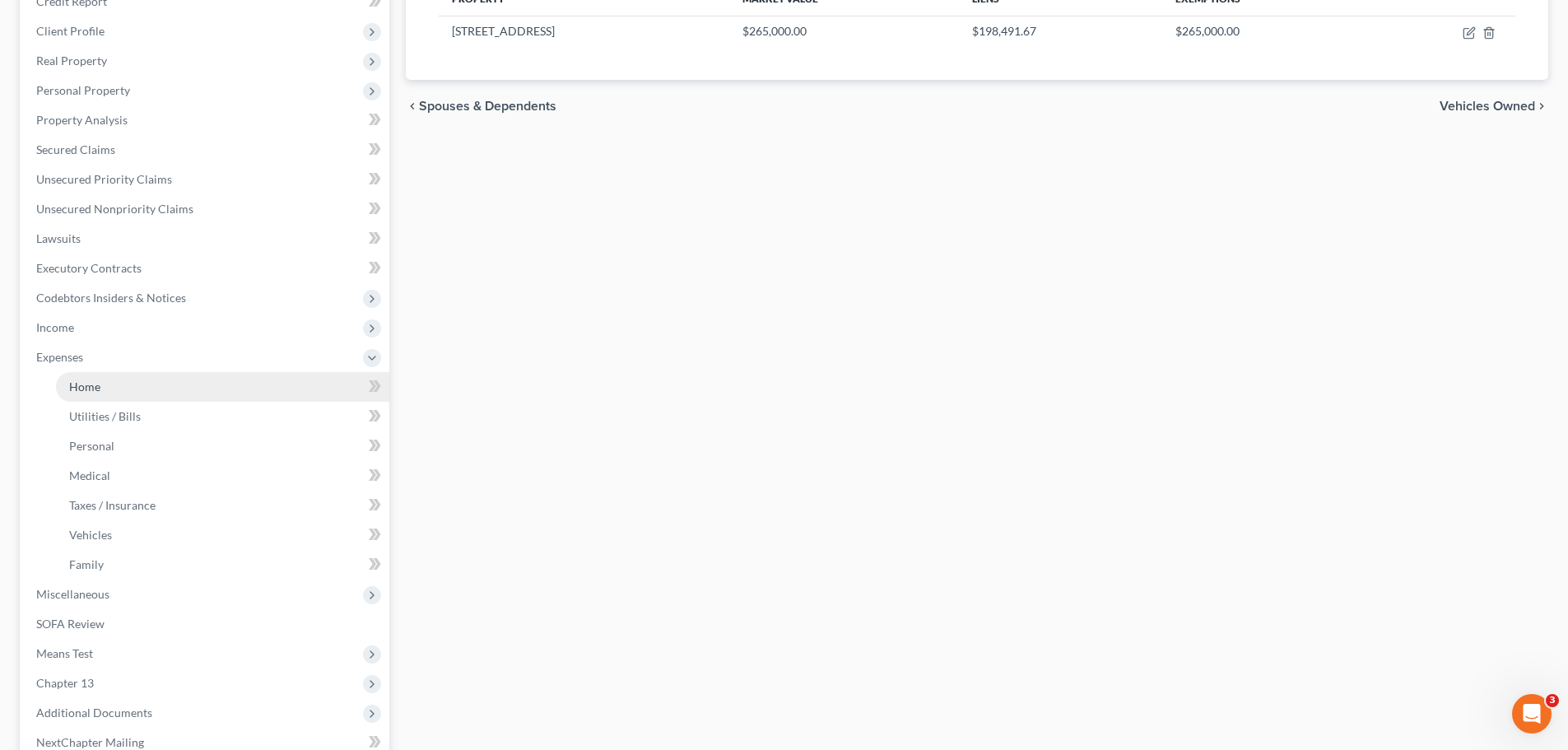
click at [96, 396] on link "Home" at bounding box center [222, 387] width 333 height 30
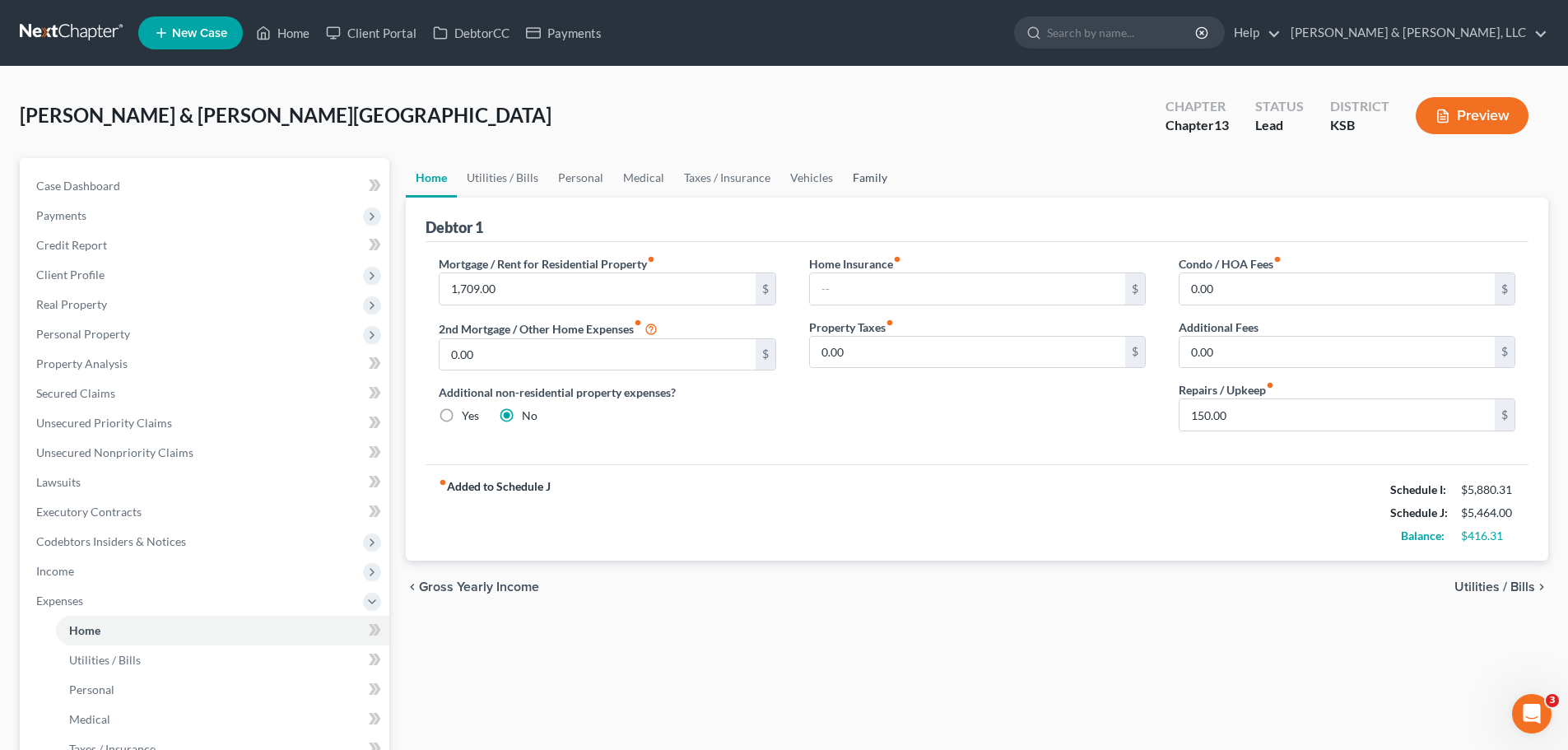
click at [875, 176] on link "Family" at bounding box center [870, 178] width 54 height 39
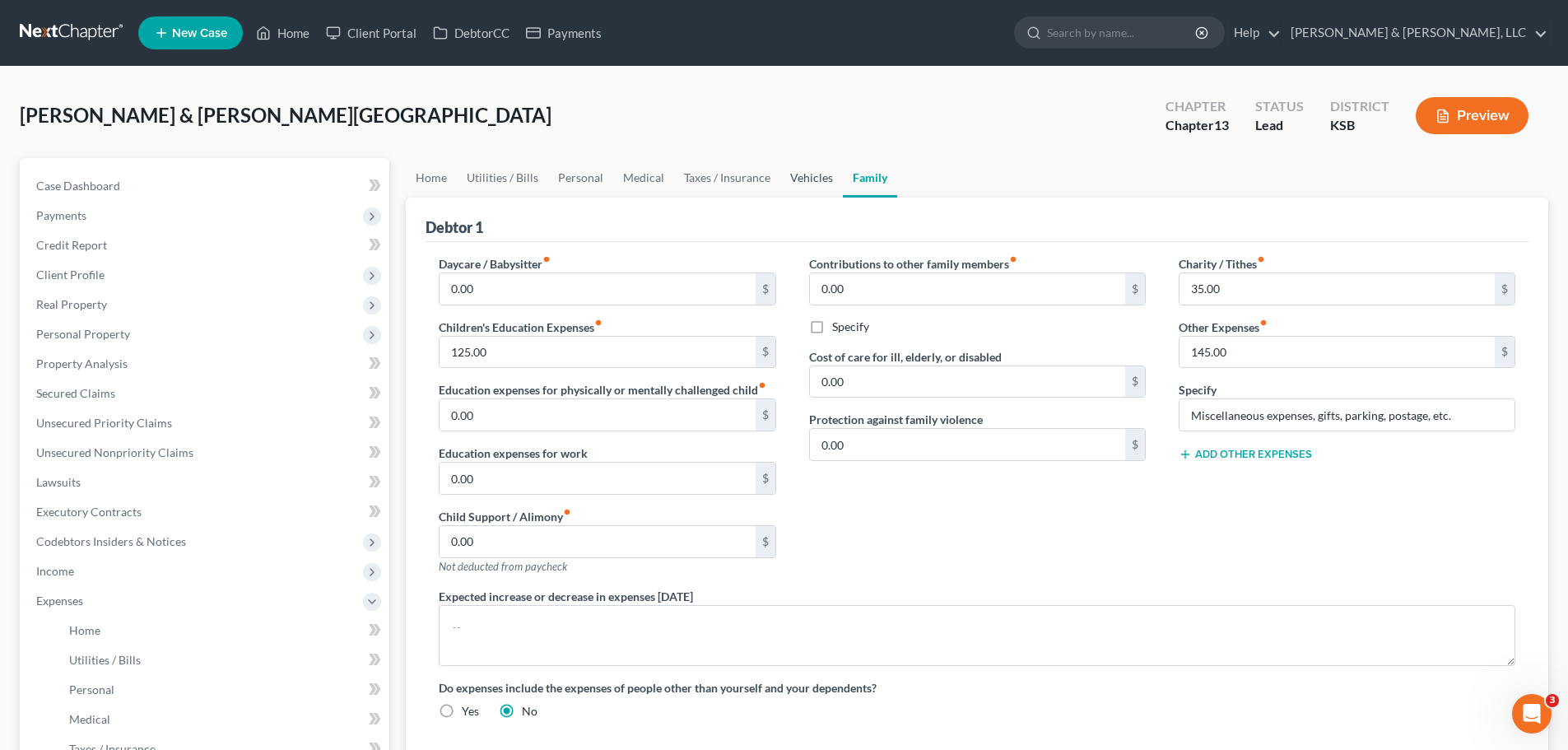
click at [804, 183] on link "Vehicles" at bounding box center [811, 178] width 62 height 39
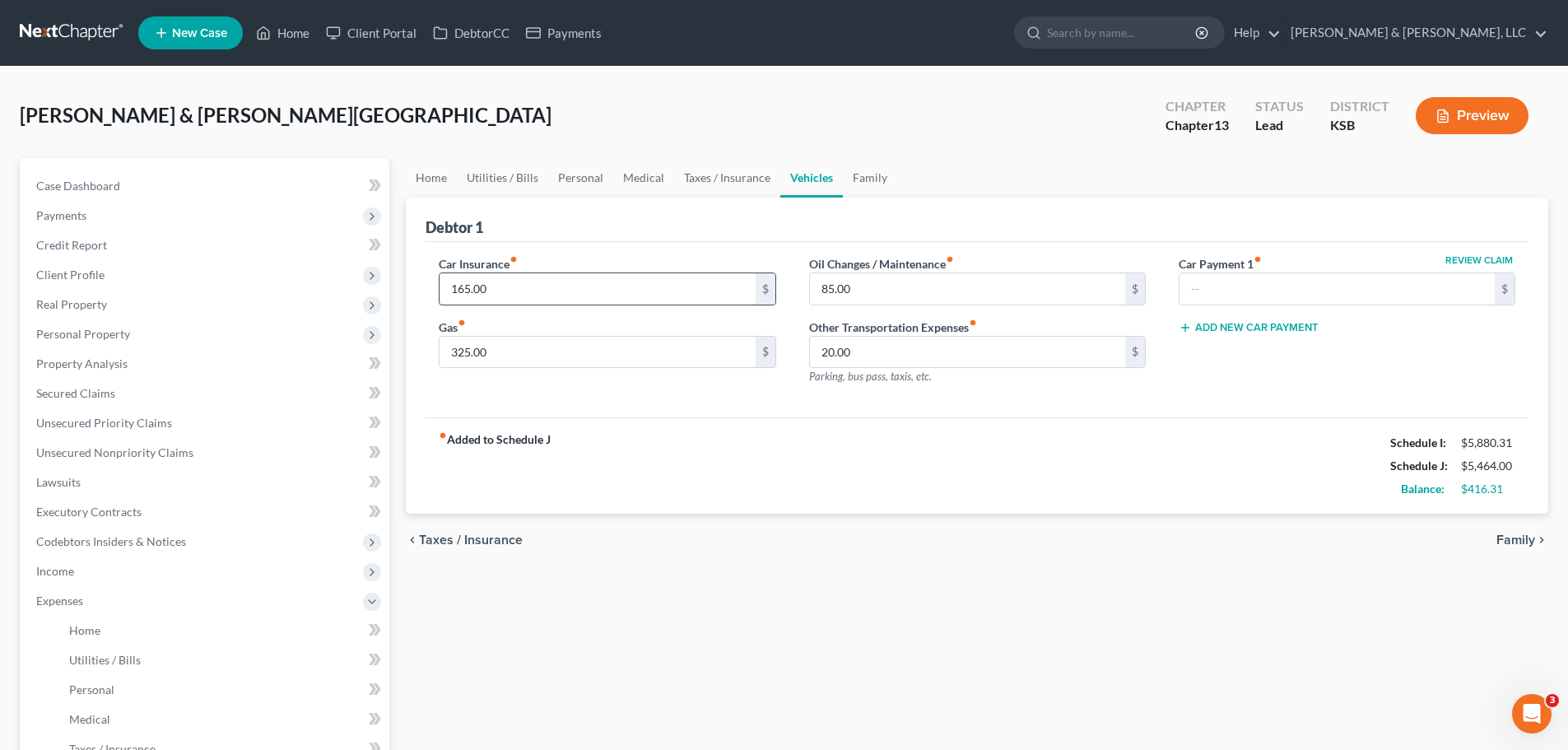
click at [570, 284] on input "165.00" at bounding box center [597, 289] width 315 height 32
click at [865, 505] on div "fiber_manual_record Added to Schedule J Schedule I: $5,880.31 Schedule J: $5,43…" at bounding box center [976, 466] width 1102 height 96
click at [544, 356] on input "325.00" at bounding box center [597, 353] width 315 height 32
drag, startPoint x: 673, startPoint y: 508, endPoint x: 672, endPoint y: 495, distance: 13.0
click at [674, 508] on div "fiber_manual_record Added to Schedule J Schedule I: $5,880.31 Schedule J: $5,41…" at bounding box center [976, 466] width 1102 height 96
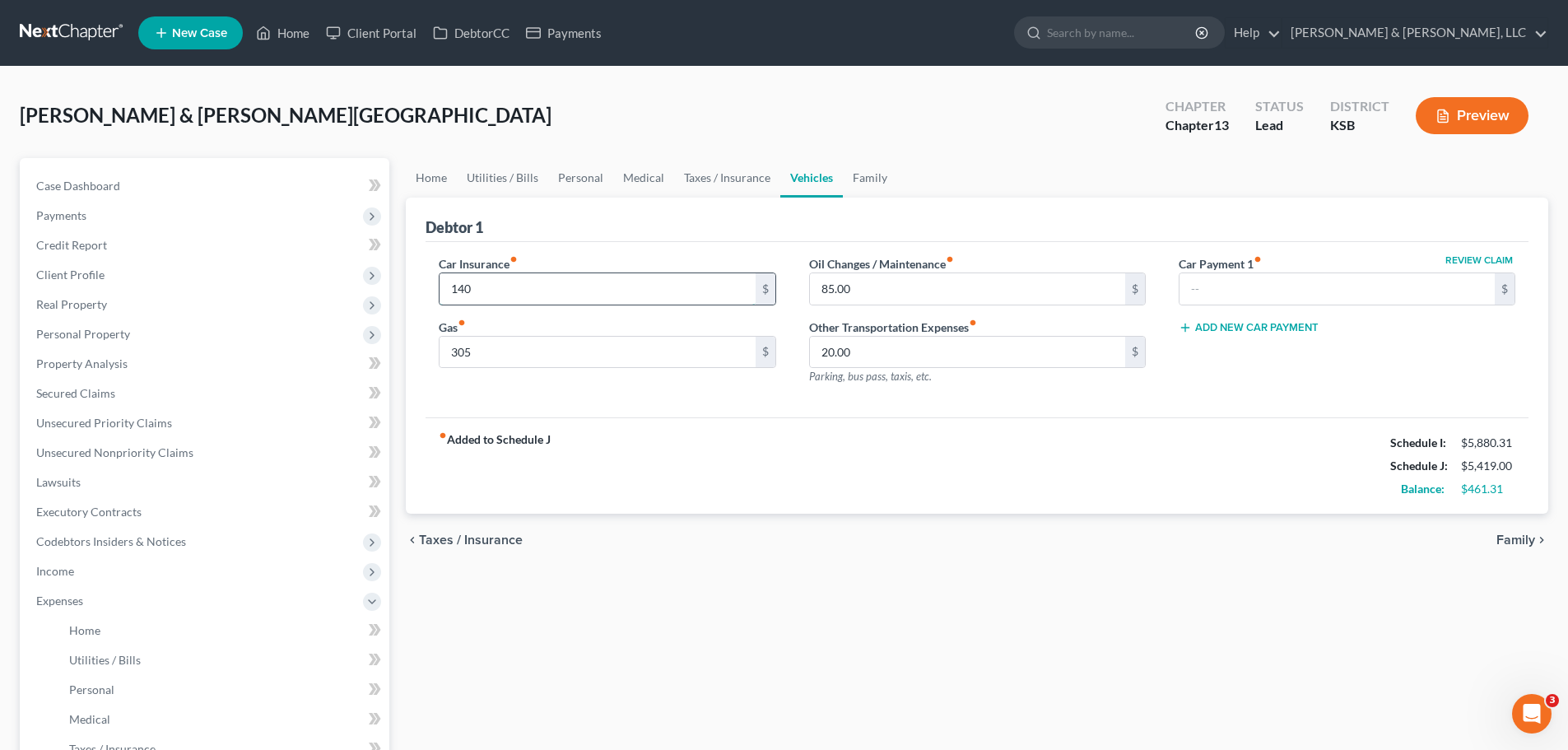
click at [528, 293] on input "140" at bounding box center [597, 289] width 315 height 32
click at [850, 480] on div "fiber_manual_record Added to Schedule J Schedule I: $5,880.31 Schedule J: $5,42…" at bounding box center [976, 466] width 1102 height 96
click at [129, 182] on link "Case Dashboard" at bounding box center [206, 186] width 367 height 30
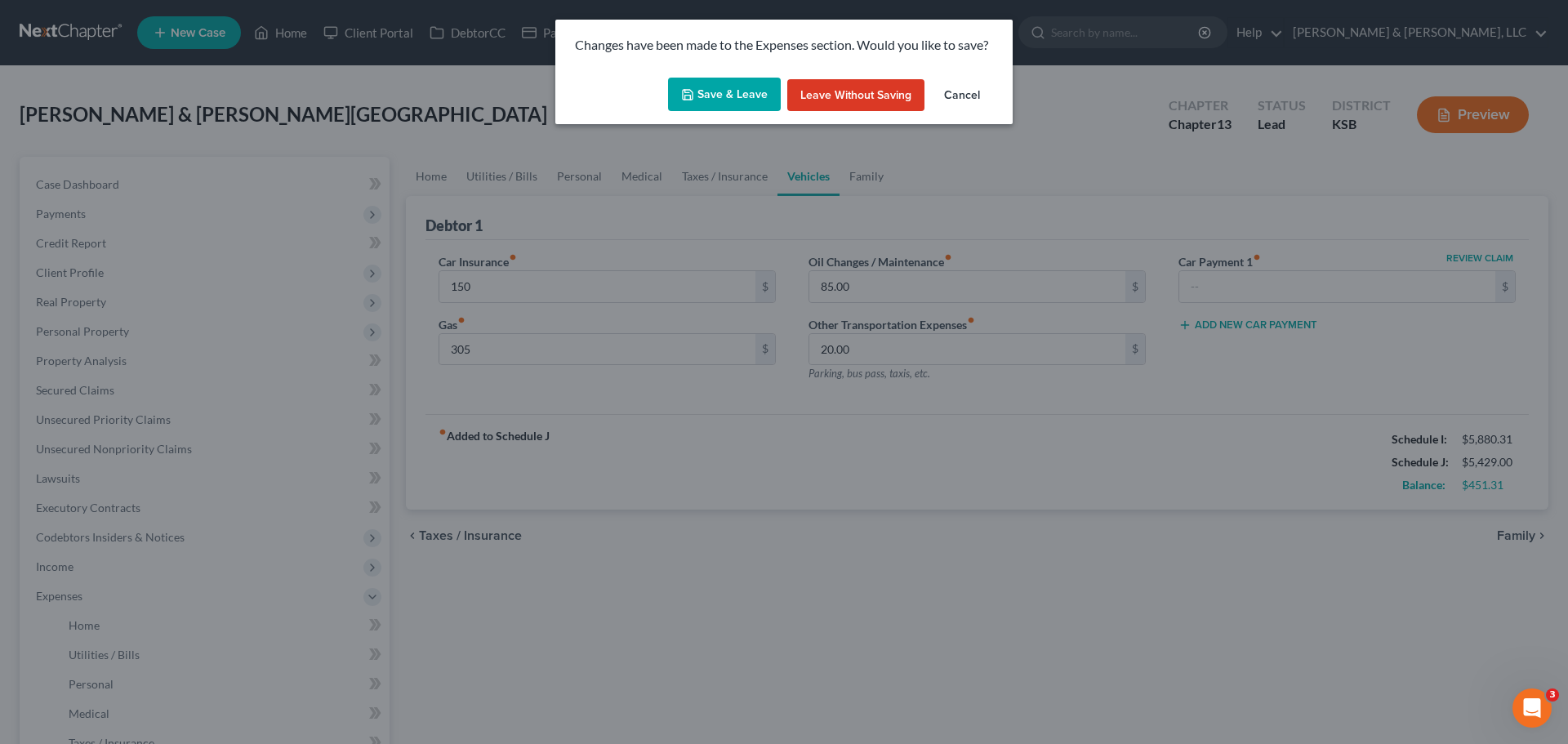
click at [735, 103] on button "Save & Leave" at bounding box center [724, 95] width 113 height 35
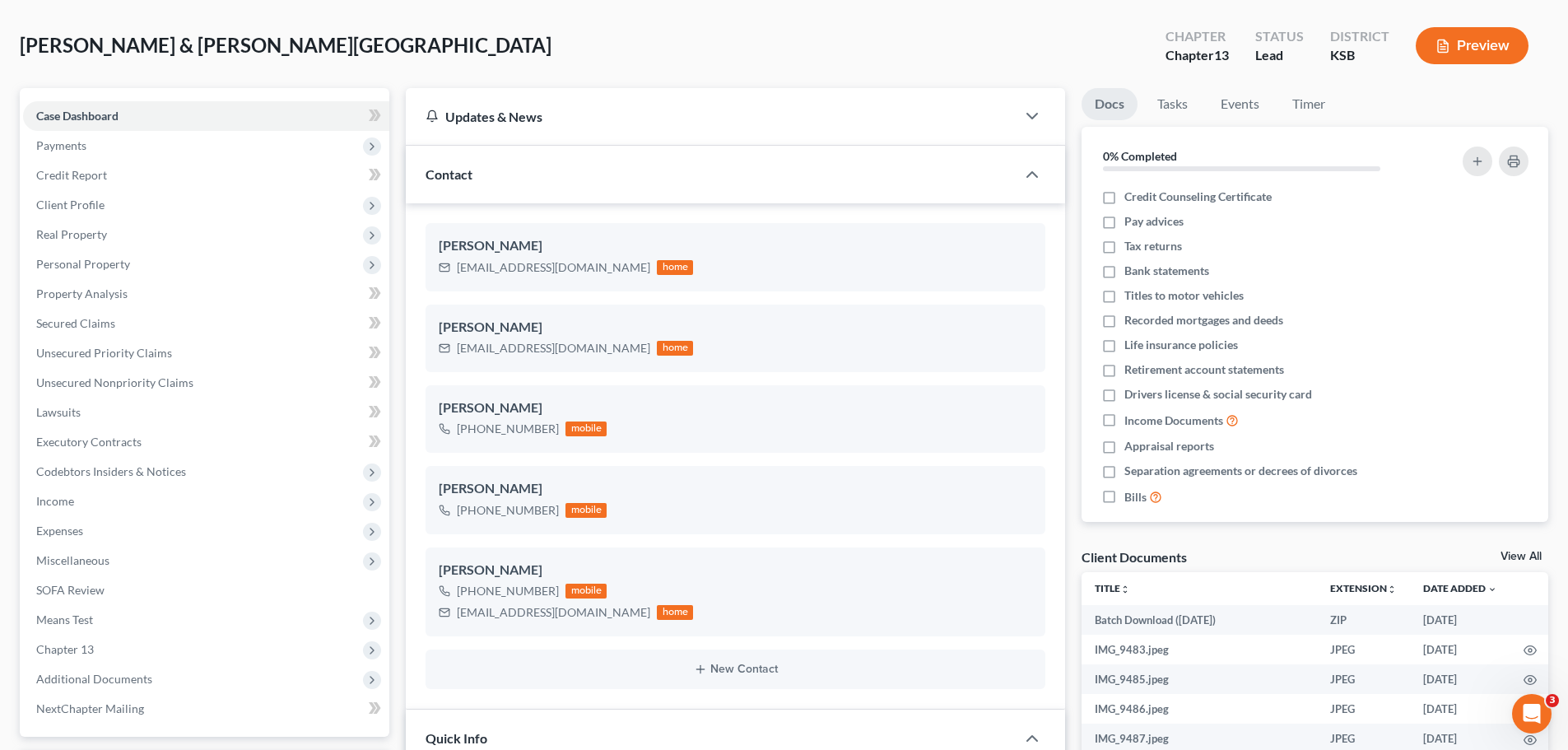
scroll to position [165, 0]
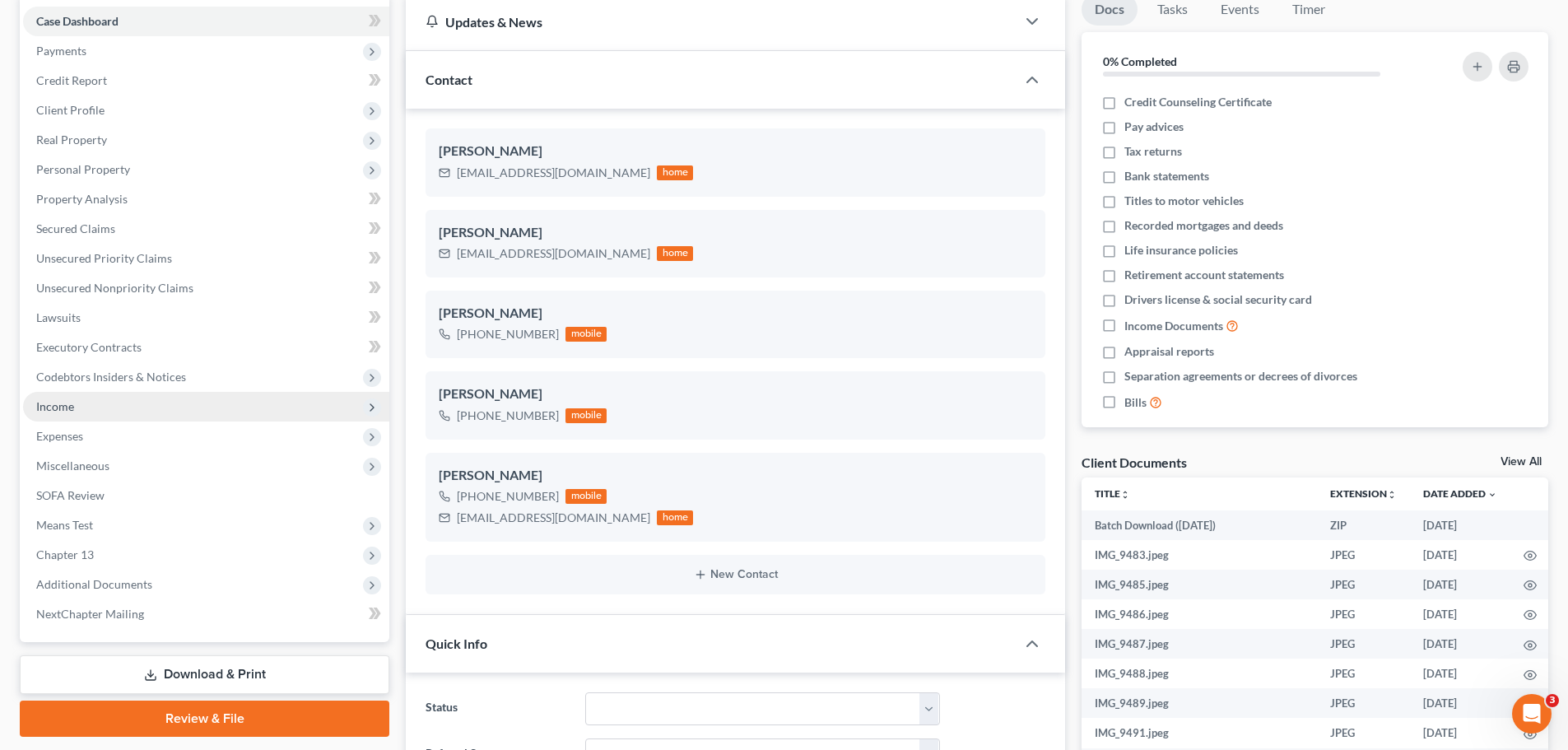
click at [85, 406] on span "Income" at bounding box center [206, 407] width 367 height 30
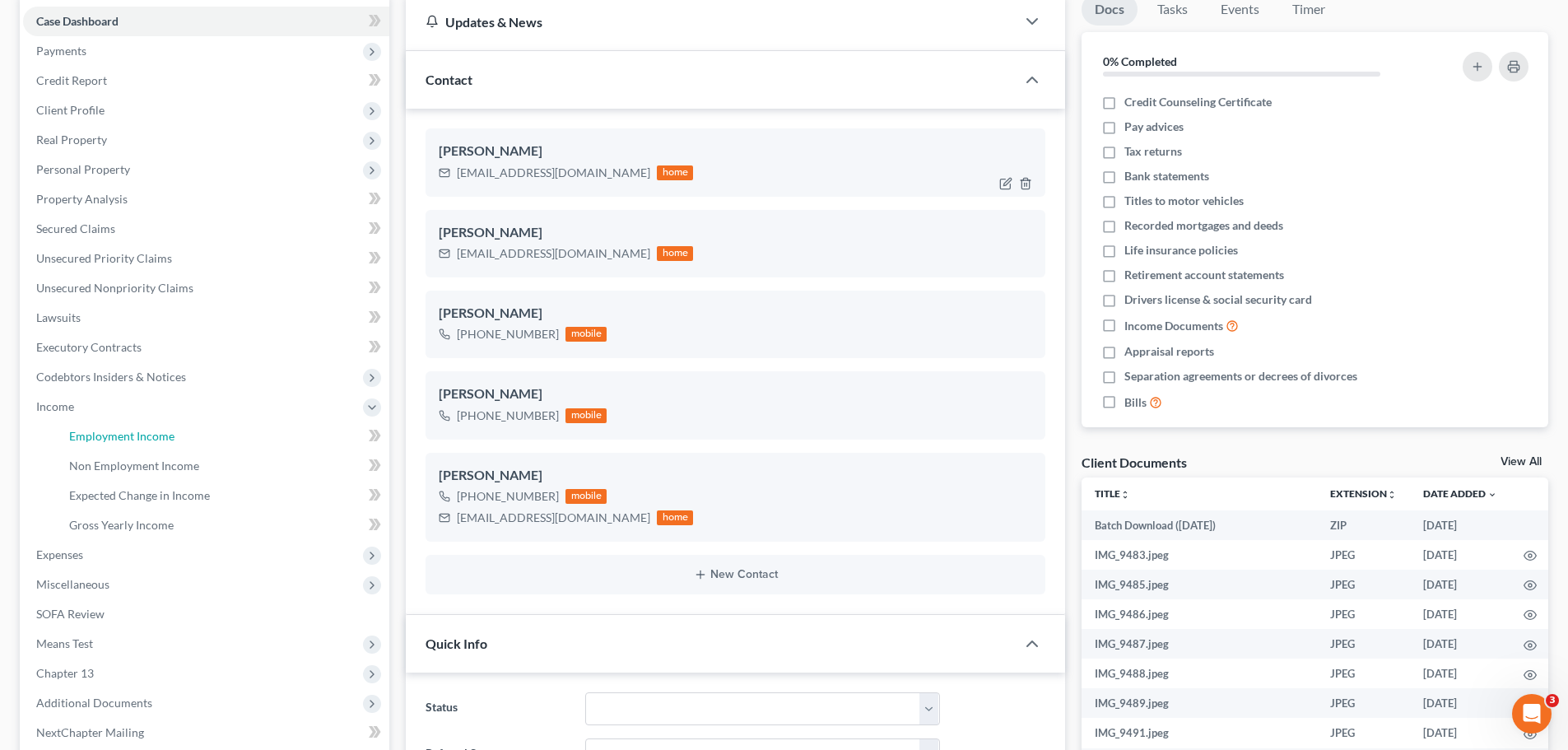
drag, startPoint x: 114, startPoint y: 431, endPoint x: 780, endPoint y: 144, distance: 725.2
click at [114, 431] on span "Employment Income" at bounding box center [122, 436] width 105 height 14
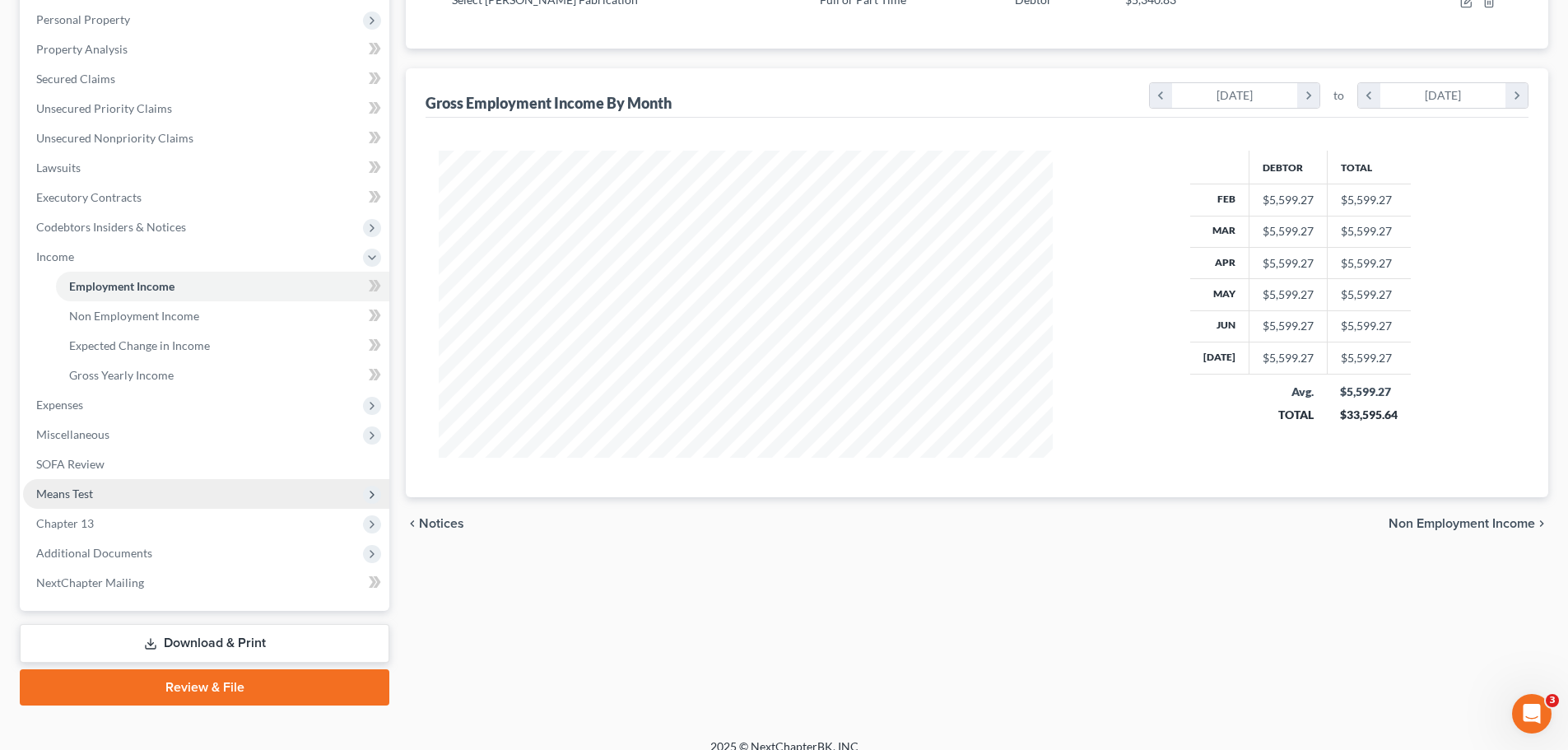
scroll to position [333, 0]
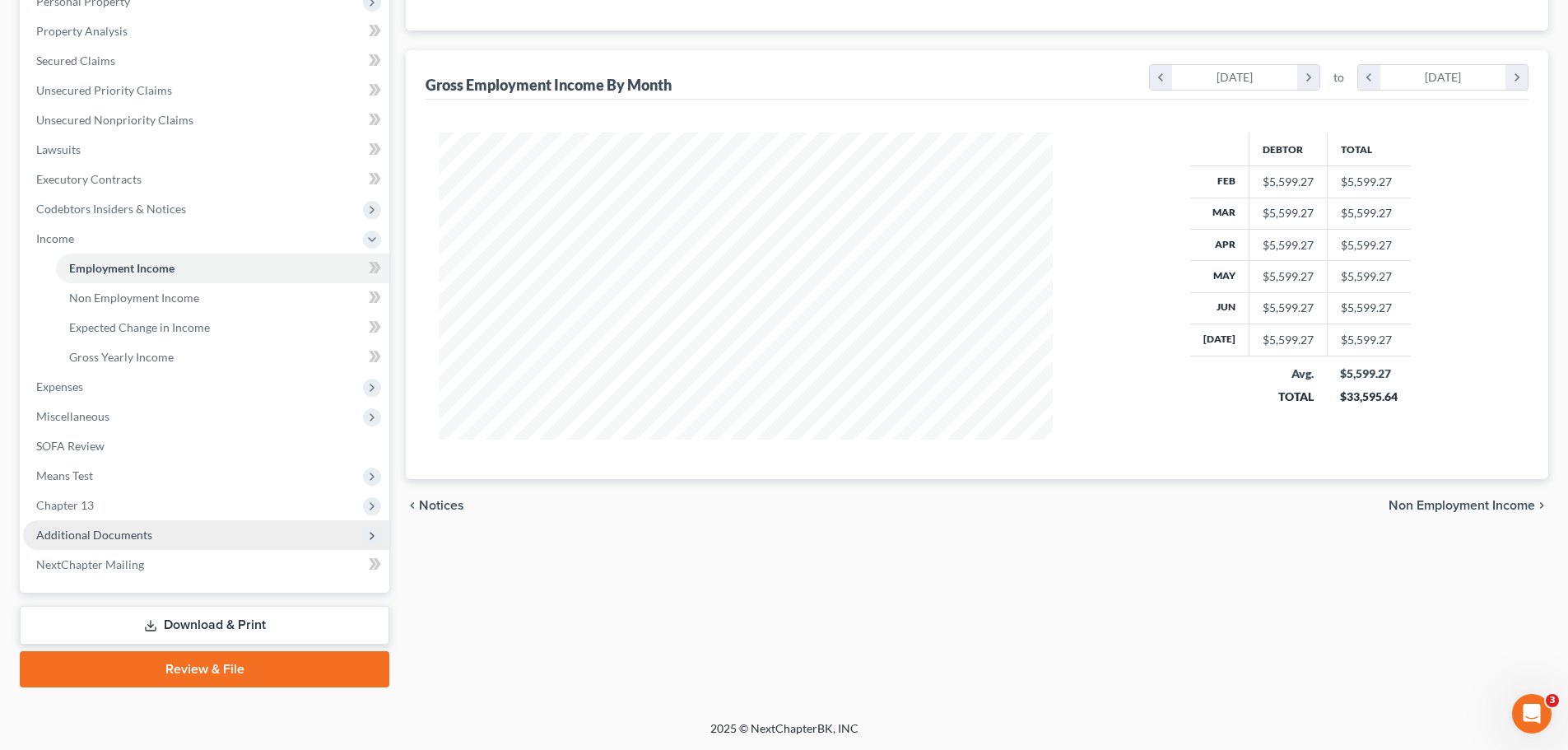
click at [136, 536] on span "Additional Documents" at bounding box center [94, 535] width 116 height 14
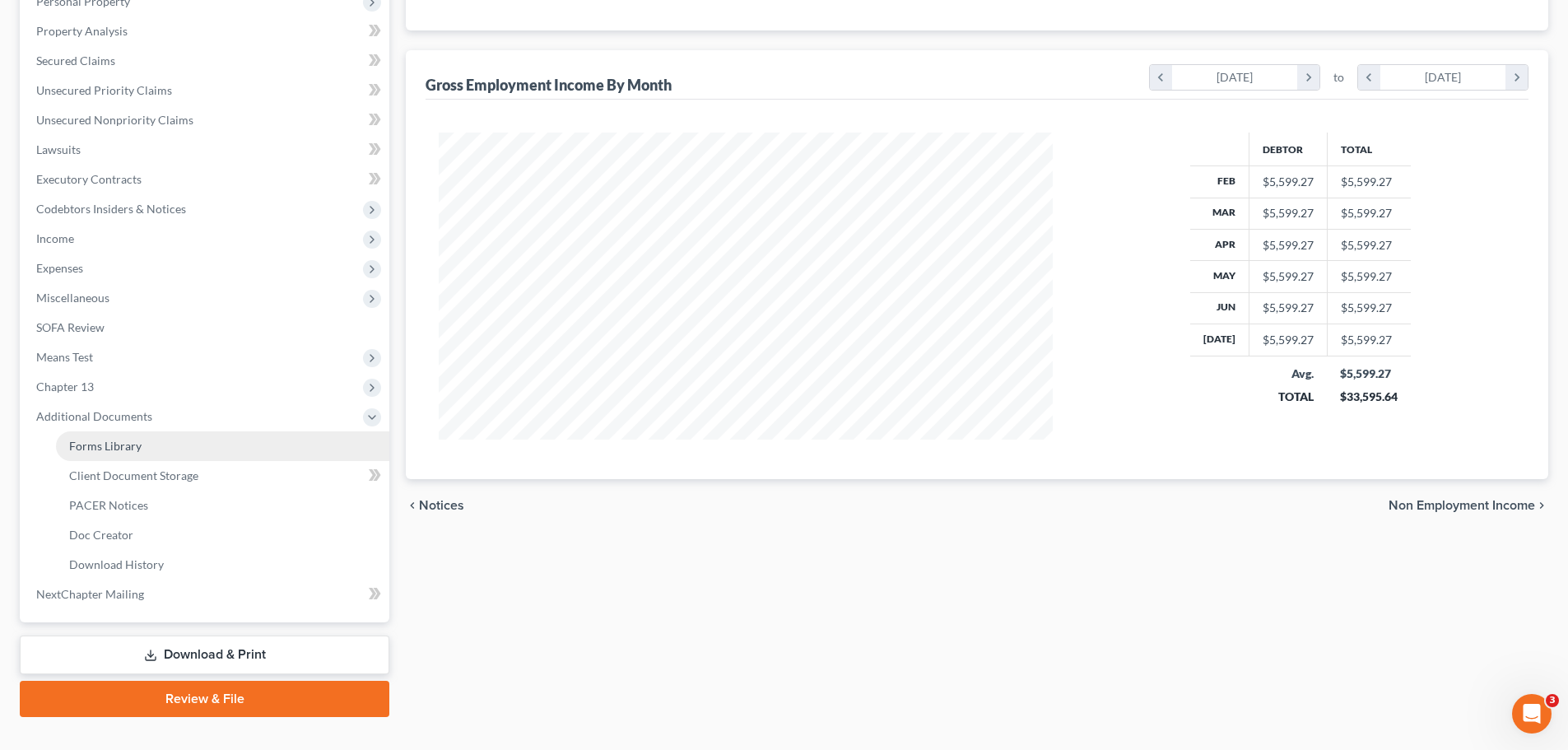
click at [128, 448] on span "Forms Library" at bounding box center [105, 445] width 73 height 14
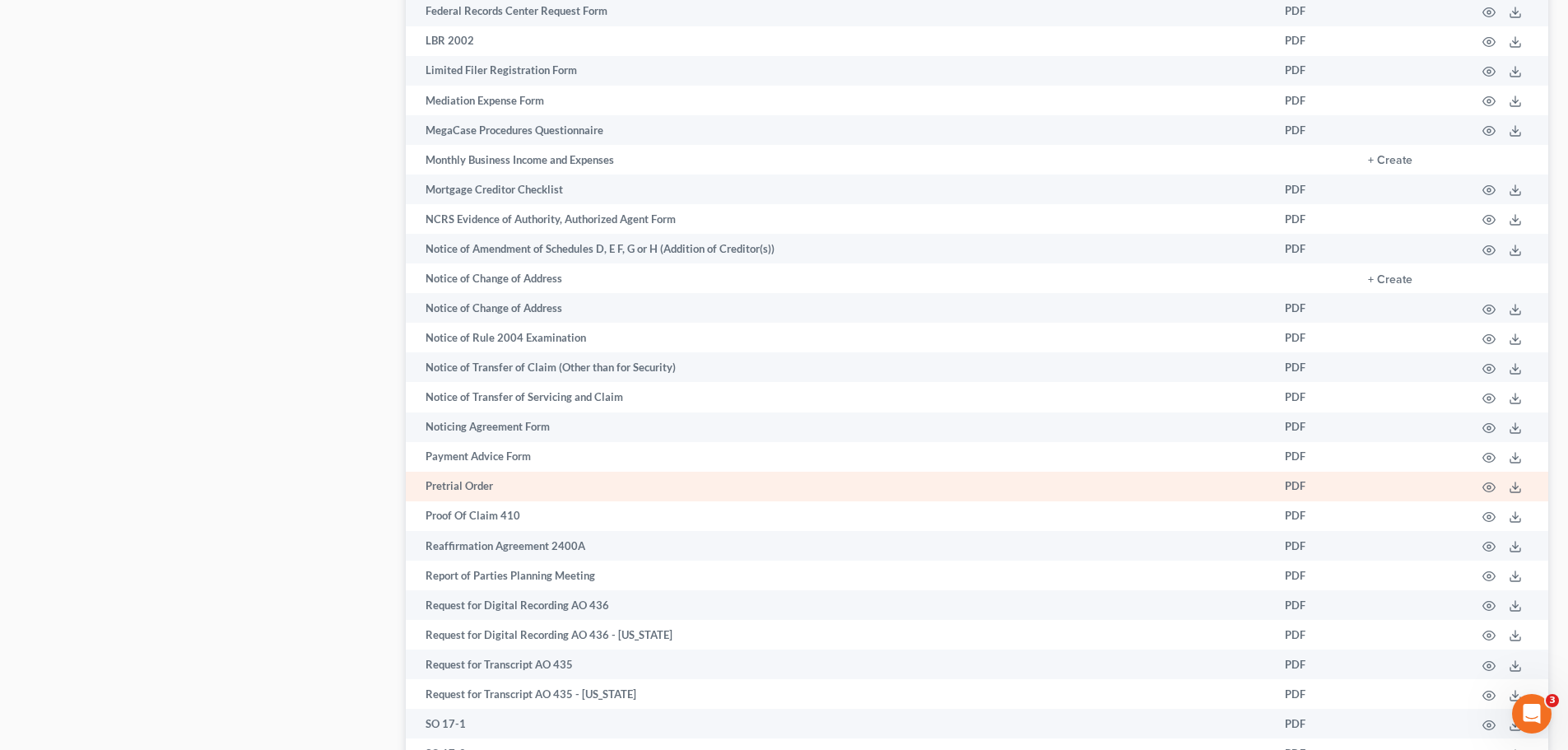
scroll to position [1317, 0]
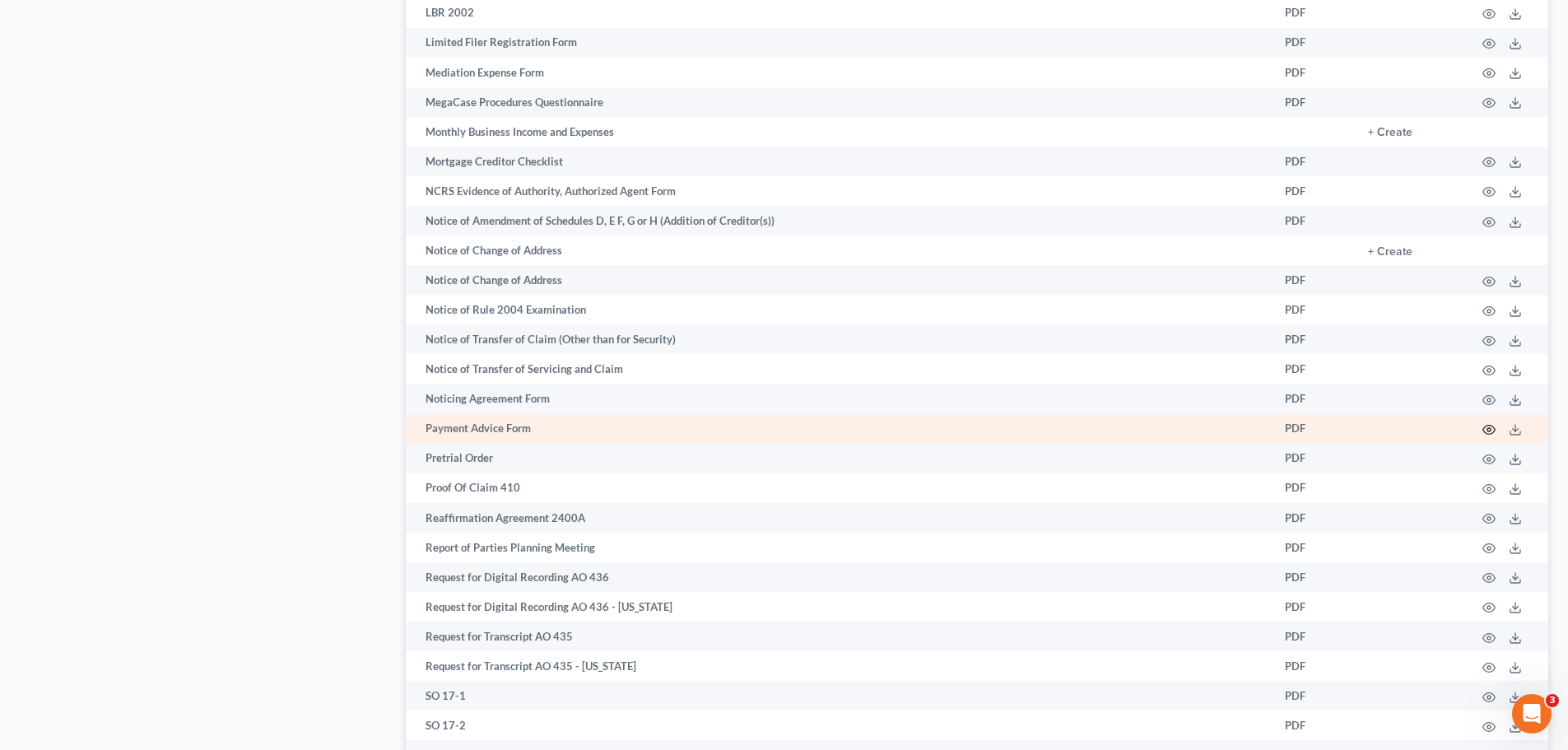
click at [1491, 429] on icon "button" at bounding box center [1488, 429] width 13 height 13
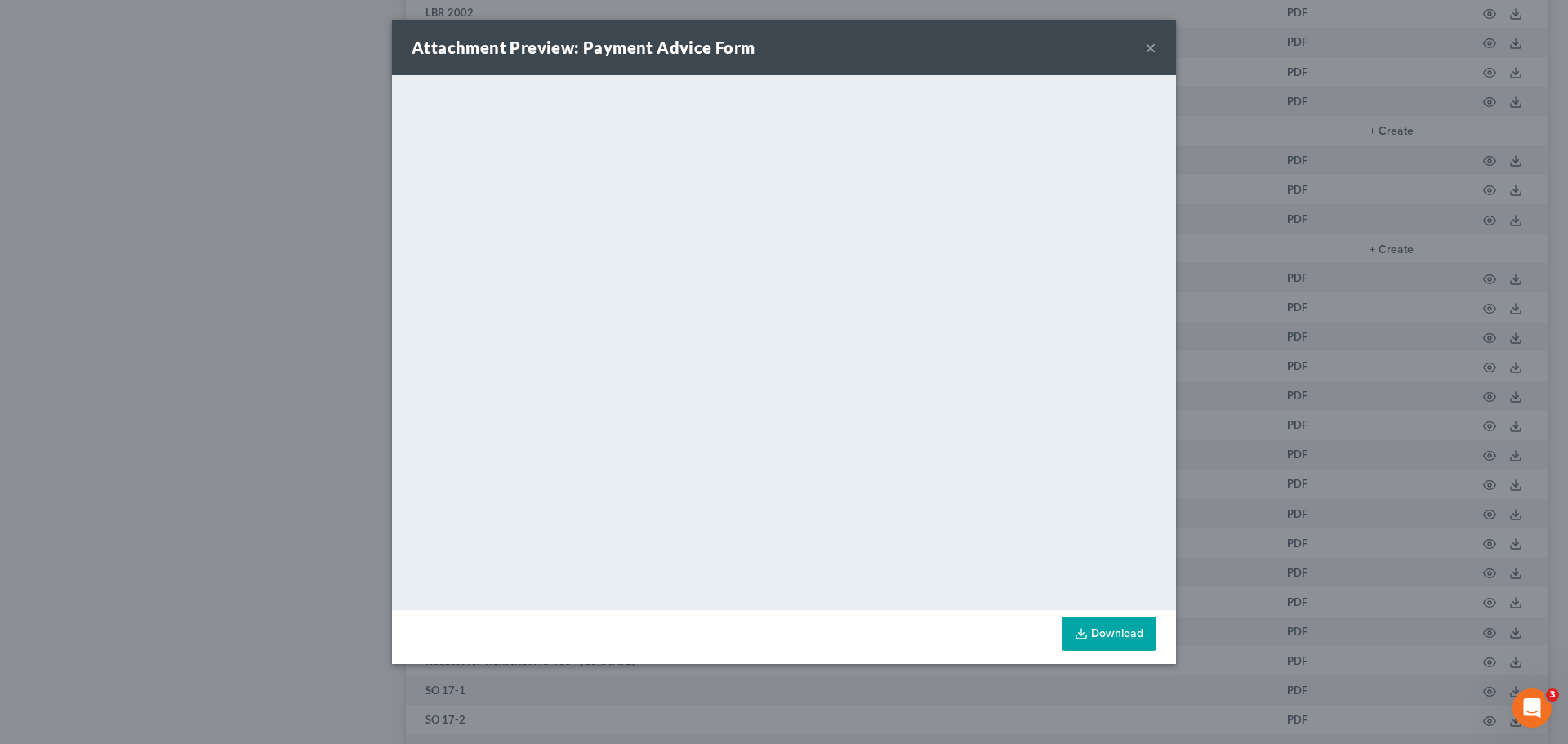
click at [1150, 47] on button "×" at bounding box center [1150, 47] width 11 height 20
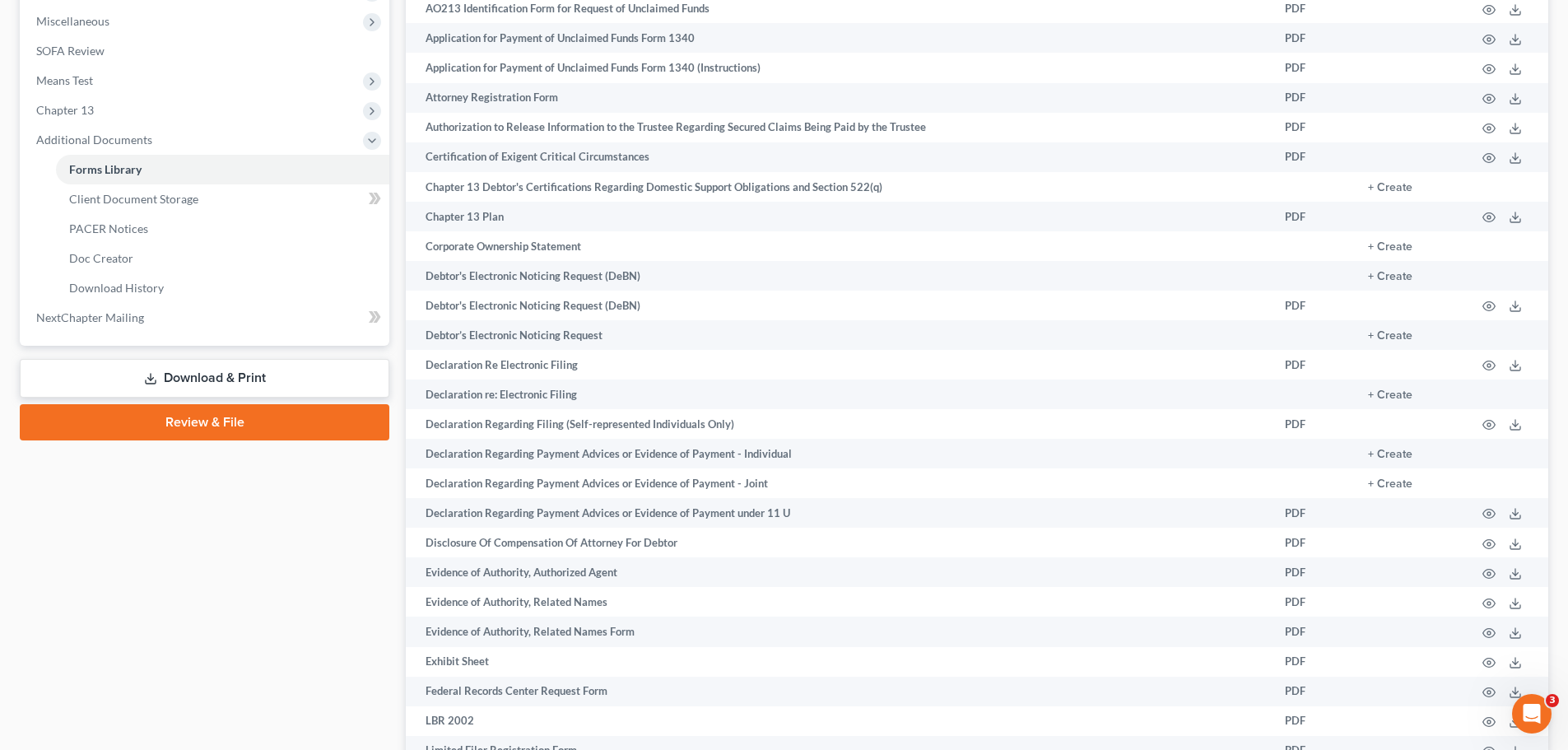
scroll to position [329, 0]
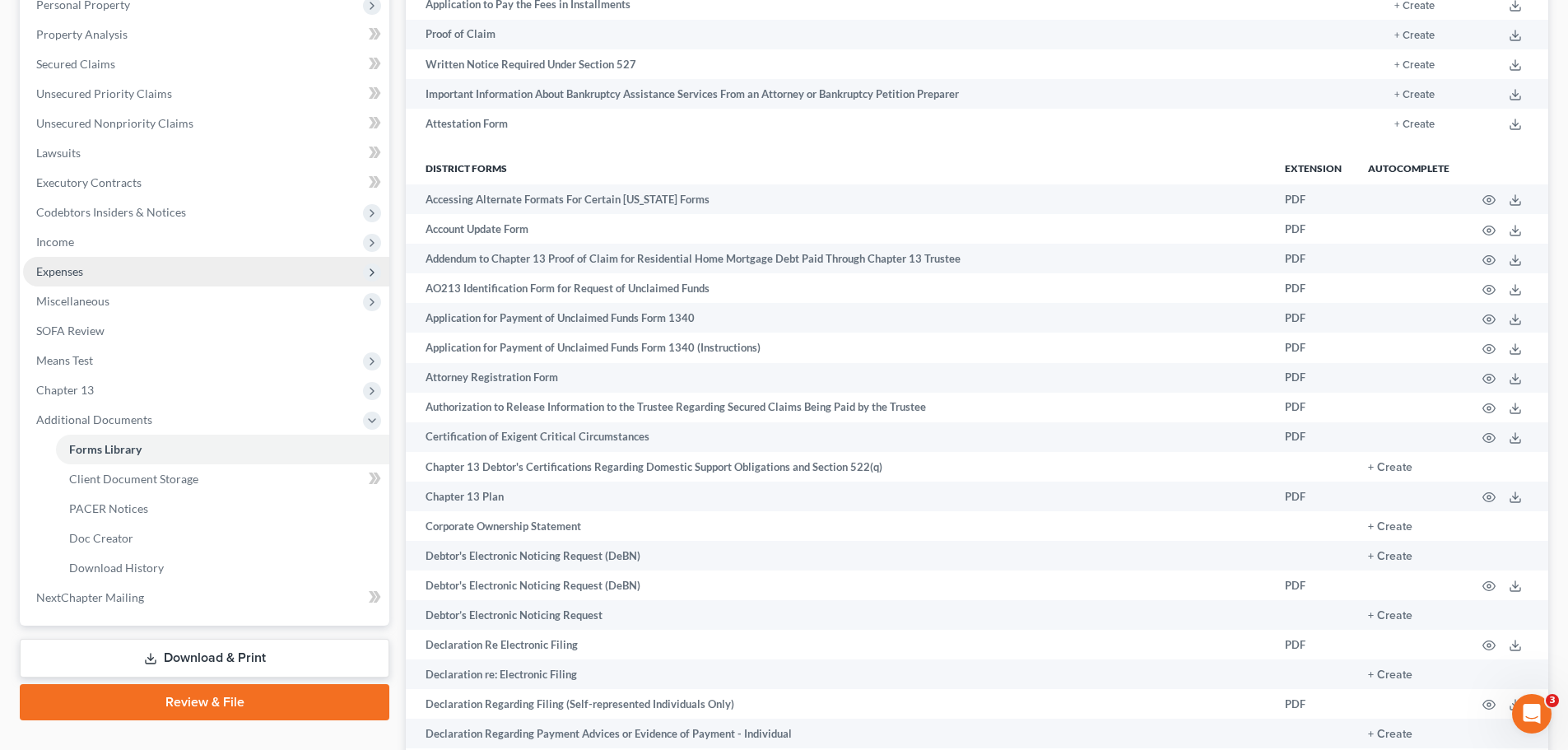
click at [82, 273] on span "Expenses" at bounding box center [60, 271] width 47 height 14
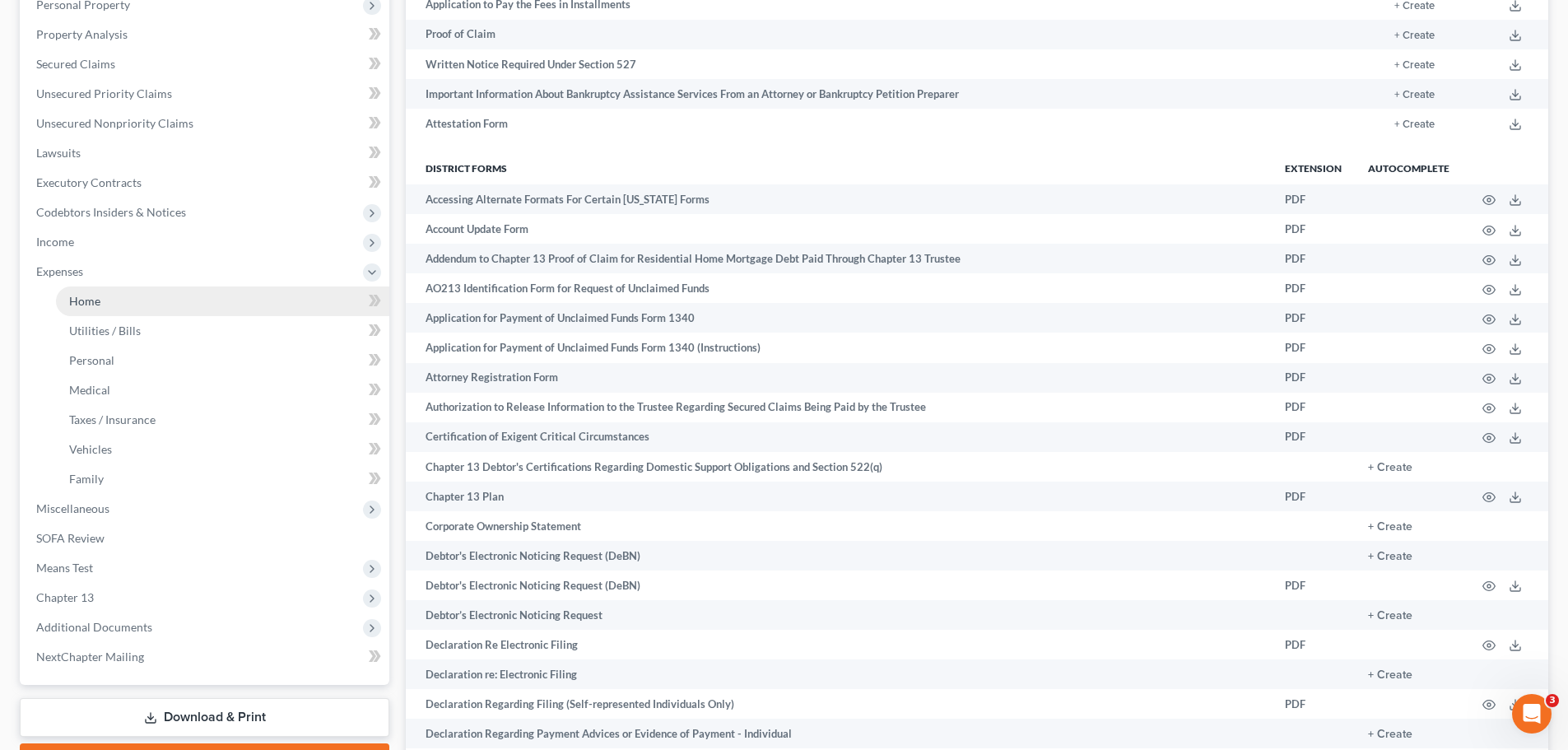
click at [115, 297] on link "Home" at bounding box center [222, 301] width 333 height 30
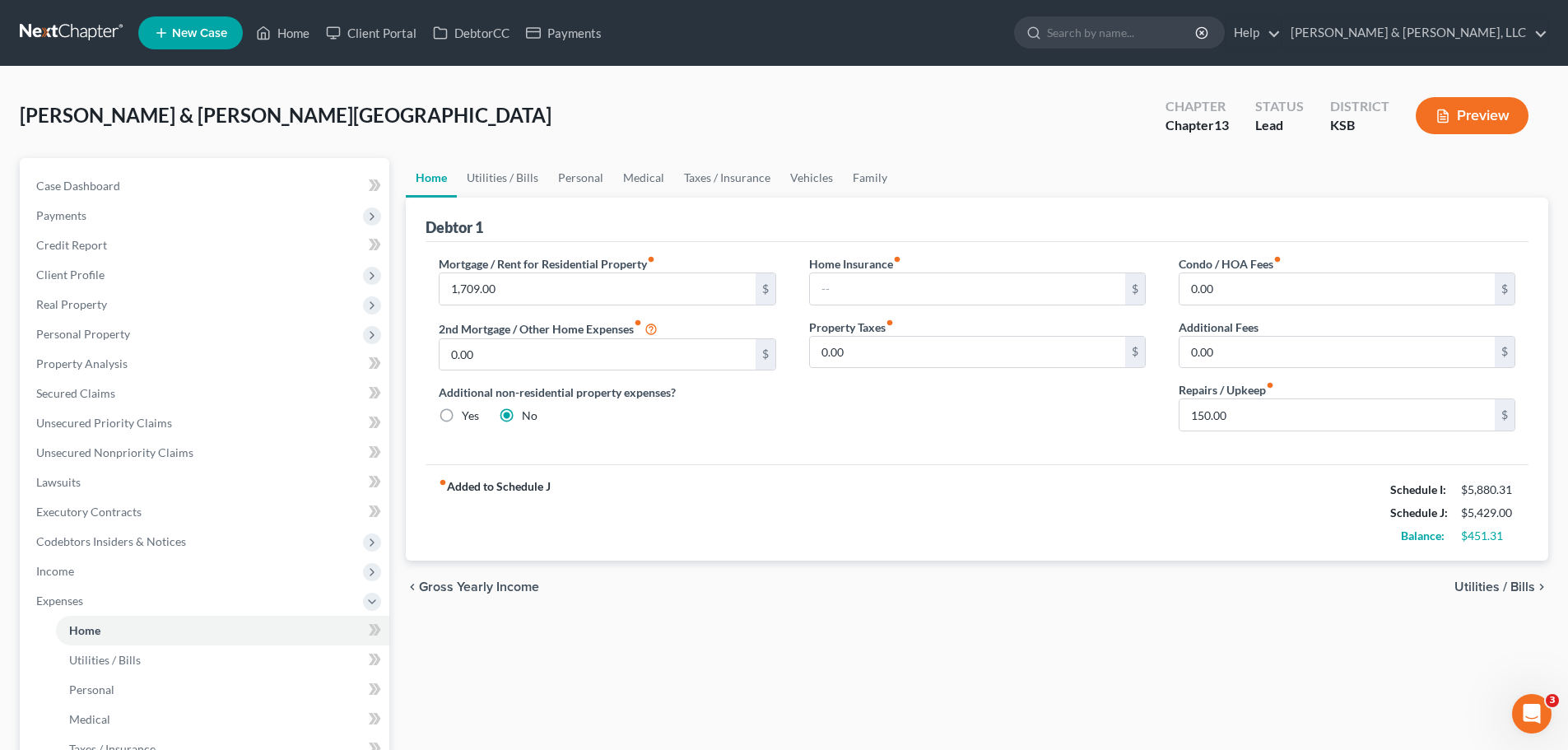
click at [1460, 114] on button "Preview" at bounding box center [1472, 116] width 113 height 37
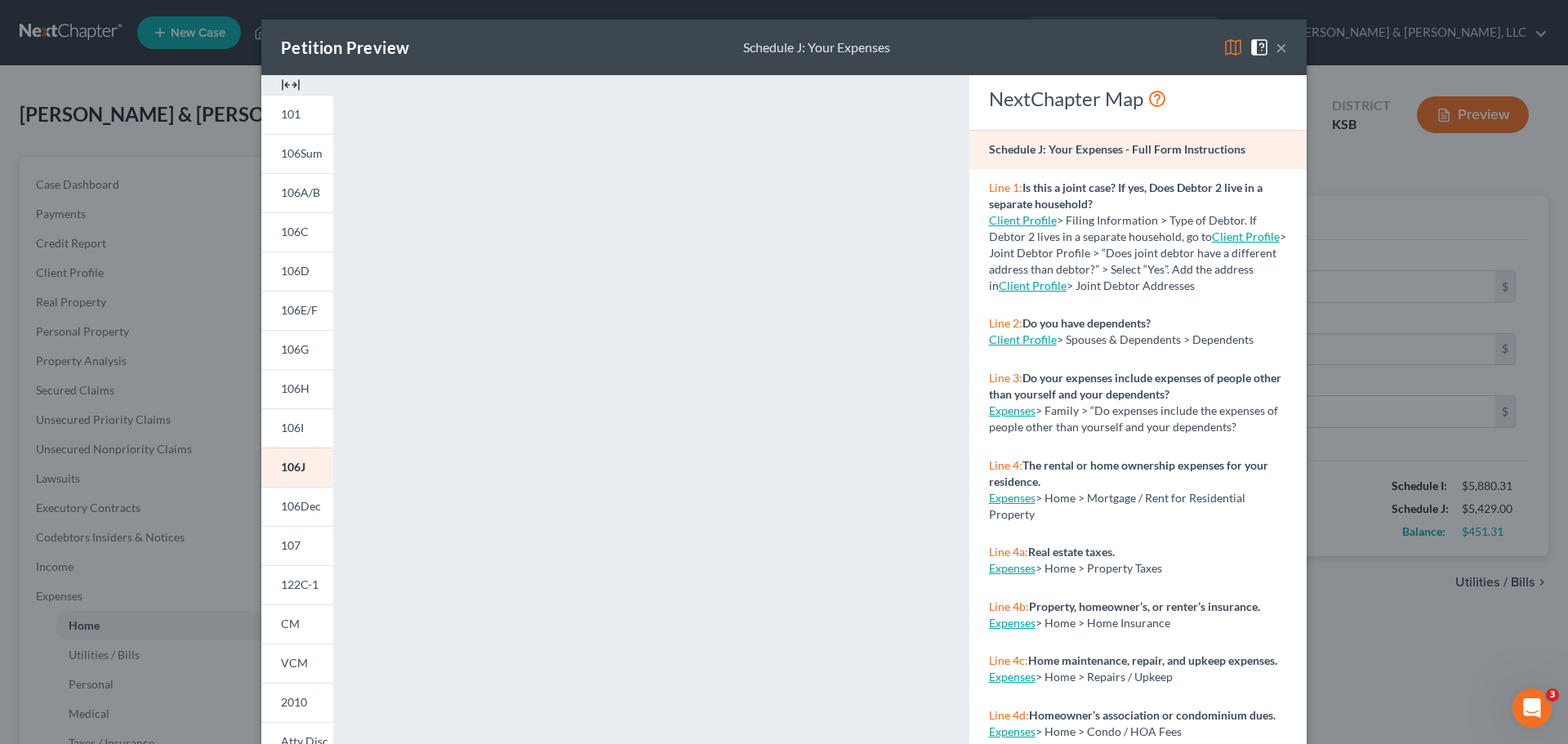
drag, startPoint x: 1271, startPoint y: 50, endPoint x: 907, endPoint y: 128, distance: 372.3
click at [1275, 49] on button "×" at bounding box center [1281, 47] width 11 height 20
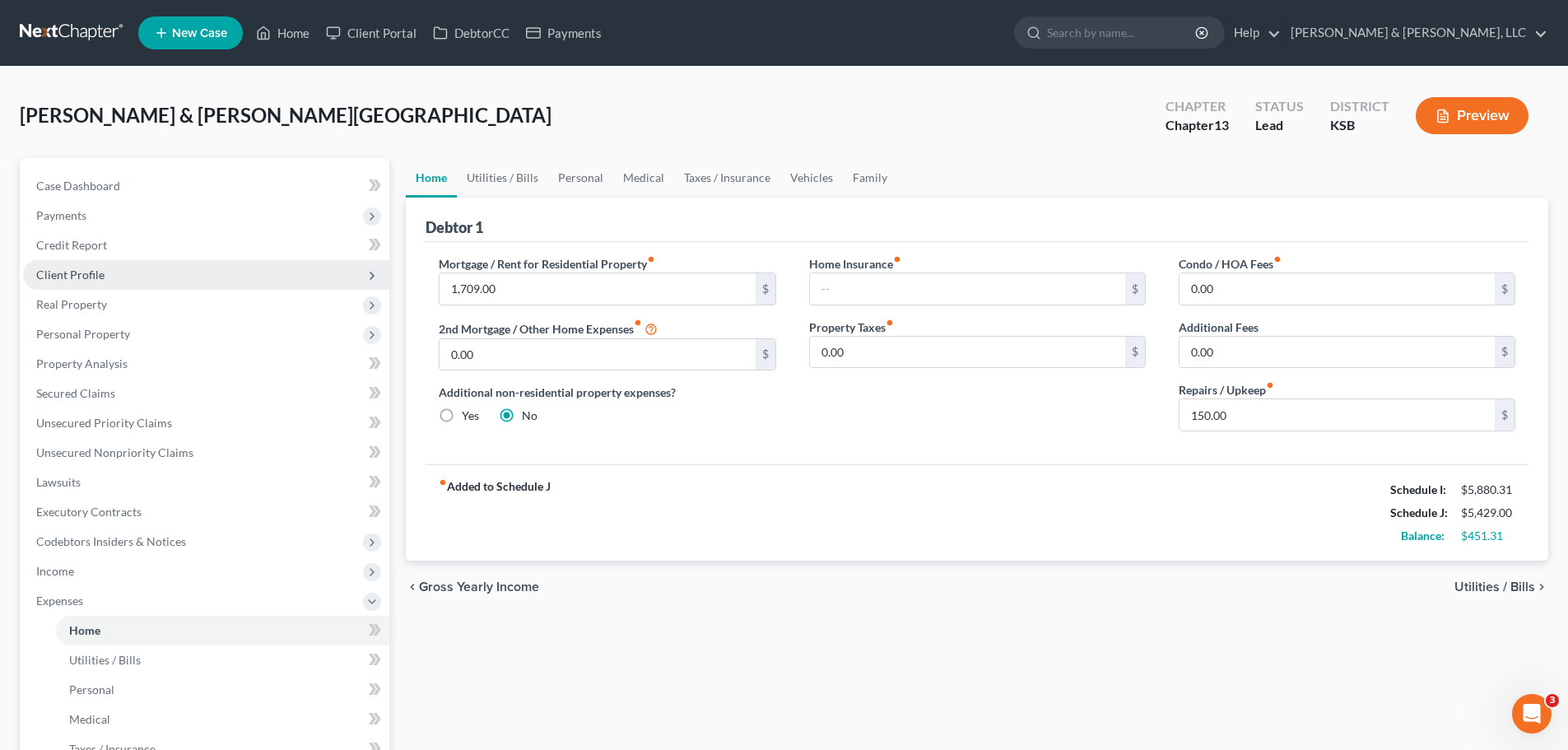
click at [107, 267] on span "Client Profile" at bounding box center [206, 275] width 367 height 30
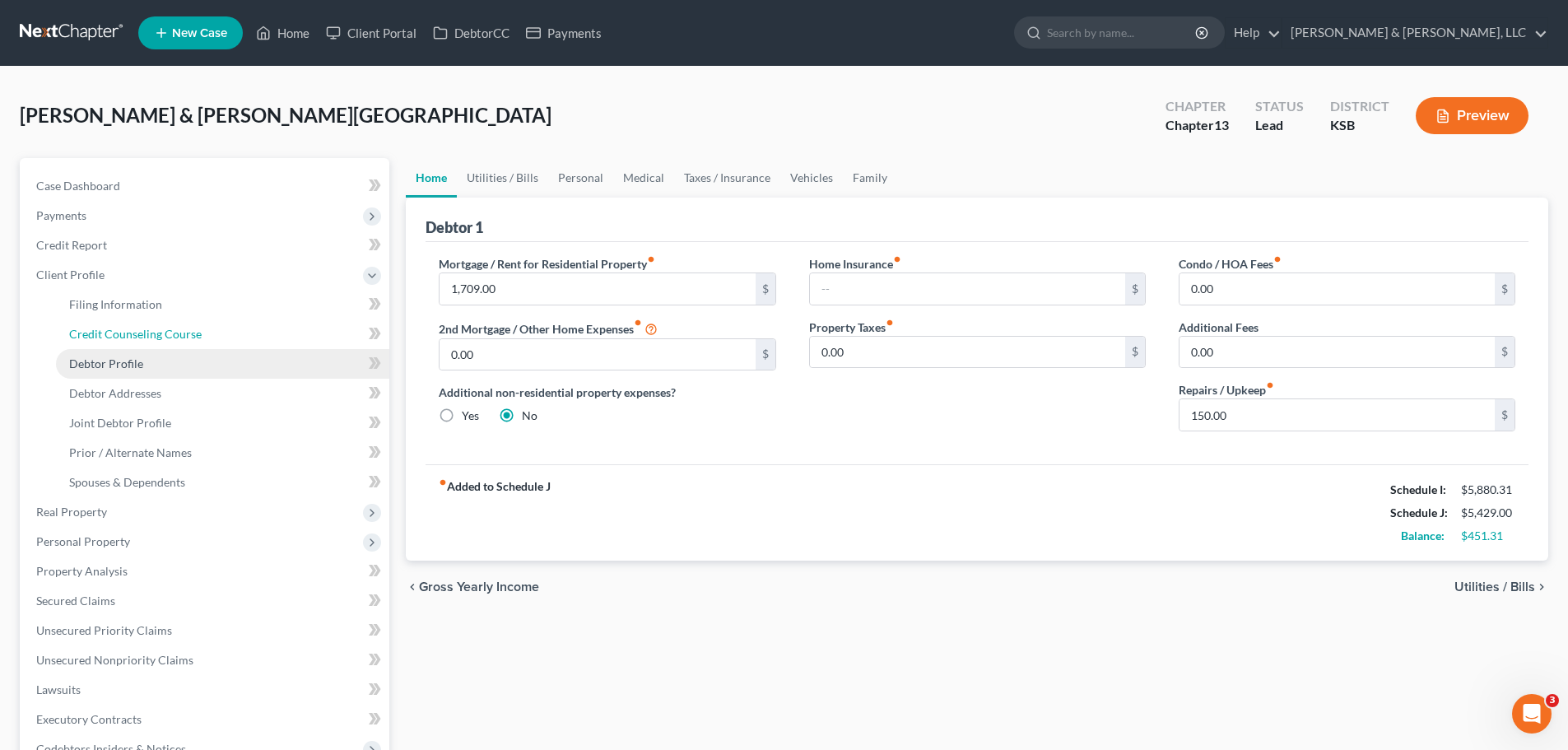
click at [126, 325] on link "Credit Counseling Course" at bounding box center [222, 334] width 333 height 30
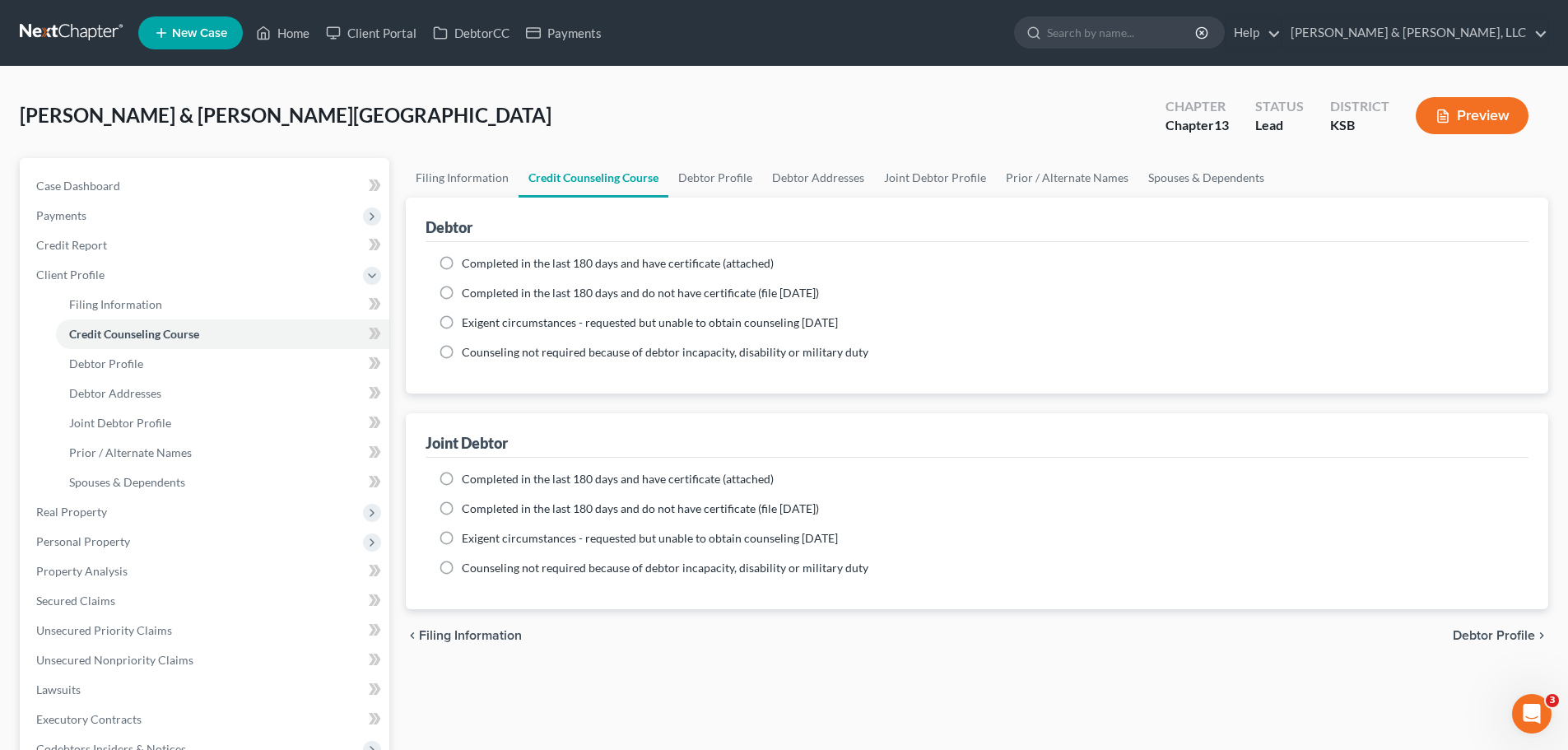
click at [556, 270] on label "Completed in the last 180 days and have certificate (attached)" at bounding box center [618, 263] width 312 height 17
click at [479, 266] on input "Completed in the last 180 days and have certificate (attached)" at bounding box center [473, 261] width 10 height 11
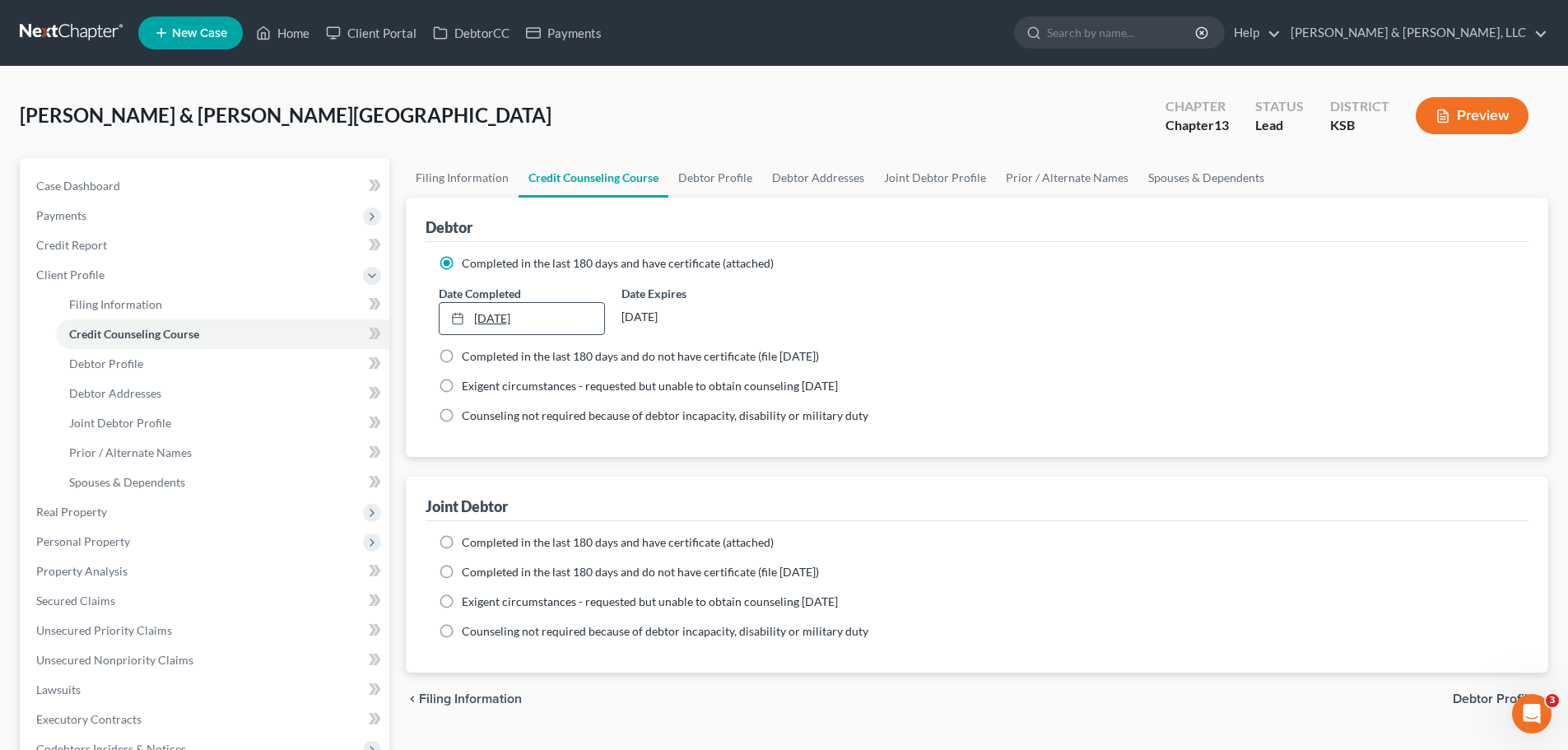
click at [582, 314] on link "8/18/2025" at bounding box center [521, 319] width 164 height 32
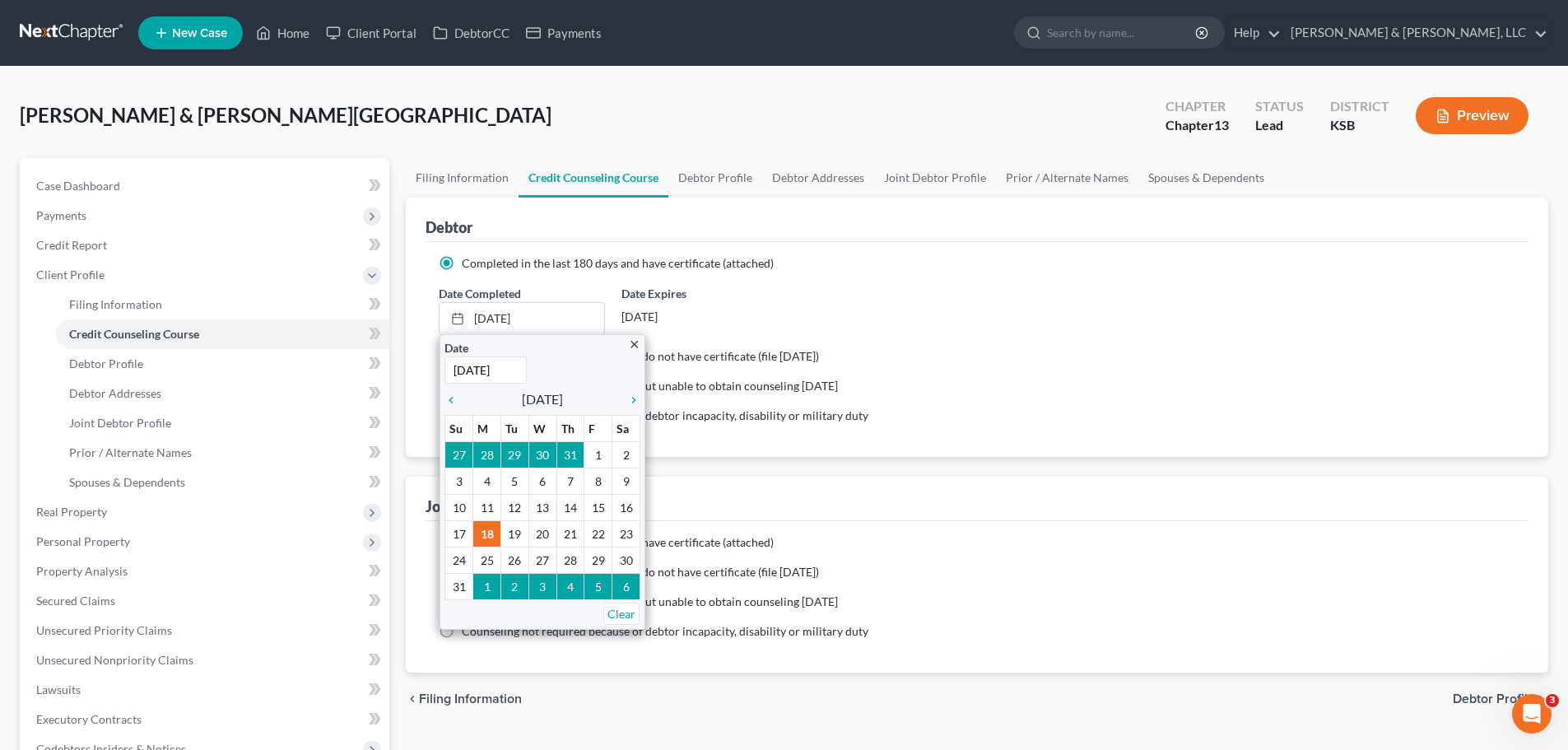
drag, startPoint x: 933, startPoint y: 535, endPoint x: 662, endPoint y: 533, distance: 271.0
click at [930, 535] on div "Completed in the last 180 days and have certificate (attached)" at bounding box center [976, 542] width 1076 height 17
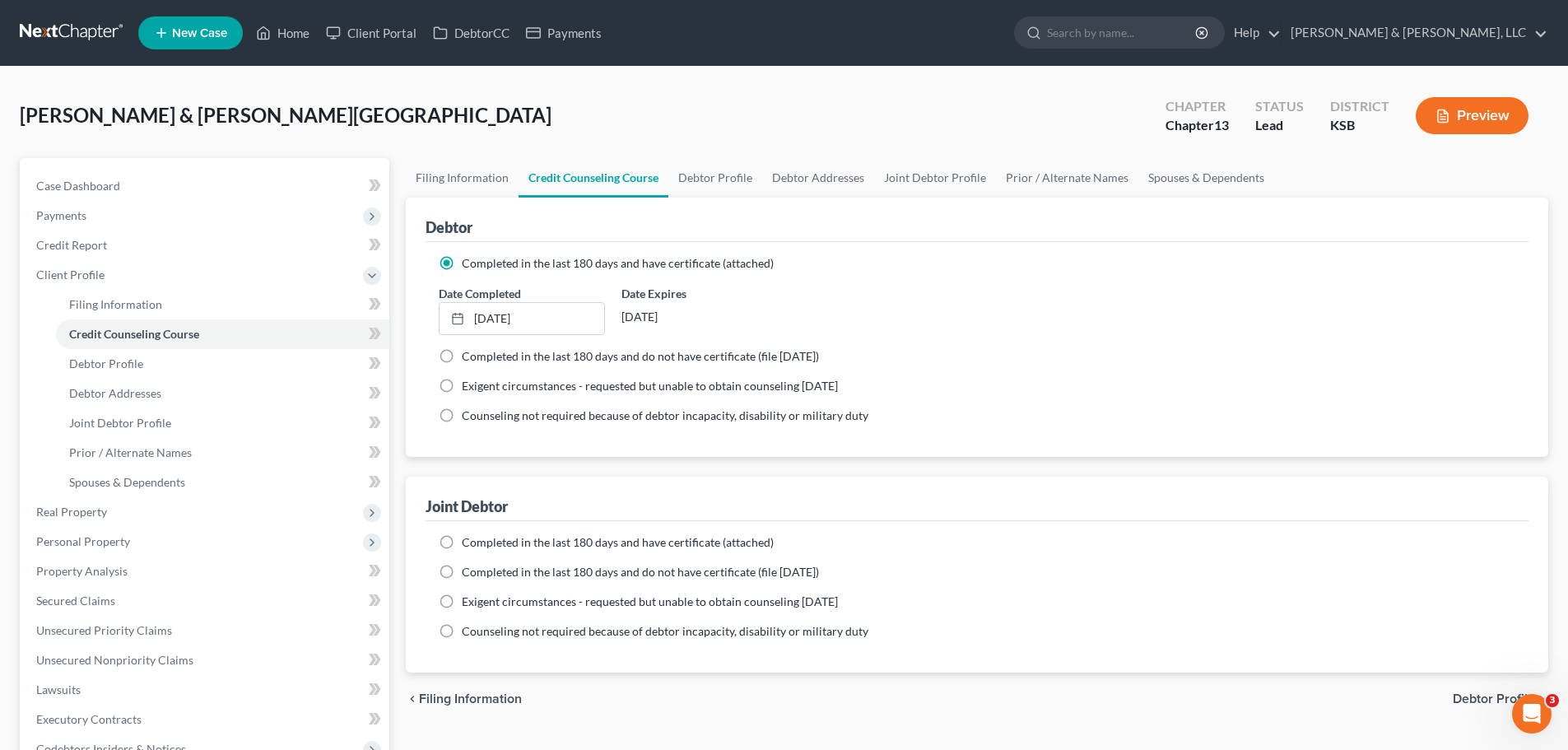
click at [519, 539] on span "Completed in the last 180 days and have certificate (attached)" at bounding box center [618, 542] width 312 height 14
click at [479, 539] on input "Completed in the last 180 days and have certificate (attached)" at bounding box center [473, 539] width 10 height 11
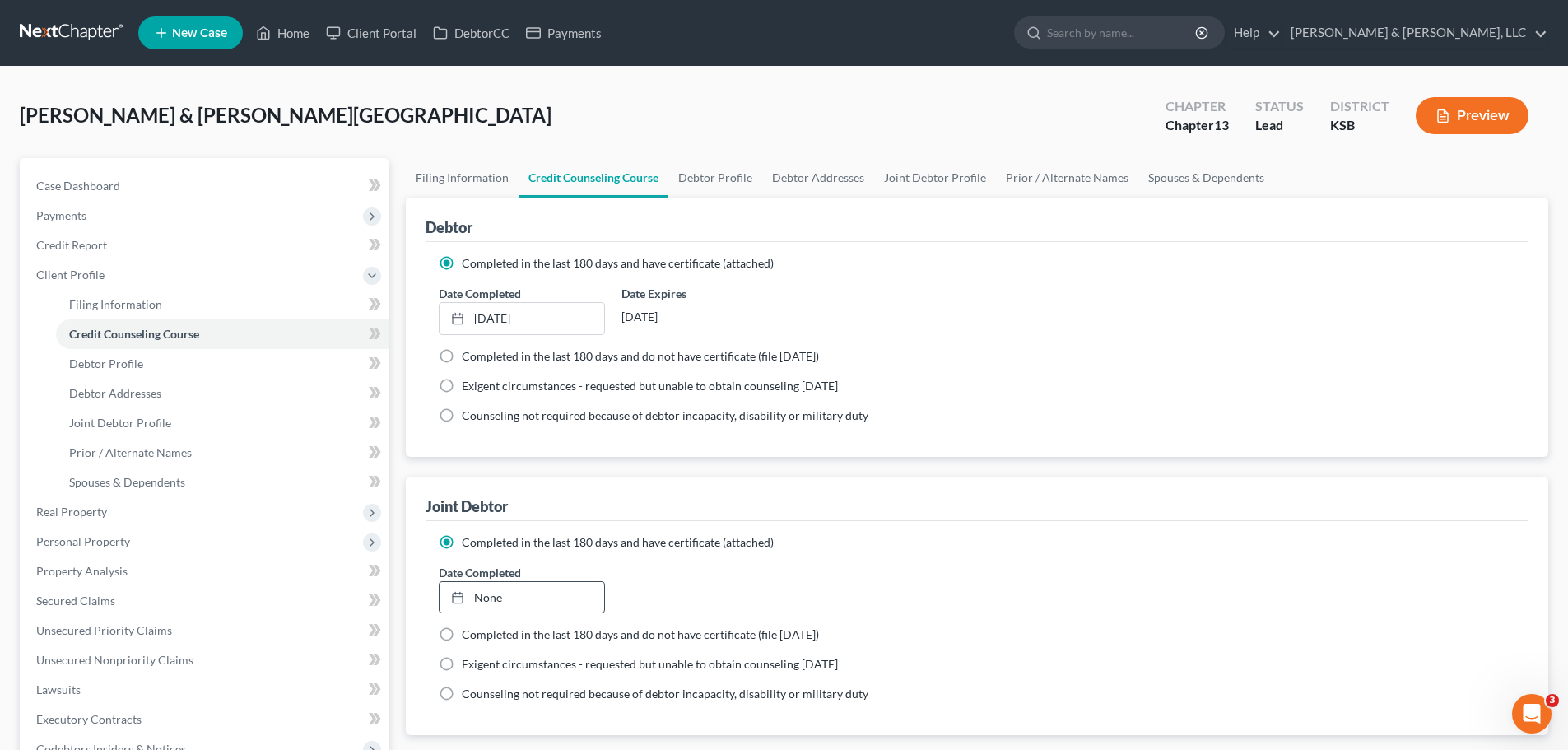
click at [486, 592] on link "None" at bounding box center [521, 598] width 164 height 32
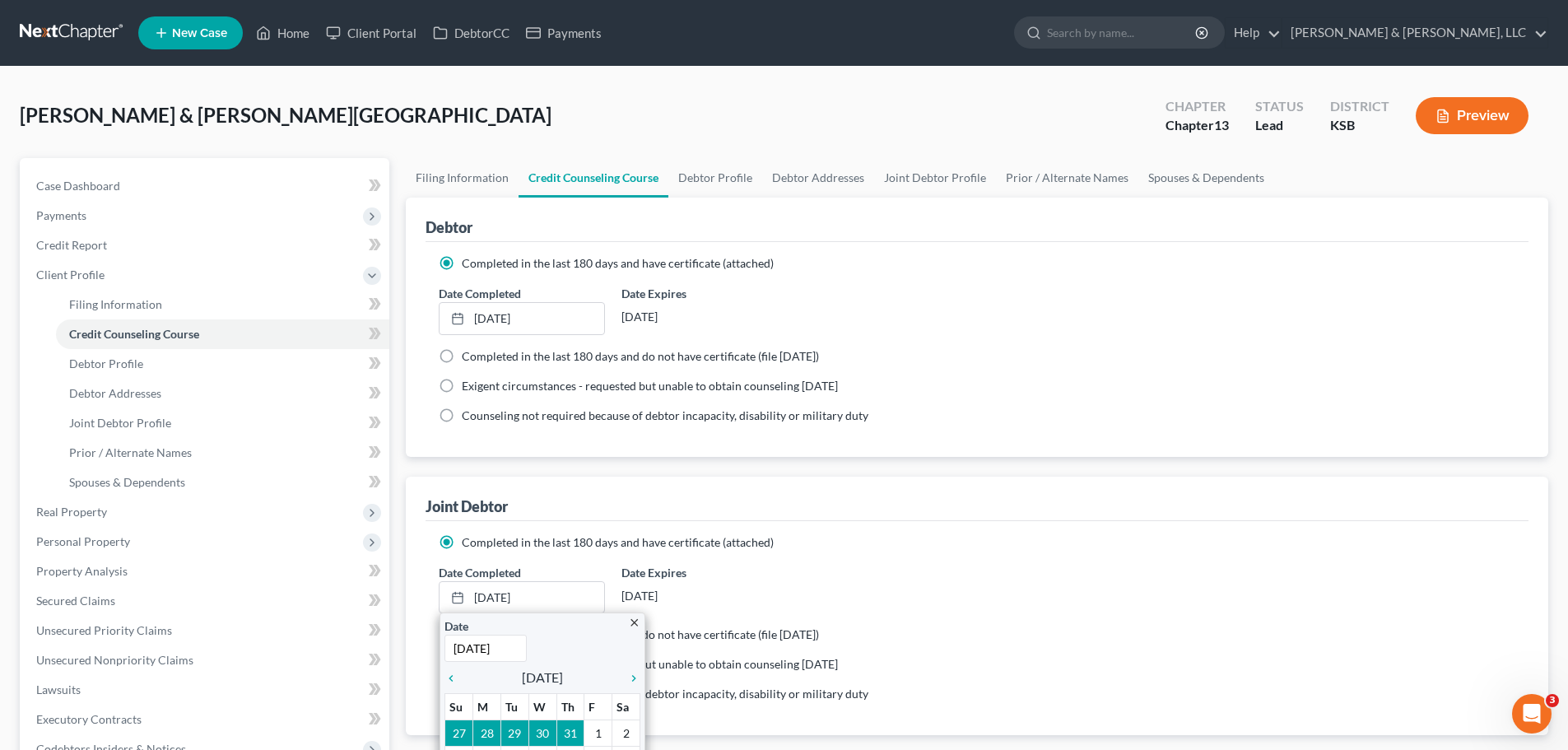
click at [889, 589] on div "Date Completed 8/18/2025 close Date 8/18/2025 Time 12:00 AM chevron_left August…" at bounding box center [976, 588] width 1093 height 50
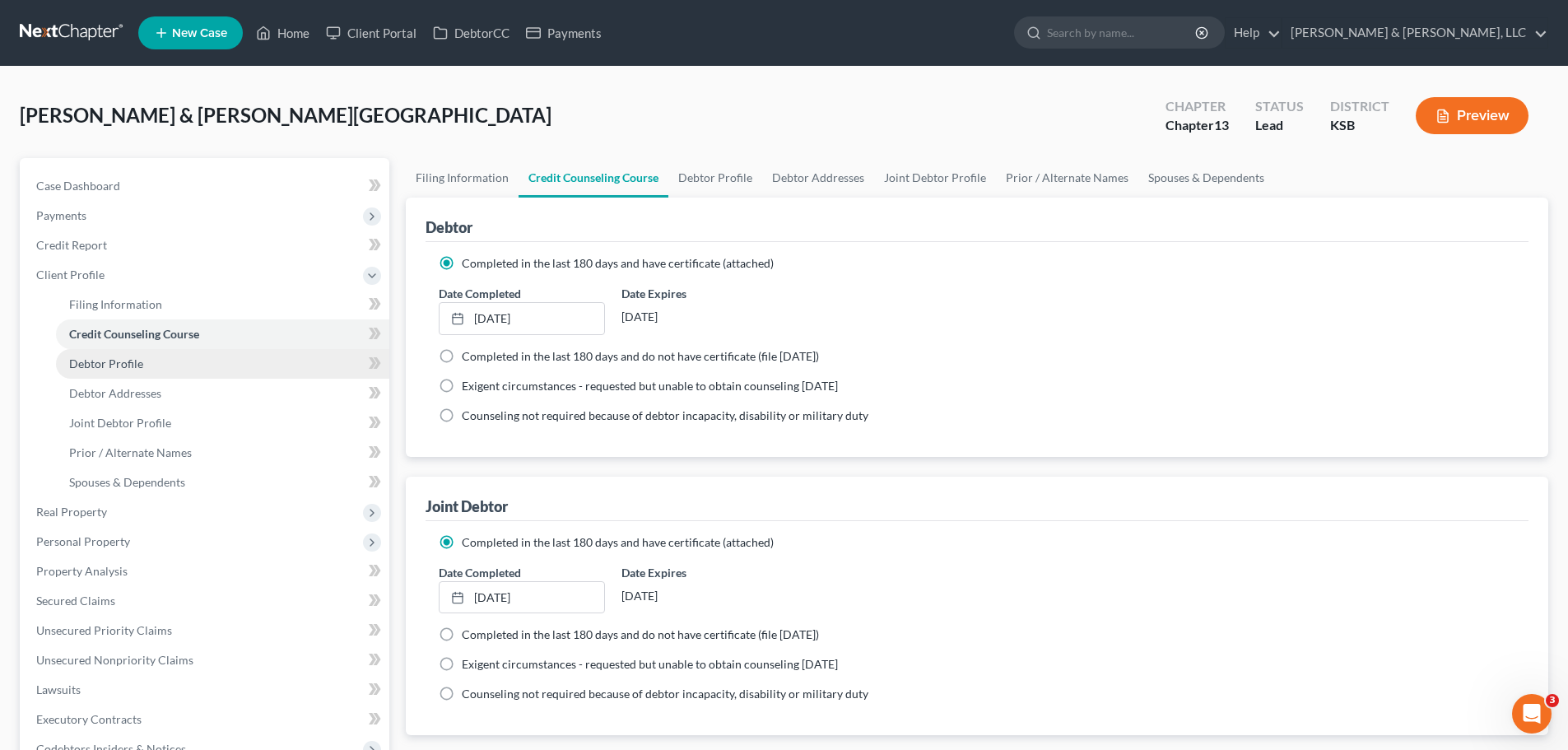
click at [175, 349] on link "Debtor Profile" at bounding box center [222, 364] width 333 height 30
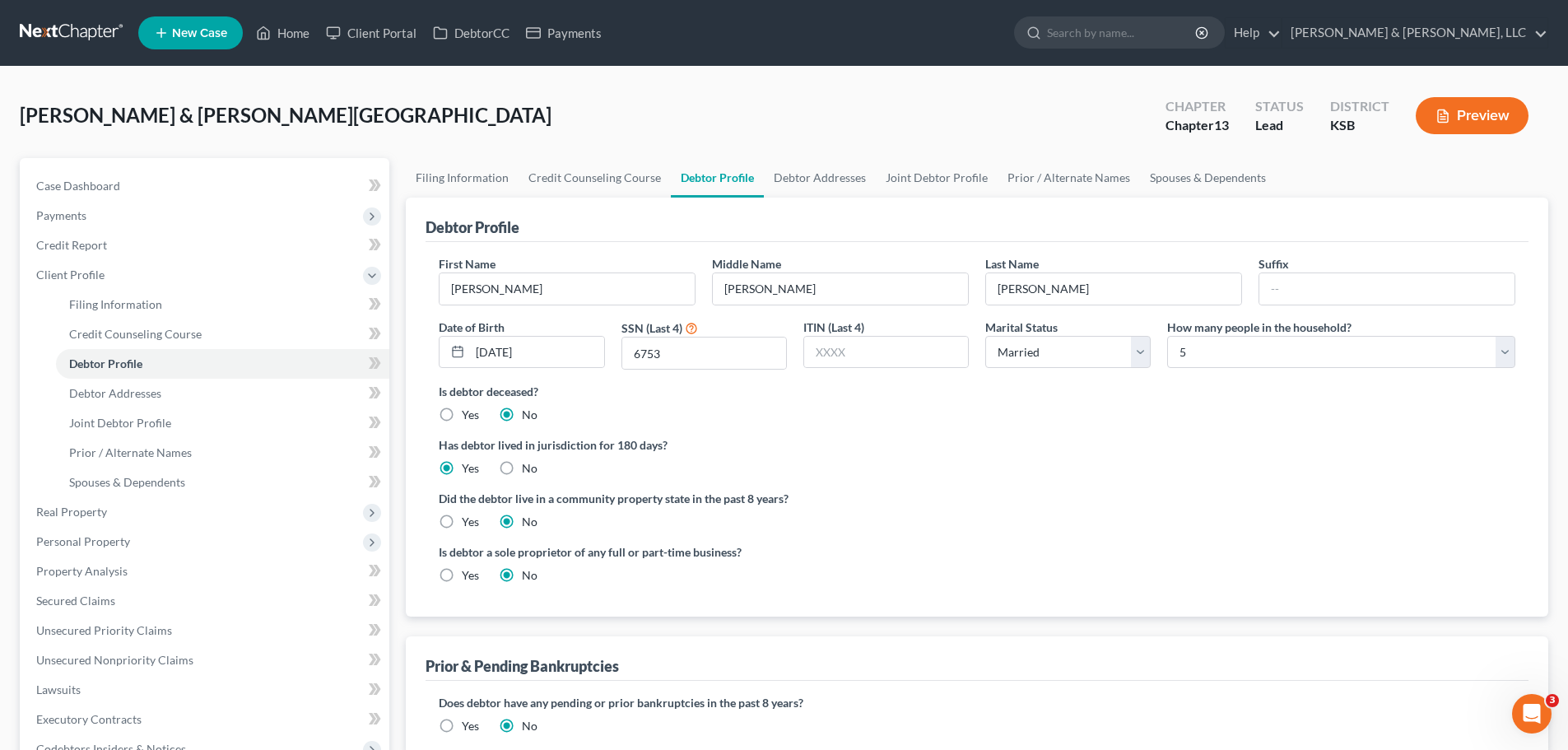
click at [1487, 118] on button "Preview" at bounding box center [1472, 116] width 113 height 37
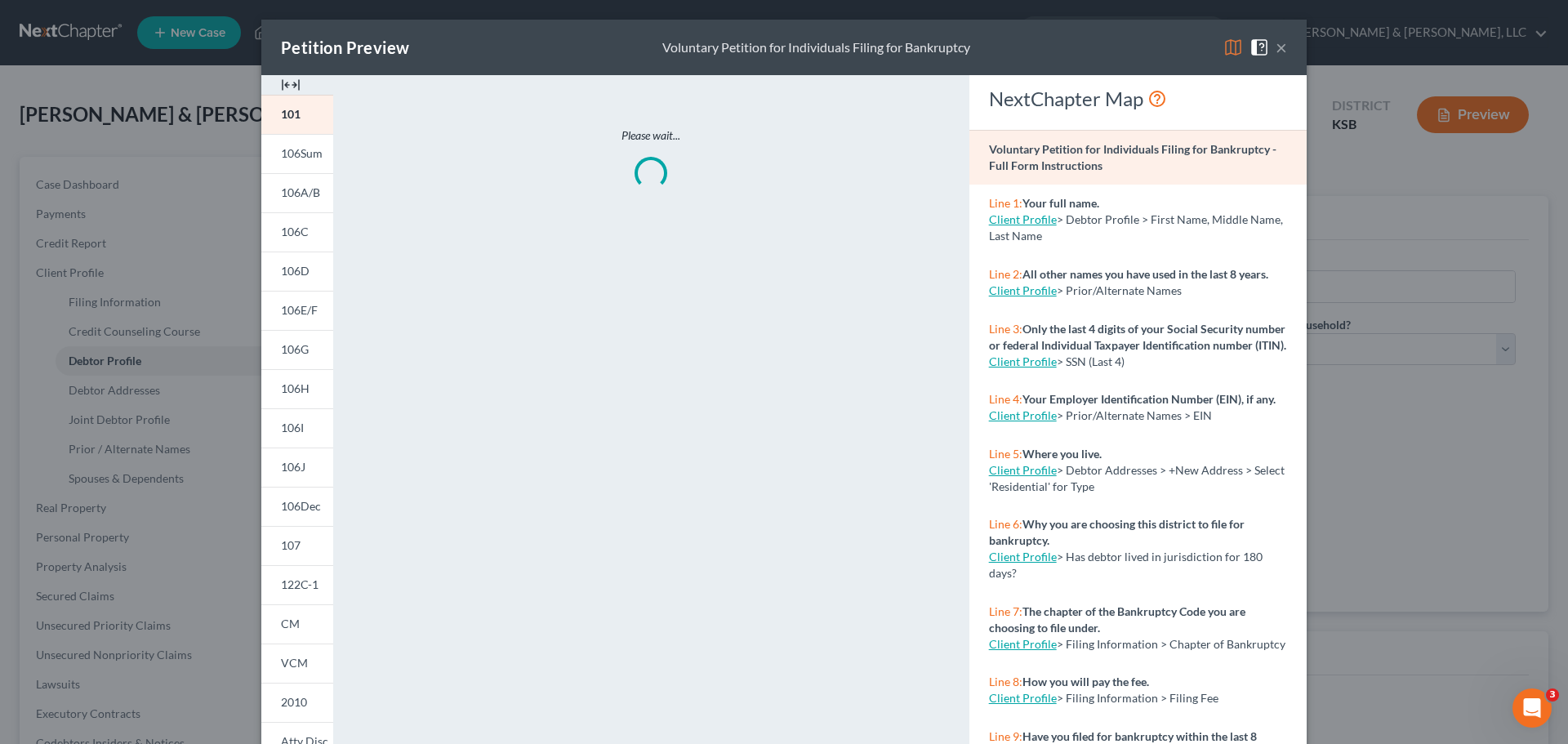
click at [1225, 50] on img at bounding box center [1233, 47] width 20 height 20
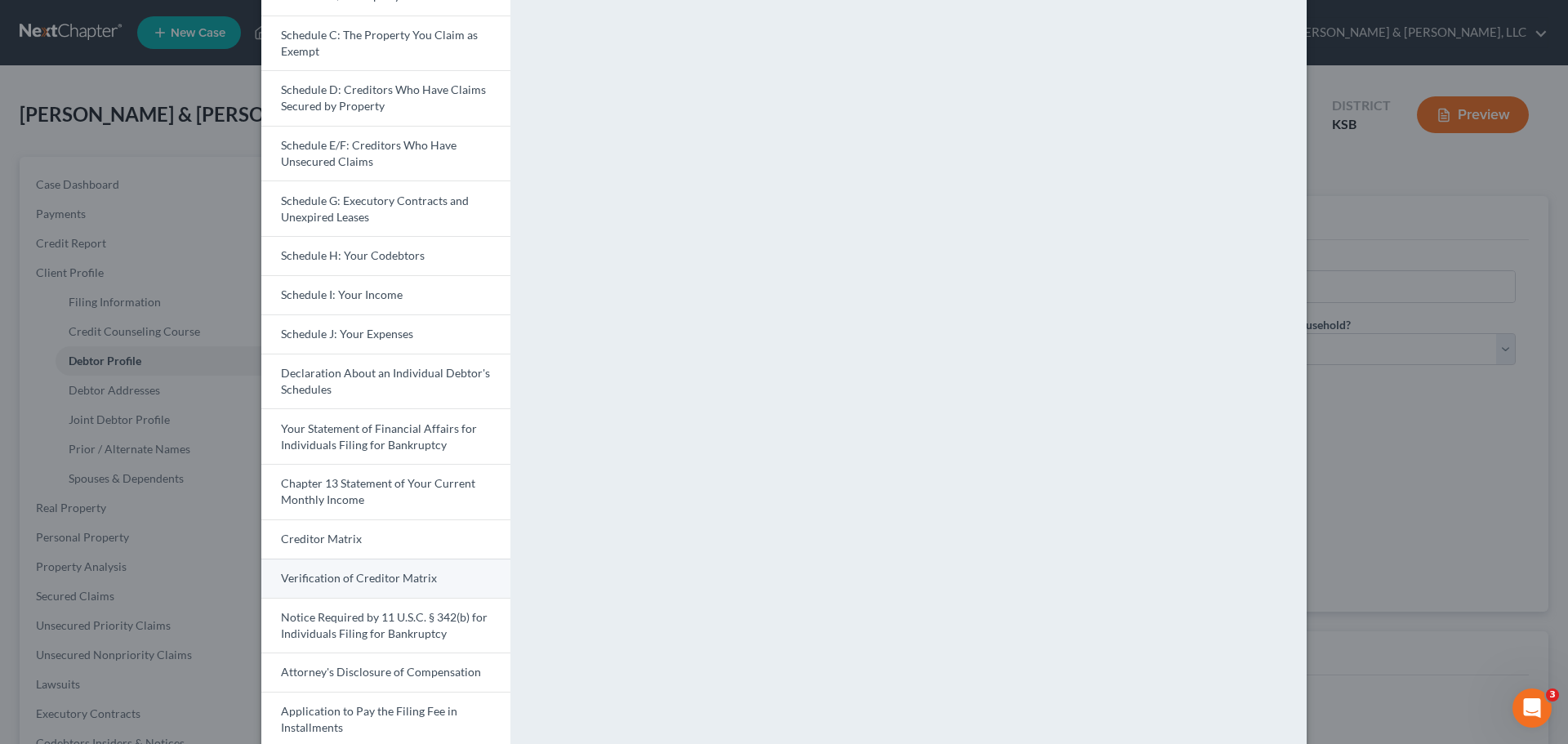
scroll to position [245, 0]
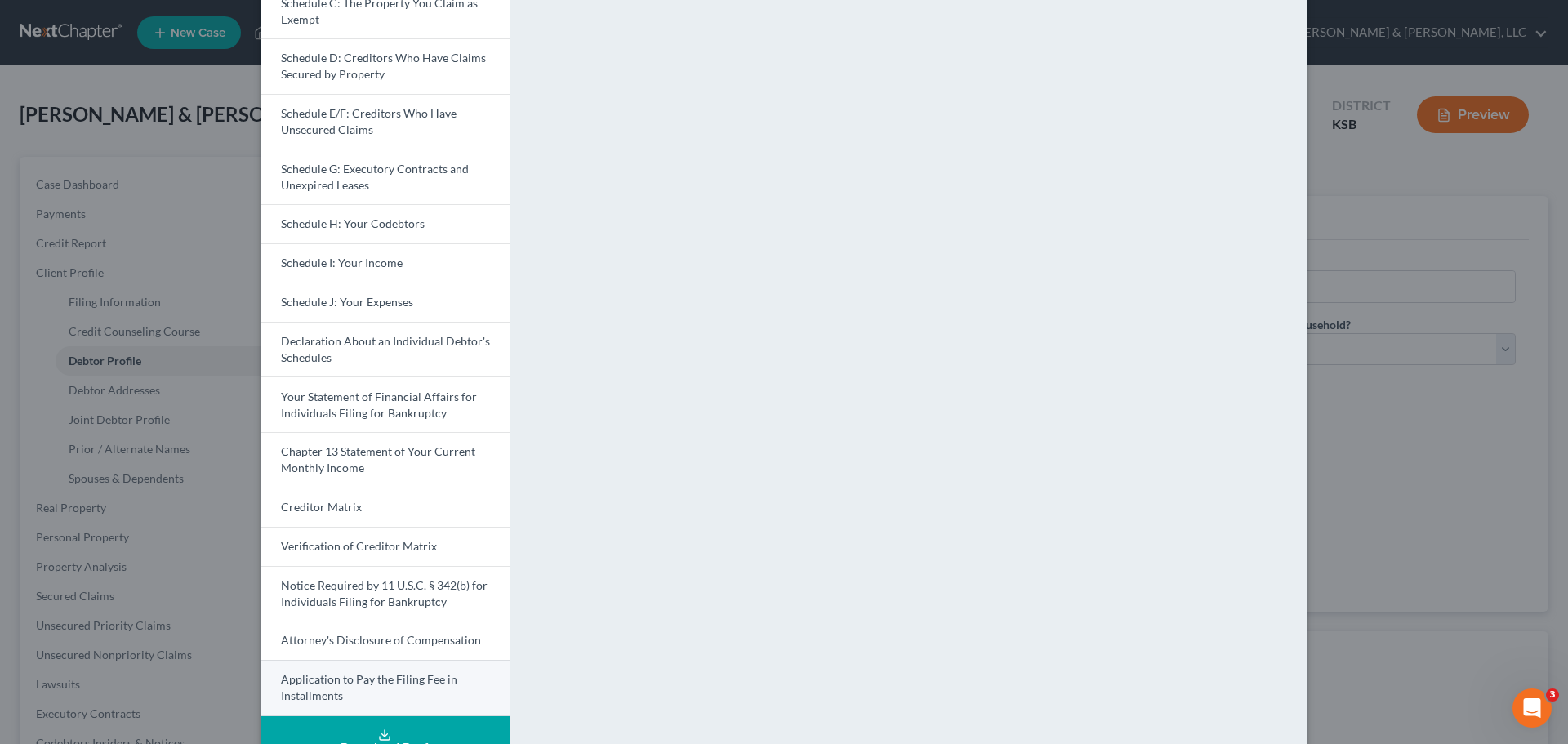
drag, startPoint x: 419, startPoint y: 726, endPoint x: 422, endPoint y: 708, distance: 18.2
click at [420, 725] on button "Download Draft" at bounding box center [385, 741] width 249 height 49
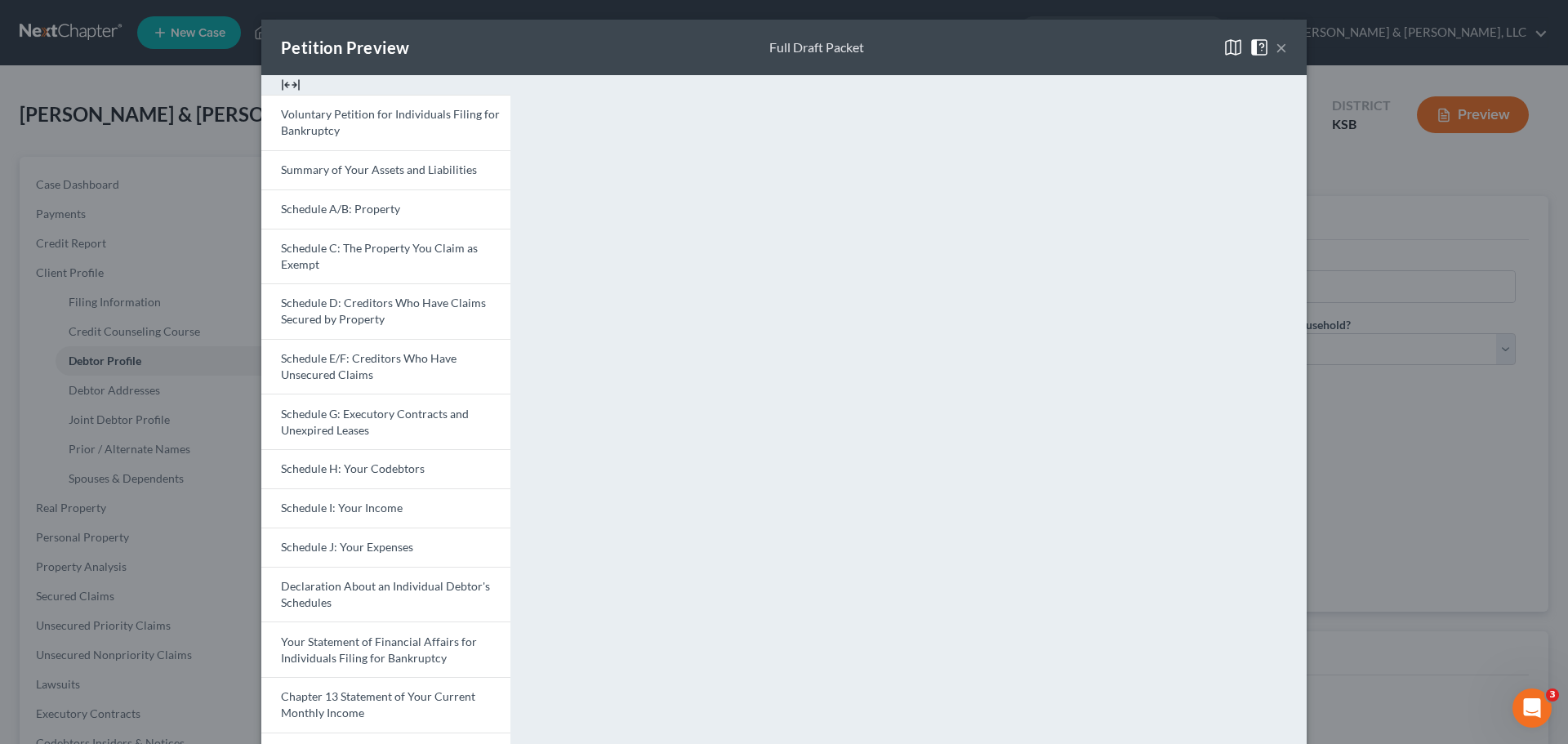
click at [1275, 49] on button "×" at bounding box center [1281, 47] width 11 height 20
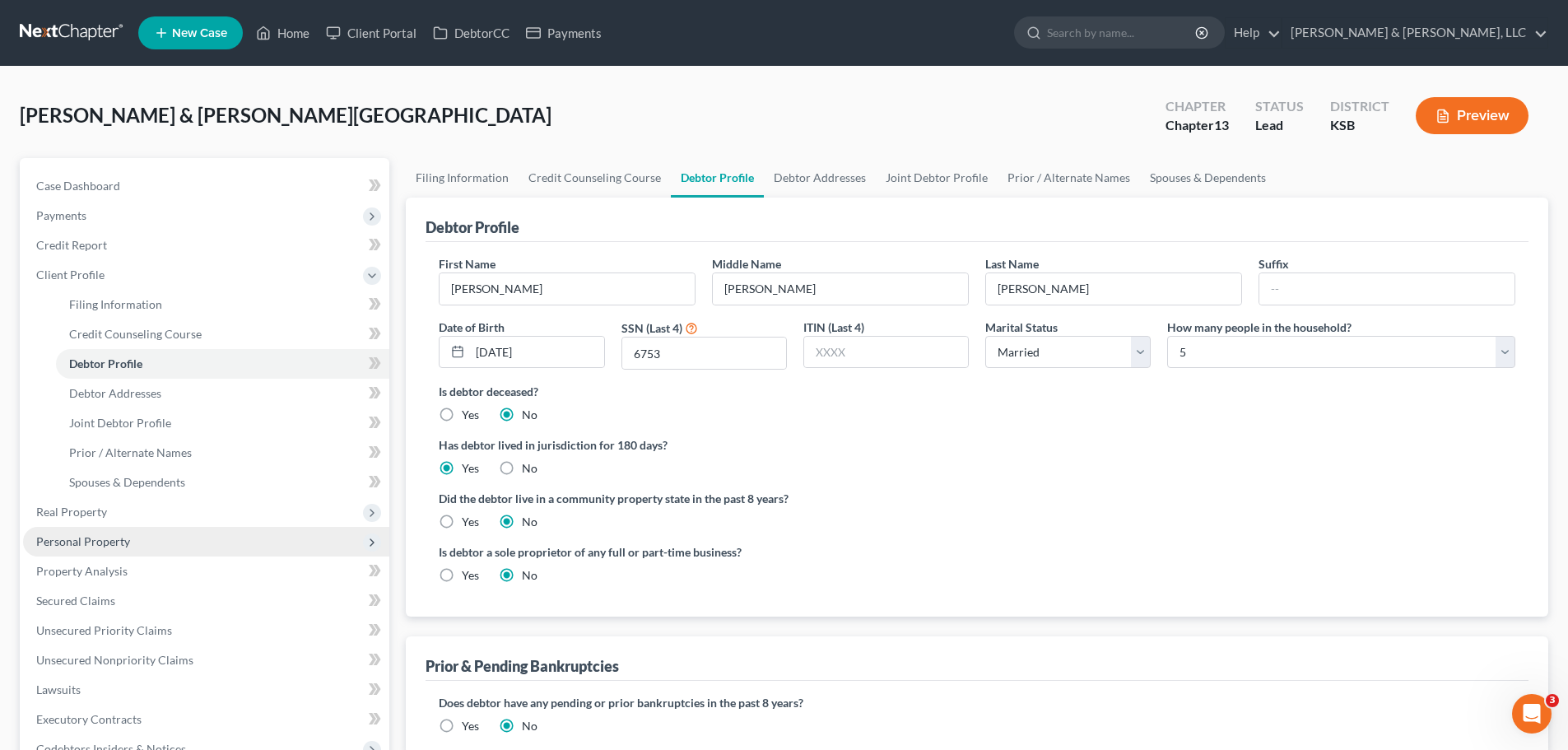
click at [108, 535] on span "Personal Property" at bounding box center [82, 541] width 94 height 14
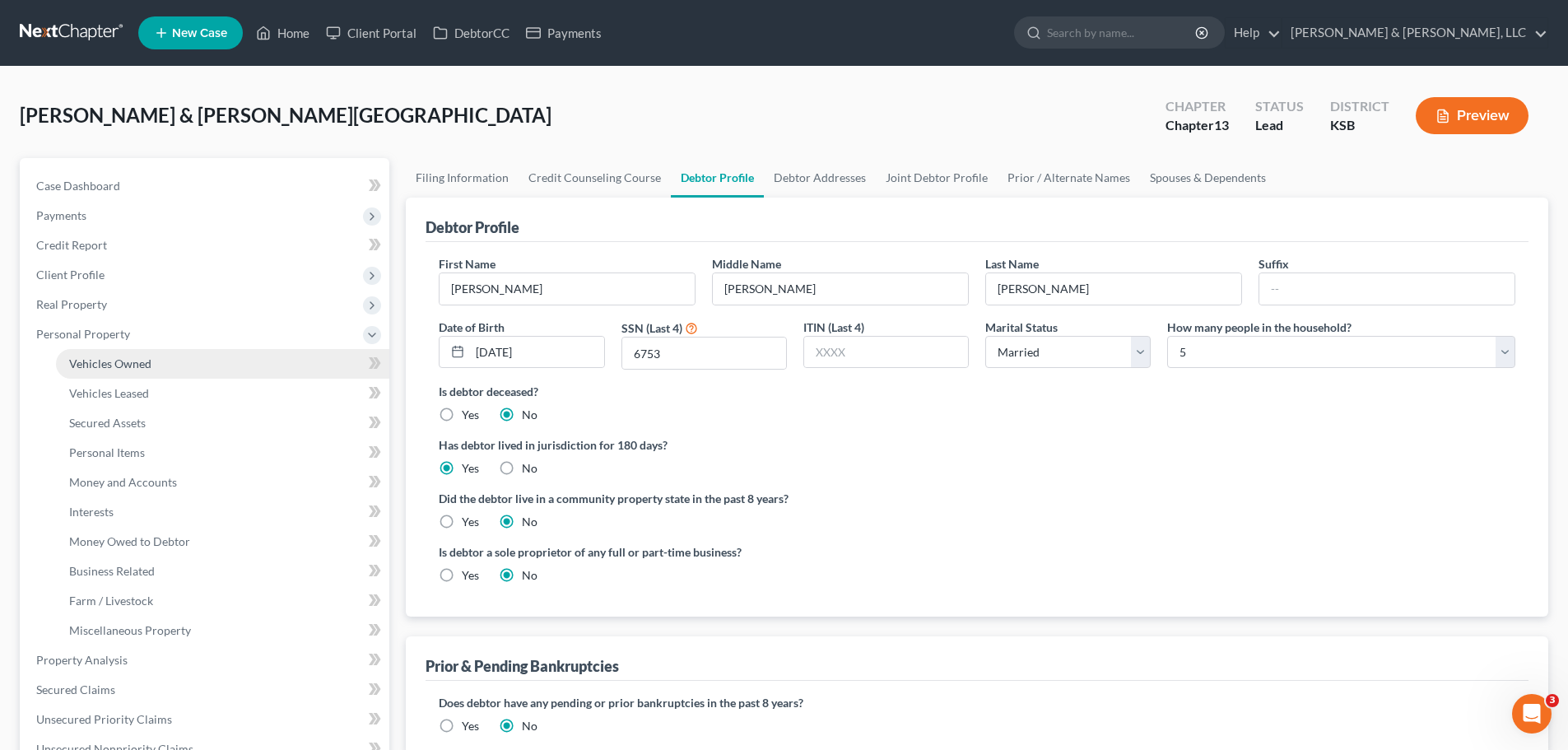
click at [121, 368] on span "Vehicles Owned" at bounding box center [110, 363] width 82 height 14
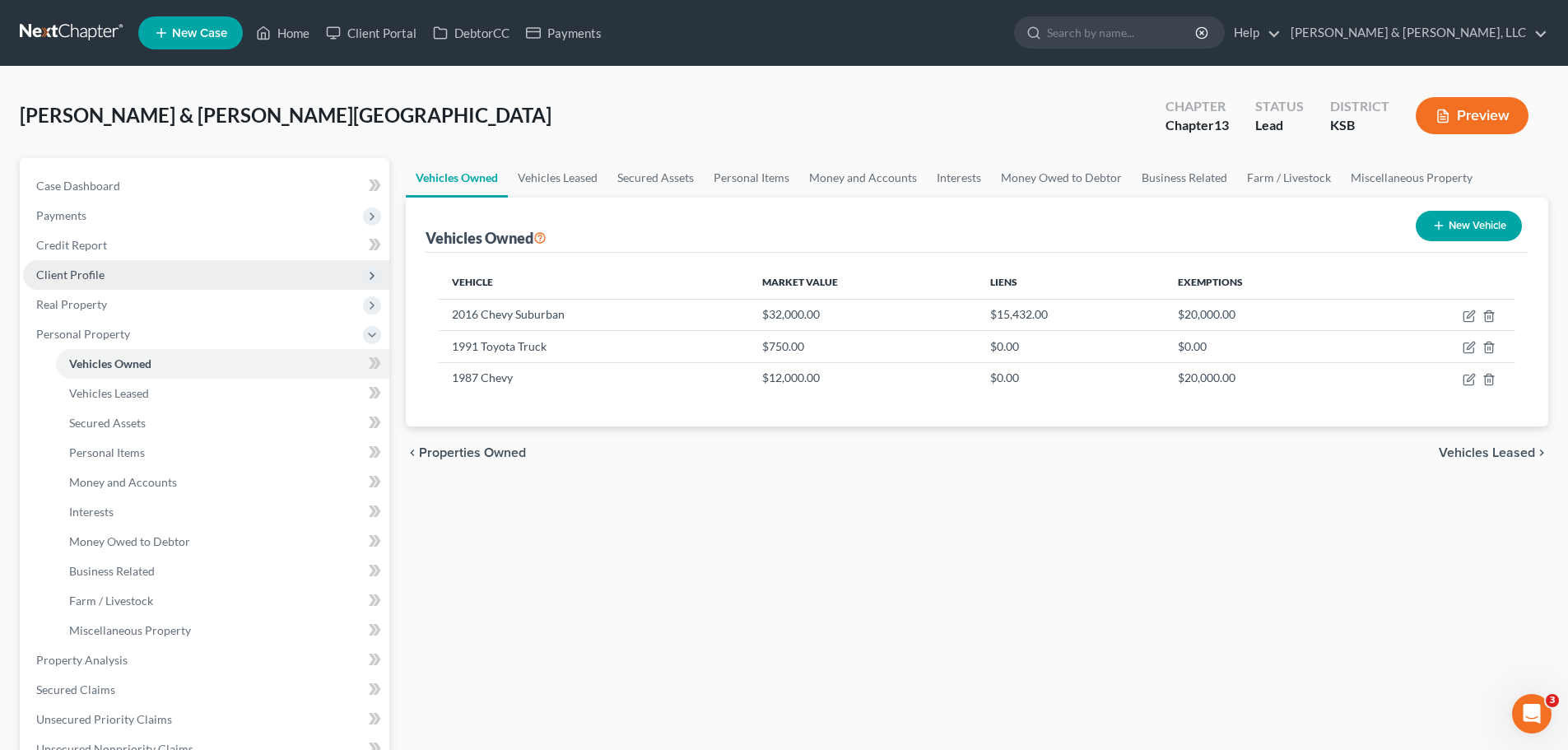
drag, startPoint x: 125, startPoint y: 268, endPoint x: 134, endPoint y: 287, distance: 21.0
click at [125, 268] on span "Client Profile" at bounding box center [206, 275] width 367 height 30
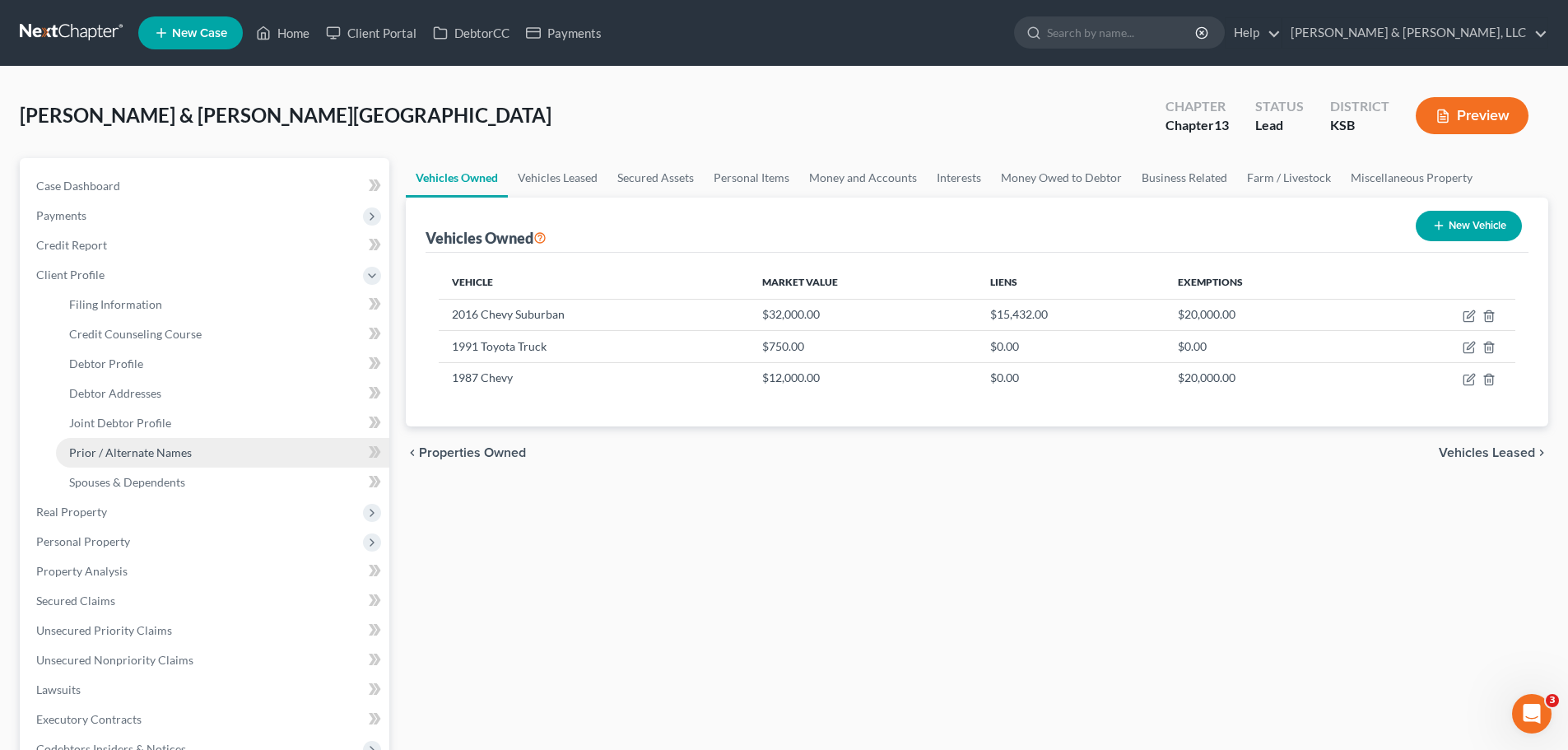
click at [143, 449] on span "Prior / Alternate Names" at bounding box center [130, 452] width 122 height 14
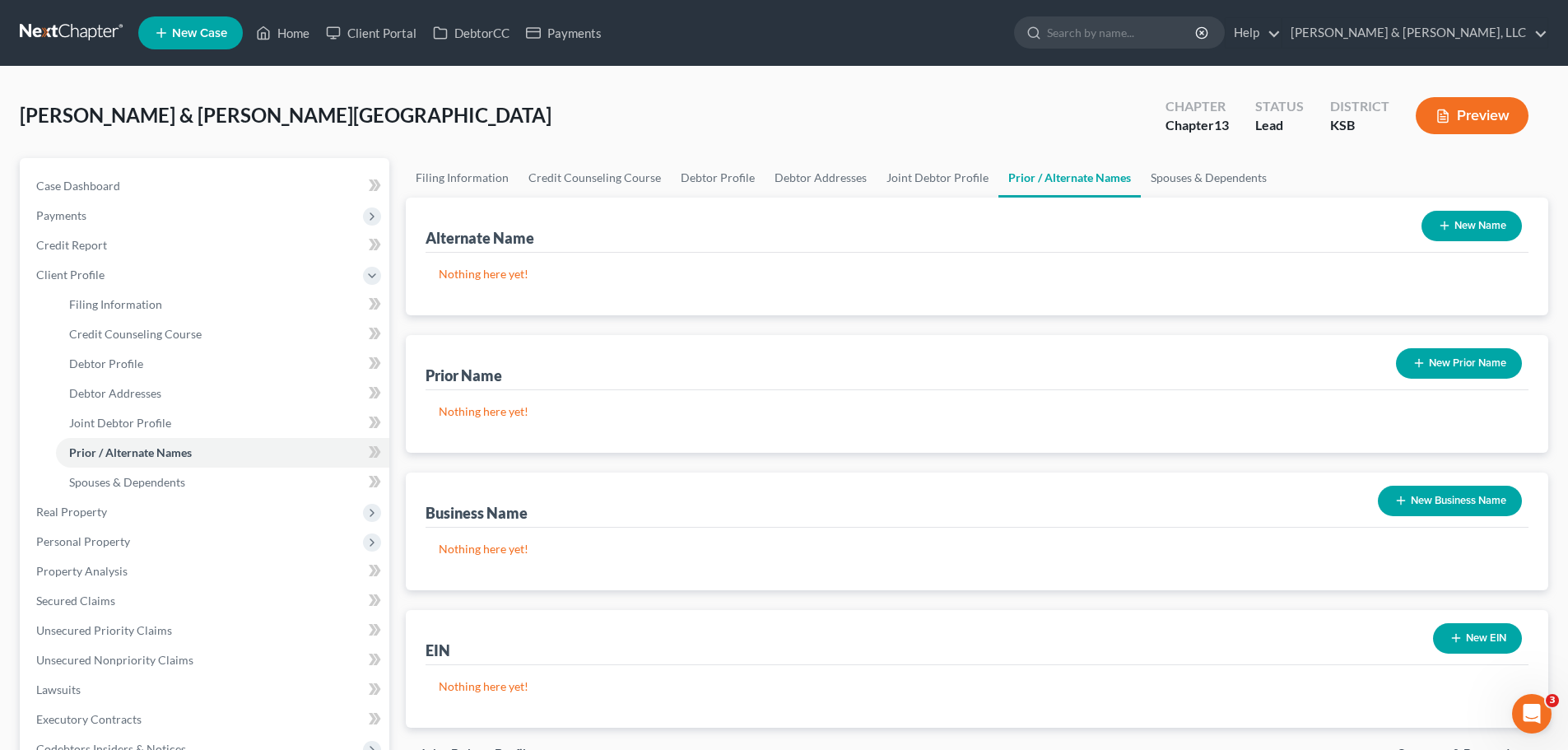
click at [1439, 374] on button "New Prior Name" at bounding box center [1459, 363] width 126 height 31
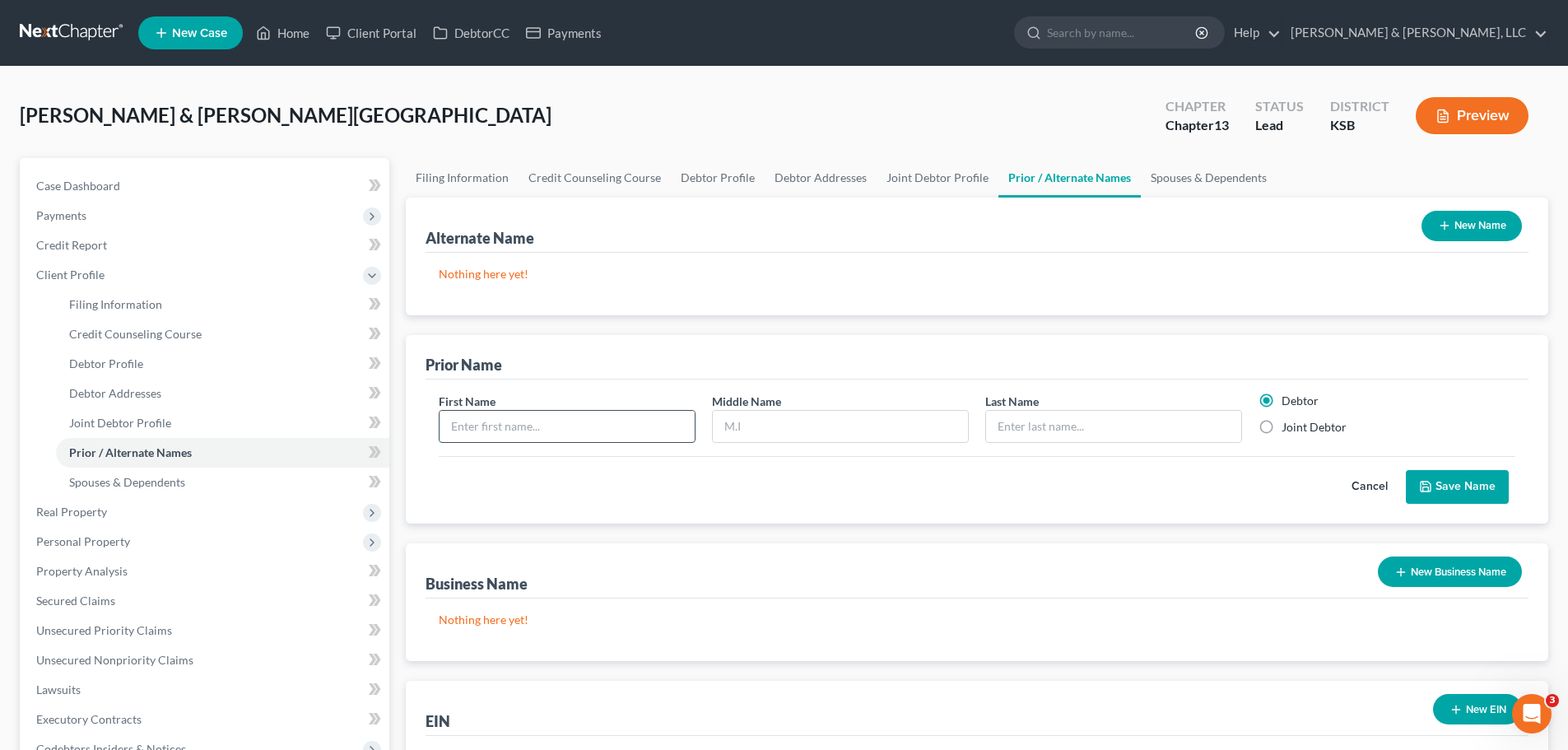
click at [546, 432] on input "text" at bounding box center [567, 426] width 256 height 32
click at [1324, 434] on label "Joint Debtor" at bounding box center [1314, 427] width 65 height 17
click at [1298, 430] on input "Joint Debtor" at bounding box center [1293, 424] width 10 height 11
click at [1424, 477] on button "Save Name" at bounding box center [1458, 487] width 103 height 35
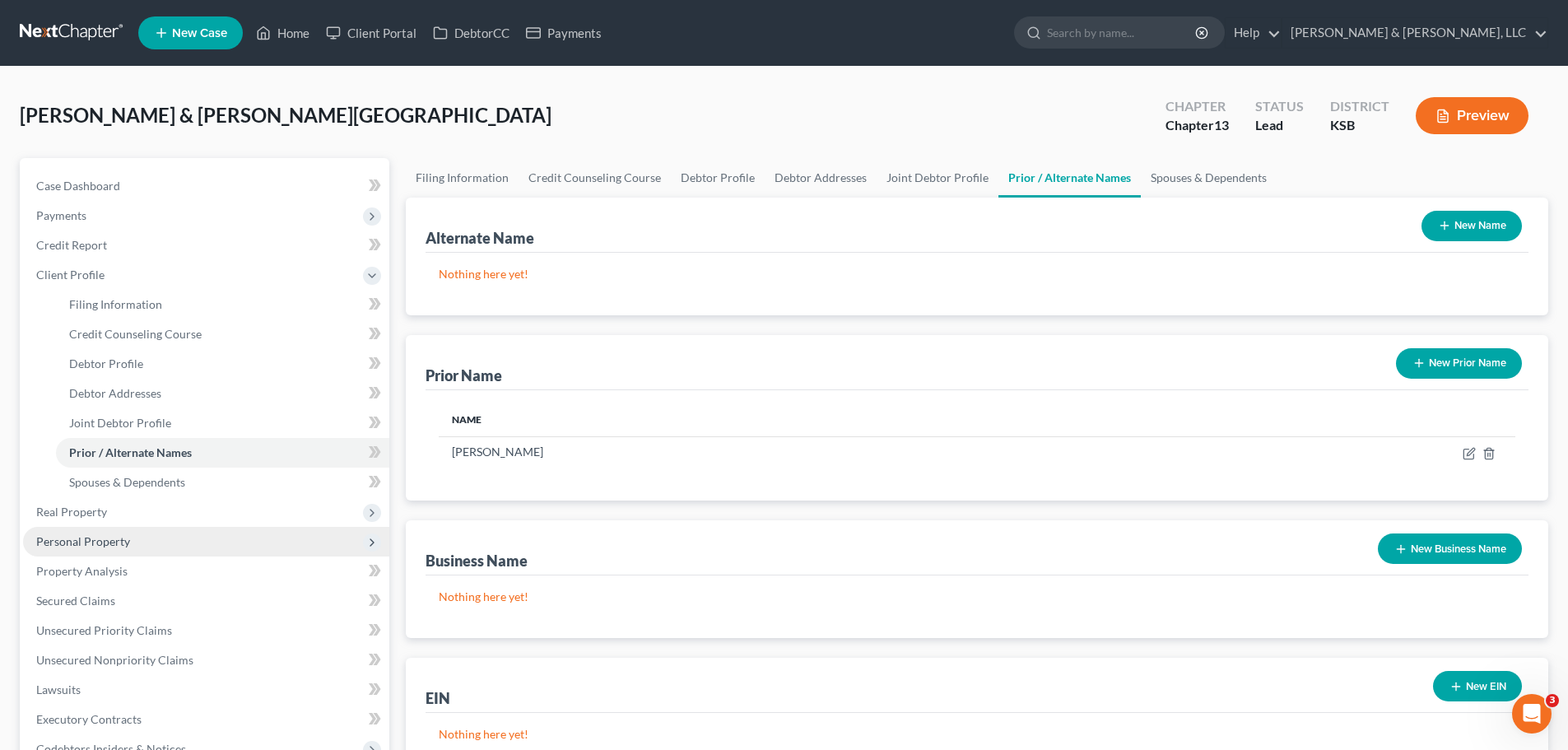
click at [104, 536] on span "Personal Property" at bounding box center [82, 541] width 94 height 14
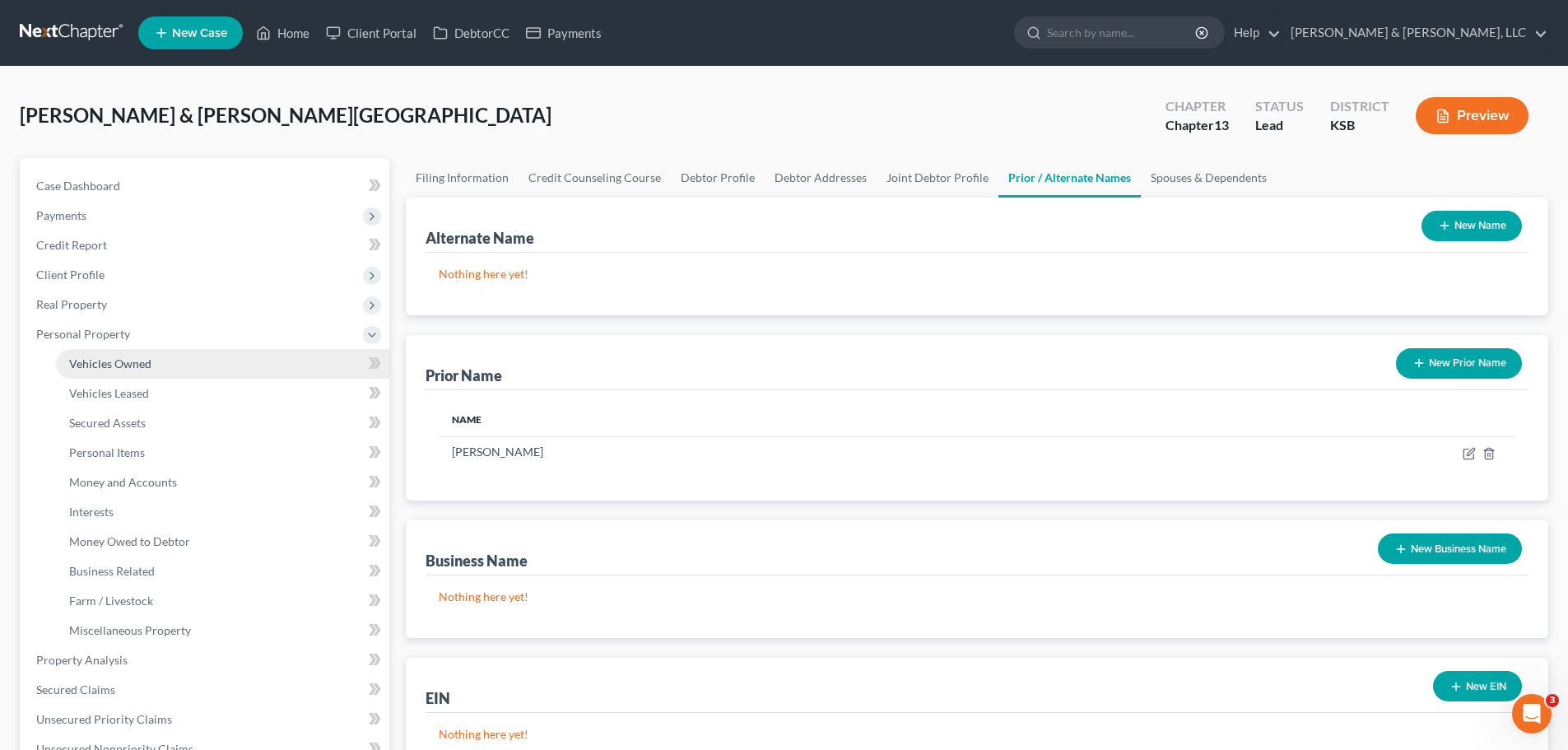
drag, startPoint x: 132, startPoint y: 361, endPoint x: 845, endPoint y: 445, distance: 717.9
click at [133, 361] on span "Vehicles Owned" at bounding box center [110, 363] width 82 height 14
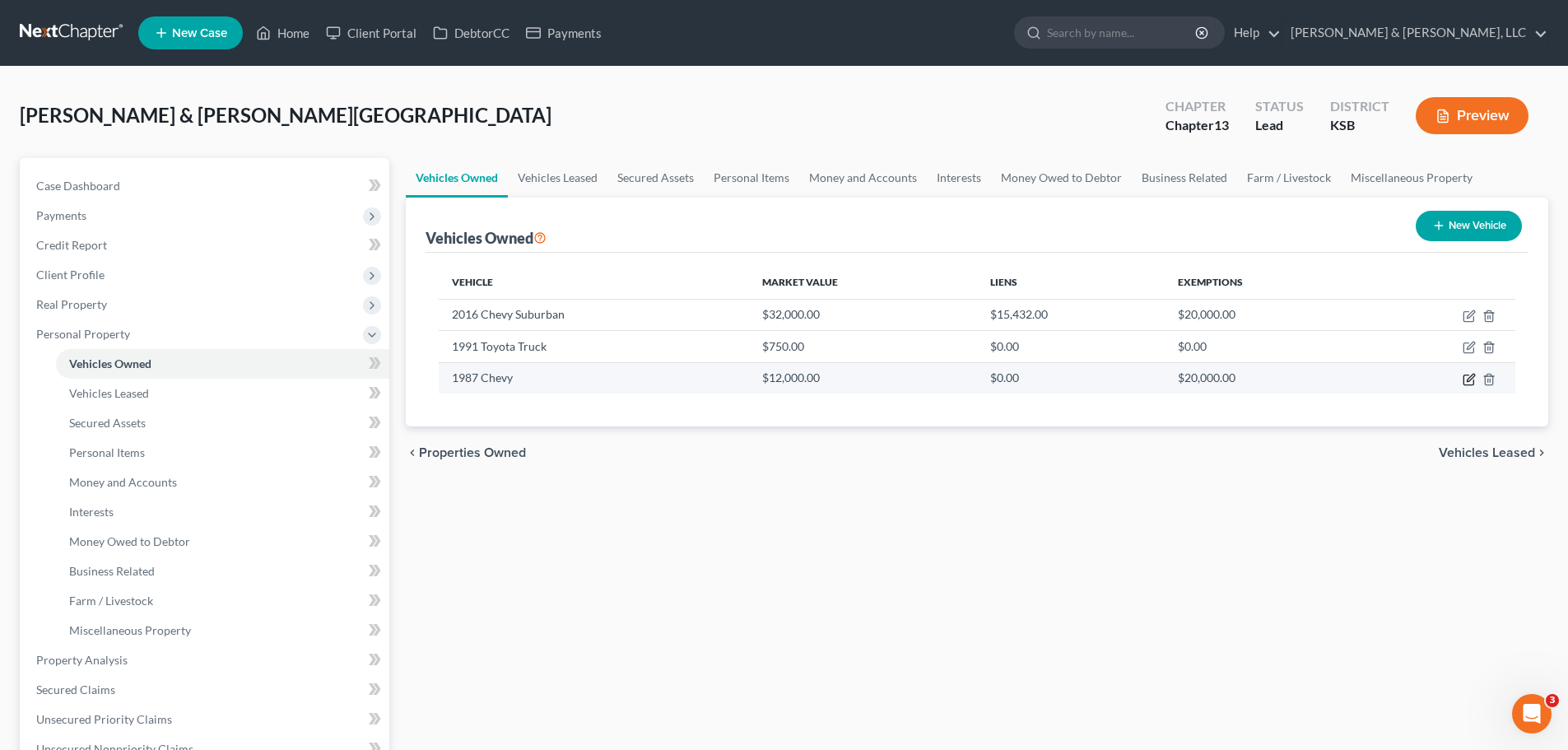
click at [1470, 382] on icon "button" at bounding box center [1468, 379] width 13 height 13
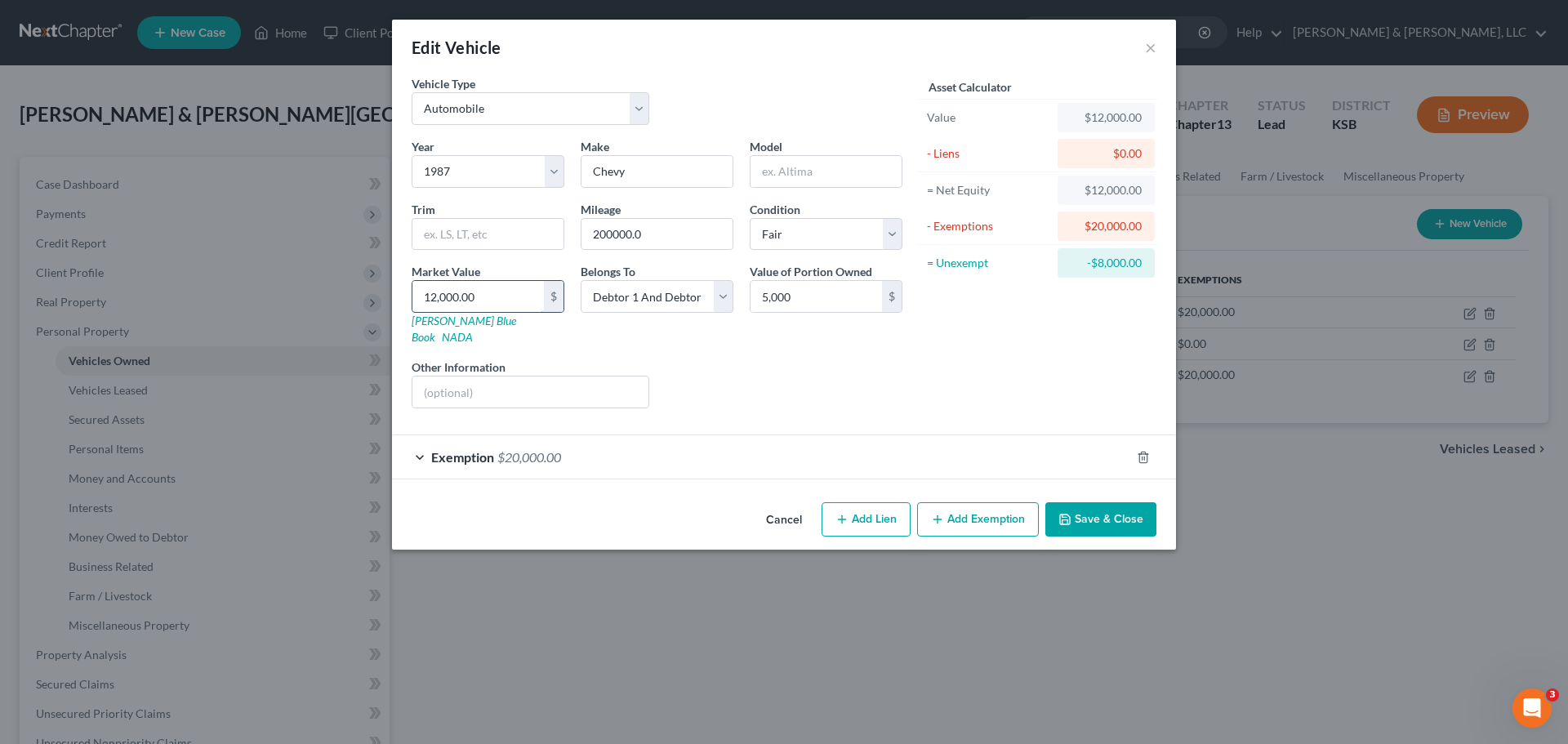
click at [516, 294] on input "12,000.00" at bounding box center [478, 297] width 131 height 31
click at [1087, 502] on button "Save & Close" at bounding box center [1101, 519] width 111 height 35
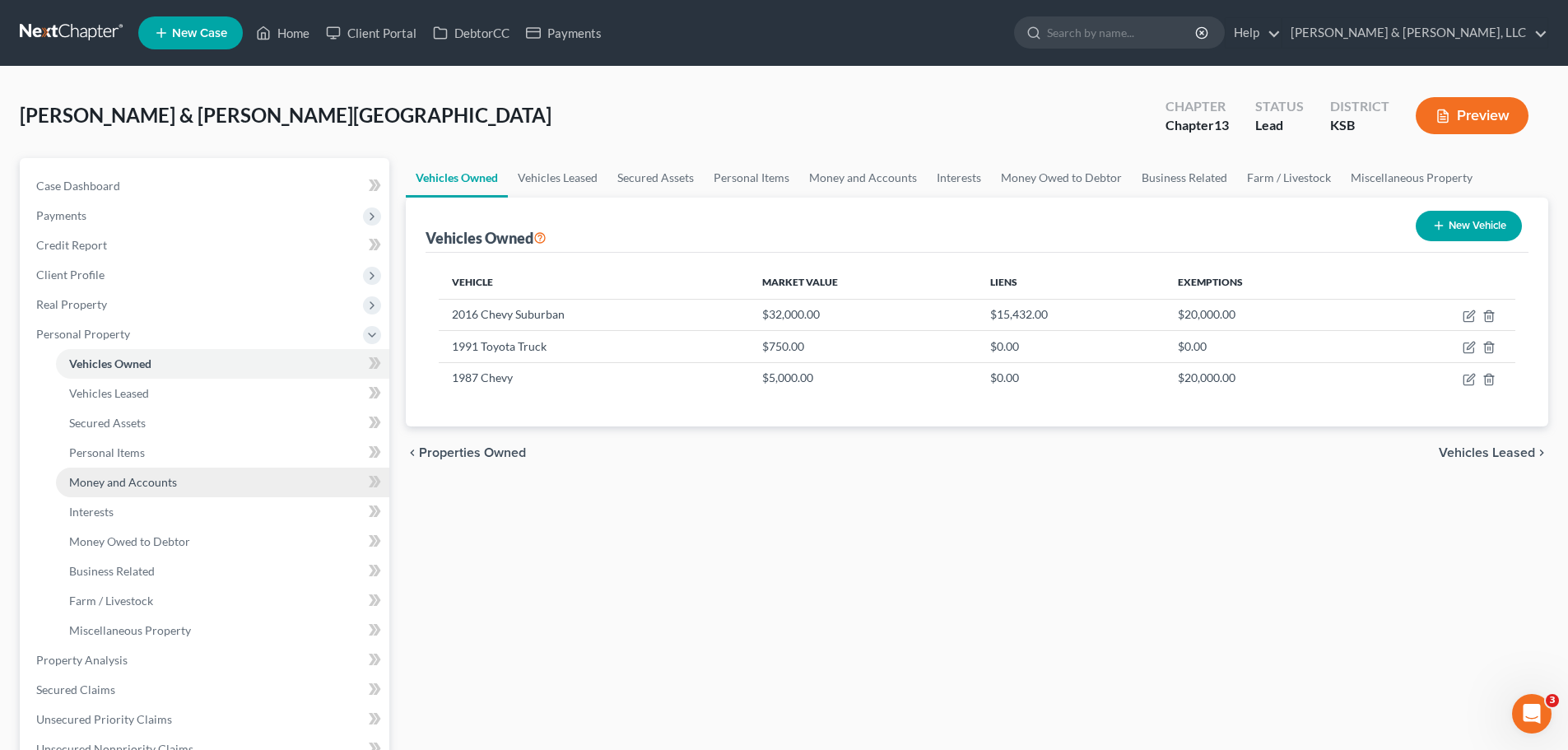
drag, startPoint x: 149, startPoint y: 473, endPoint x: 178, endPoint y: 482, distance: 30.4
click at [149, 473] on link "Money and Accounts" at bounding box center [222, 482] width 333 height 30
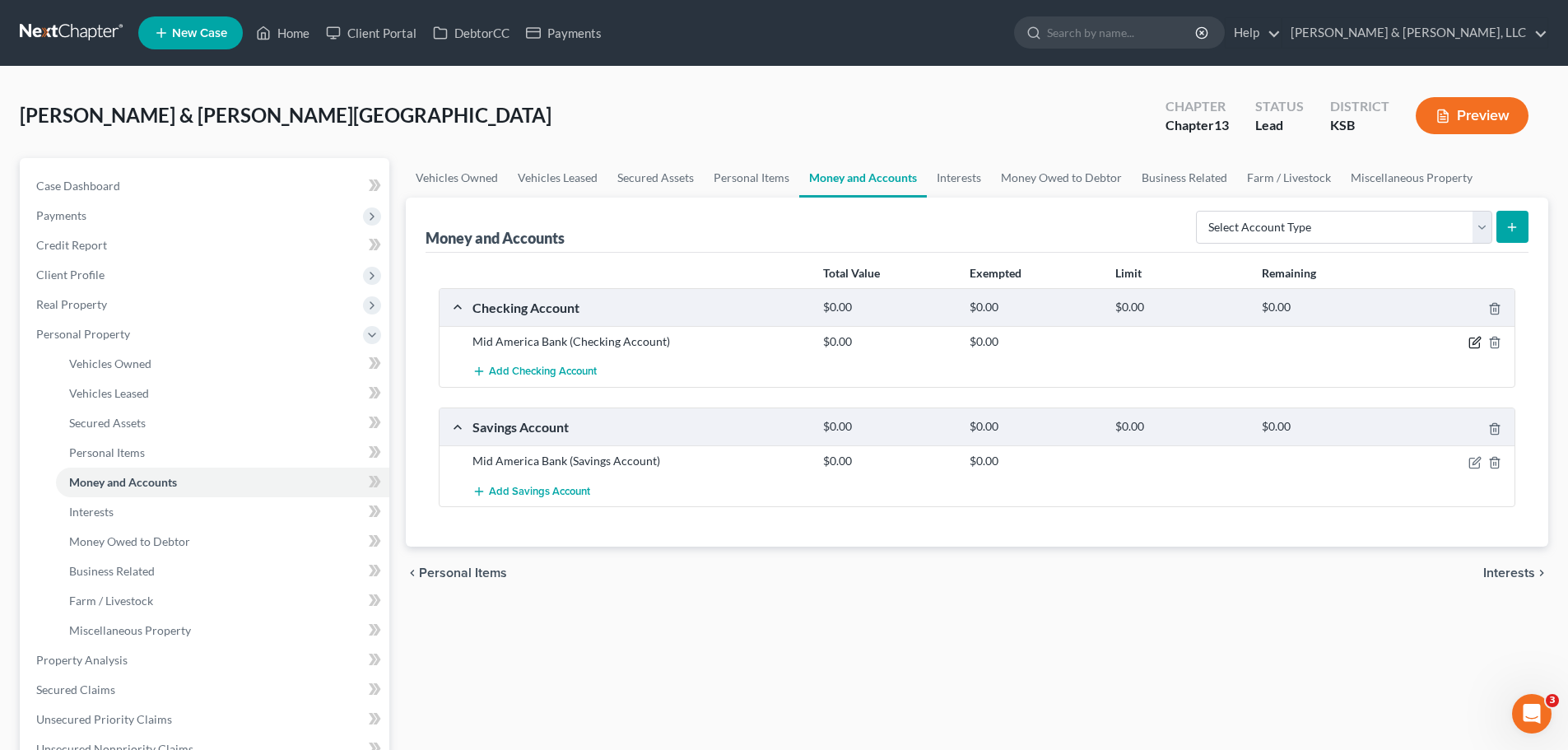
click at [1469, 344] on icon "button" at bounding box center [1474, 343] width 10 height 10
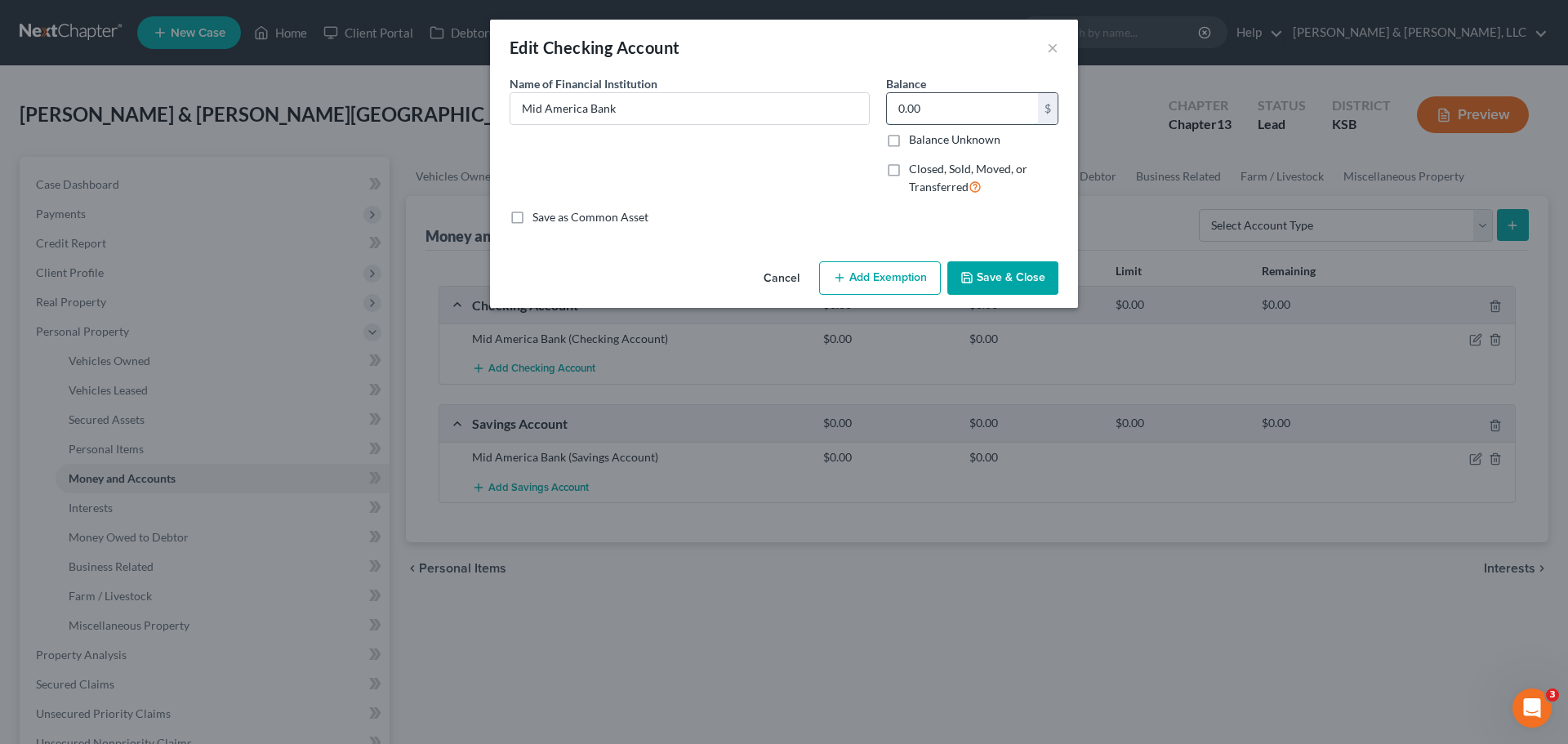
click at [948, 115] on input "0.00" at bounding box center [963, 109] width 151 height 31
drag, startPoint x: 948, startPoint y: 115, endPoint x: 866, endPoint y: 119, distance: 82.1
click at [866, 118] on div "Name of Financial Institution * Mid America Bank Balance 2,010.00 $ Balance Unk…" at bounding box center [784, 142] width 565 height 134
click at [997, 273] on button "Save & Close" at bounding box center [1003, 279] width 111 height 35
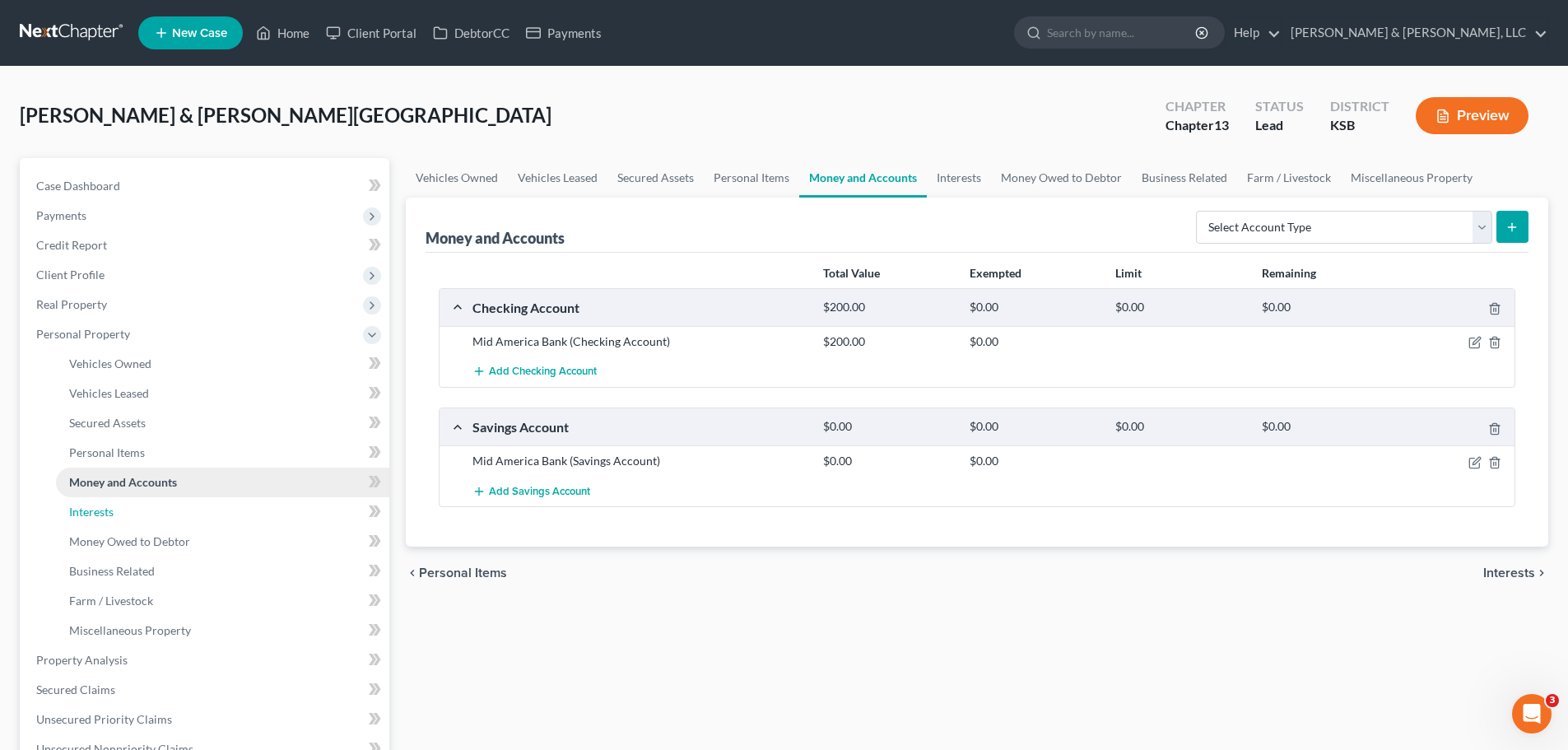
drag, startPoint x: 136, startPoint y: 512, endPoint x: 234, endPoint y: 489, distance: 100.7
click at [137, 512] on link "Interests" at bounding box center [222, 512] width 333 height 30
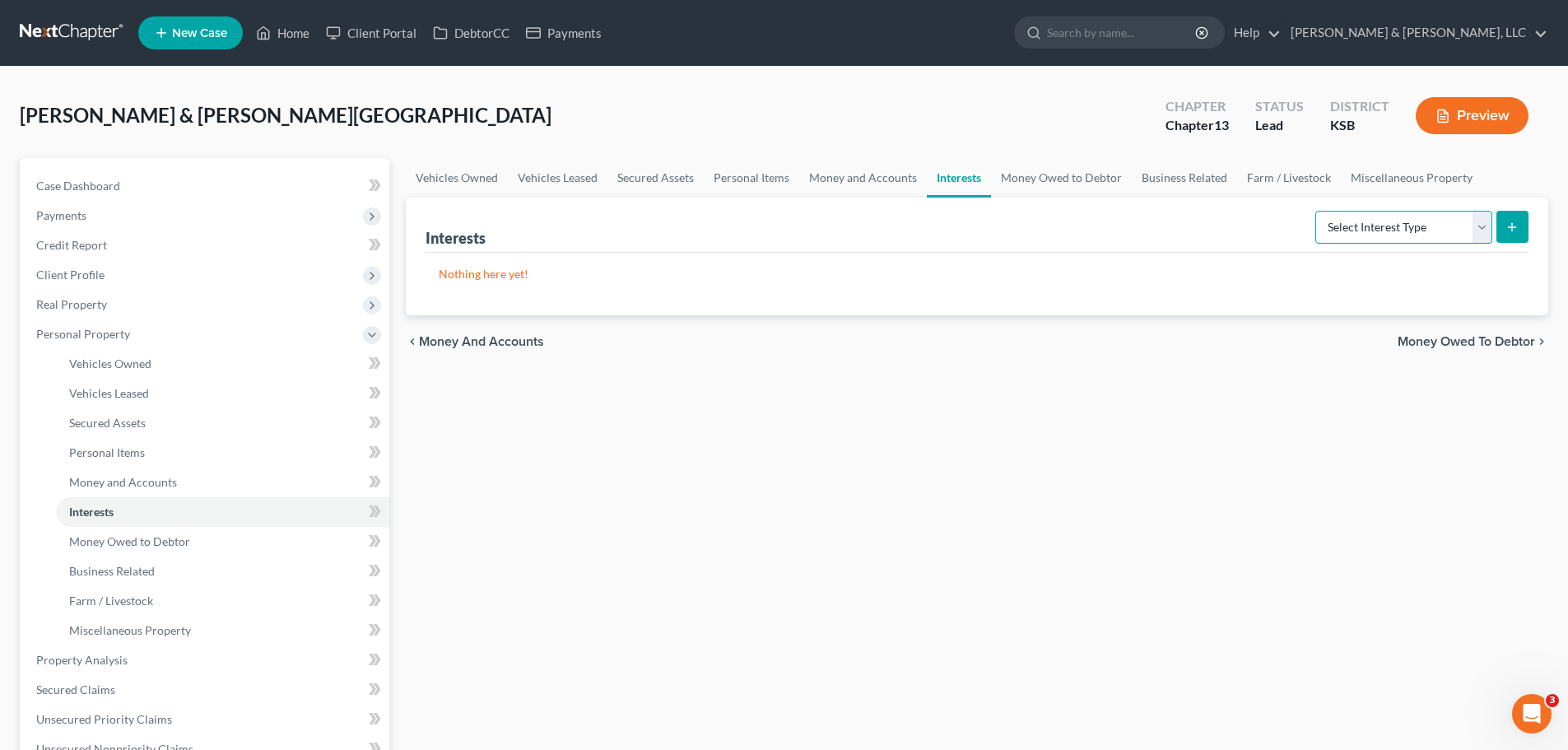
click at [1379, 219] on select "Select Interest Type 401K Annuity Bond Education IRA Government Bond Government…" at bounding box center [1404, 228] width 177 height 33
click at [1317, 211] on select "Select Interest Type 401K Annuity Bond Education IRA Government Bond Government…" at bounding box center [1404, 228] width 177 height 33
click at [1516, 231] on icon "submit" at bounding box center [1511, 227] width 13 height 13
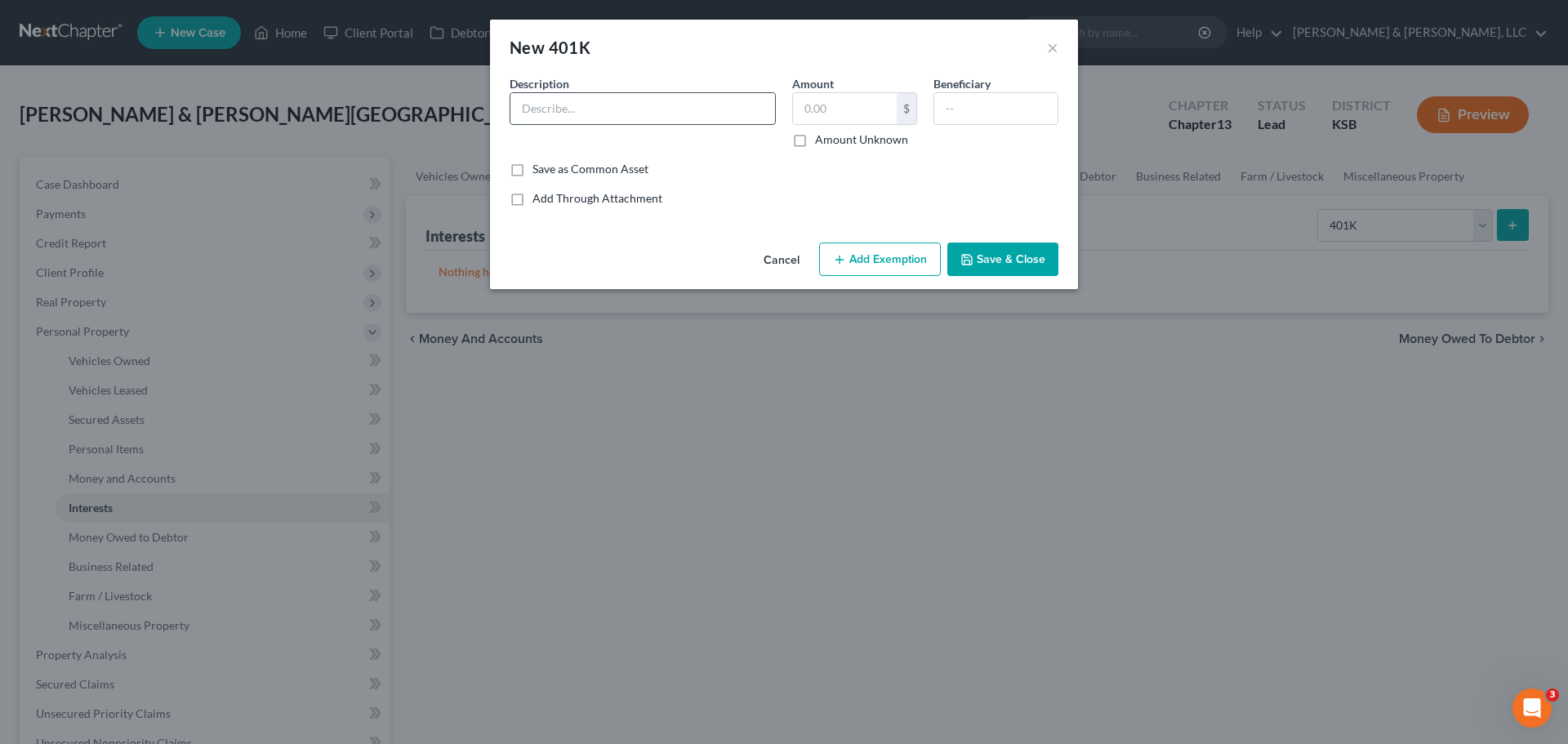
click at [620, 103] on input "text" at bounding box center [642, 109] width 265 height 31
click at [824, 116] on input "text" at bounding box center [844, 109] width 103 height 31
click at [846, 242] on button "Add Exemption" at bounding box center [880, 260] width 122 height 35
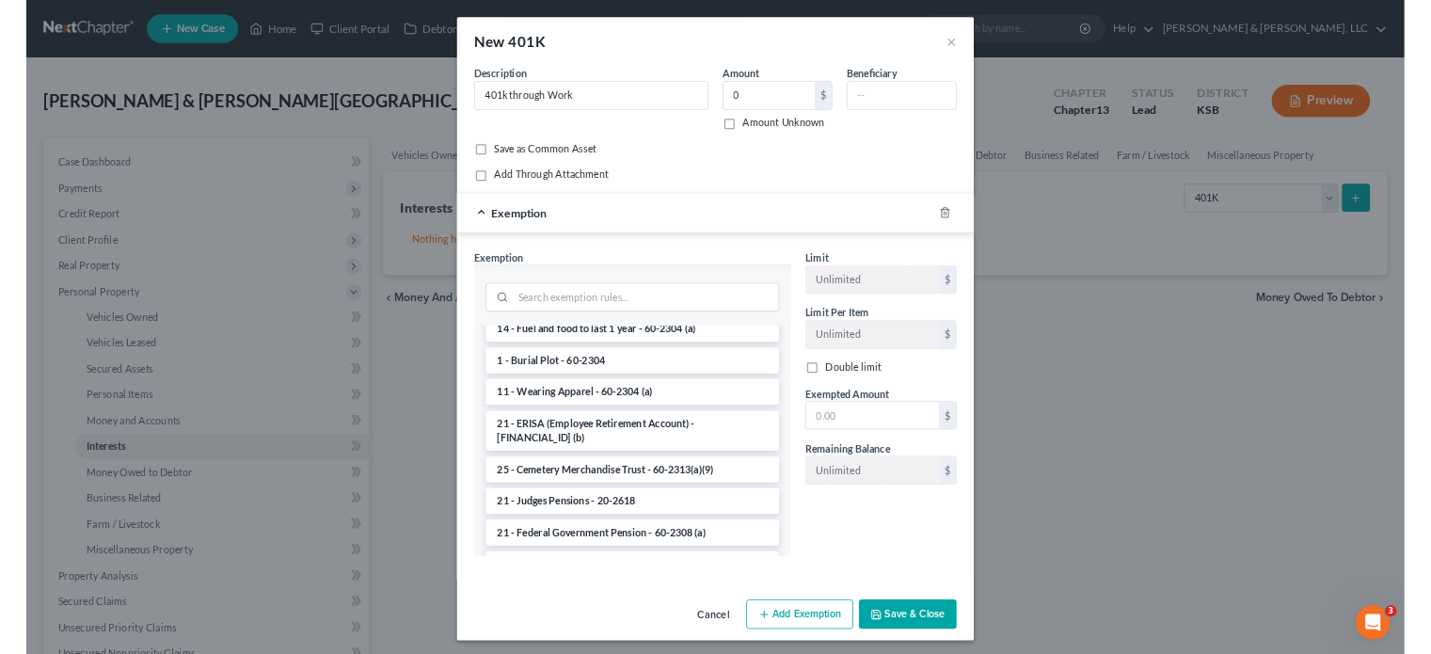
scroll to position [1035, 0]
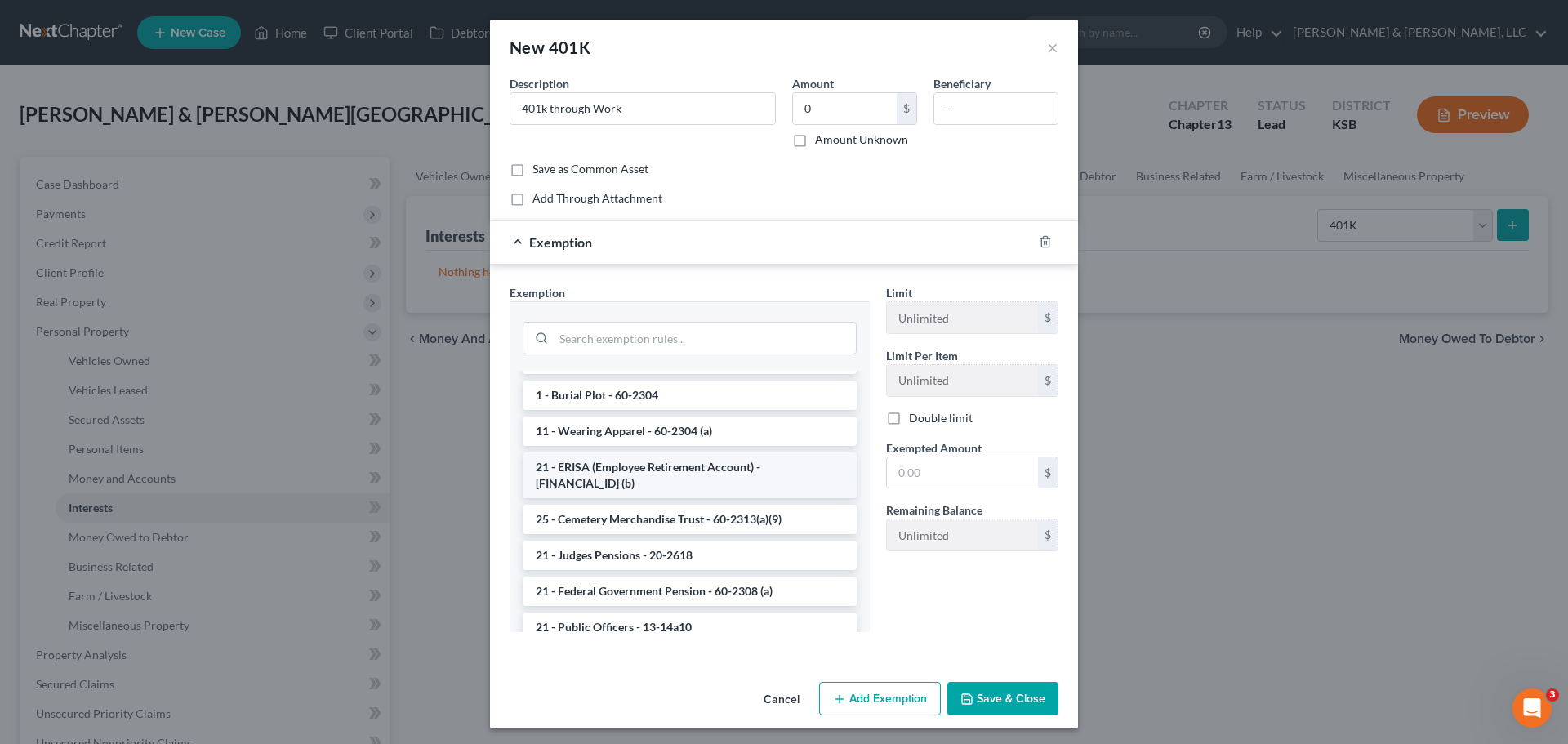
click at [714, 471] on li "21 - ERISA (Employee Retirement Account) - [FINANCIAL_ID] (b)" at bounding box center [689, 475] width 334 height 46
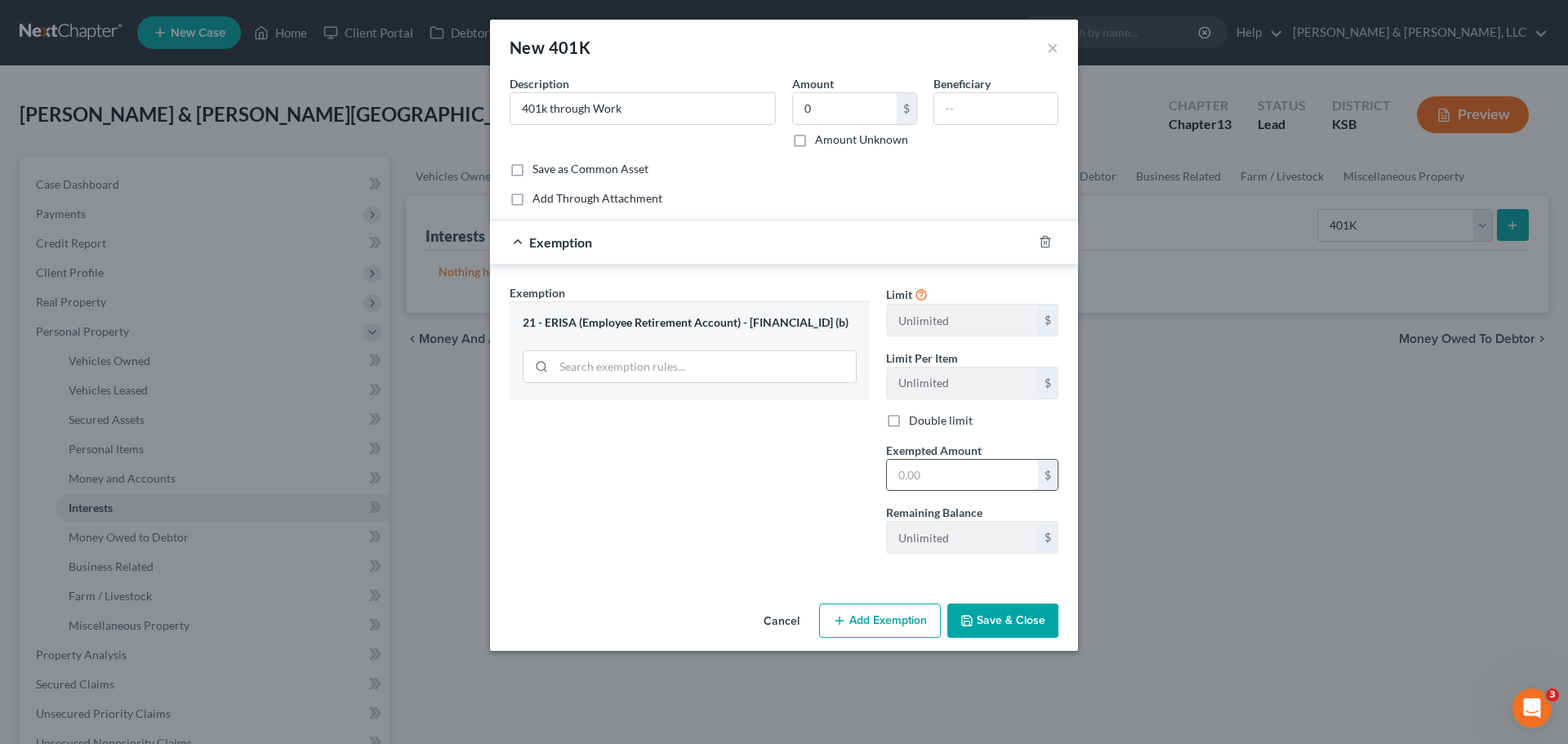
click at [958, 477] on input "text" at bounding box center [963, 476] width 151 height 31
click at [718, 500] on div "Exemption Set must be selected for CA. Exemption * 21 - ERISA (Employee Retirem…" at bounding box center [690, 425] width 377 height 282
click at [990, 612] on button "Save & Close" at bounding box center [1003, 621] width 111 height 35
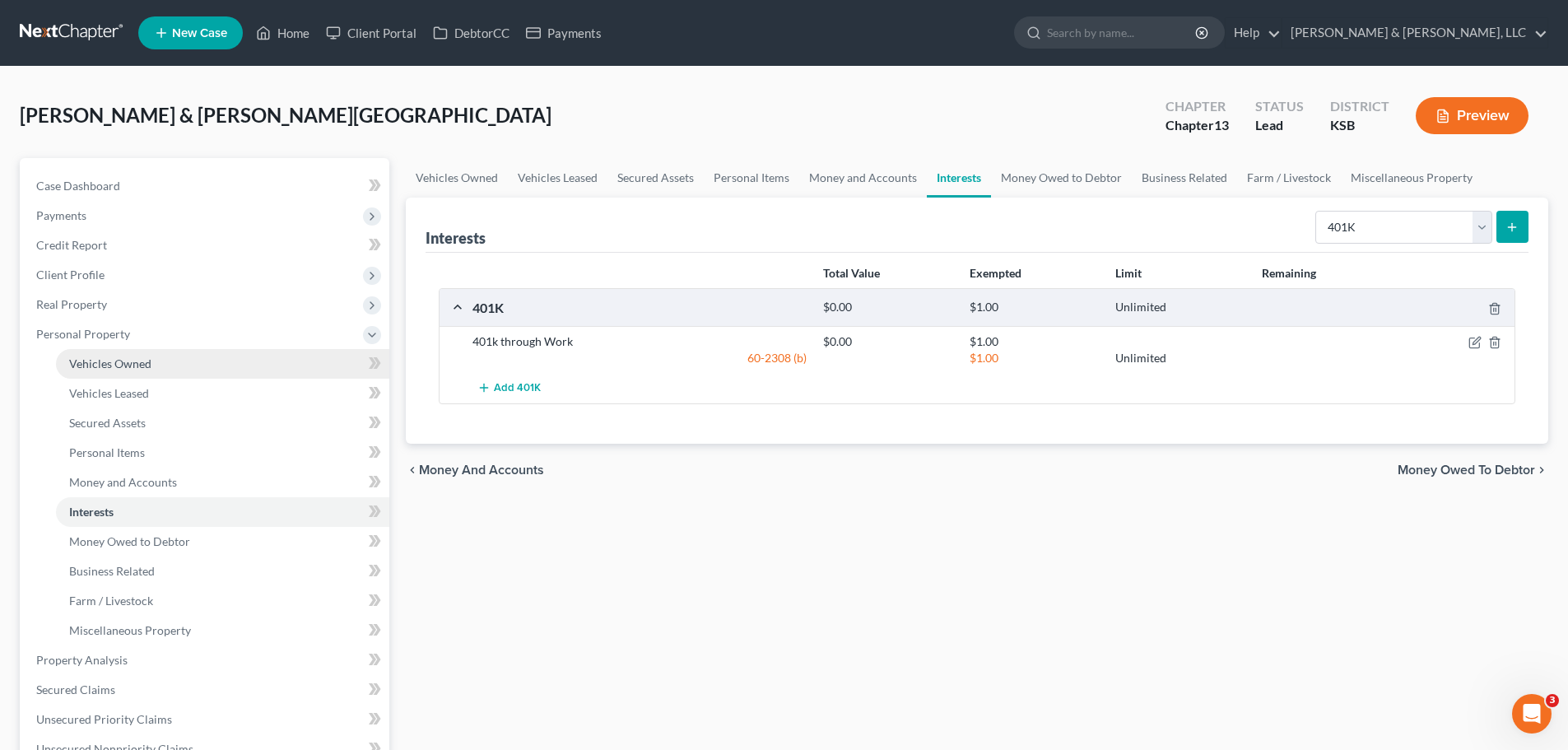
click at [164, 368] on link "Vehicles Owned" at bounding box center [222, 364] width 333 height 30
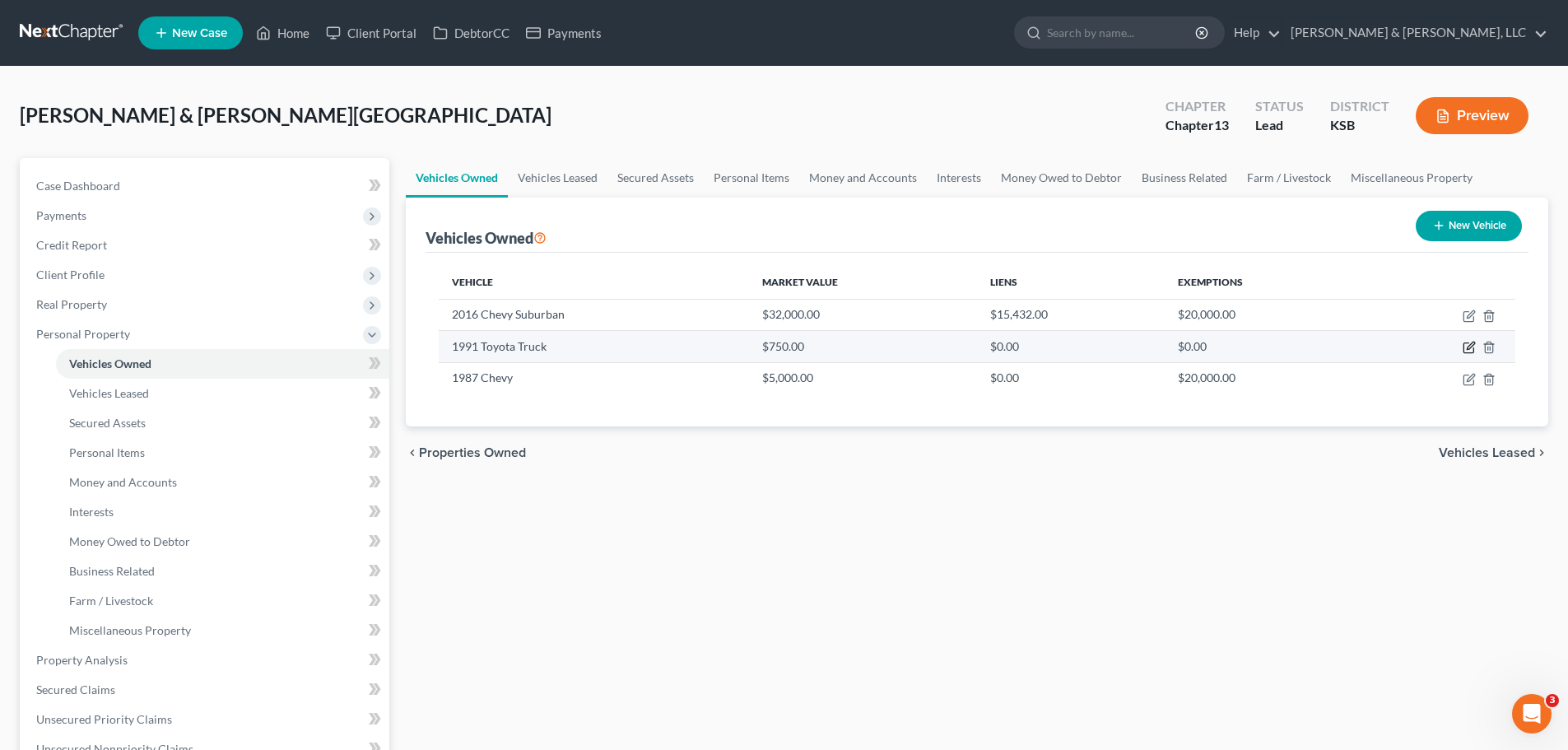
click at [1467, 351] on icon "button" at bounding box center [1468, 347] width 13 height 13
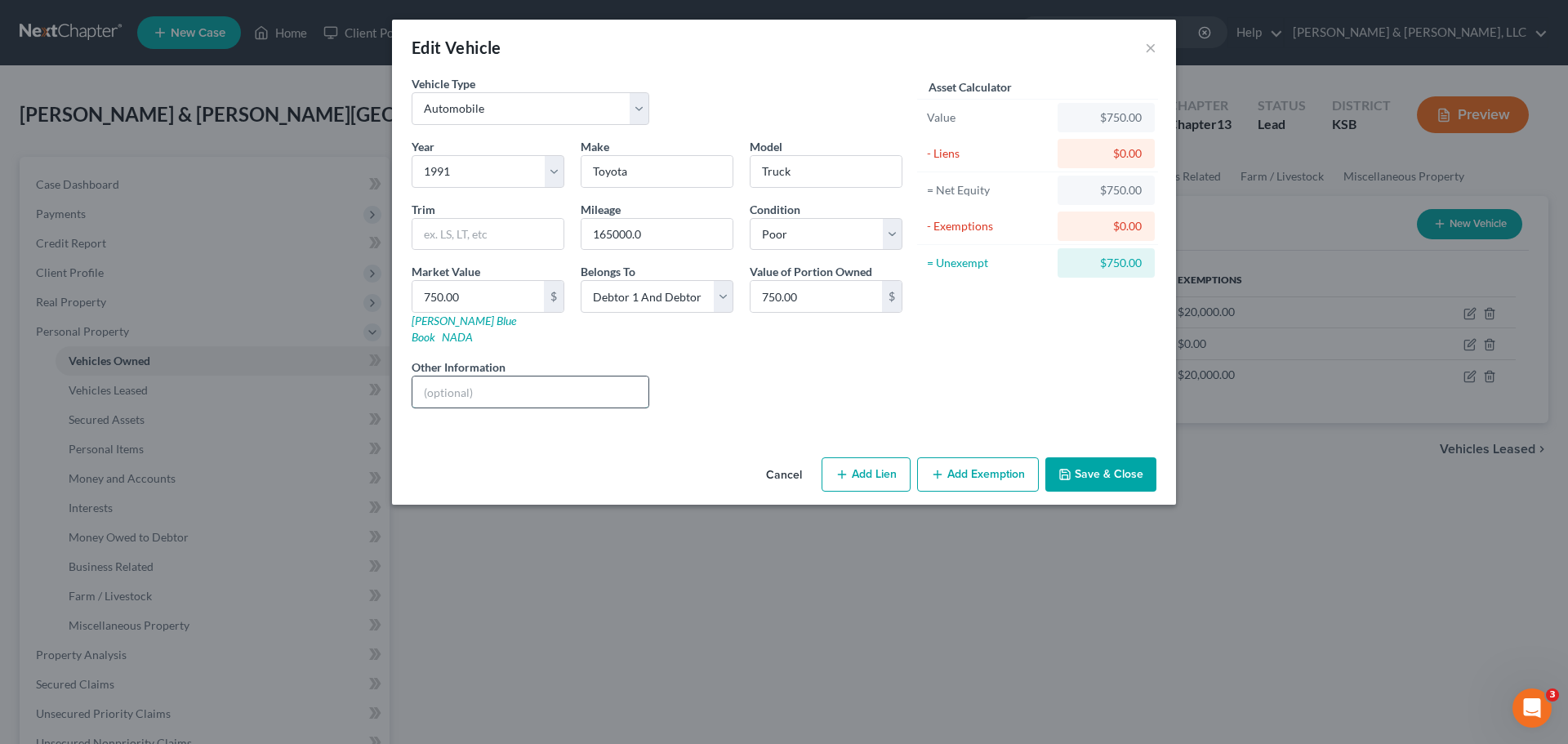
click at [587, 384] on input "text" at bounding box center [530, 392] width 236 height 31
click at [1108, 458] on button "Save & Close" at bounding box center [1101, 475] width 111 height 35
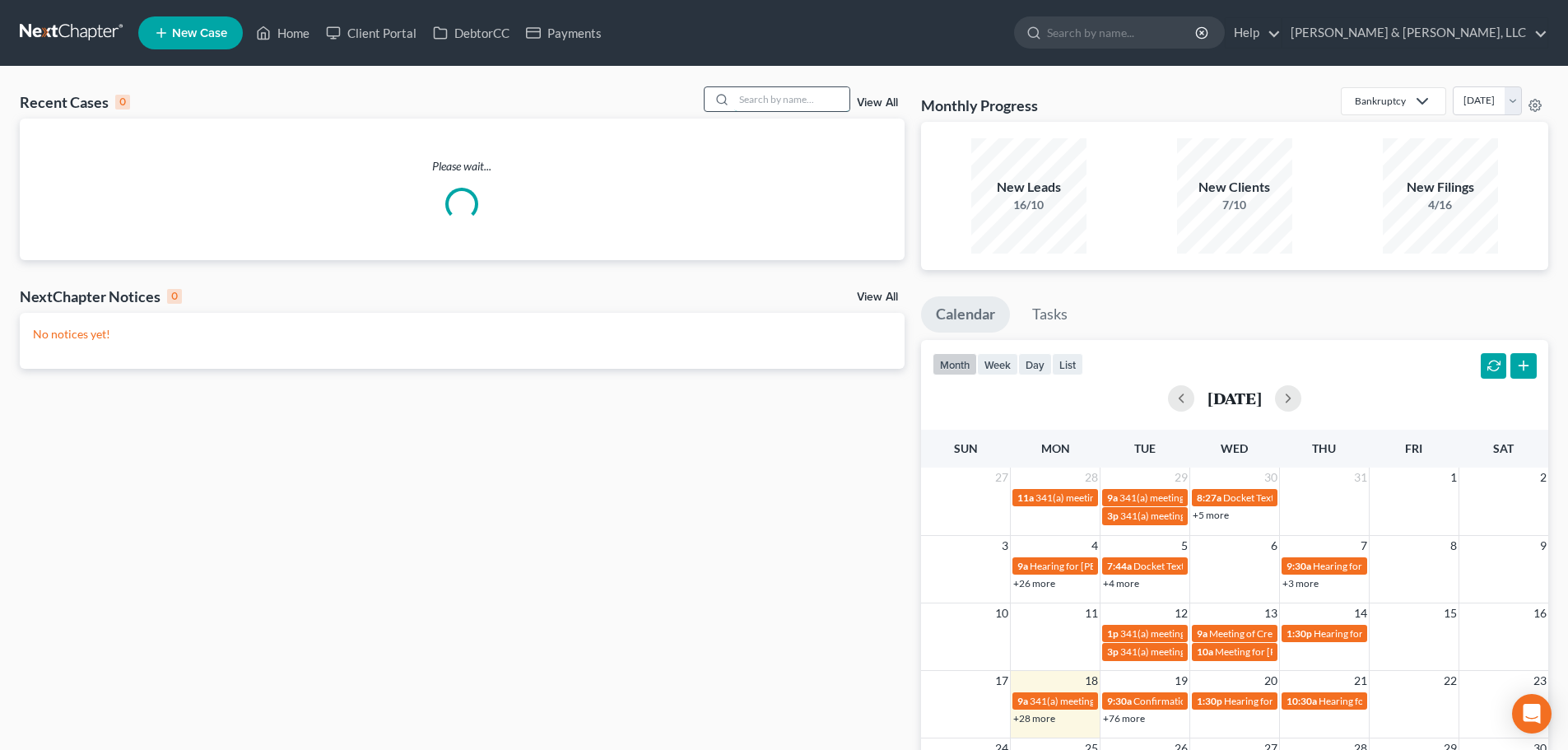
click at [781, 101] on input "search" at bounding box center [792, 99] width 116 height 24
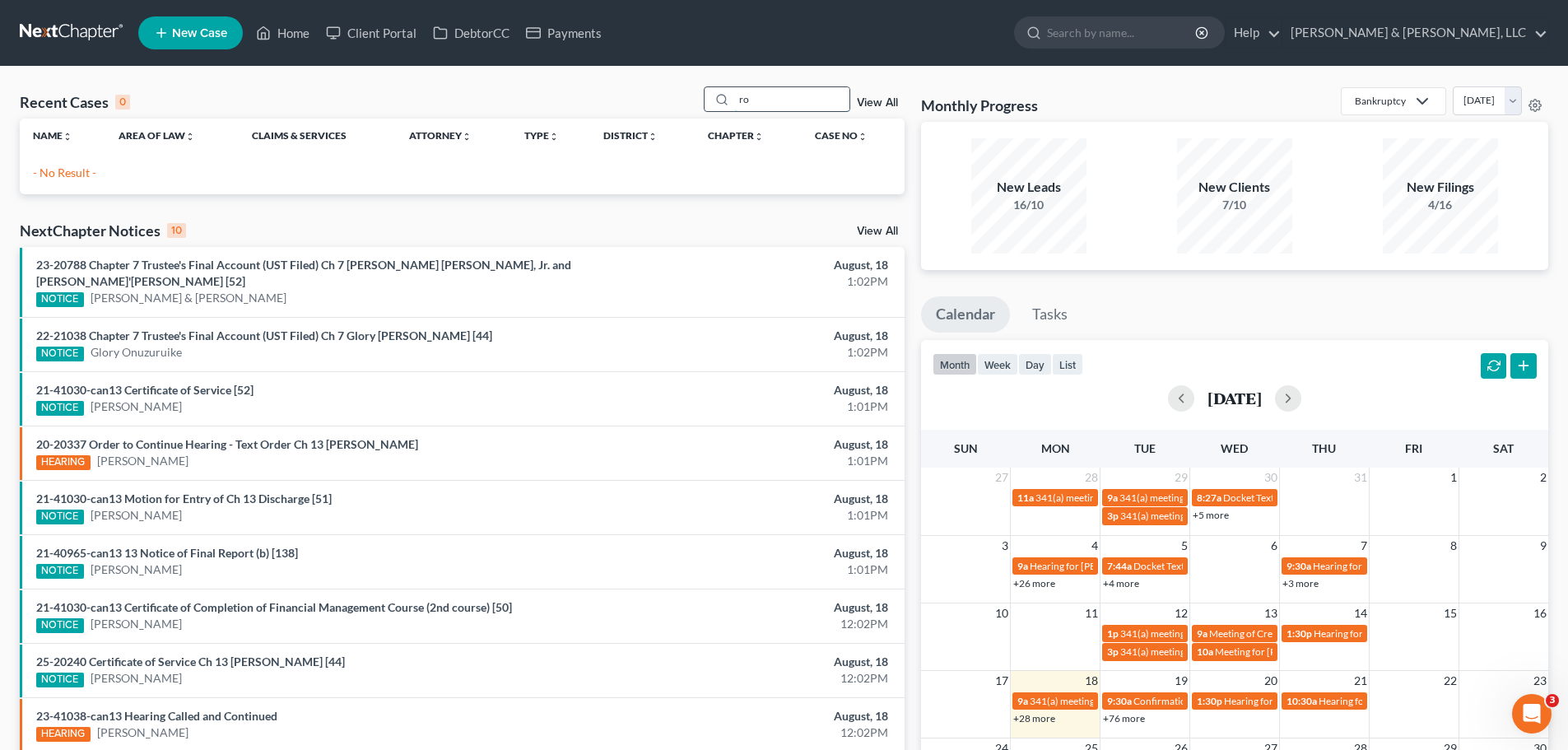
type input "r"
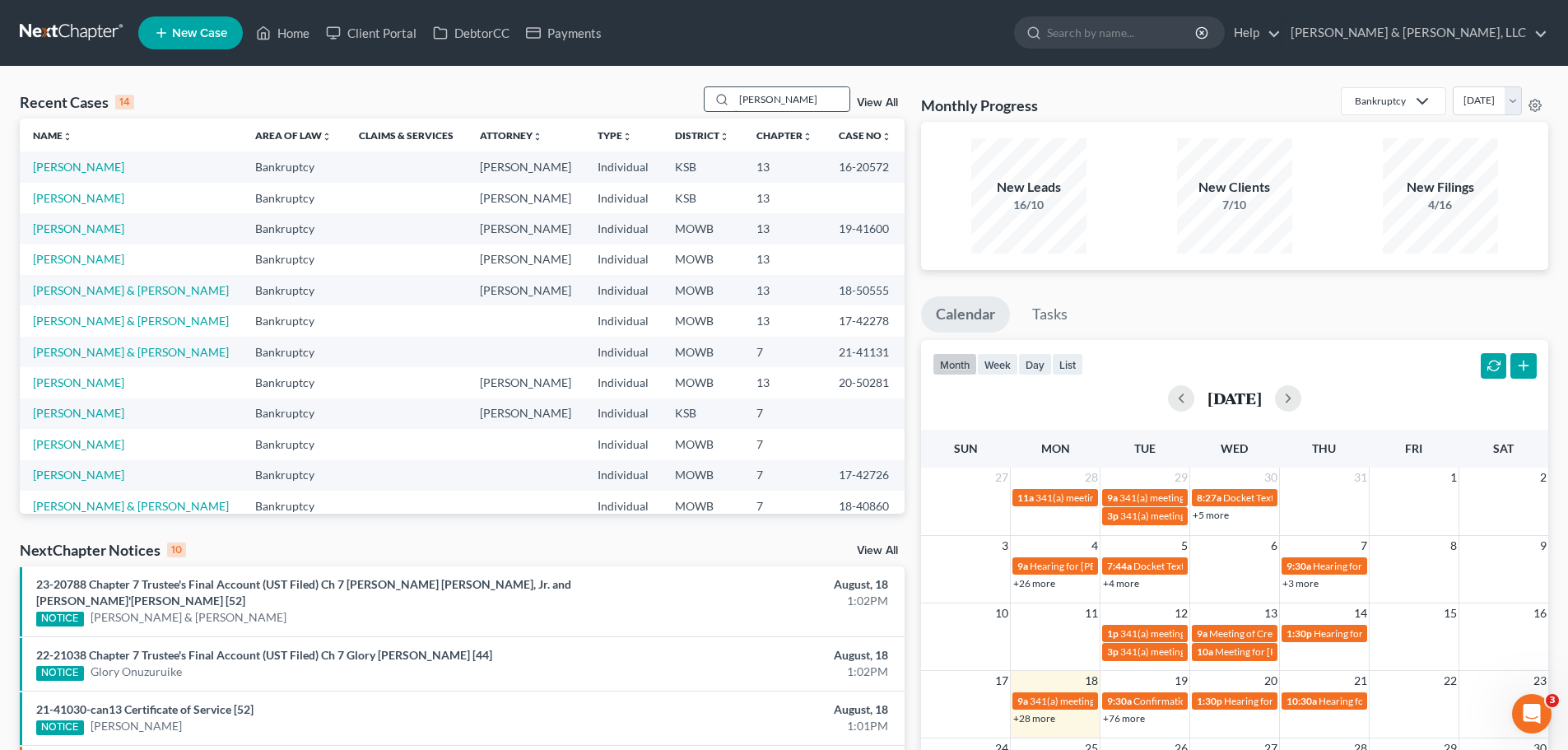
drag, startPoint x: 766, startPoint y: 91, endPoint x: 719, endPoint y: 102, distance: 48.3
click at [719, 102] on div "joe" at bounding box center [776, 99] width 146 height 25
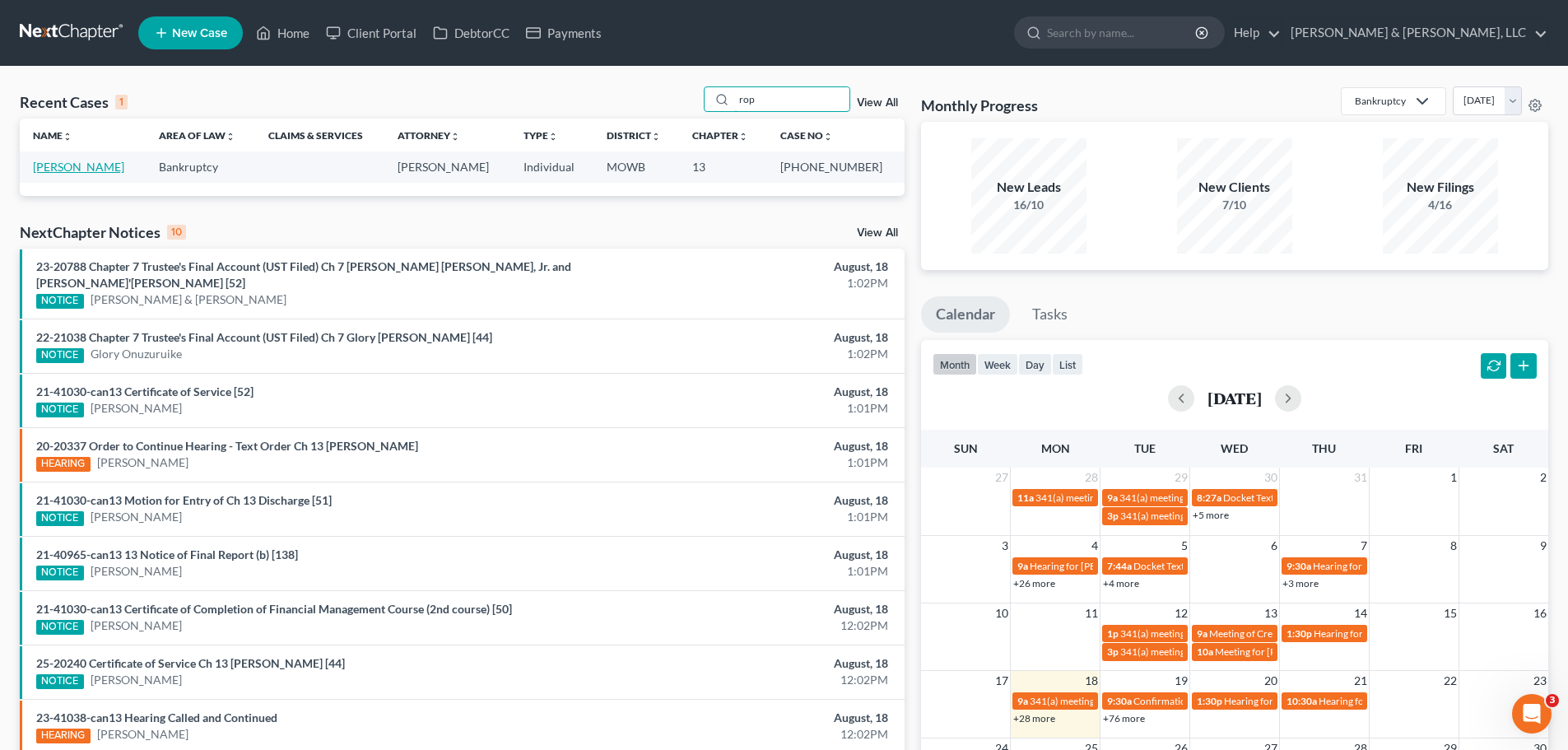
type input "rop"
click at [77, 169] on link "[PERSON_NAME]" at bounding box center [79, 166] width 91 height 14
select select "2"
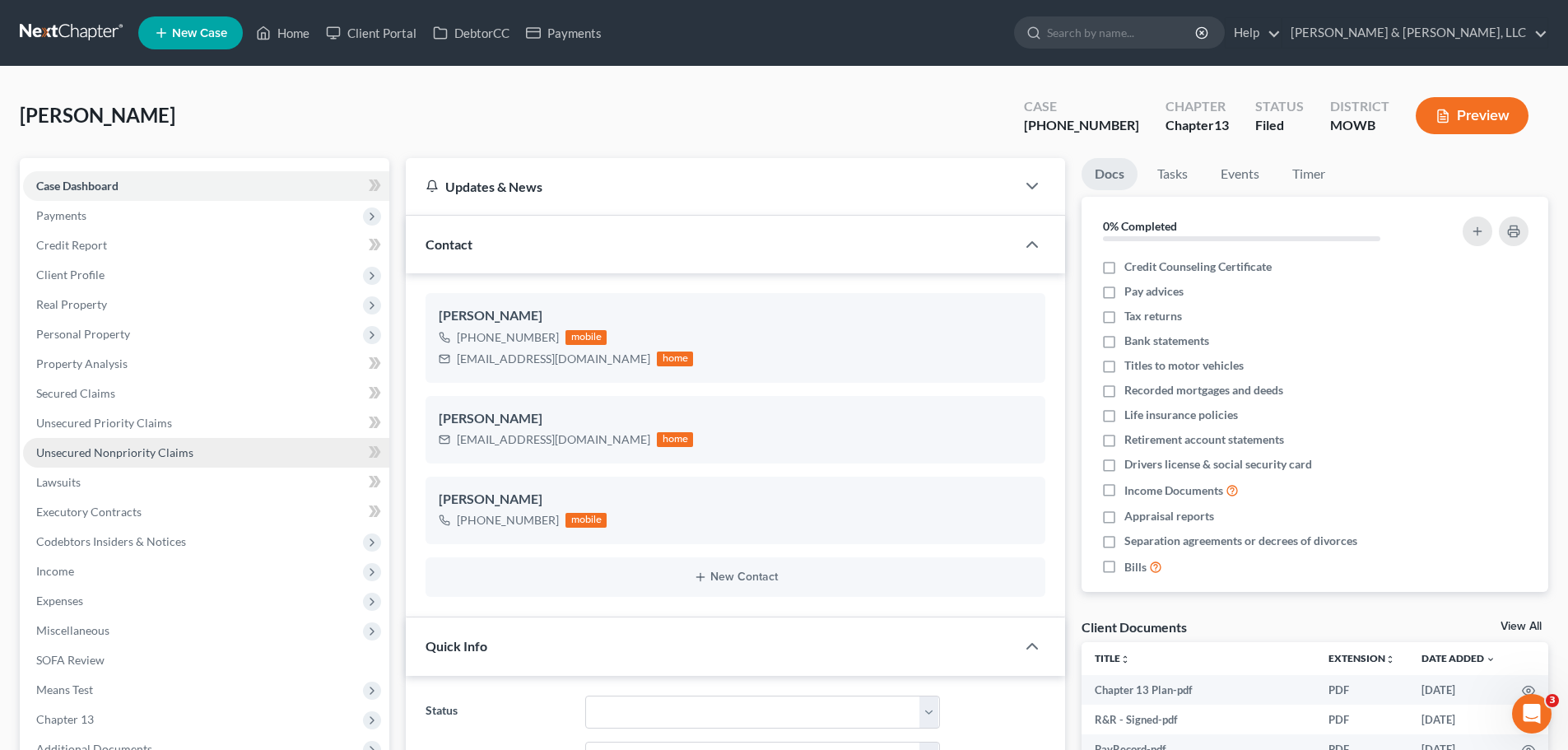
click at [180, 444] on link "Unsecured Nonpriority Claims" at bounding box center [206, 452] width 367 height 30
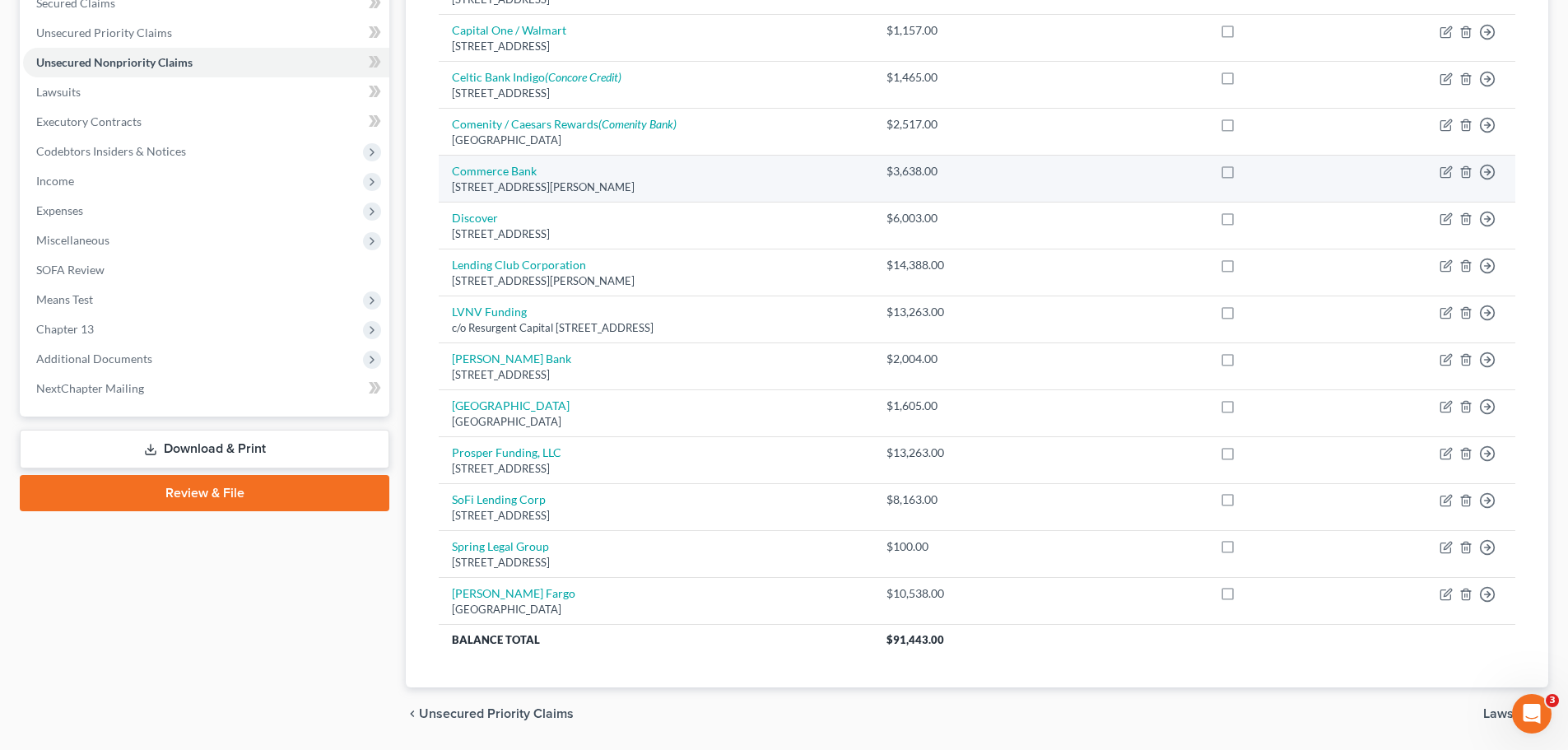
scroll to position [361, 0]
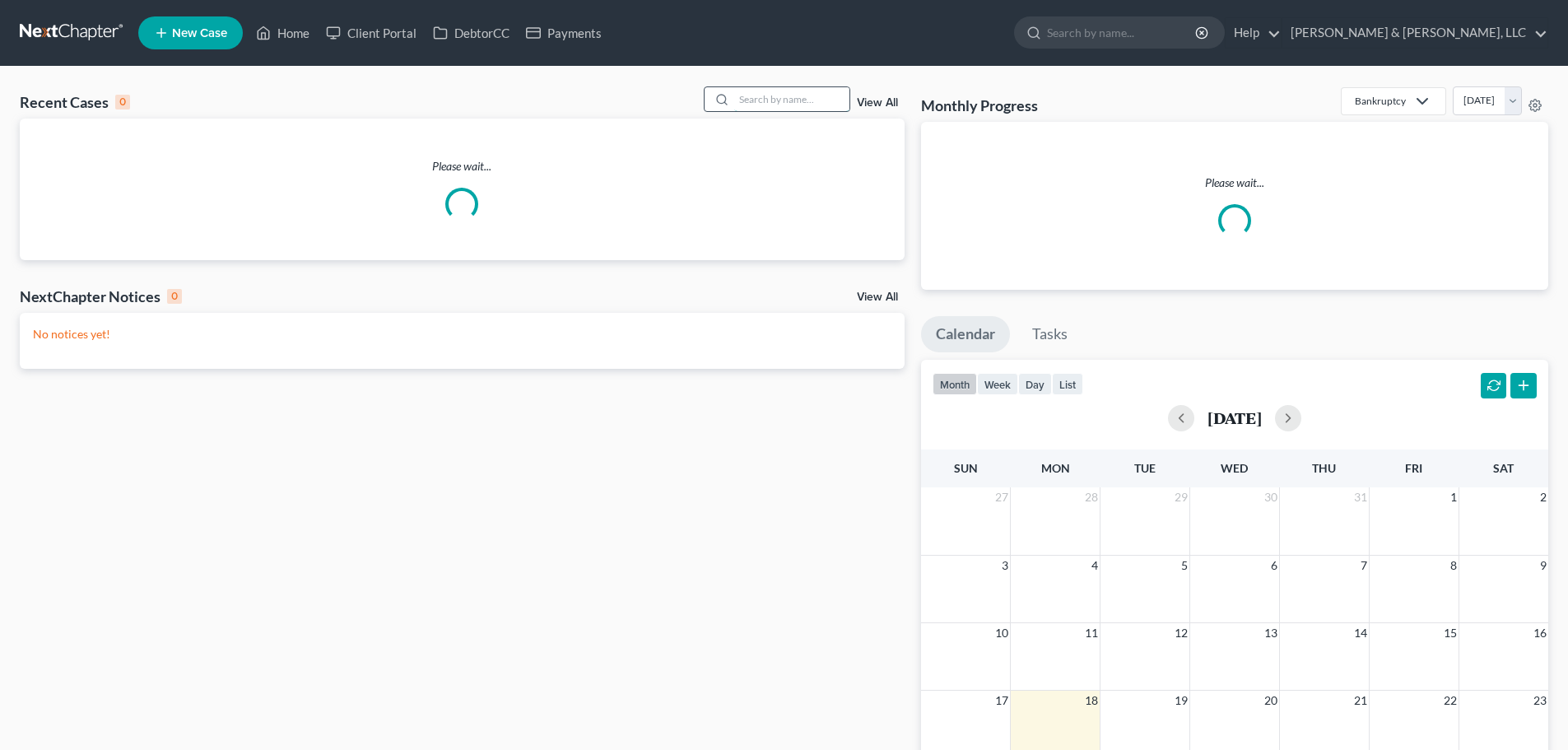
click at [775, 101] on input "search" at bounding box center [792, 99] width 116 height 24
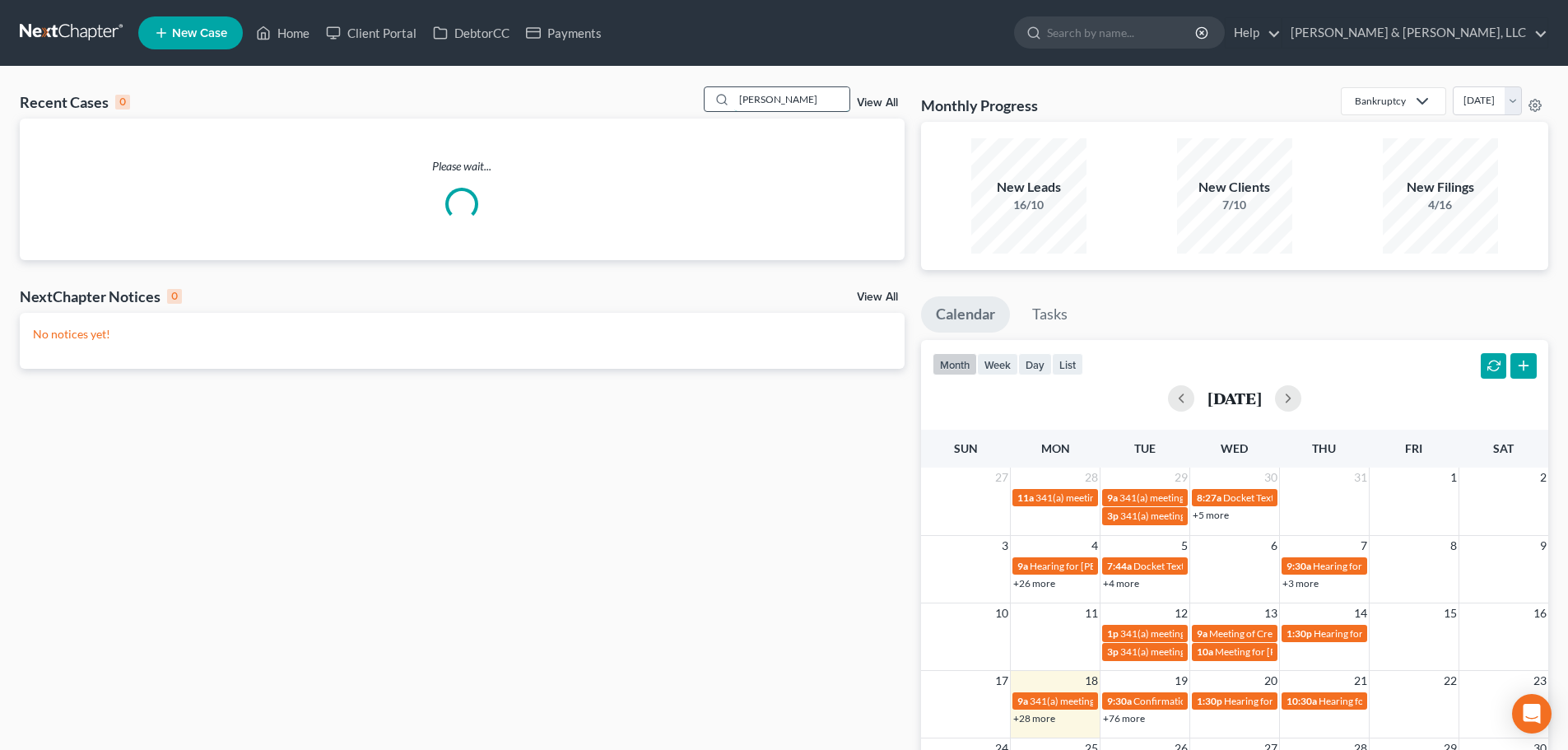
type input "toni"
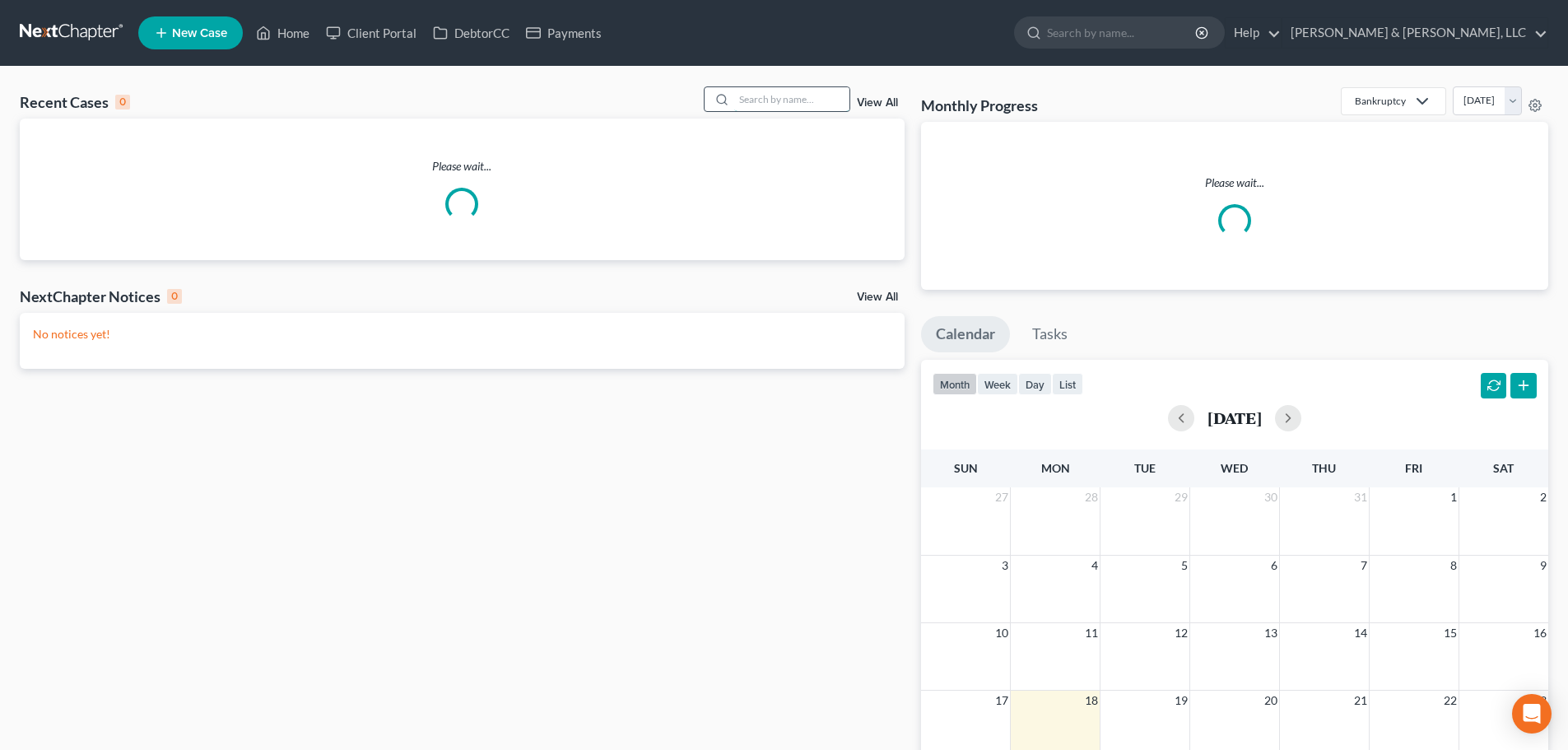
click at [810, 103] on input "search" at bounding box center [792, 99] width 116 height 24
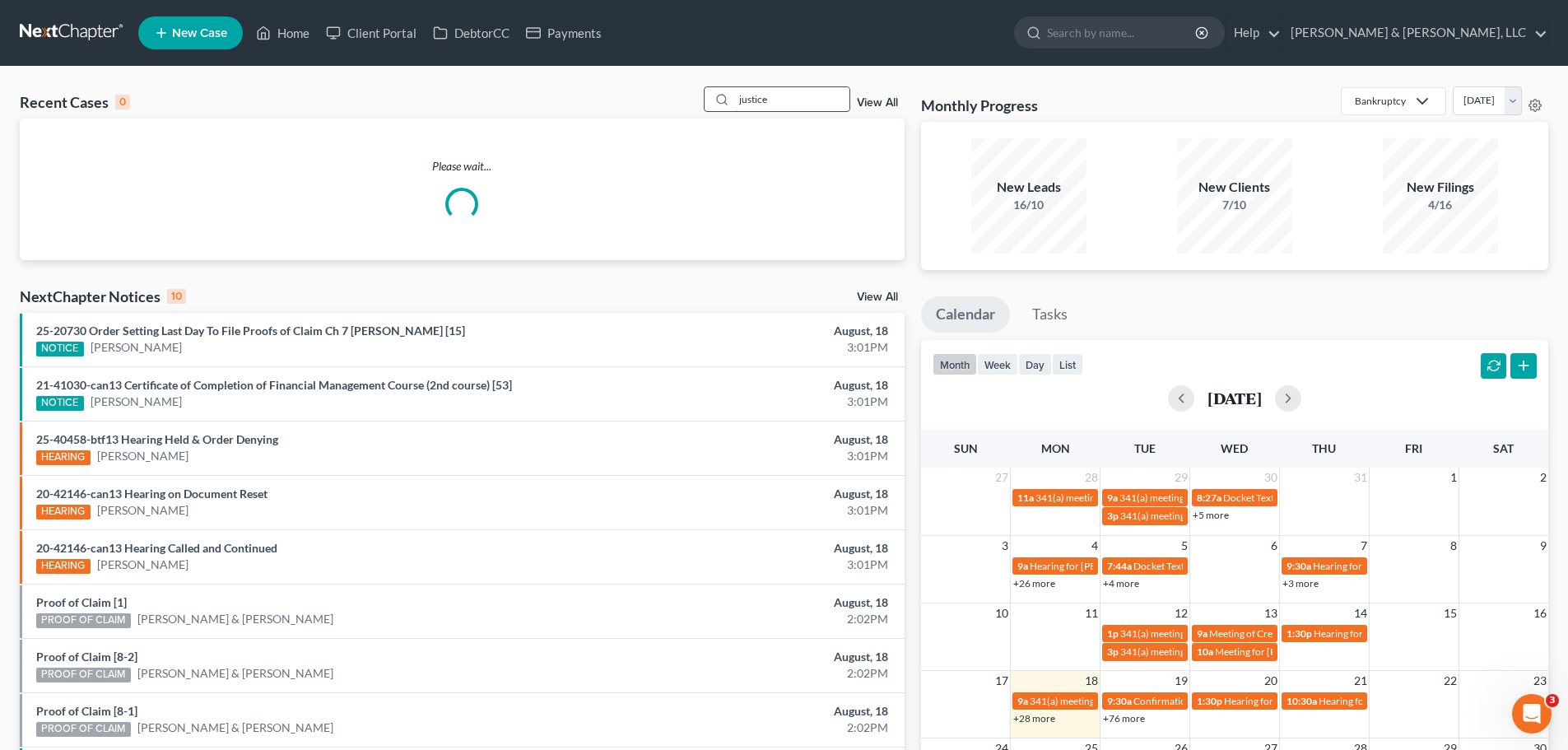
type input "justice"
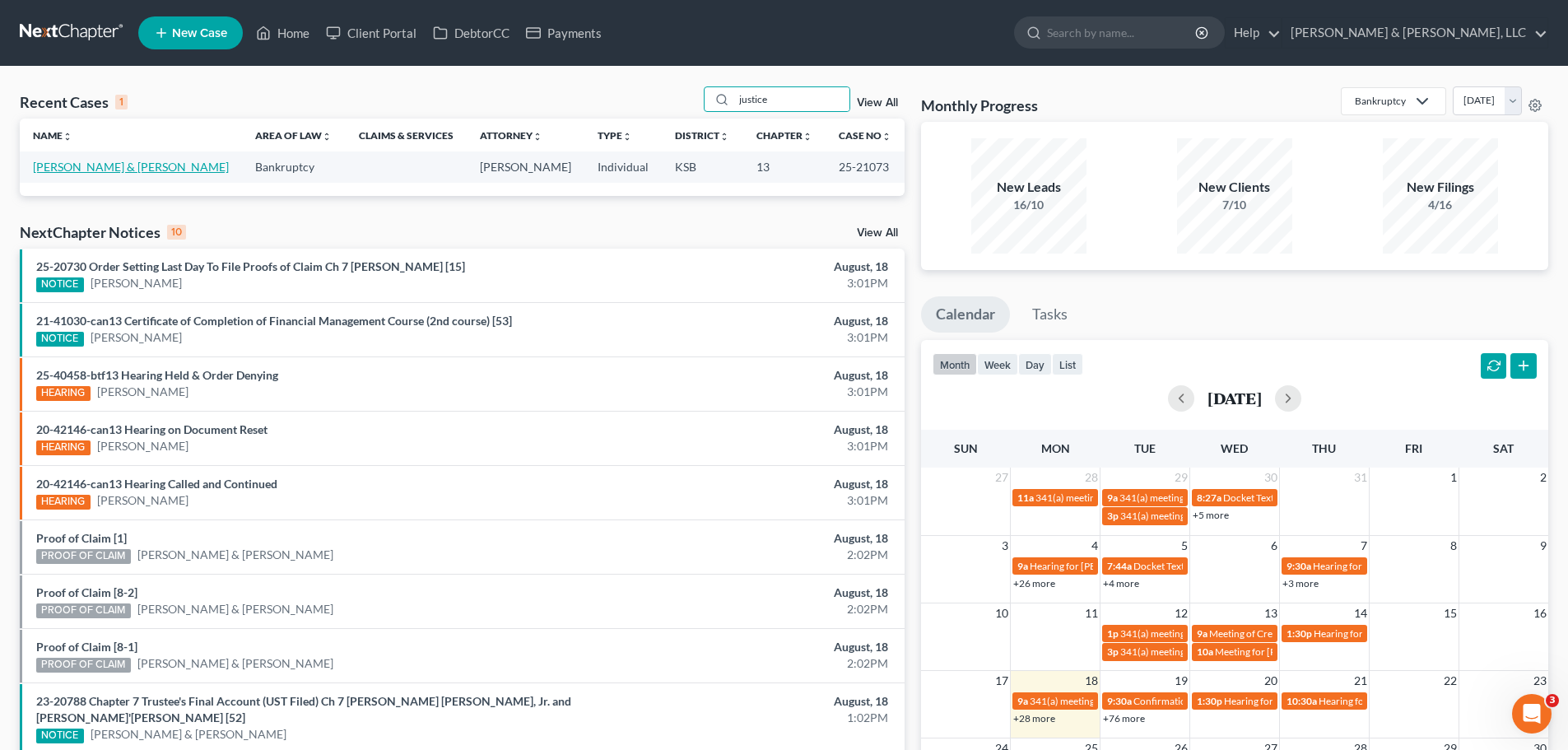
click at [129, 172] on link "[PERSON_NAME] & [PERSON_NAME]" at bounding box center [131, 166] width 196 height 14
select select "6"
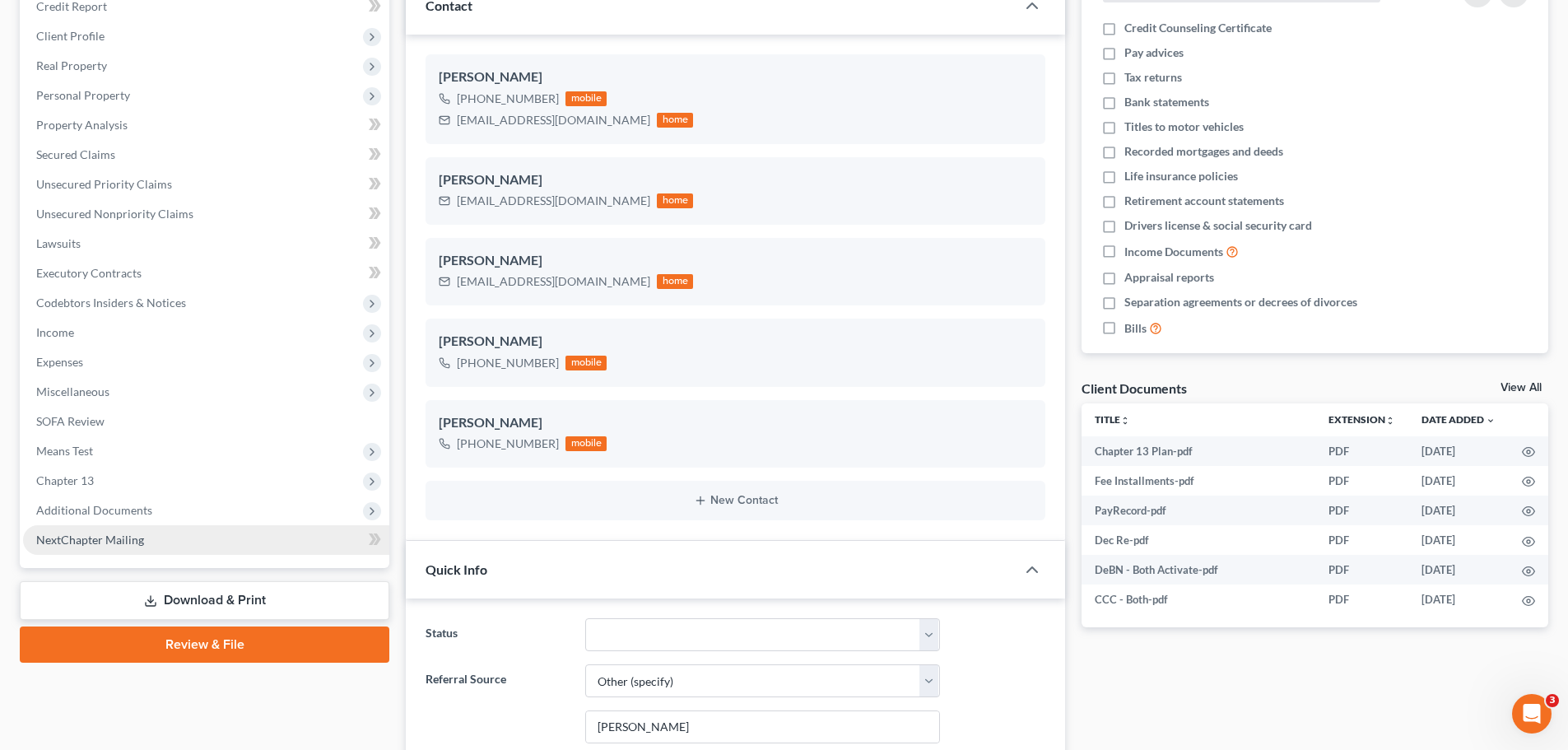
scroll to position [247, 0]
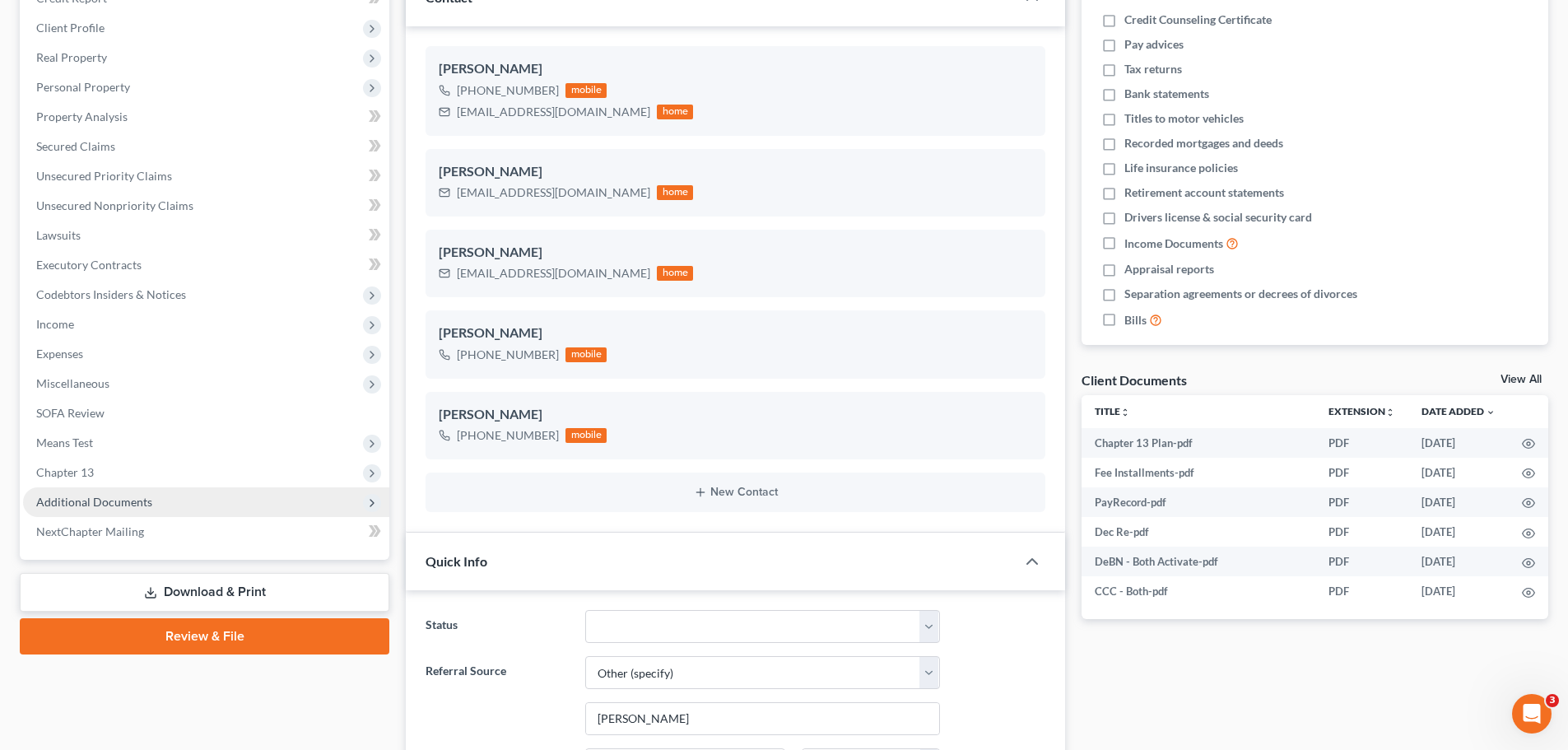
click at [132, 501] on span "Additional Documents" at bounding box center [94, 501] width 116 height 14
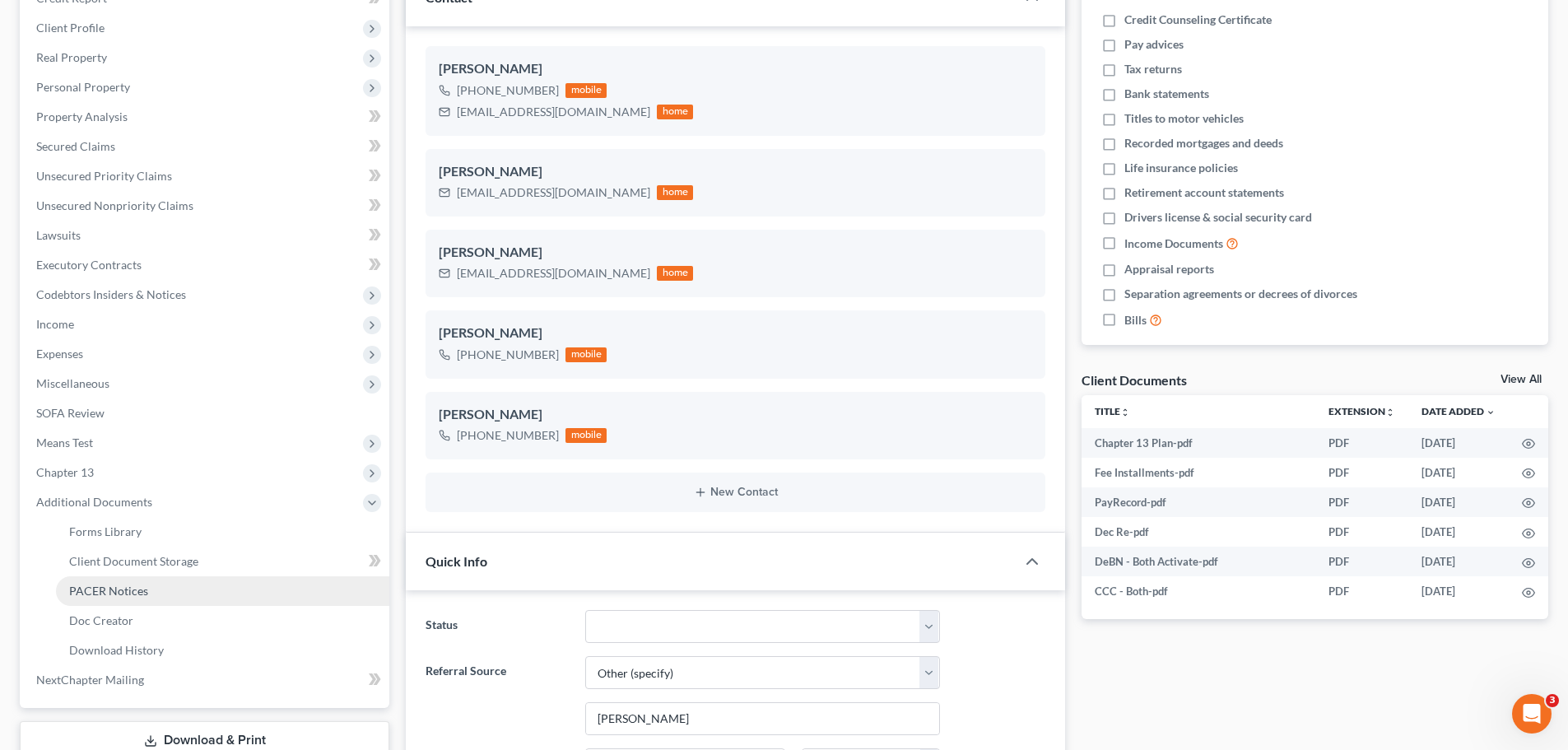
click at [145, 585] on span "PACER Notices" at bounding box center [108, 591] width 79 height 14
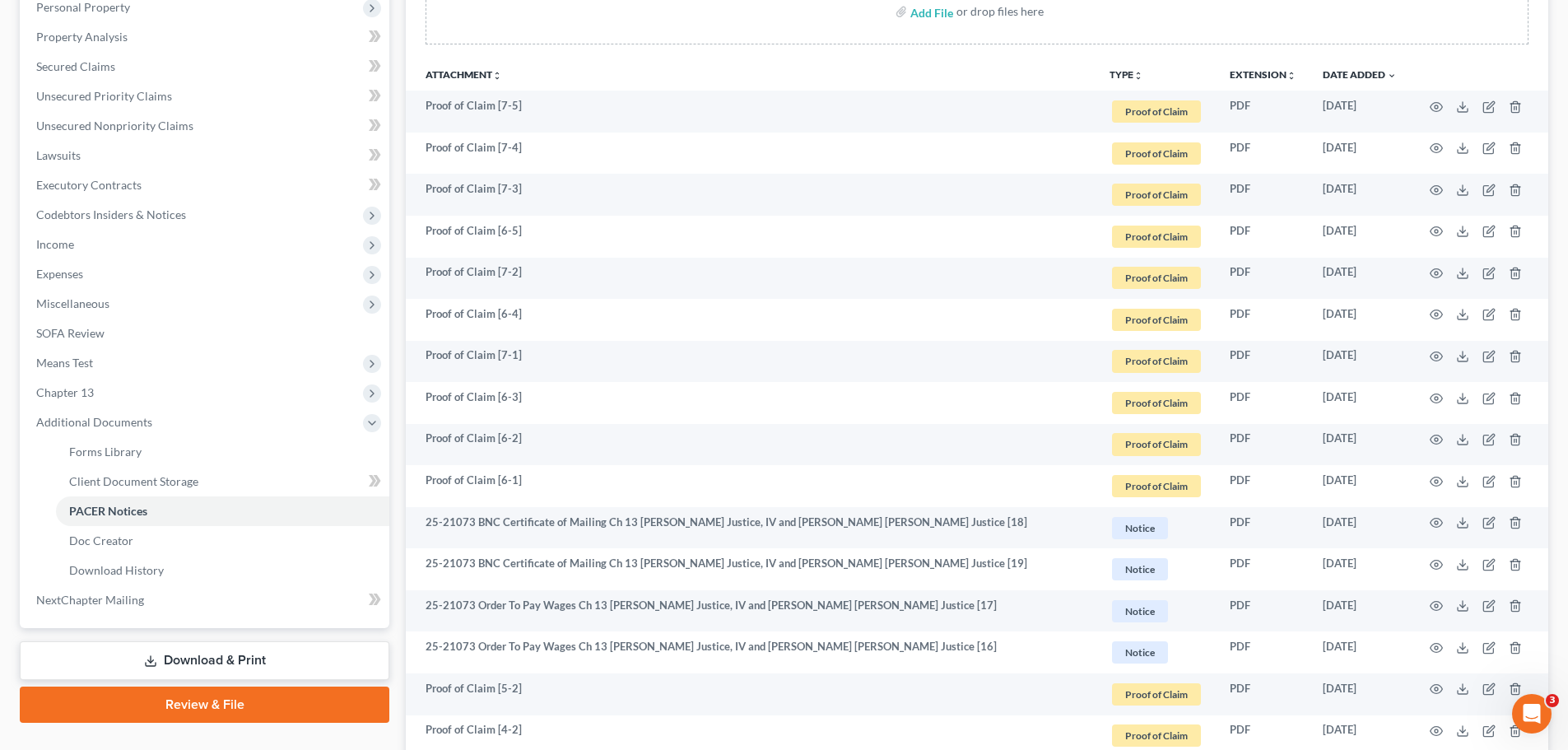
scroll to position [329, 0]
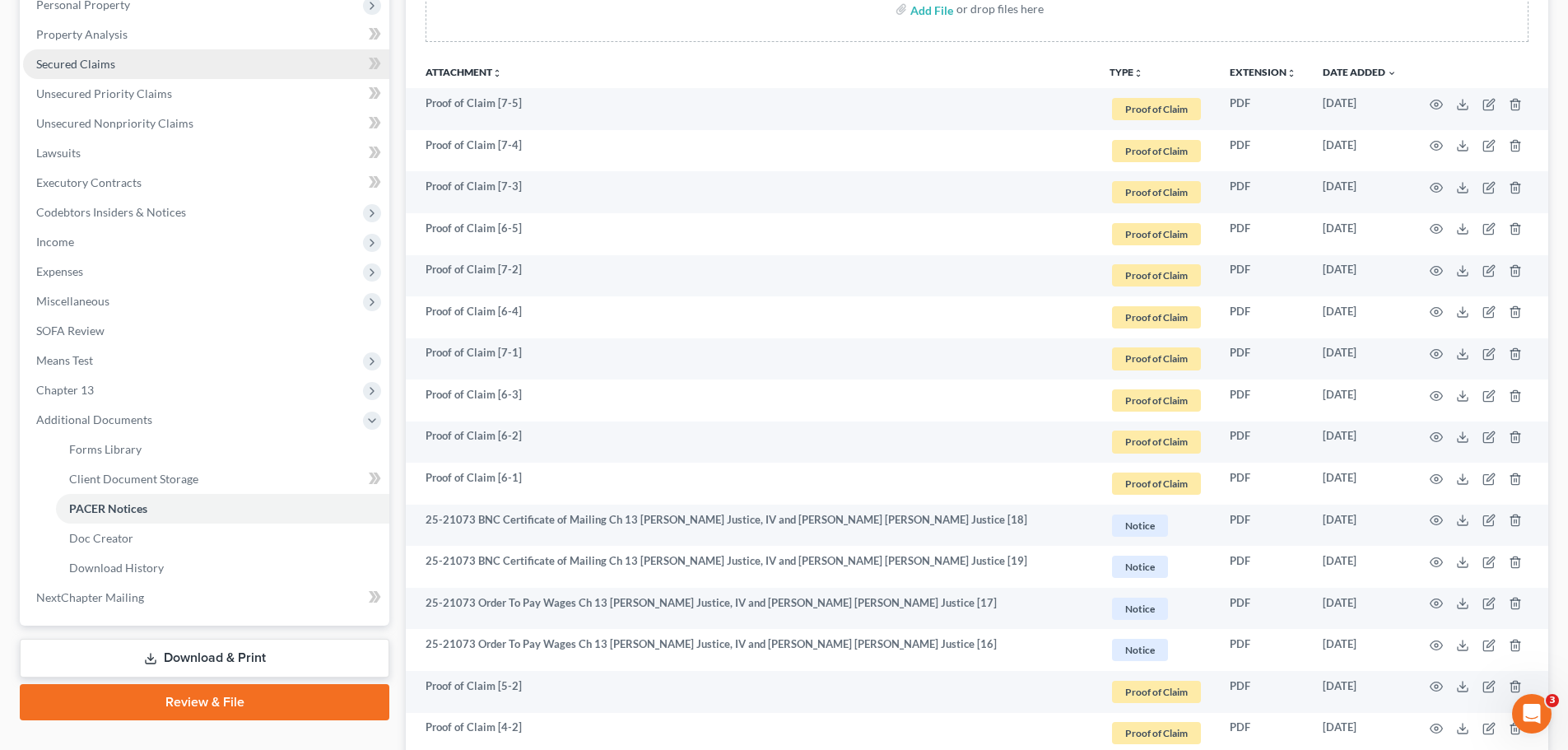
click at [90, 63] on span "Secured Claims" at bounding box center [75, 64] width 79 height 14
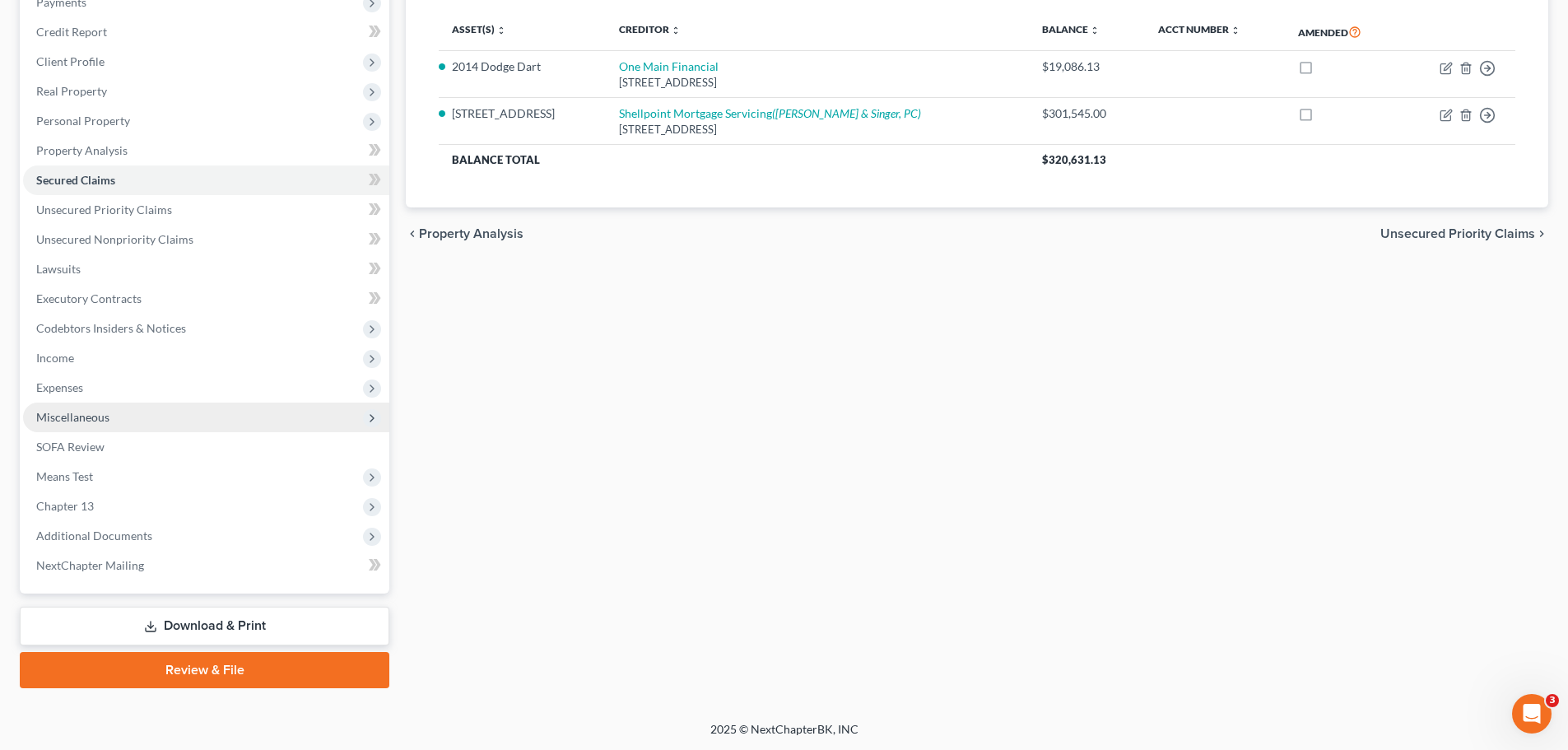
scroll to position [214, 0]
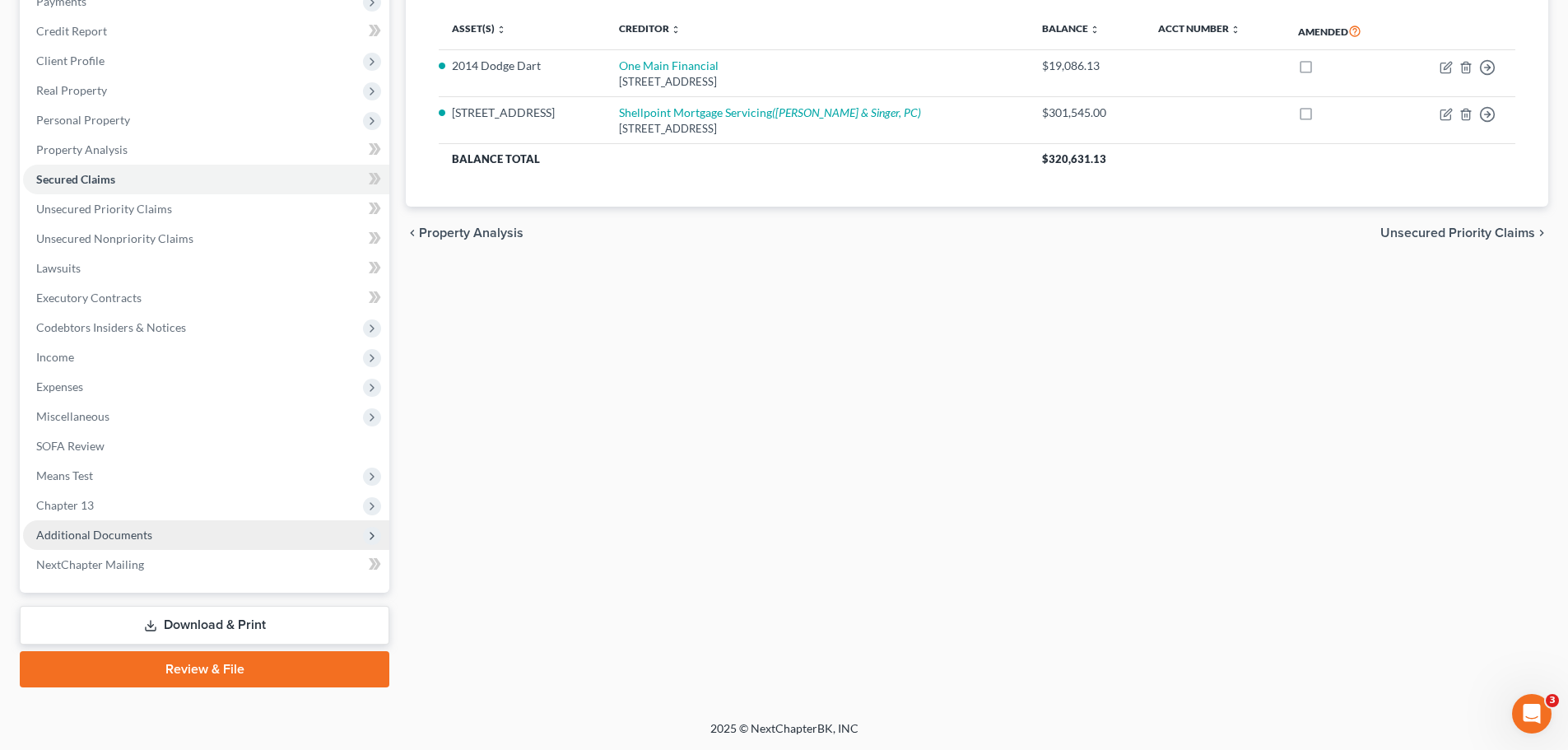
click at [126, 538] on span "Additional Documents" at bounding box center [94, 535] width 116 height 14
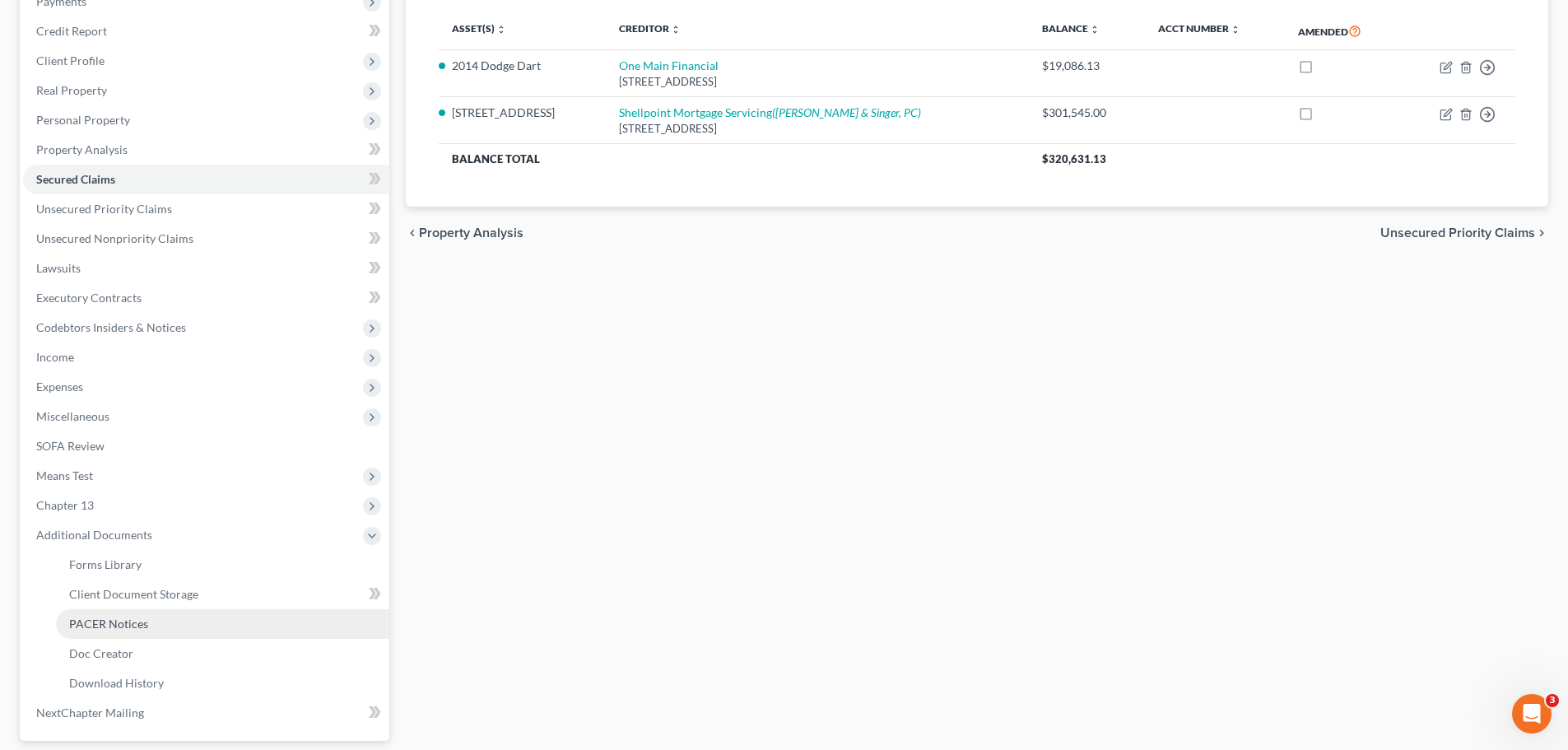
click at [133, 617] on span "PACER Notices" at bounding box center [108, 624] width 79 height 14
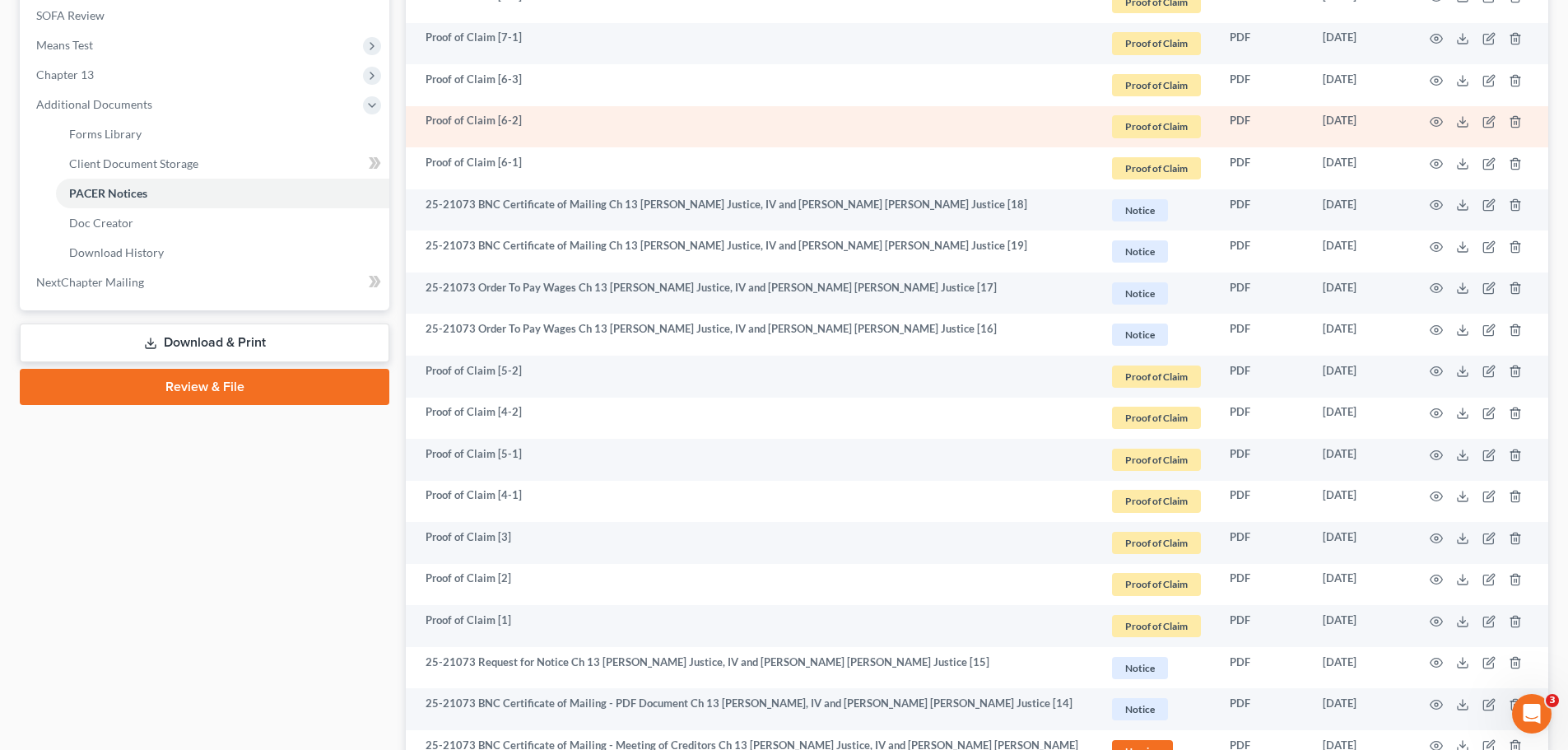
scroll to position [741, 0]
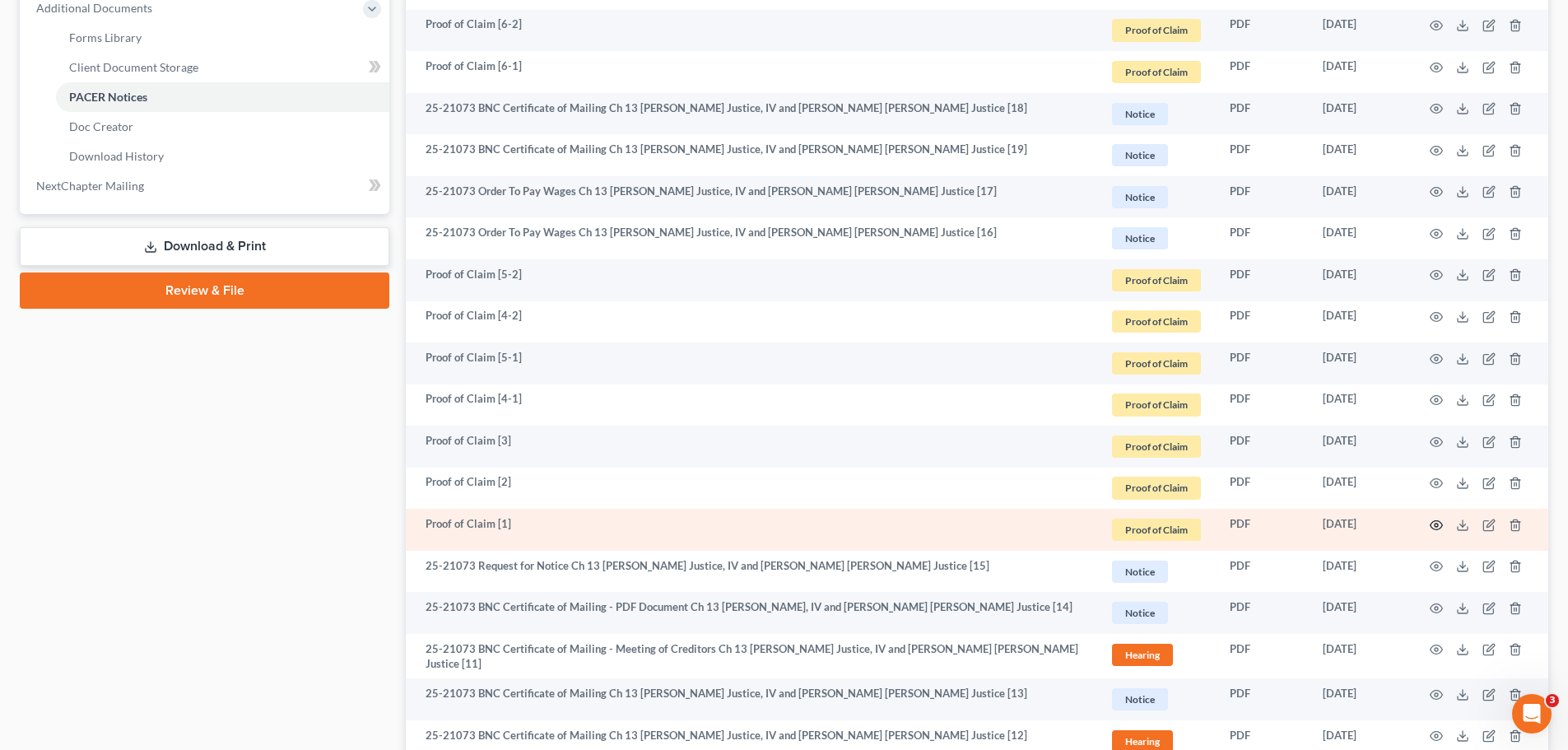
click at [1438, 525] on circle "button" at bounding box center [1437, 525] width 4 height 4
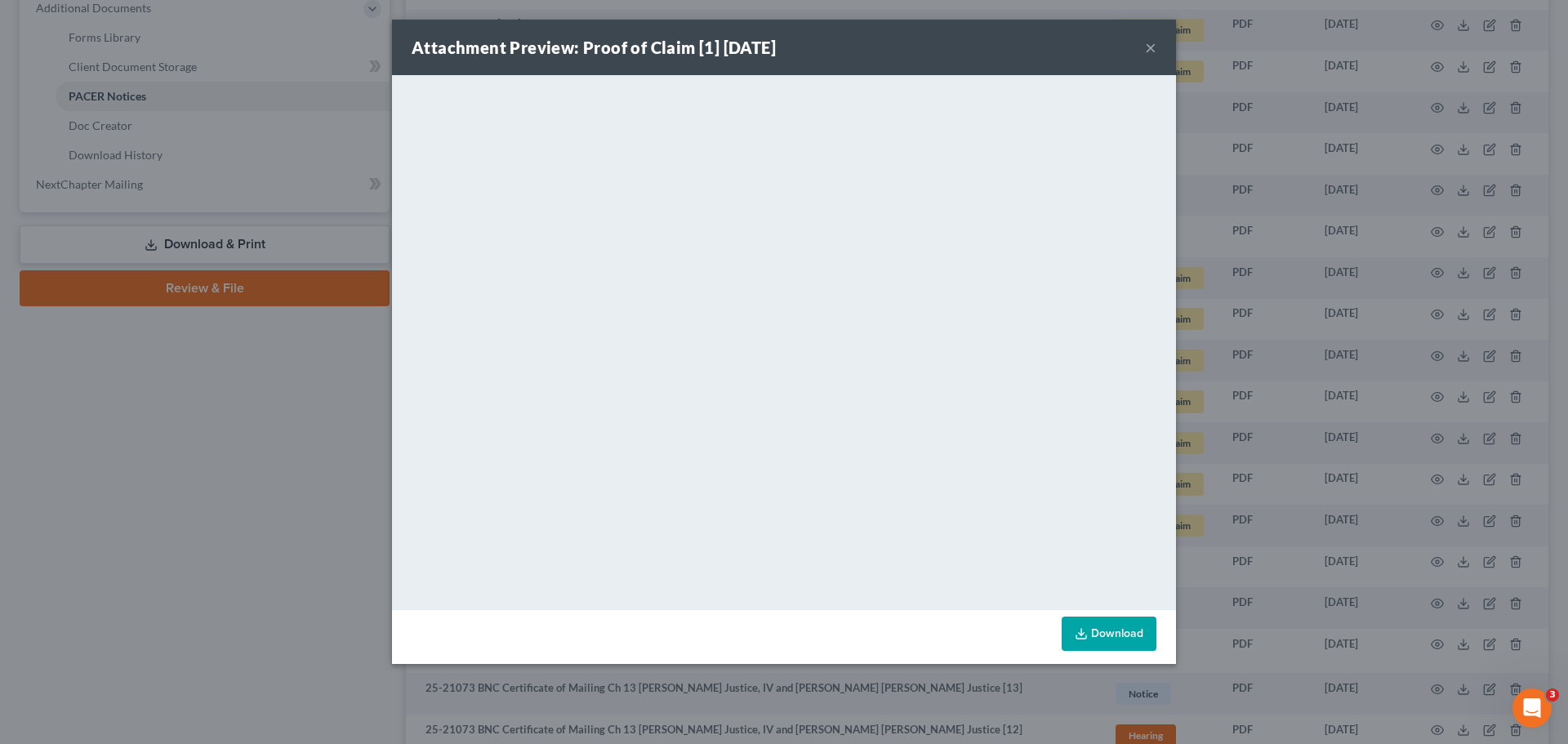
click at [1151, 48] on button "×" at bounding box center [1150, 47] width 11 height 20
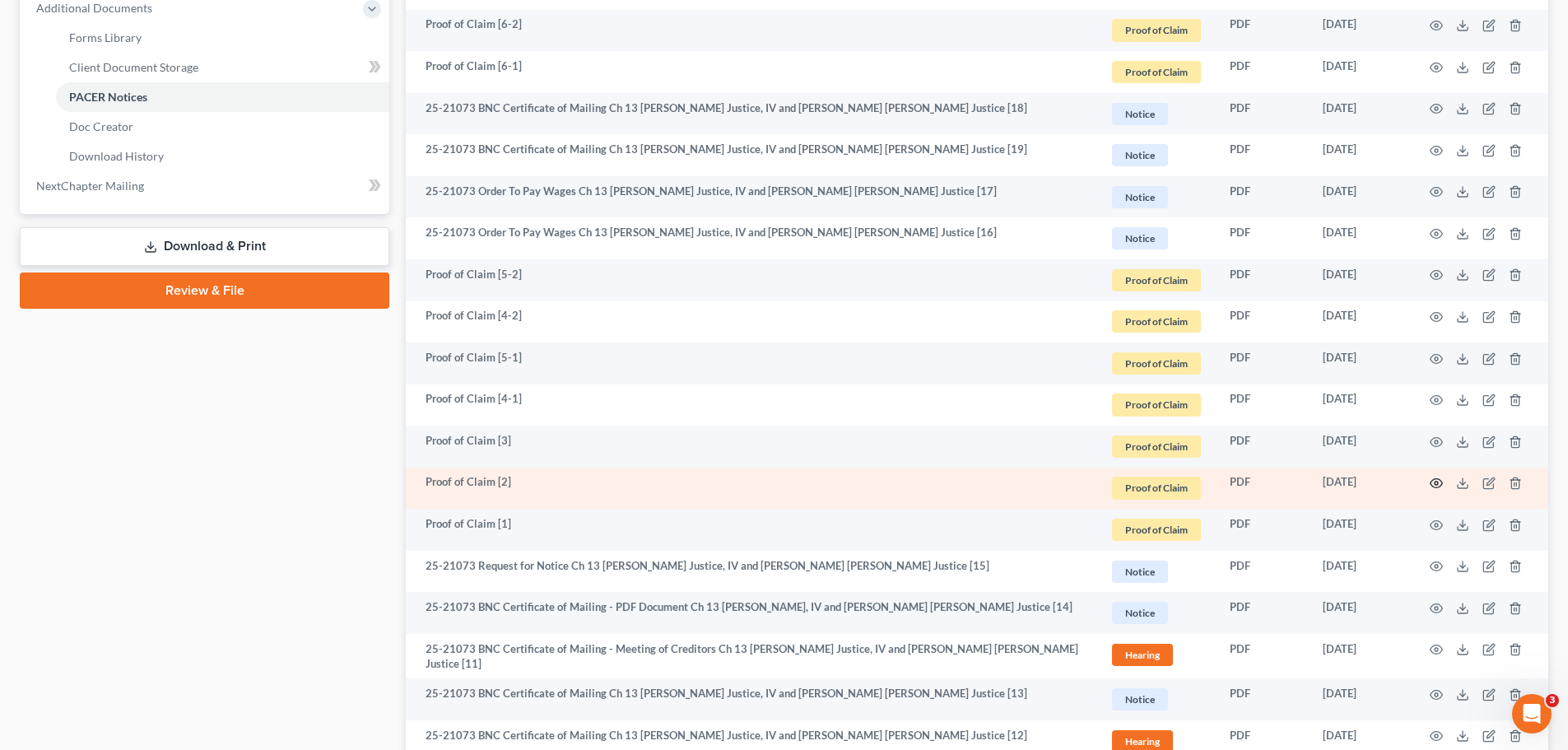
click at [1435, 487] on icon "button" at bounding box center [1436, 483] width 13 height 13
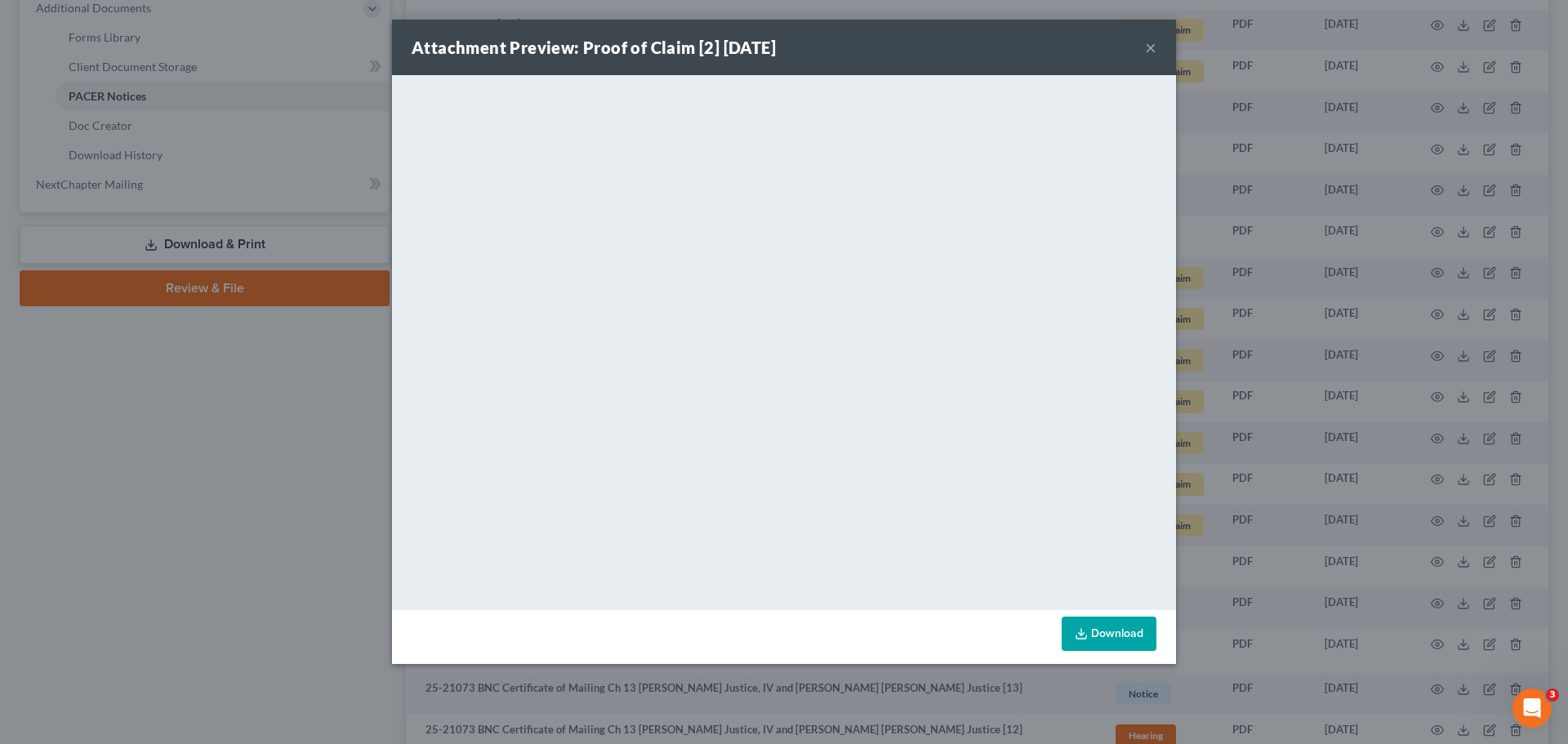
click at [1151, 49] on button "×" at bounding box center [1150, 47] width 11 height 20
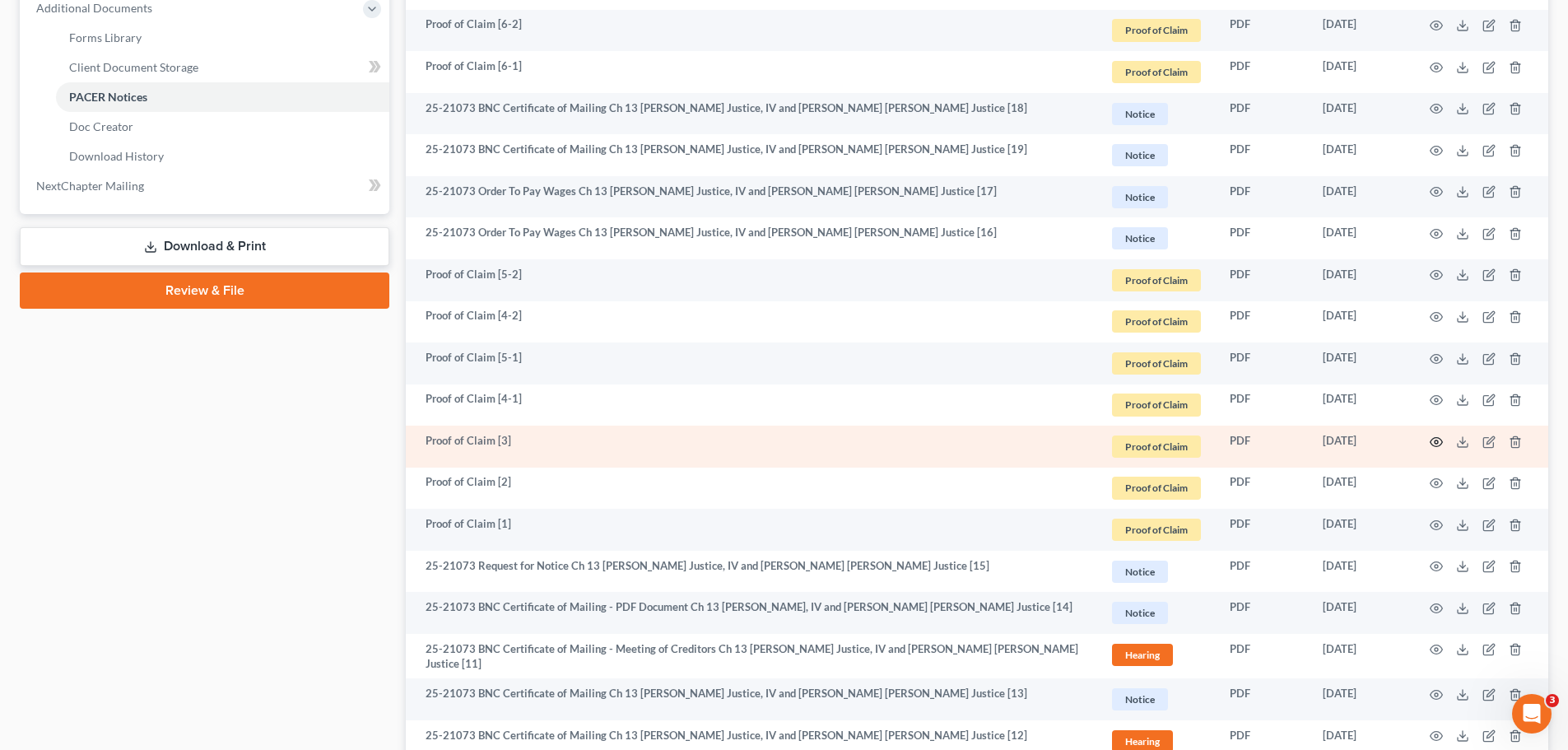
click at [1433, 439] on icon "button" at bounding box center [1436, 442] width 13 height 13
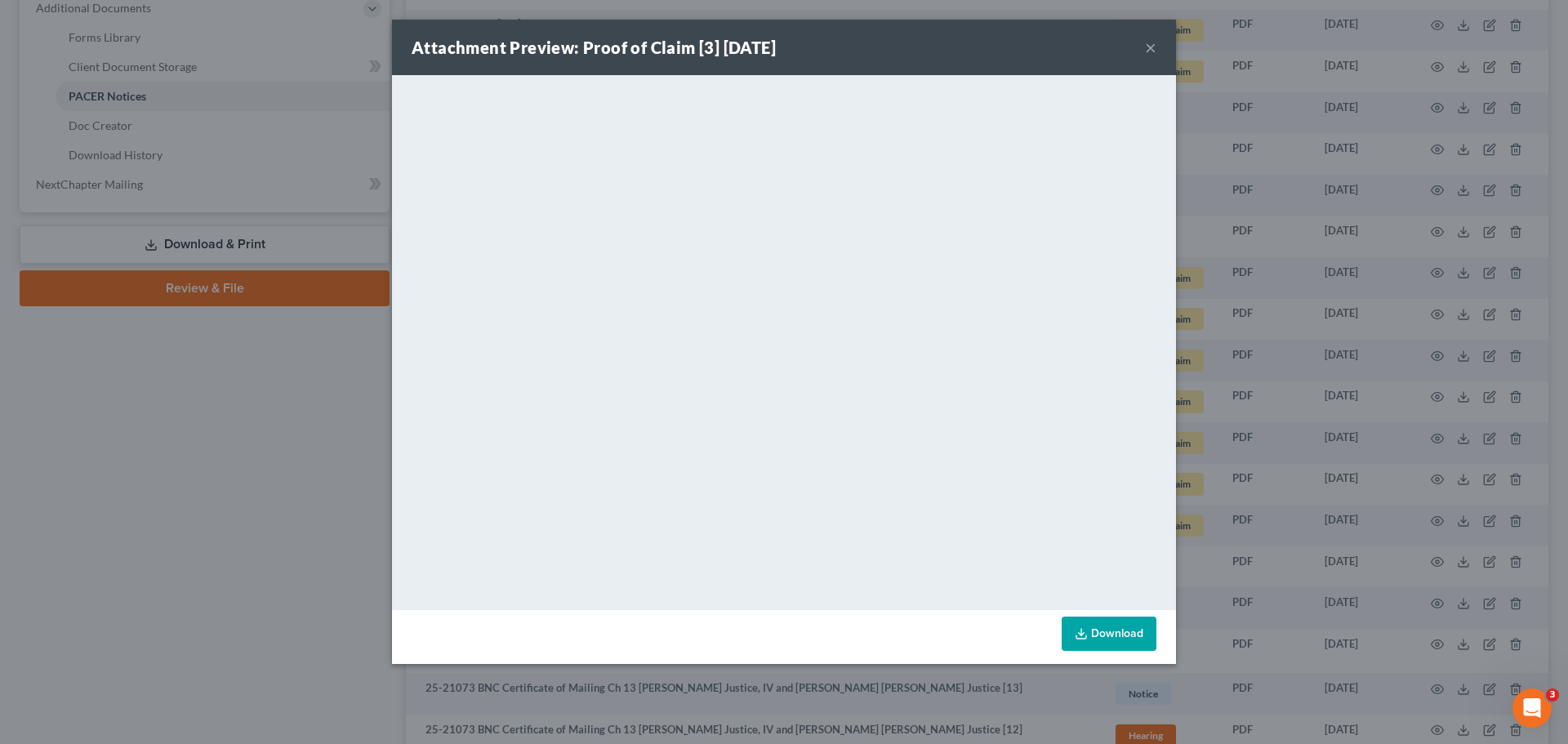
click at [1150, 46] on button "×" at bounding box center [1150, 47] width 11 height 20
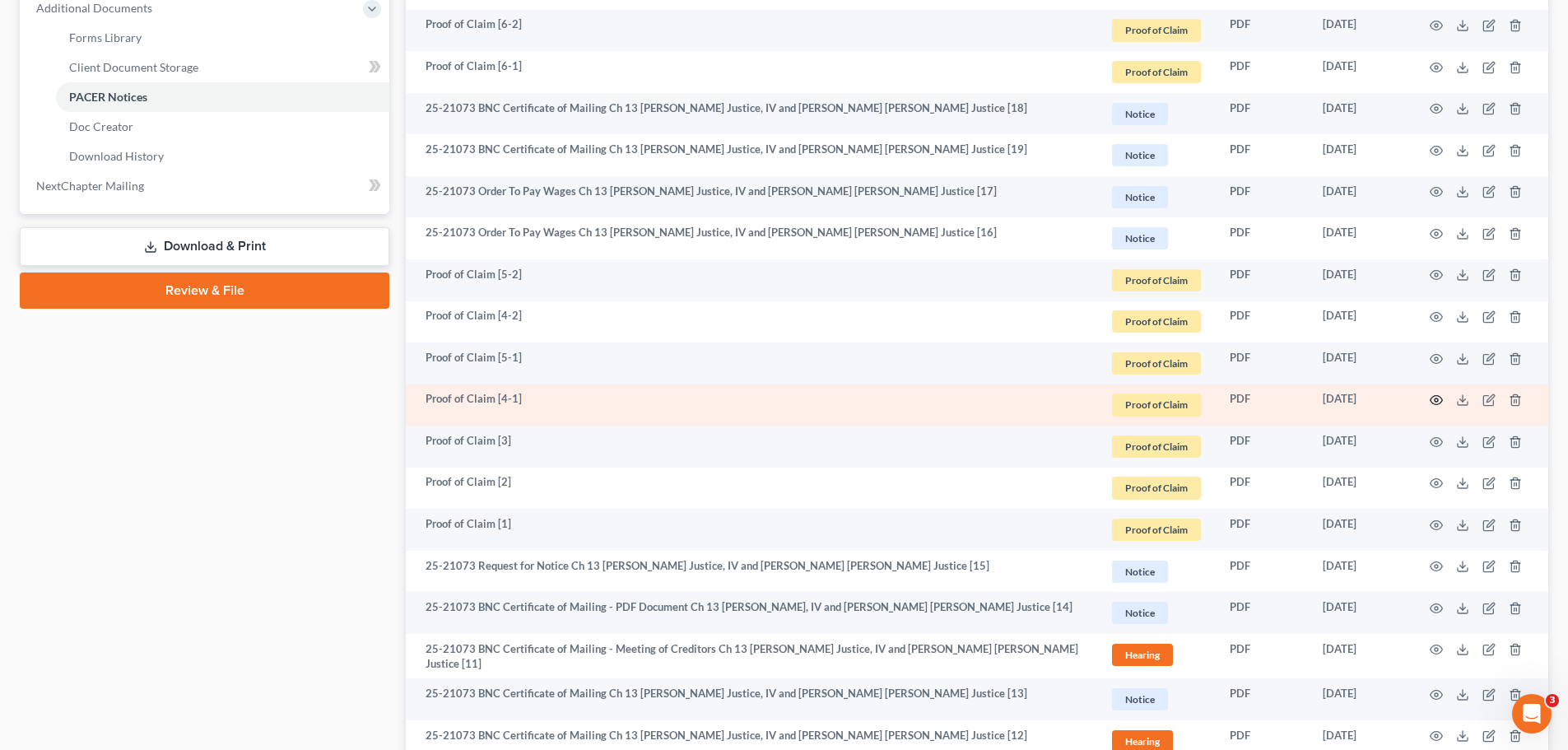
click at [1437, 399] on circle "button" at bounding box center [1437, 400] width 4 height 4
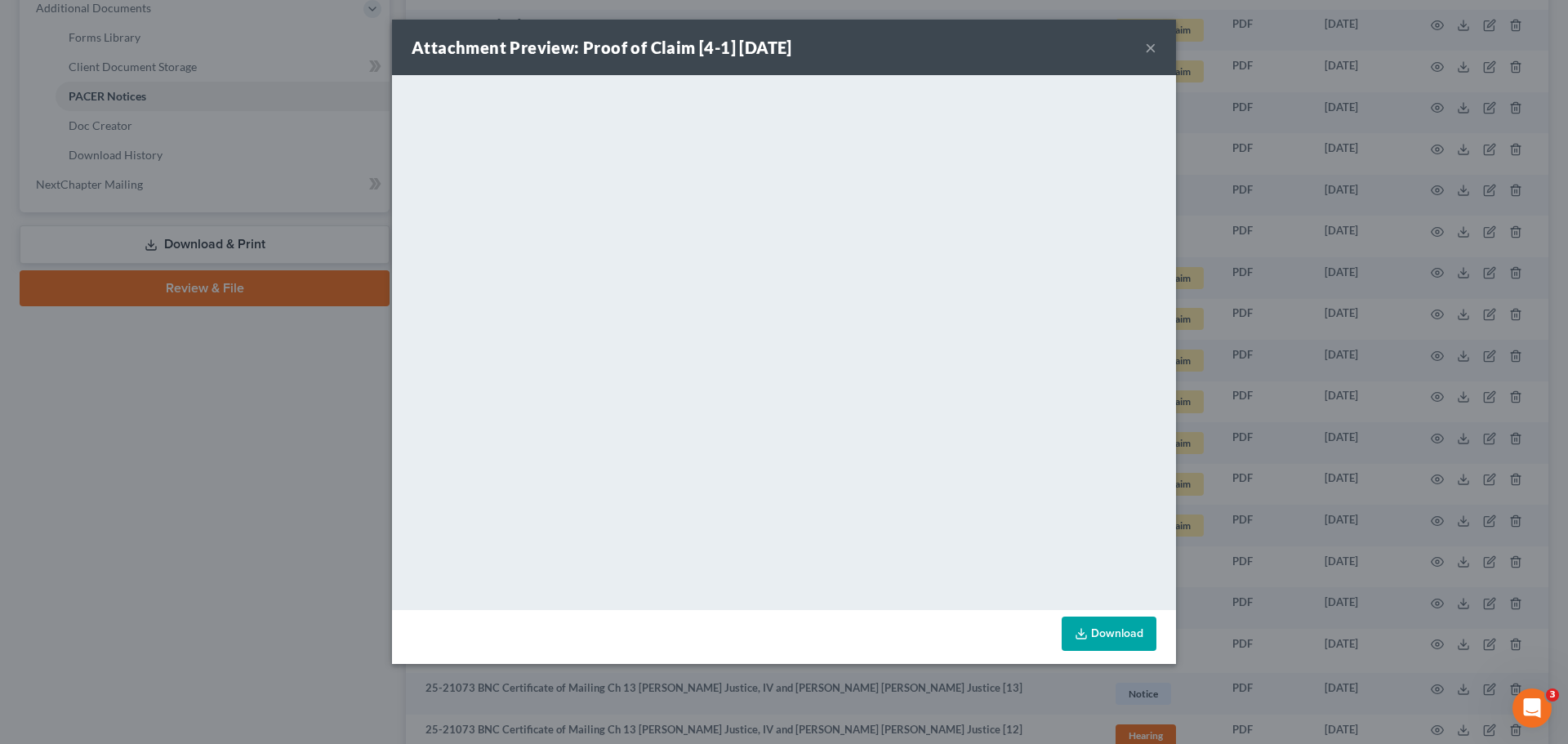
click at [1155, 48] on button "×" at bounding box center [1150, 47] width 11 height 20
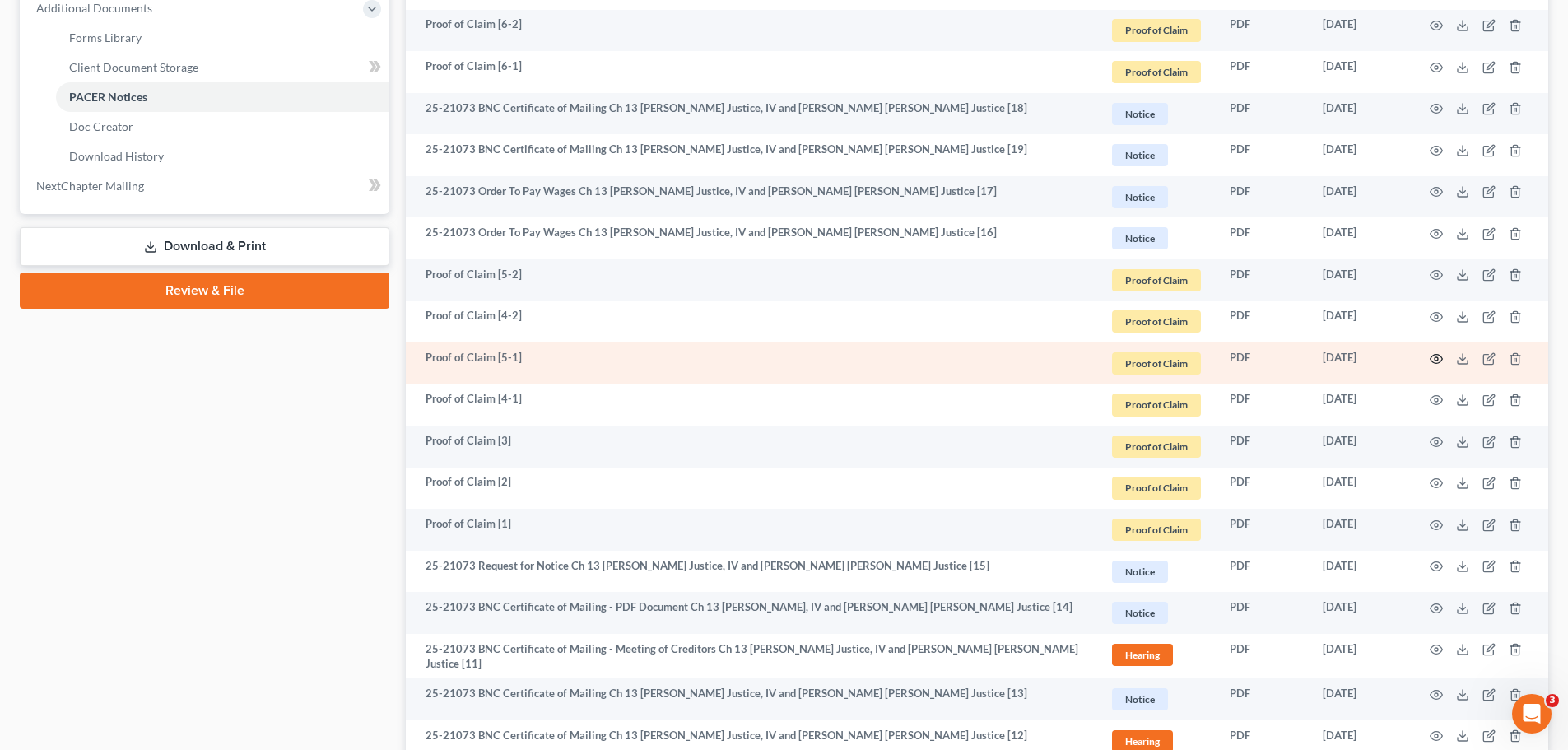
click at [1436, 361] on circle "button" at bounding box center [1437, 359] width 4 height 4
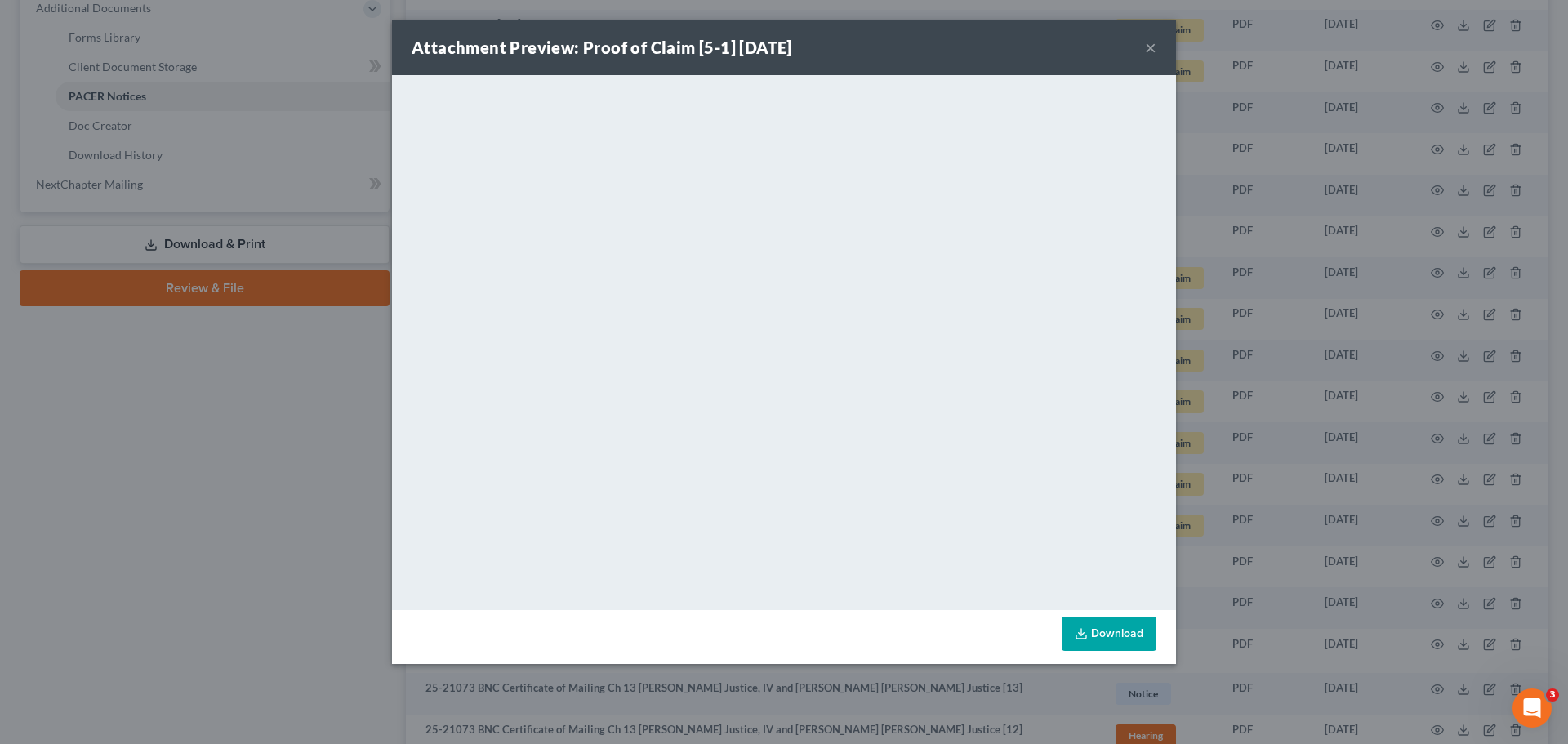
click at [1154, 47] on button "×" at bounding box center [1150, 47] width 11 height 20
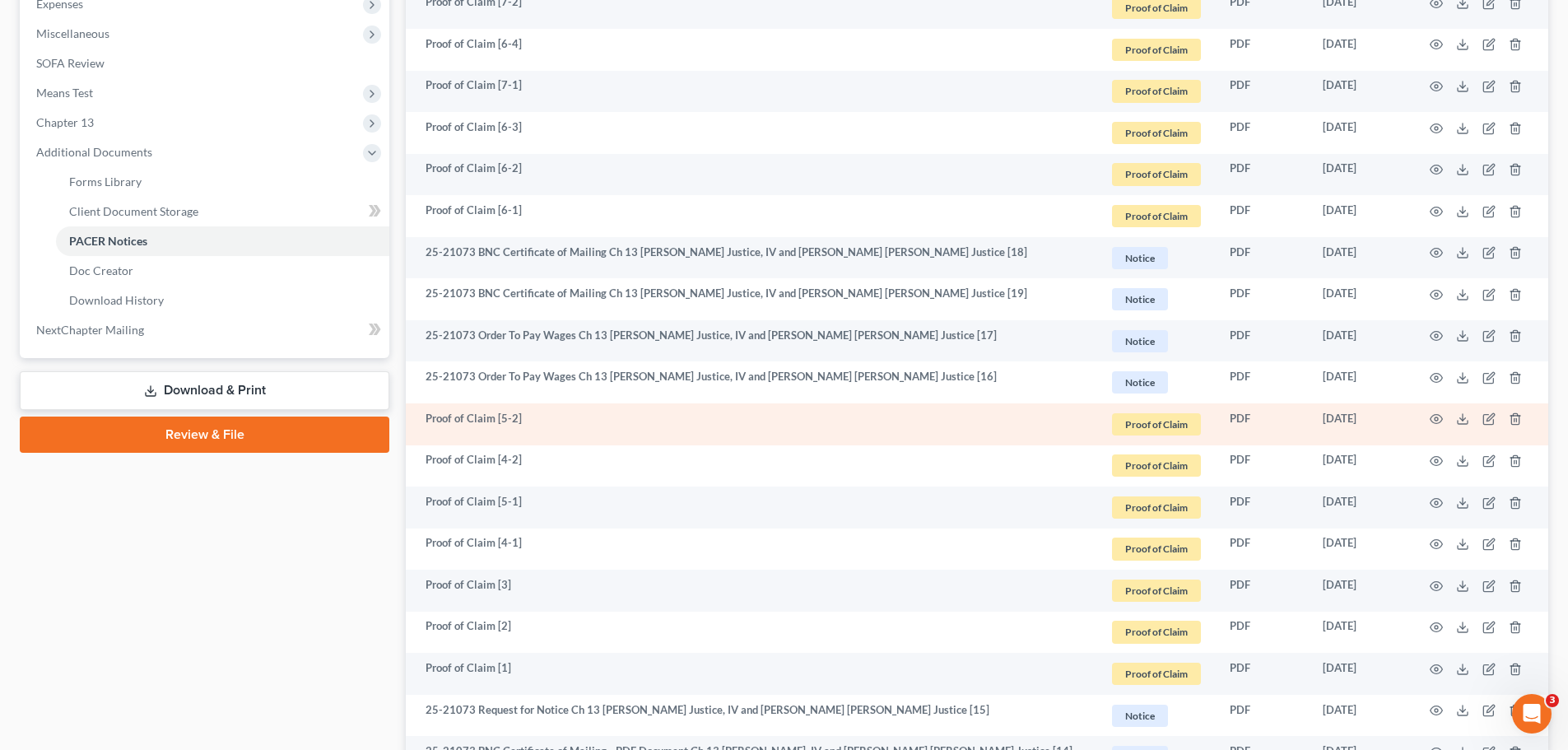
scroll to position [576, 0]
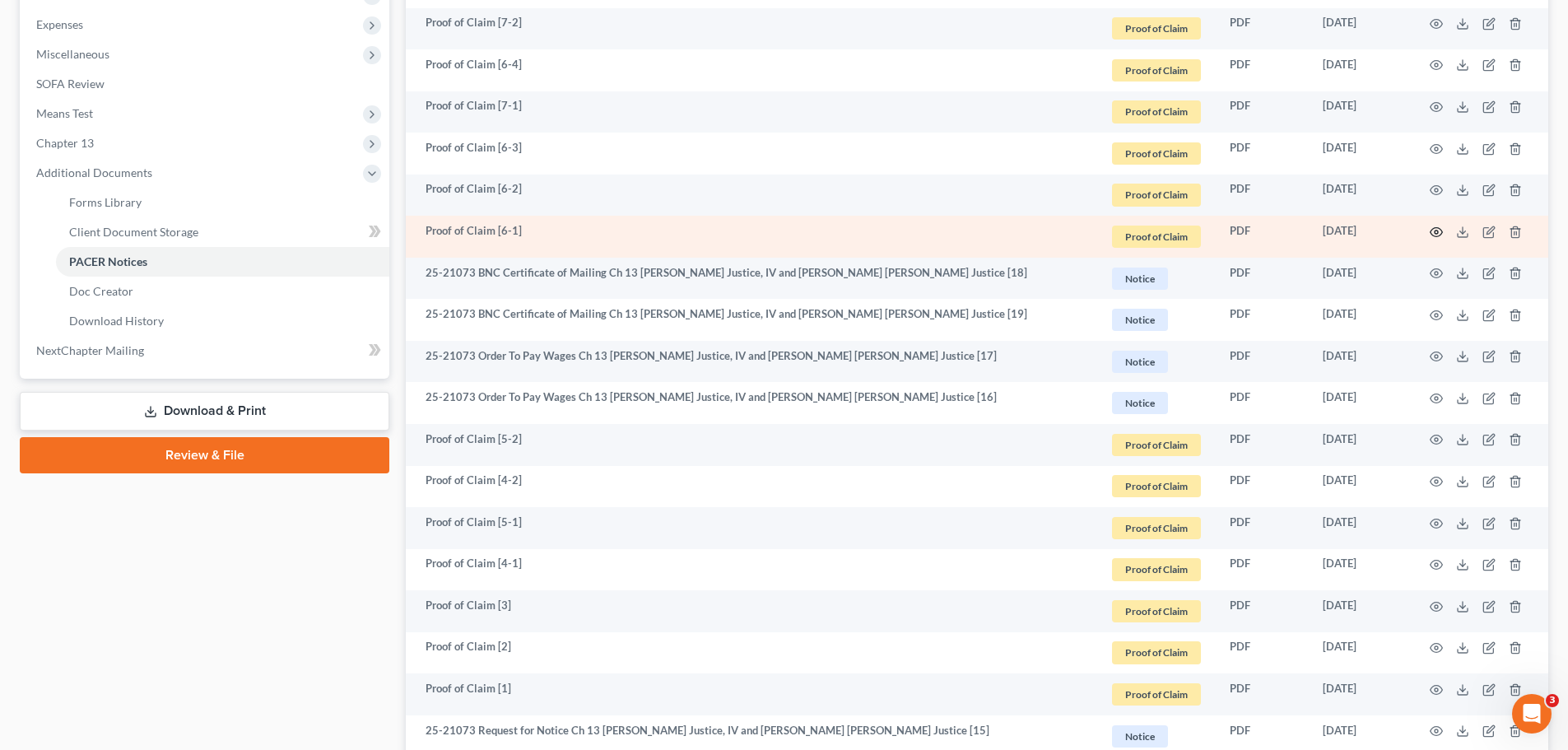
click at [1432, 233] on icon "button" at bounding box center [1436, 232] width 13 height 13
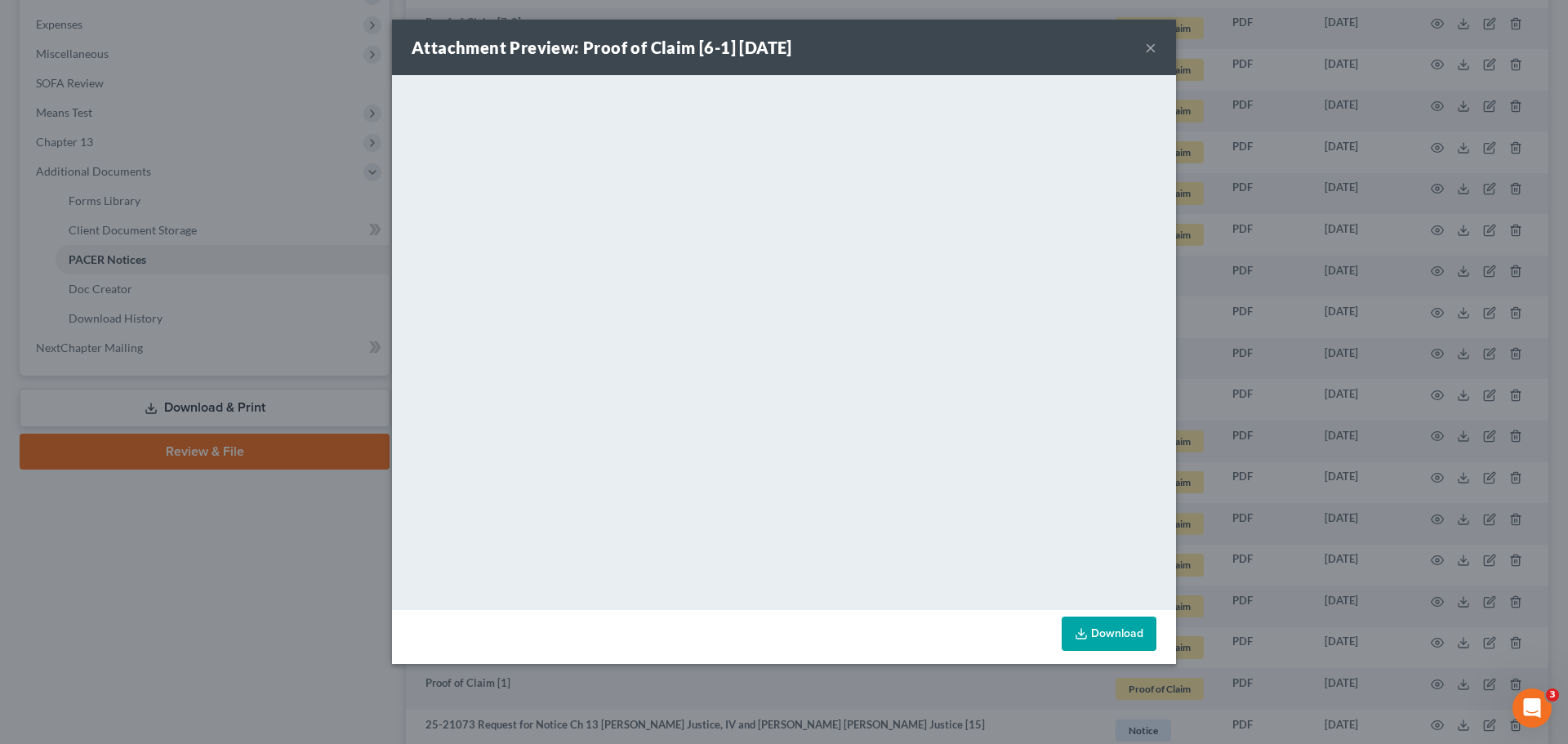
click at [1152, 46] on button "×" at bounding box center [1150, 47] width 11 height 20
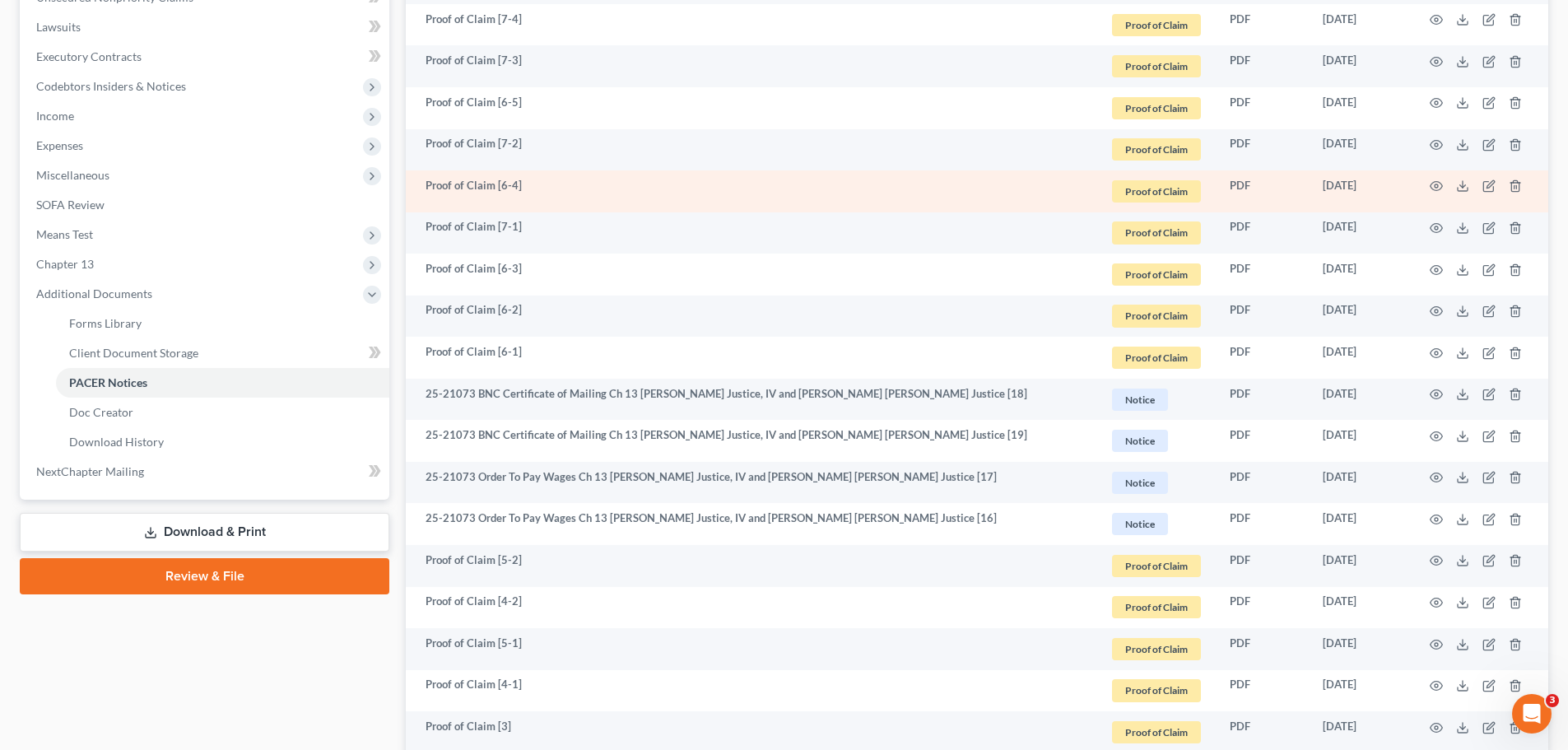
scroll to position [411, 0]
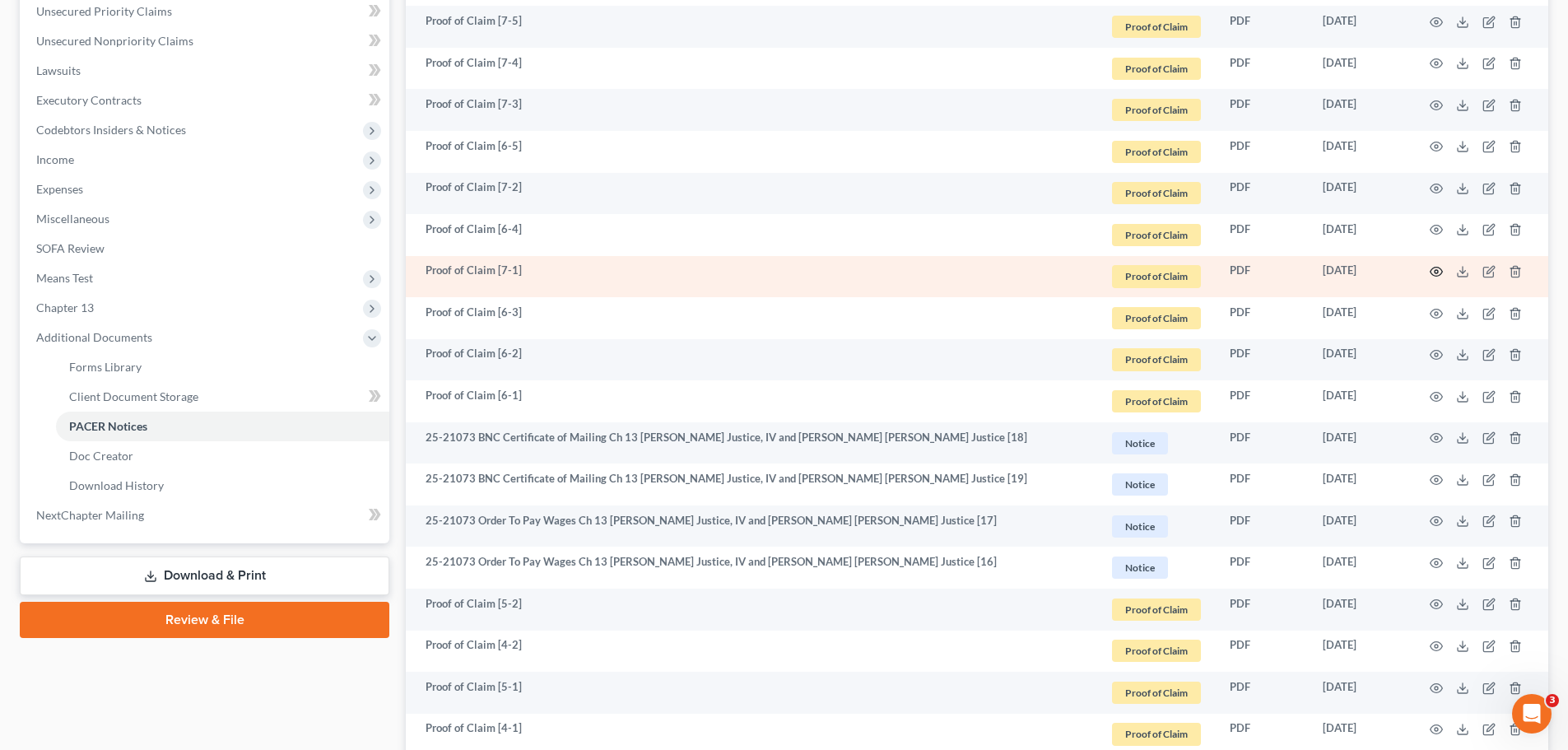
click at [1431, 275] on icon "button" at bounding box center [1436, 271] width 13 height 13
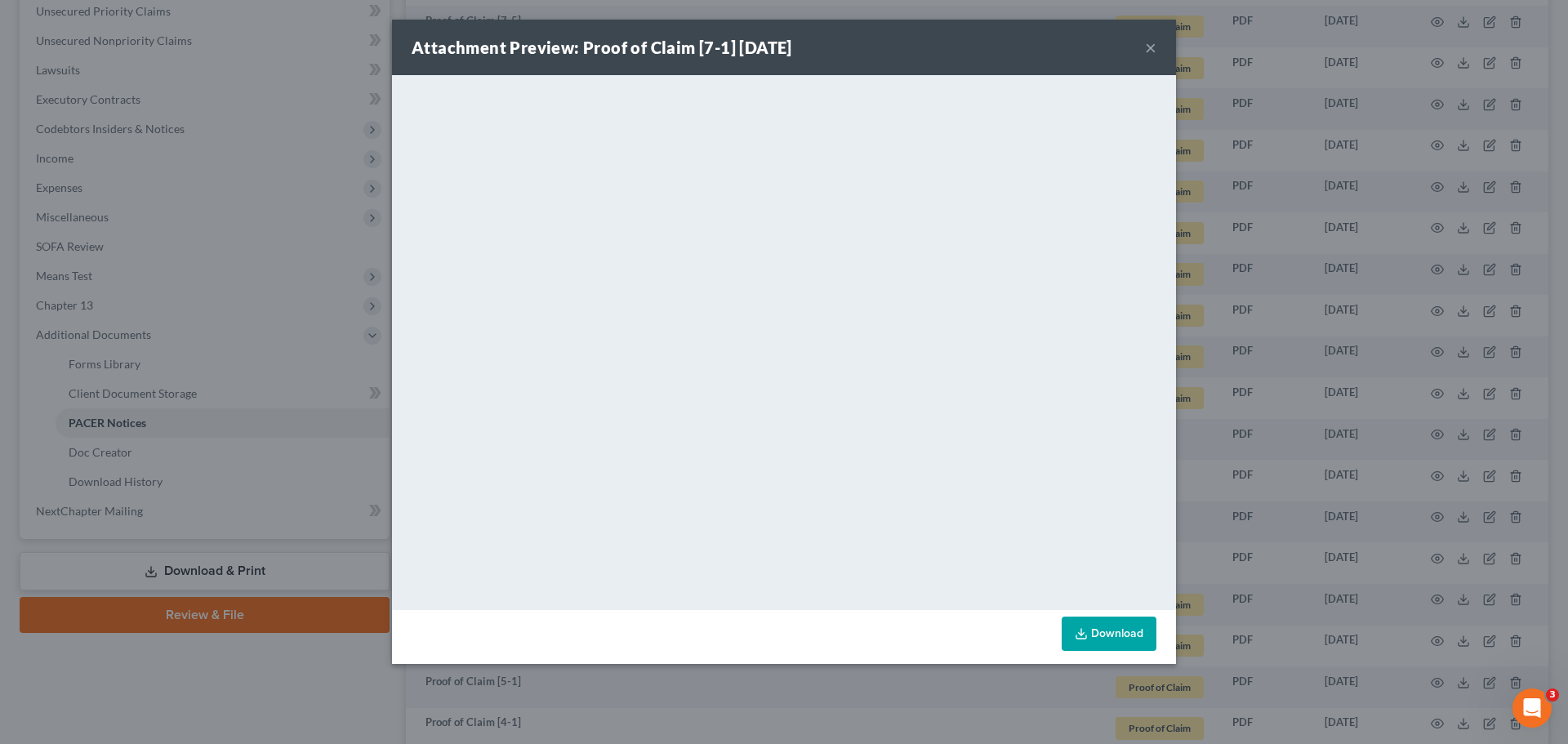
drag, startPoint x: 1149, startPoint y: 45, endPoint x: 1104, endPoint y: 81, distance: 57.6
click at [1149, 46] on button "×" at bounding box center [1150, 47] width 11 height 20
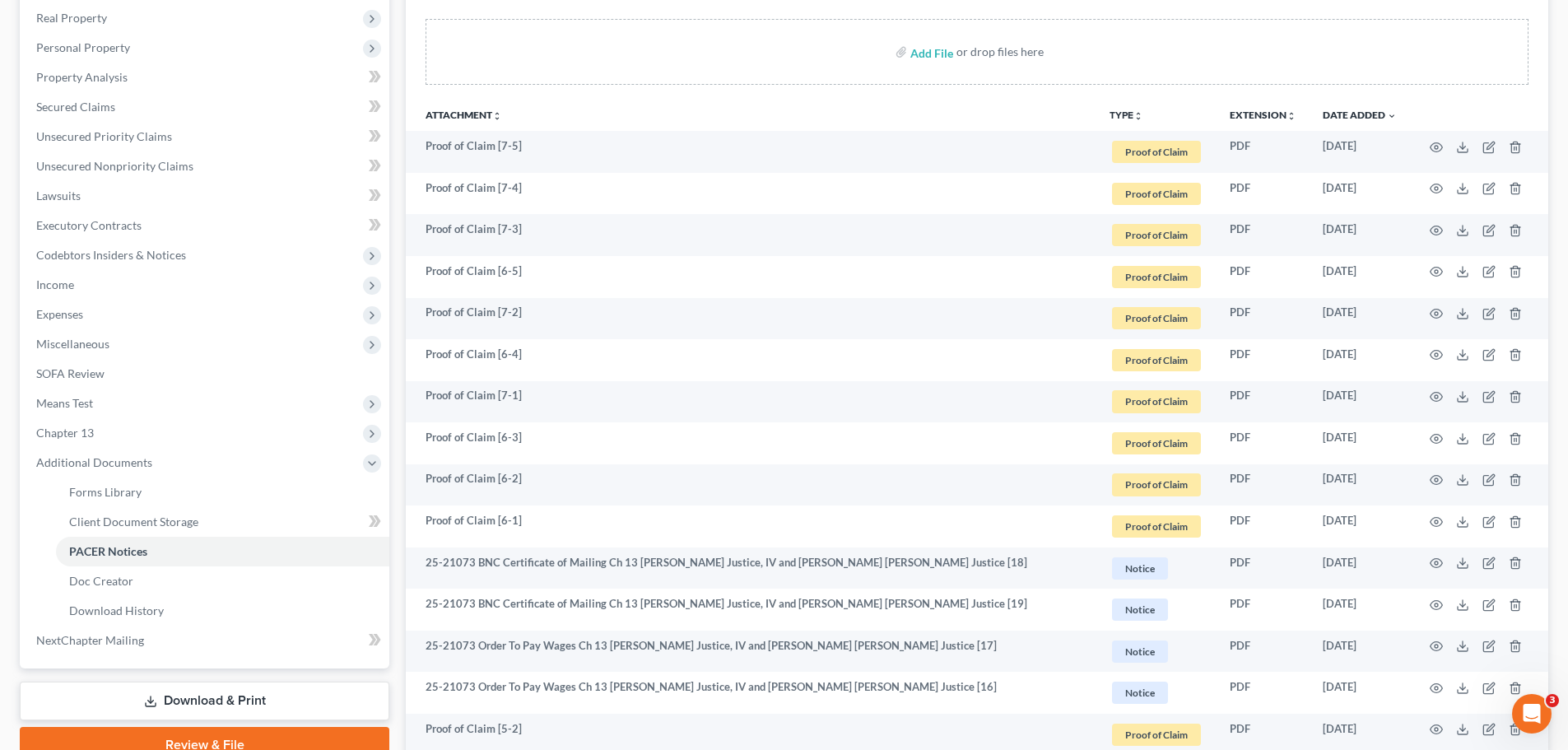
scroll to position [0, 0]
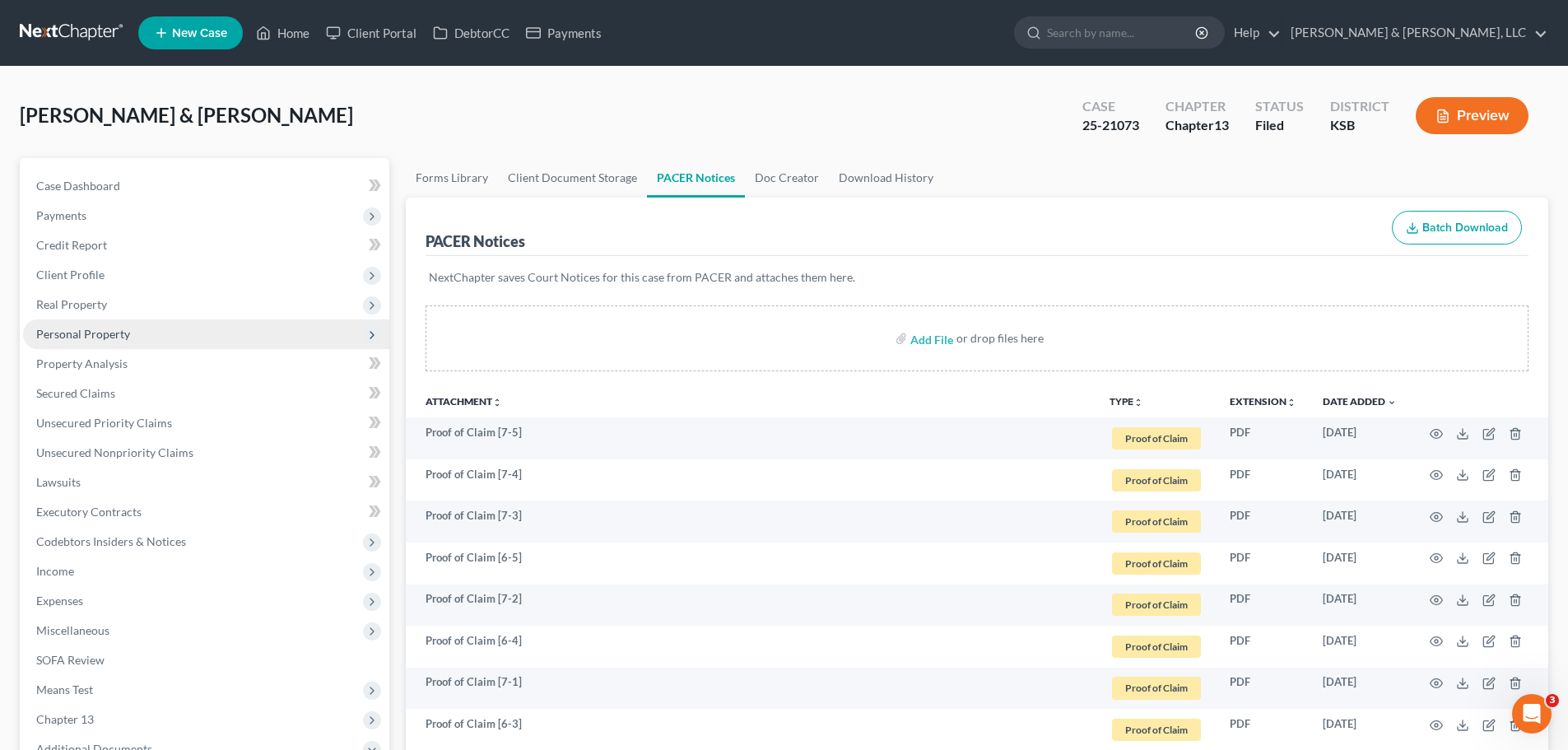
click at [94, 330] on span "Personal Property" at bounding box center [82, 333] width 94 height 14
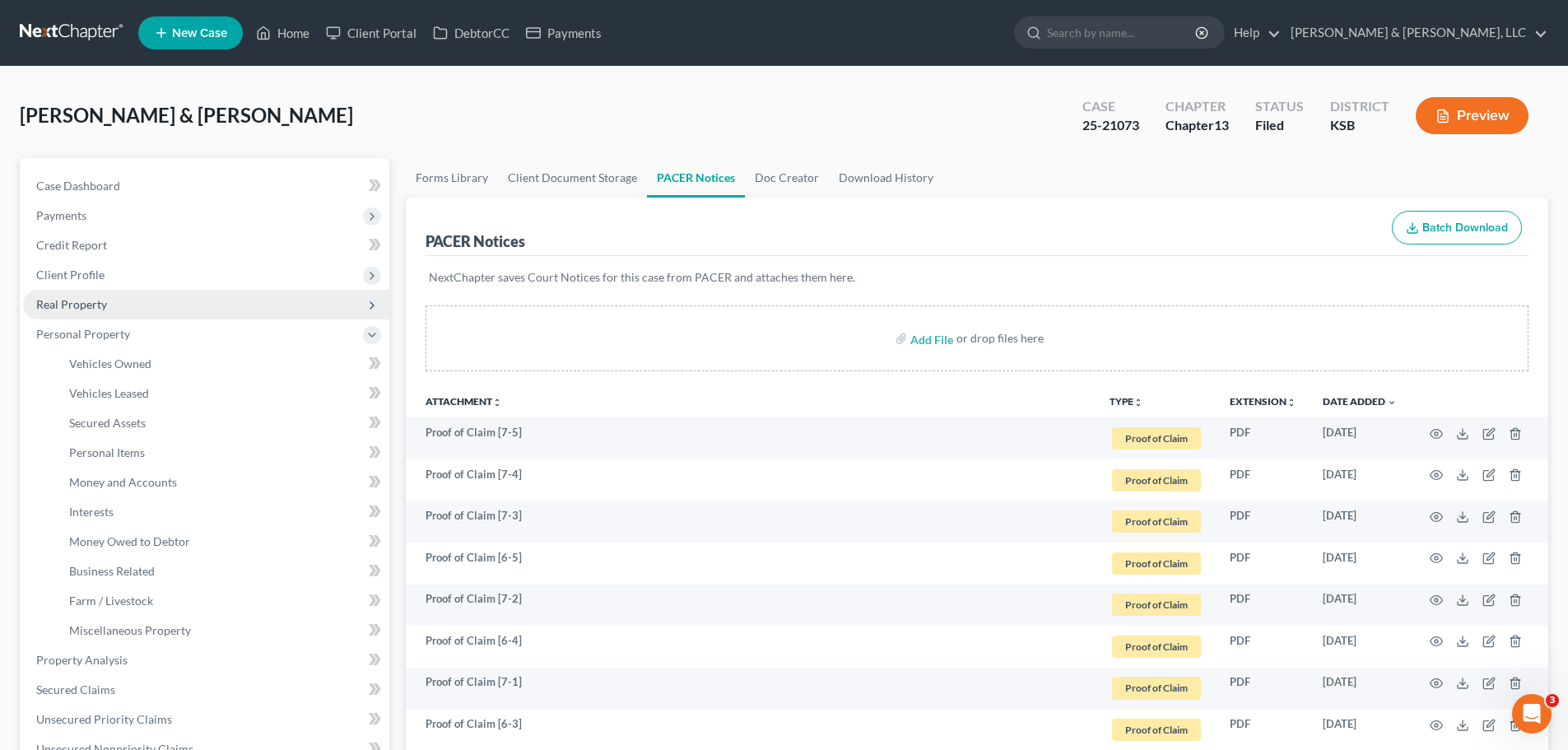
click at [95, 311] on span "Real Property" at bounding box center [71, 305] width 71 height 14
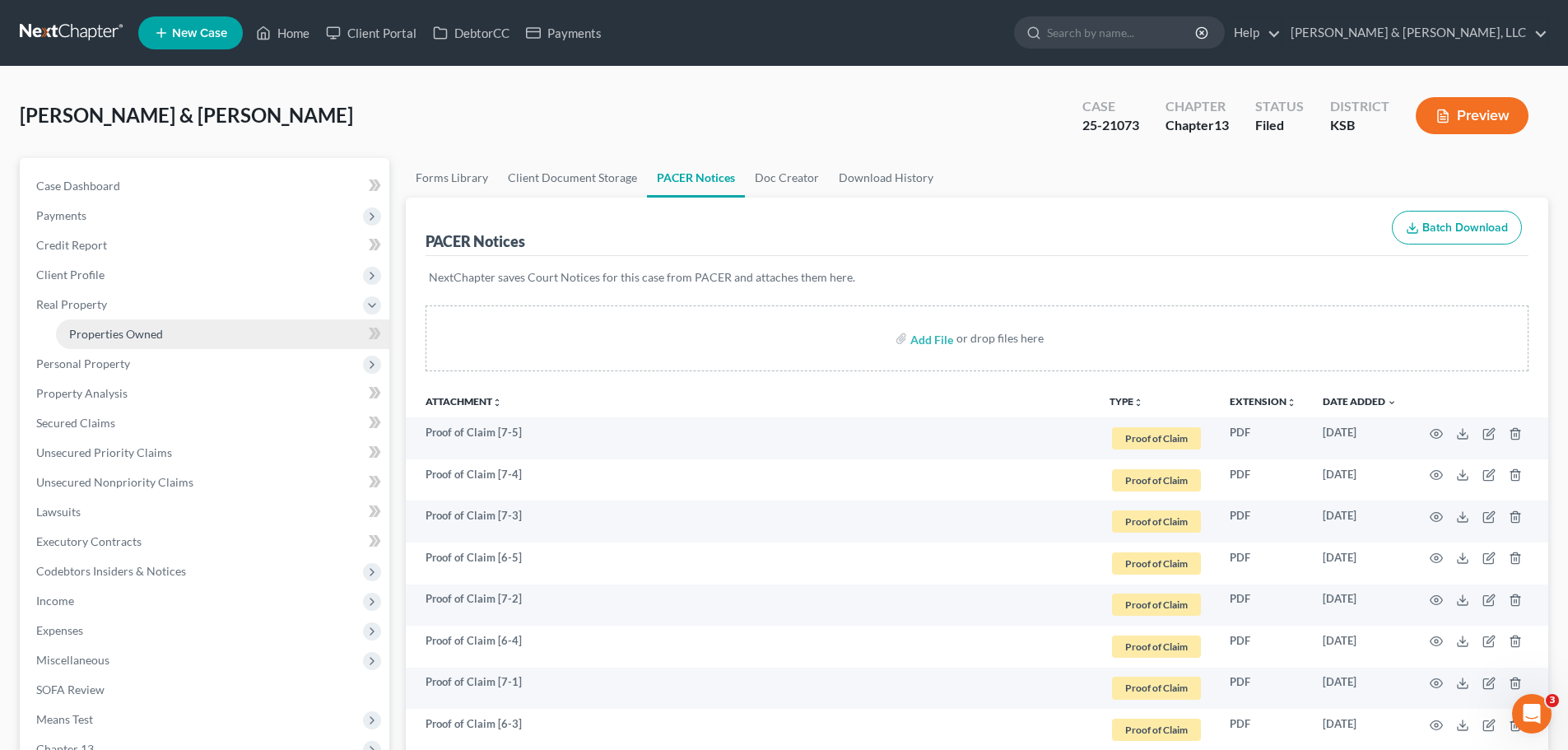
click at [118, 328] on span "Properties Owned" at bounding box center [116, 333] width 94 height 14
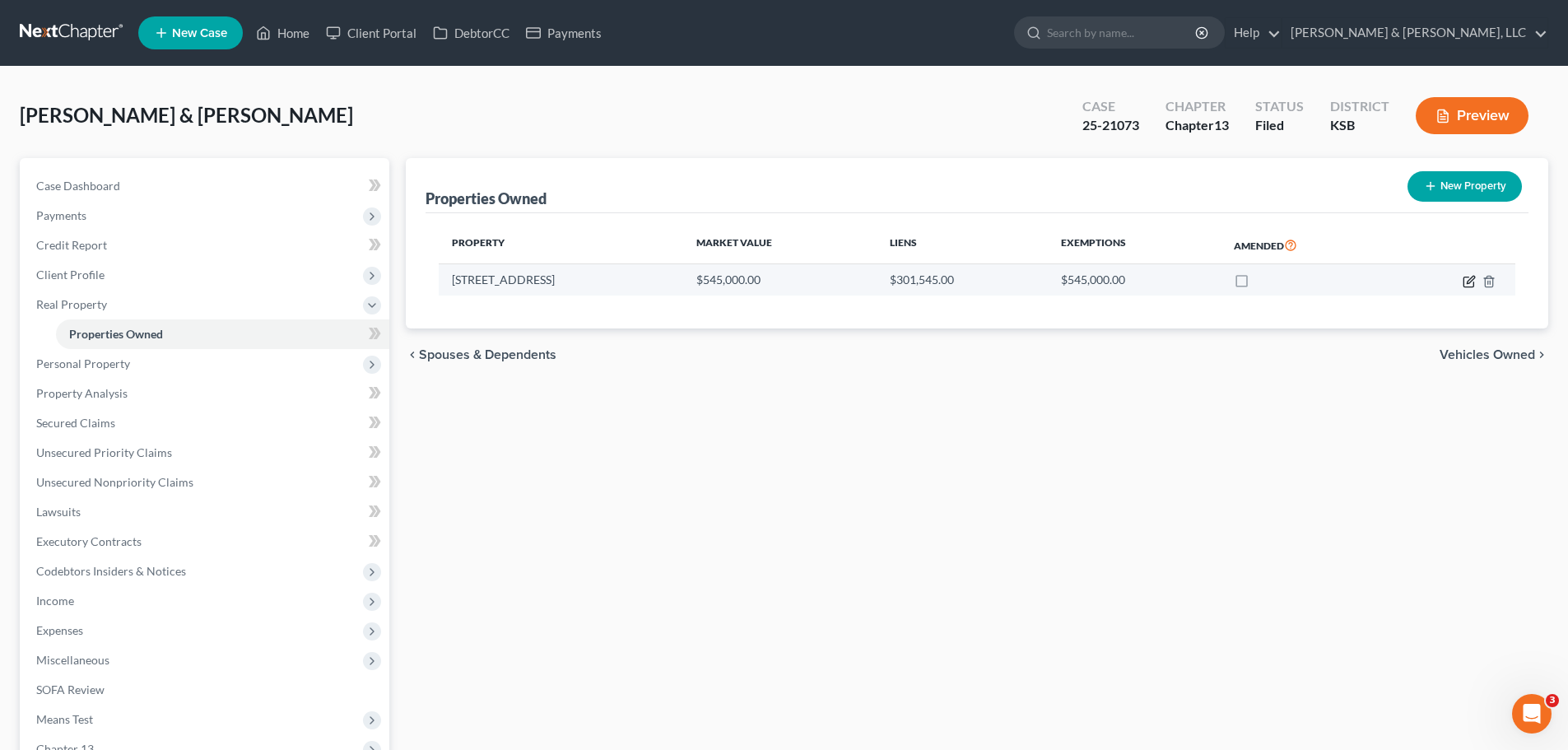
click at [1469, 280] on icon "button" at bounding box center [1470, 279] width 7 height 7
select select "17"
select select "2"
select select "0"
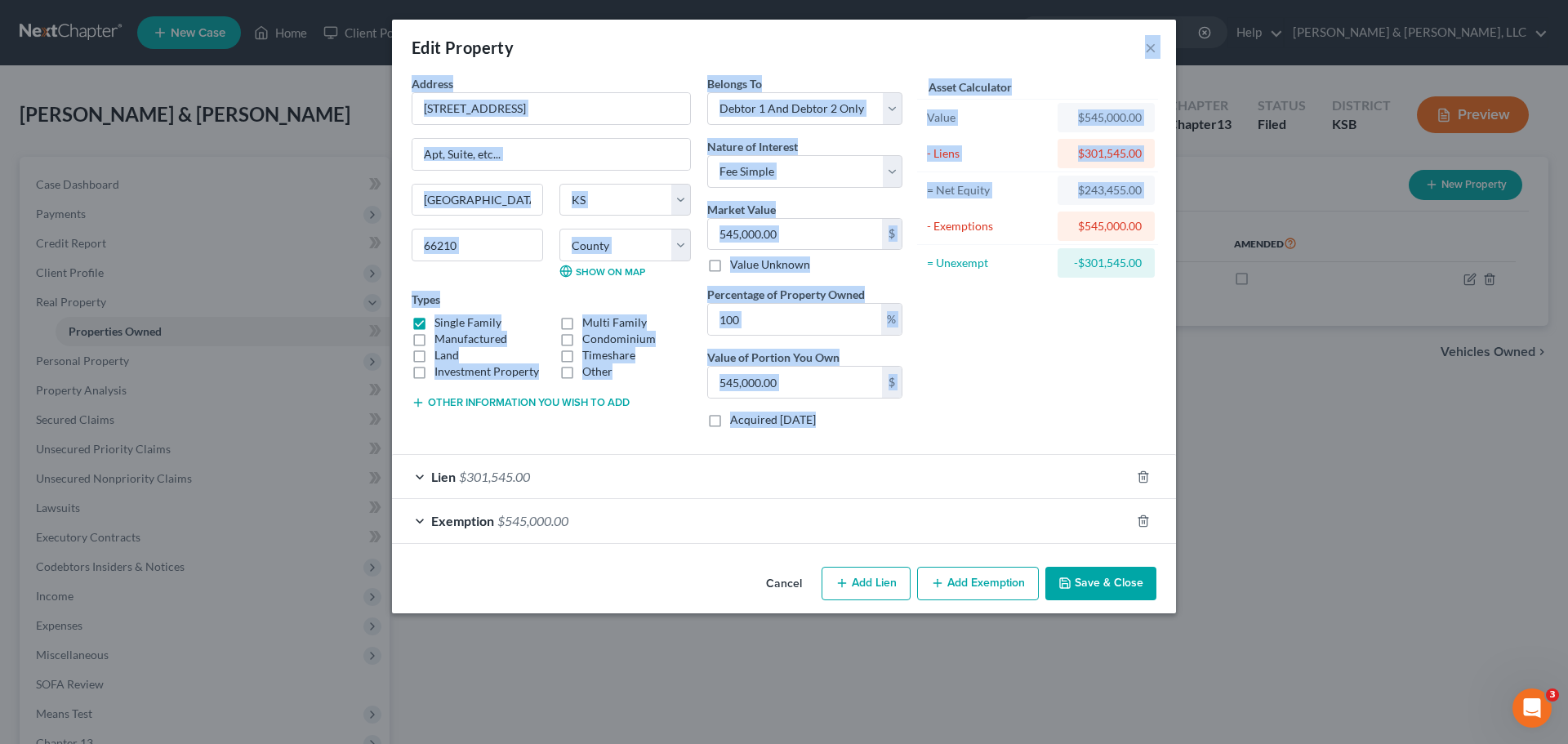
drag, startPoint x: 1006, startPoint y: 32, endPoint x: 928, endPoint y: 237, distance: 219.3
click at [928, 237] on div "Edit Property × Address * 11525 Grant [GEOGRAPHIC_DATA] [US_STATE][GEOGRAPHIC_D…" at bounding box center [784, 317] width 784 height 594
click at [1150, 54] on button "×" at bounding box center [1150, 47] width 11 height 20
